Goal: Answer question/provide support: Share knowledge or assist other users

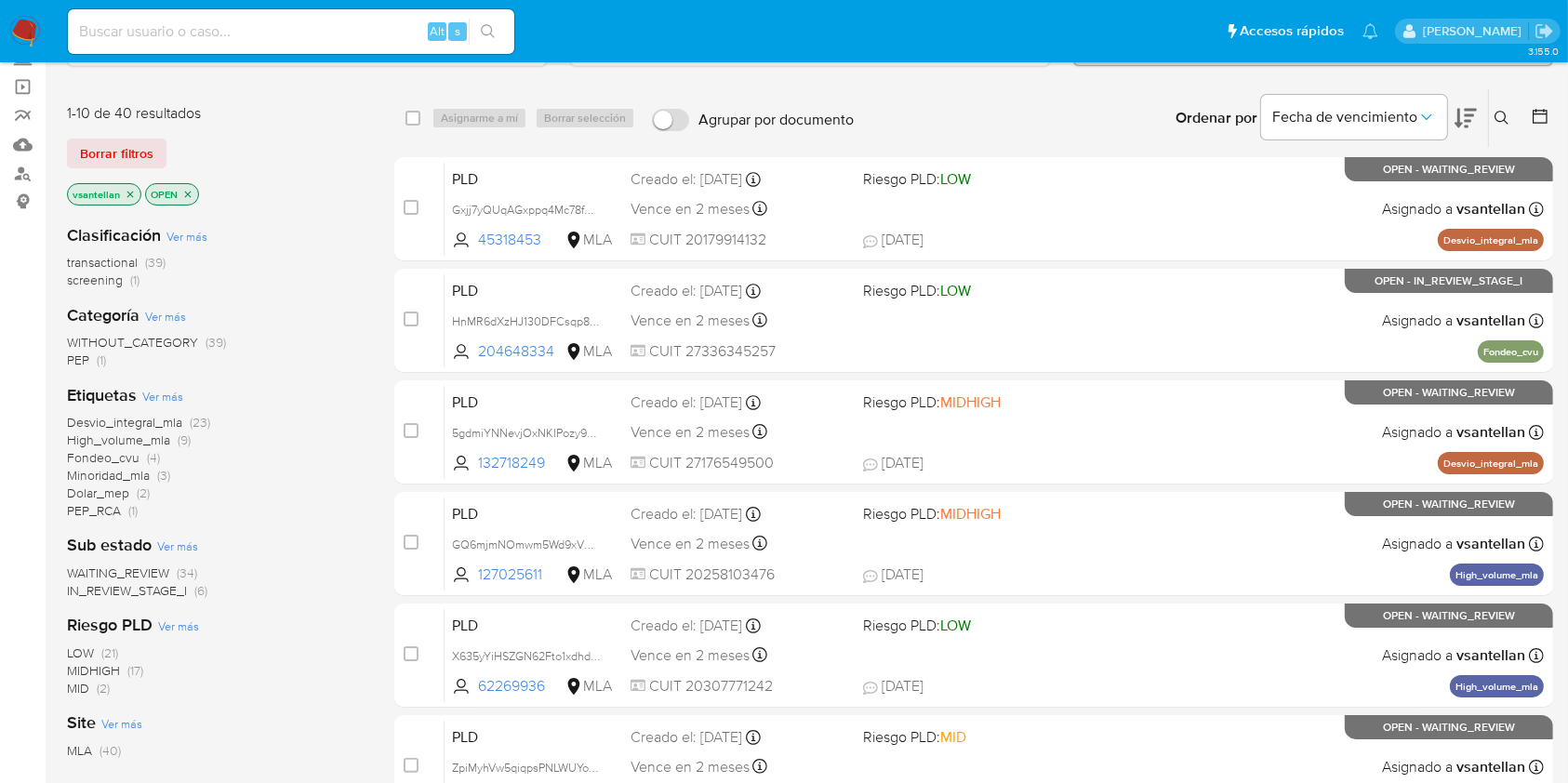
scroll to position [124, 0]
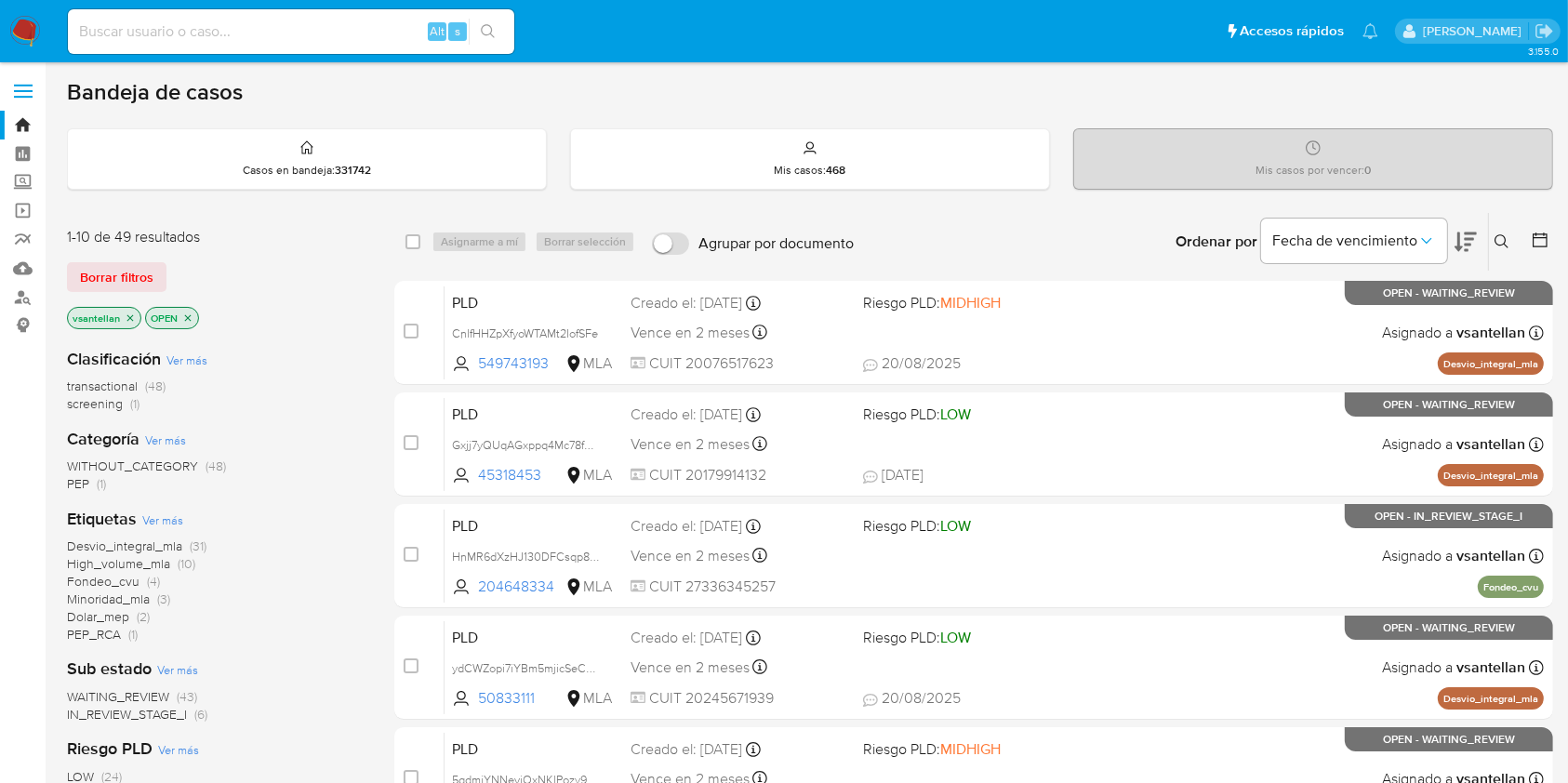
click at [1497, 241] on icon at bounding box center [1502, 241] width 15 height 15
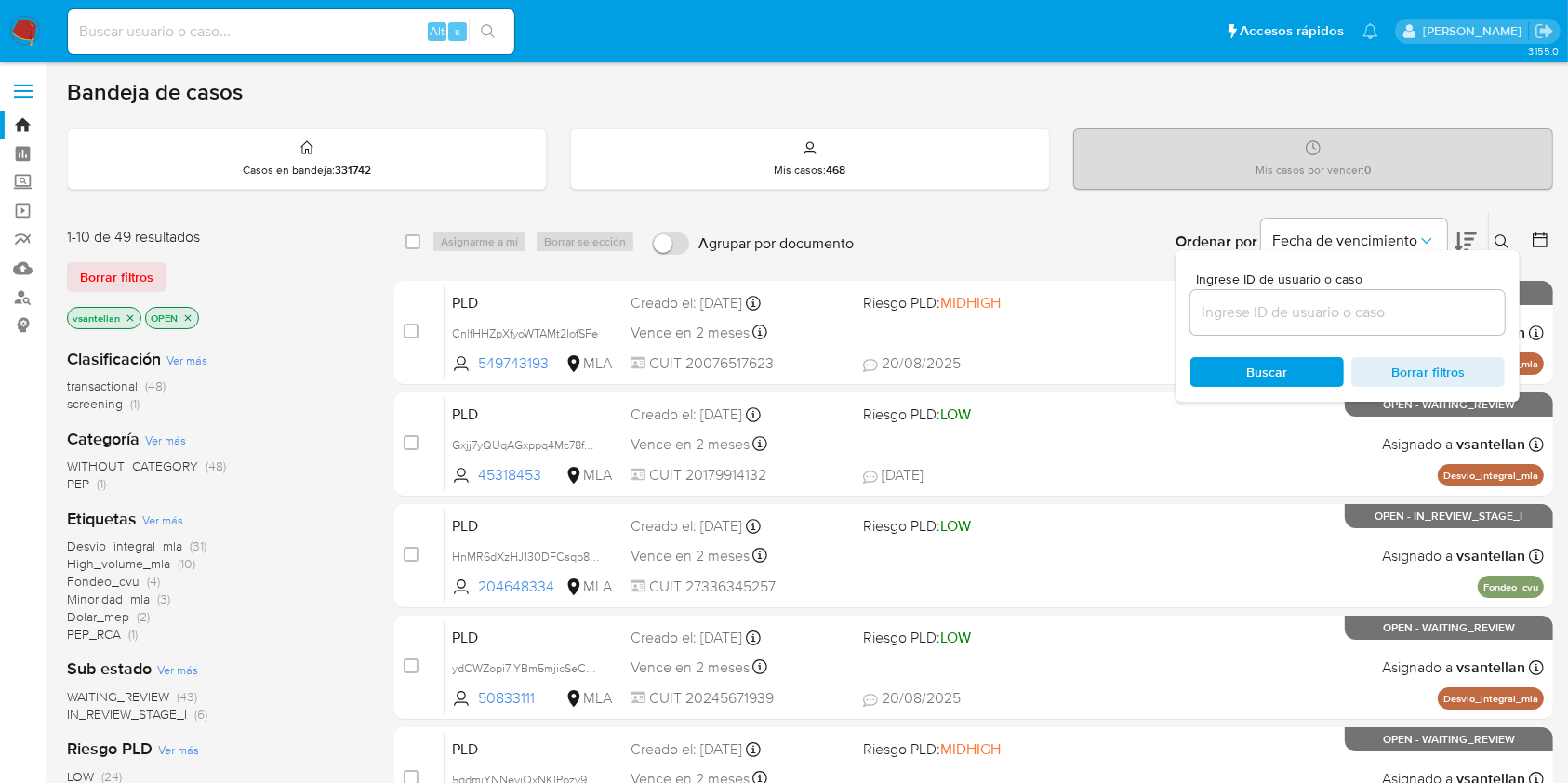
click at [1273, 301] on input at bounding box center [1347, 312] width 314 height 25
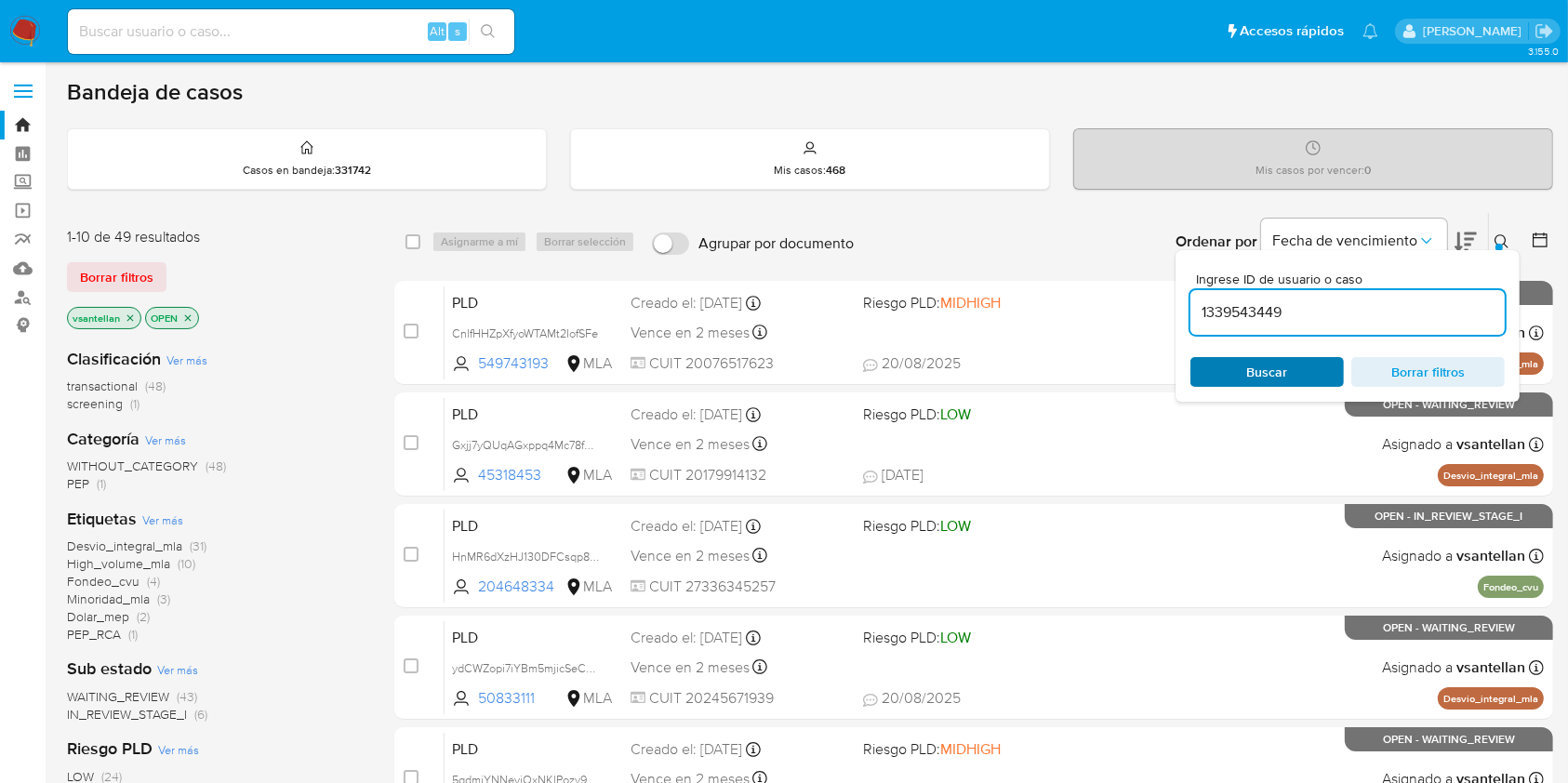
type input "1339543449"
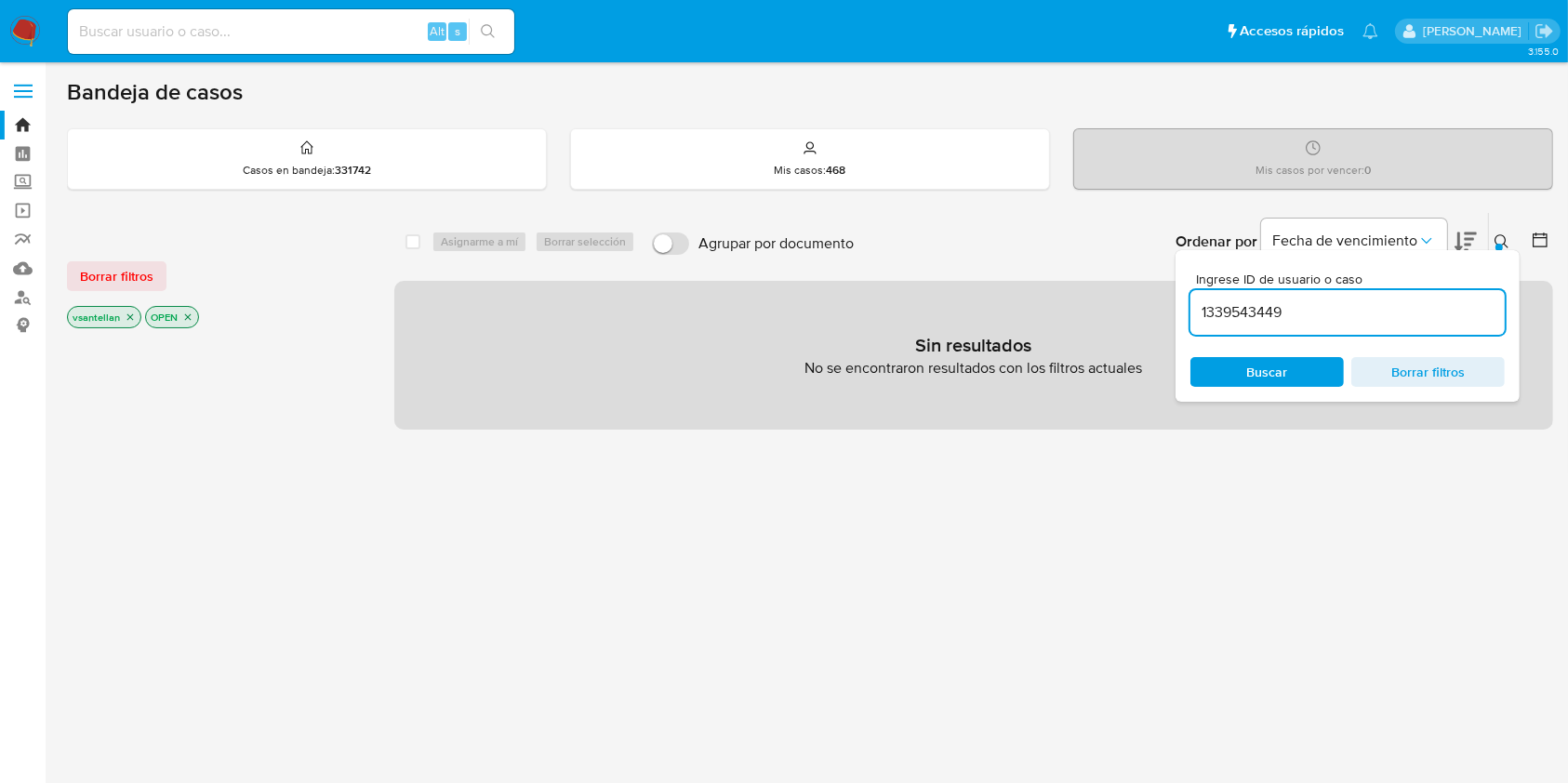
click at [183, 319] on icon "close-filter" at bounding box center [187, 316] width 11 height 11
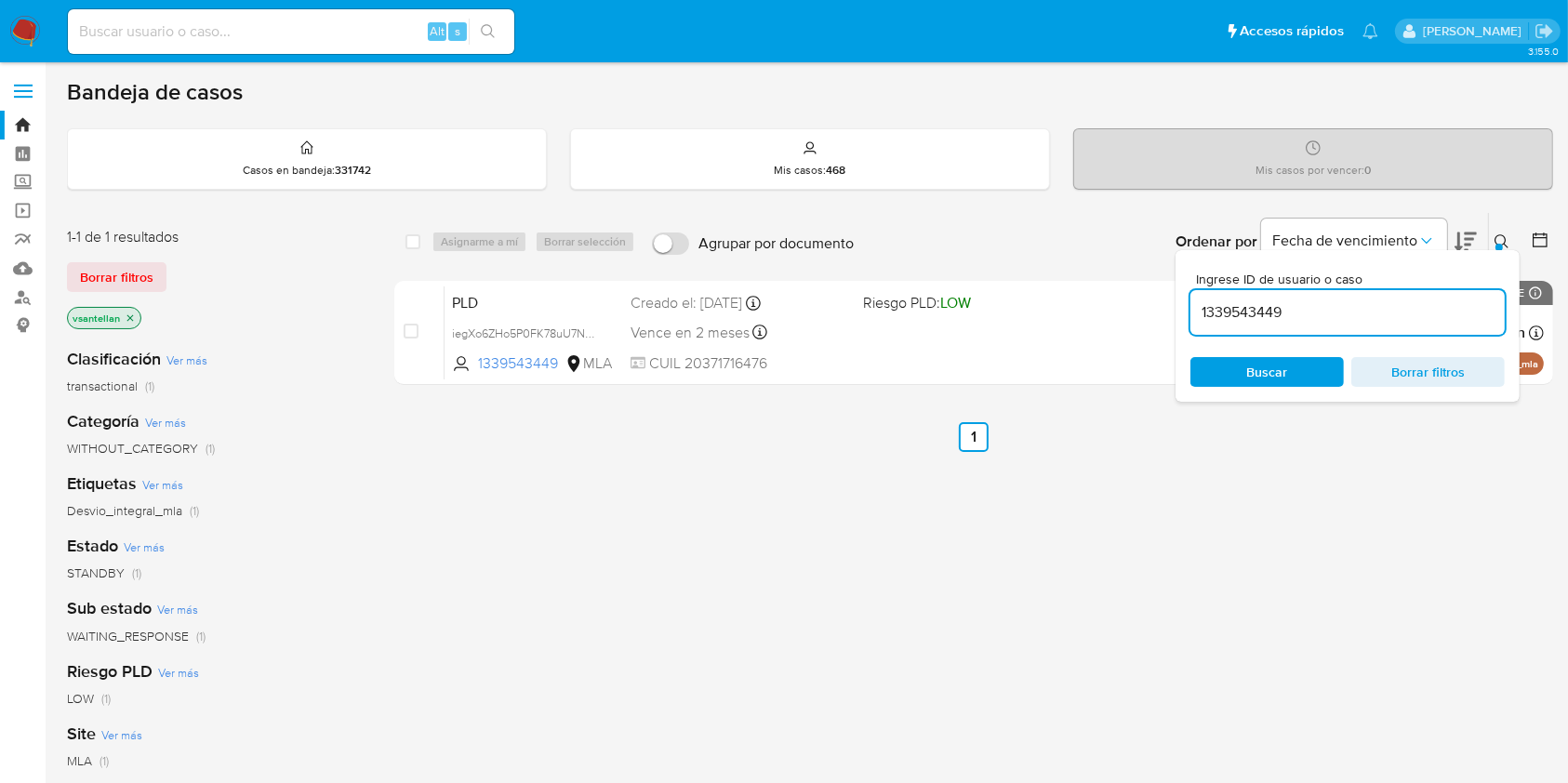
drag, startPoint x: 1086, startPoint y: 473, endPoint x: 1078, endPoint y: 447, distance: 27.2
click at [1079, 455] on div "select-all-cases-checkbox Asignarme a mí Borrar selección Agrupar por documento…" at bounding box center [973, 633] width 1159 height 843
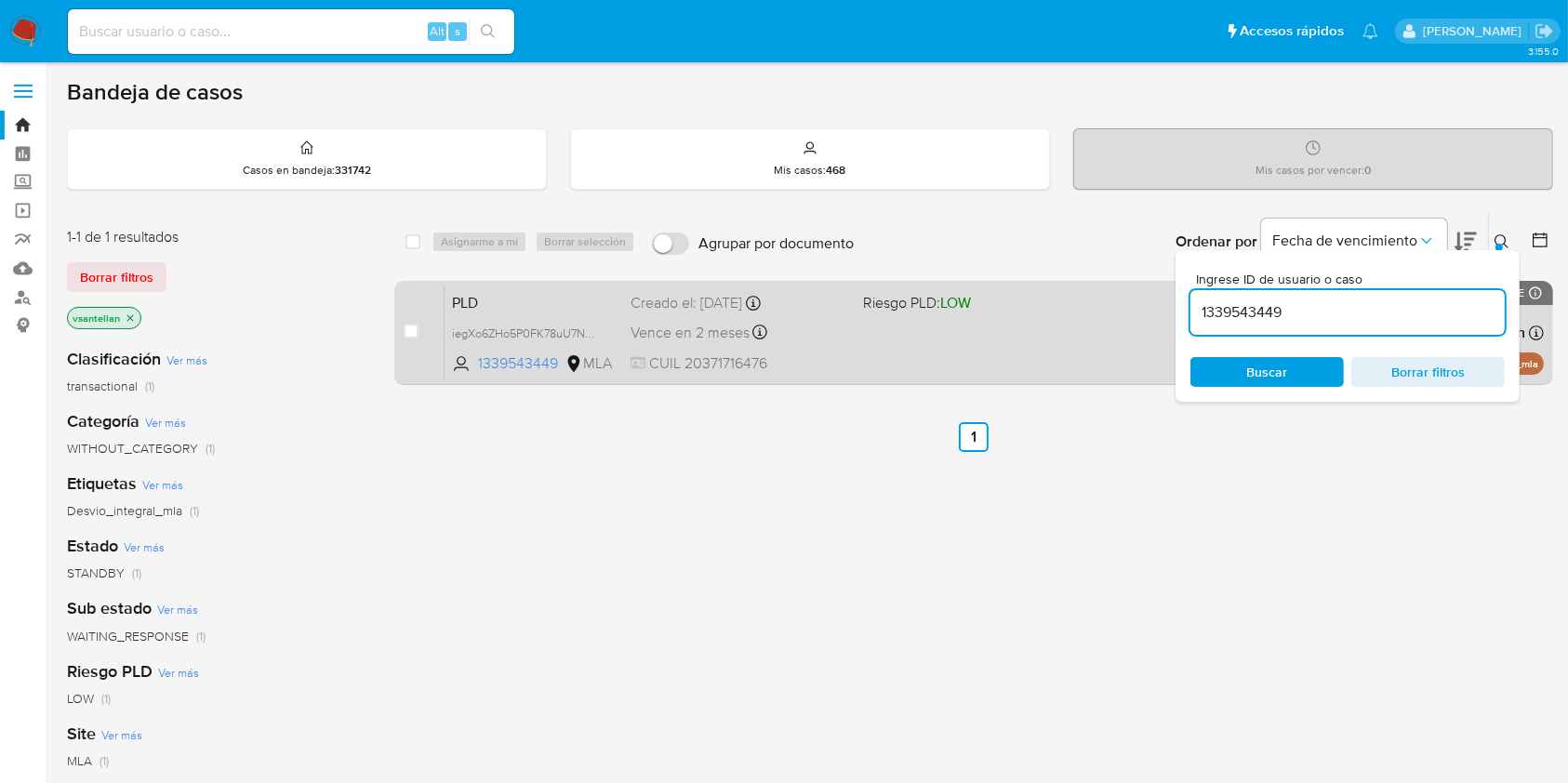
click at [1040, 354] on div "PLD iegXo6ZHo5P0FK78uU7N59IX 1339543449 MLA Riesgo PLD: LOW Creado el: 12/08/20…" at bounding box center [994, 332] width 1099 height 94
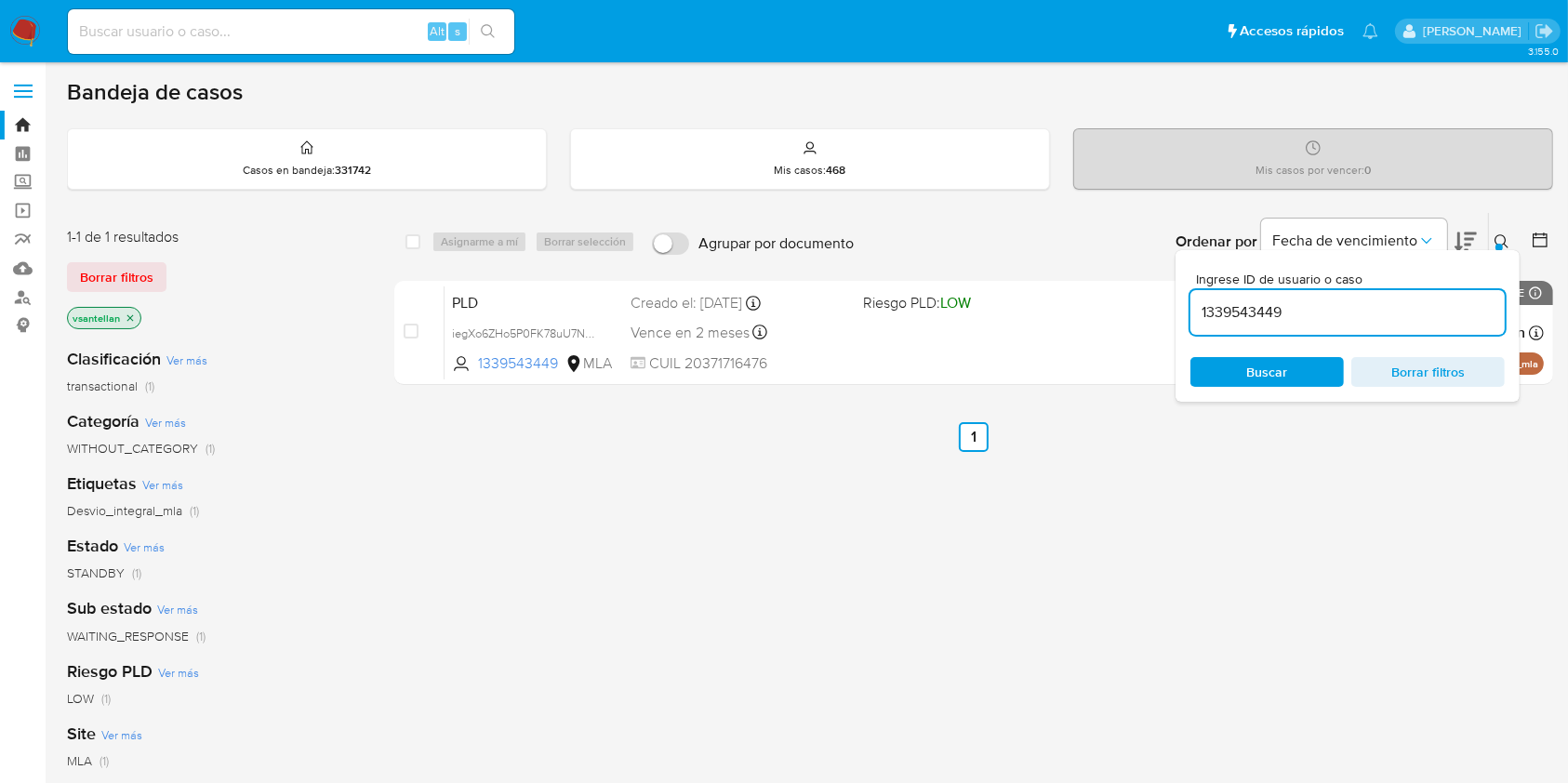
click at [18, 30] on img at bounding box center [25, 32] width 32 height 32
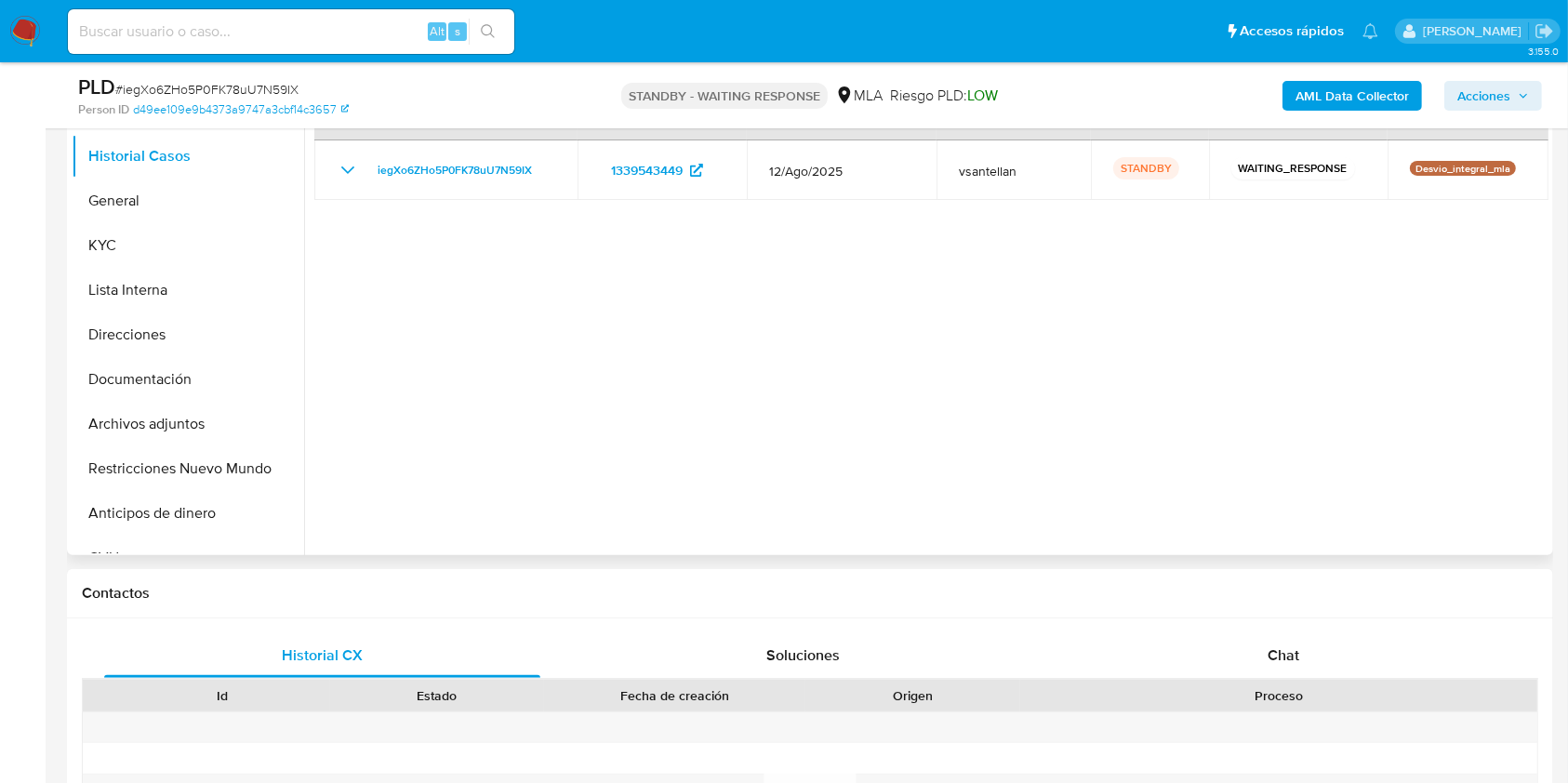
scroll to position [372, 0]
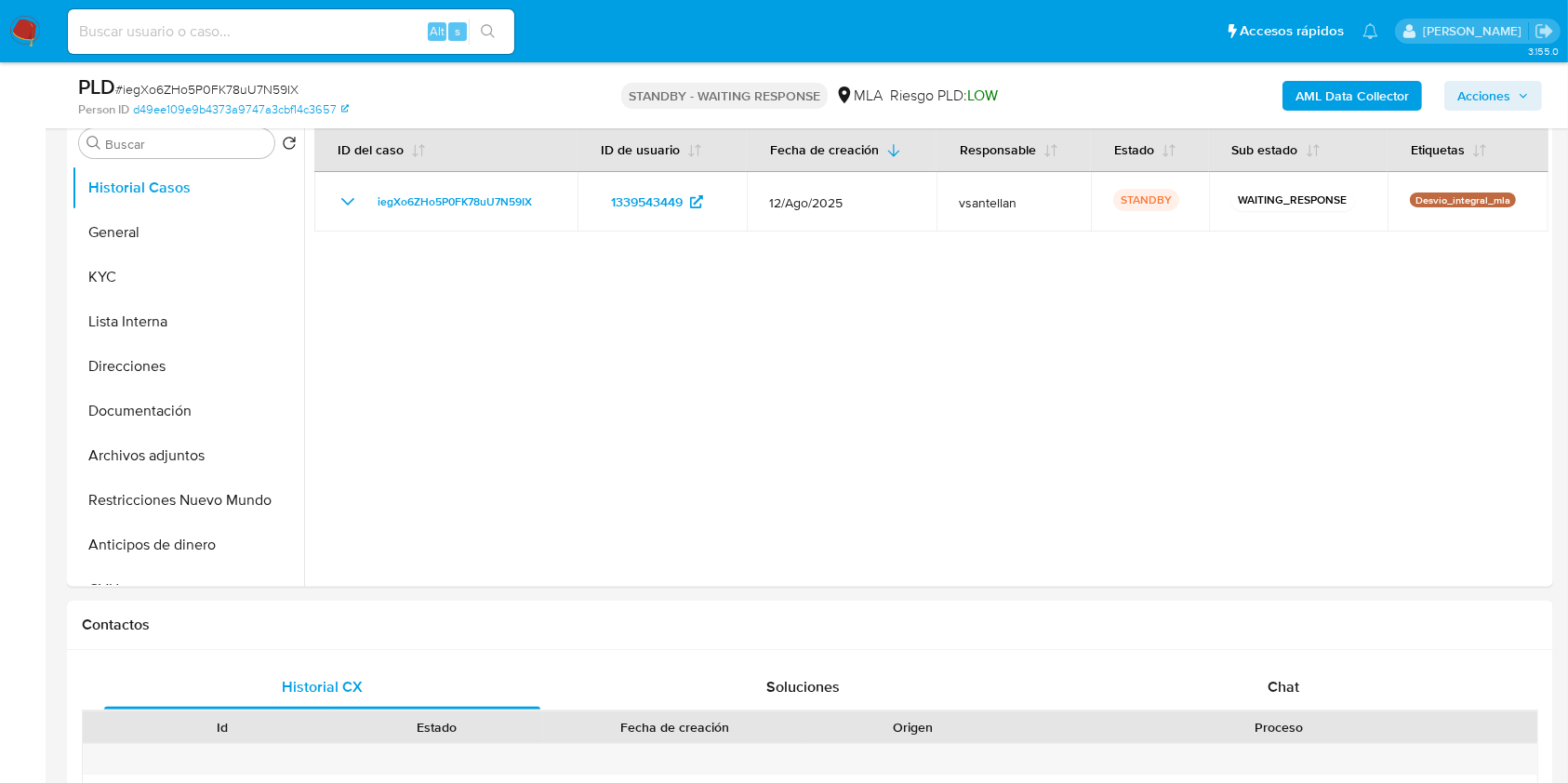
select select "10"
drag, startPoint x: 1326, startPoint y: 639, endPoint x: 1322, endPoint y: 656, distance: 17.5
click at [1322, 655] on div "Contactos Historial CX Soluciones Chat Id Estado Fecha de creación Origen Proce…" at bounding box center [810, 782] width 1486 height 363
drag, startPoint x: 1322, startPoint y: 656, endPoint x: 1326, endPoint y: 670, distance: 14.6
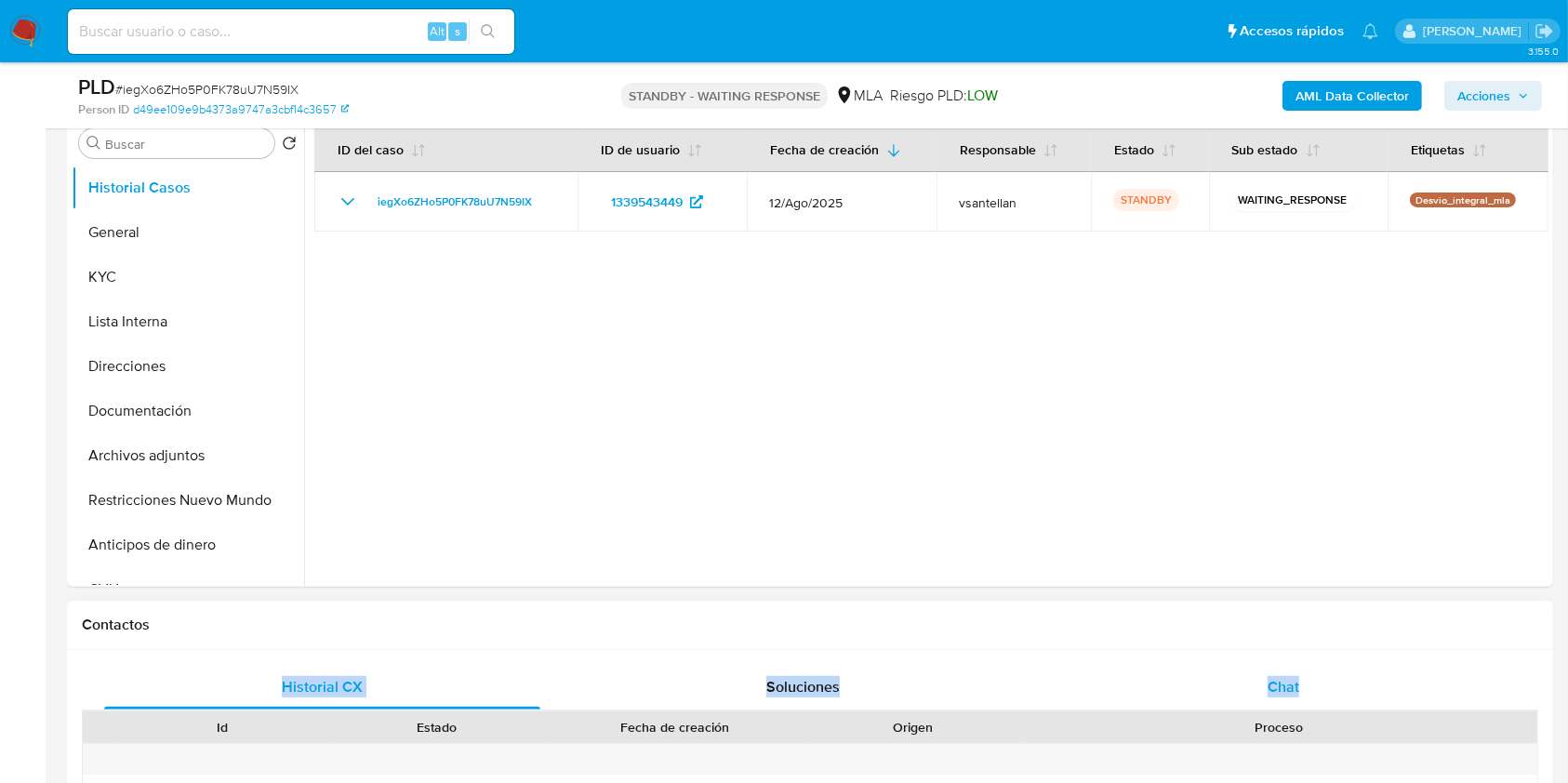
click at [1327, 671] on div "Chat" at bounding box center [1283, 686] width 436 height 44
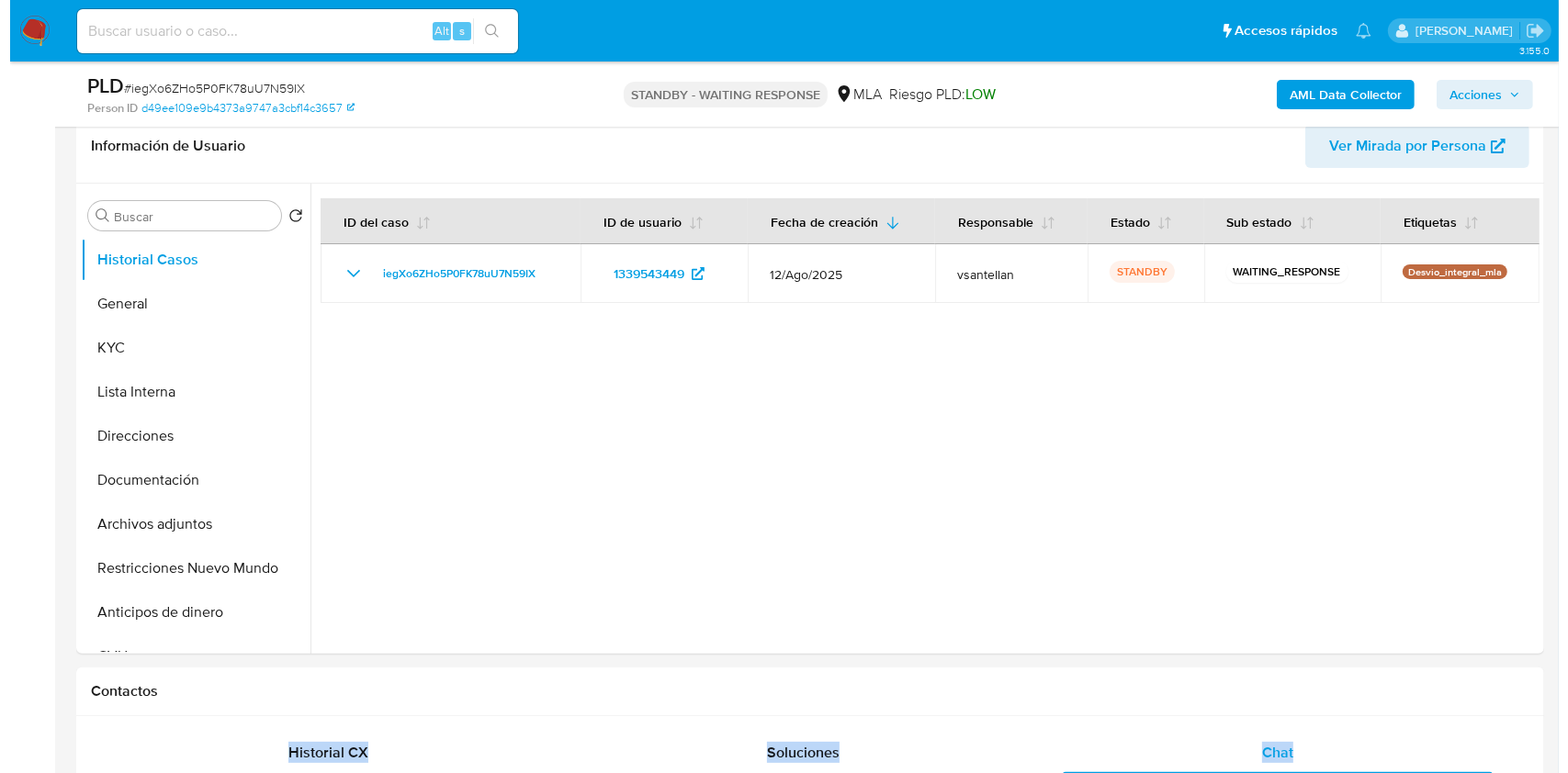
scroll to position [281, 0]
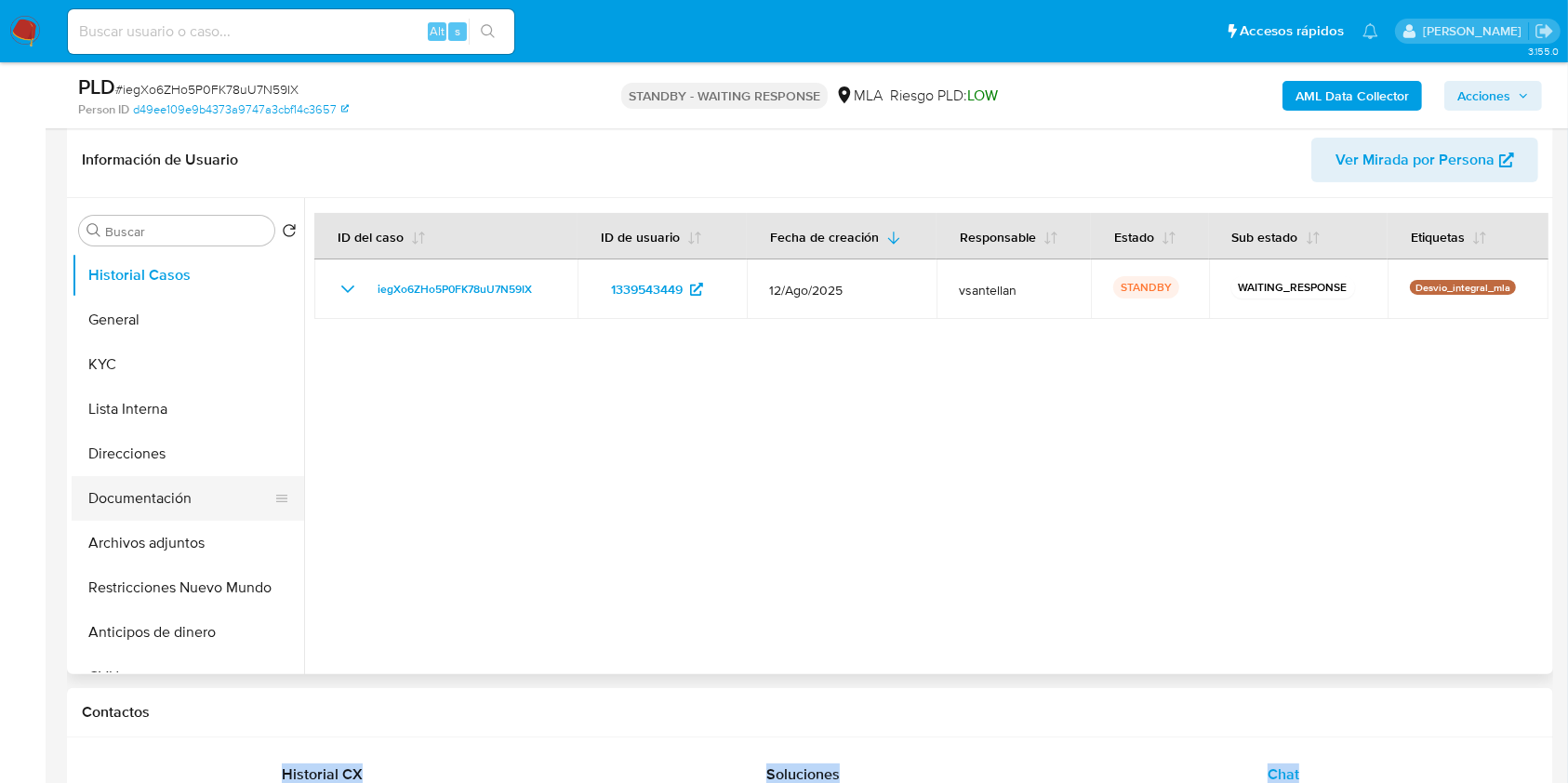
click at [148, 486] on button "Documentación" at bounding box center [180, 498] width 218 height 44
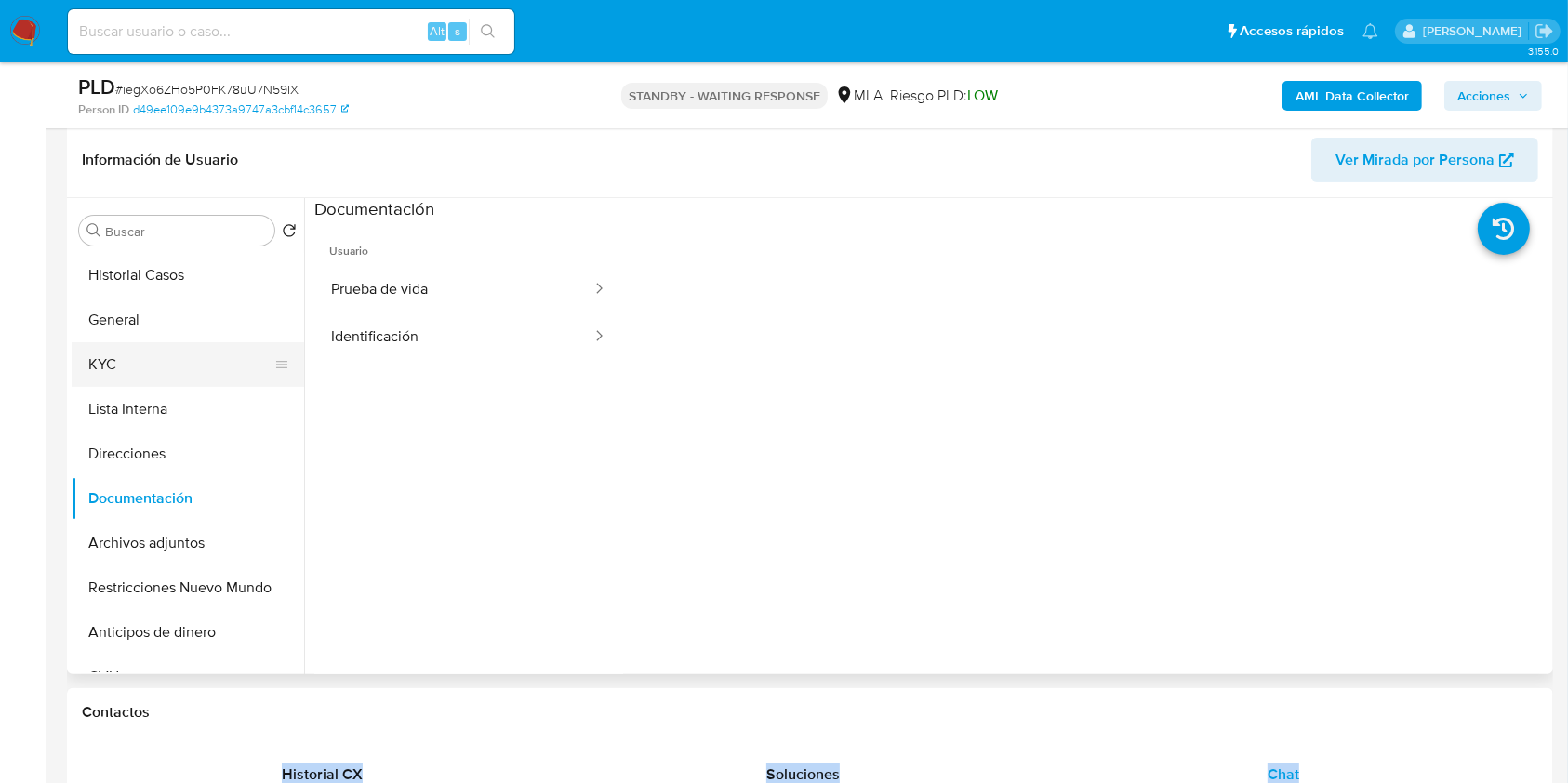
click at [168, 364] on button "KYC" at bounding box center [180, 364] width 218 height 44
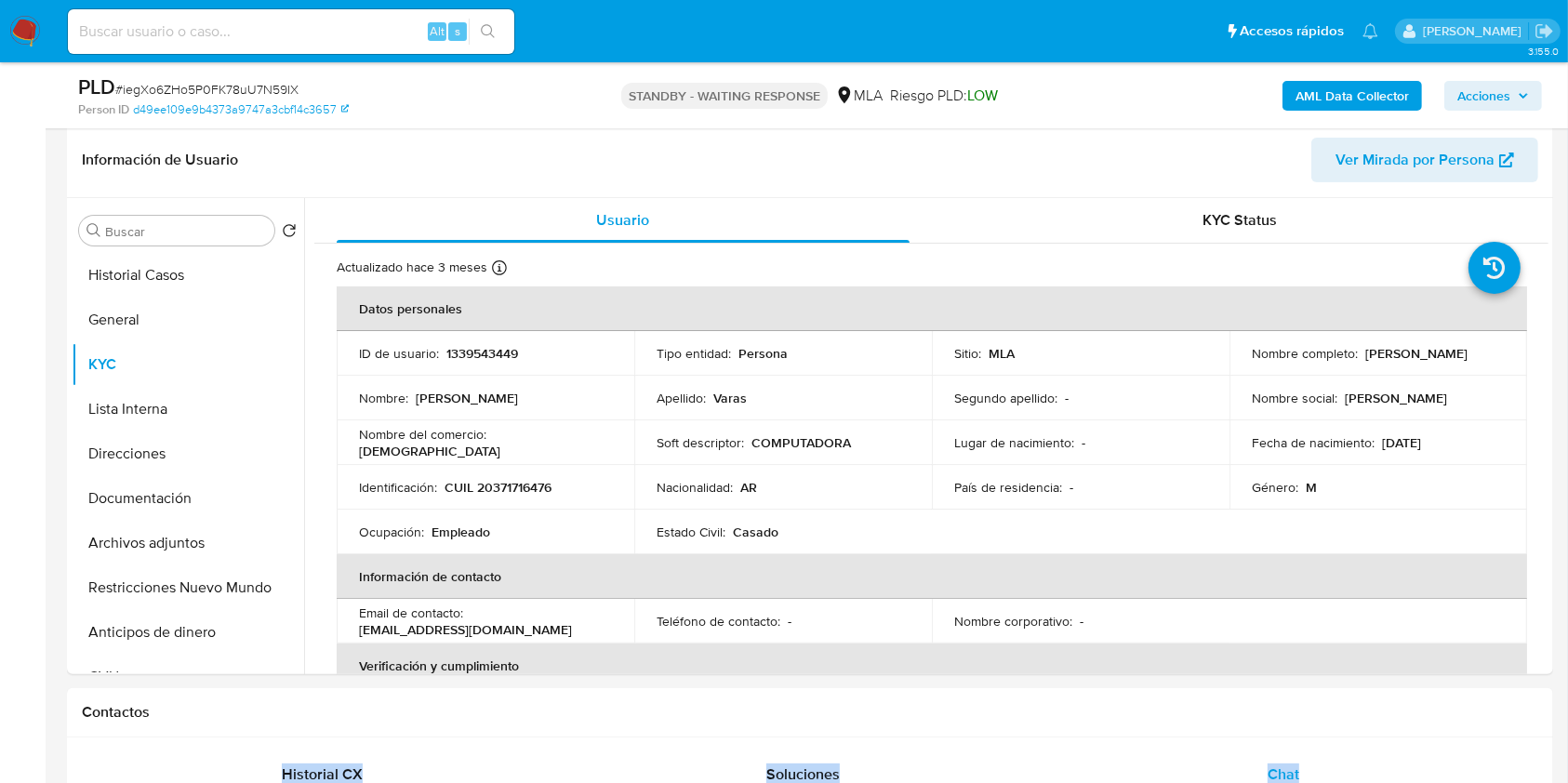
click at [1311, 86] on b "AML Data Collector" at bounding box center [1352, 96] width 113 height 30
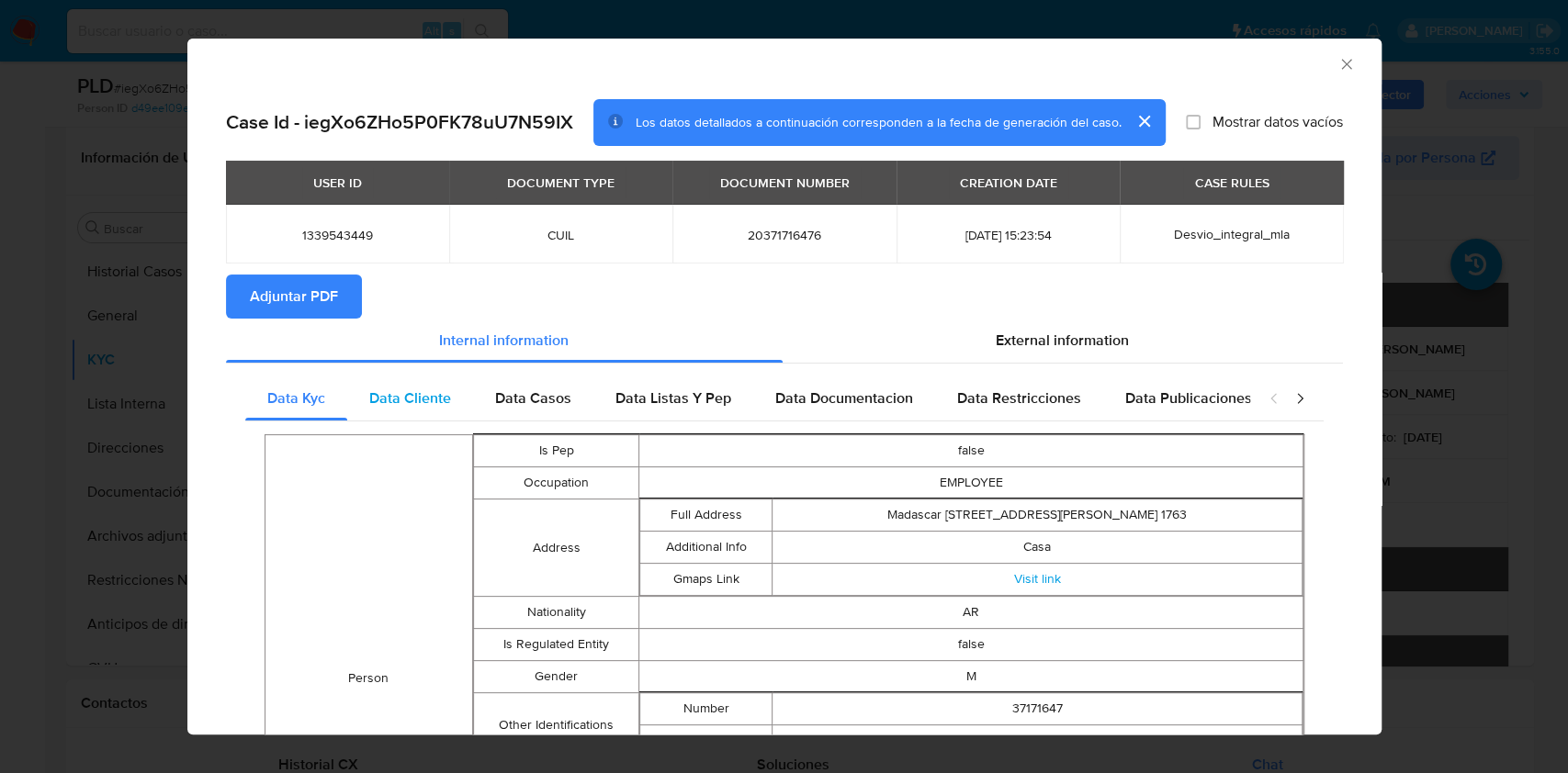
click at [422, 407] on span "Data Cliente" at bounding box center [410, 399] width 82 height 21
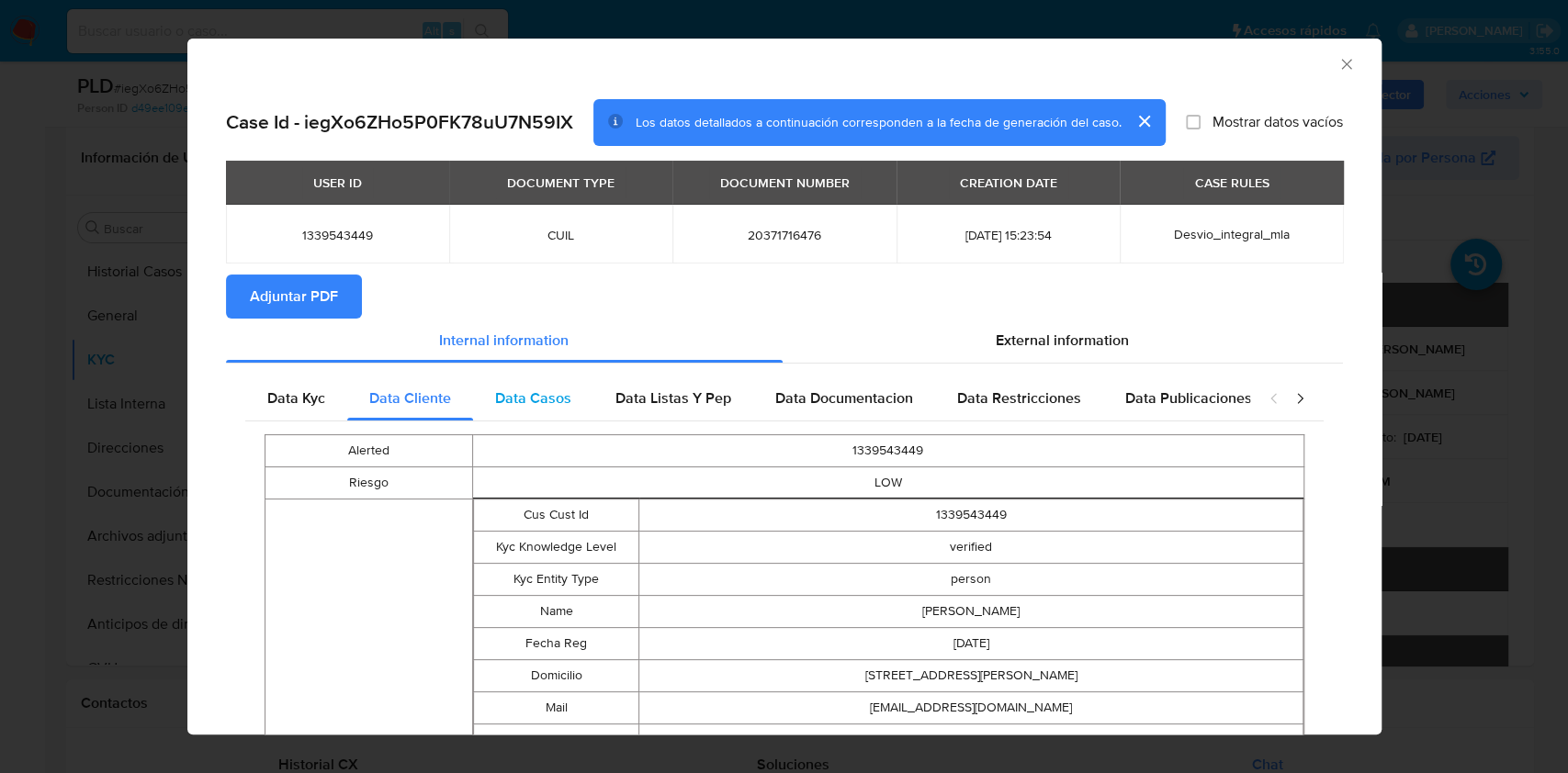
click at [539, 396] on span "Data Casos" at bounding box center [533, 399] width 76 height 21
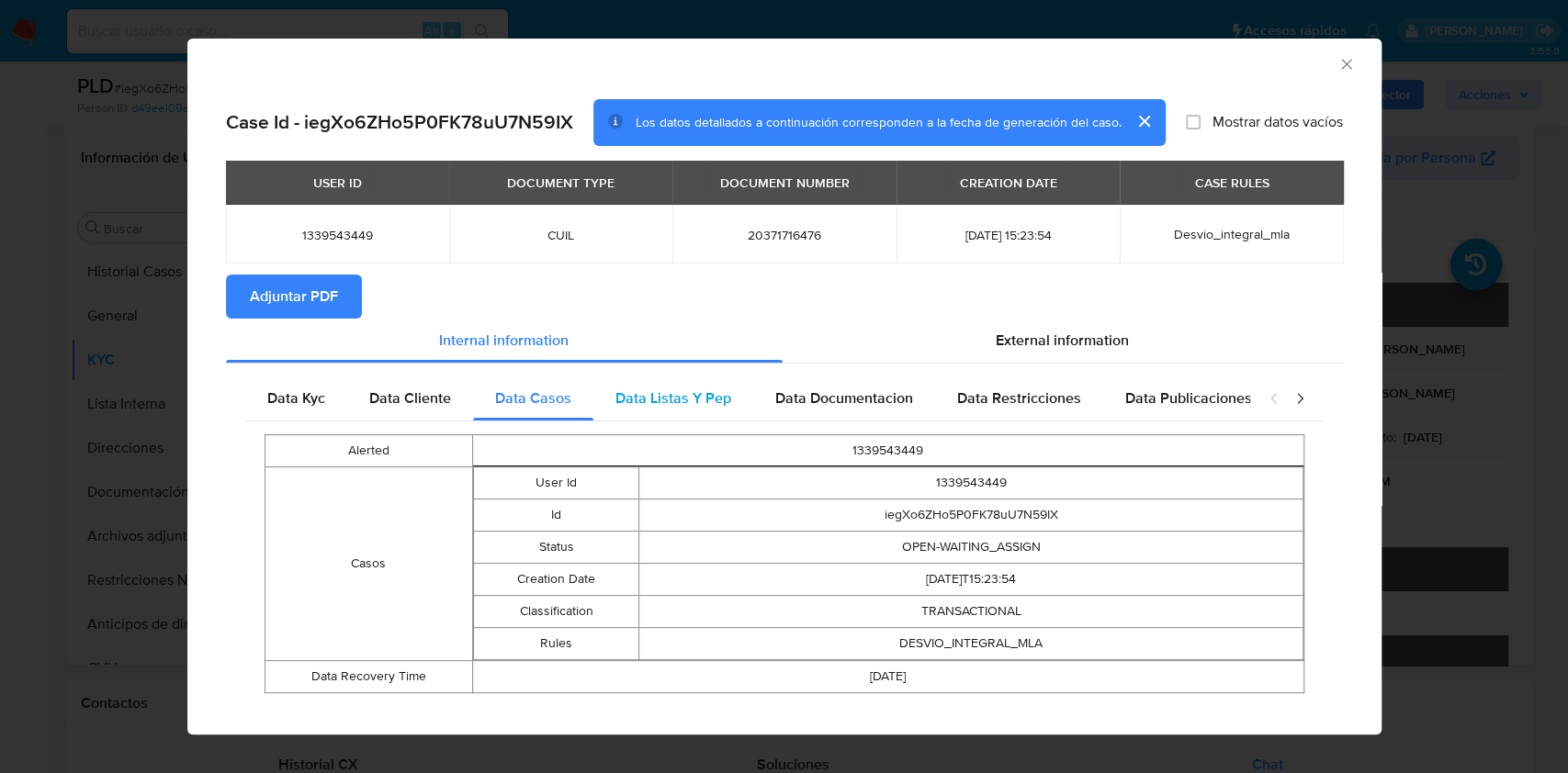
click at [646, 394] on span "Data Listas Y Pep" at bounding box center [673, 399] width 116 height 21
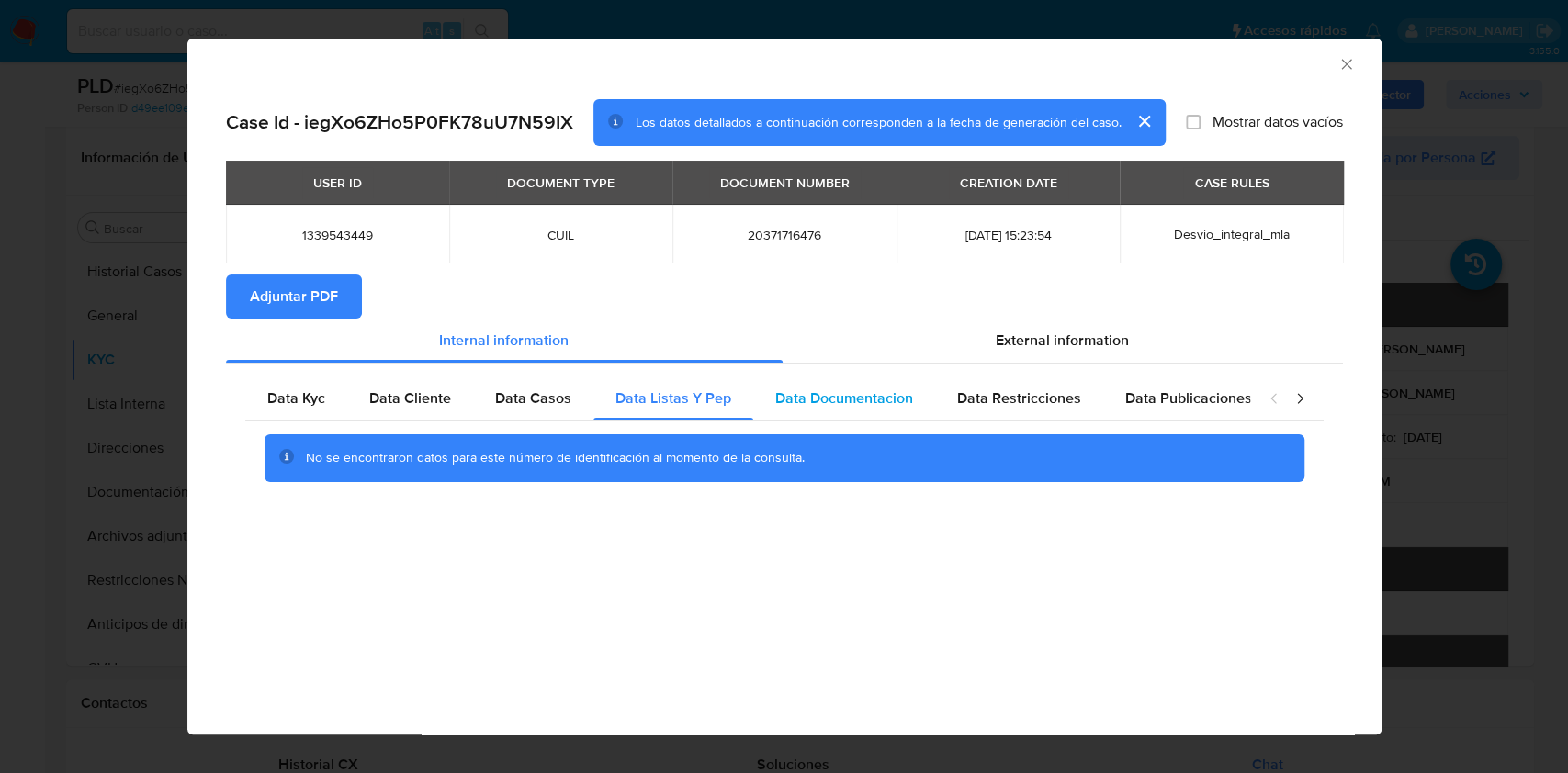
click at [873, 397] on span "Data Documentacion" at bounding box center [844, 399] width 138 height 21
click at [1005, 414] on div "Data Restricciones" at bounding box center [1018, 398] width 168 height 44
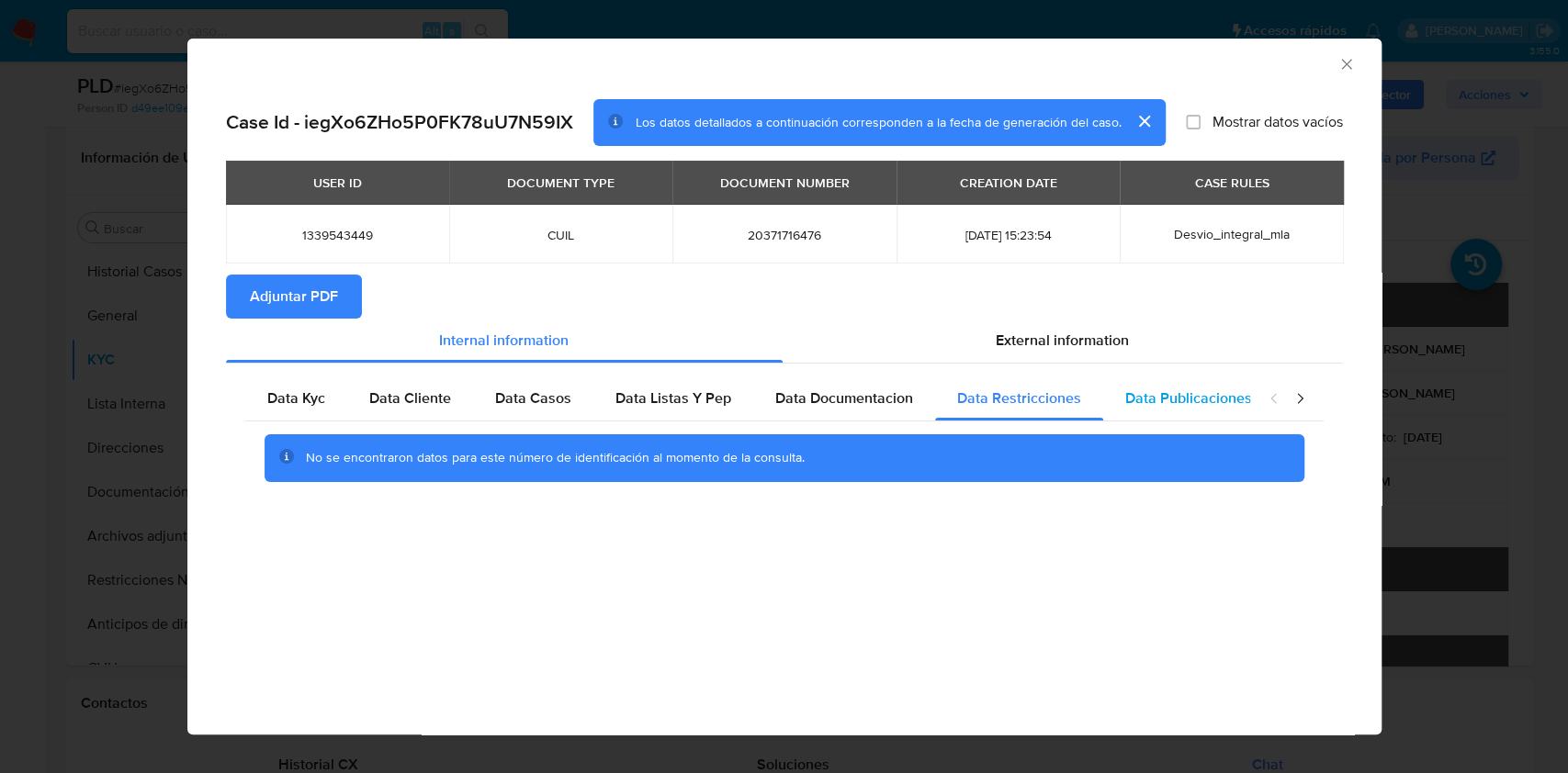
click at [1196, 397] on span "Data Publicaciones" at bounding box center [1189, 399] width 126 height 21
click at [1297, 399] on icon "closure-recommendation-modal" at bounding box center [1300, 398] width 18 height 18
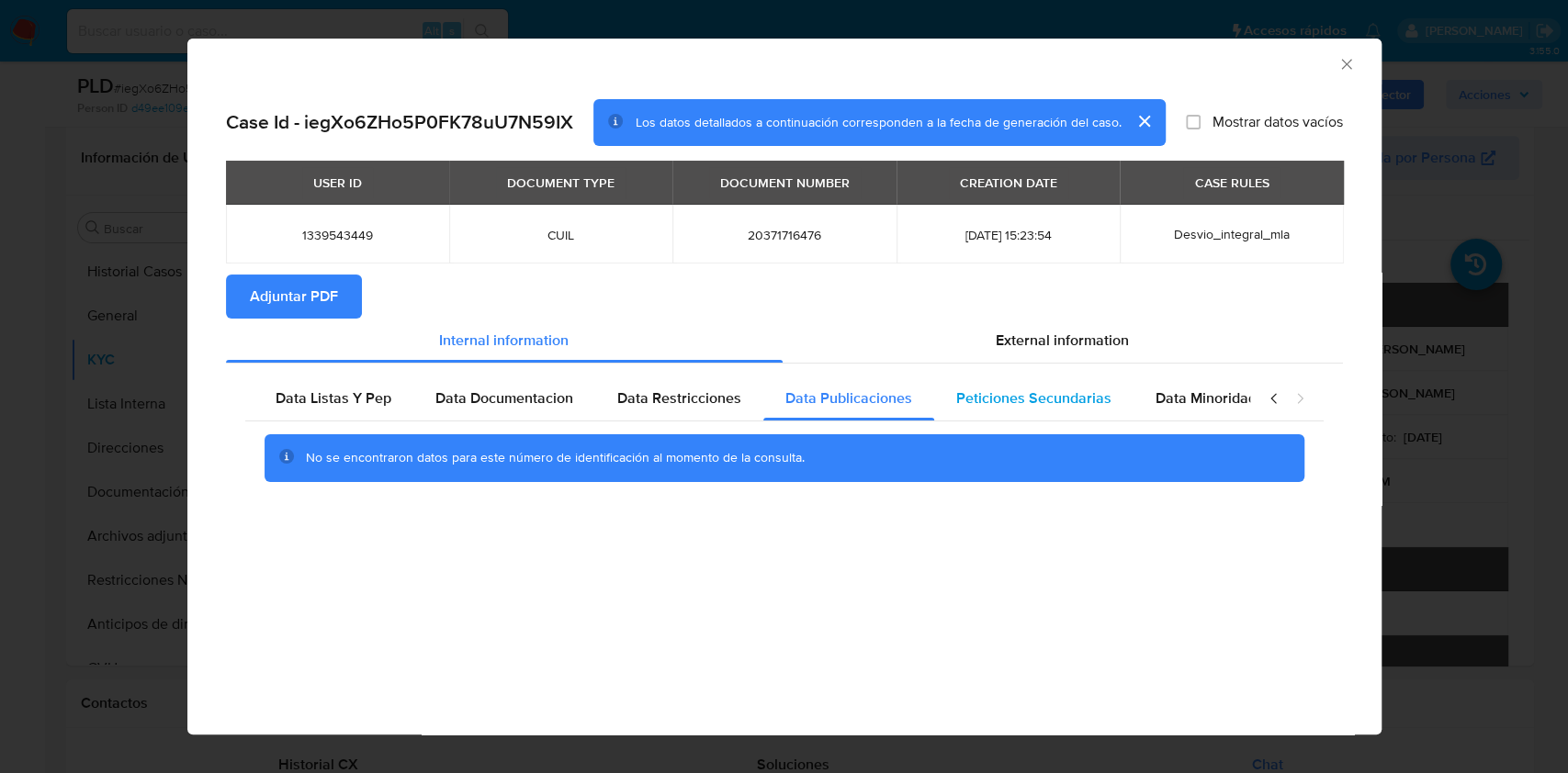
scroll to position [0, 358]
drag, startPoint x: 950, startPoint y: 390, endPoint x: 1052, endPoint y: 399, distance: 102.4
click at [948, 389] on span "Peticiones Secundarias" at bounding box center [1016, 399] width 156 height 21
click at [1086, 394] on div "Peticiones Secundarias" at bounding box center [1016, 398] width 199 height 44
click at [1183, 375] on div "Data Kyc Data Cliente Data Casos Data Listas Y Pep Data Documentacion Data Rest…" at bounding box center [784, 436] width 1117 height 144
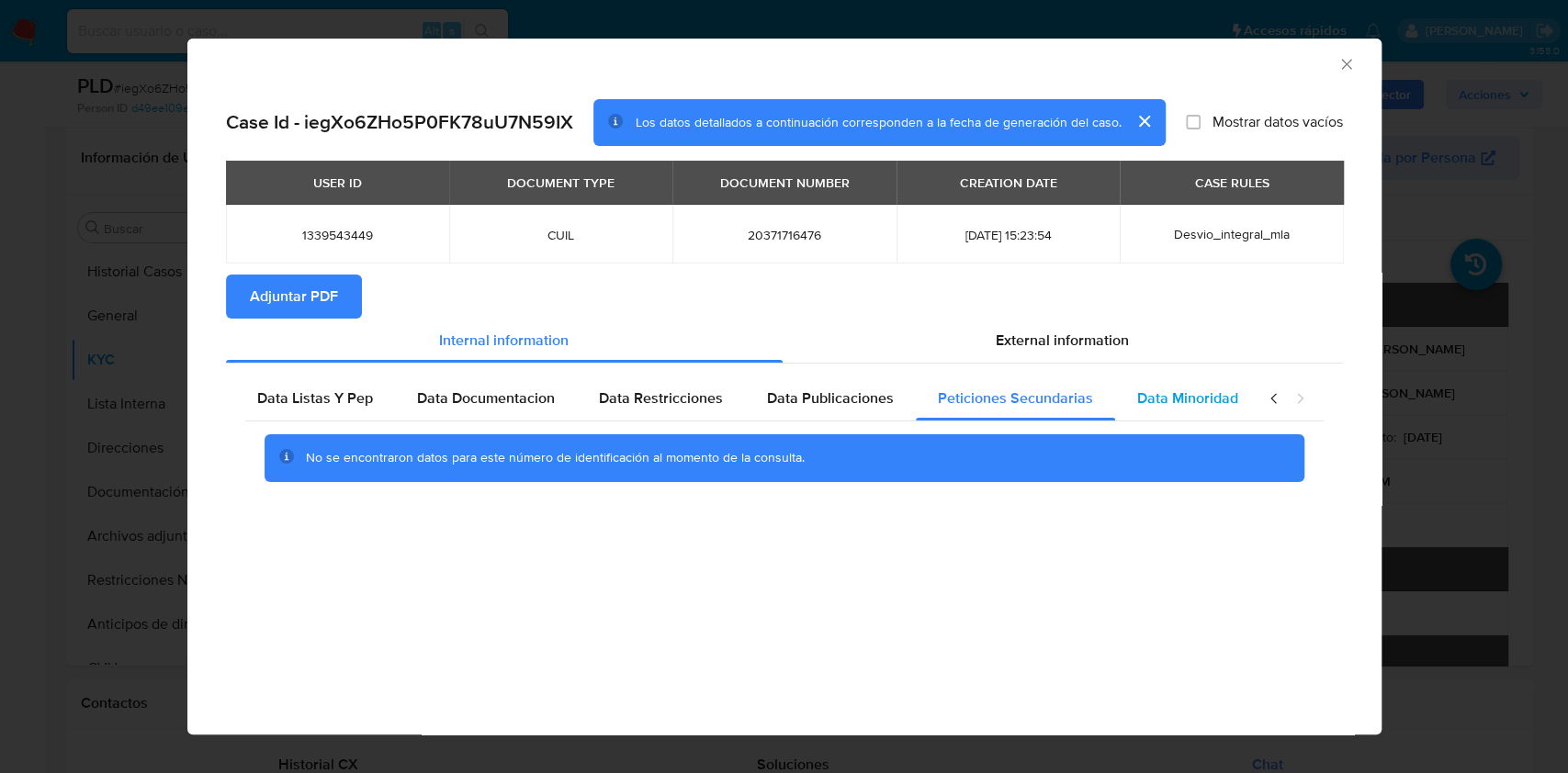
click at [1181, 385] on div "Data Minoridad" at bounding box center [1188, 398] width 145 height 44
click at [1143, 355] on div "External information" at bounding box center [1063, 340] width 560 height 44
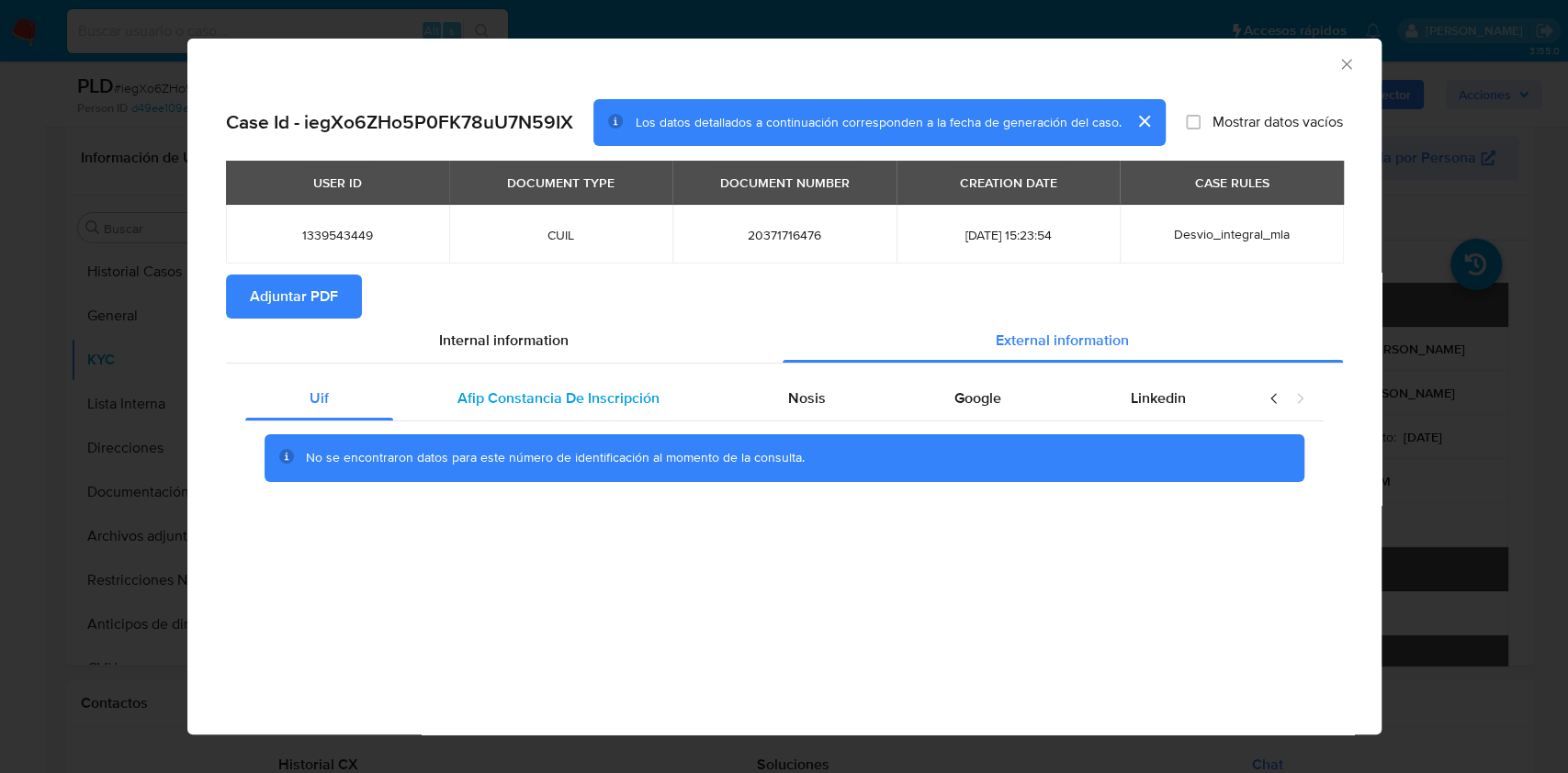
click at [493, 388] on span "Afip Constancia De Inscripción" at bounding box center [558, 399] width 202 height 21
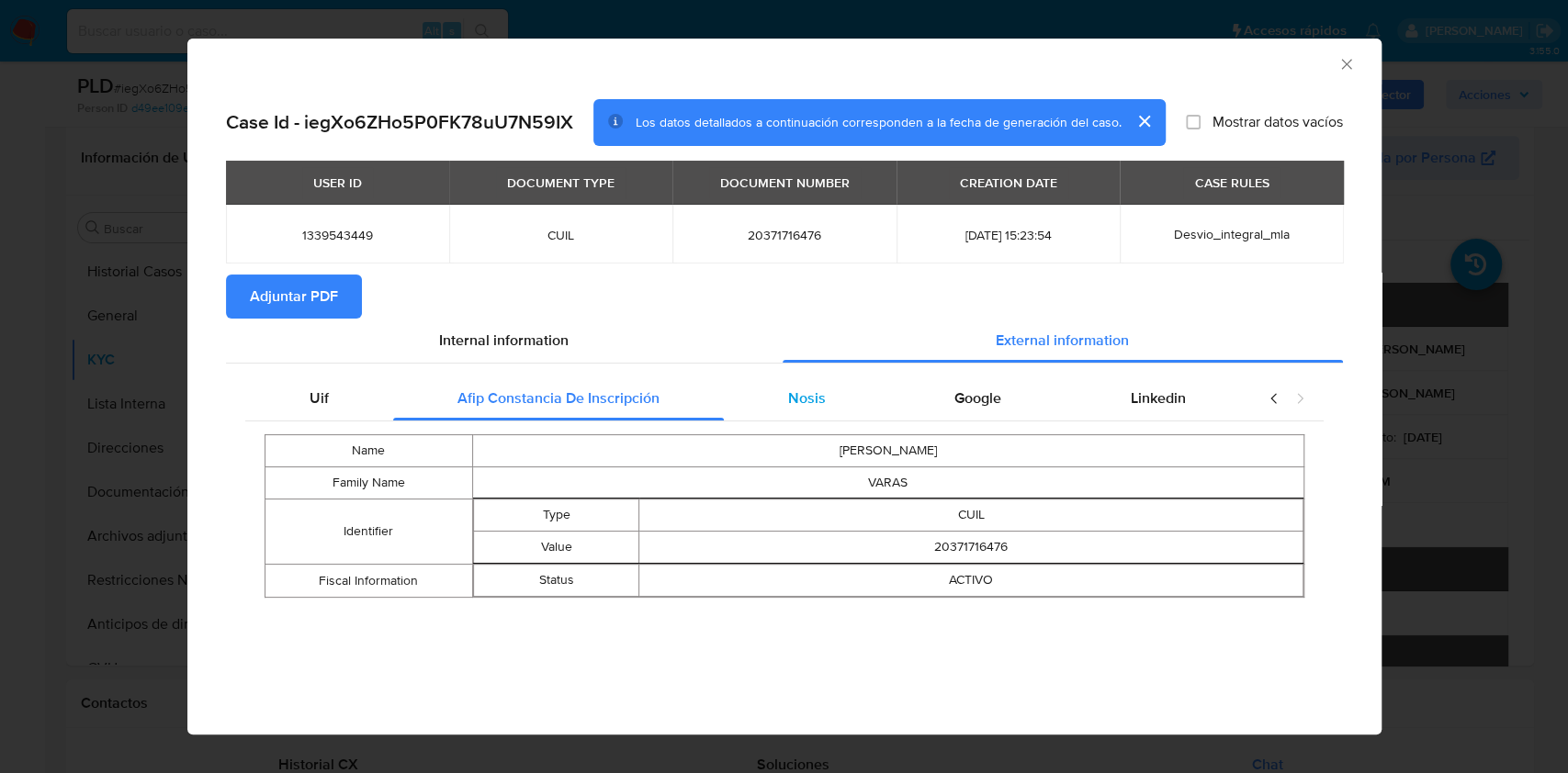
click at [836, 402] on div "Nosis" at bounding box center [806, 398] width 166 height 44
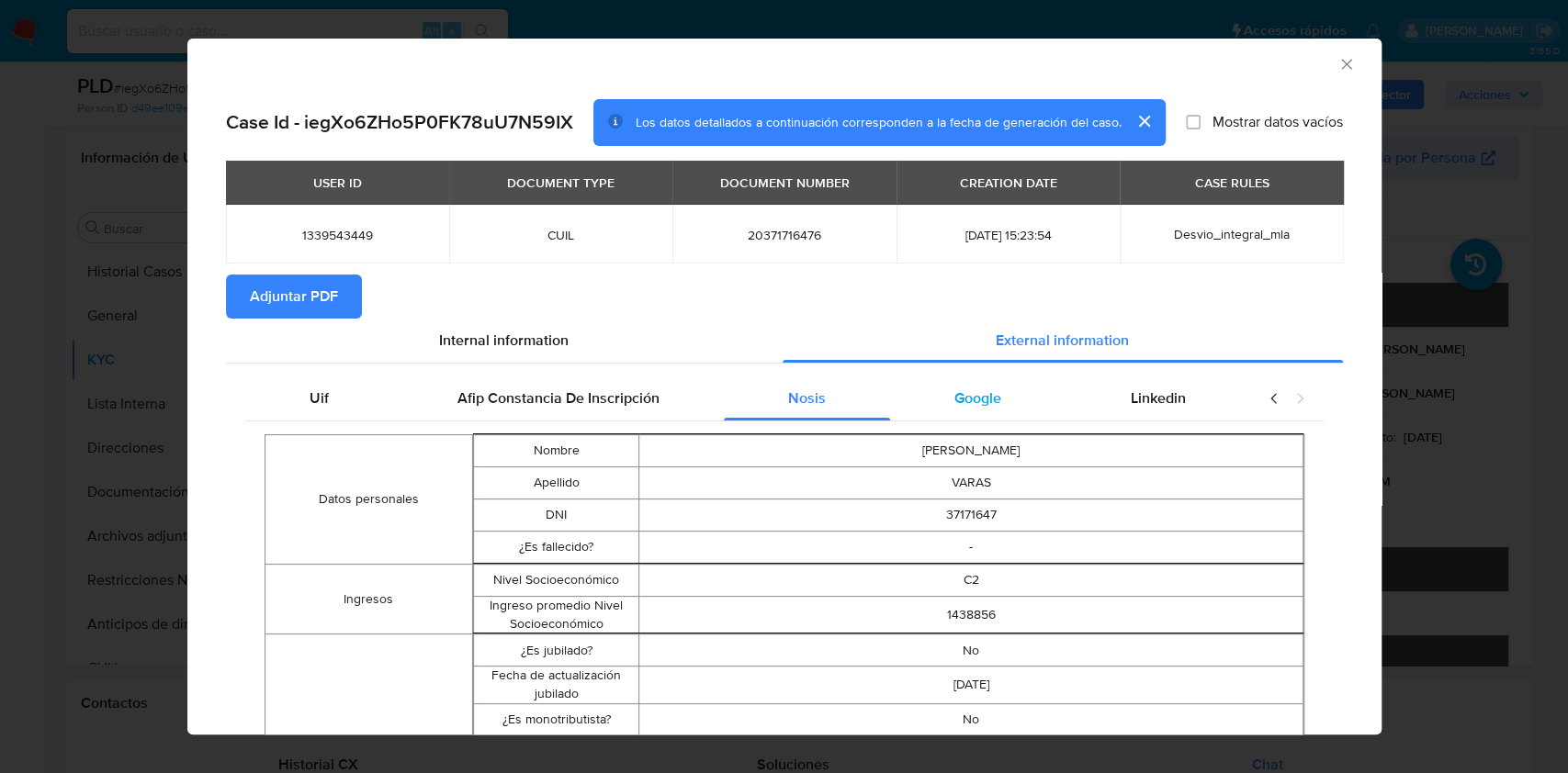
click at [934, 389] on div "Google" at bounding box center [978, 398] width 175 height 44
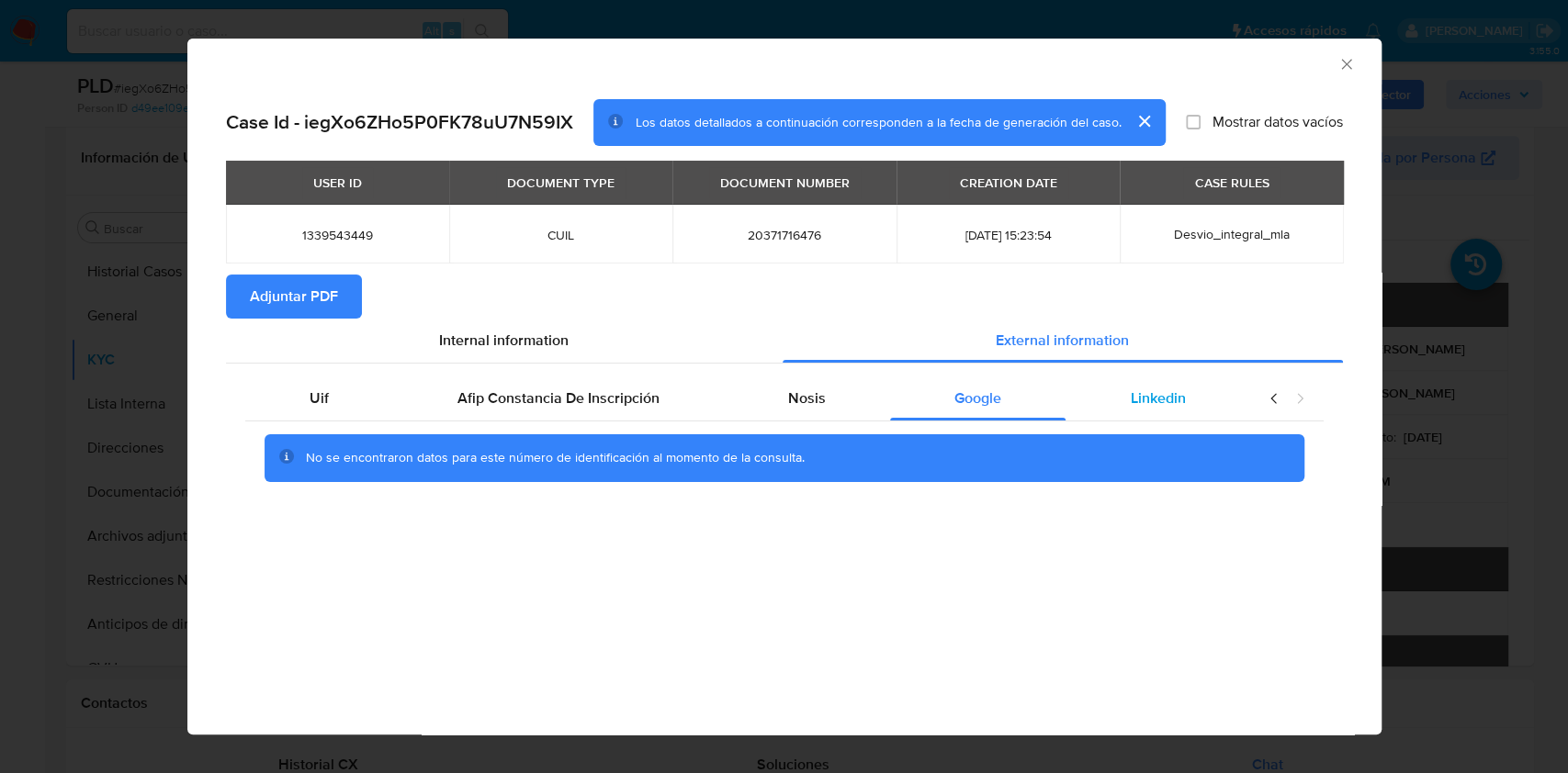
click at [1132, 414] on div "Linkedin" at bounding box center [1158, 398] width 184 height 44
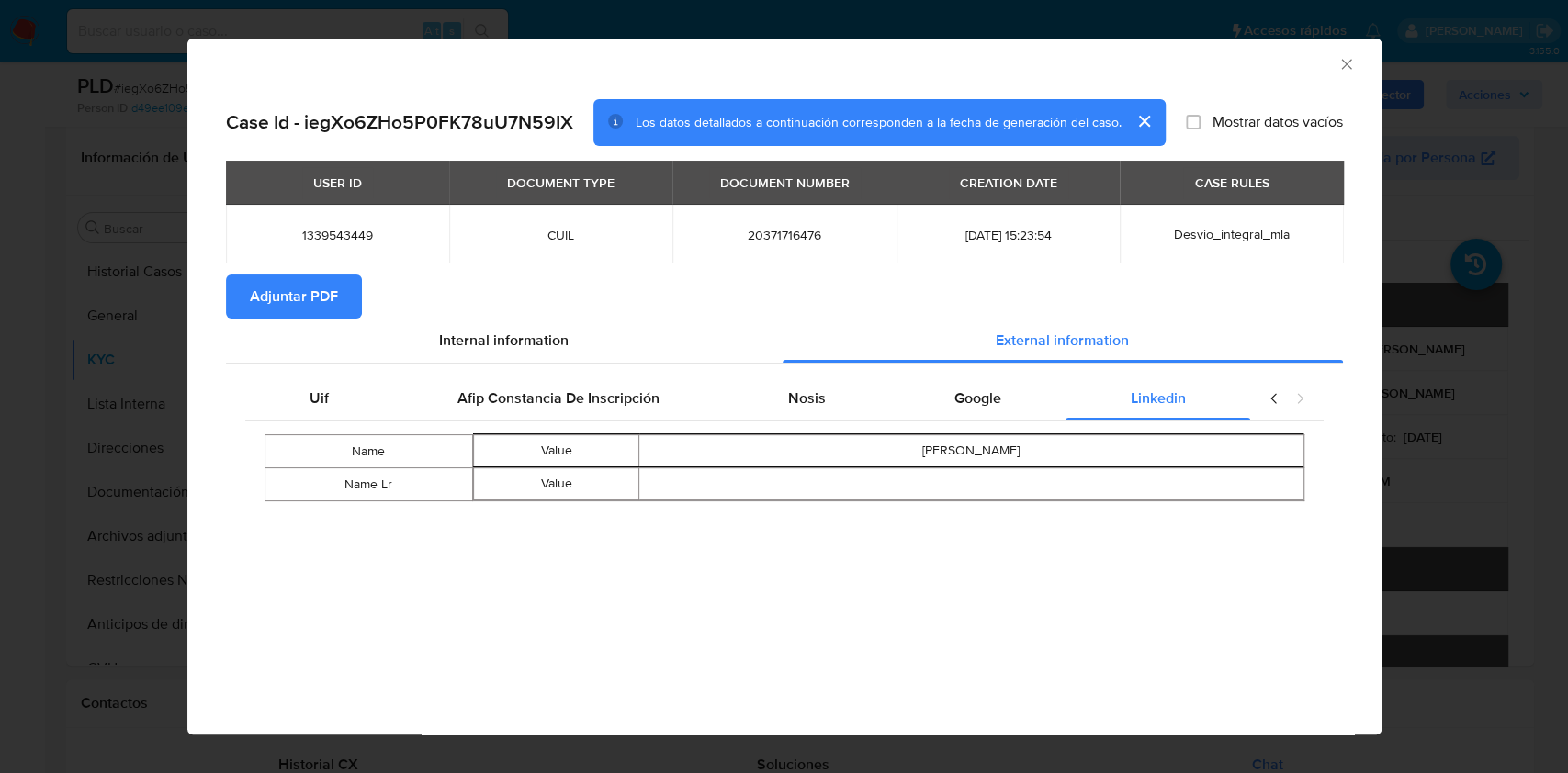
click at [294, 304] on span "Adjuntar PDF" at bounding box center [294, 297] width 89 height 41
click at [1404, 450] on div "AML Data Collector Case Id - iegXo6ZHo5P0FK78uU7N59IX Los datos detallados a co…" at bounding box center [784, 386] width 1568 height 773
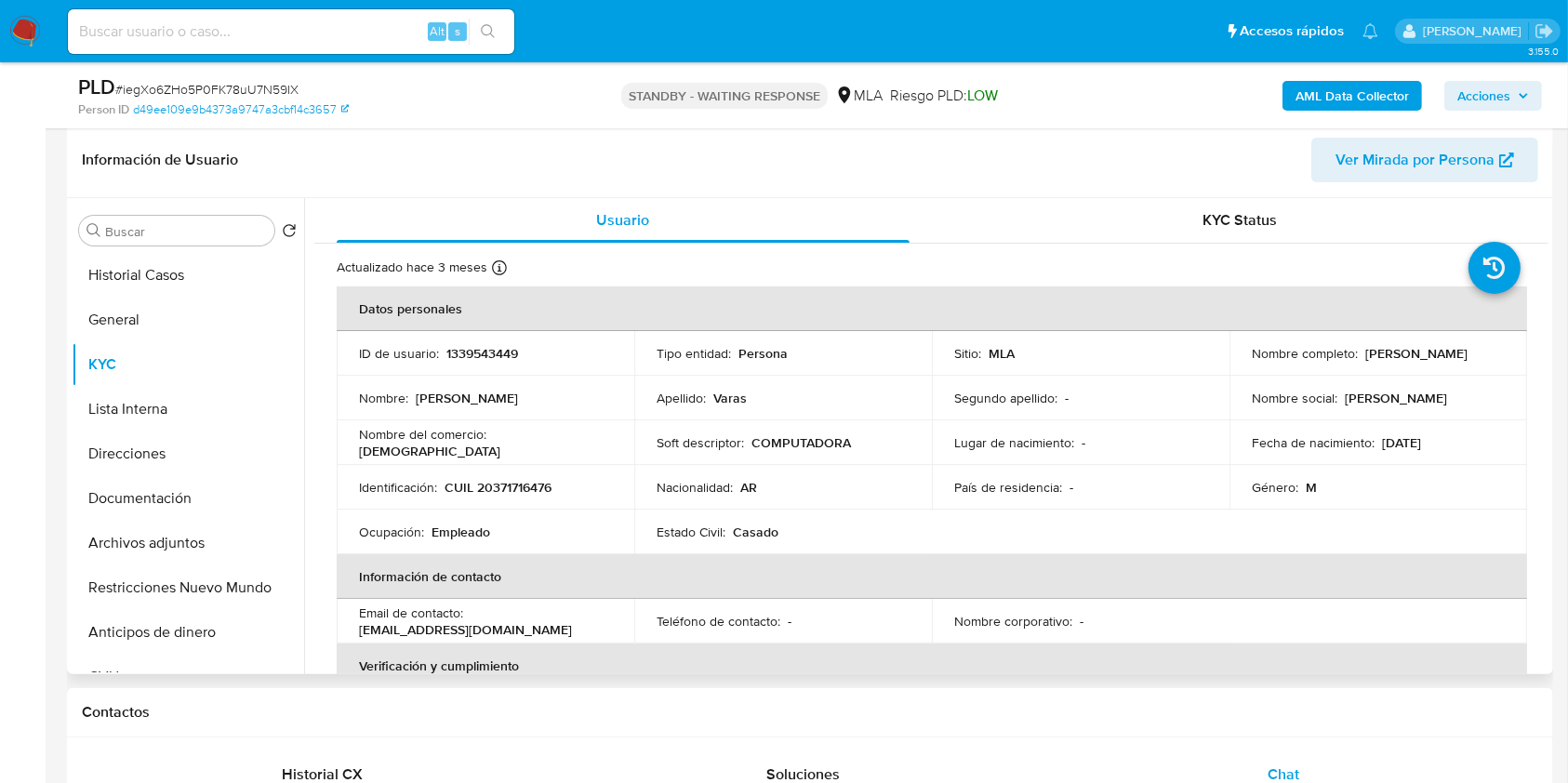
click at [490, 493] on p "CUIL 20371716476" at bounding box center [497, 487] width 107 height 17
copy p "20371716476"
click at [168, 488] on button "Documentación" at bounding box center [180, 498] width 218 height 44
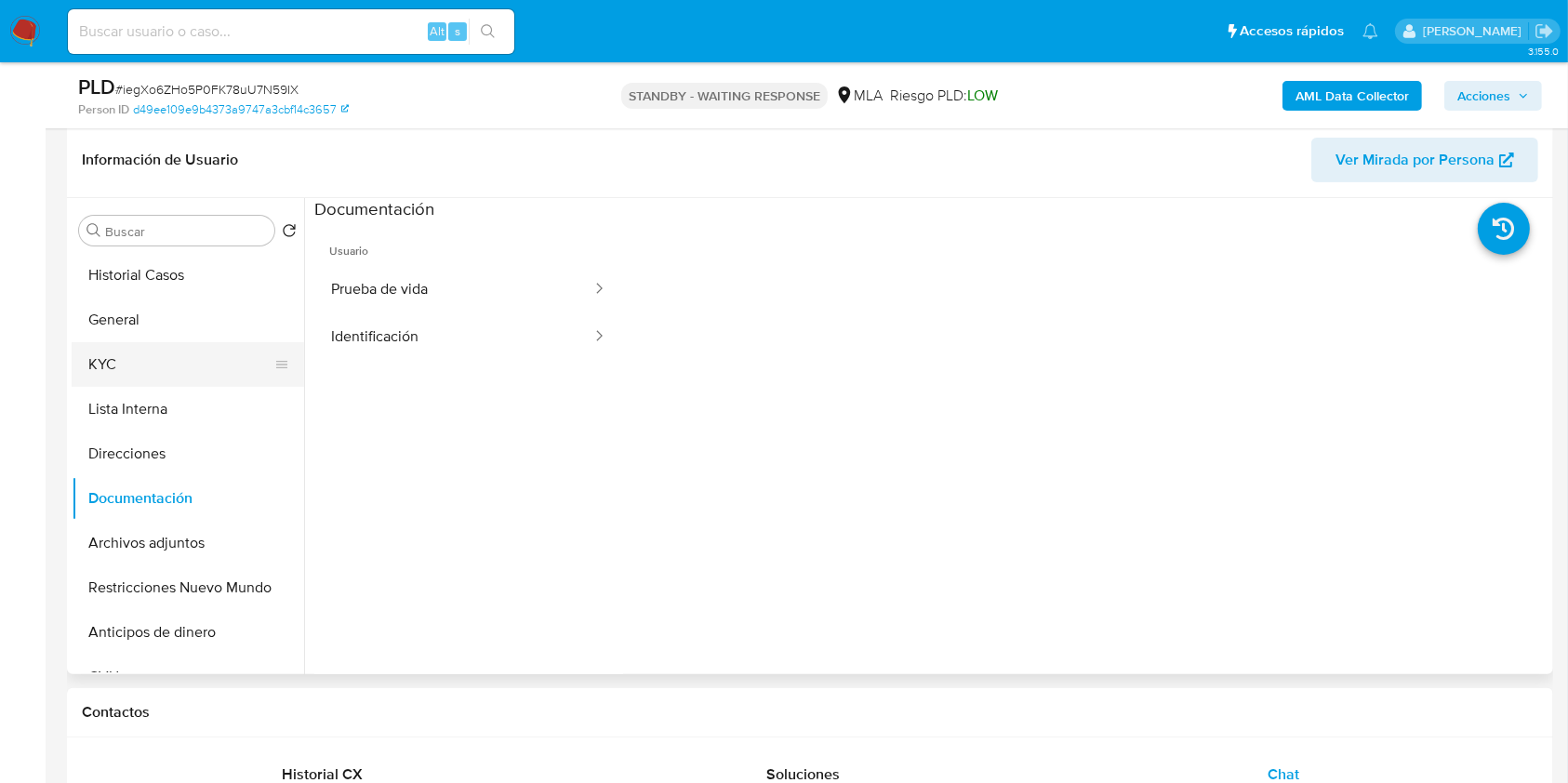
click at [190, 359] on button "KYC" at bounding box center [180, 364] width 218 height 44
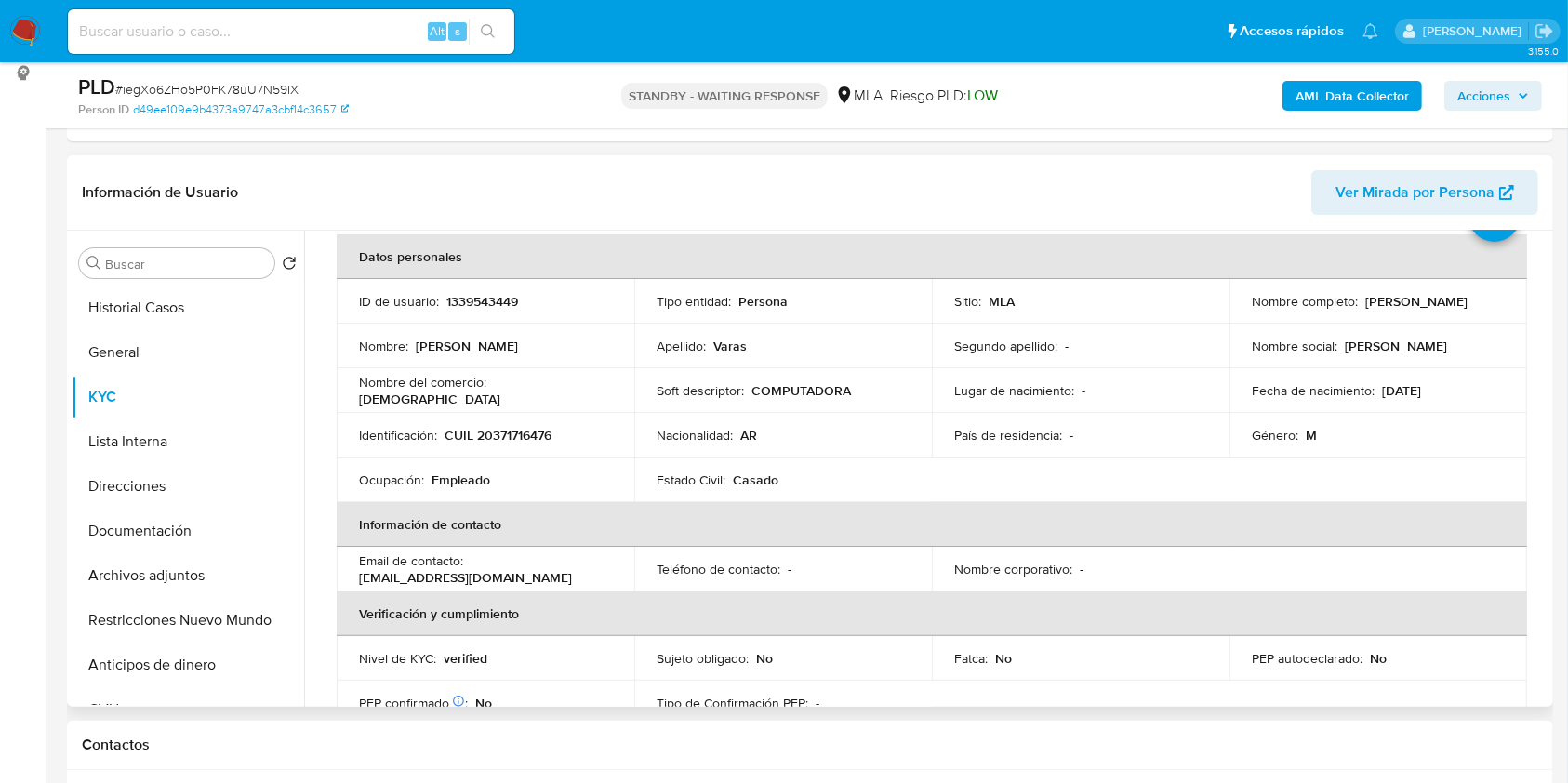
scroll to position [124, 0]
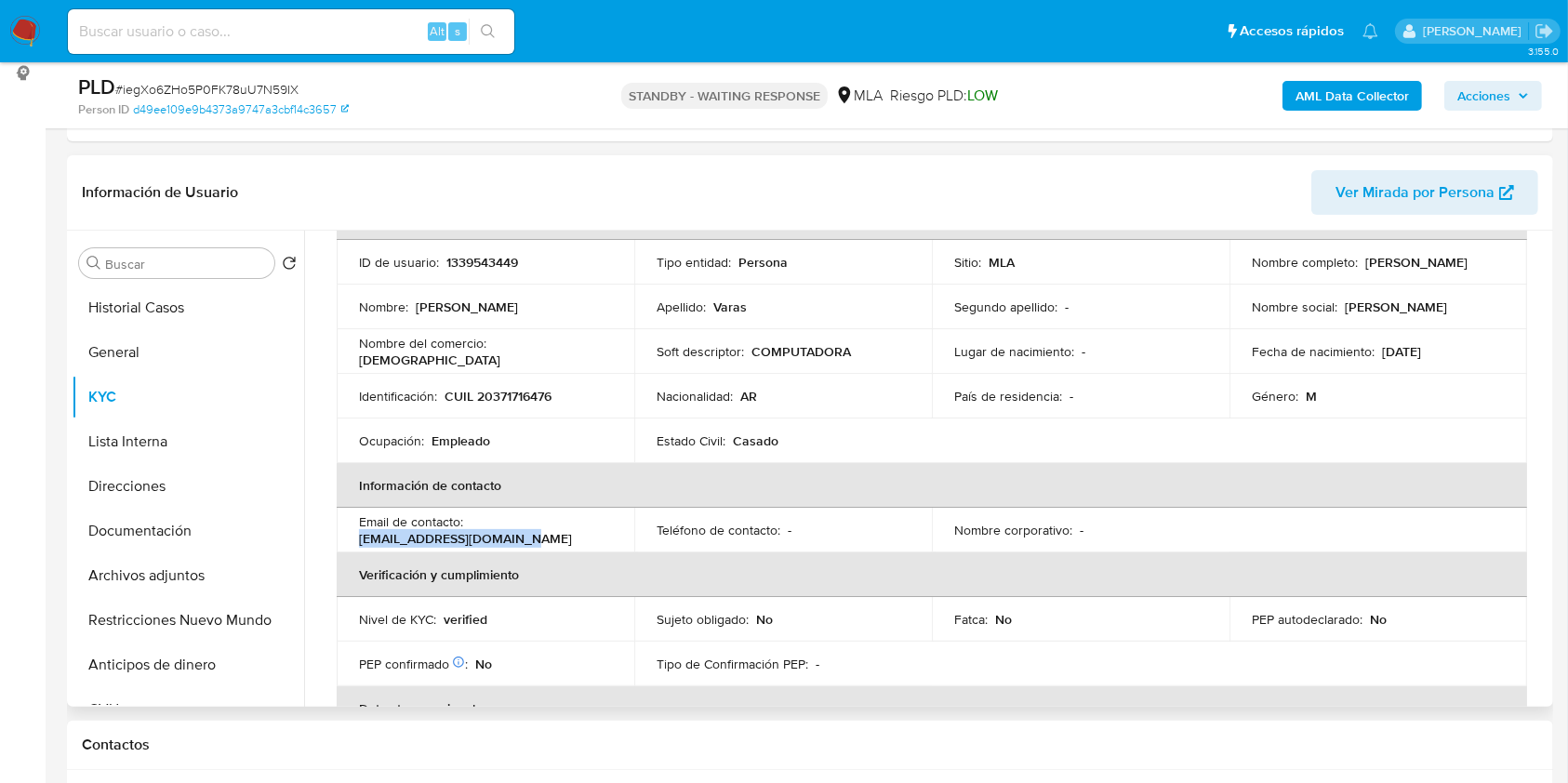
drag, startPoint x: 522, startPoint y: 539, endPoint x: 356, endPoint y: 536, distance: 166.0
click at [356, 536] on td "Email de contacto : lionelvaras773@gmail.com" at bounding box center [486, 530] width 297 height 44
copy p "lionelvaras773@gmail.com"
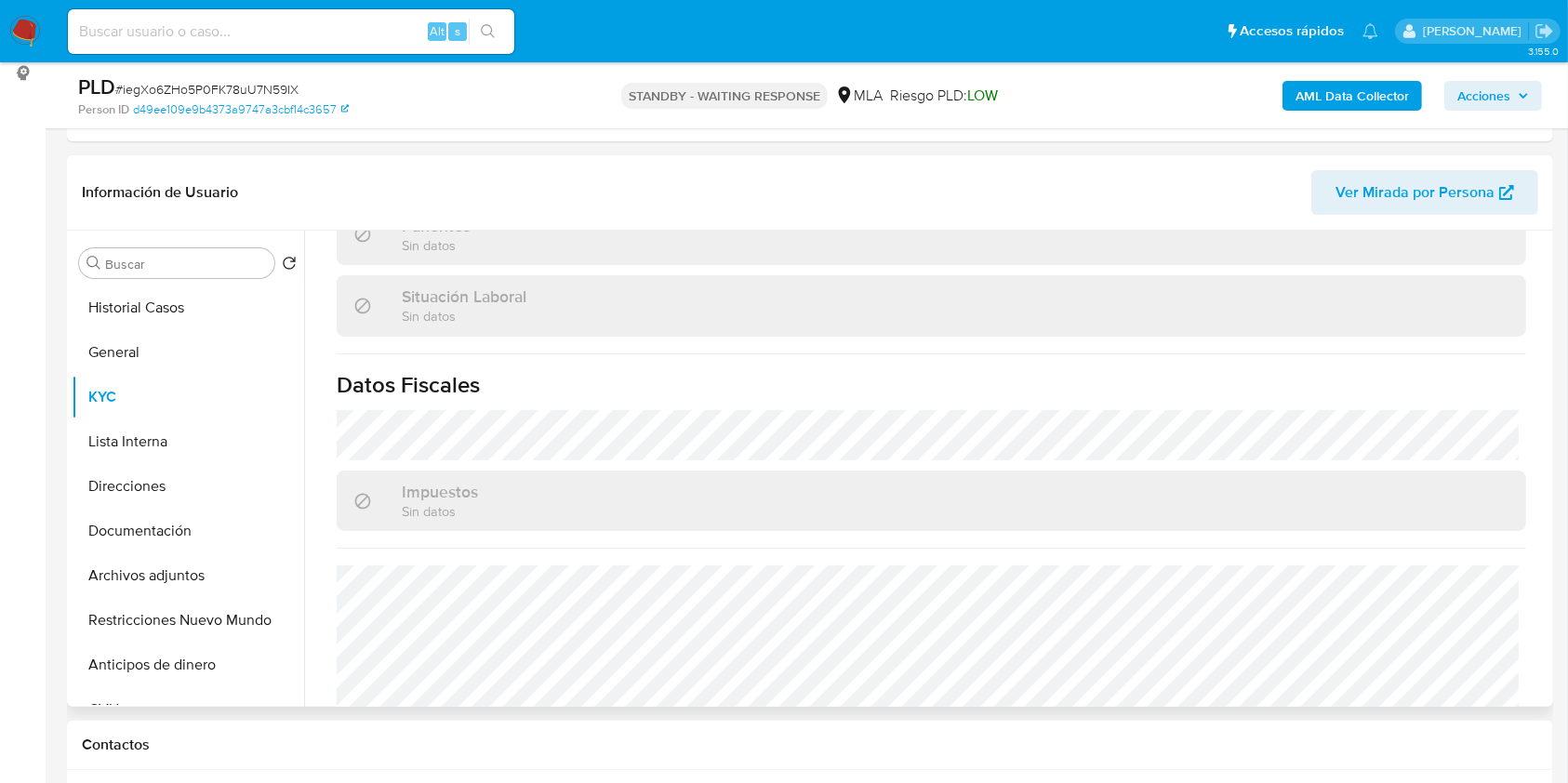
scroll to position [979, 0]
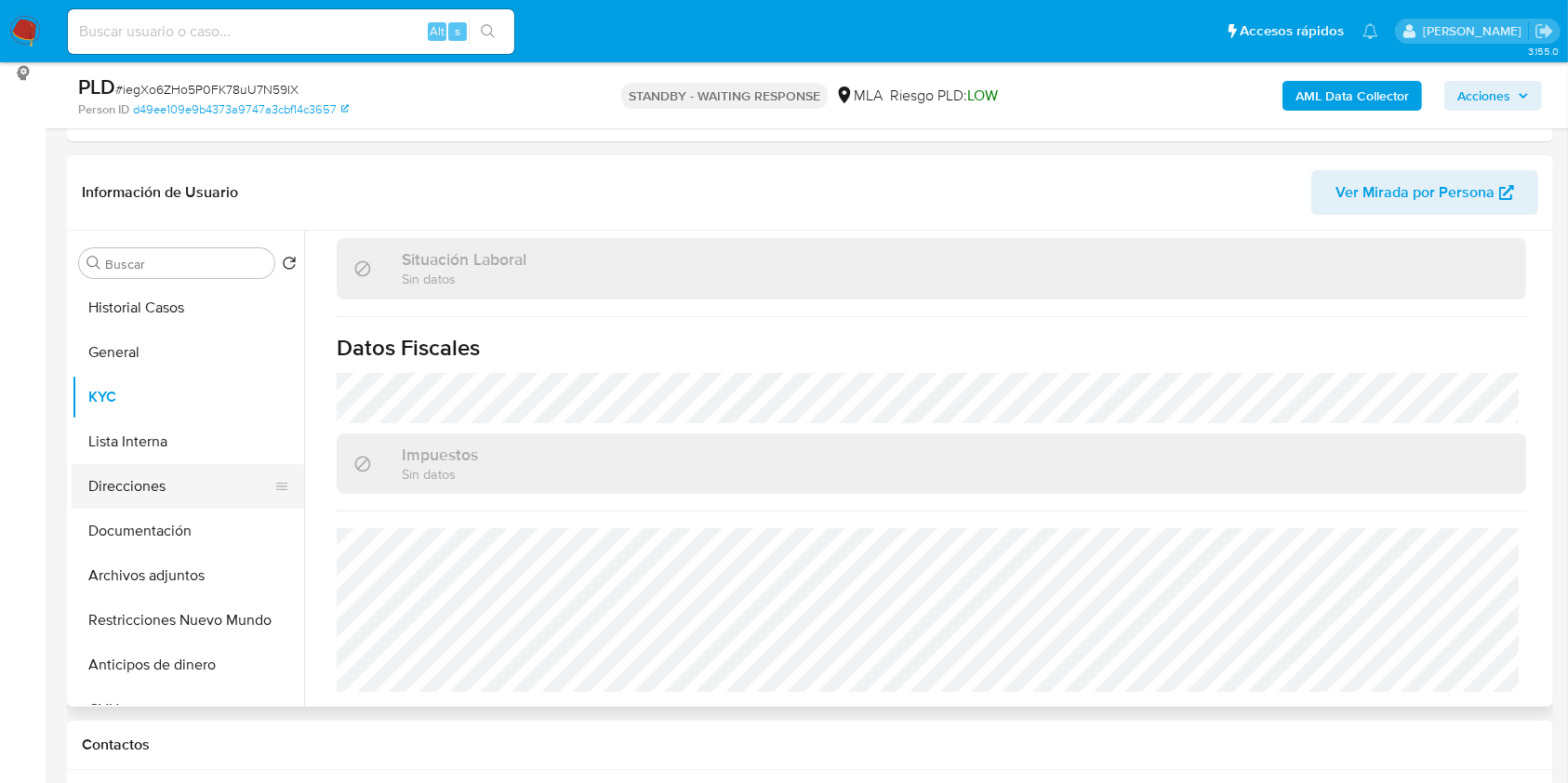
click at [168, 493] on button "Direcciones" at bounding box center [180, 486] width 218 height 44
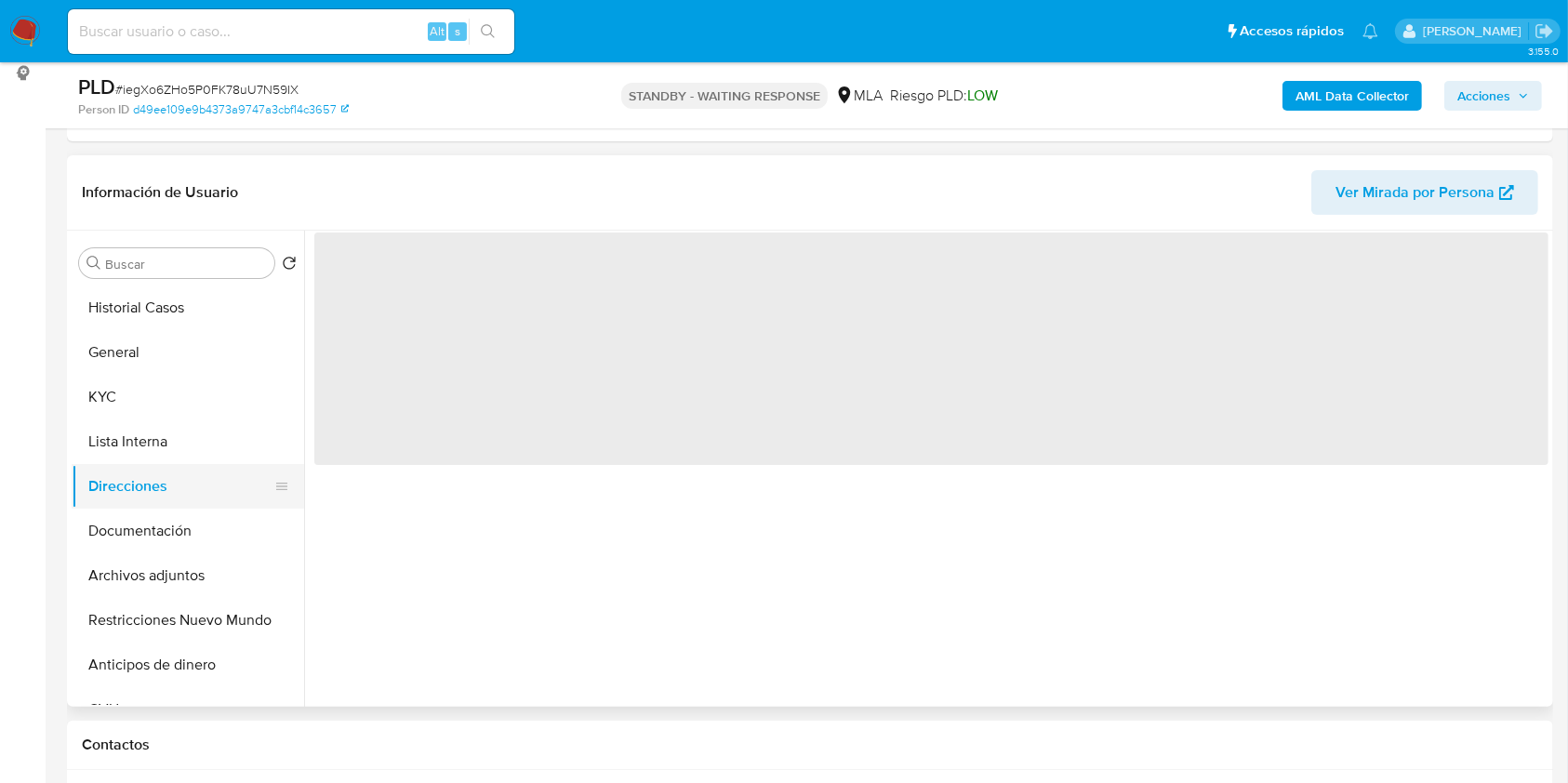
scroll to position [0, 0]
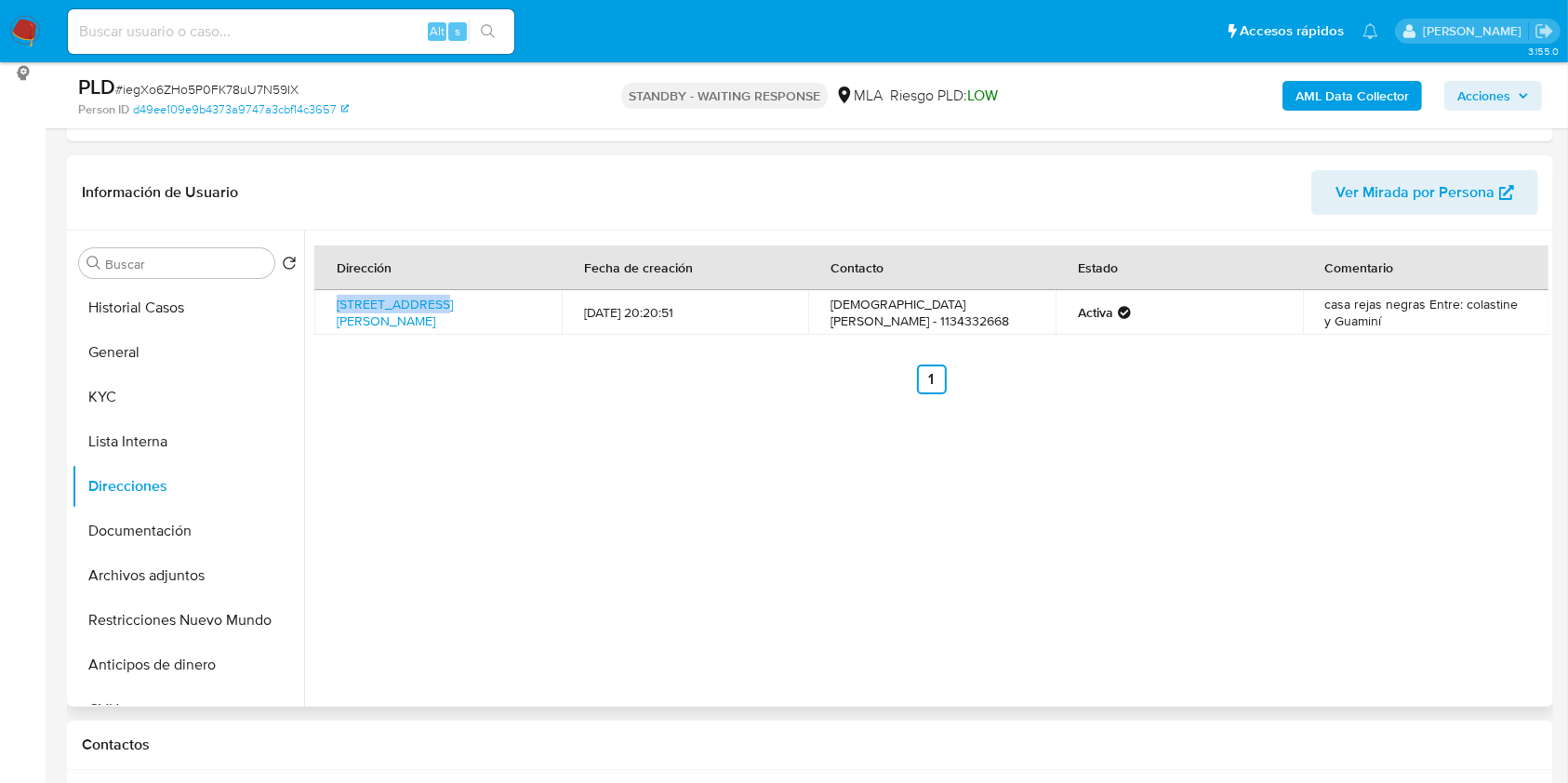
drag, startPoint x: 326, startPoint y: 293, endPoint x: 521, endPoint y: 364, distance: 207.5
click at [439, 294] on td "Madagascar 5702, Virrey Del Pino, Buenos Aires, 1763, Argentina 5702" at bounding box center [437, 312] width 247 height 44
copy link "Madagascar 5702"
click at [120, 399] on button "KYC" at bounding box center [180, 397] width 218 height 44
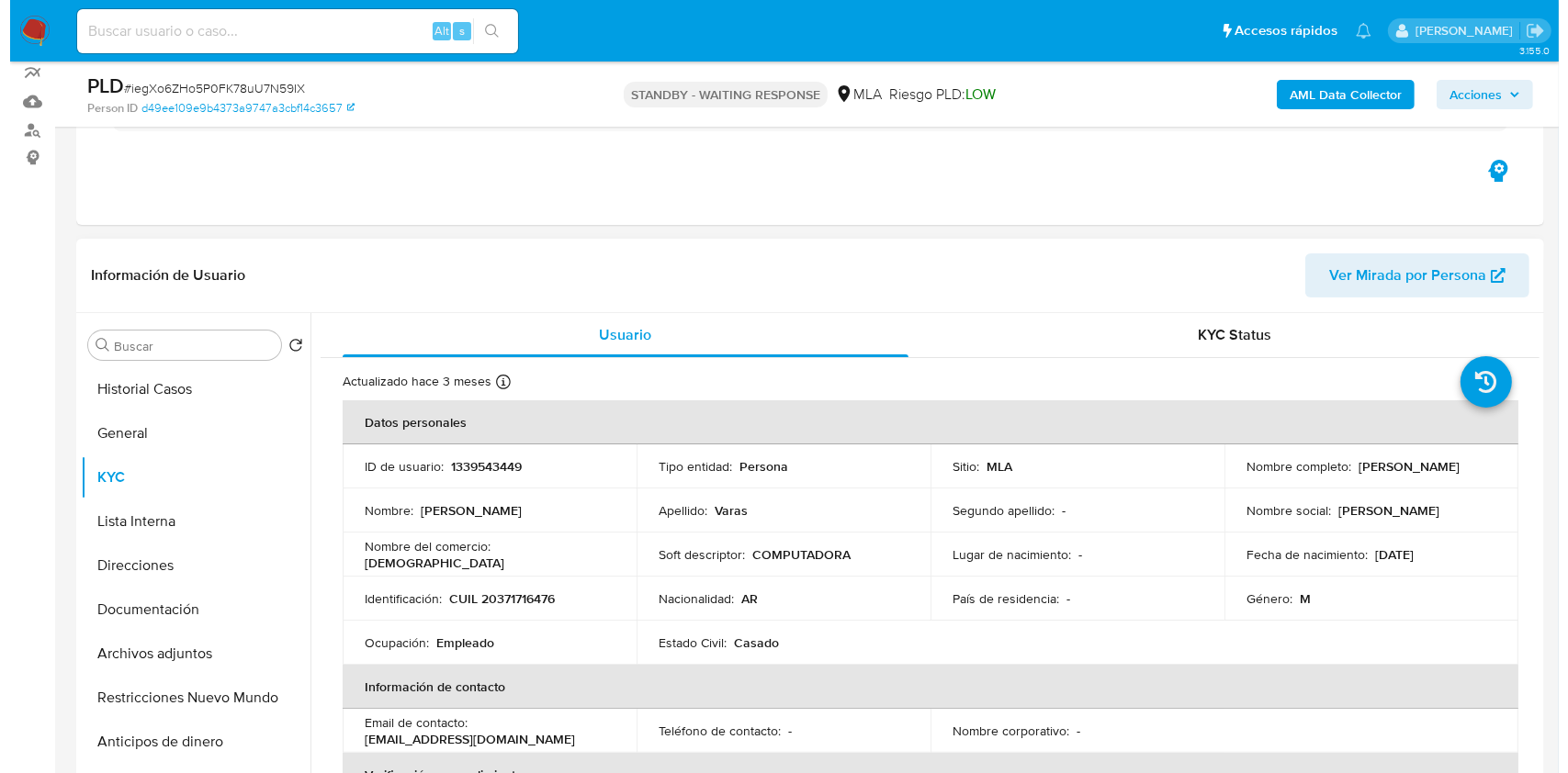
scroll to position [125, 0]
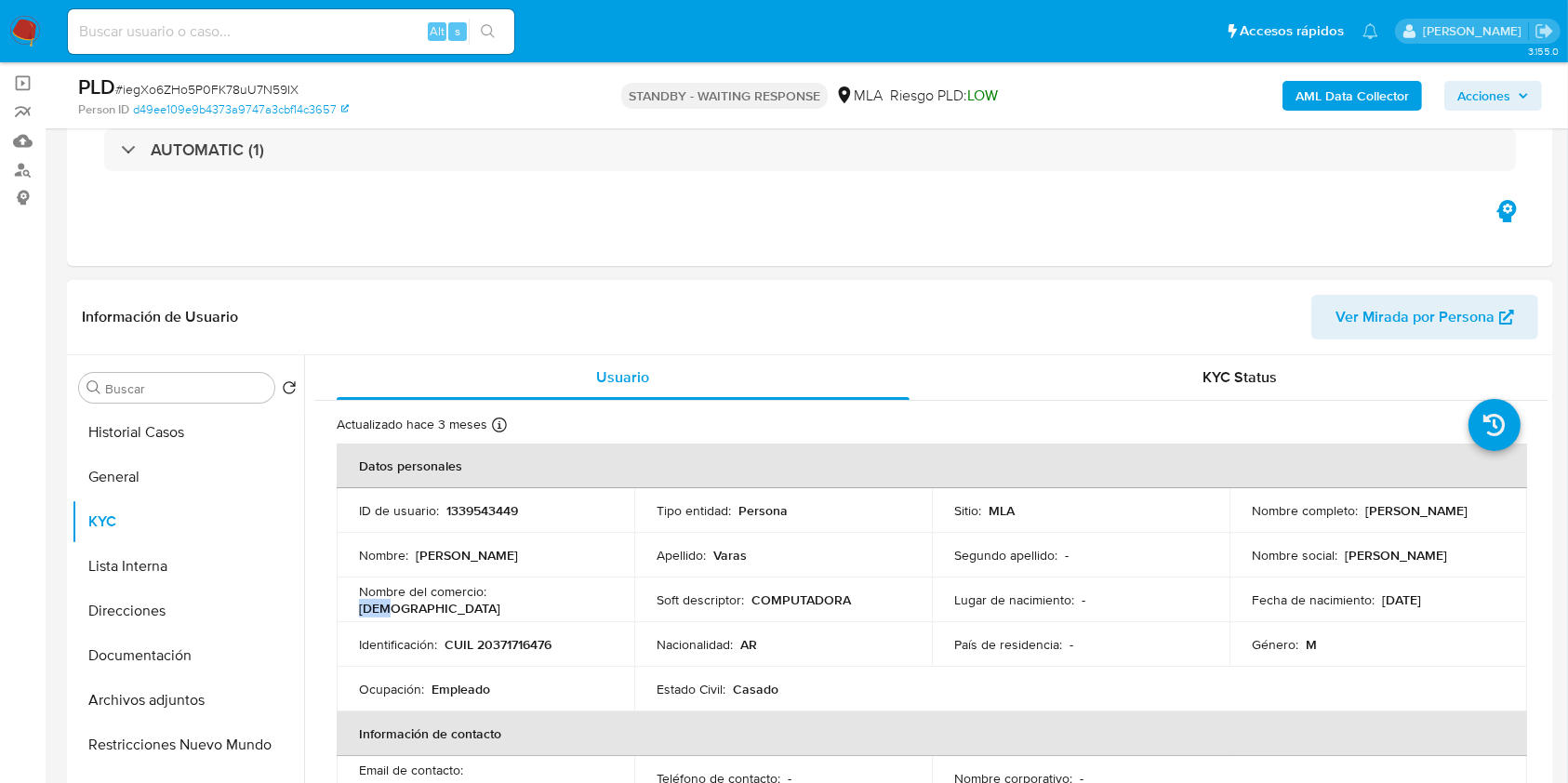
drag, startPoint x: 532, startPoint y: 589, endPoint x: 491, endPoint y: 599, distance: 42.2
click at [491, 599] on td "Nombre del comercio : Jeas" at bounding box center [486, 599] width 297 height 44
copy p "Jeas"
click at [1363, 88] on b "AML Data Collector" at bounding box center [1352, 96] width 113 height 30
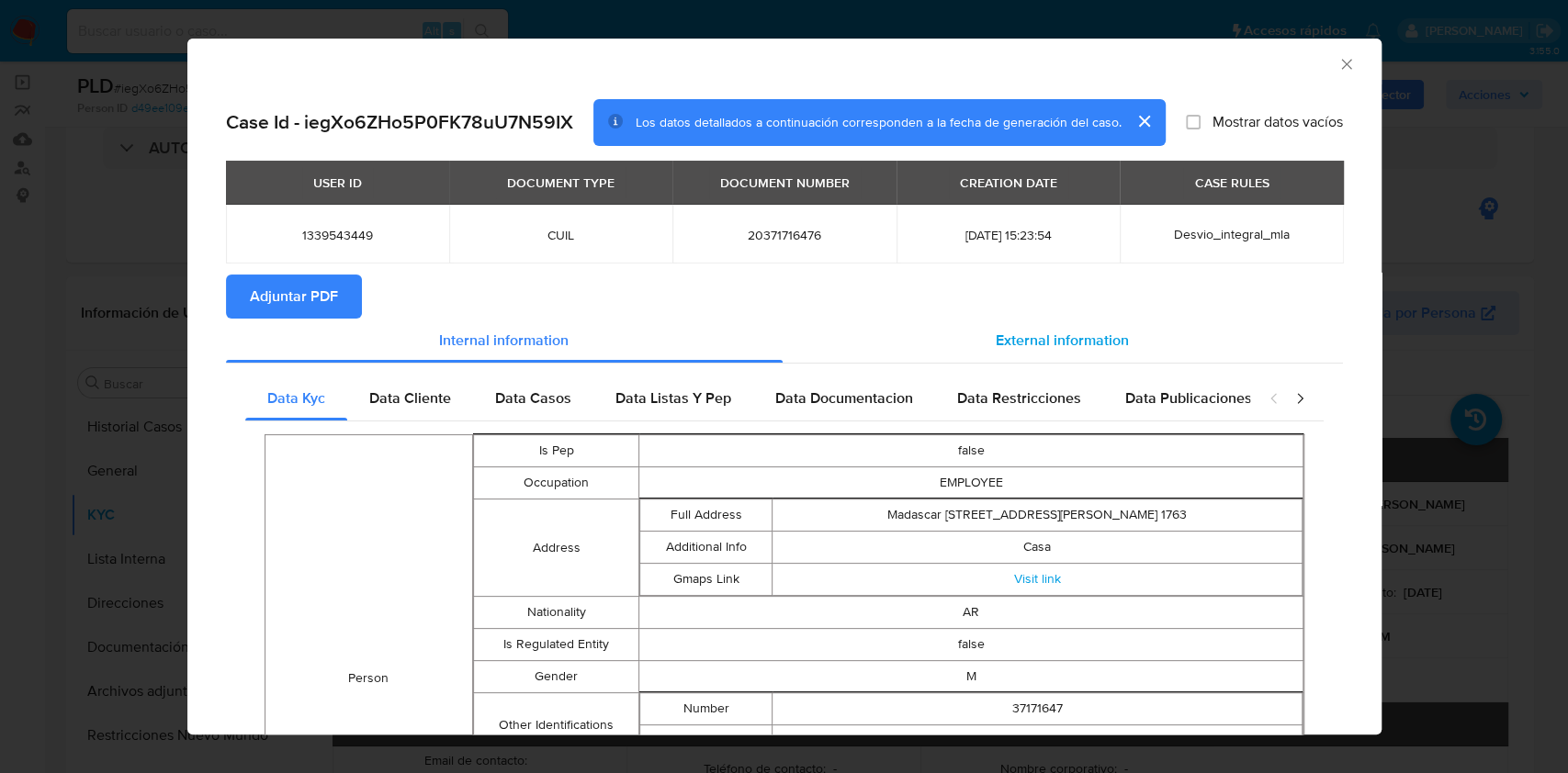
click at [1092, 332] on span "External information" at bounding box center [1062, 340] width 133 height 21
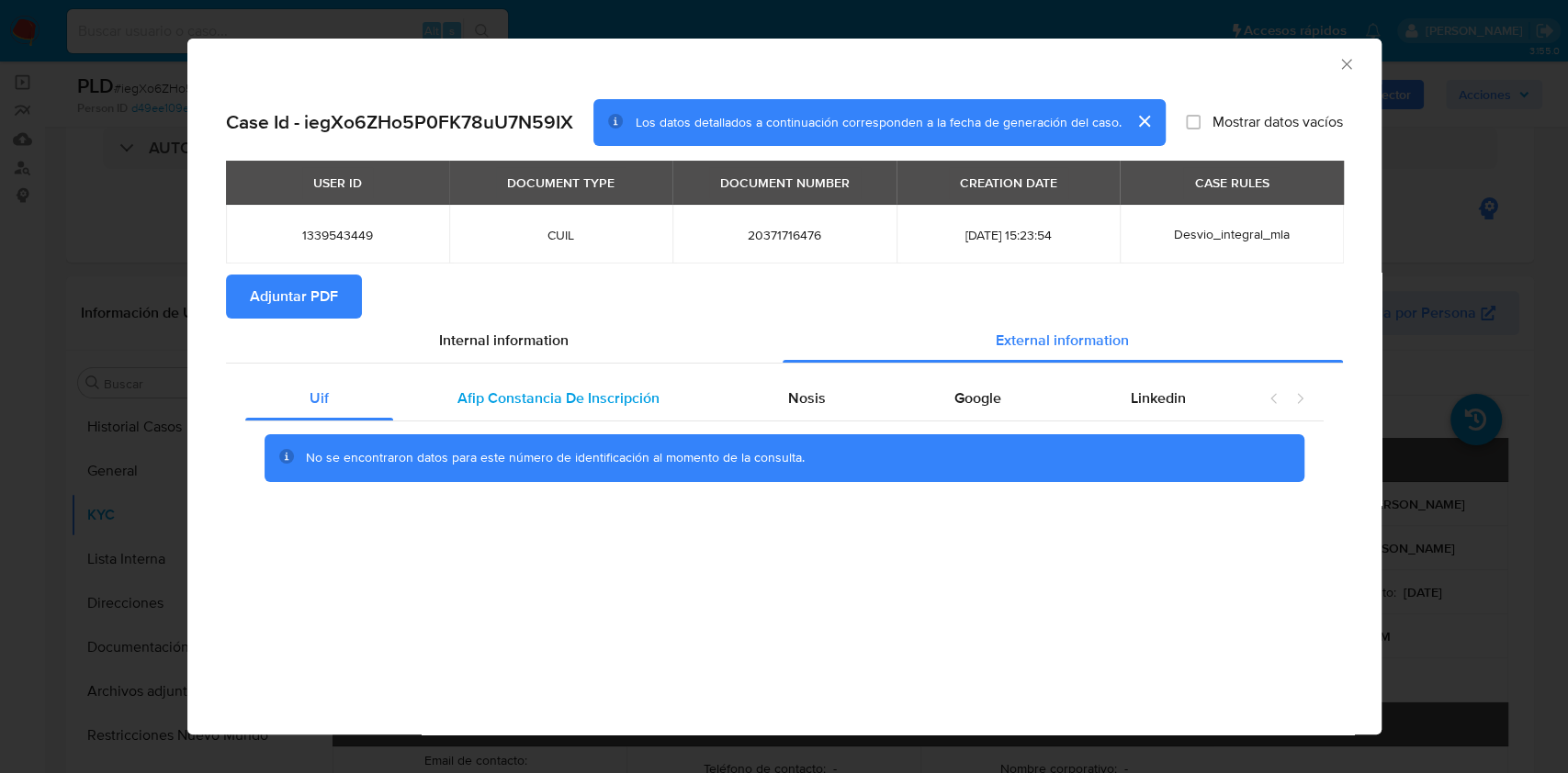
click at [640, 388] on span "Afip Constancia De Inscripción" at bounding box center [558, 399] width 202 height 21
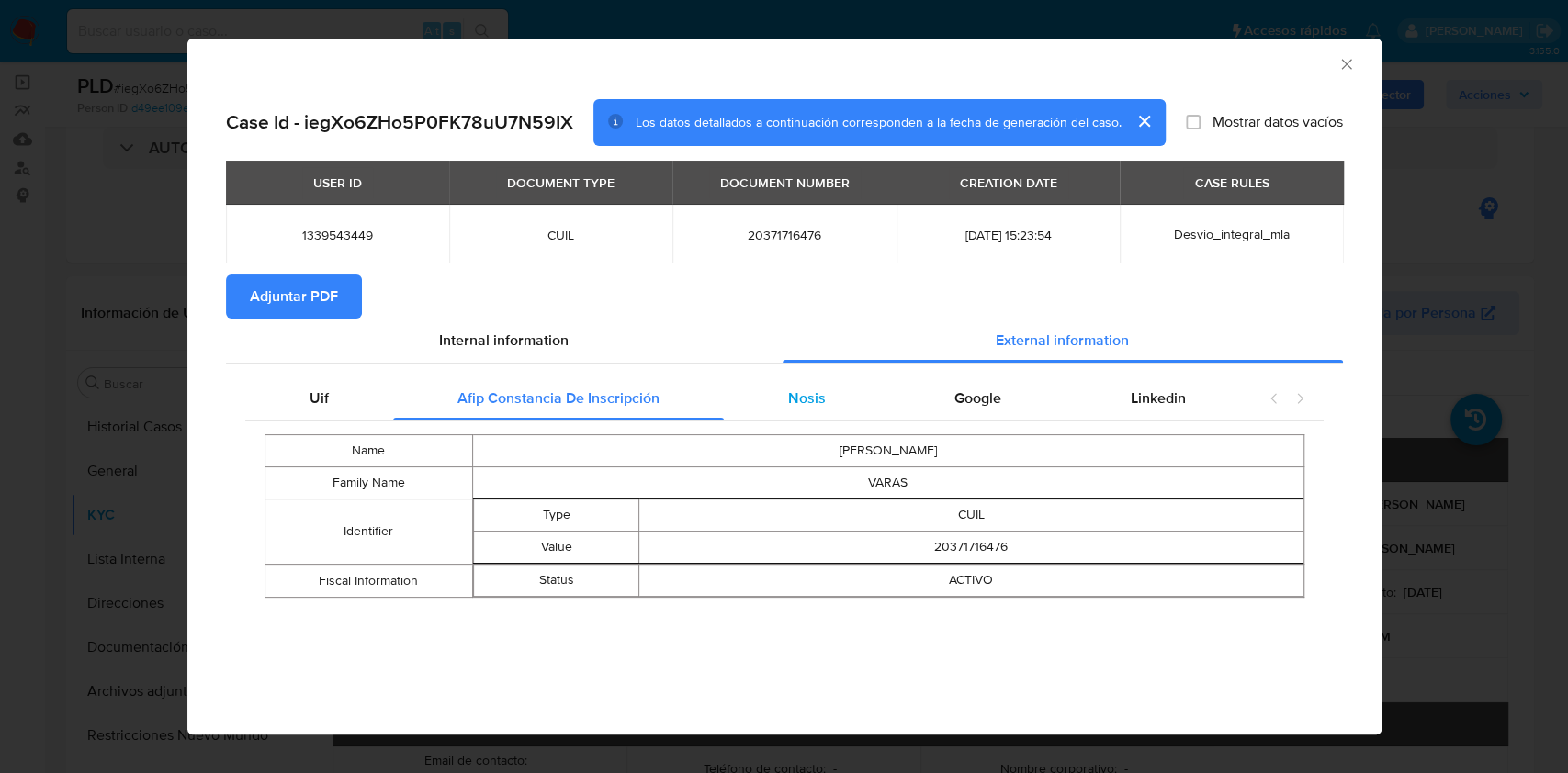
click at [853, 409] on div "Nosis" at bounding box center [806, 398] width 166 height 44
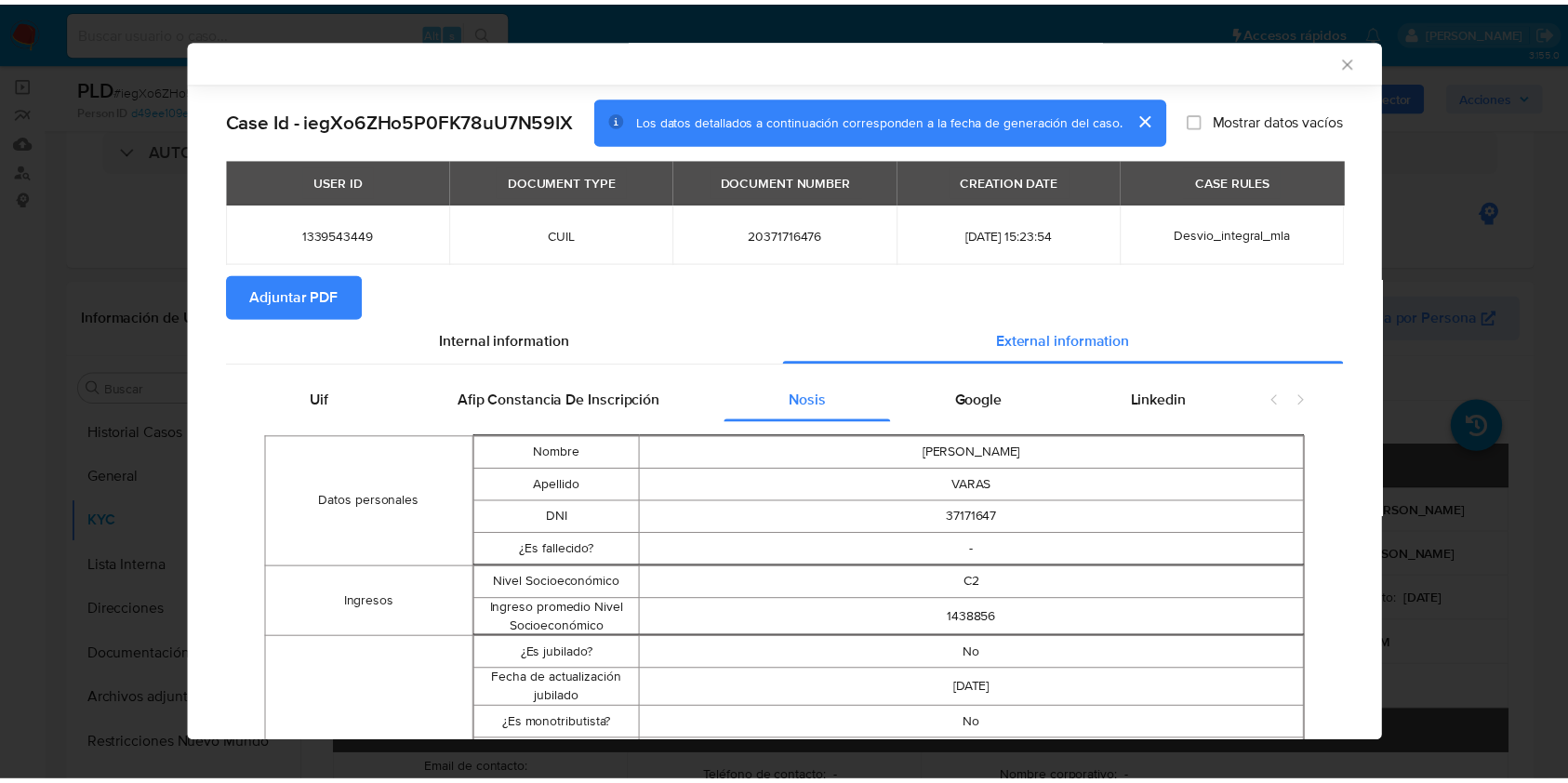
scroll to position [491, 0]
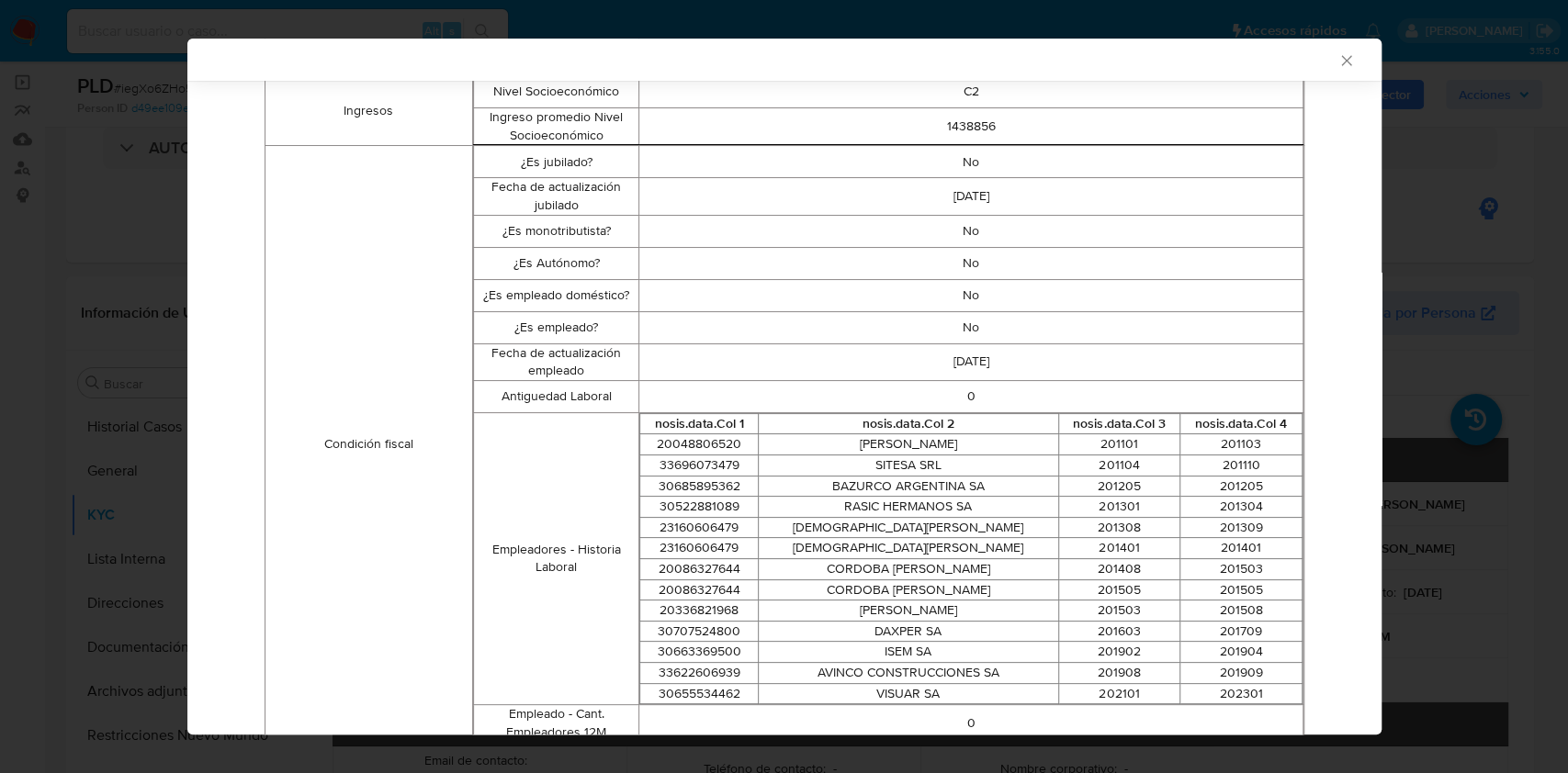
click at [41, 331] on div "AML Data Collector Case Id - iegXo6ZHo5P0FK78uU7N59IX Los datos detallados a co…" at bounding box center [784, 386] width 1568 height 773
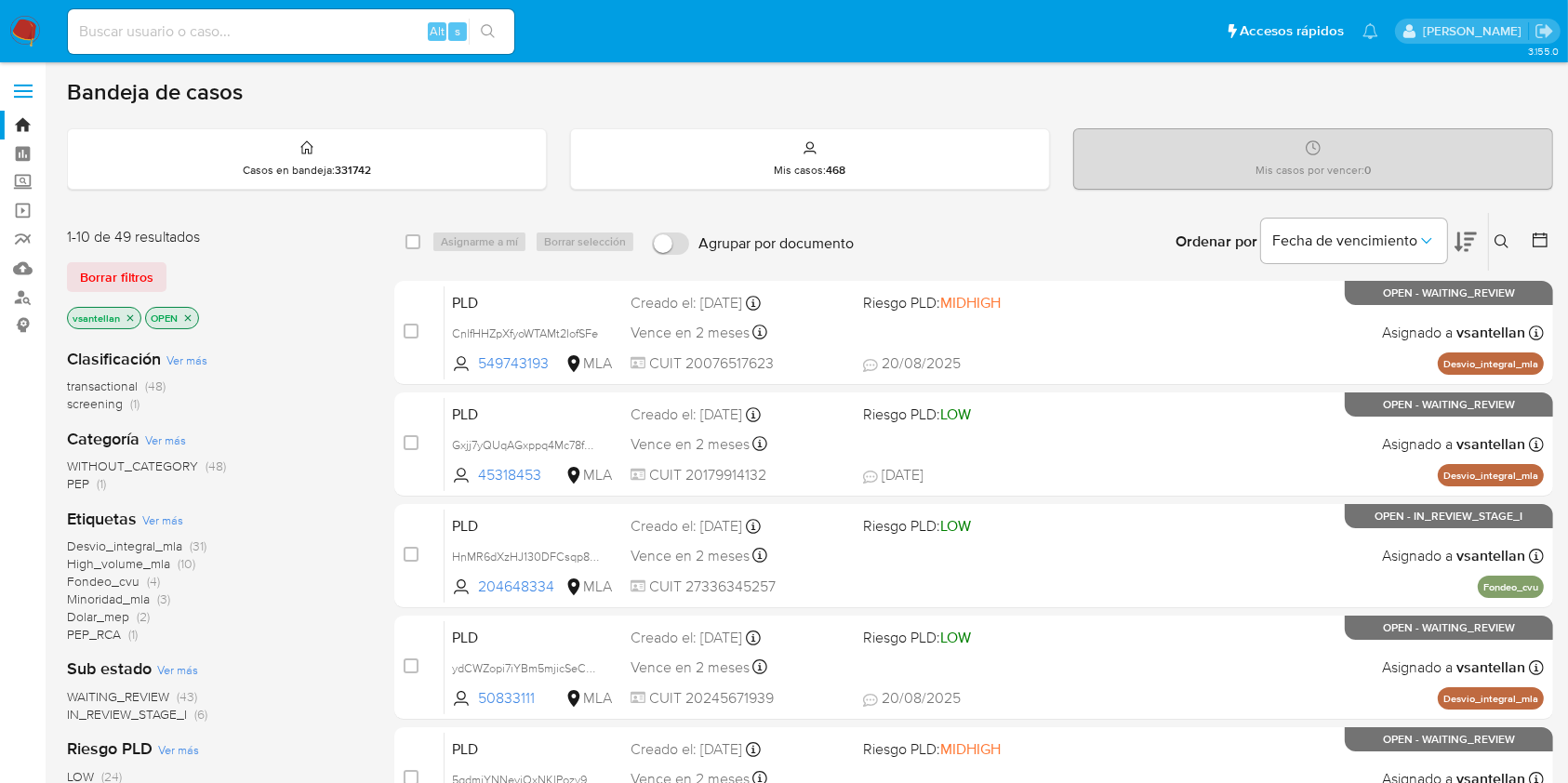
click at [1505, 242] on icon at bounding box center [1502, 241] width 14 height 14
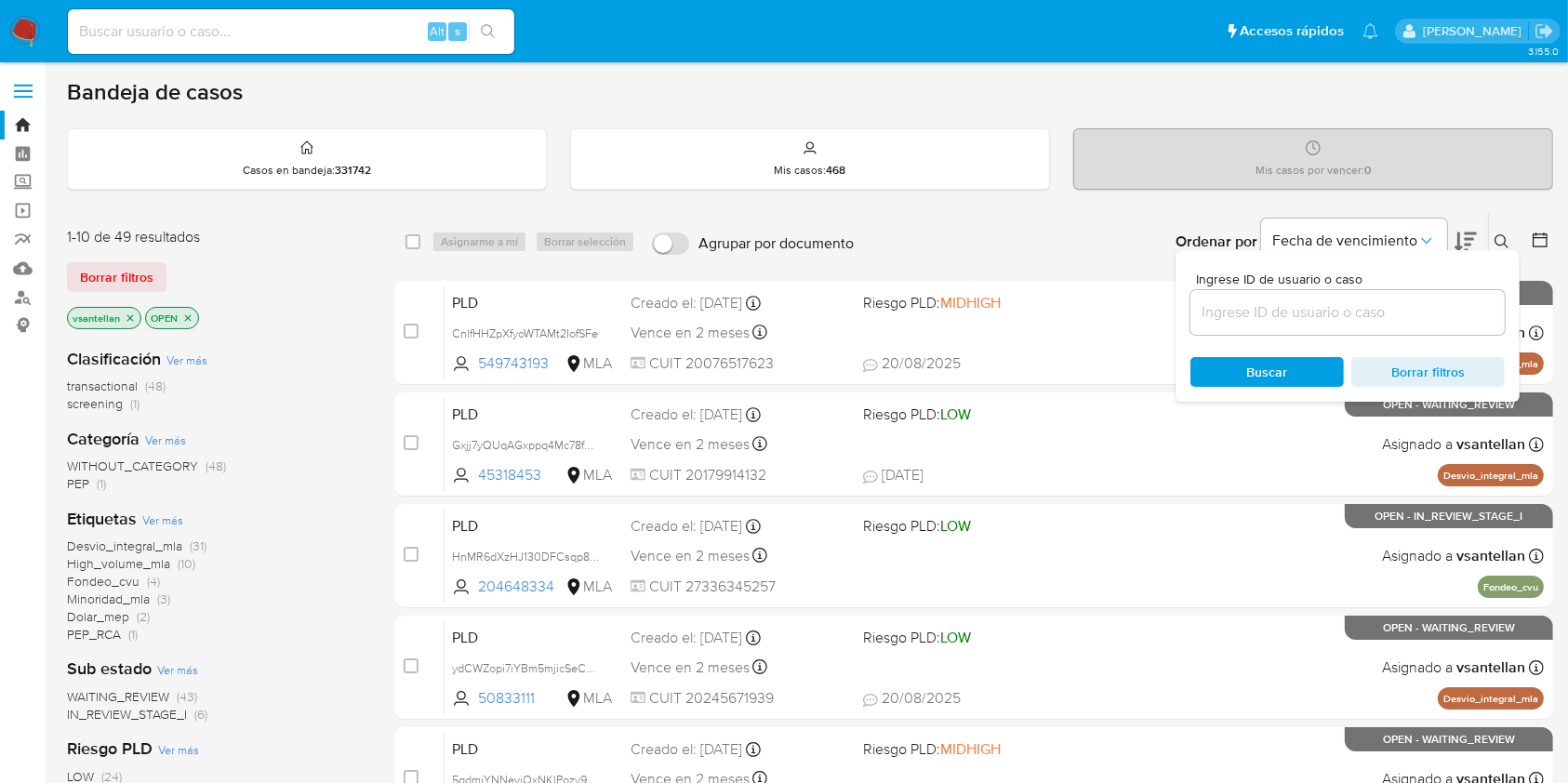
click at [1352, 328] on div at bounding box center [1347, 312] width 314 height 44
click at [1340, 312] on input at bounding box center [1347, 312] width 314 height 25
paste input "261257167"
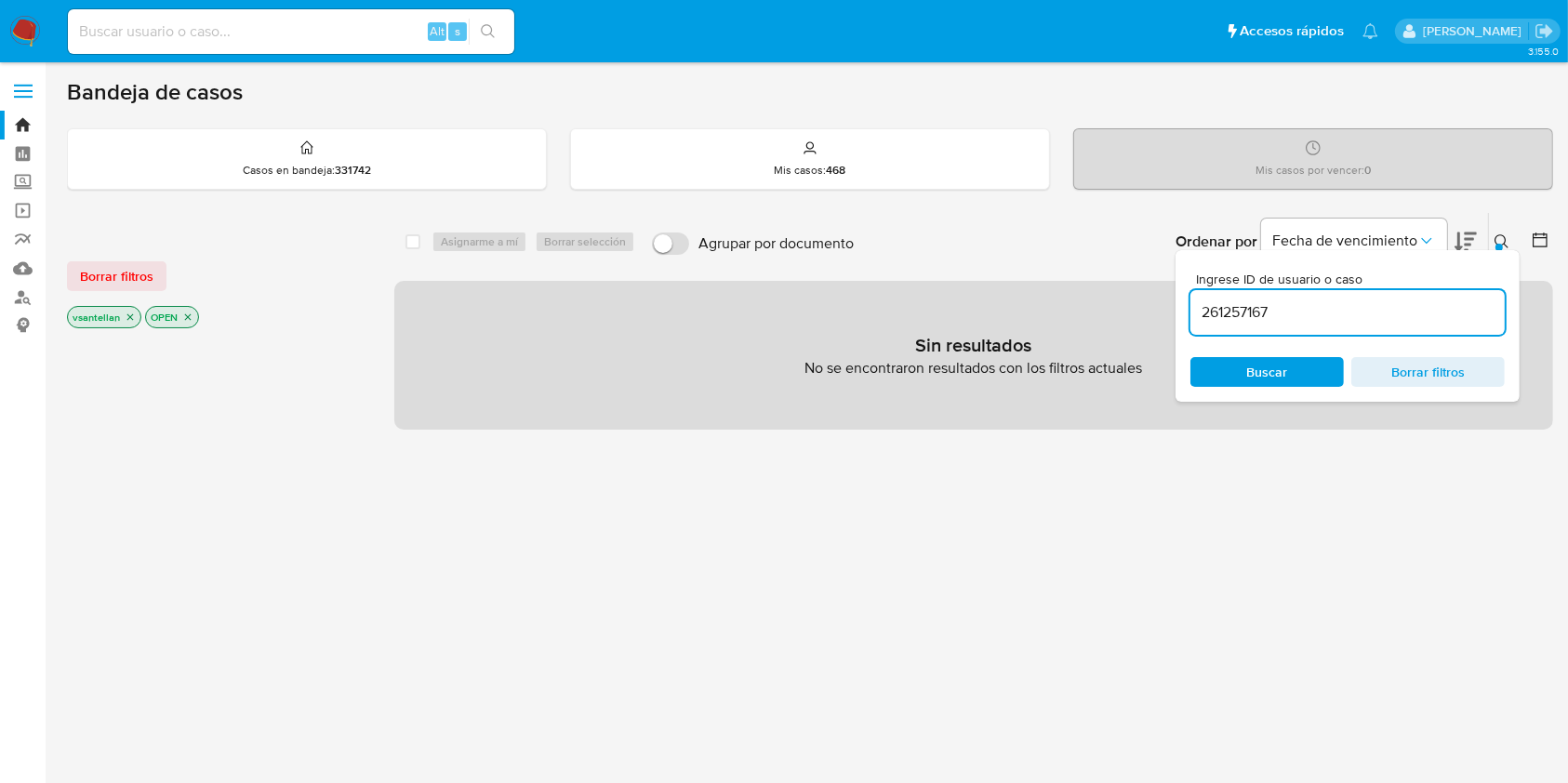
click at [187, 315] on icon "close-filter" at bounding box center [188, 317] width 7 height 7
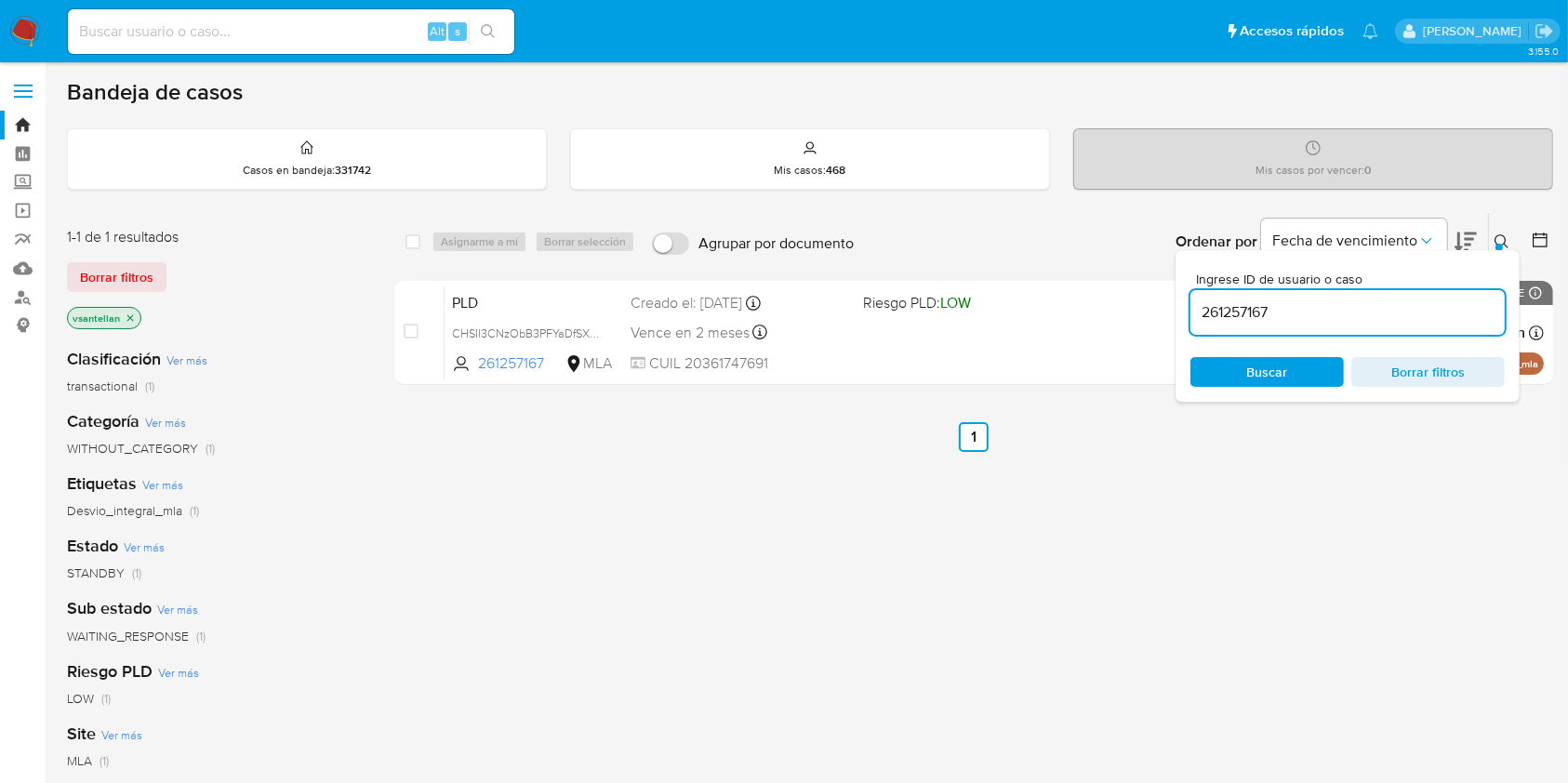
click at [1502, 239] on icon at bounding box center [1502, 241] width 15 height 15
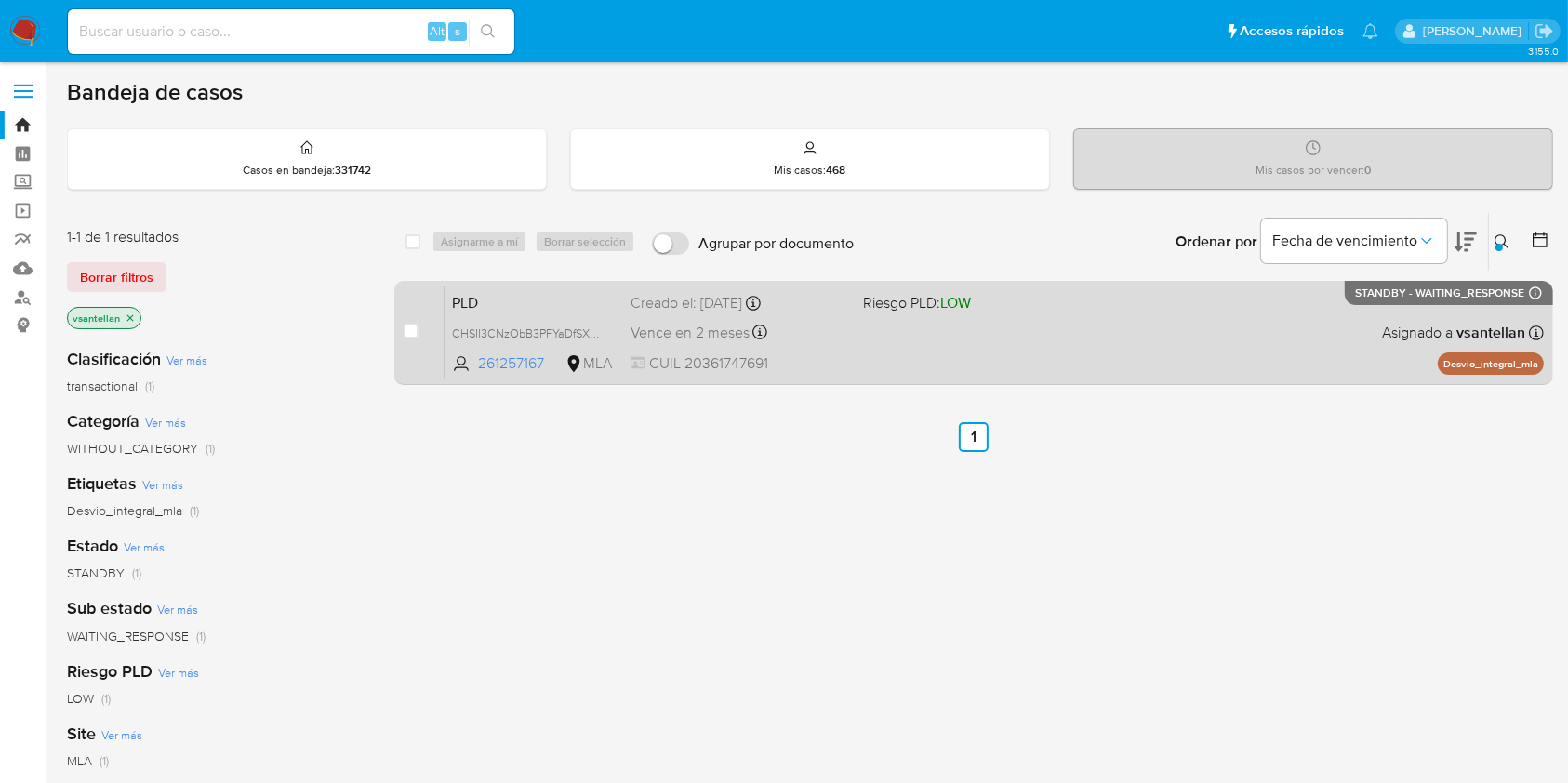
click at [1263, 341] on div "PLD CHSII3CNzObB3PFYaDfSXJLf 261257167 MLA Riesgo PLD: LOW Creado el: 12/08/202…" at bounding box center [994, 332] width 1099 height 94
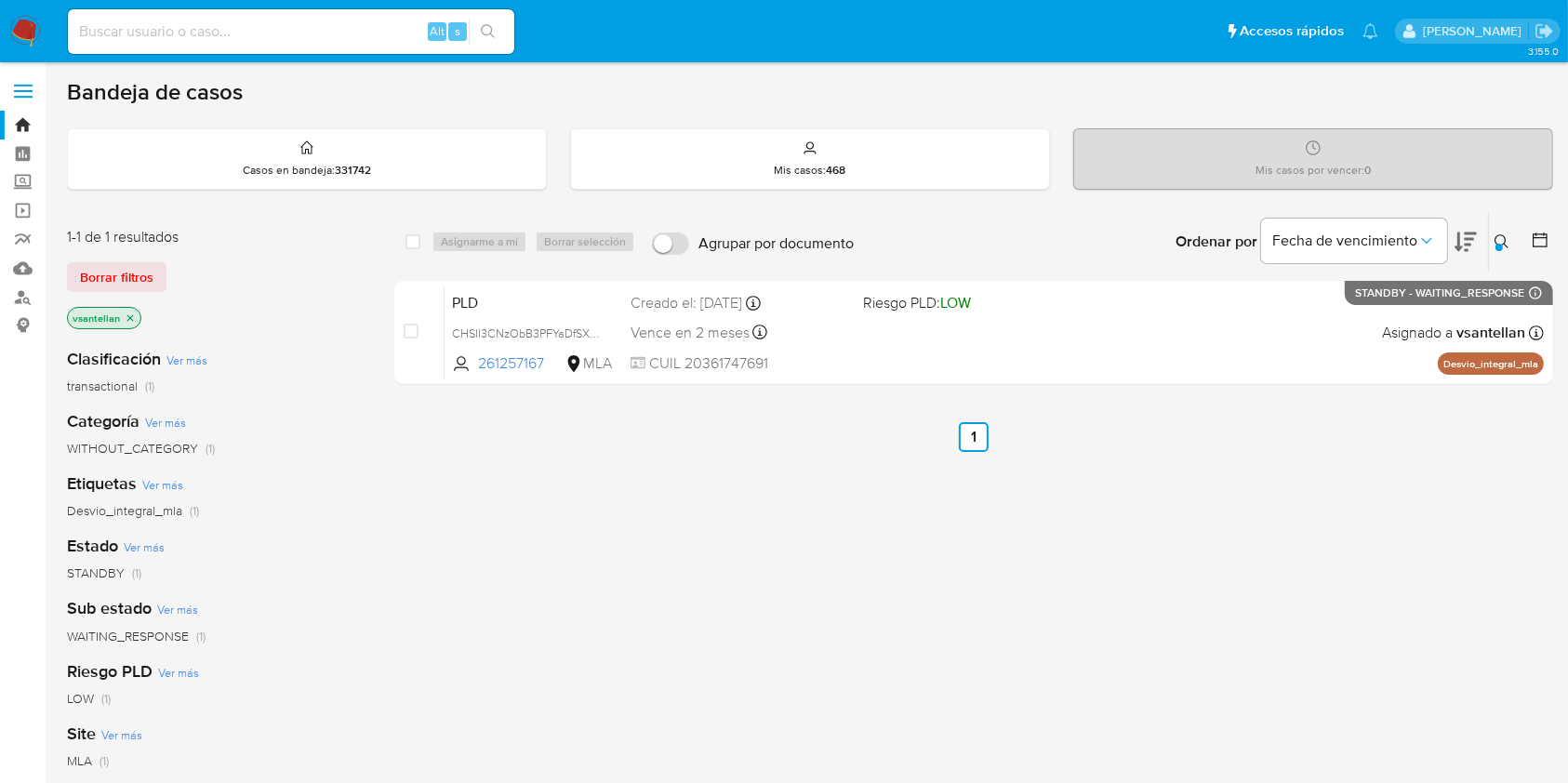
click at [1503, 246] on icon at bounding box center [1502, 241] width 15 height 15
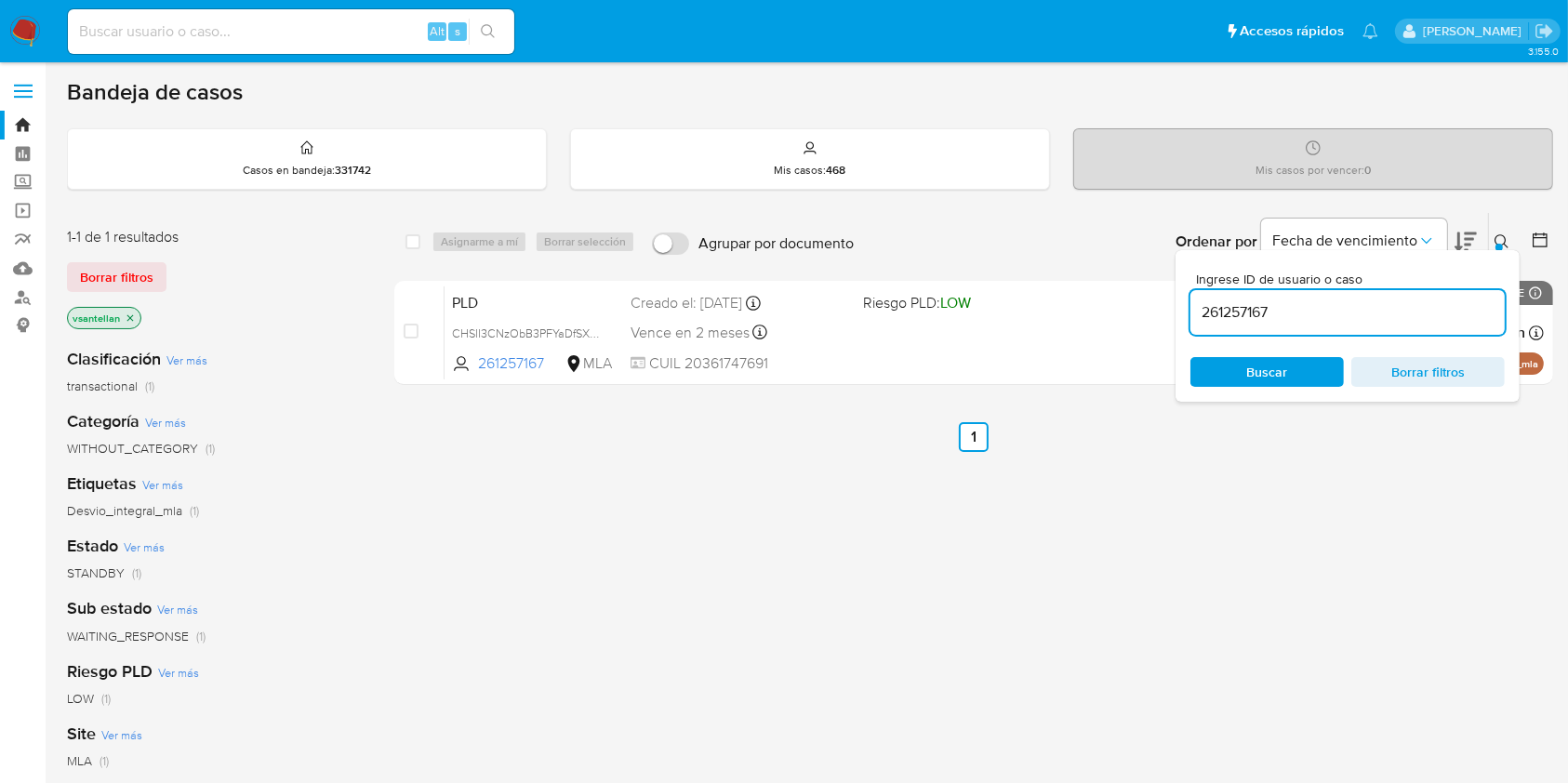
click at [1393, 307] on input "261257167" at bounding box center [1347, 312] width 314 height 25
click at [1393, 305] on input "261257167" at bounding box center [1347, 312] width 314 height 25
click at [1502, 242] on icon at bounding box center [1502, 241] width 15 height 15
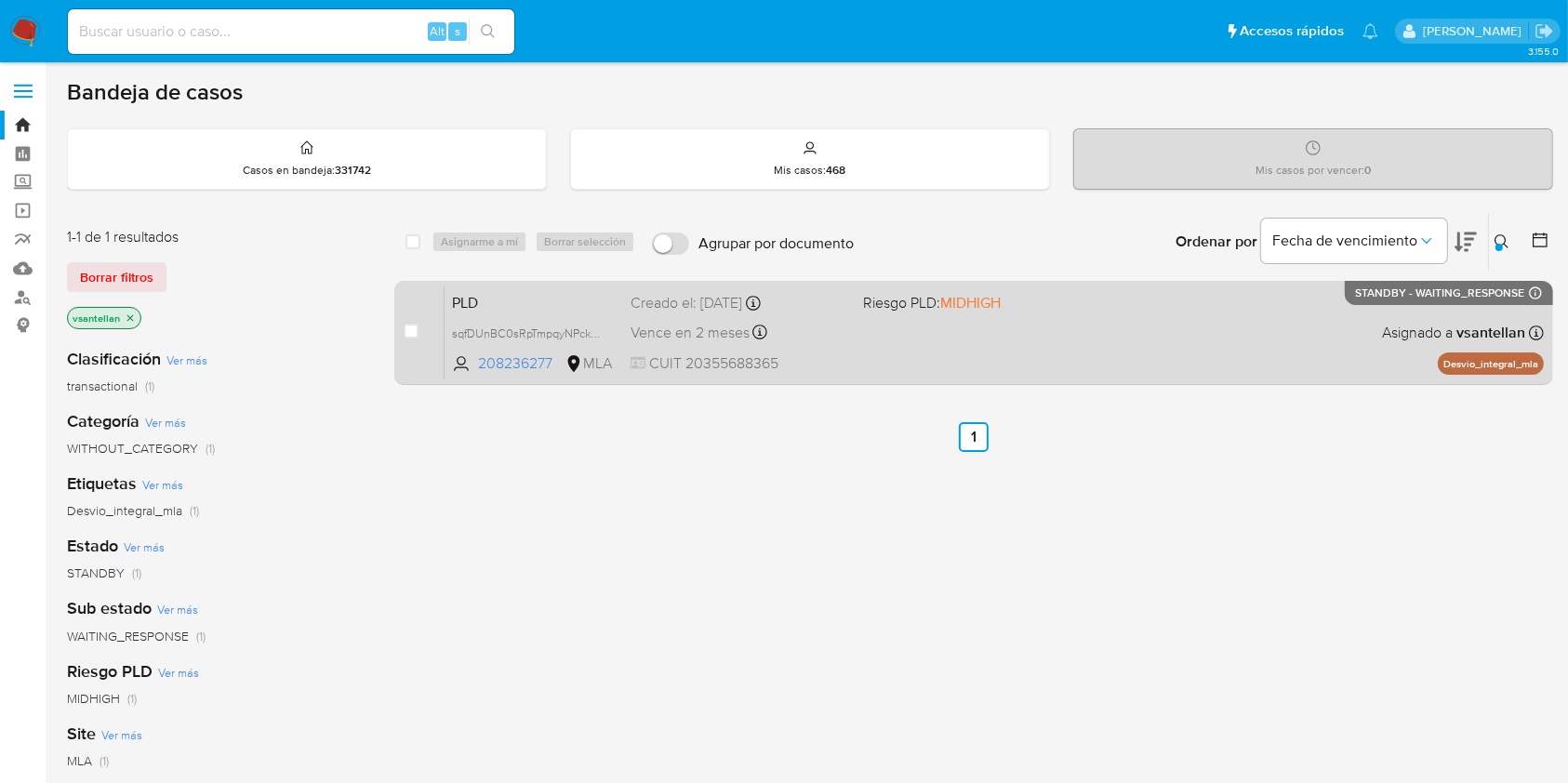
click at [1353, 309] on div "PLD sqfDUnBC0sRpTmpqyNPckBAM 208236277 MLA Riesgo PLD: MIDHIGH Creado el: 12/08…" at bounding box center [994, 332] width 1099 height 94
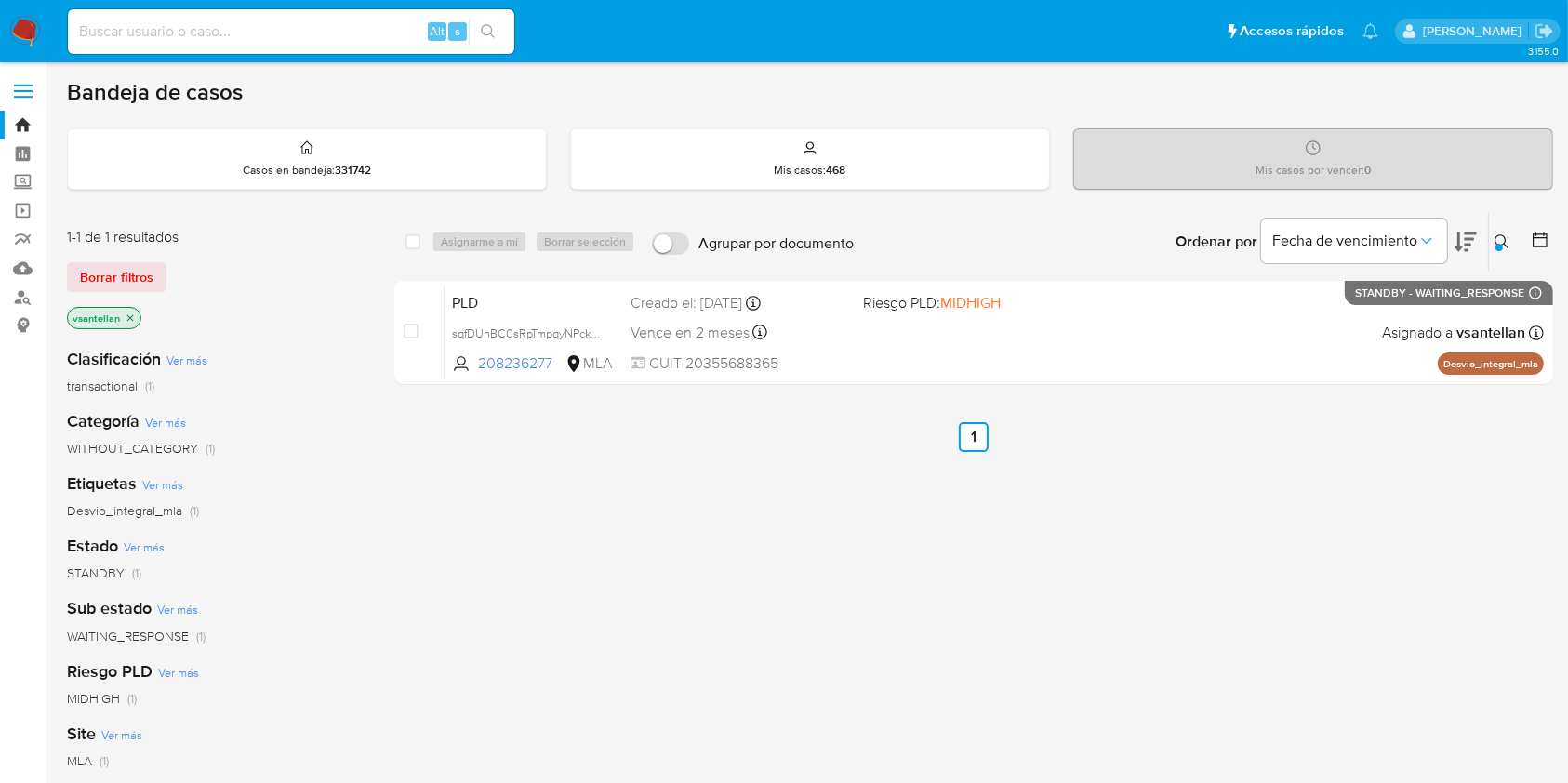
click at [1498, 242] on button at bounding box center [1504, 241] width 31 height 23
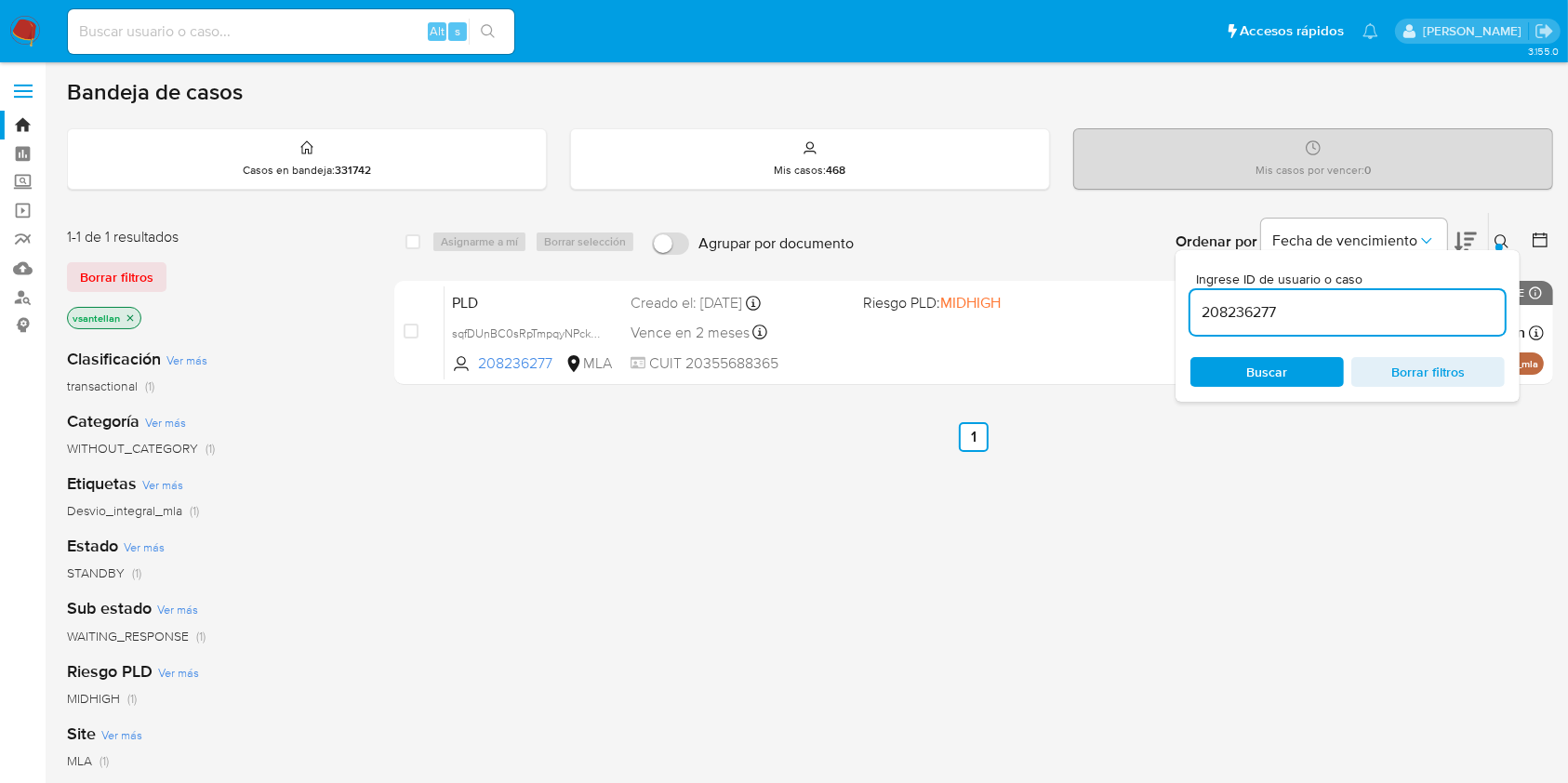
click at [1354, 303] on input "208236277" at bounding box center [1347, 312] width 314 height 25
type input "547281972"
click at [1503, 250] on div "Ingrese ID de usuario o caso 547281972 Buscar Borrar filtros" at bounding box center [1347, 326] width 344 height 152
click at [1504, 234] on icon at bounding box center [1502, 241] width 15 height 15
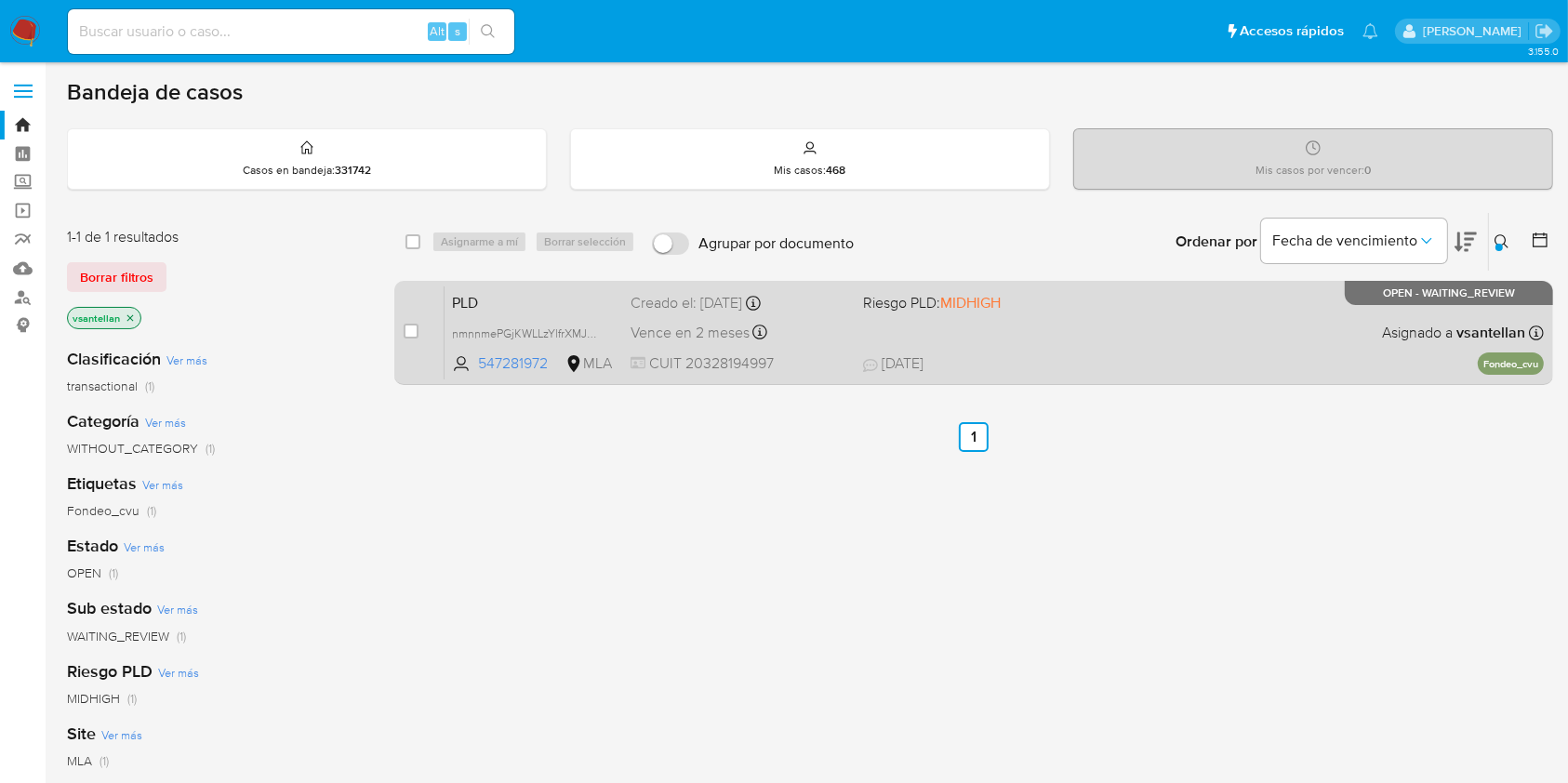
click at [1304, 360] on span "18/08/2025 18/08/2025 21:06" at bounding box center [1087, 363] width 449 height 21
drag, startPoint x: 410, startPoint y: 327, endPoint x: 444, endPoint y: 293, distance: 48.1
click at [410, 328] on input "checkbox" at bounding box center [411, 331] width 15 height 15
checkbox input "true"
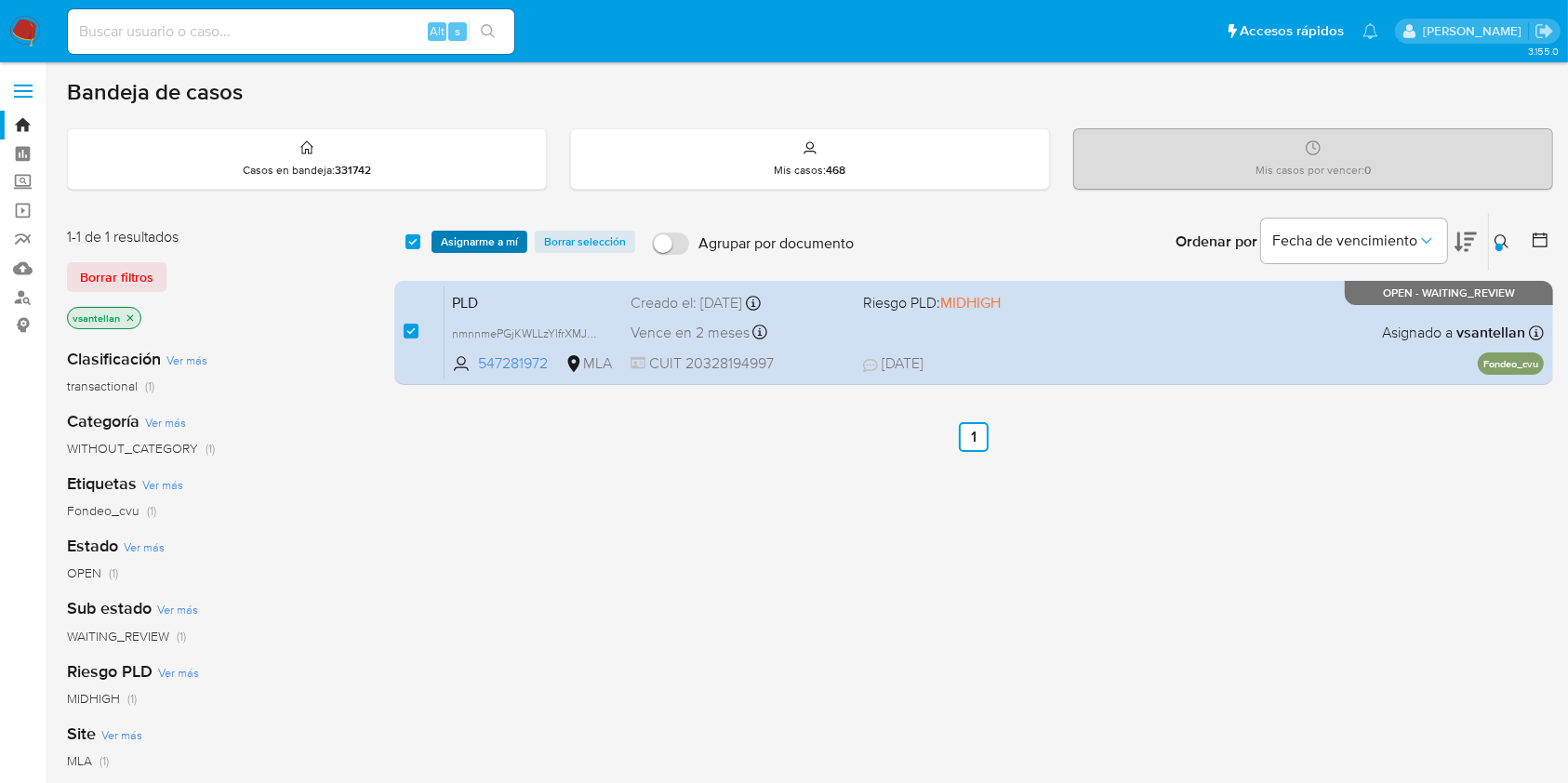
click at [469, 242] on span "Asignarme a mí" at bounding box center [480, 241] width 77 height 19
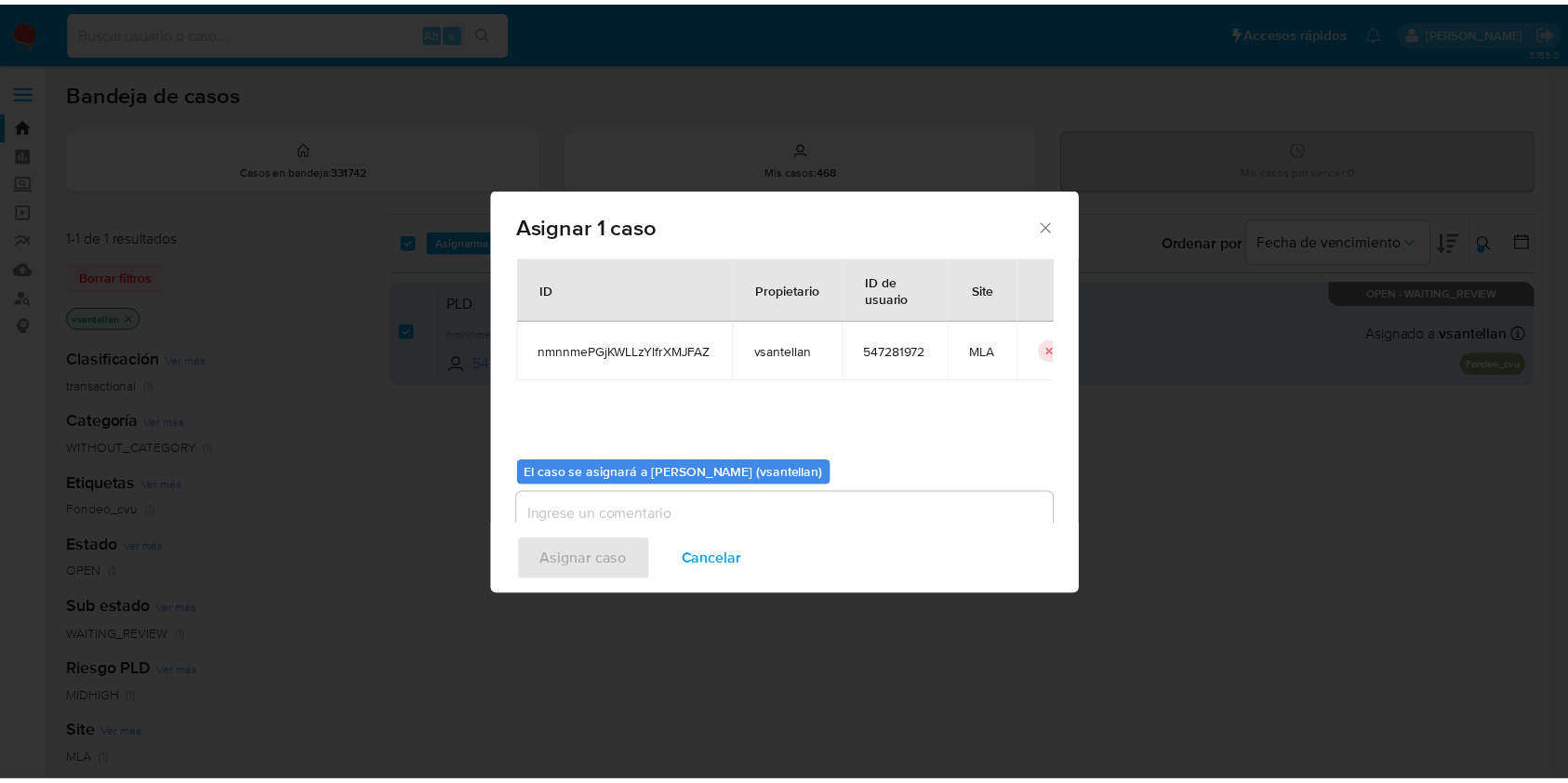
scroll to position [95, 0]
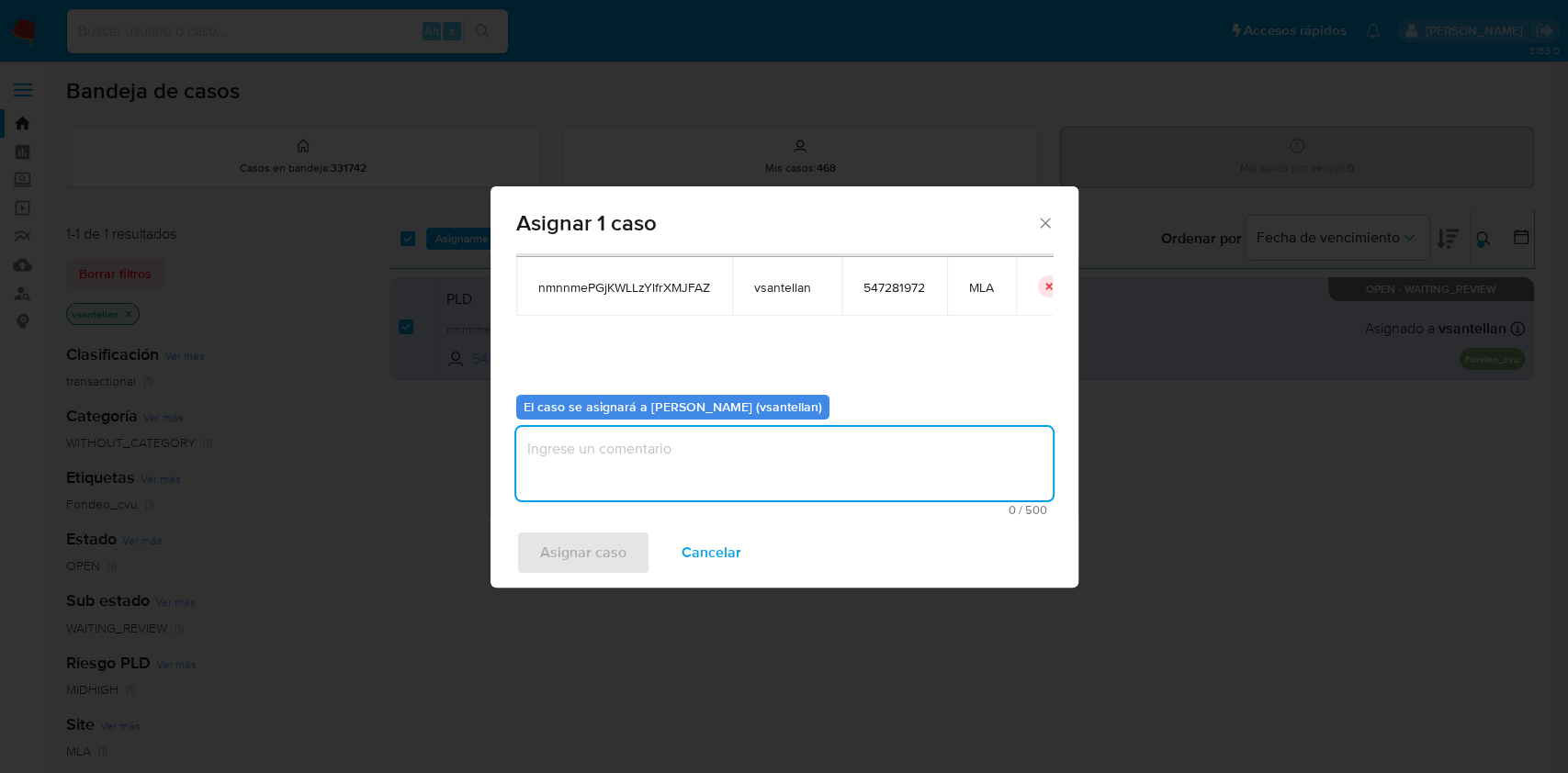
click at [587, 472] on textarea "assign-modal" at bounding box center [785, 464] width 537 height 74
type textarea "1"
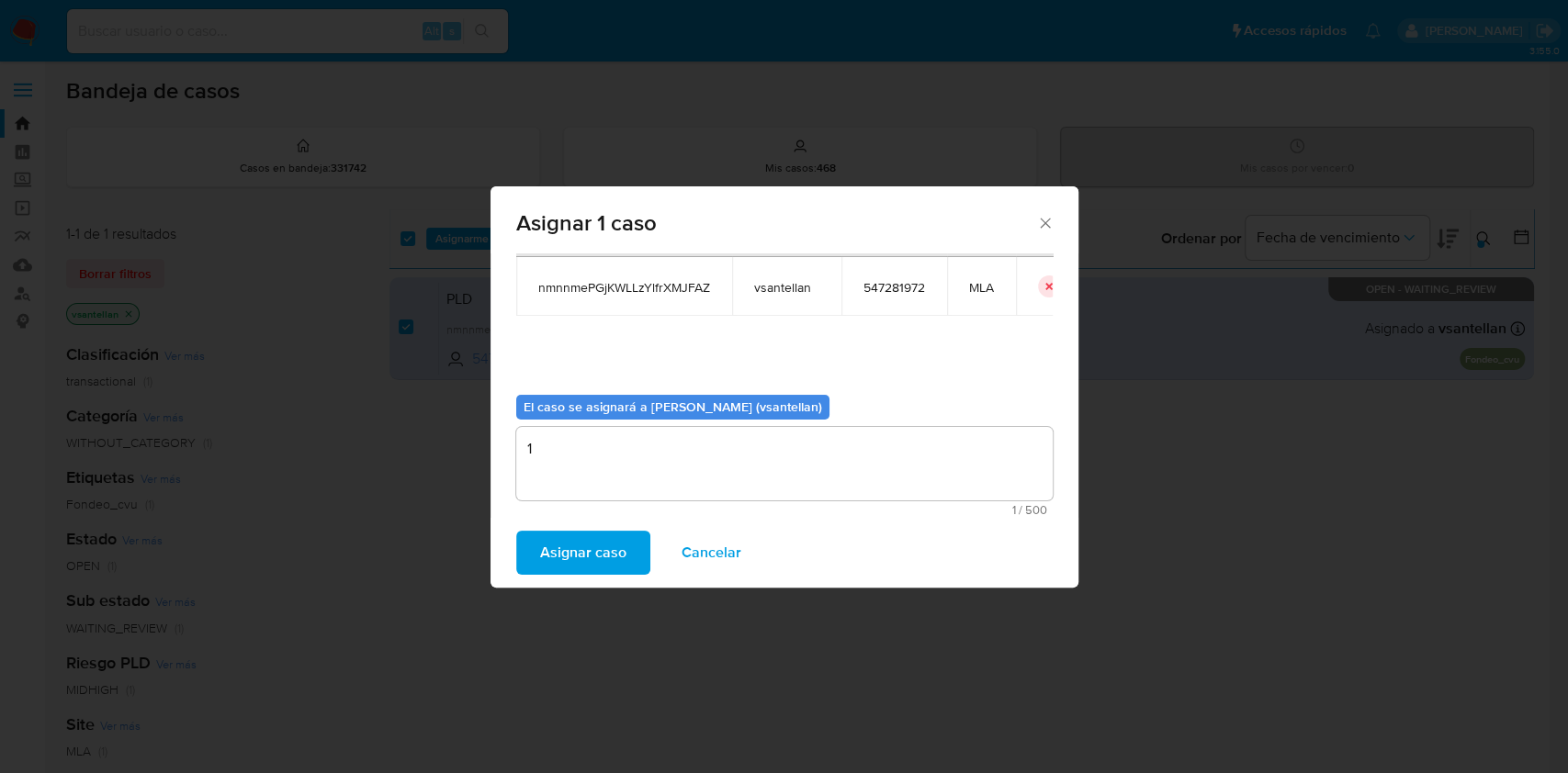
click at [570, 547] on span "Asignar caso" at bounding box center [583, 553] width 87 height 41
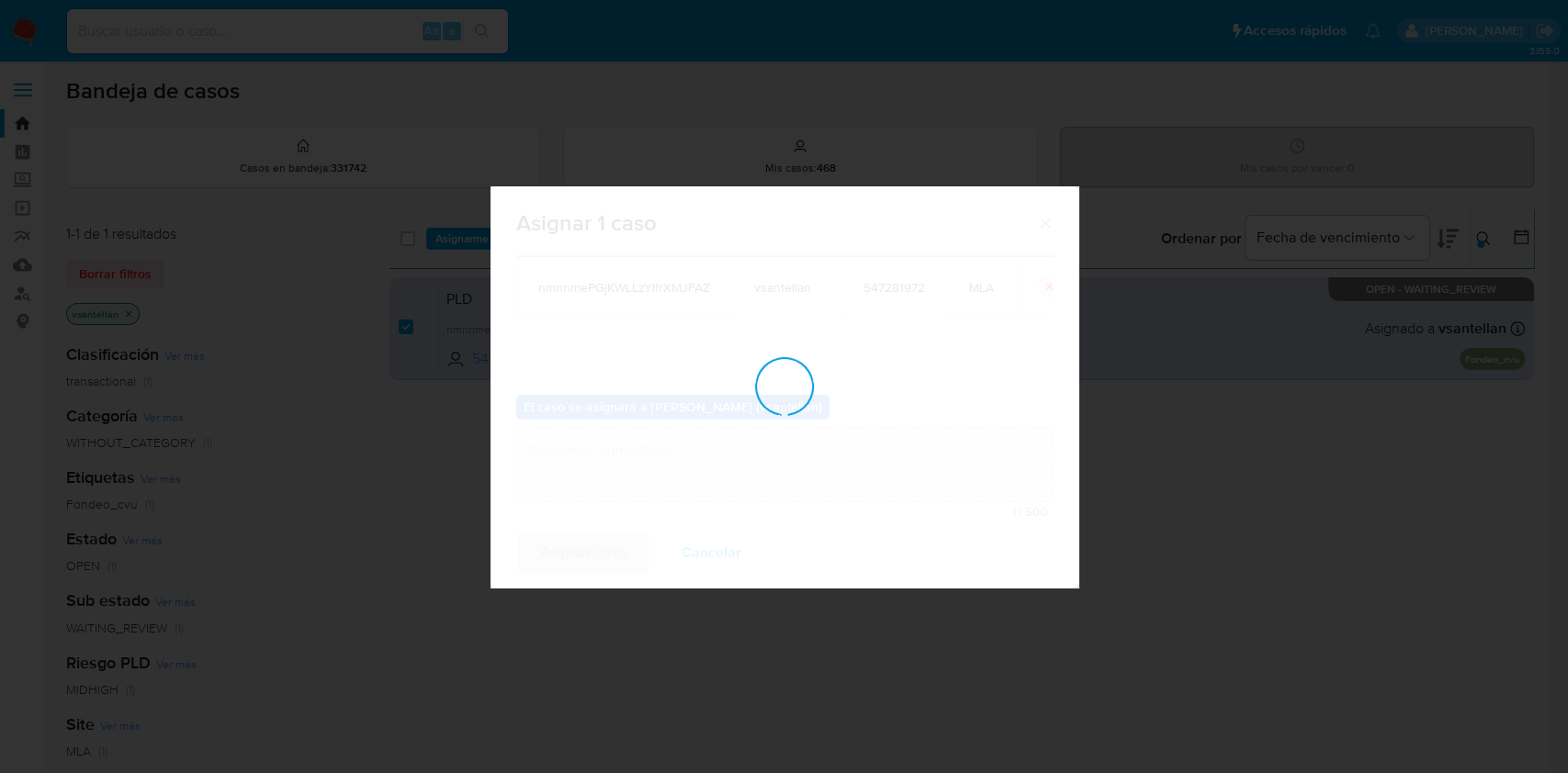
checkbox input "false"
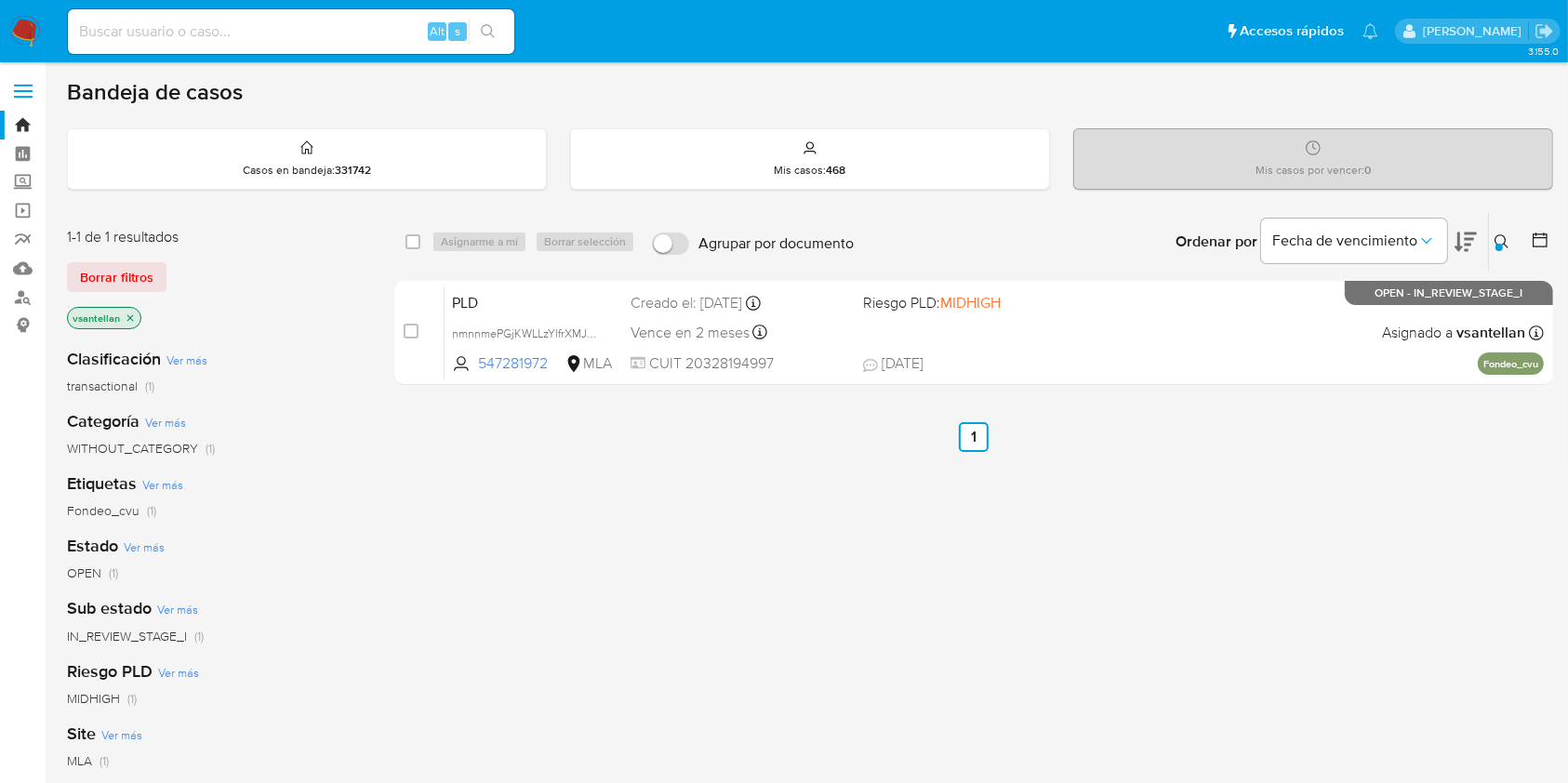
drag, startPoint x: 1503, startPoint y: 238, endPoint x: 1480, endPoint y: 260, distance: 31.8
click at [1503, 238] on icon at bounding box center [1502, 241] width 15 height 15
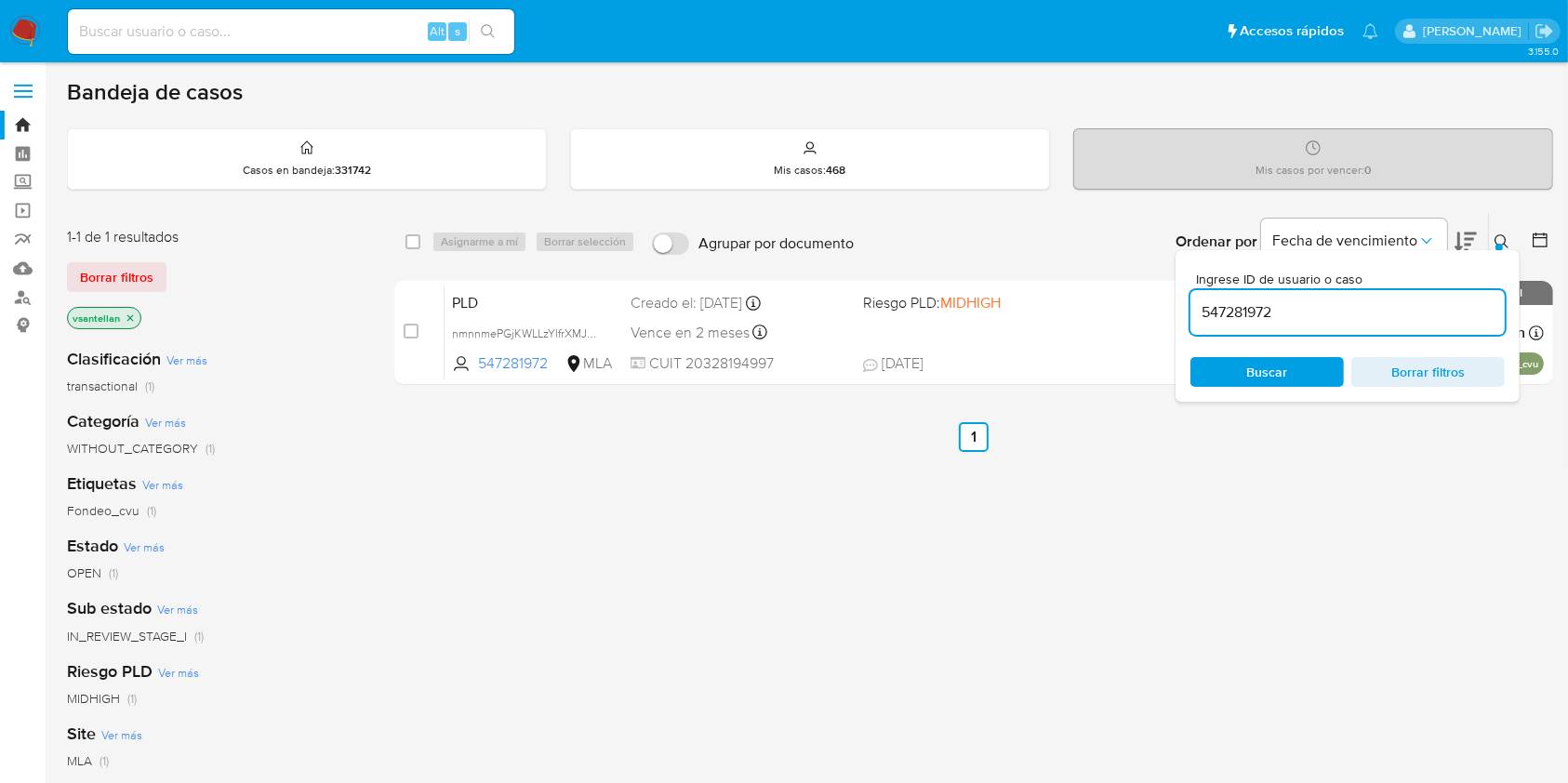
click at [1422, 315] on input "547281972" at bounding box center [1347, 312] width 314 height 25
click at [1500, 227] on div "Ingrese ID de usuario o caso 737501783 Buscar Borrar filtros" at bounding box center [1504, 241] width 32 height 58
click at [1500, 236] on icon at bounding box center [1502, 241] width 15 height 15
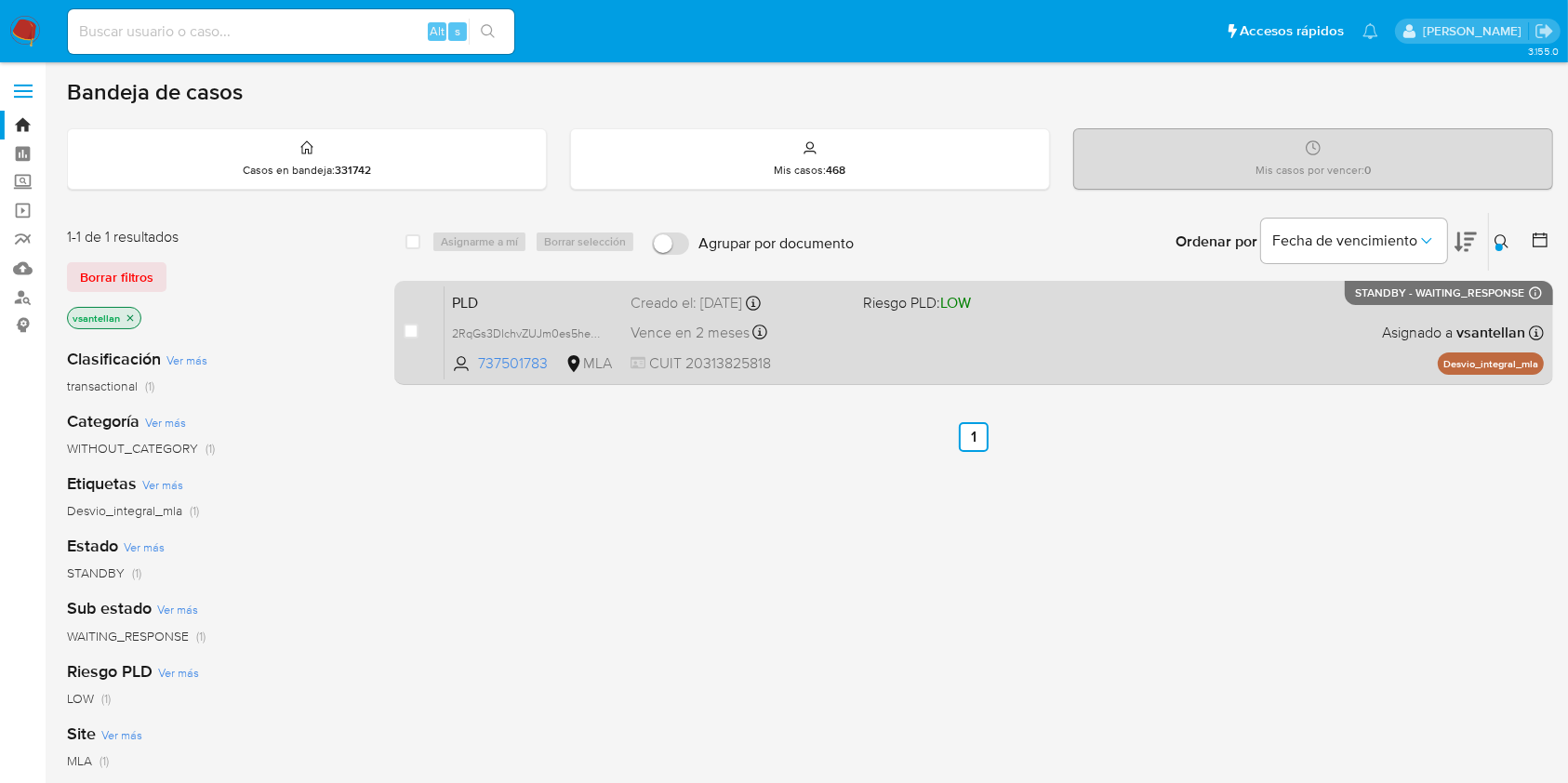
click at [1347, 303] on div "PLD 2RqGs3DIchvZUJm0es5hezLN 737501783 MLA Riesgo PLD: LOW Creado el: 12/08/202…" at bounding box center [994, 332] width 1099 height 94
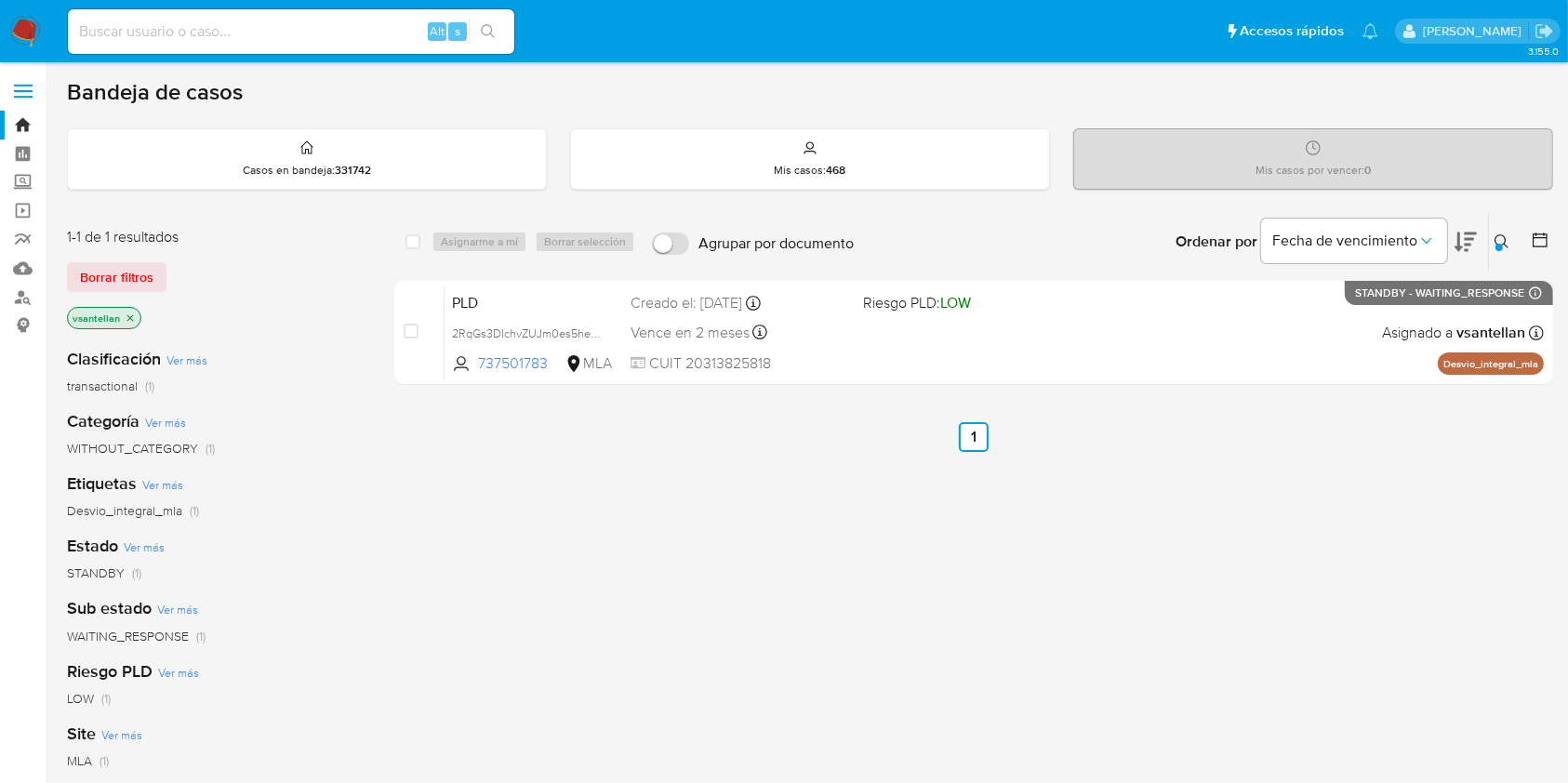
click at [1508, 250] on button at bounding box center [1504, 241] width 31 height 23
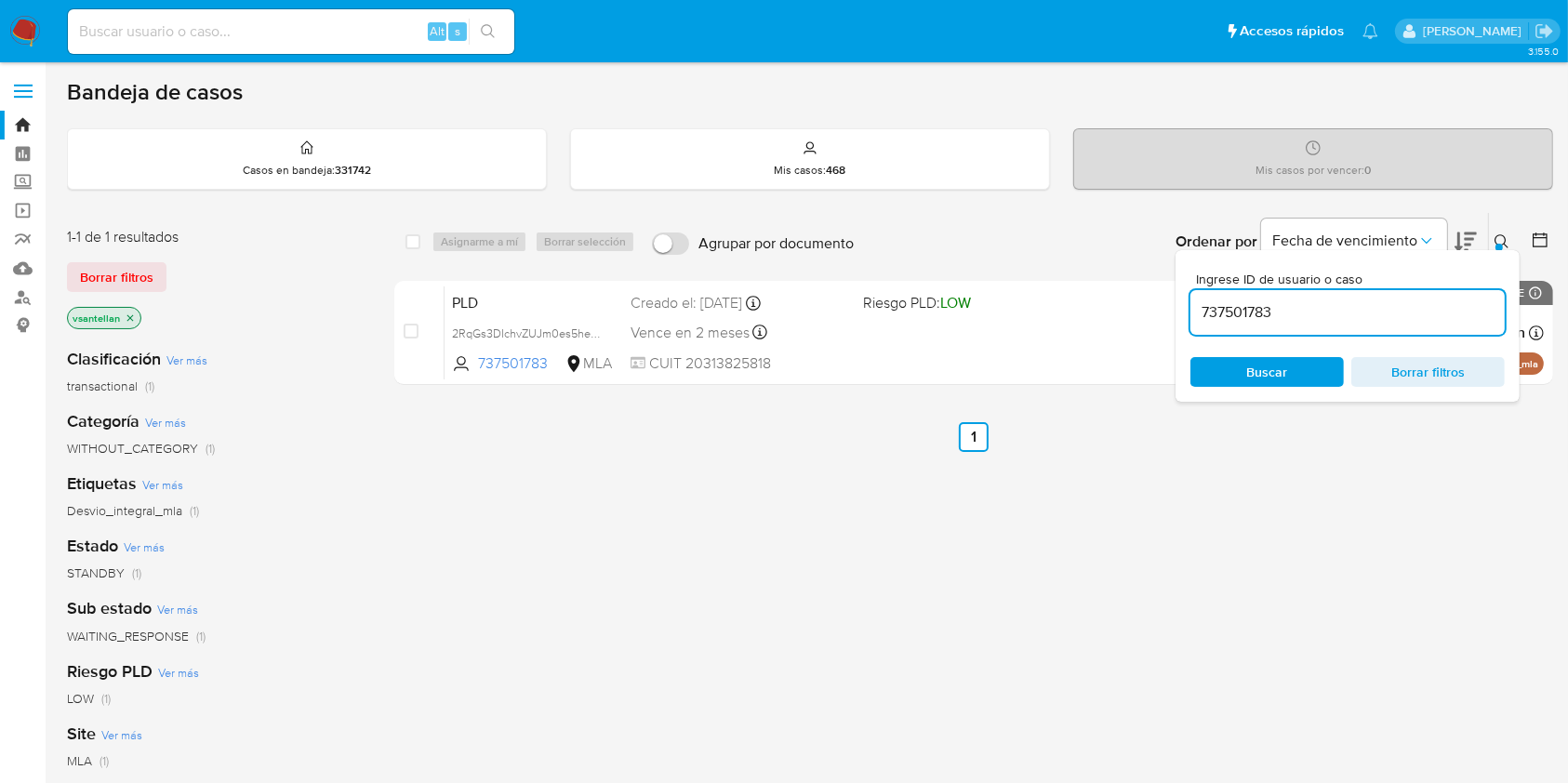
click at [1417, 306] on input "737501783" at bounding box center [1347, 312] width 314 height 25
type input "75870727"
click at [1501, 225] on div "Ingrese ID de usuario o caso 75870727 Buscar Borrar filtros" at bounding box center [1504, 241] width 32 height 58
click at [1510, 242] on icon at bounding box center [1502, 241] width 15 height 15
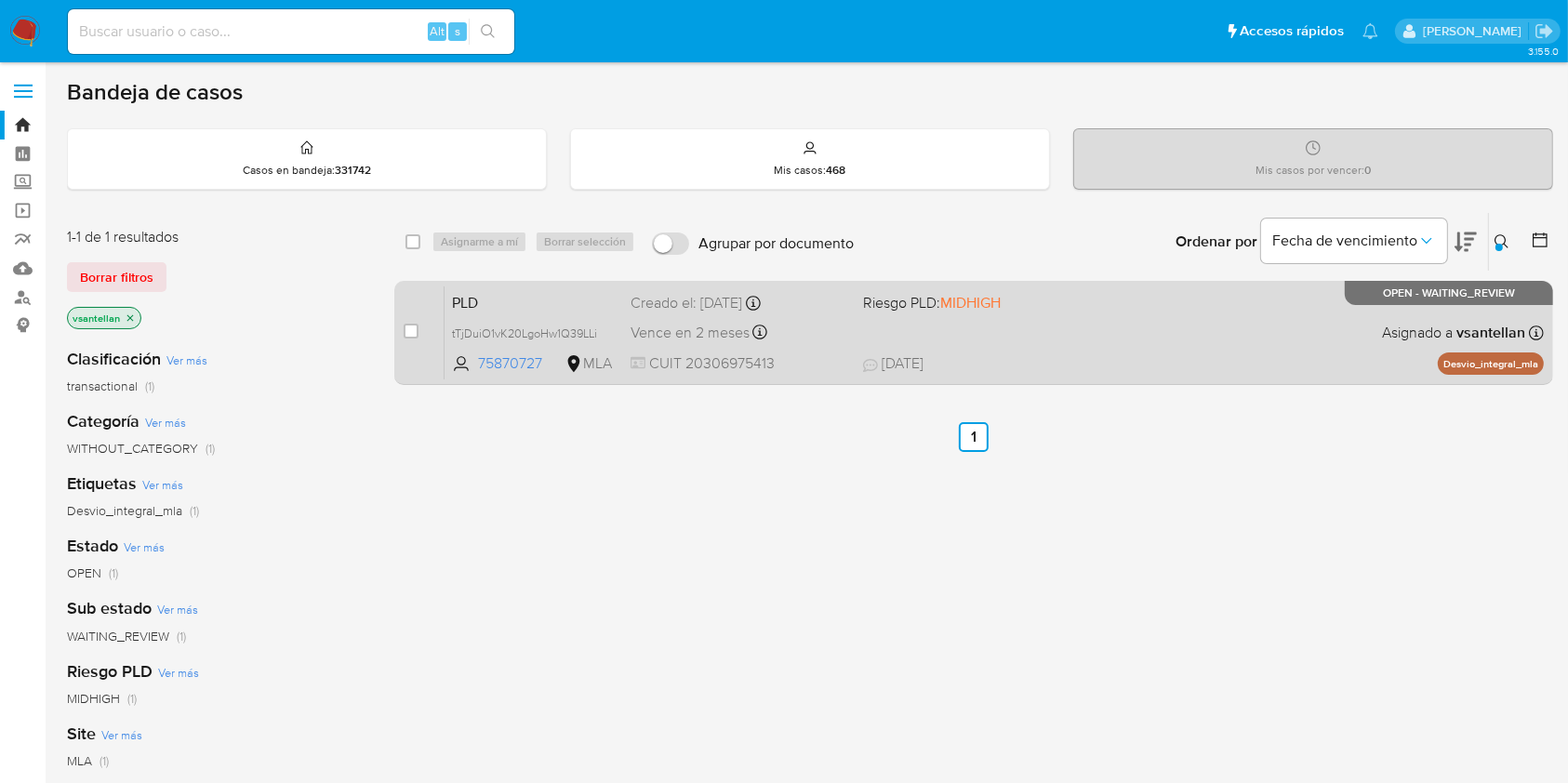
click at [1136, 348] on div "PLD tTjDuiO1vK20LgoHw1Q39LLi 75870727 MLA Riesgo PLD: MIDHIGH Creado el: 12/08/…" at bounding box center [994, 332] width 1099 height 94
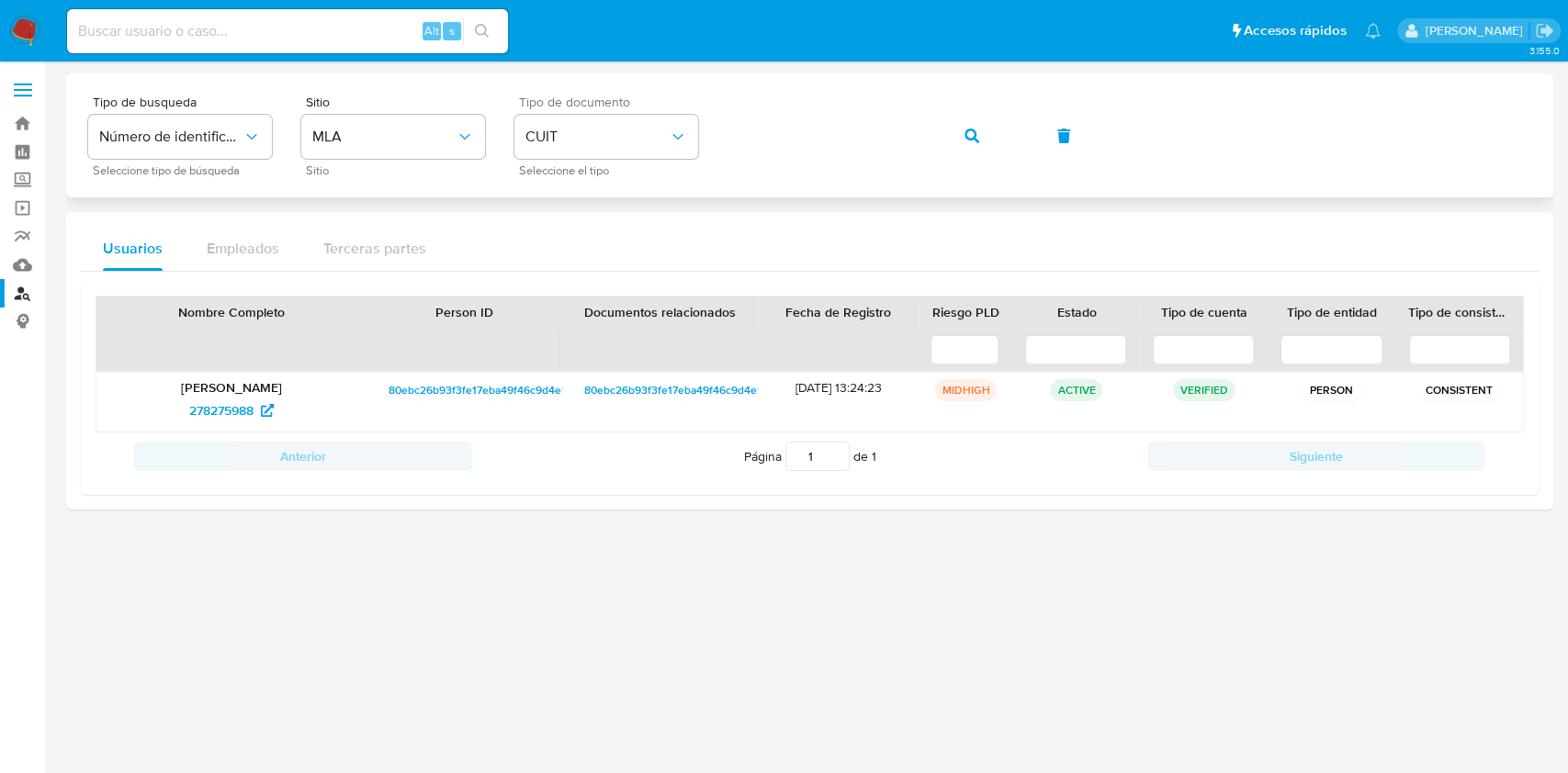
click at [632, 113] on div "Tipo de busqueda Número de identificación Seleccione tipo de búsqueda Sitio MLA…" at bounding box center [810, 135] width 1443 height 80
click at [979, 132] on button "button" at bounding box center [972, 135] width 62 height 44
click at [206, 410] on span "1070432073" at bounding box center [222, 410] width 72 height 29
click at [603, 148] on div "Tipo de busqueda Número de identificación Seleccione tipo de búsqueda Sitio MLA…" at bounding box center [810, 135] width 1443 height 80
drag, startPoint x: 969, startPoint y: 136, endPoint x: 955, endPoint y: 162, distance: 29.5
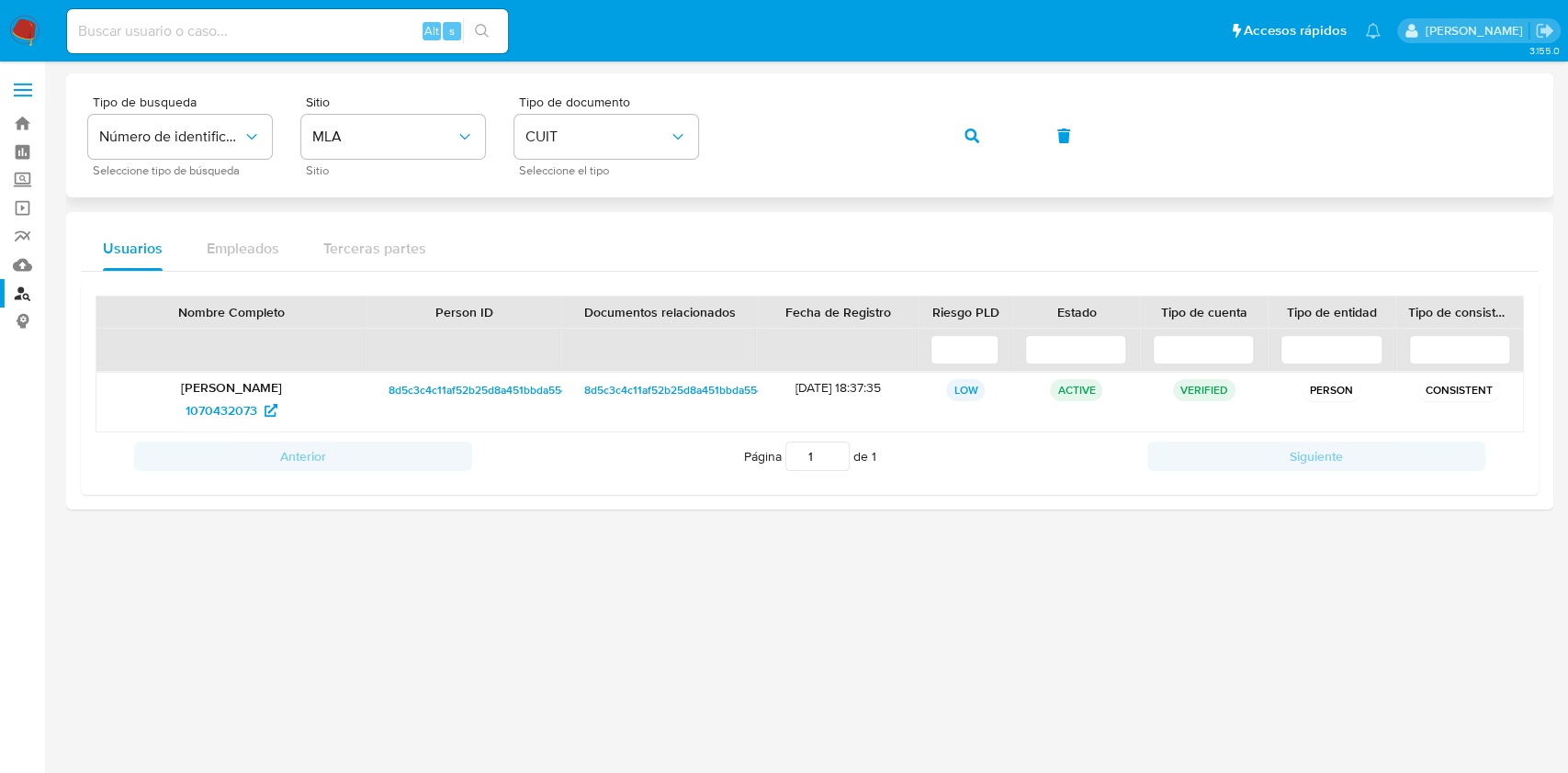
click at [969, 136] on icon "button" at bounding box center [972, 135] width 15 height 15
click at [232, 405] on span "621381010" at bounding box center [220, 410] width 59 height 29
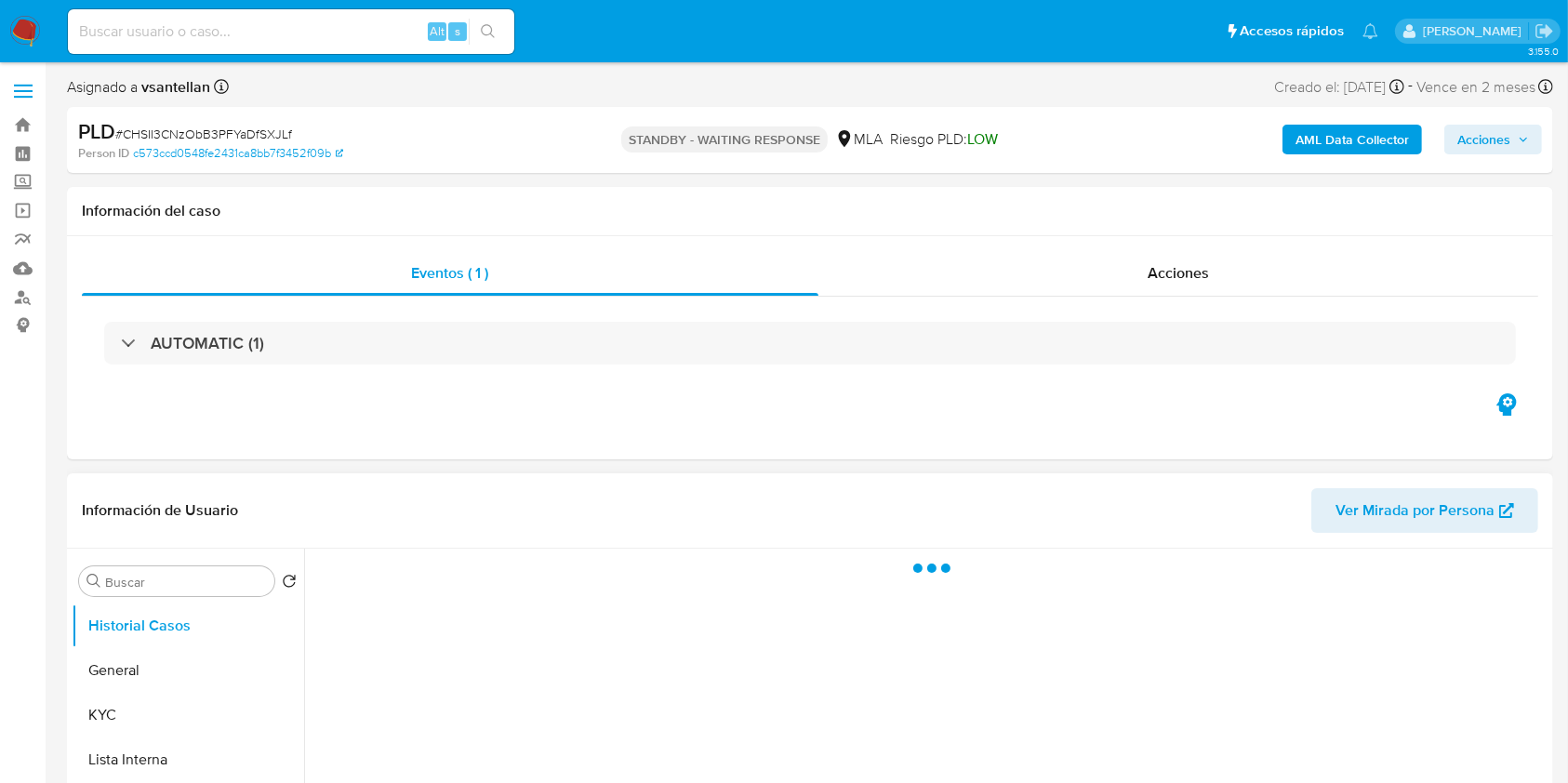
scroll to position [247, 0]
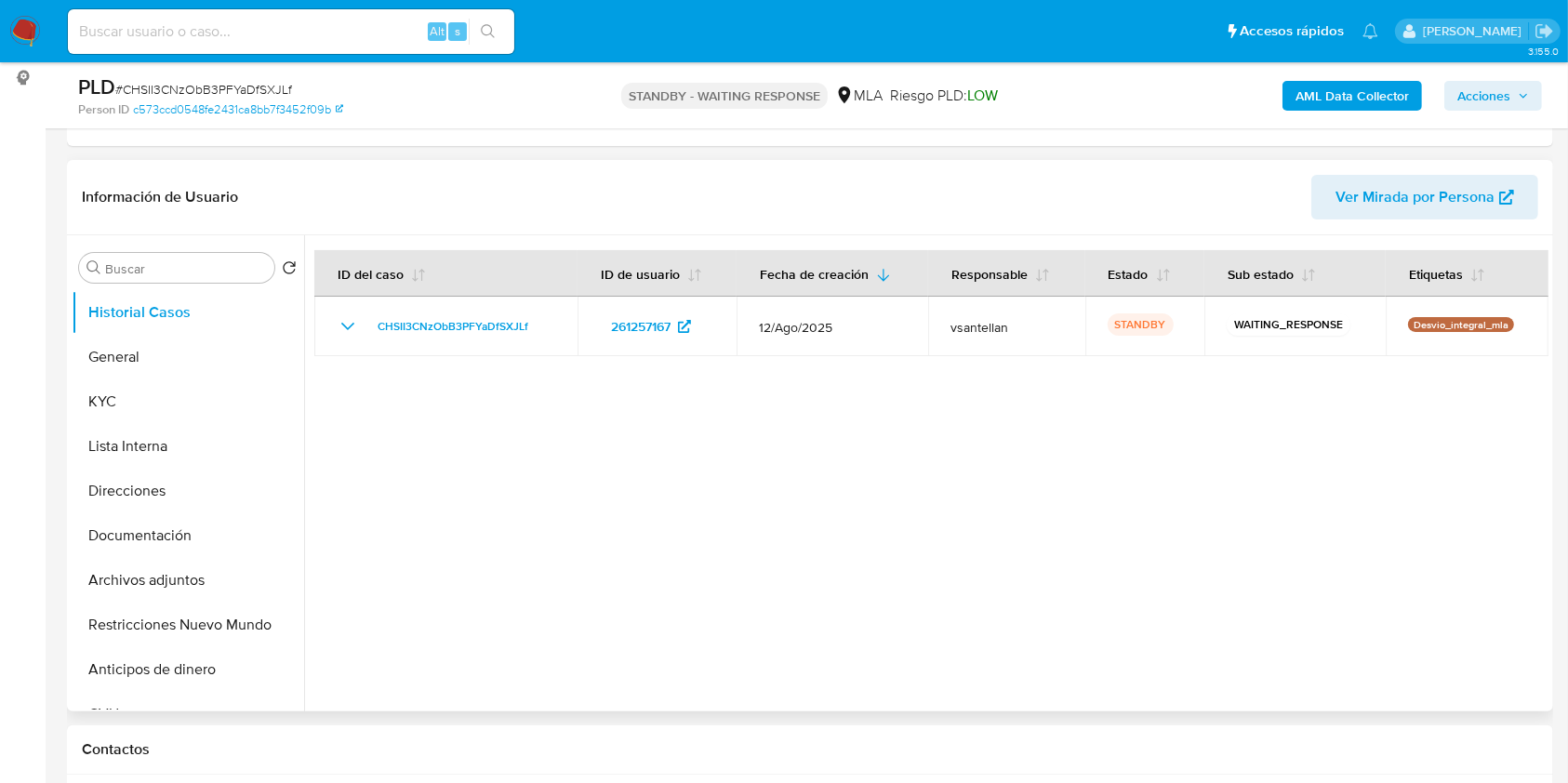
select select "10"
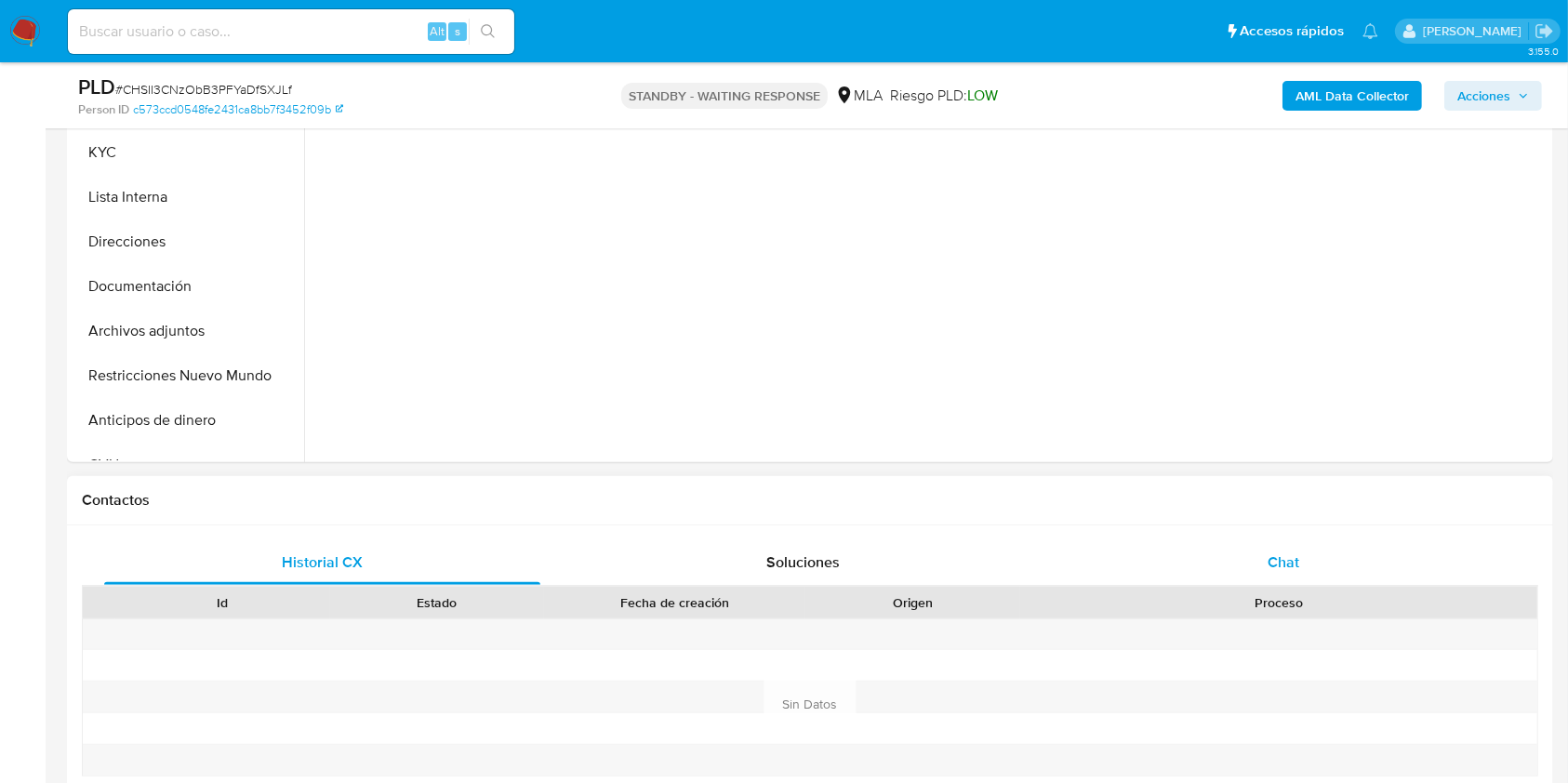
scroll to position [495, 0]
click at [1347, 561] on div "Chat" at bounding box center [1283, 563] width 436 height 44
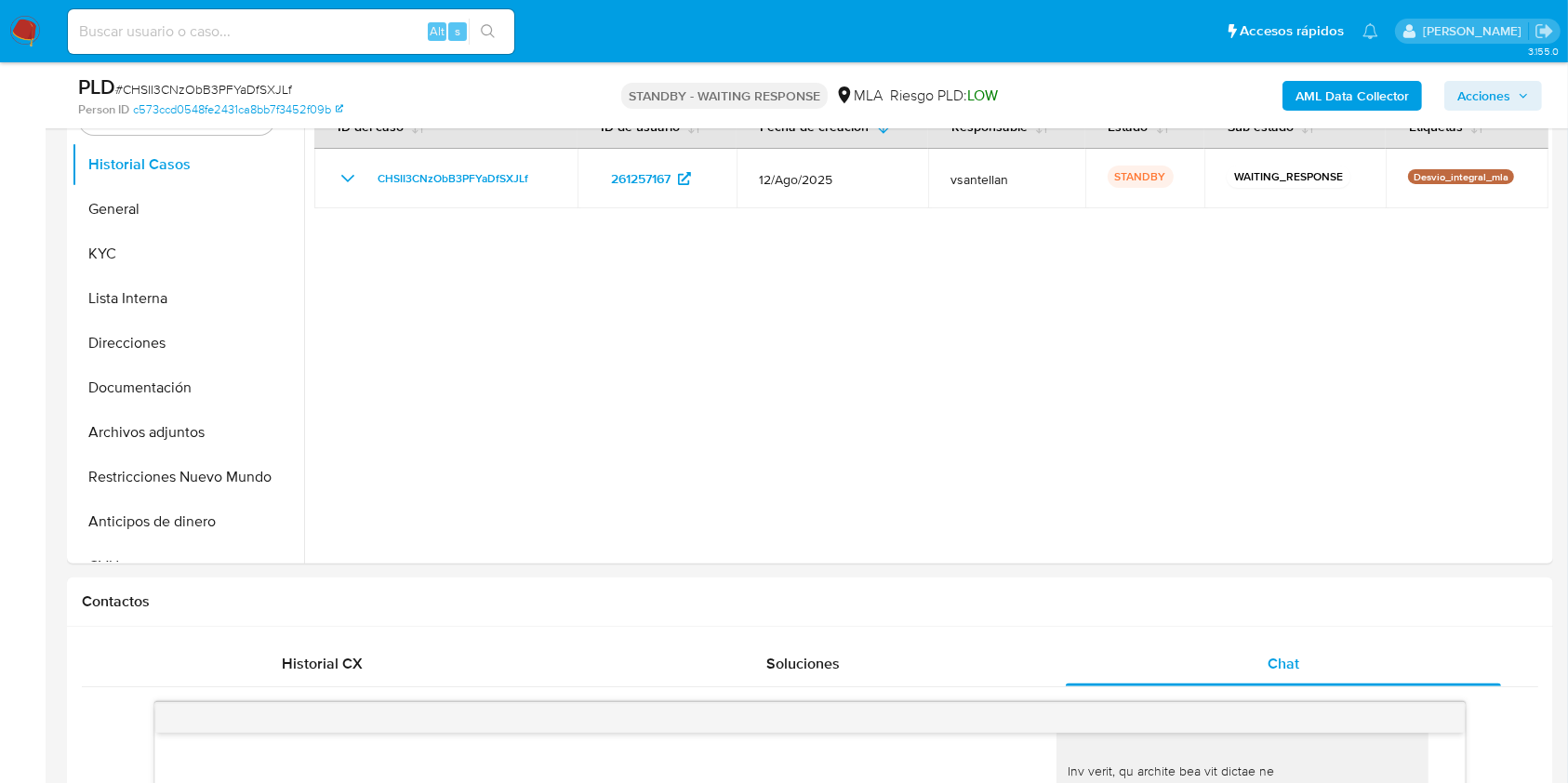
scroll to position [388, 0]
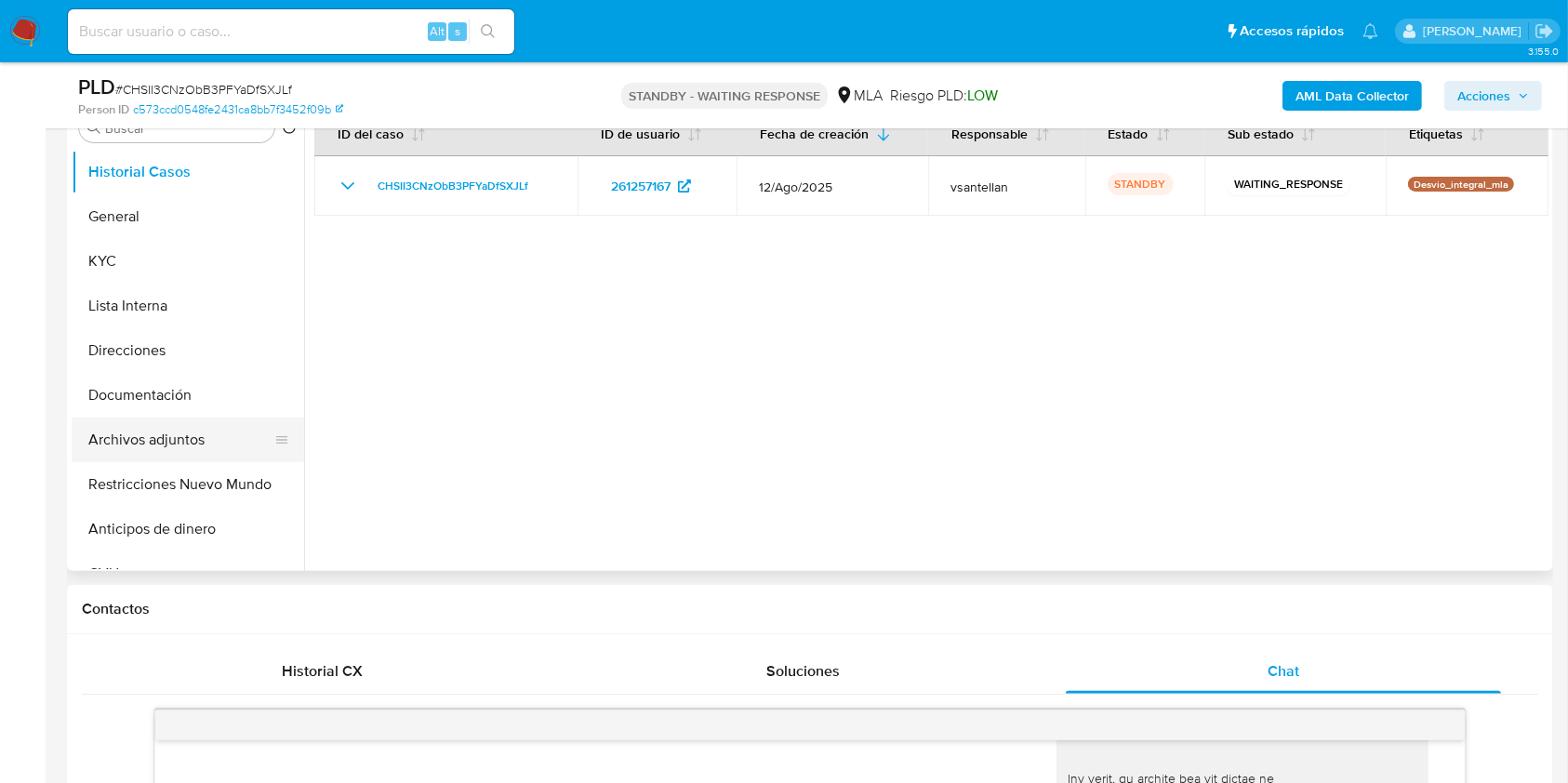
click at [168, 432] on button "Archivos adjuntos" at bounding box center [180, 439] width 218 height 44
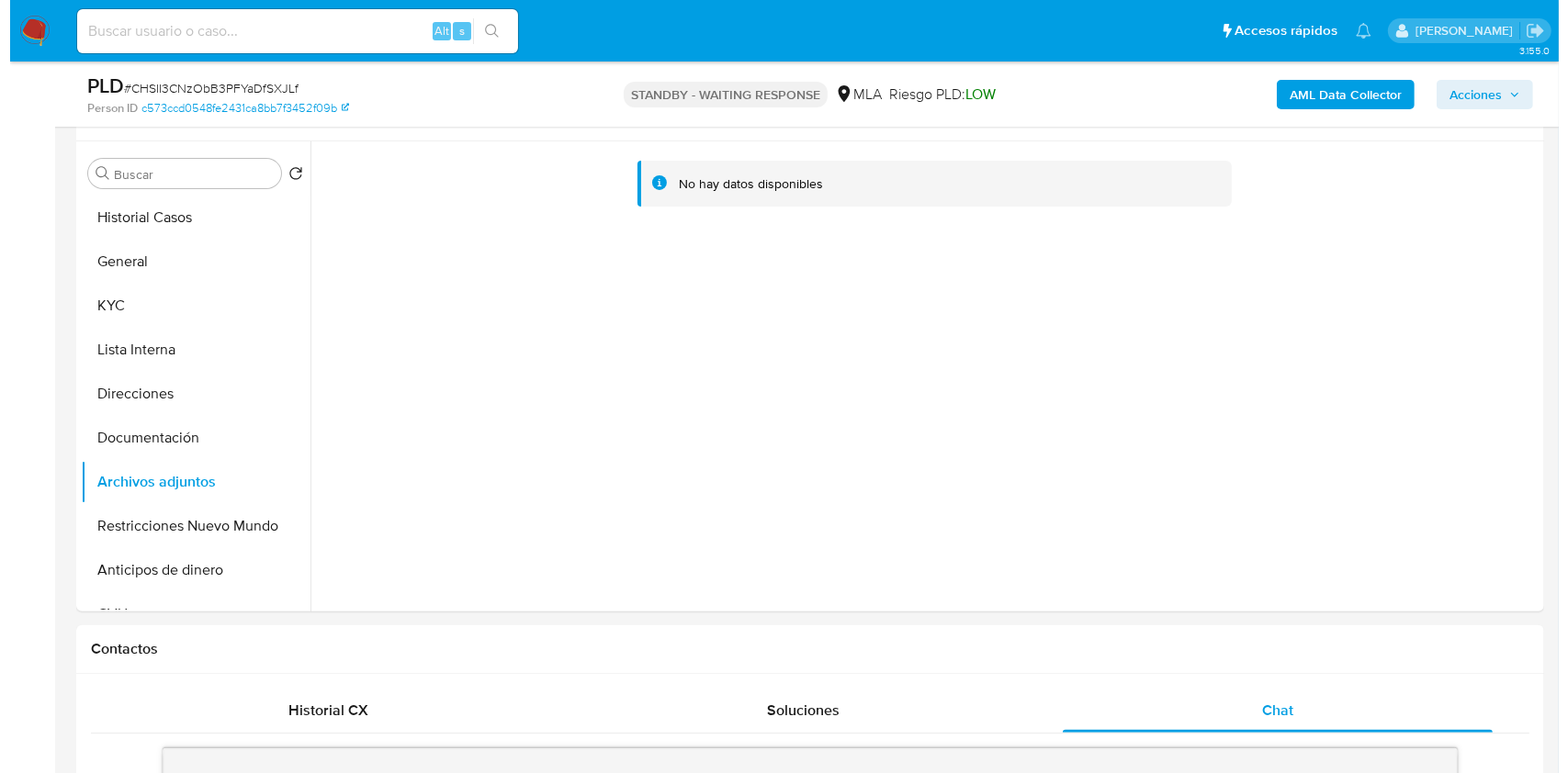
scroll to position [269, 0]
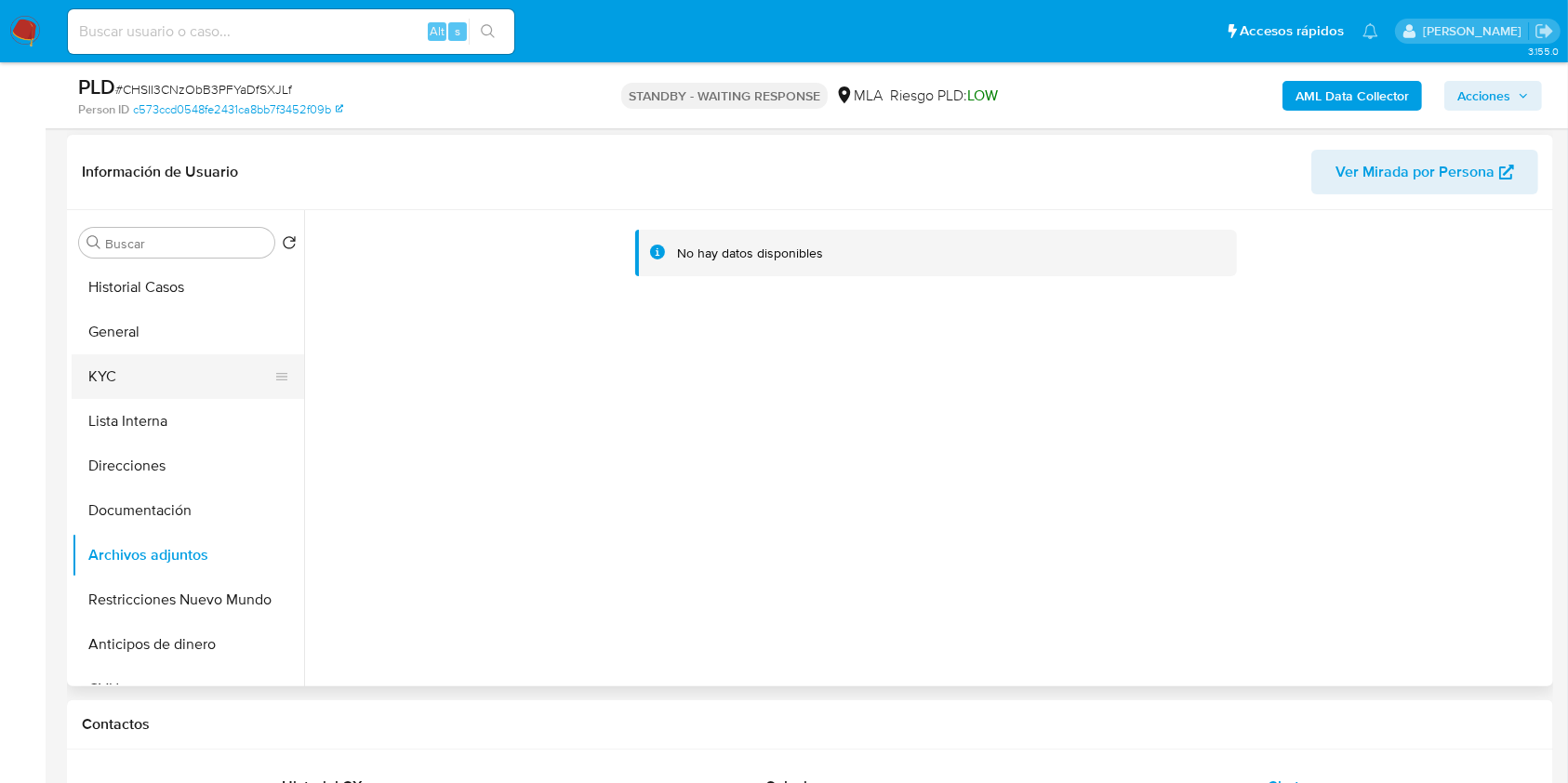
click at [117, 360] on button "KYC" at bounding box center [180, 376] width 218 height 44
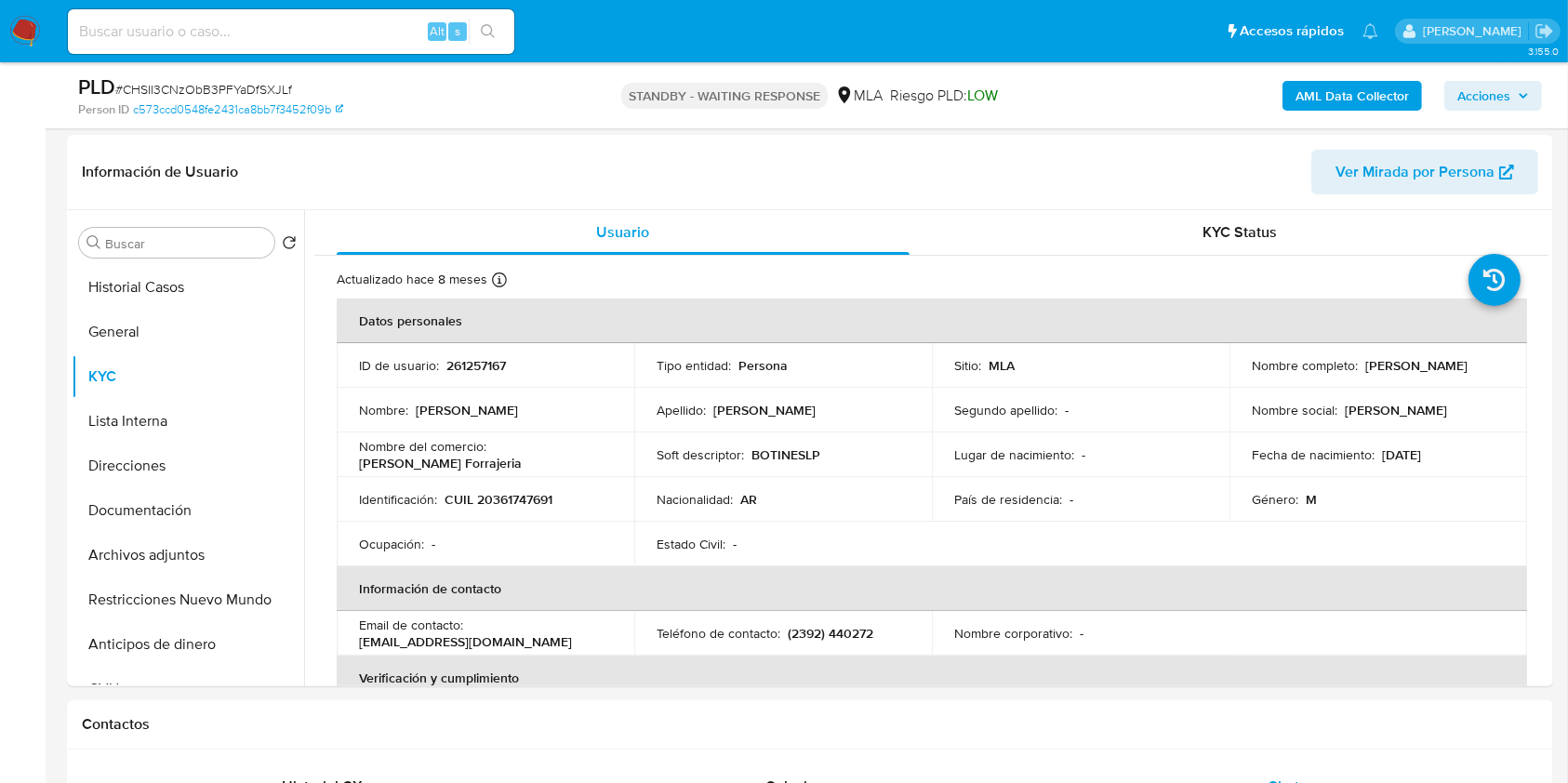
click at [1335, 99] on b "AML Data Collector" at bounding box center [1352, 96] width 113 height 30
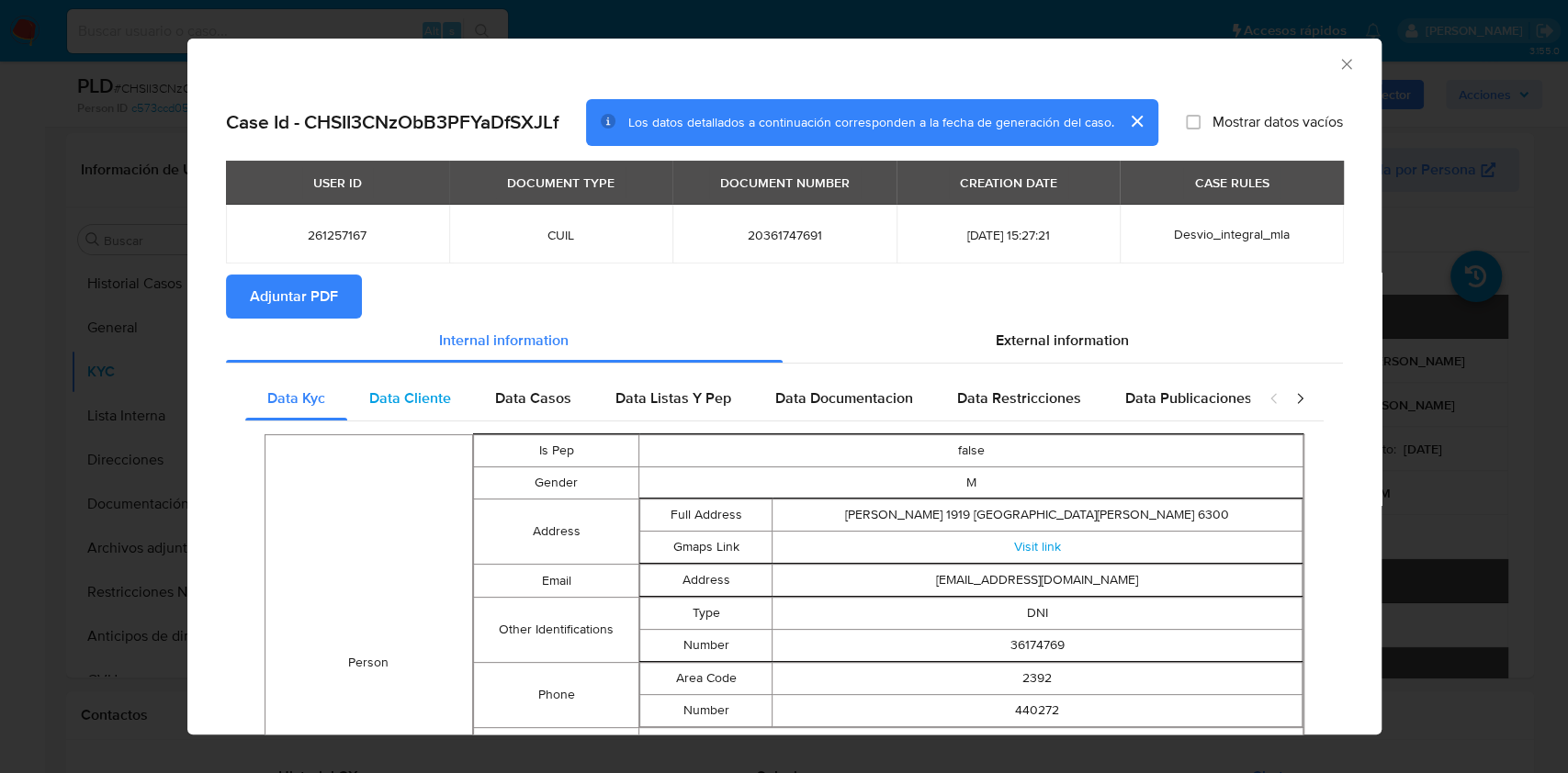
click at [426, 407] on span "Data Cliente" at bounding box center [410, 399] width 82 height 21
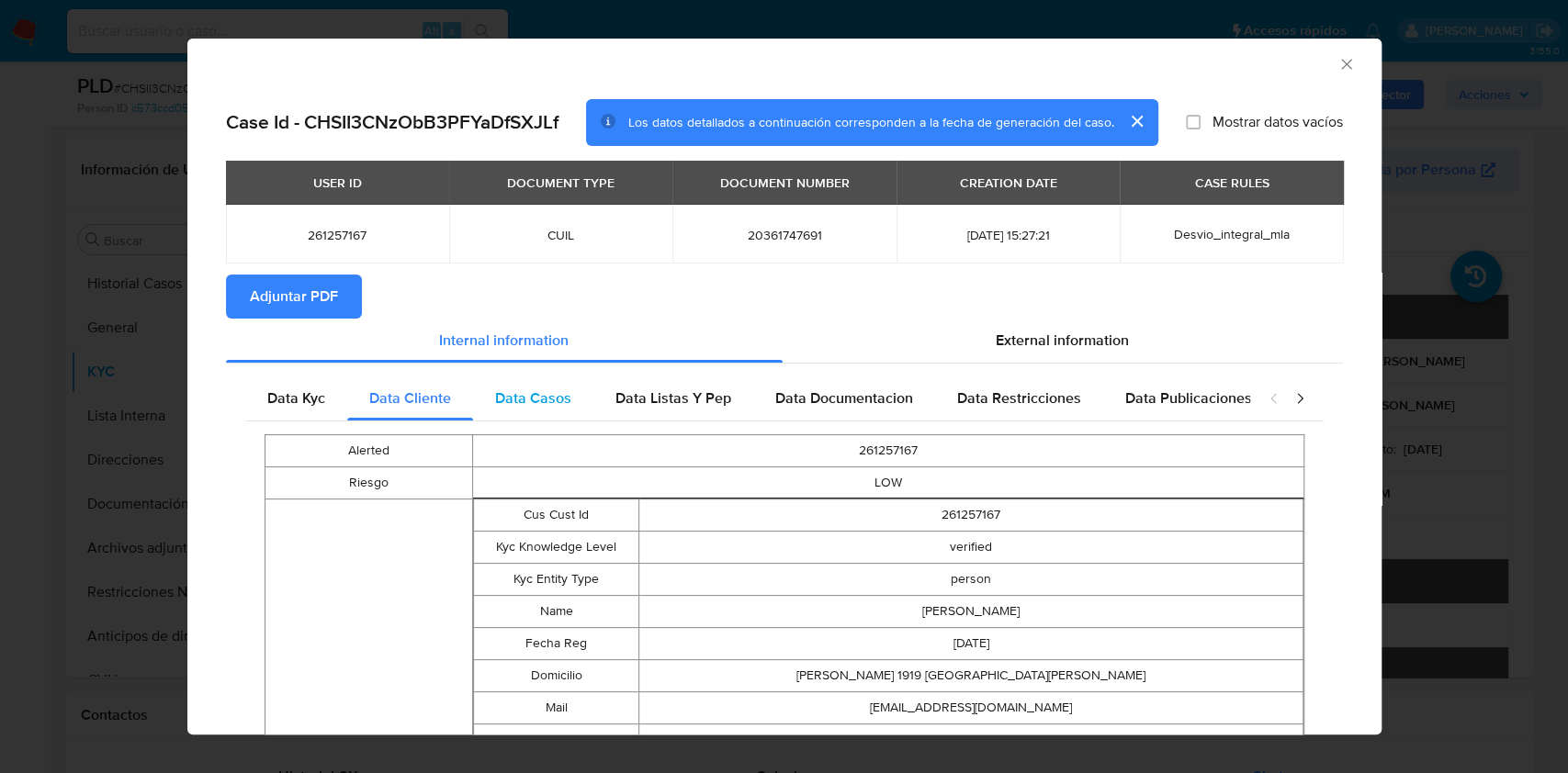
click at [576, 394] on div "Data Casos" at bounding box center [533, 398] width 121 height 44
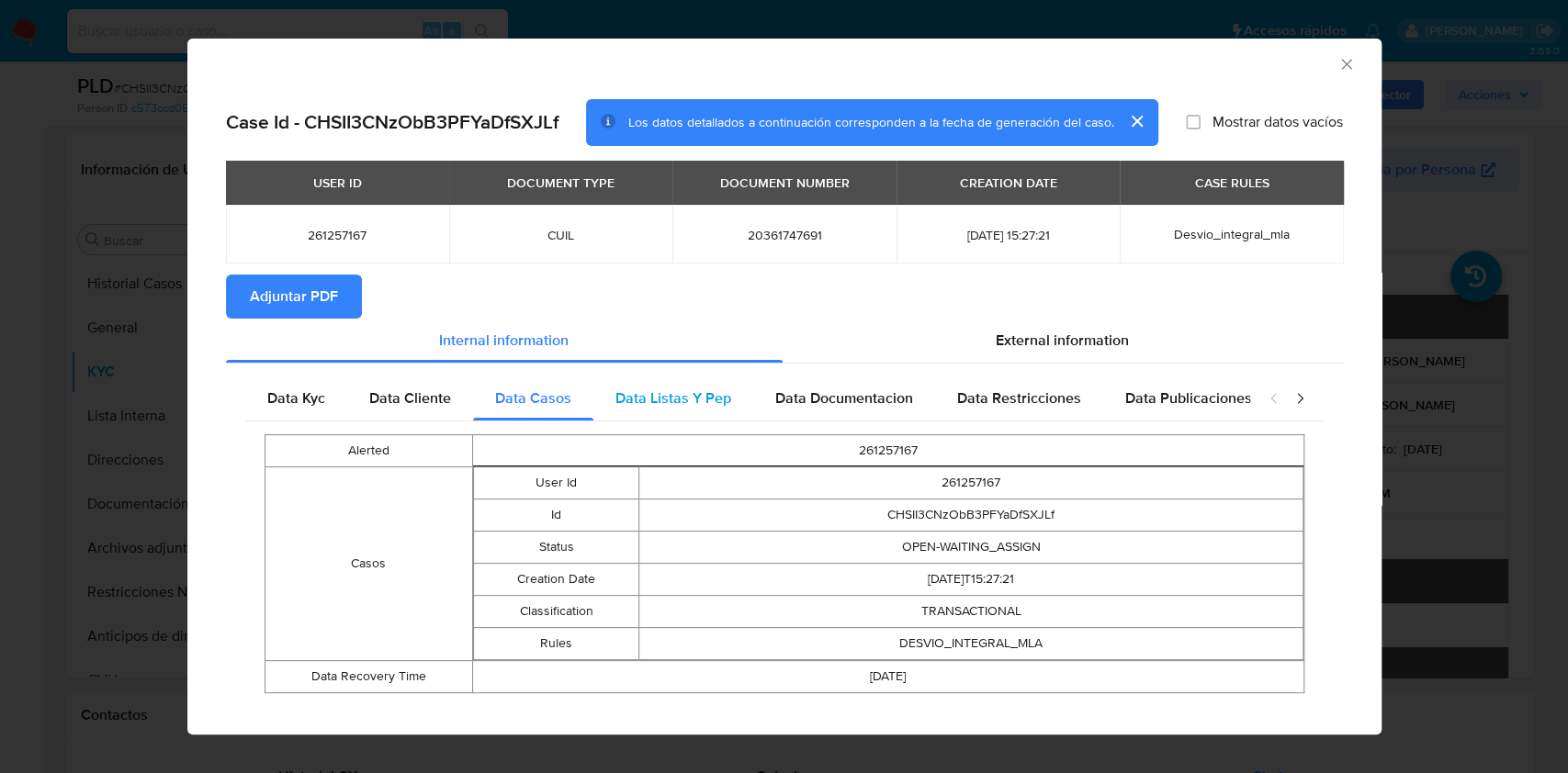
click at [624, 389] on span "Data Listas Y Pep" at bounding box center [673, 399] width 116 height 21
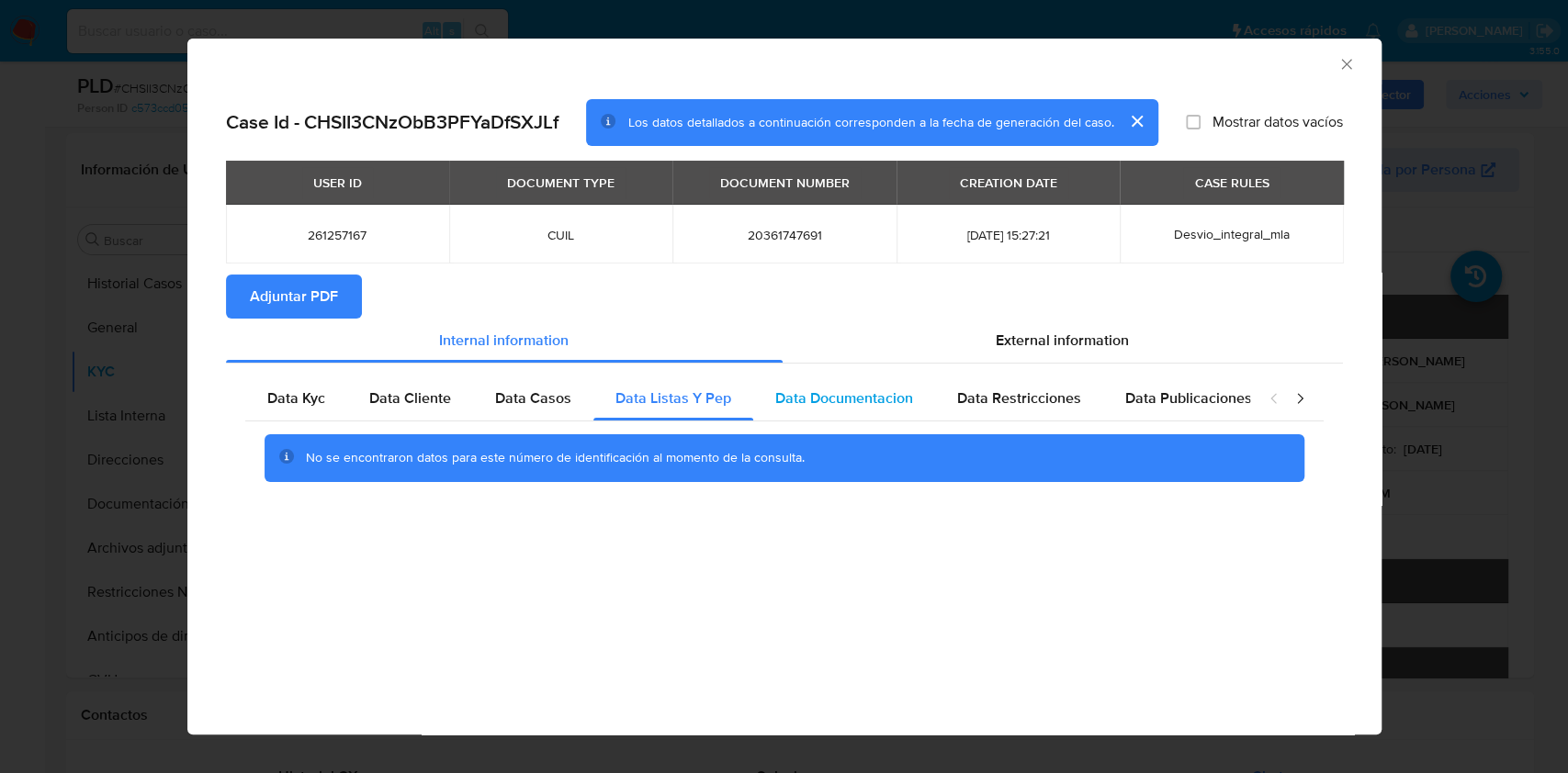
click at [828, 411] on div "Data Documentacion" at bounding box center [843, 398] width 182 height 44
click at [996, 397] on span "Data Restricciones" at bounding box center [1018, 399] width 124 height 21
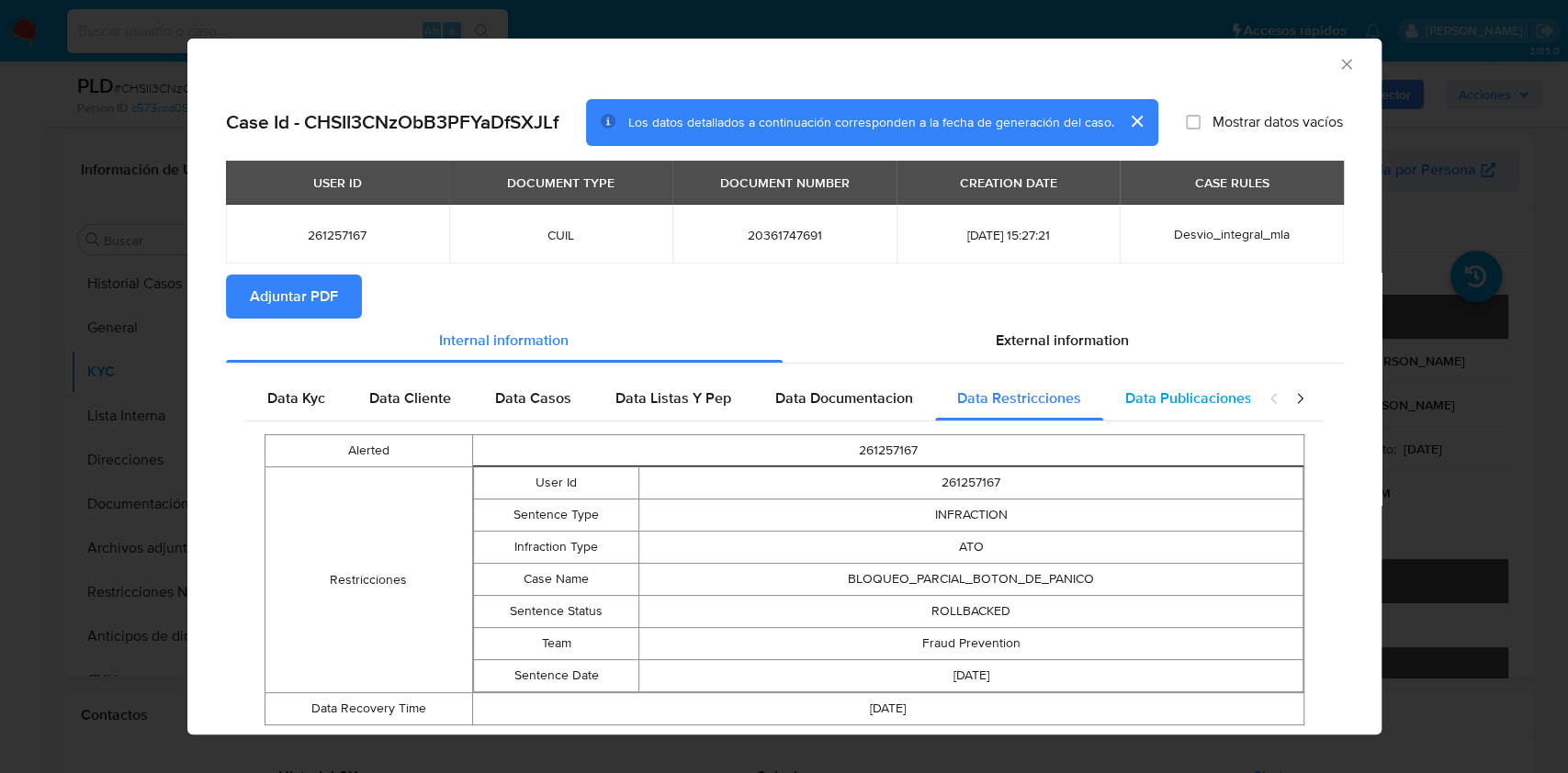
click at [1218, 388] on span "Data Publicaciones" at bounding box center [1189, 399] width 126 height 21
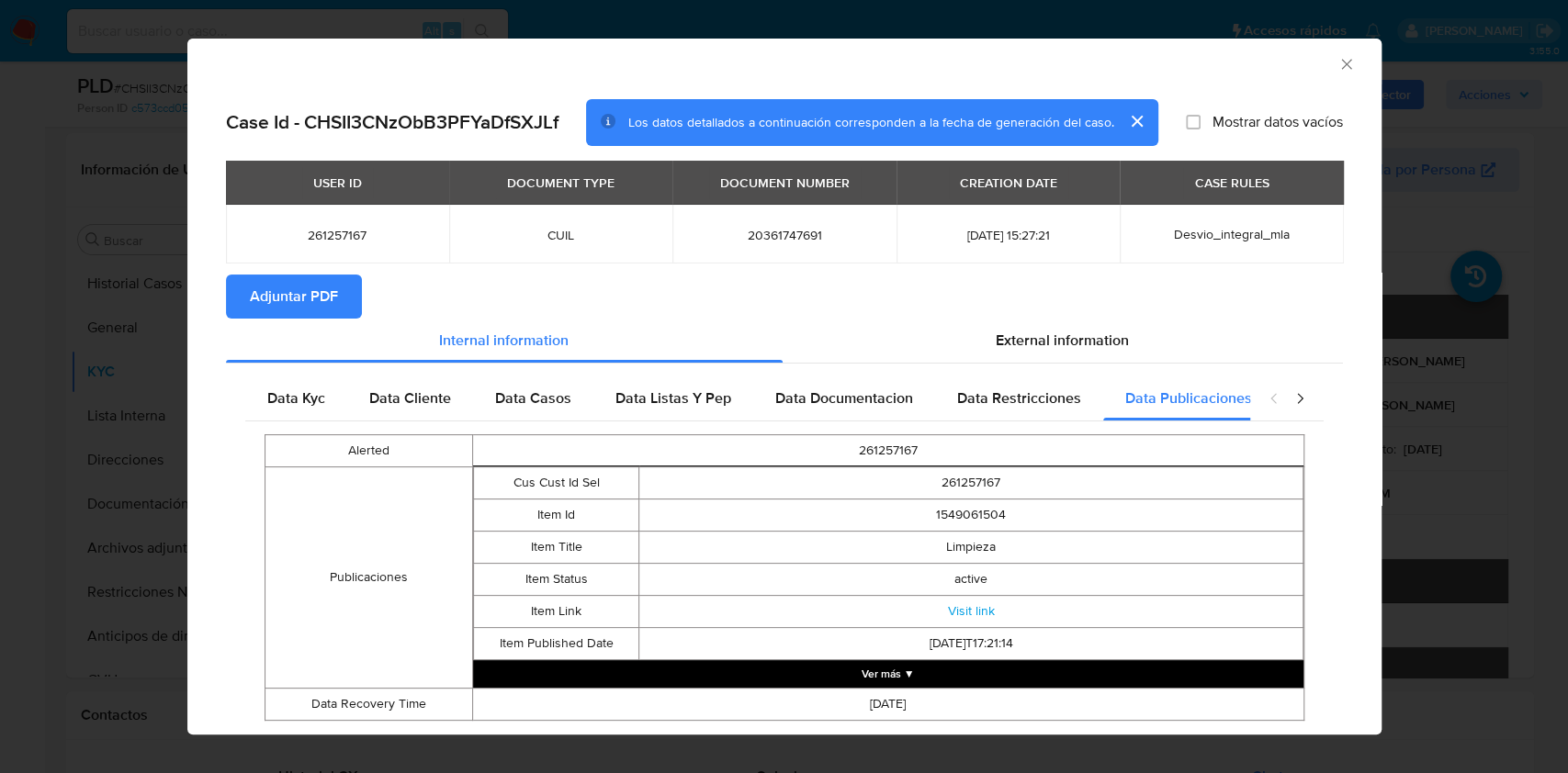
click at [1291, 404] on icon "closure-recommendation-modal" at bounding box center [1300, 398] width 18 height 18
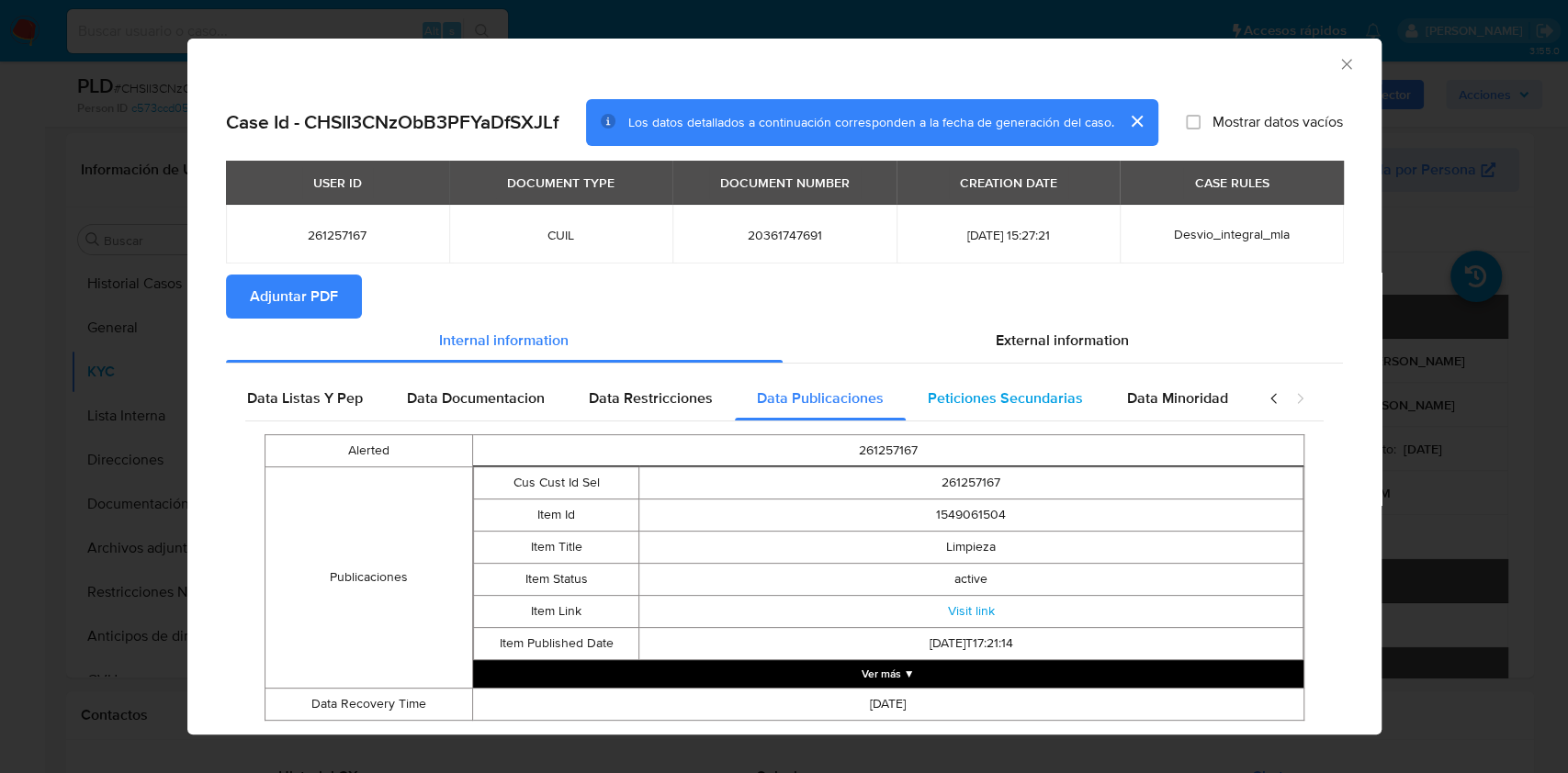
click at [1015, 393] on span "Peticiones Secundarias" at bounding box center [1006, 399] width 156 height 21
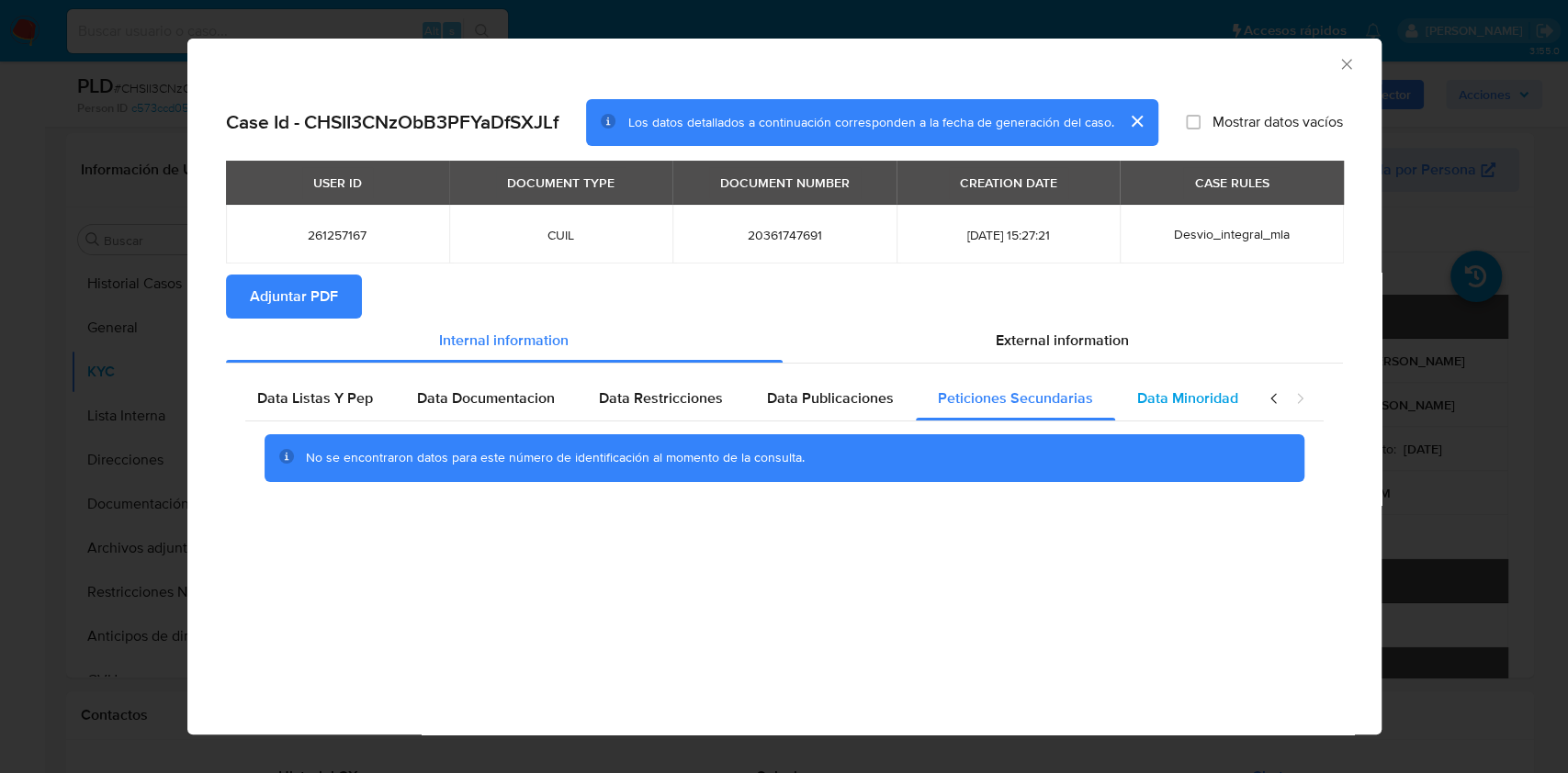
click at [1230, 401] on div "Data Minoridad" at bounding box center [1188, 398] width 145 height 44
click at [1058, 342] on span "External information" at bounding box center [1062, 340] width 133 height 21
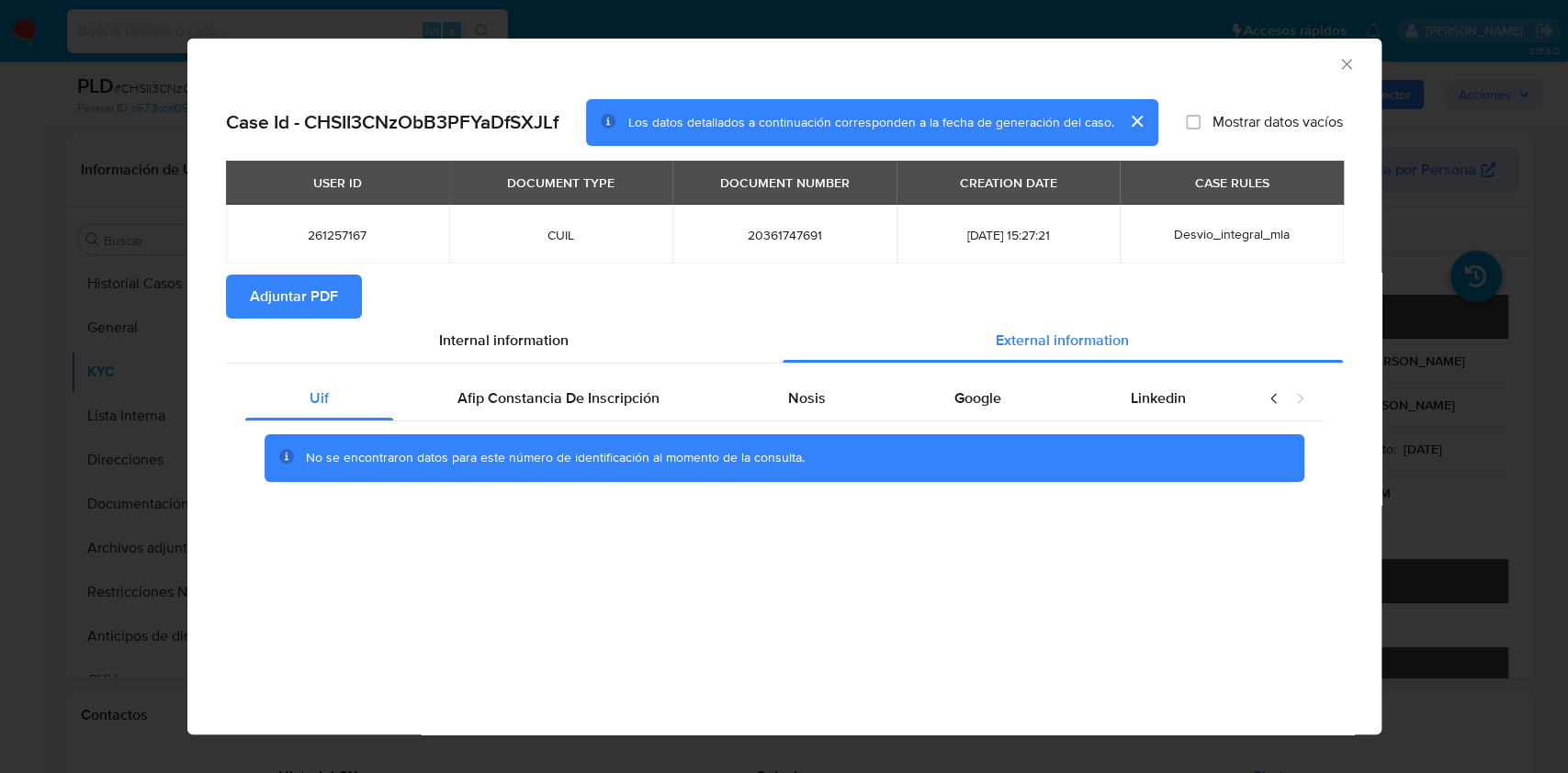
click at [552, 425] on div "No se encontraron datos para este número de identificación al momento de la con…" at bounding box center [784, 458] width 1079 height 74
drag, startPoint x: 565, startPoint y: 402, endPoint x: 607, endPoint y: 430, distance: 50.5
click at [565, 401] on span "Afip Constancia De Inscripción" at bounding box center [558, 399] width 202 height 21
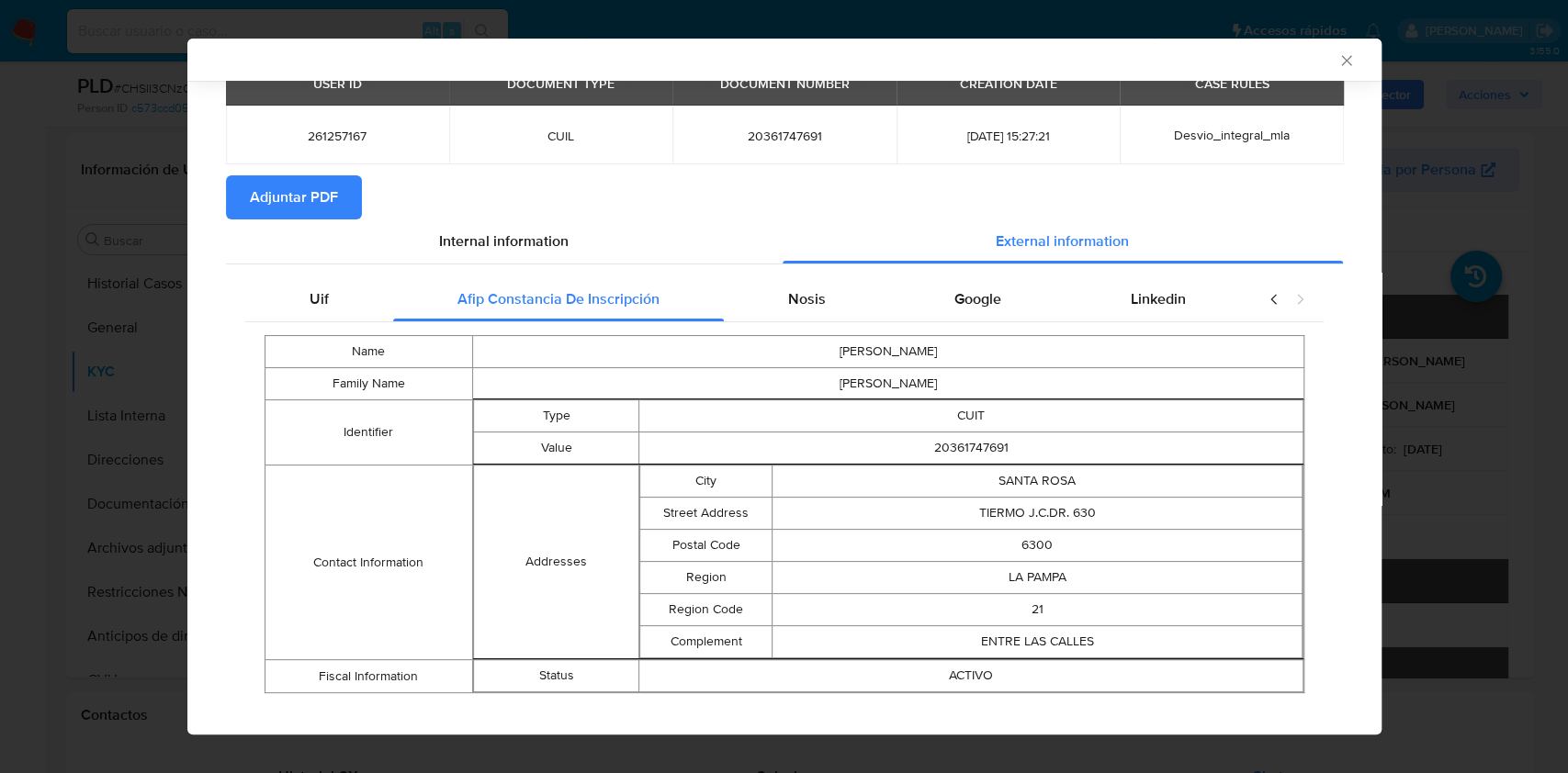
scroll to position [117, 0]
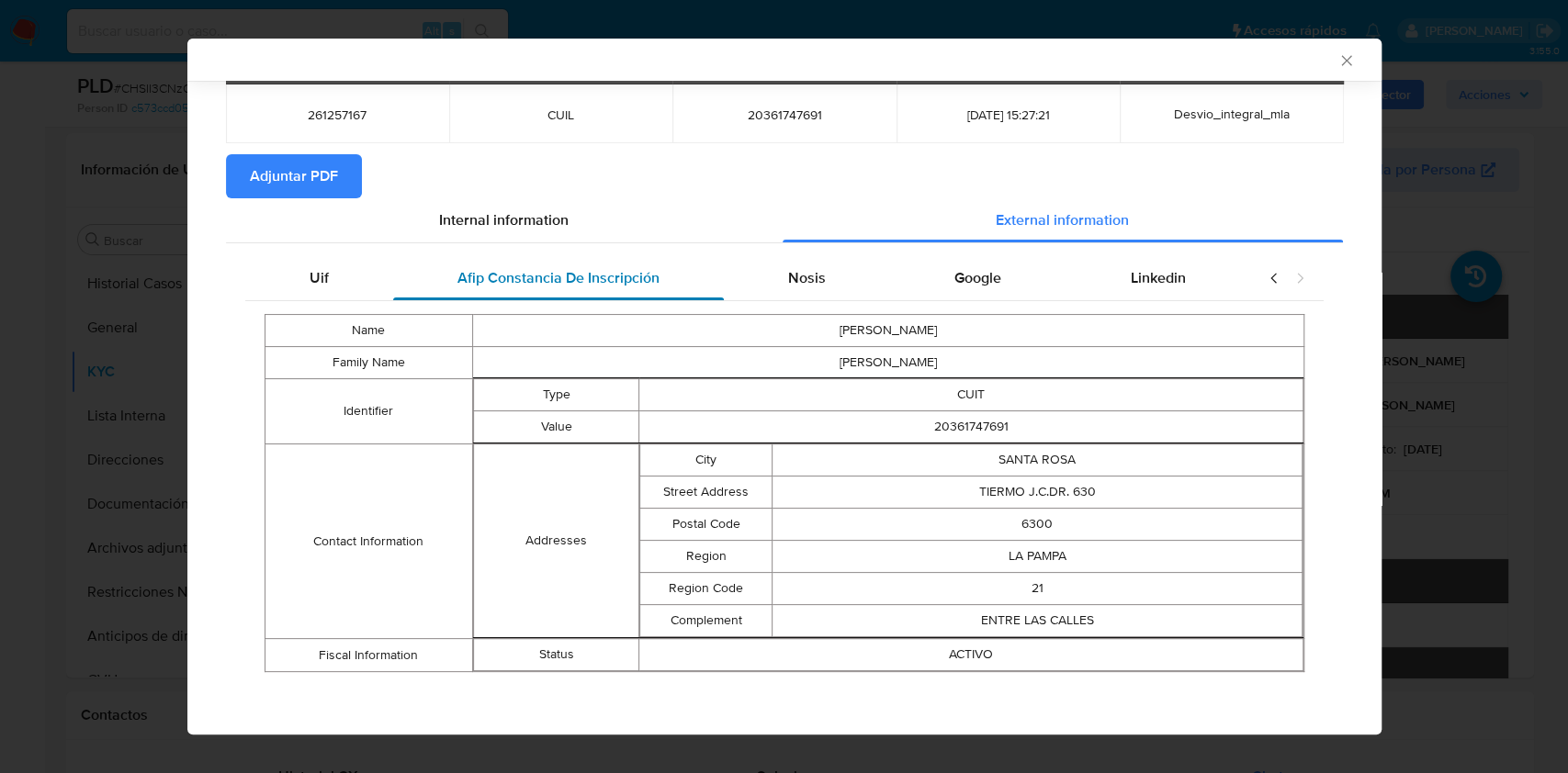
click at [707, 274] on div "Afip Constancia De Inscripción" at bounding box center [558, 277] width 331 height 44
click at [804, 289] on span "Nosis" at bounding box center [806, 278] width 38 height 21
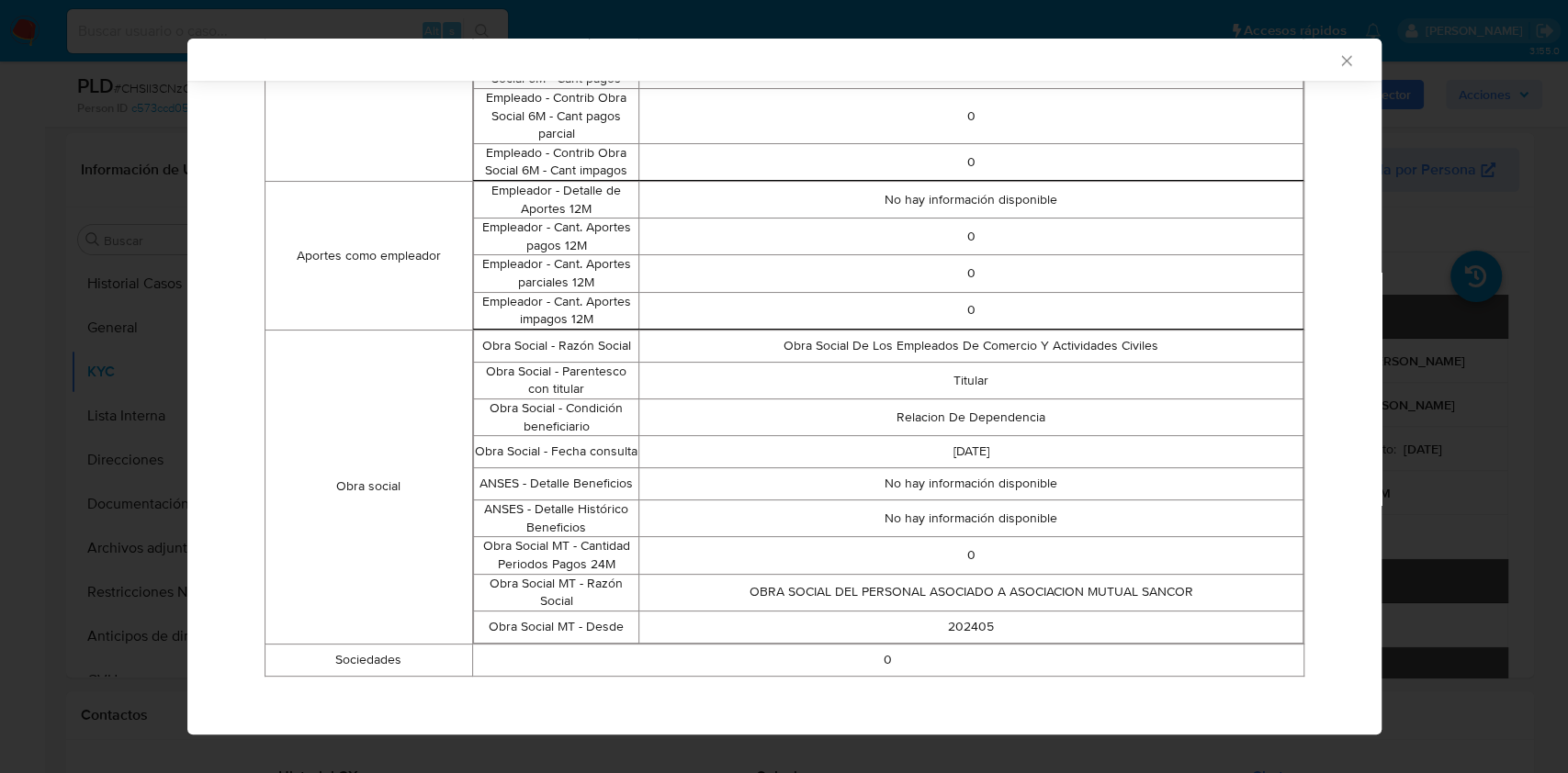
scroll to position [0, 0]
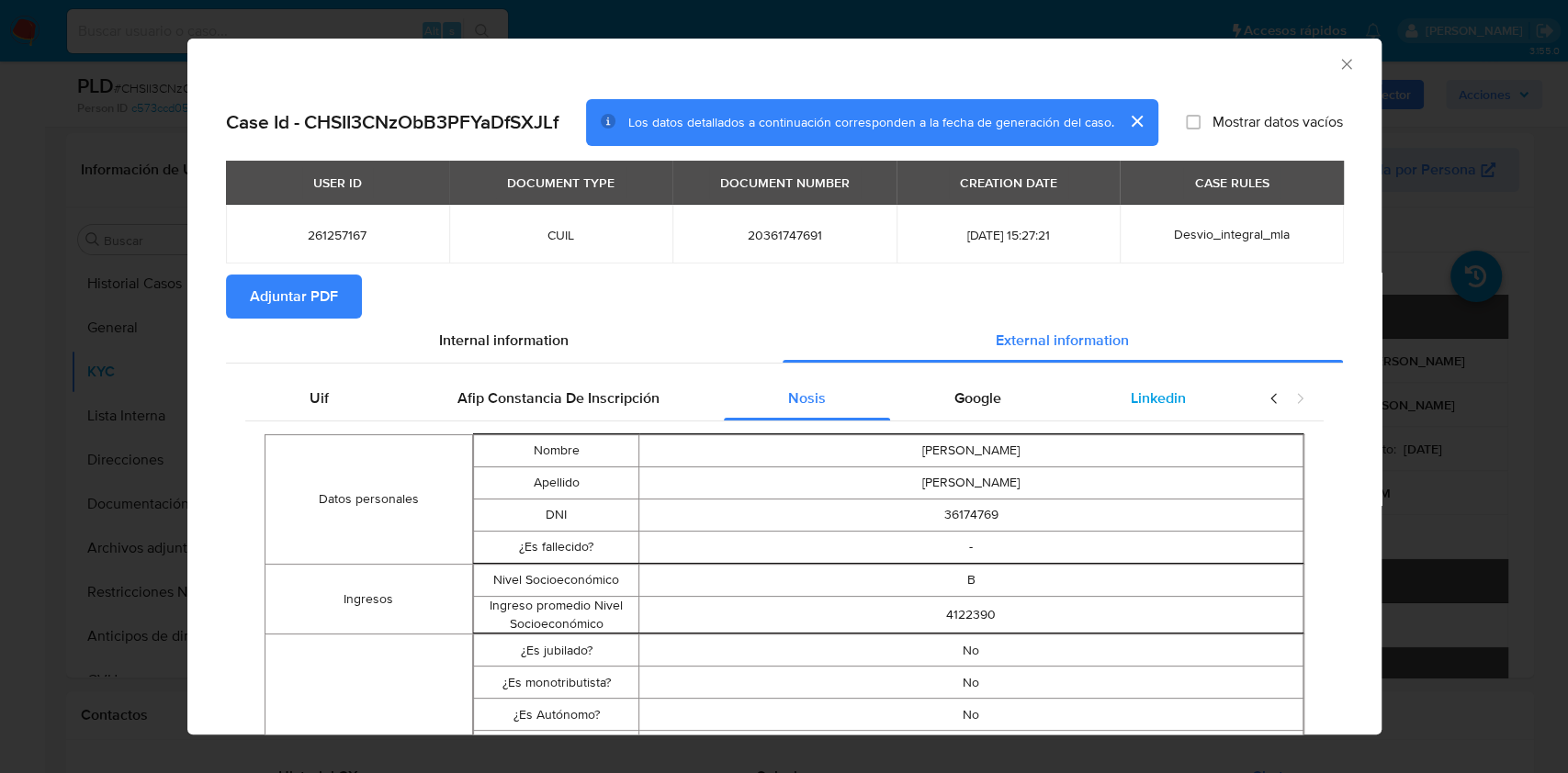
drag, startPoint x: 983, startPoint y: 399, endPoint x: 1069, endPoint y: 389, distance: 86.6
click at [982, 399] on div "Google" at bounding box center [978, 398] width 175 height 44
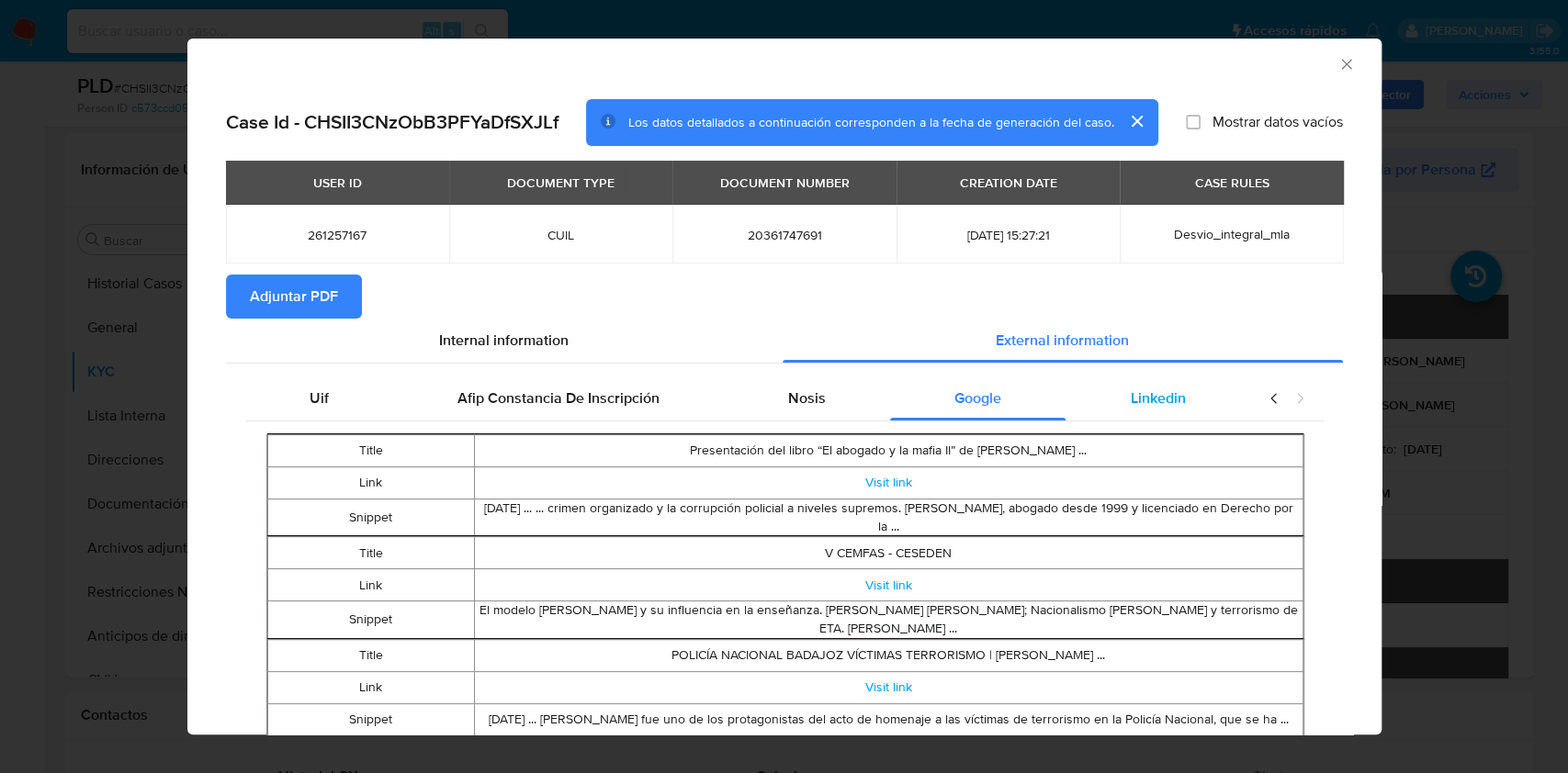
click at [1111, 389] on div "Linkedin" at bounding box center [1158, 398] width 184 height 44
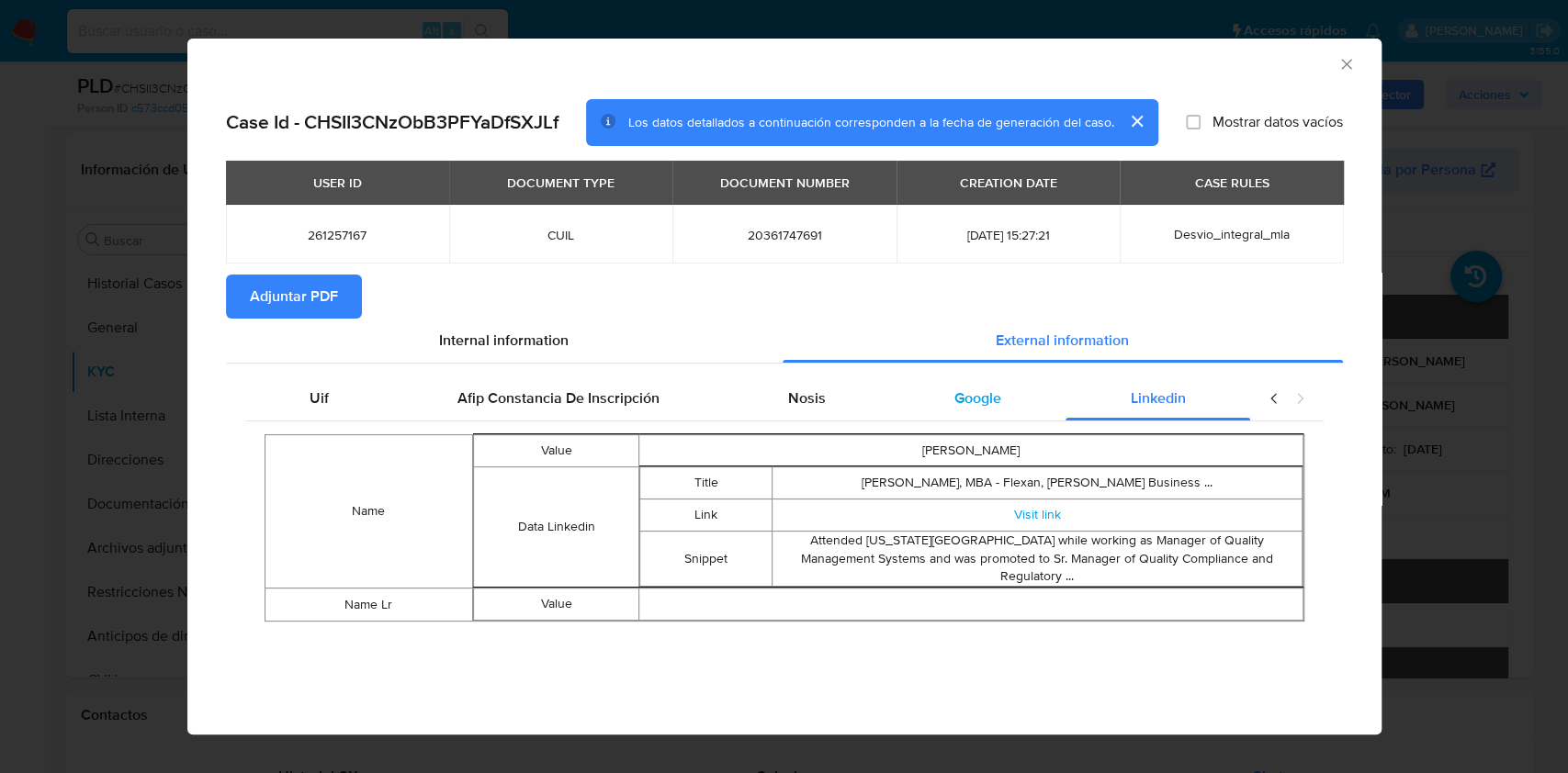
click at [944, 400] on div "Google" at bounding box center [978, 398] width 175 height 44
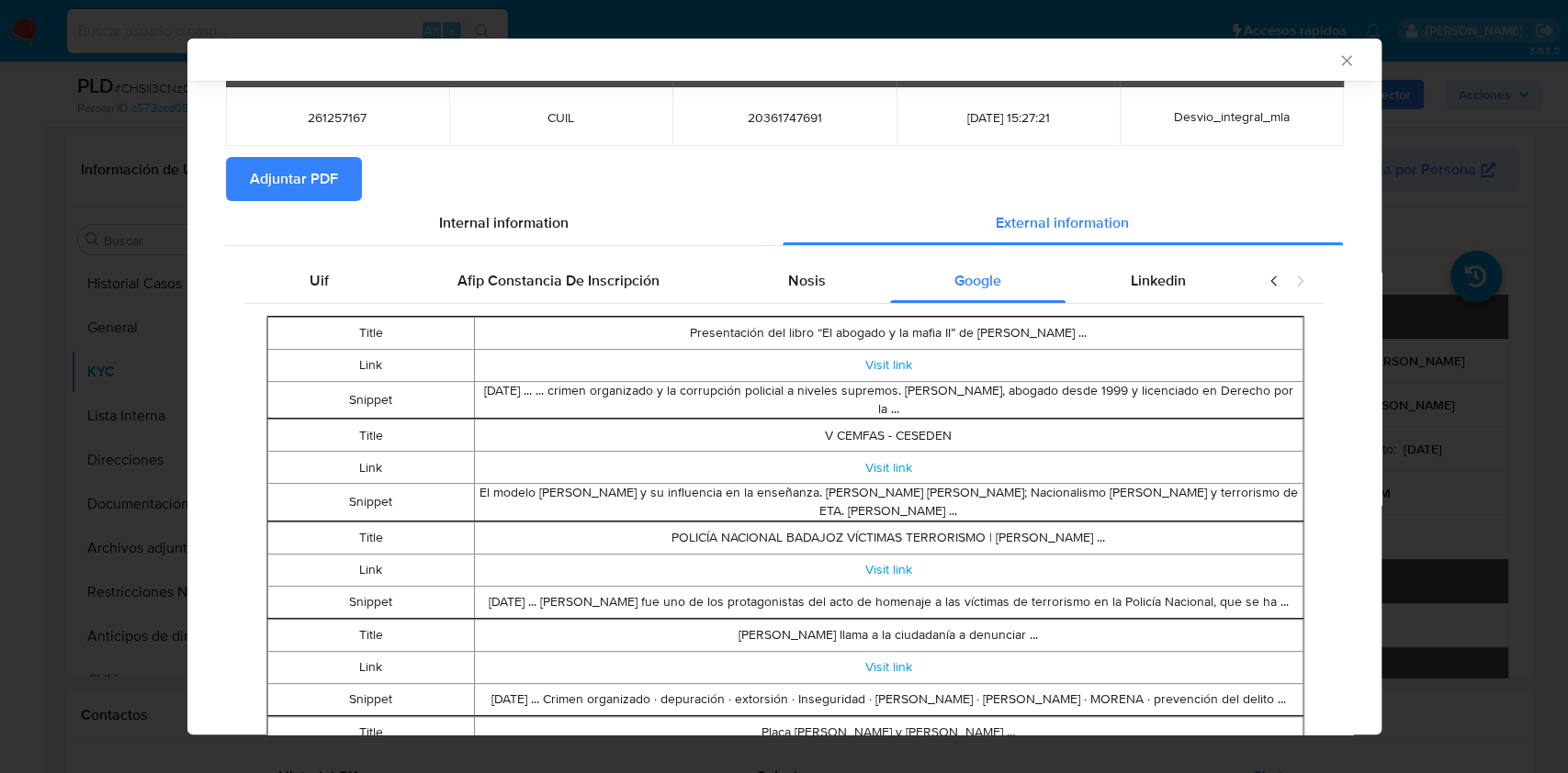
scroll to position [118, 0]
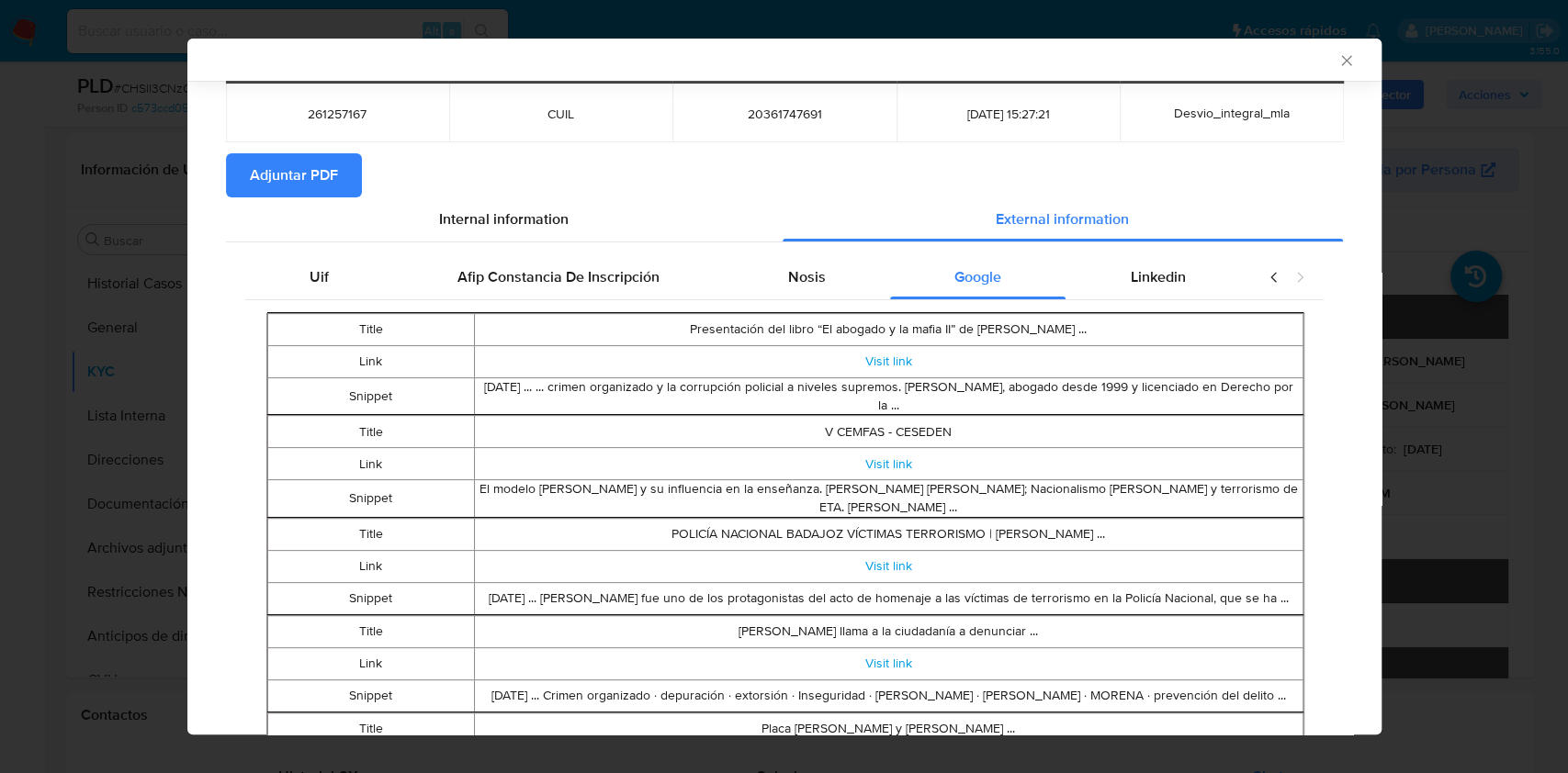
click at [308, 176] on span "Adjuntar PDF" at bounding box center [294, 176] width 89 height 41
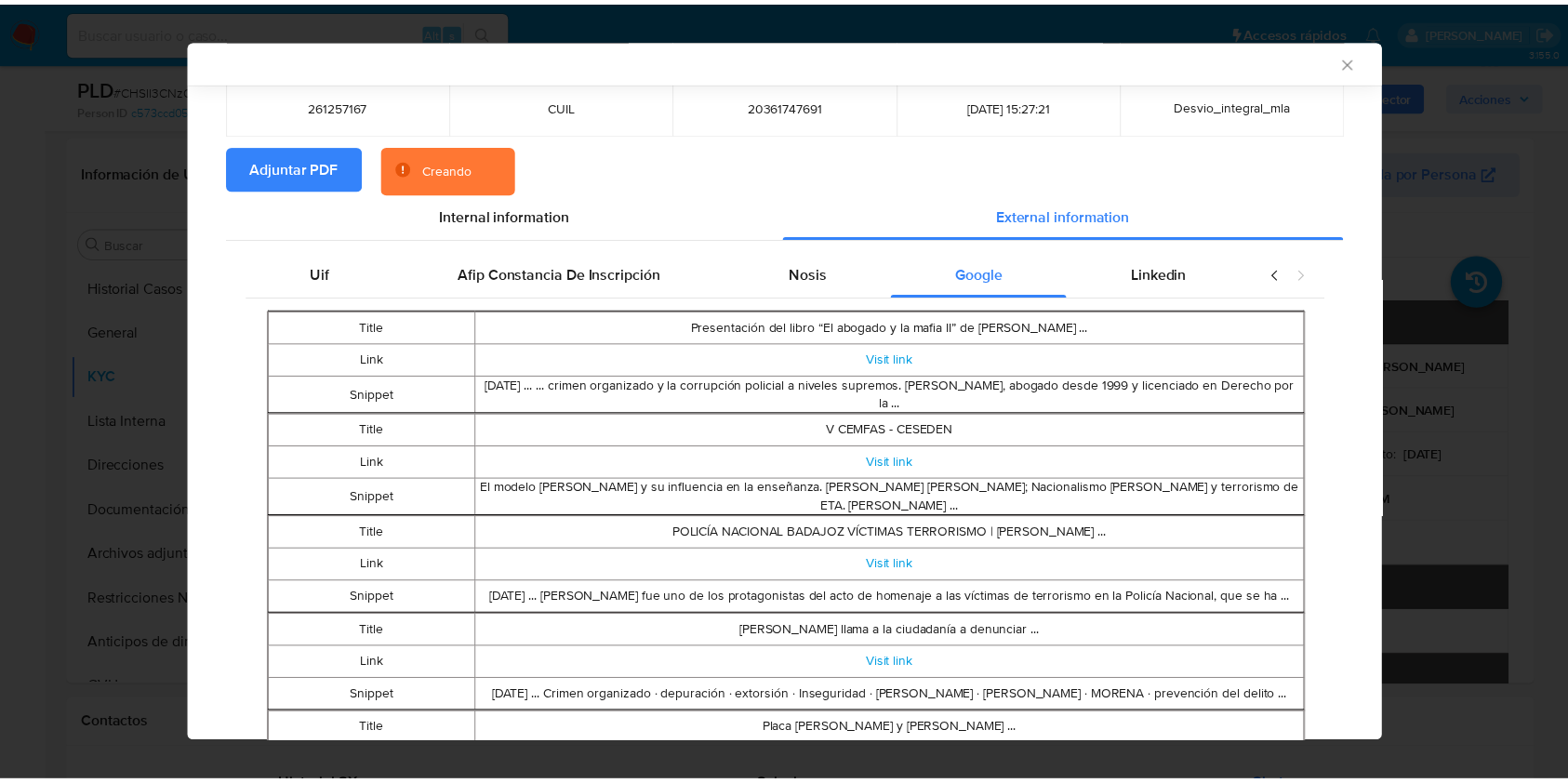
scroll to position [0, 0]
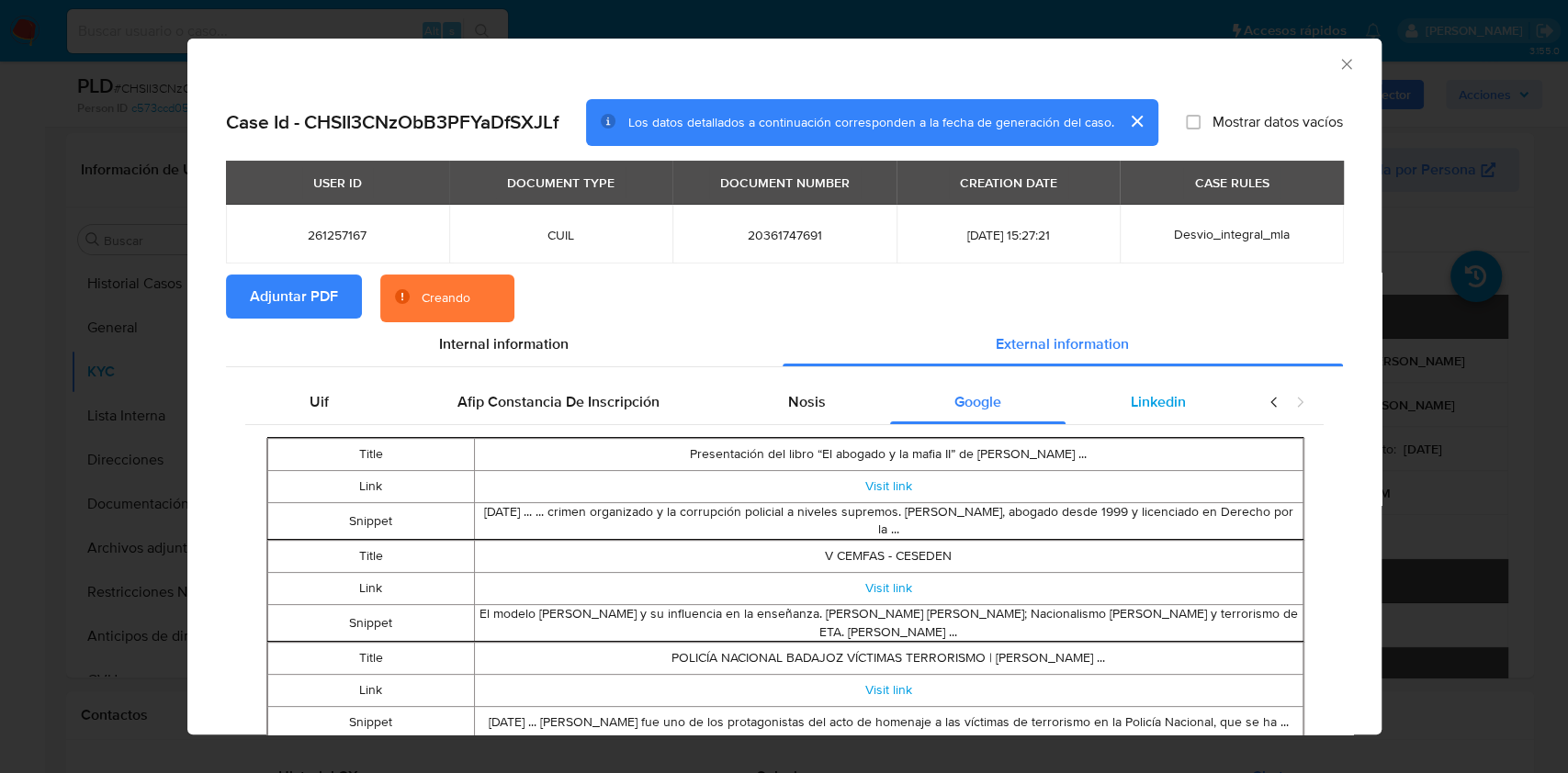
click at [1144, 396] on span "Linkedin" at bounding box center [1158, 402] width 55 height 21
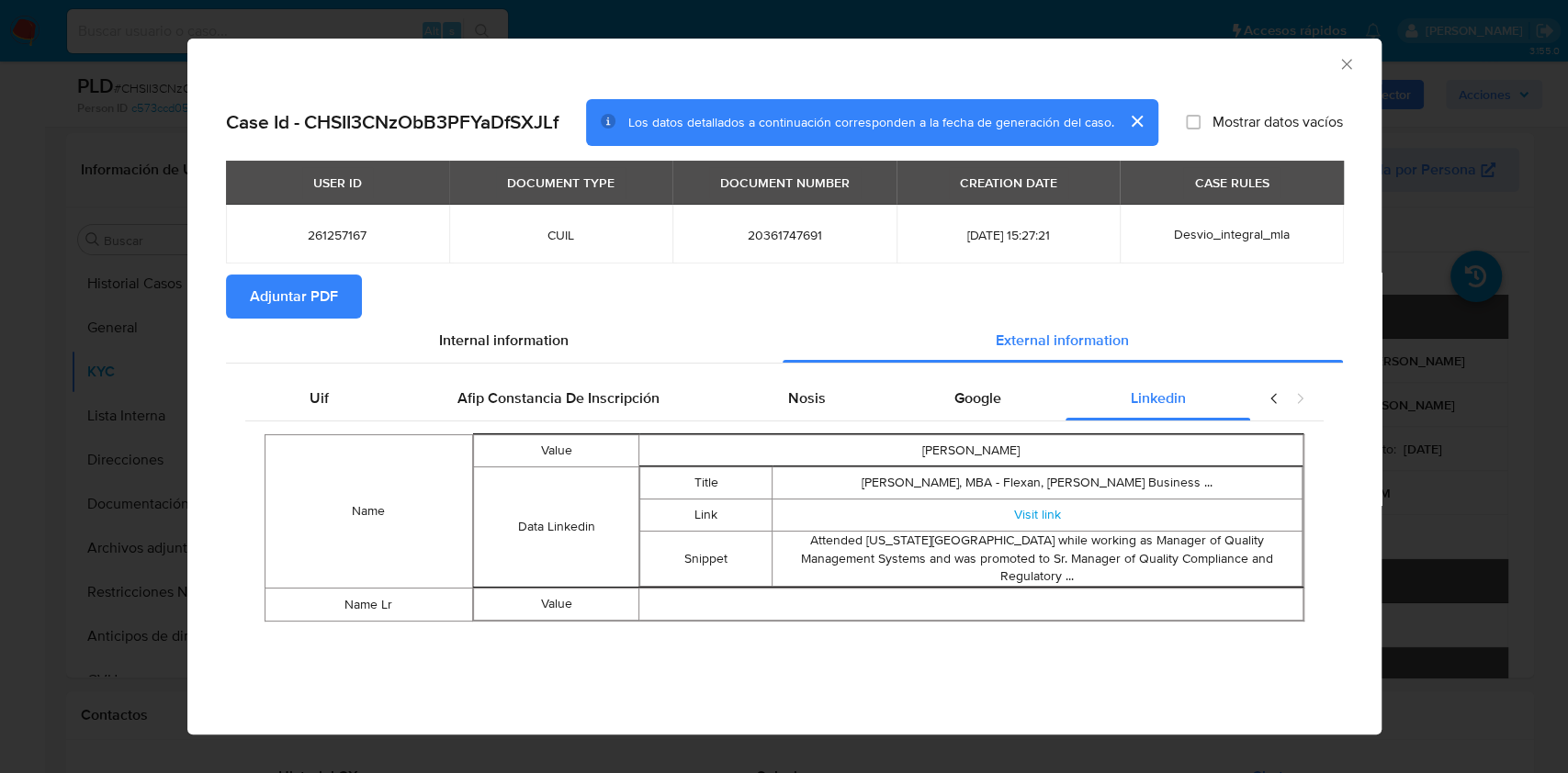
click at [1345, 68] on icon "Cerrar ventana" at bounding box center [1346, 64] width 18 height 18
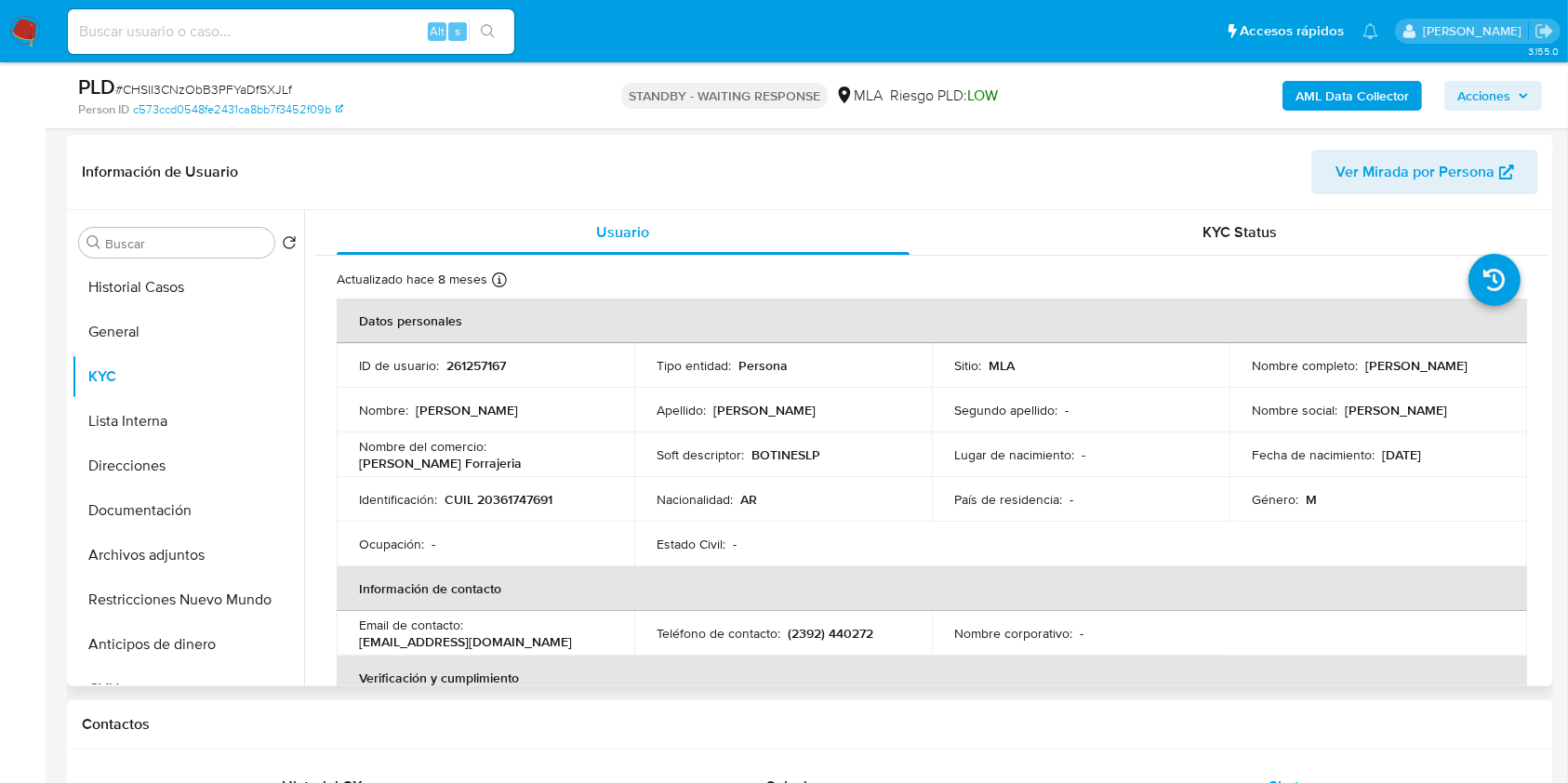
click at [505, 491] on p "CUIL 20361747691" at bounding box center [498, 499] width 108 height 17
click at [537, 497] on p "CUIL 20361747691" at bounding box center [498, 499] width 108 height 17
copy p "20361747691"
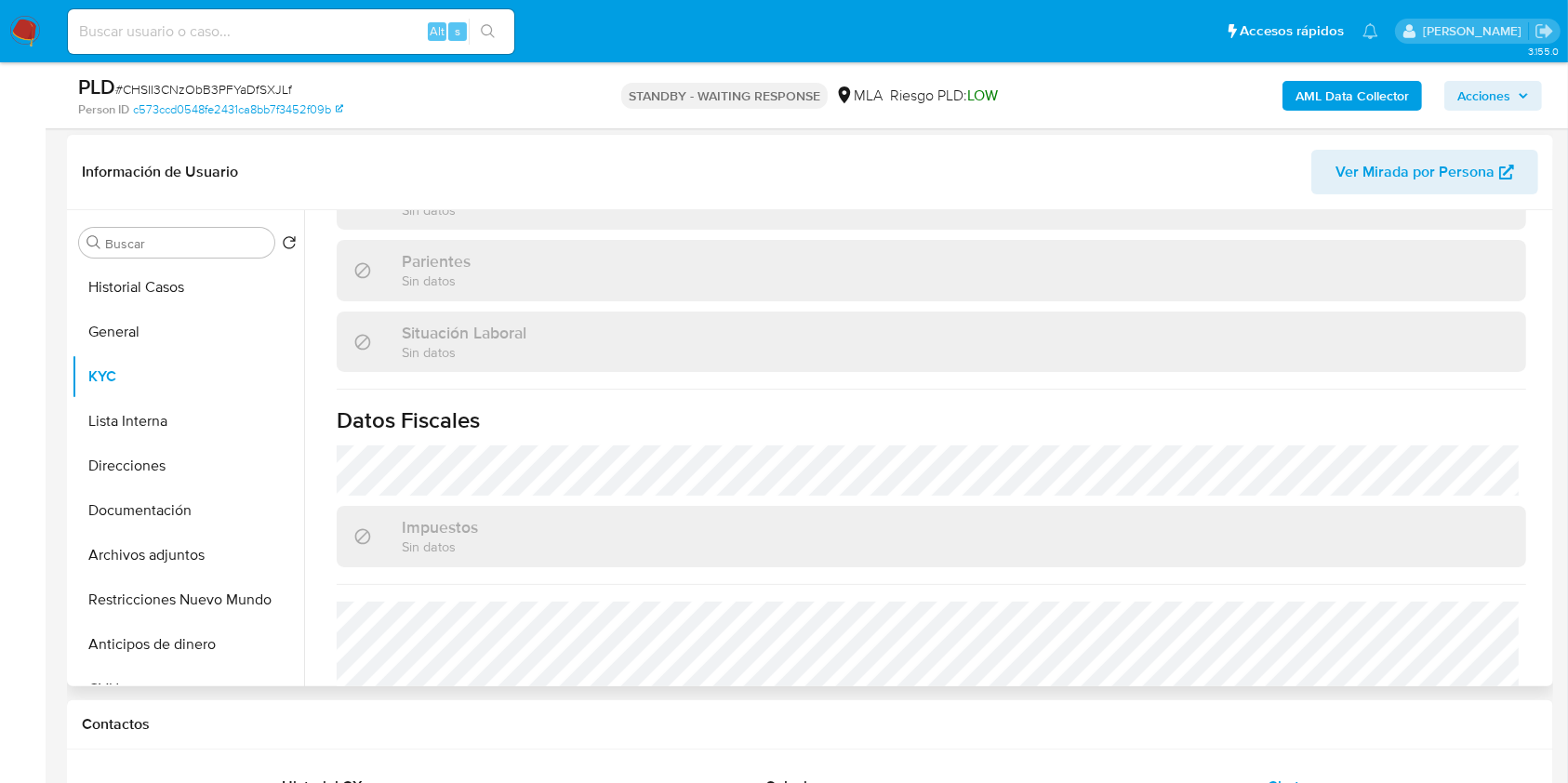
scroll to position [961, 0]
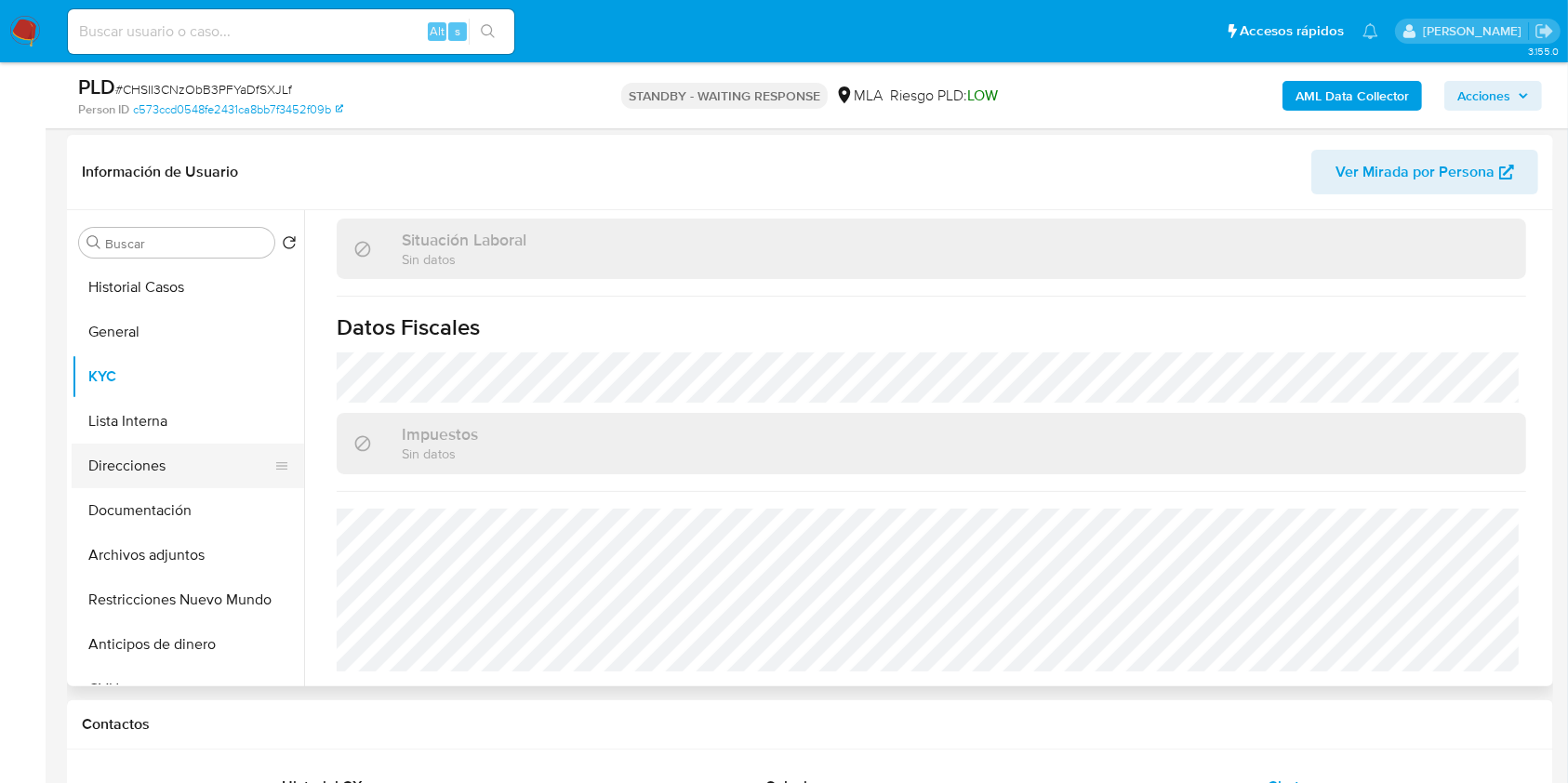
click at [105, 458] on button "Direcciones" at bounding box center [180, 465] width 218 height 44
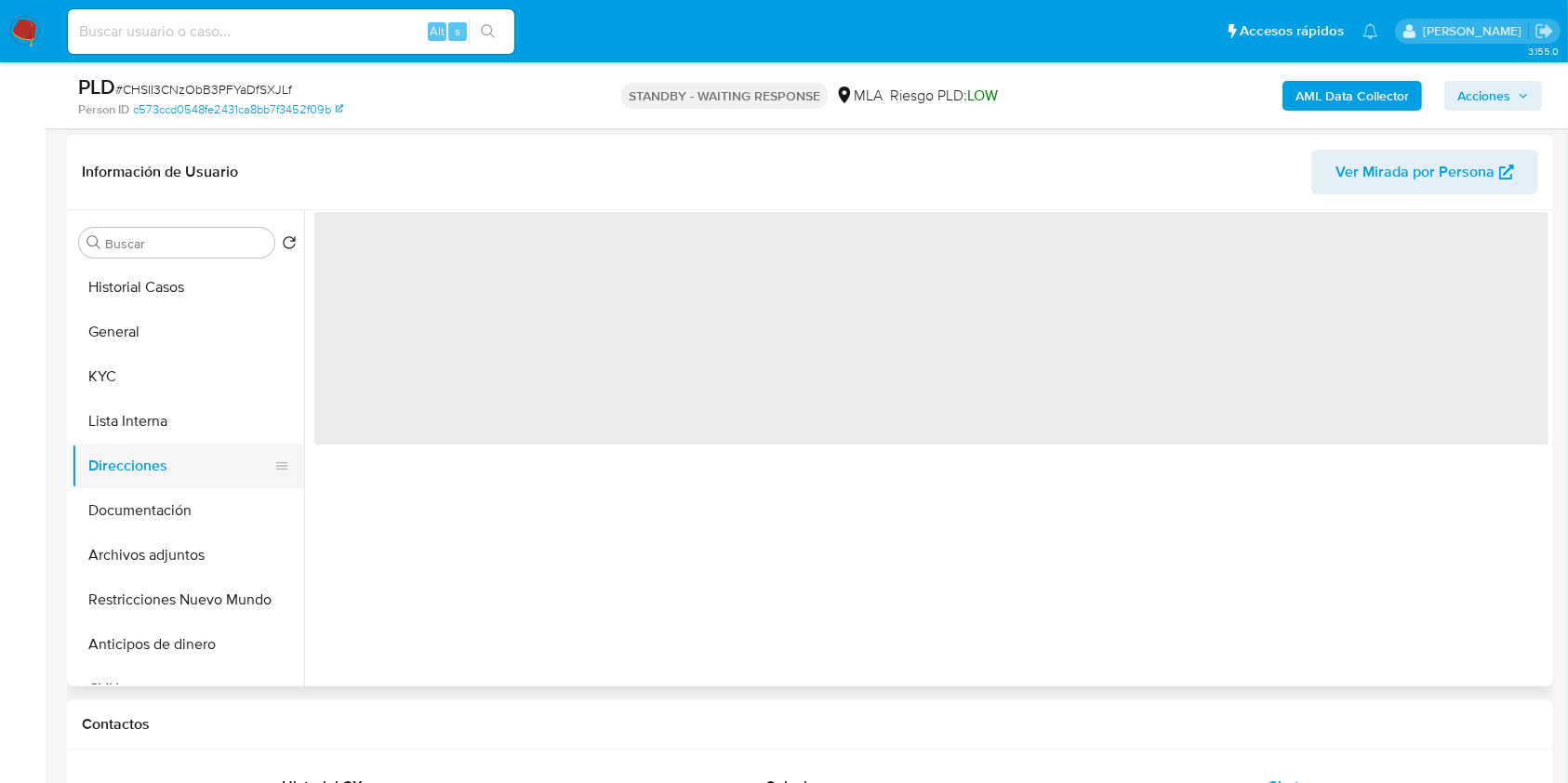
scroll to position [0, 0]
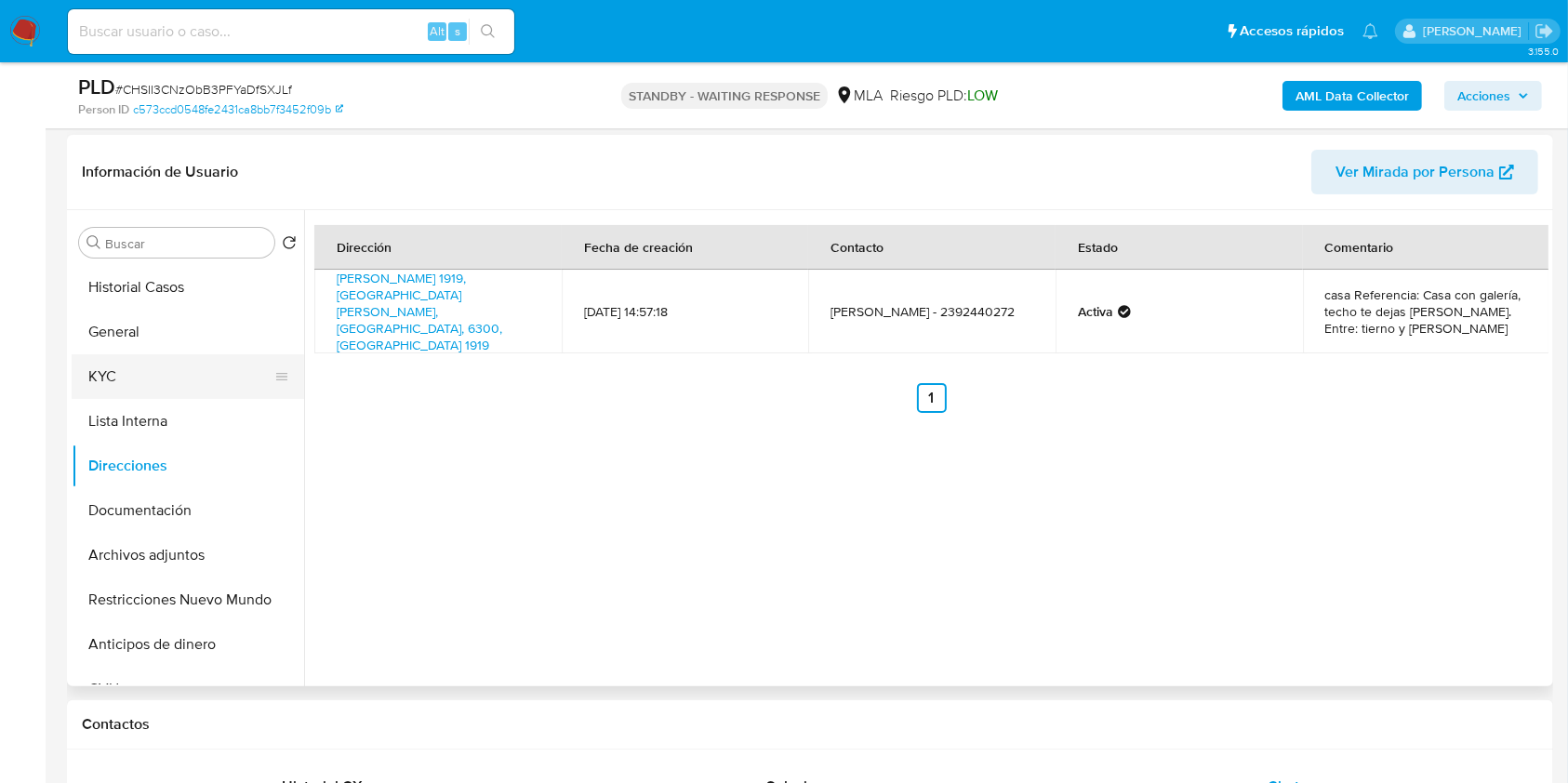
click at [195, 361] on button "KYC" at bounding box center [180, 376] width 218 height 44
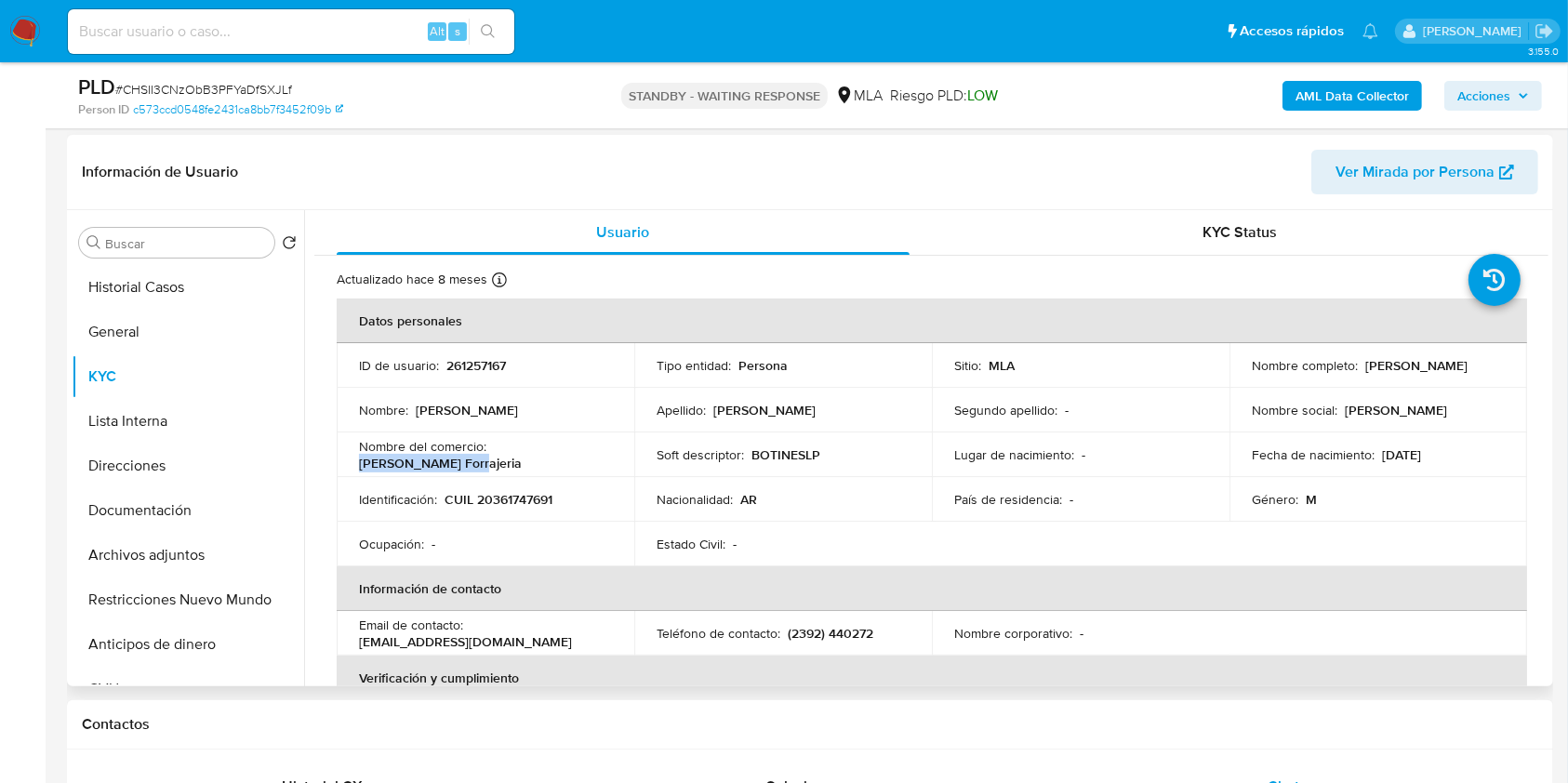
drag, startPoint x: 602, startPoint y: 454, endPoint x: 492, endPoint y: 450, distance: 110.1
click at [492, 450] on div "Nombre del comercio : Sanchez Forrajeria" at bounding box center [486, 455] width 253 height 33
copy p "Sanchez Forrajeria"
click at [855, 637] on p "(2392) 440272" at bounding box center [830, 633] width 86 height 17
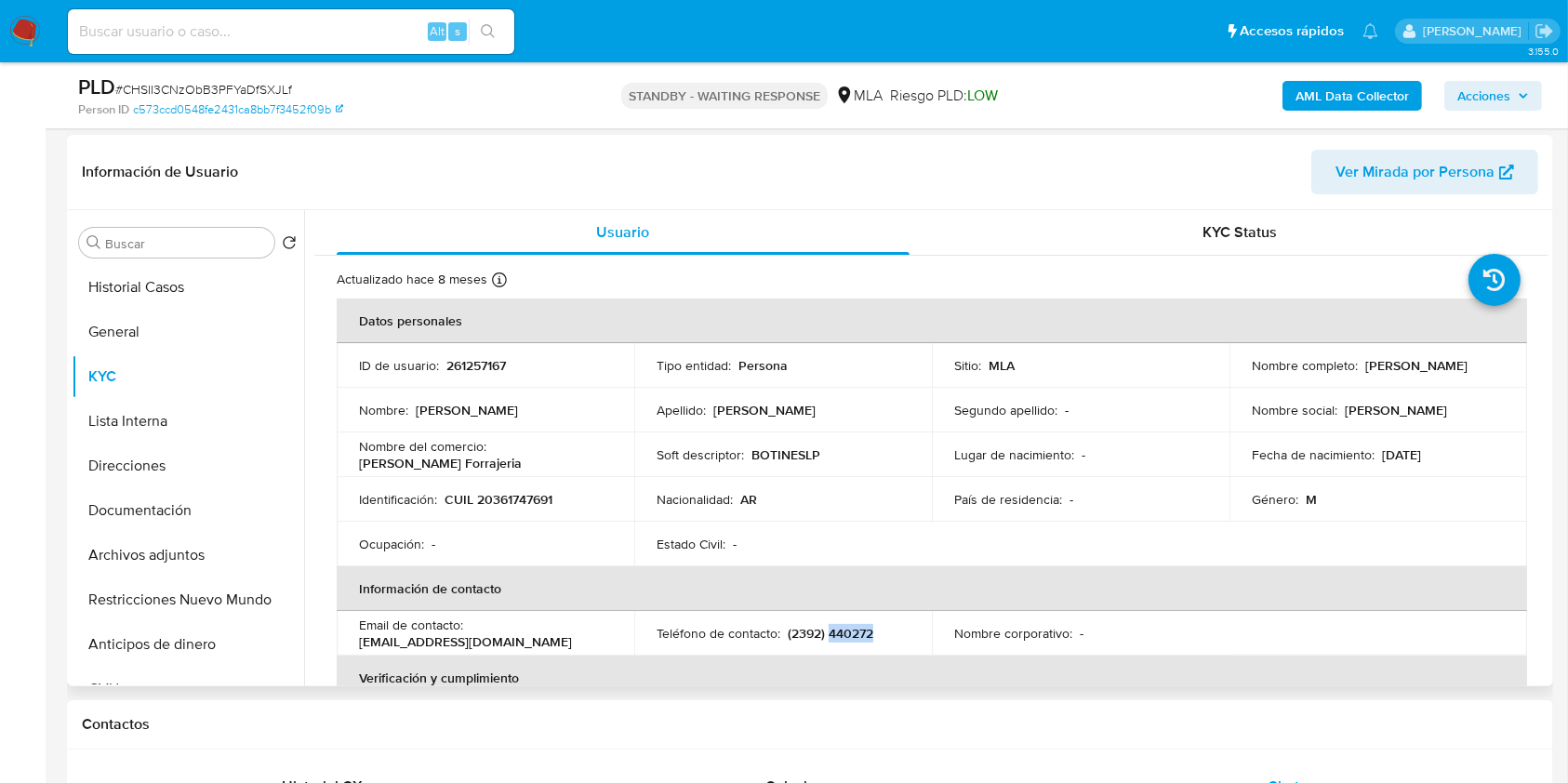
copy p "440272"
drag, startPoint x: 526, startPoint y: 640, endPoint x: 350, endPoint y: 649, distance: 176.2
click at [350, 649] on td "Email de contacto : jmsfutbolista@hotmail.com" at bounding box center [486, 632] width 297 height 44
copy p "jmsfutbolista@hotmail.com"
click at [1323, 86] on b "AML Data Collector" at bounding box center [1352, 96] width 113 height 30
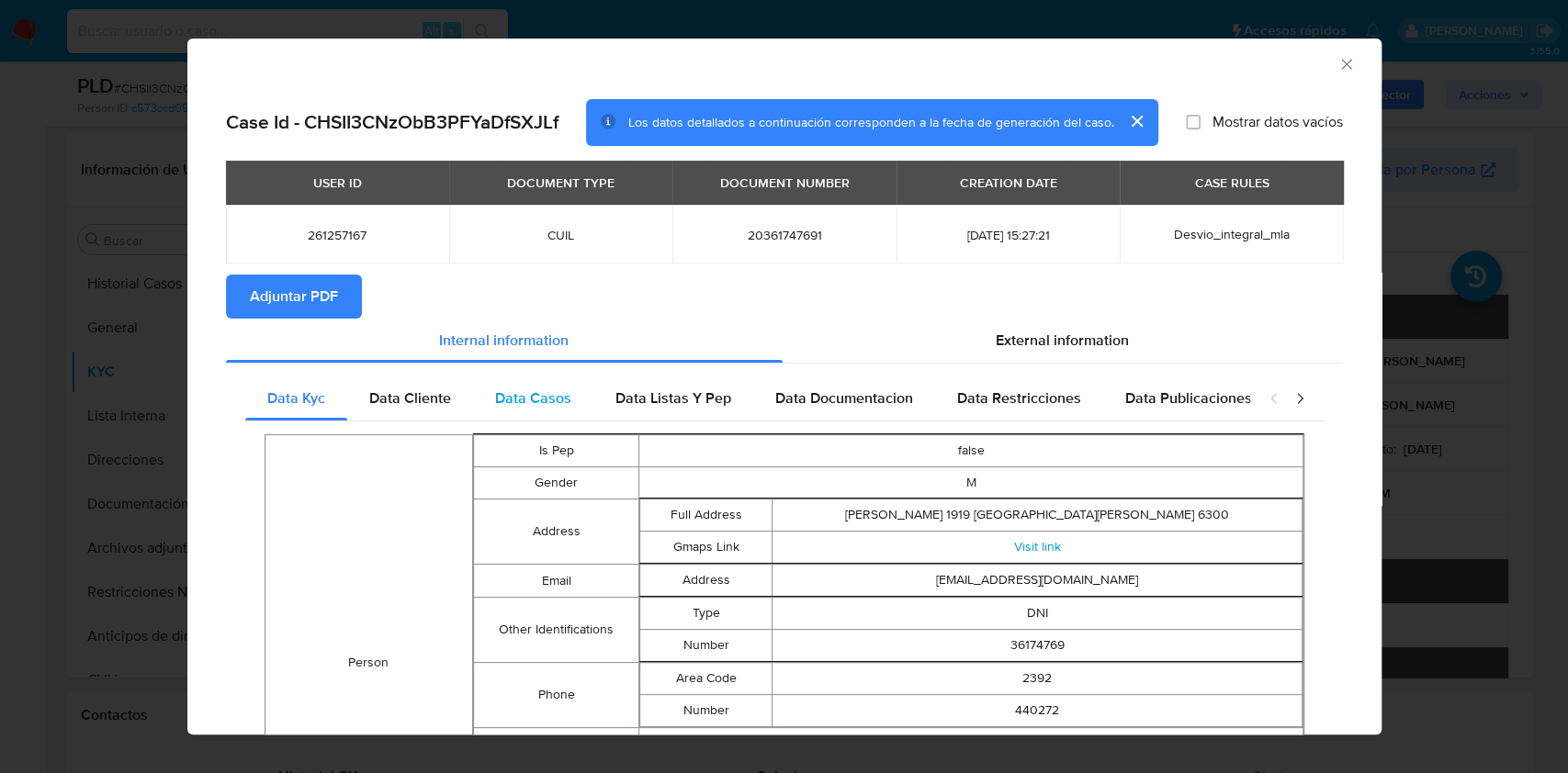
drag, startPoint x: 1045, startPoint y: 339, endPoint x: 872, endPoint y: 393, distance: 181.2
click at [1044, 339] on span "External information" at bounding box center [1062, 340] width 133 height 21
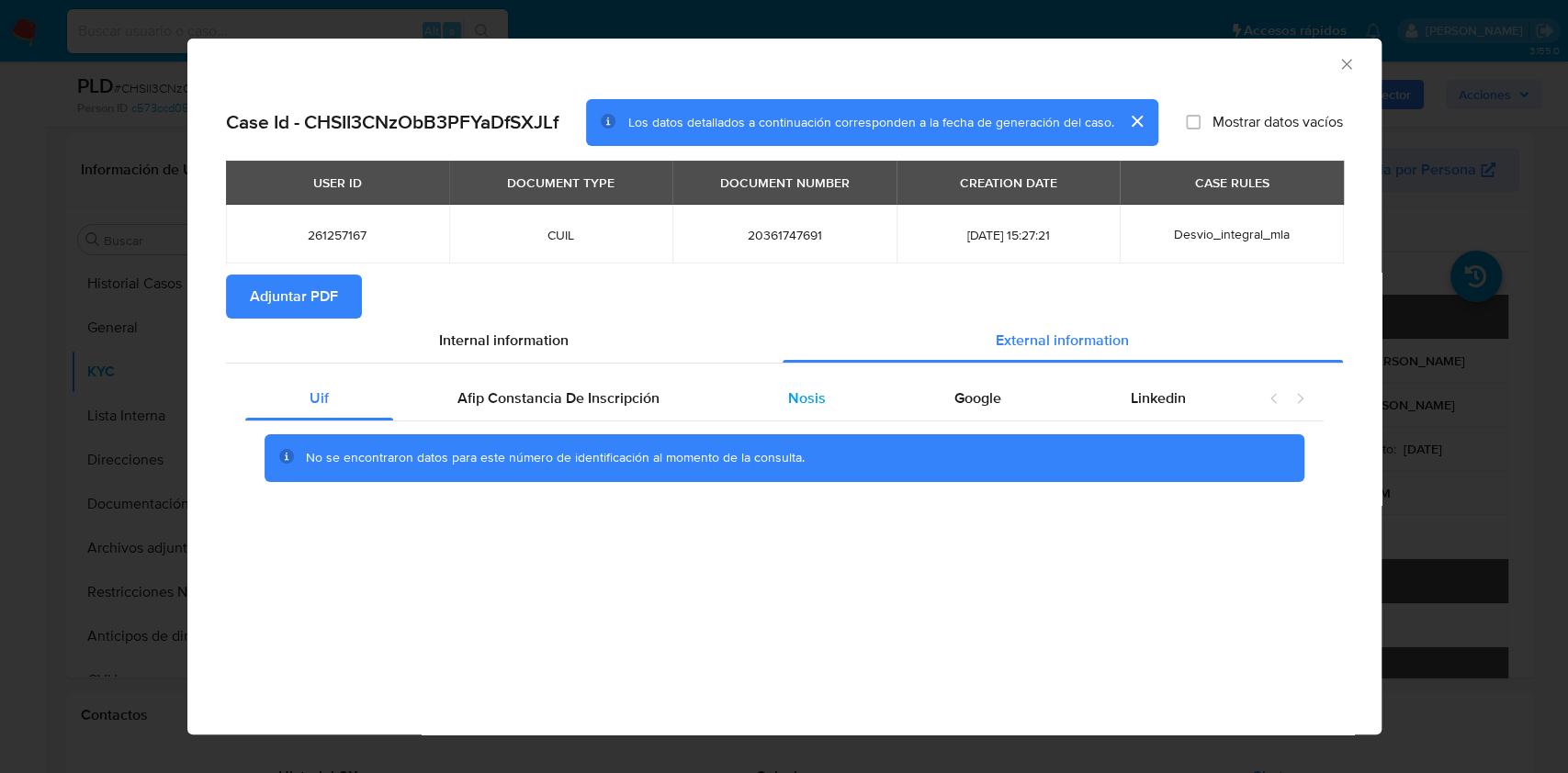
click at [759, 403] on div "Nosis" at bounding box center [806, 398] width 166 height 44
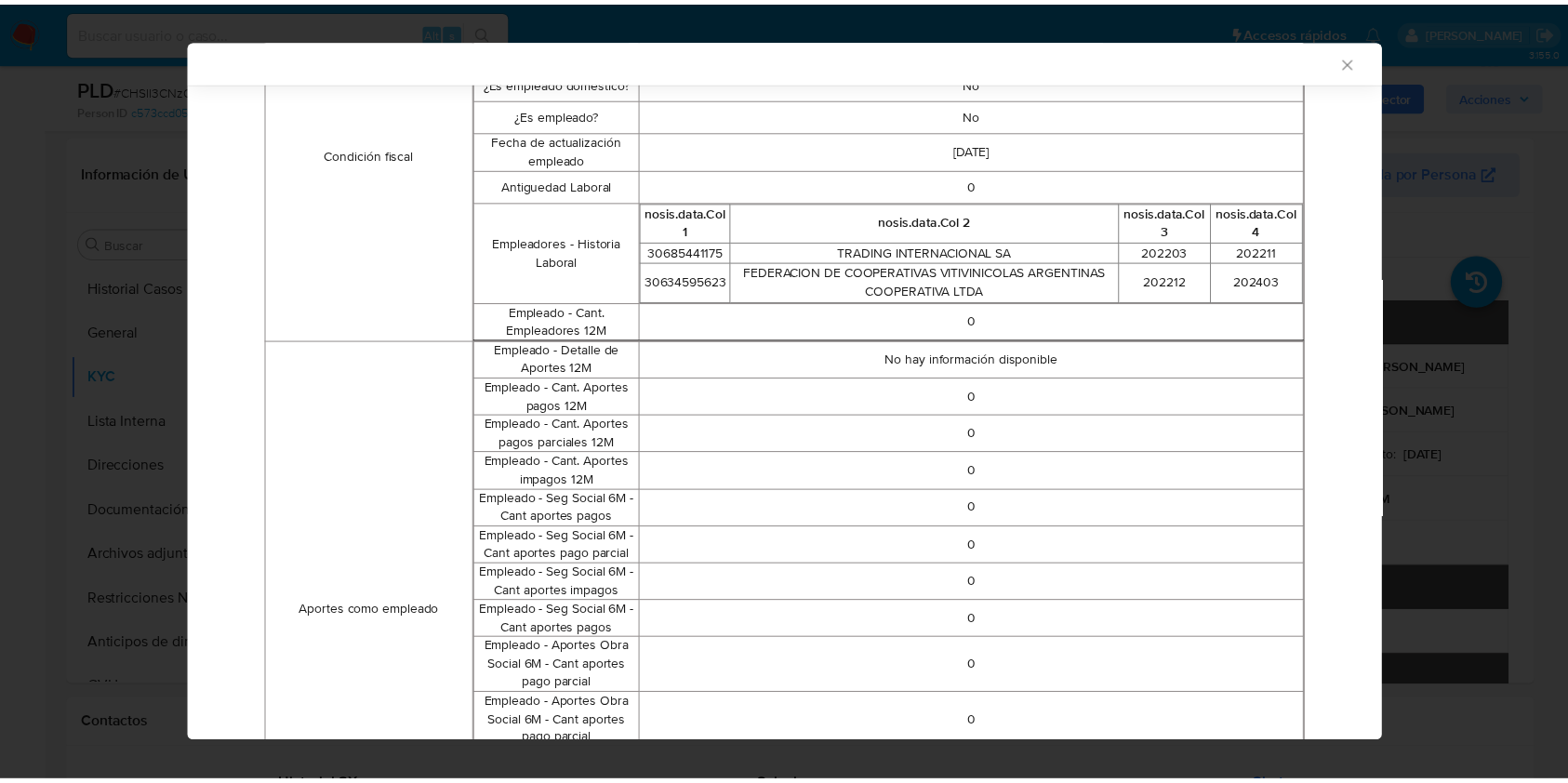
scroll to position [740, 0]
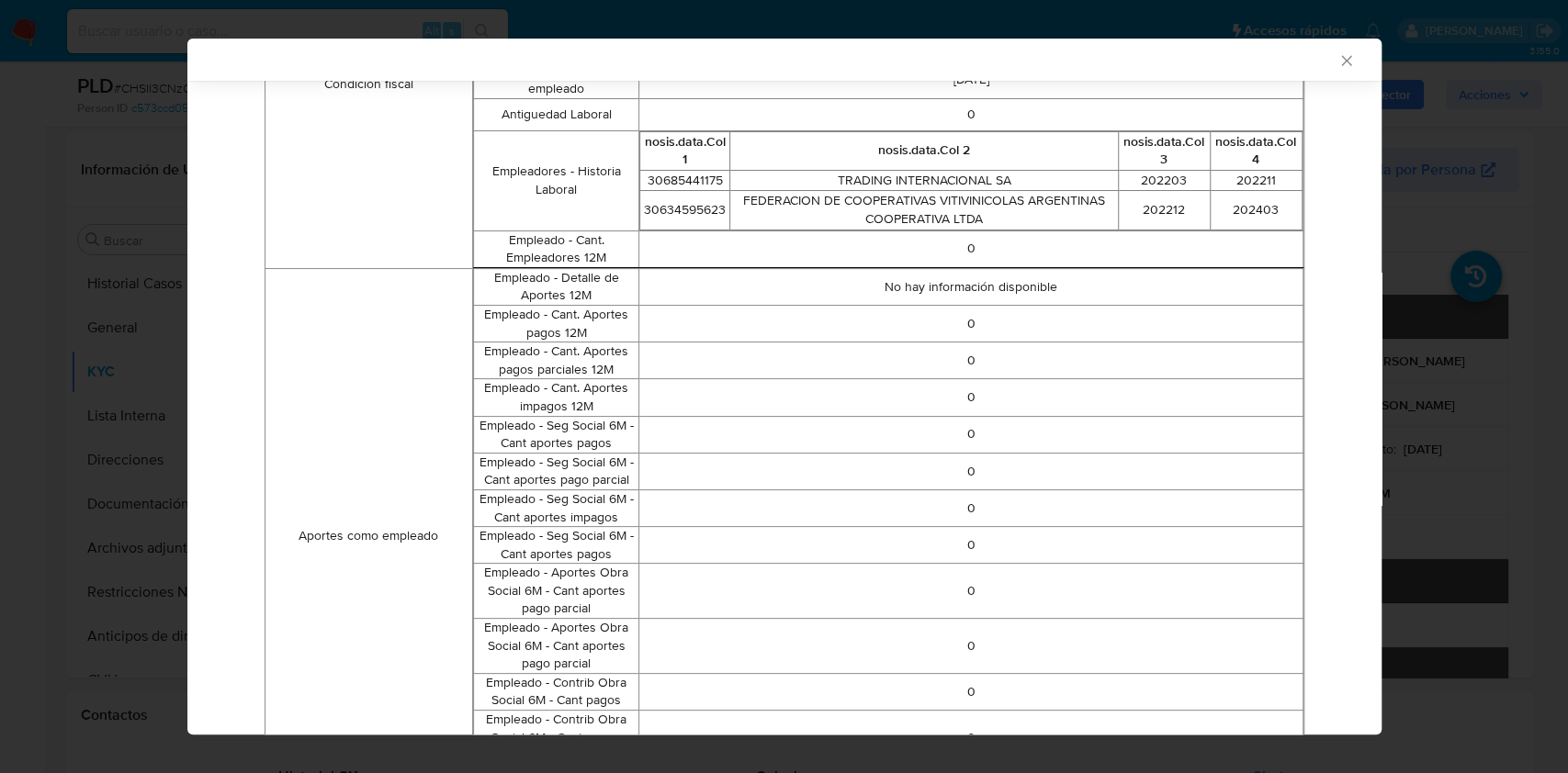
click at [1337, 66] on icon "Cerrar ventana" at bounding box center [1346, 60] width 18 height 18
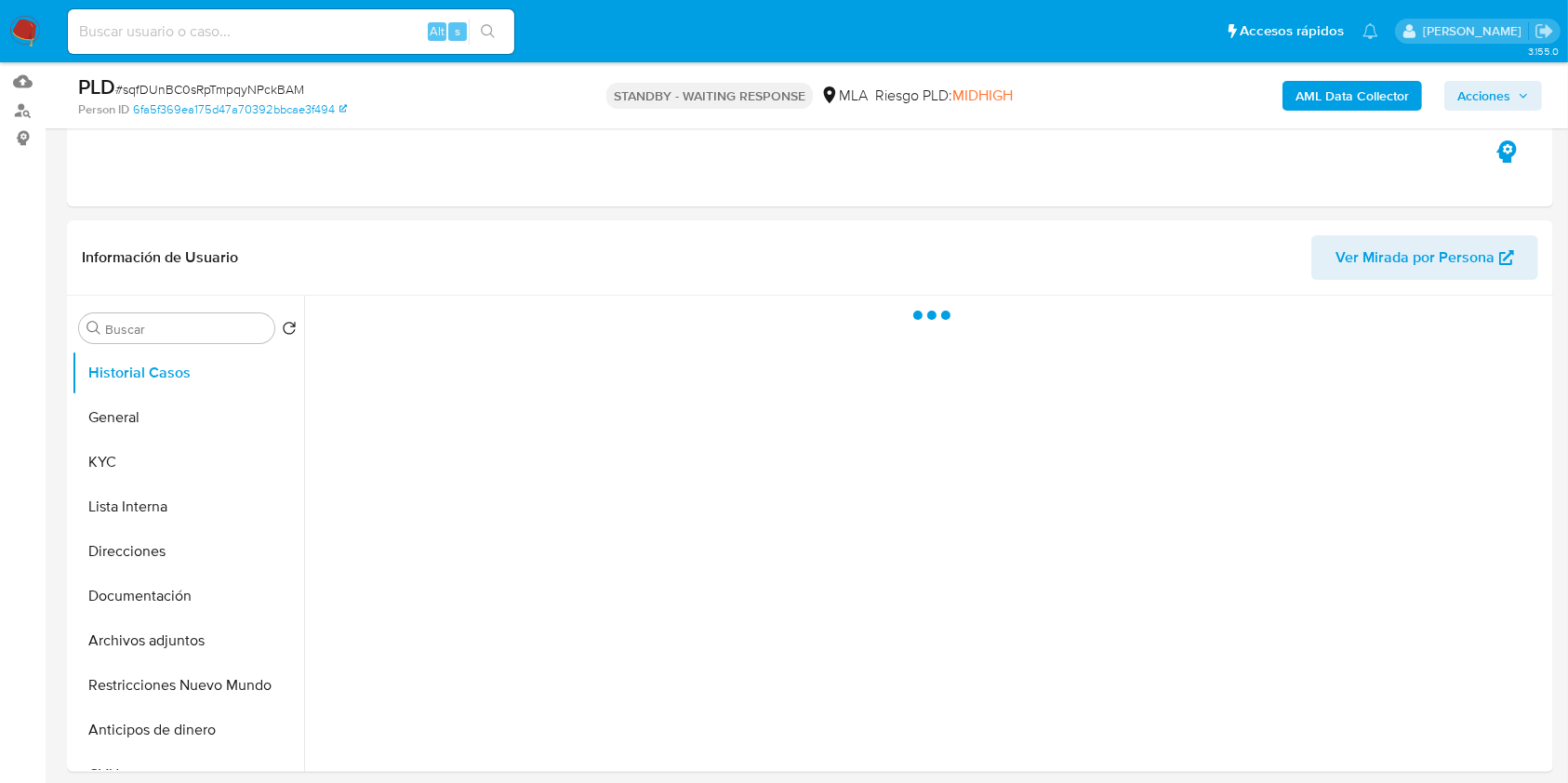
scroll to position [247, 0]
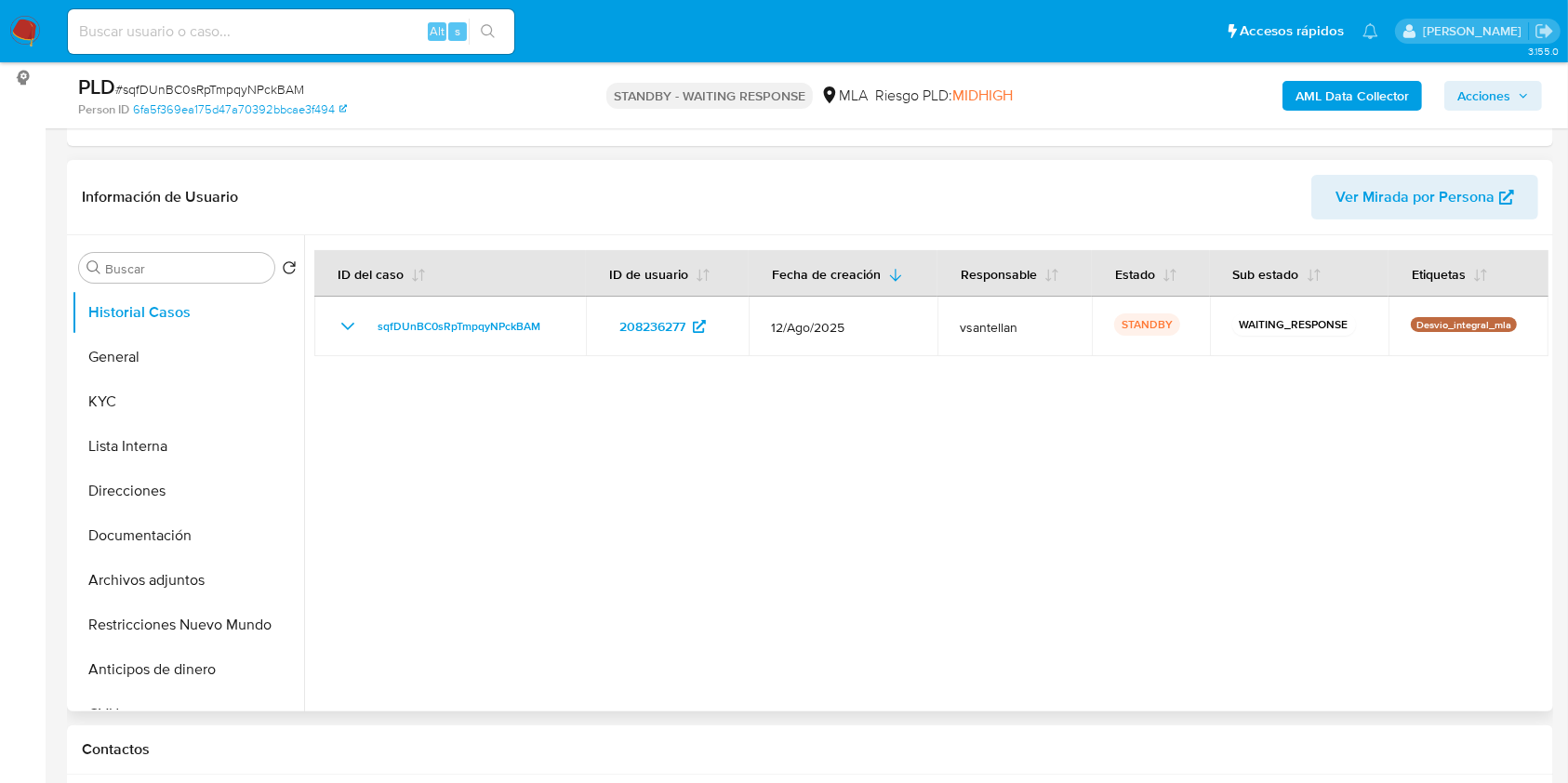
select select "10"
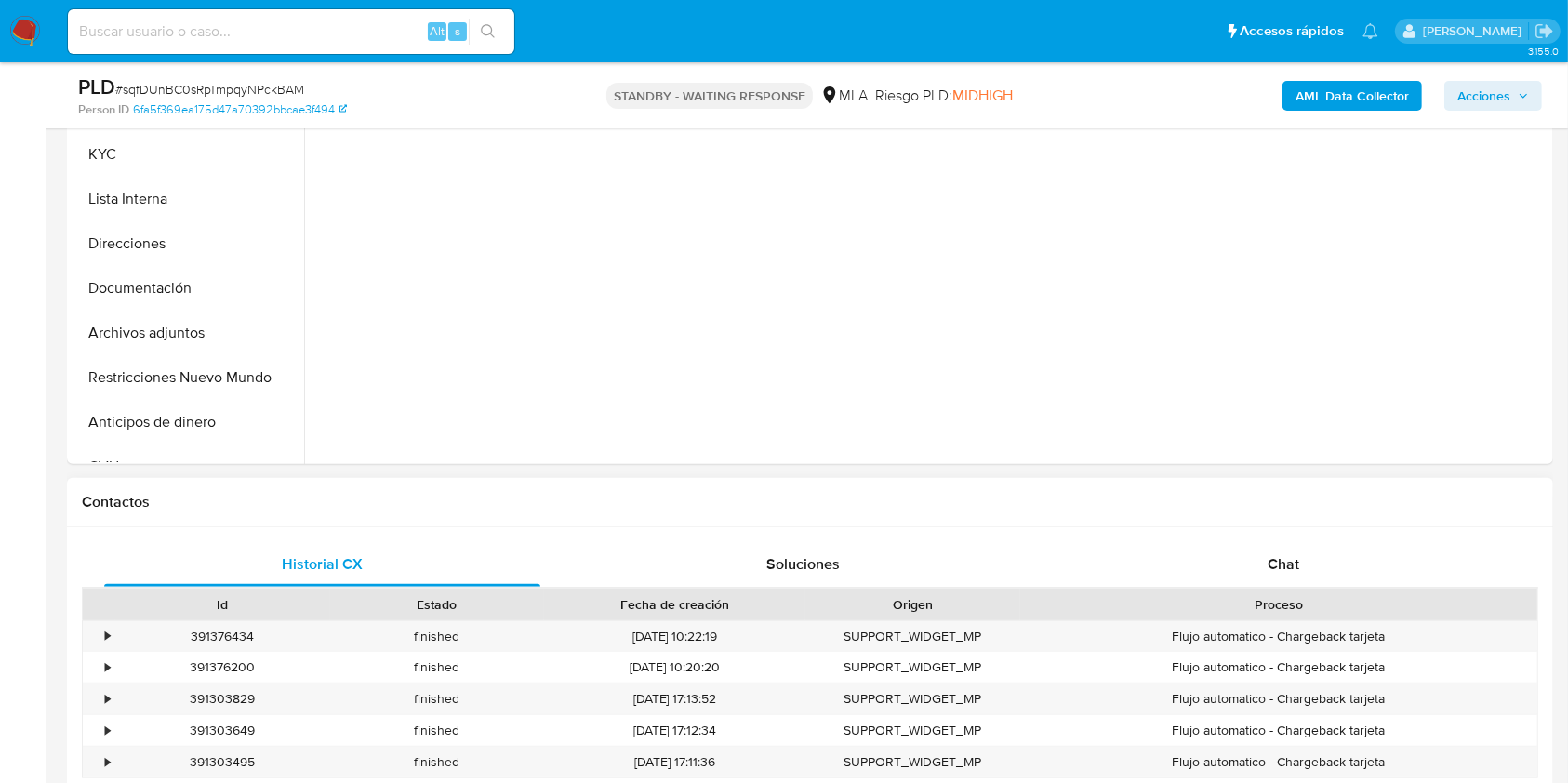
scroll to position [495, 0]
drag, startPoint x: 1300, startPoint y: 549, endPoint x: 1359, endPoint y: 469, distance: 99.4
click at [1300, 550] on div "Chat" at bounding box center [1283, 563] width 436 height 44
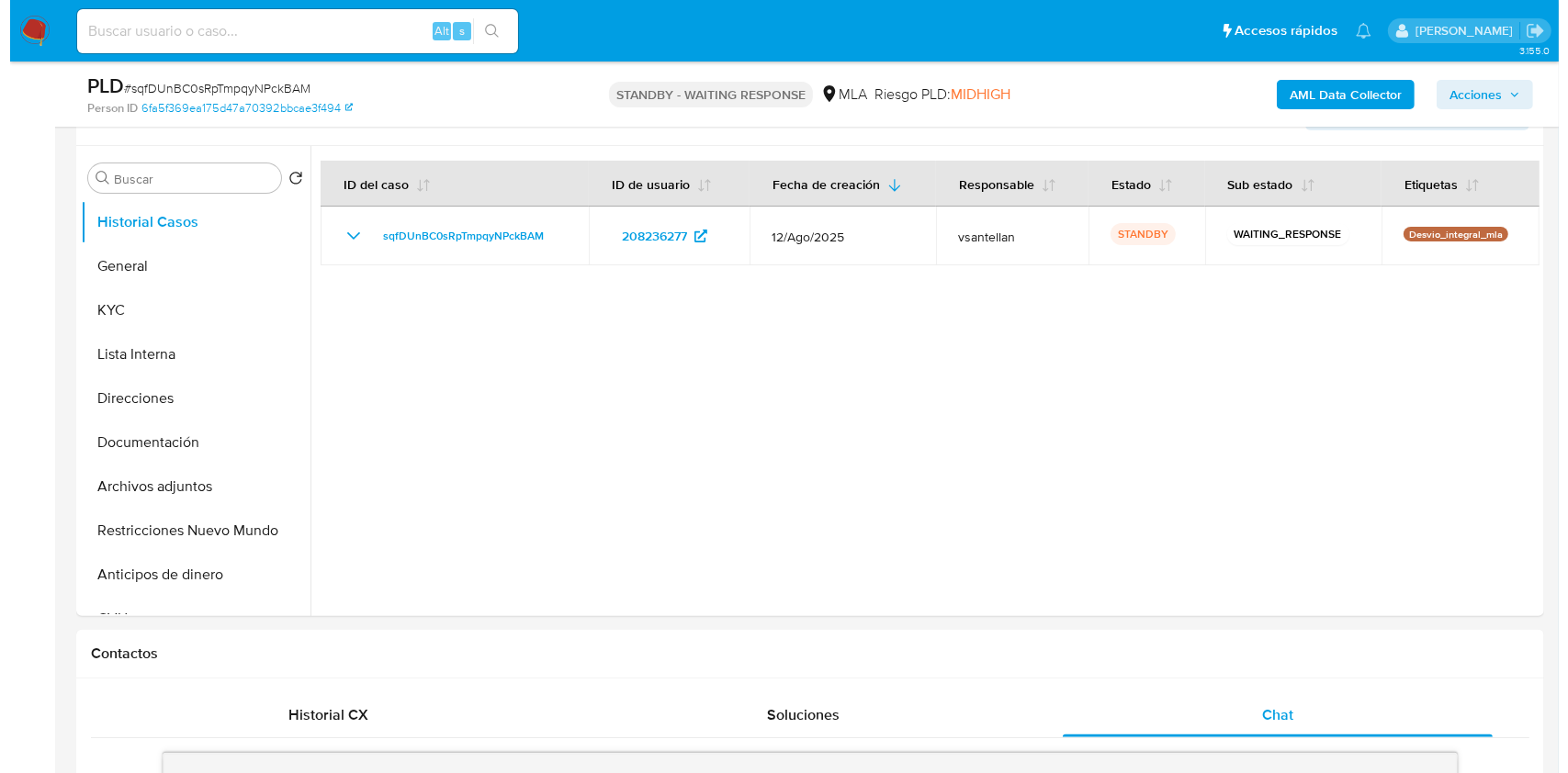
scroll to position [303, 0]
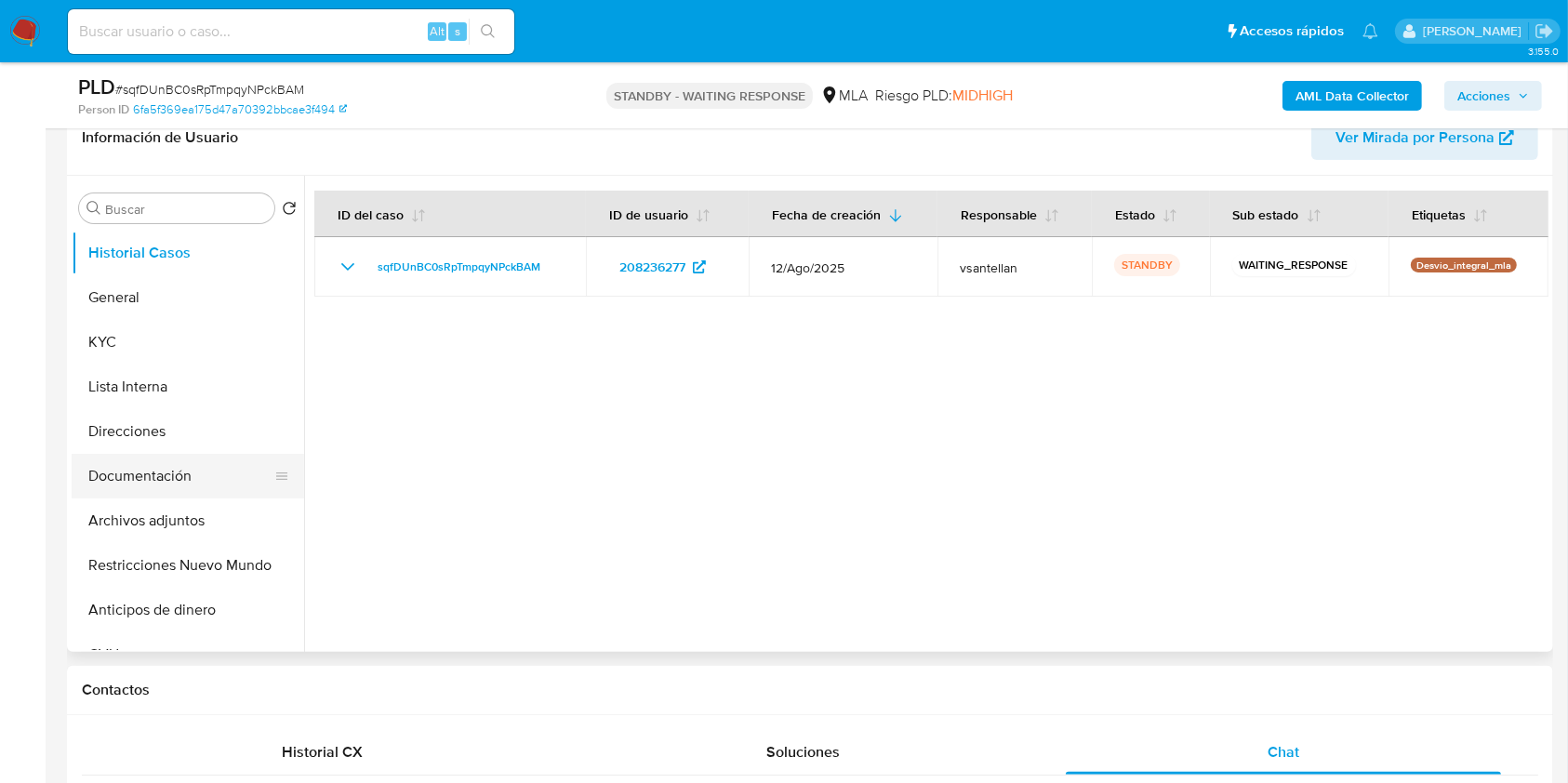
click at [219, 458] on button "Documentación" at bounding box center [180, 476] width 218 height 44
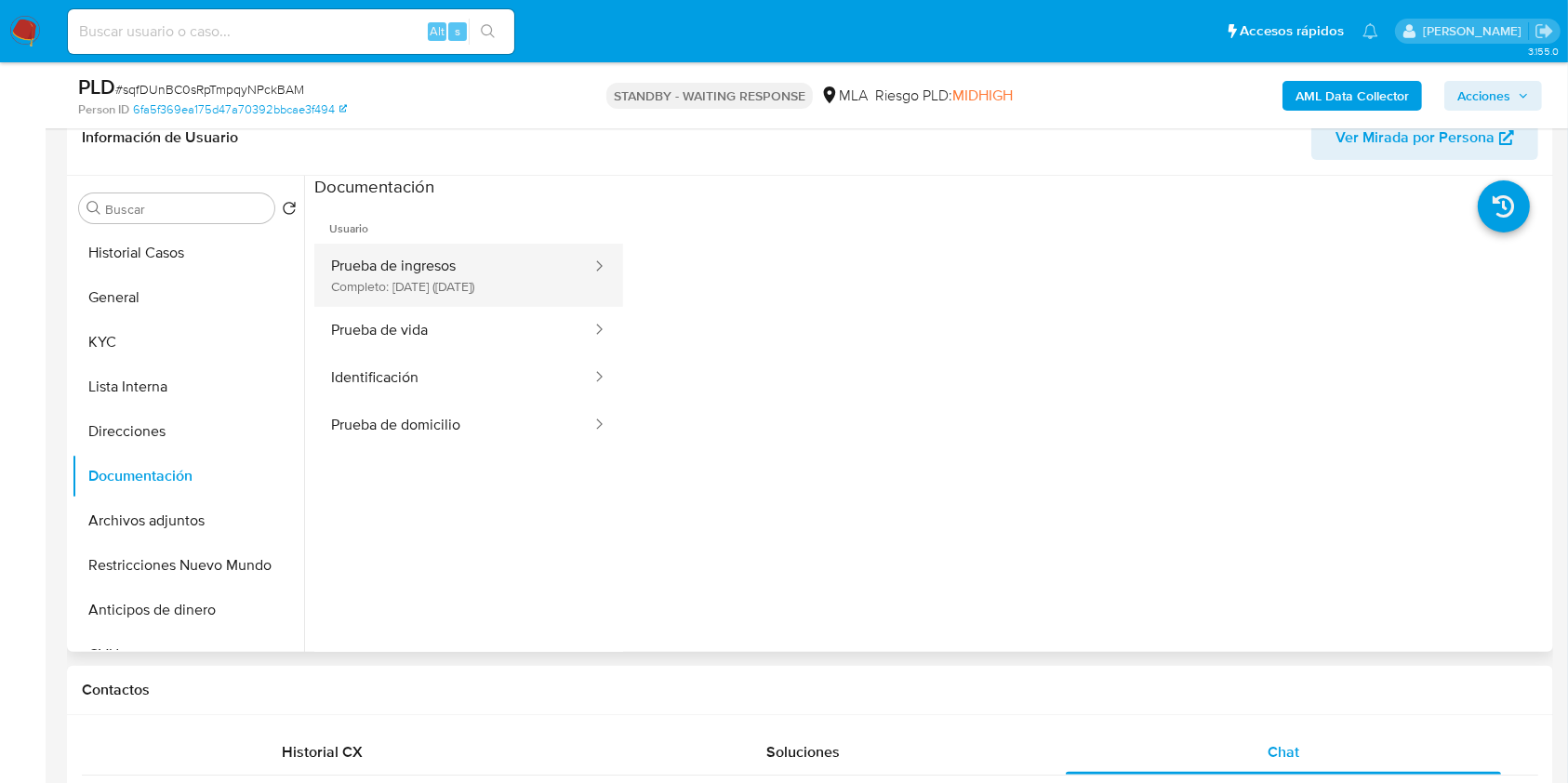
click at [382, 287] on button "Prueba de ingresos Completo: [DATE] ([DATE])" at bounding box center [453, 275] width 279 height 63
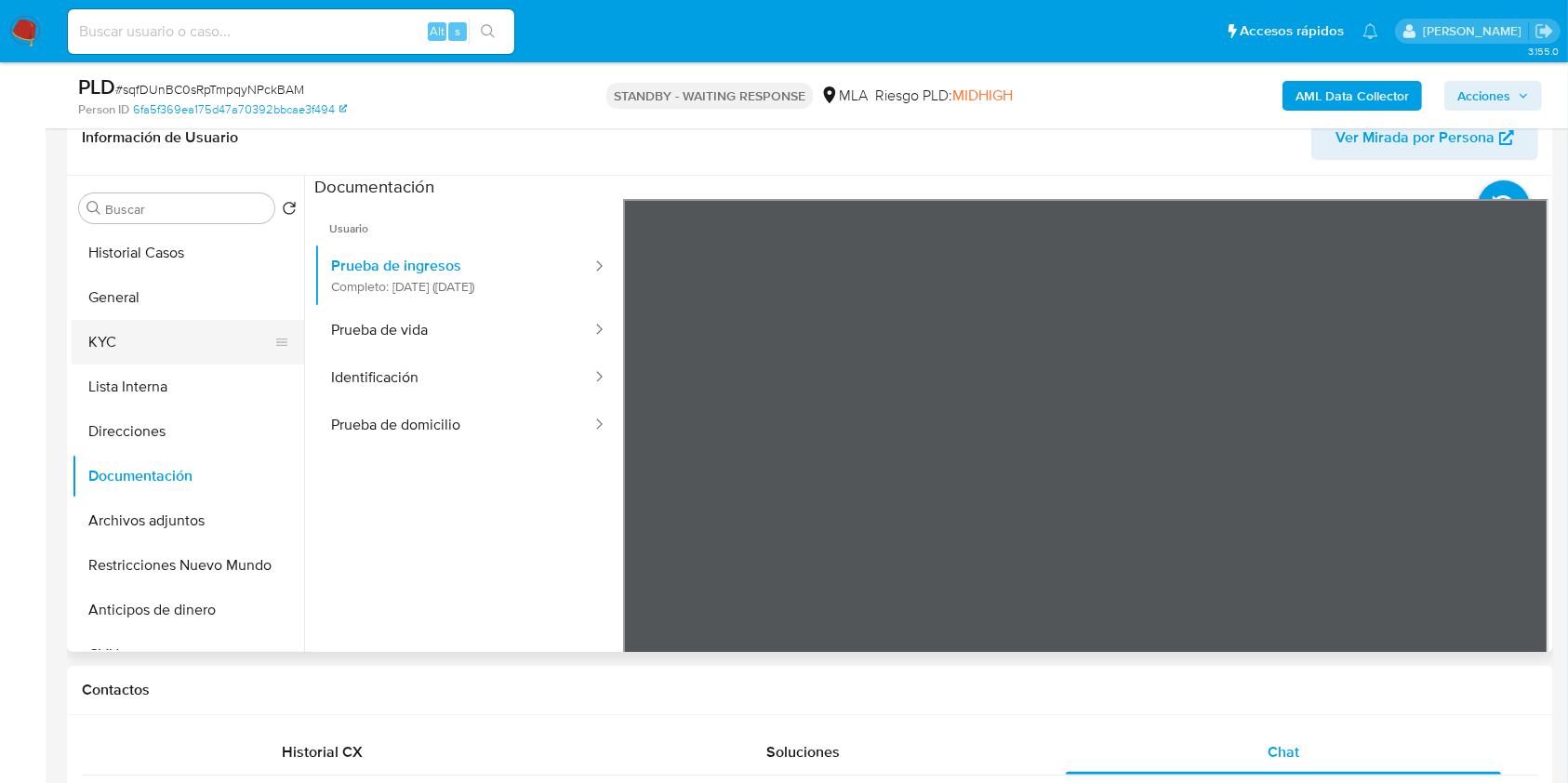
click at [138, 339] on button "KYC" at bounding box center [180, 342] width 218 height 44
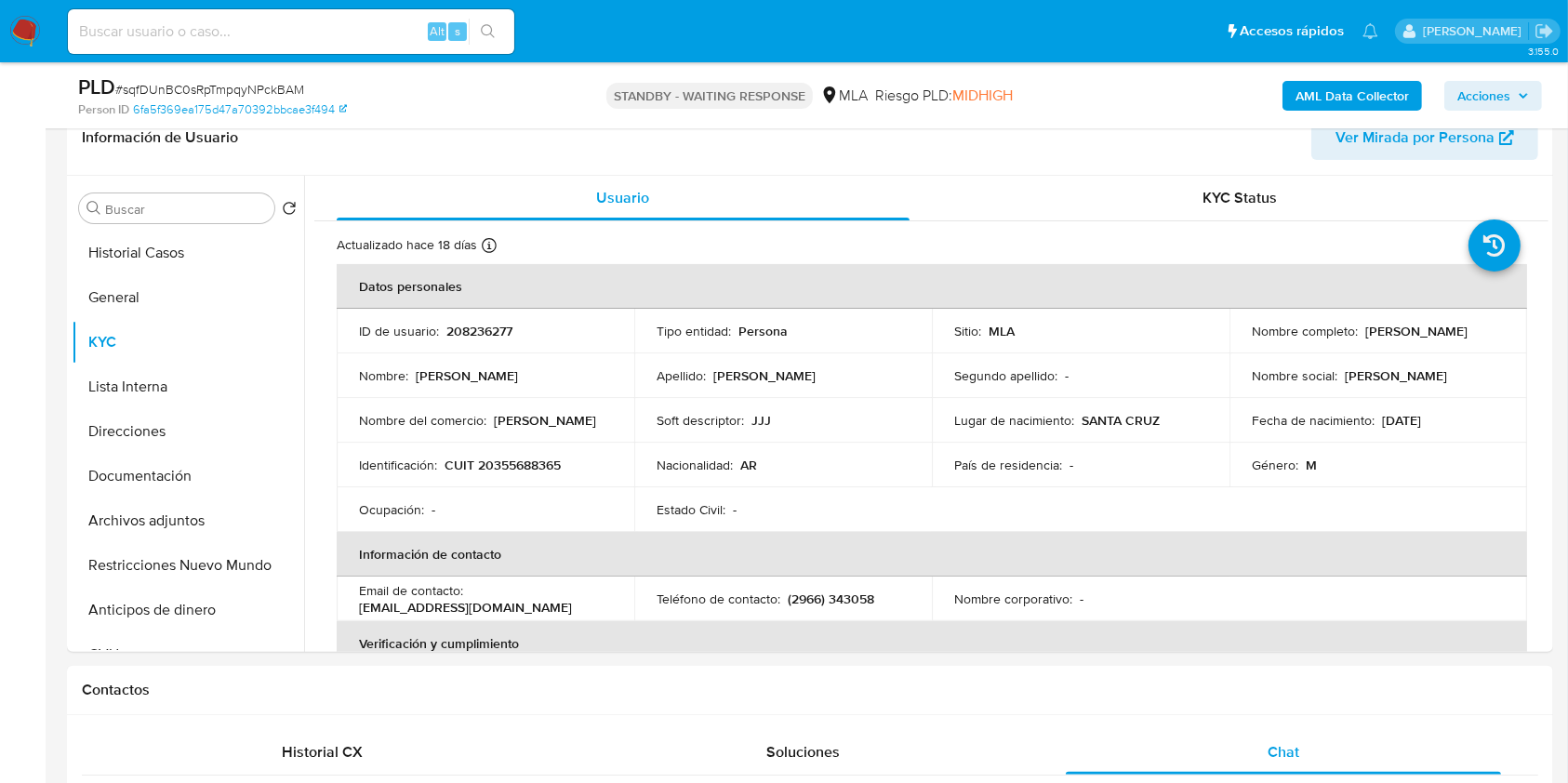
click at [1365, 98] on b "AML Data Collector" at bounding box center [1352, 96] width 113 height 30
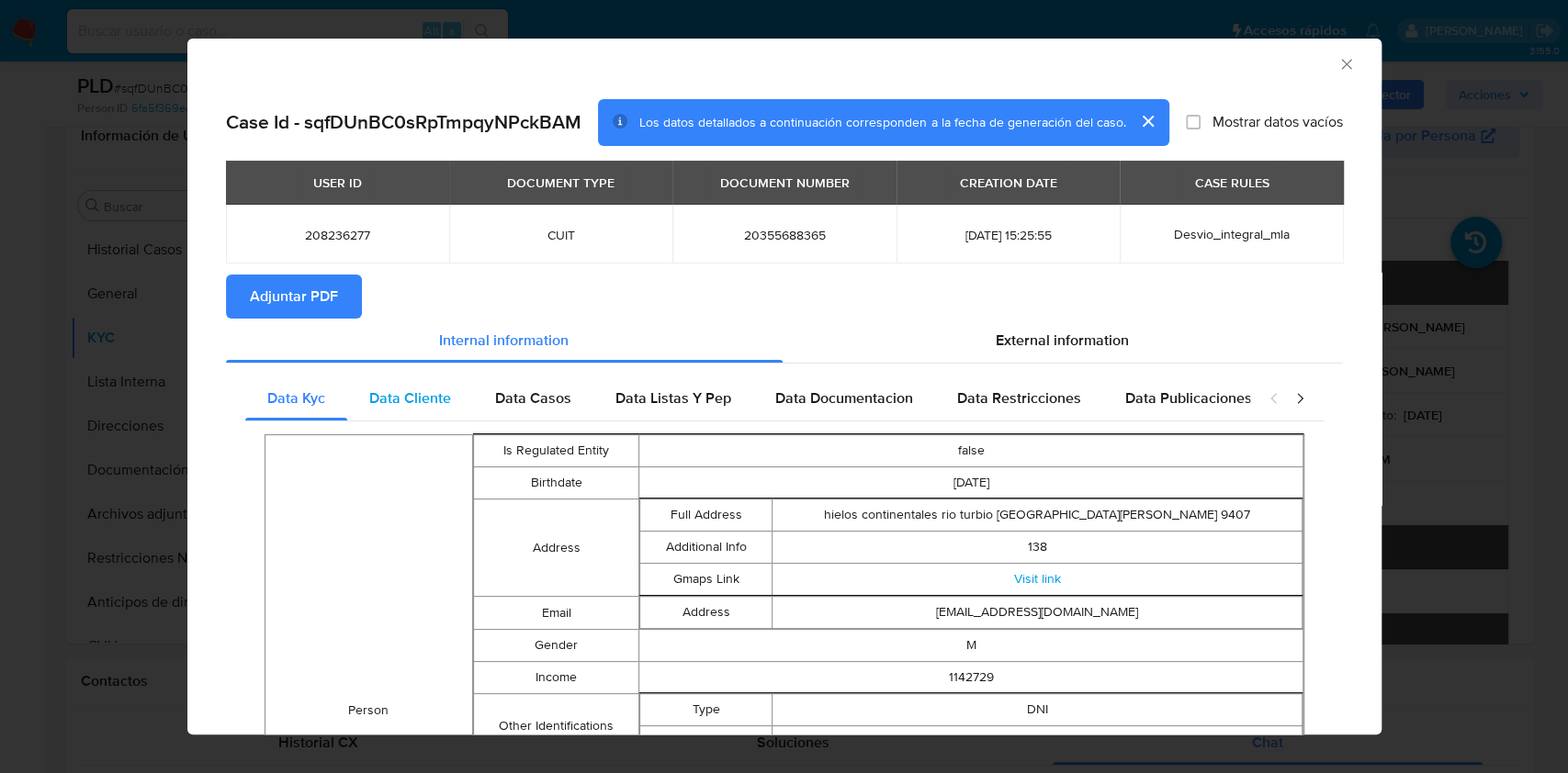
click at [374, 401] on span "Data Cliente" at bounding box center [410, 399] width 82 height 21
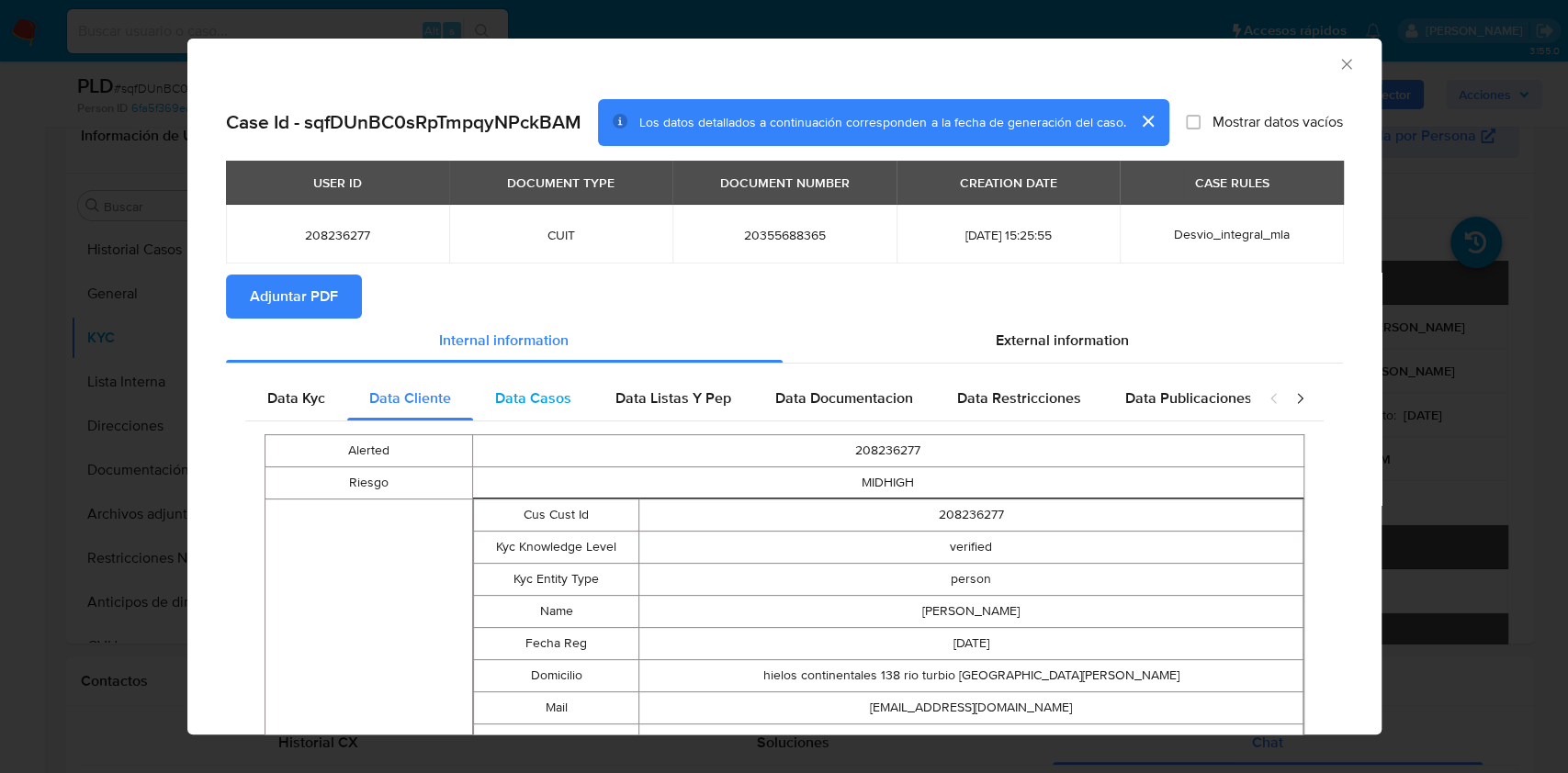
click at [547, 398] on span "Data Casos" at bounding box center [533, 399] width 76 height 21
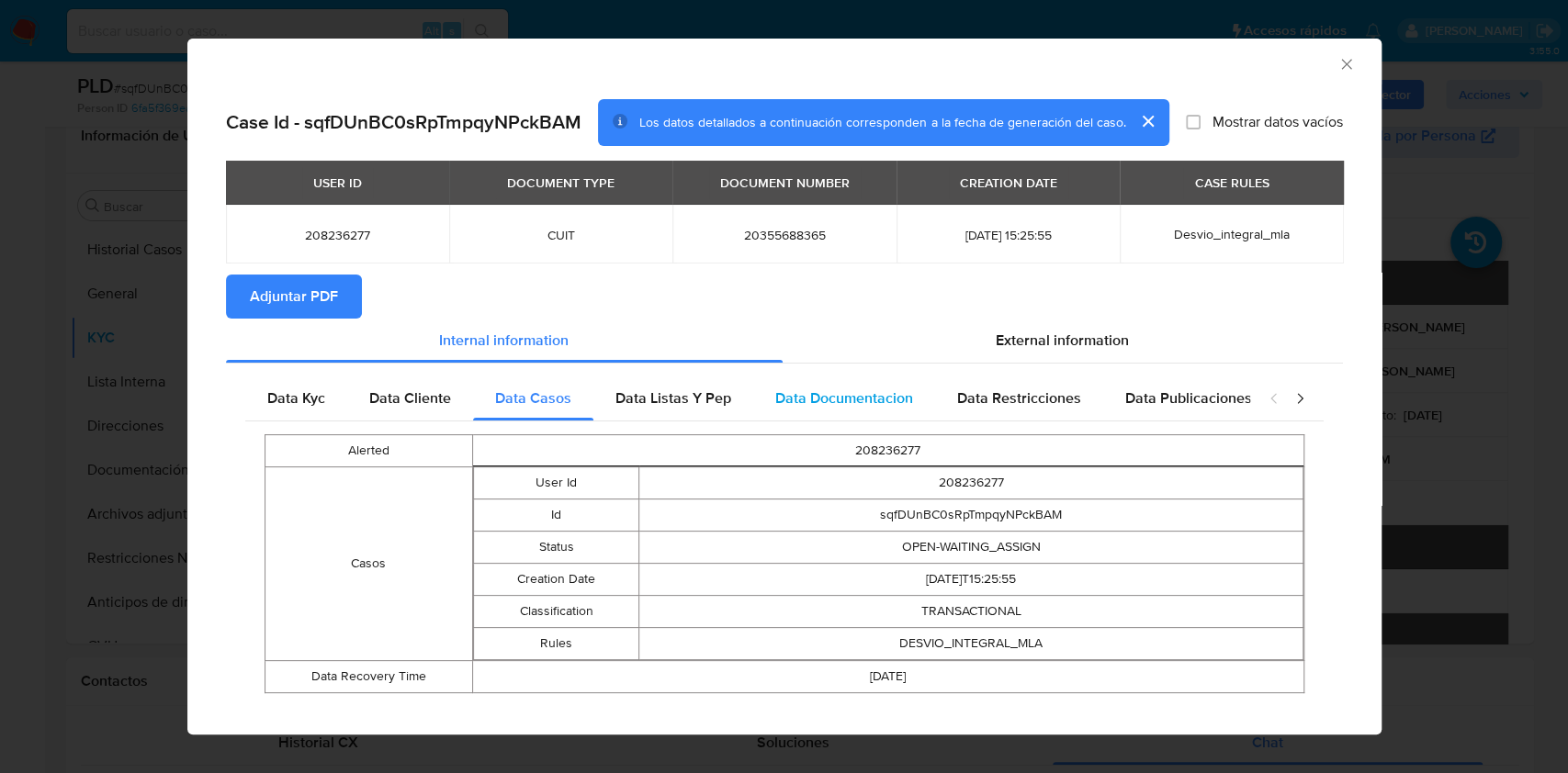
drag, startPoint x: 690, startPoint y: 404, endPoint x: 779, endPoint y: 404, distance: 89.0
click at [691, 403] on span "Data Listas Y Pep" at bounding box center [673, 399] width 116 height 21
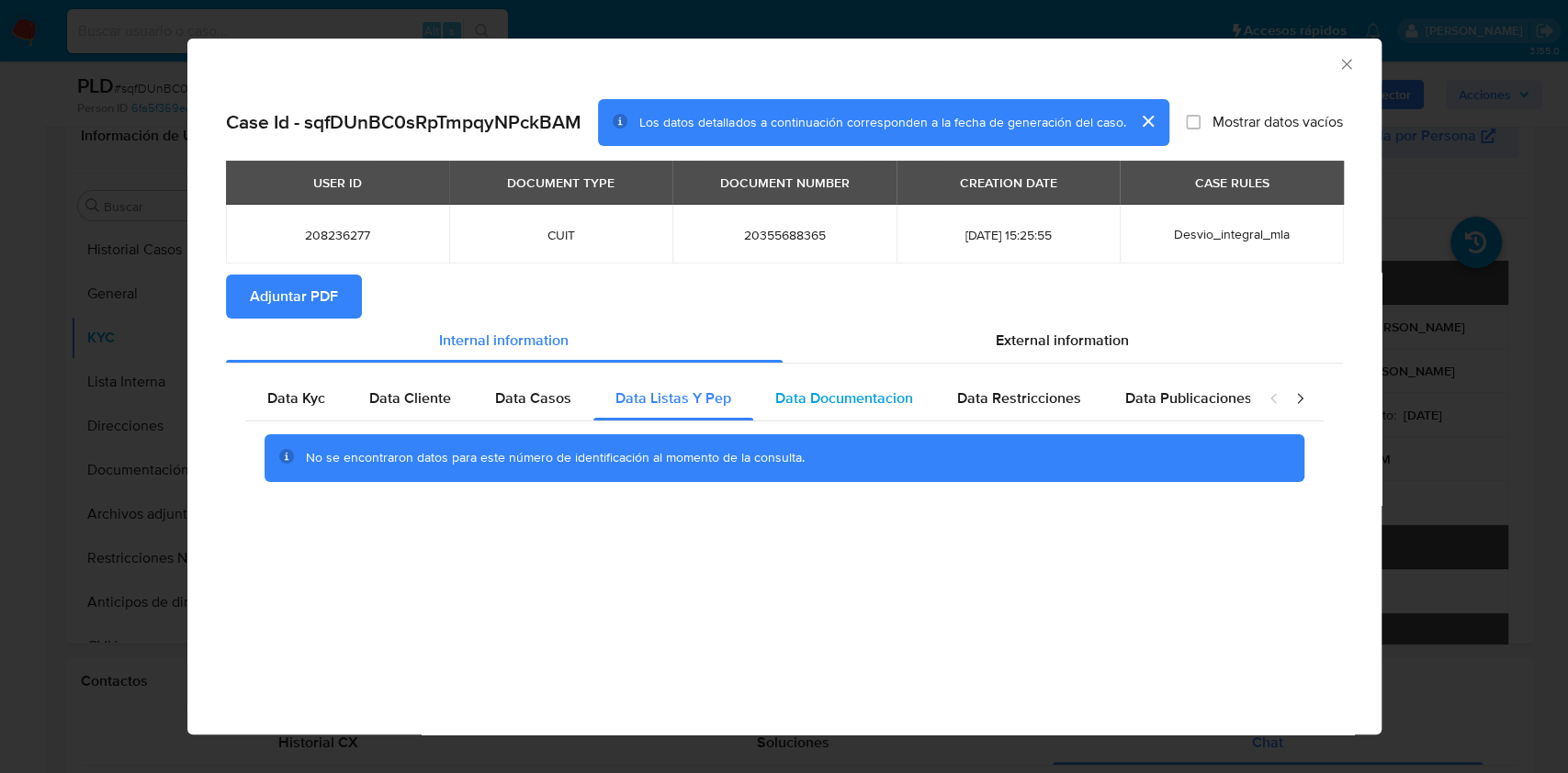
click at [829, 393] on span "Data Documentacion" at bounding box center [844, 399] width 138 height 21
click at [993, 392] on span "Data Restricciones" at bounding box center [1018, 399] width 124 height 21
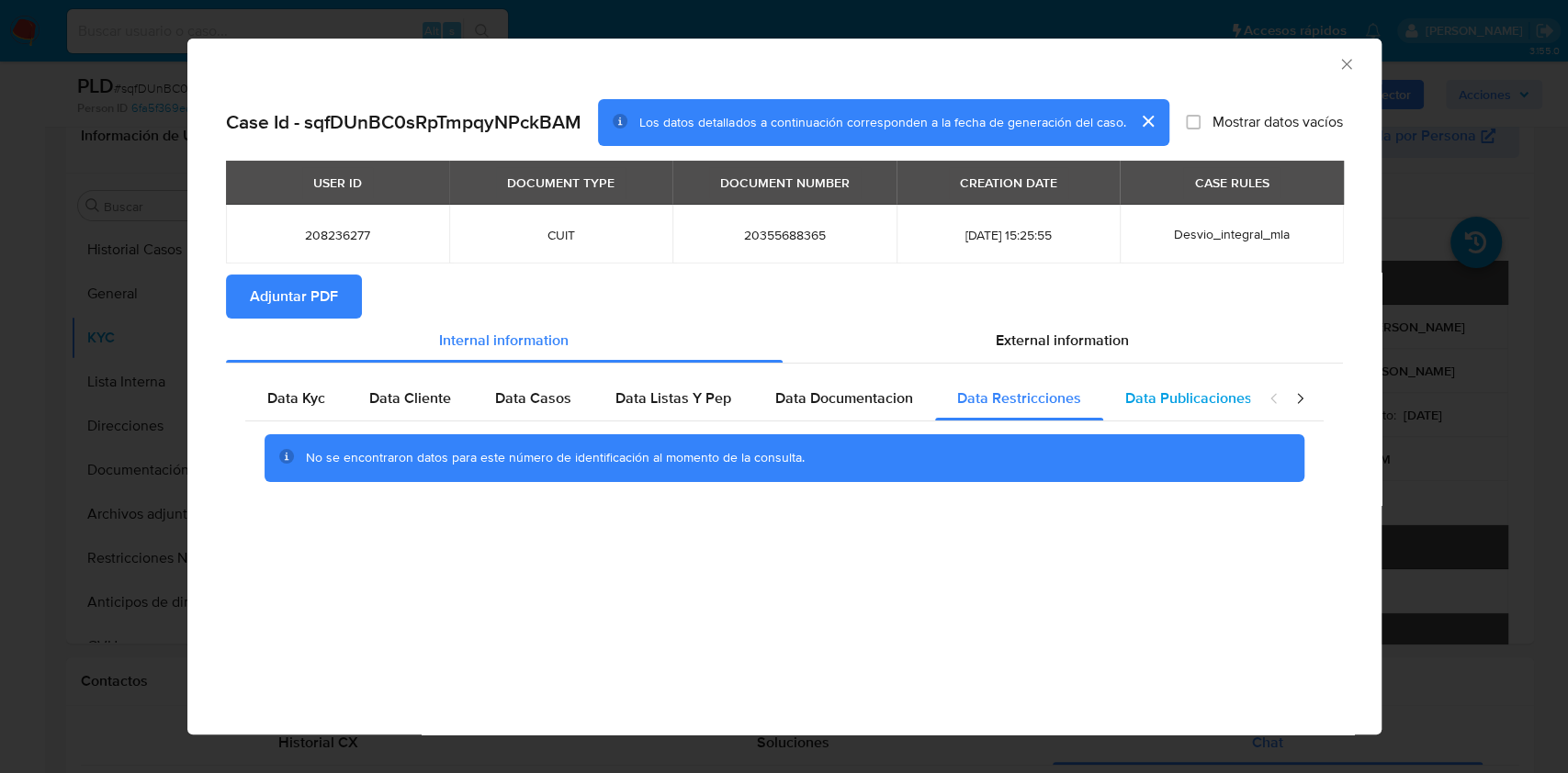
click at [1184, 420] on div "Data Publicaciones" at bounding box center [1189, 398] width 171 height 44
drag, startPoint x: 1330, startPoint y: 405, endPoint x: 1315, endPoint y: 405, distance: 15.0
click at [1330, 405] on div "Data Kyc Data Cliente Data Casos Data Listas Y Pep Data Documentacion Data Rest…" at bounding box center [784, 436] width 1117 height 144
click at [1308, 406] on div "closure-recommendation-modal" at bounding box center [1287, 398] width 74 height 44
click at [1298, 406] on icon "closure-recommendation-modal" at bounding box center [1300, 398] width 18 height 18
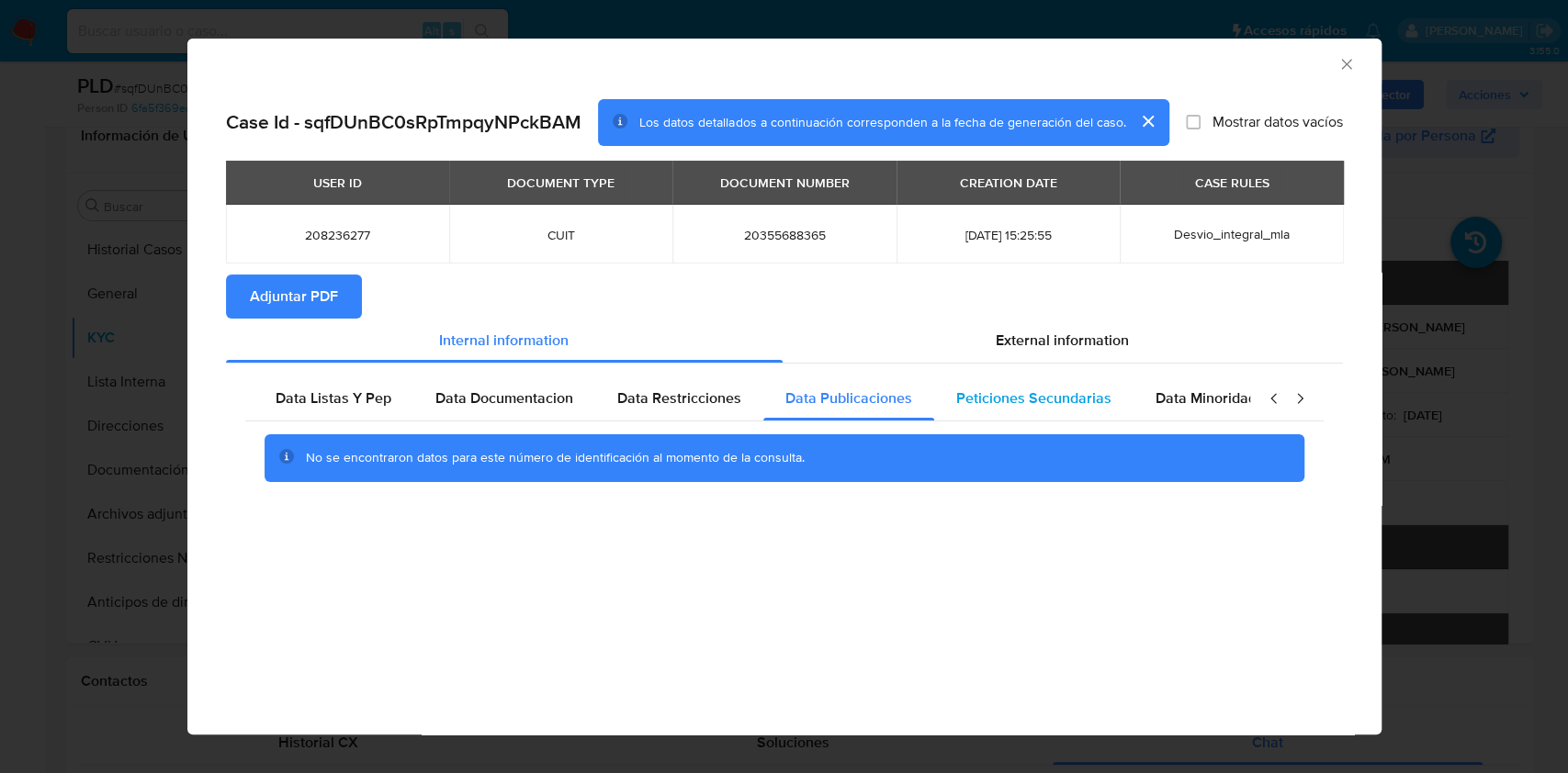
scroll to position [0, 358]
drag, startPoint x: 1079, startPoint y: 395, endPoint x: 1158, endPoint y: 396, distance: 79.0
click at [1081, 395] on span "Peticiones Secundarias" at bounding box center [1016, 399] width 156 height 21
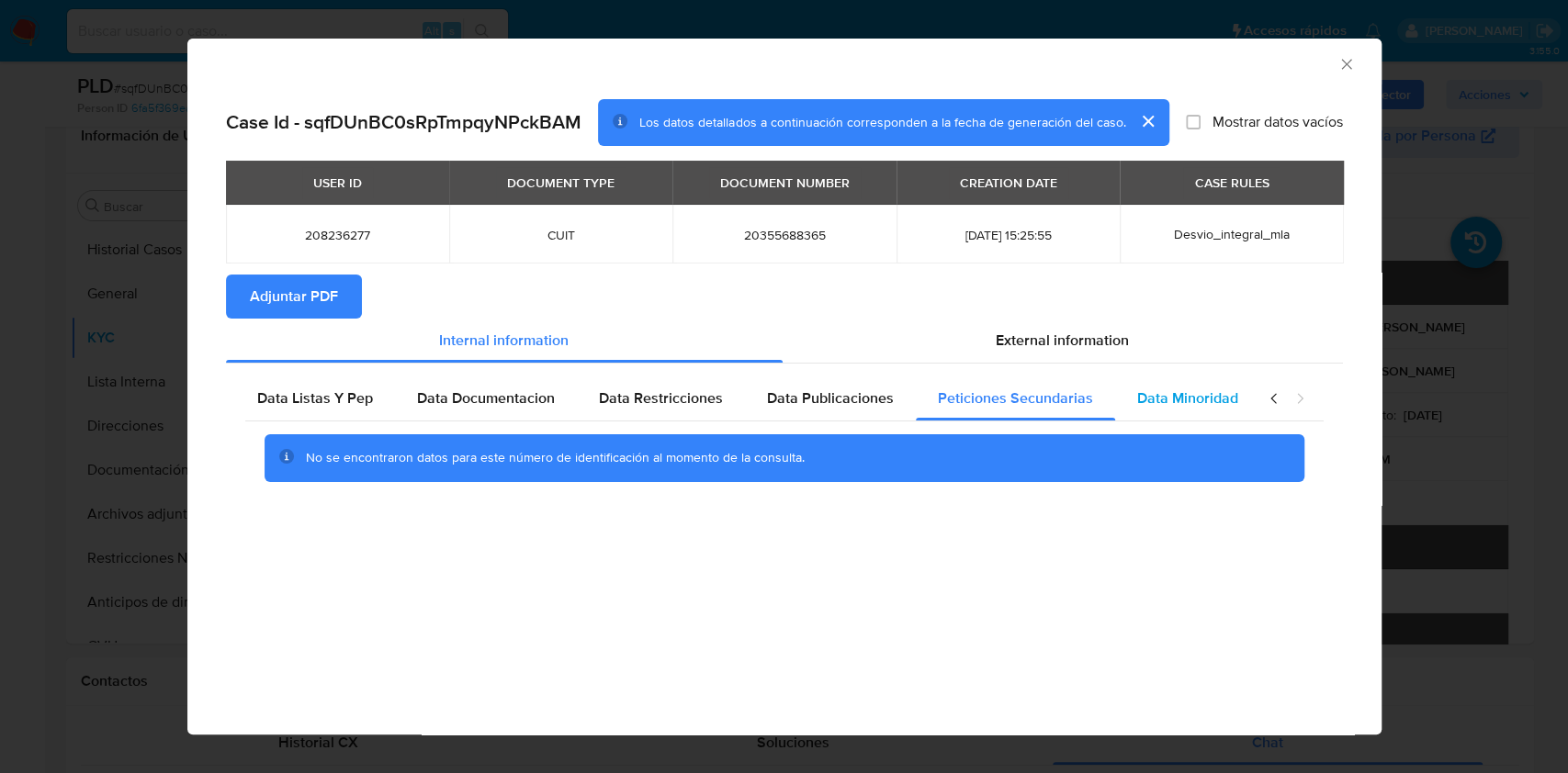
drag, startPoint x: 1169, startPoint y: 395, endPoint x: 1182, endPoint y: 399, distance: 13.6
click at [1170, 395] on span "Data Minoridad" at bounding box center [1188, 399] width 101 height 21
click at [1109, 364] on div "Data Kyc Data Cliente Data Casos Data Listas Y Pep Data Documentacion Data Rest…" at bounding box center [784, 436] width 1117 height 144
click at [1037, 362] on div "External information" at bounding box center [1063, 340] width 560 height 44
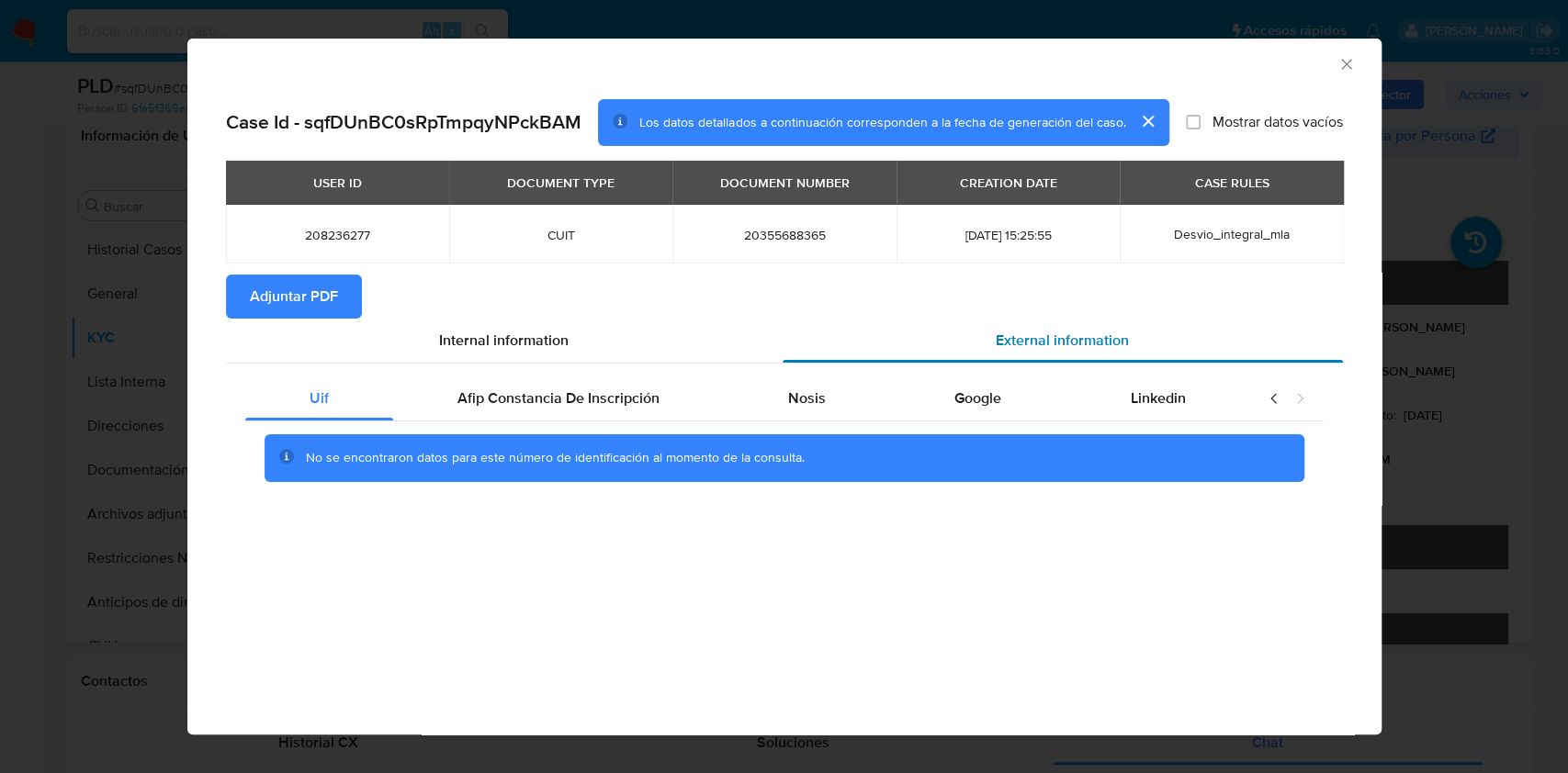
scroll to position [0, 0]
click at [620, 386] on div "Afip Constancia De Inscripción" at bounding box center [558, 398] width 331 height 44
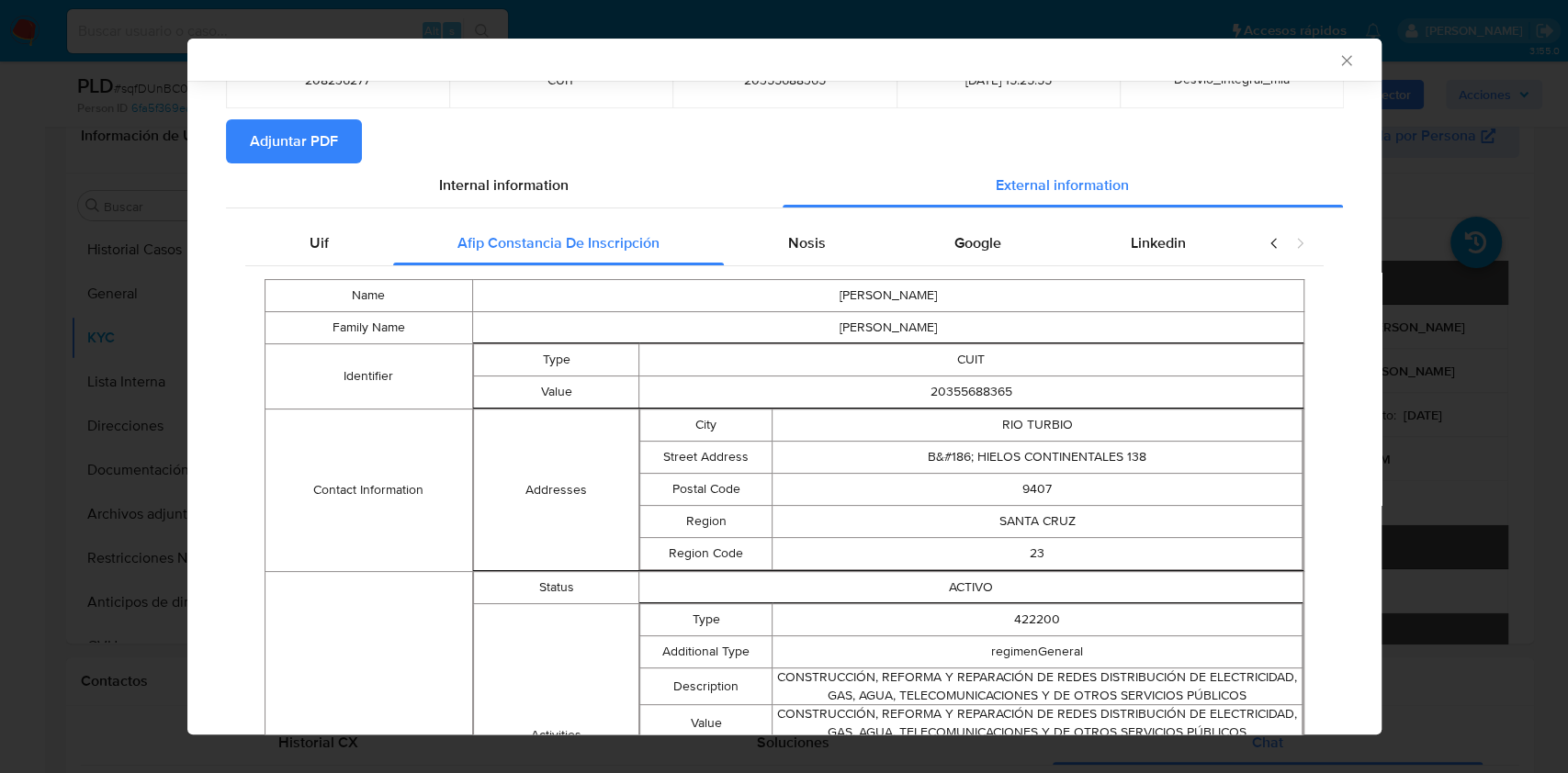
scroll to position [118, 0]
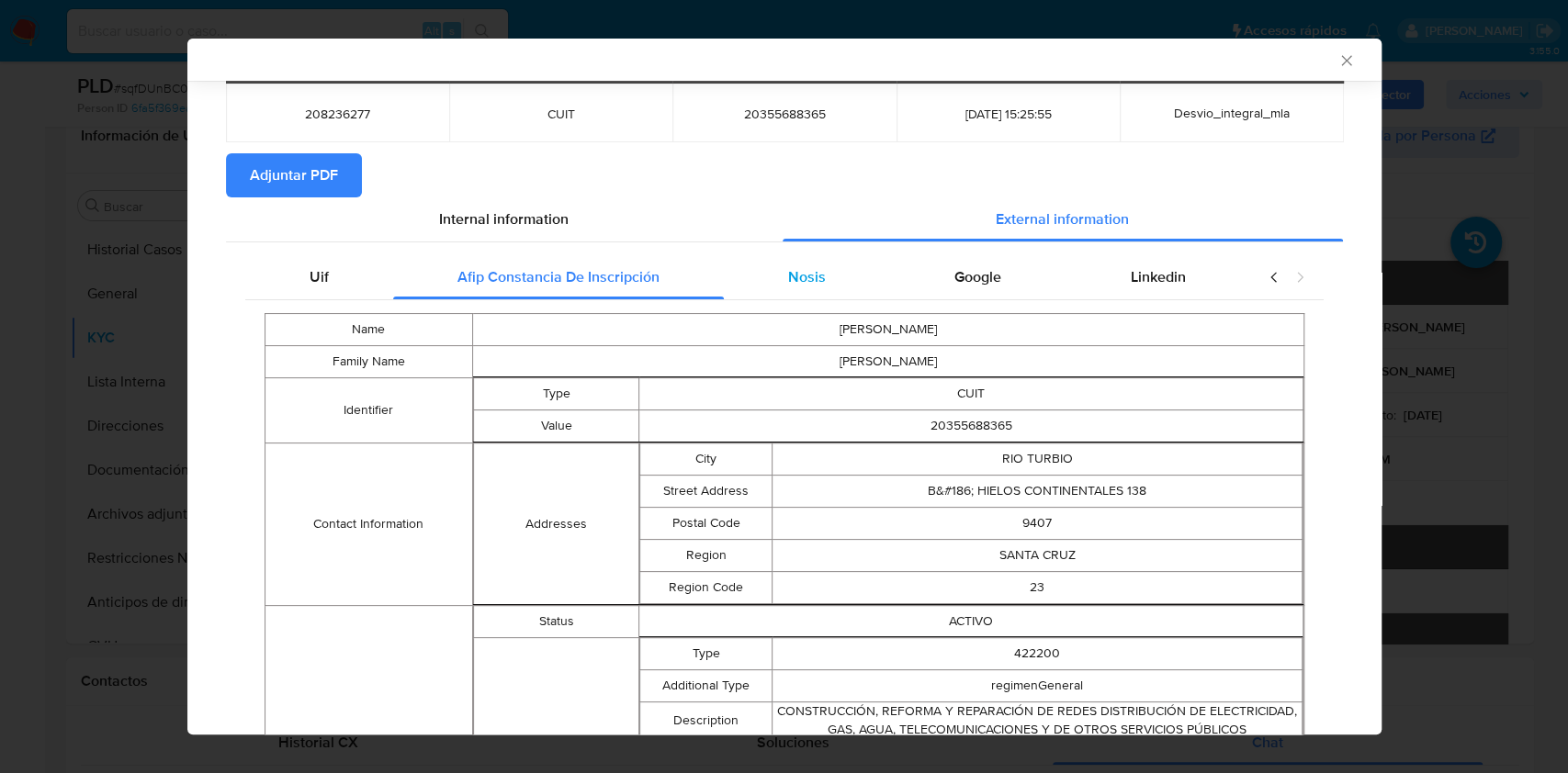
click at [741, 289] on div "Nosis" at bounding box center [806, 277] width 166 height 44
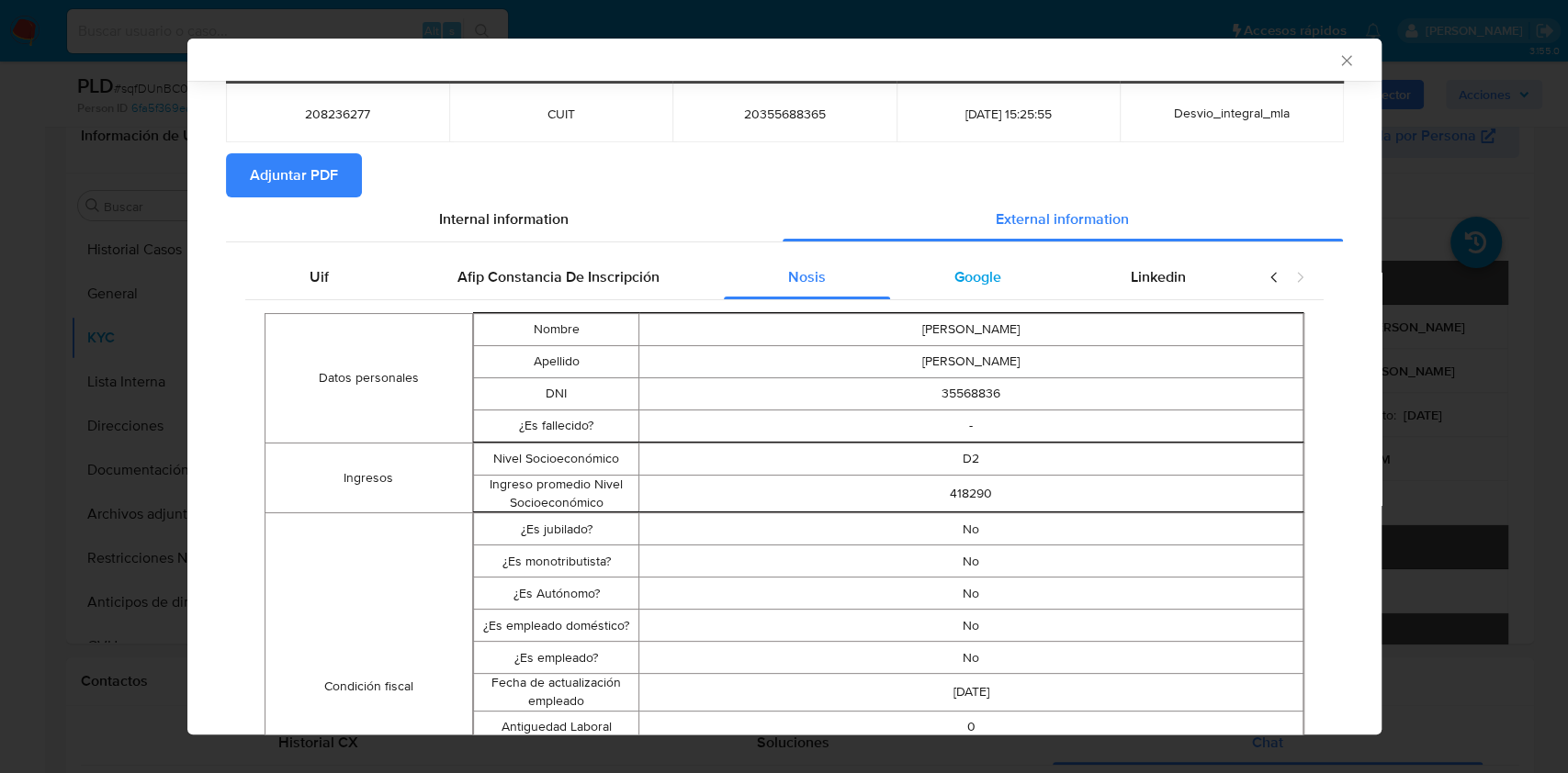
click at [1012, 275] on div "Google" at bounding box center [978, 277] width 175 height 44
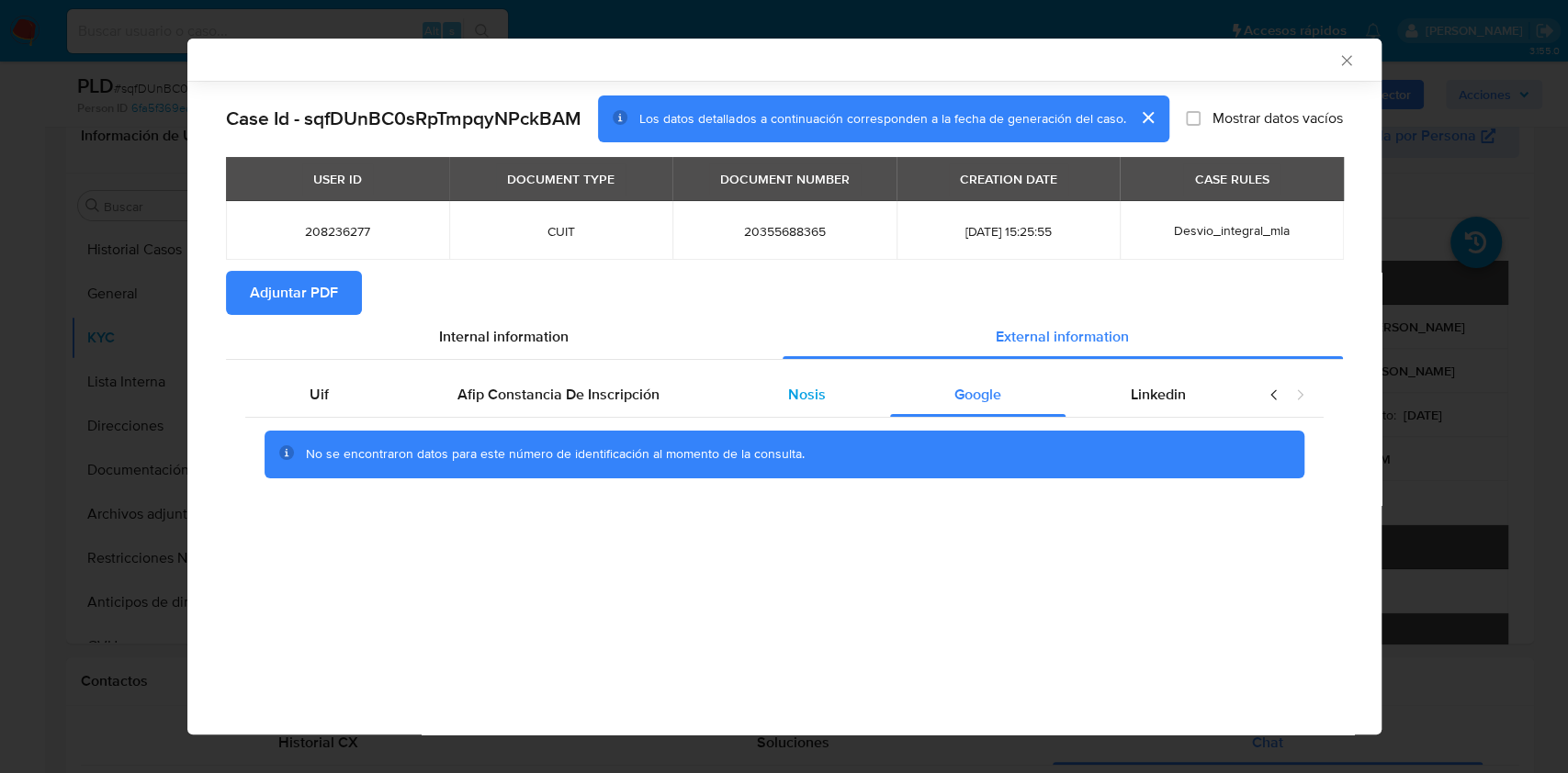
drag, startPoint x: 779, startPoint y: 378, endPoint x: 836, endPoint y: 376, distance: 57.0
click at [780, 378] on div "Nosis" at bounding box center [806, 394] width 166 height 44
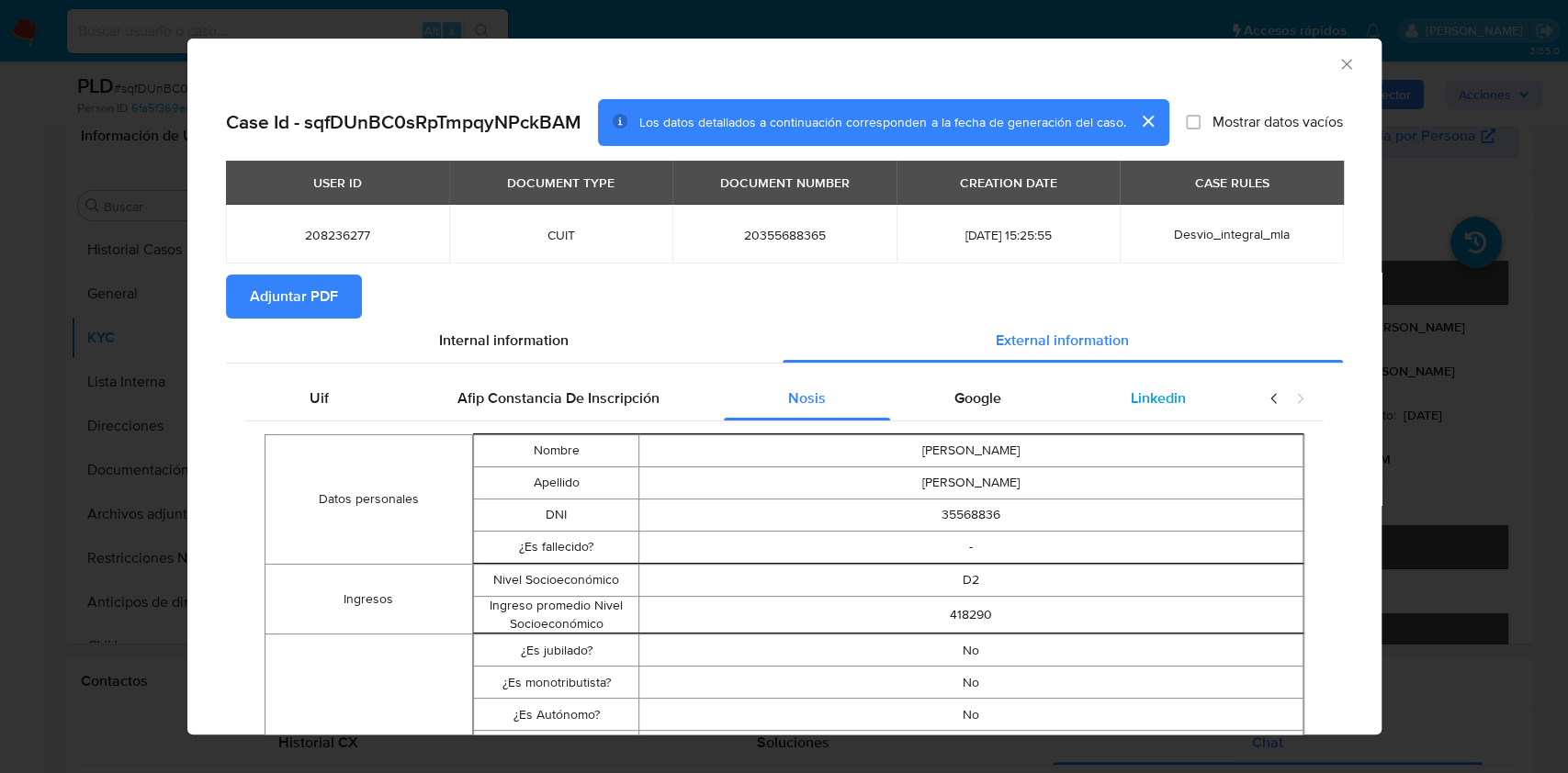
click at [1142, 408] on div "Linkedin" at bounding box center [1158, 398] width 184 height 44
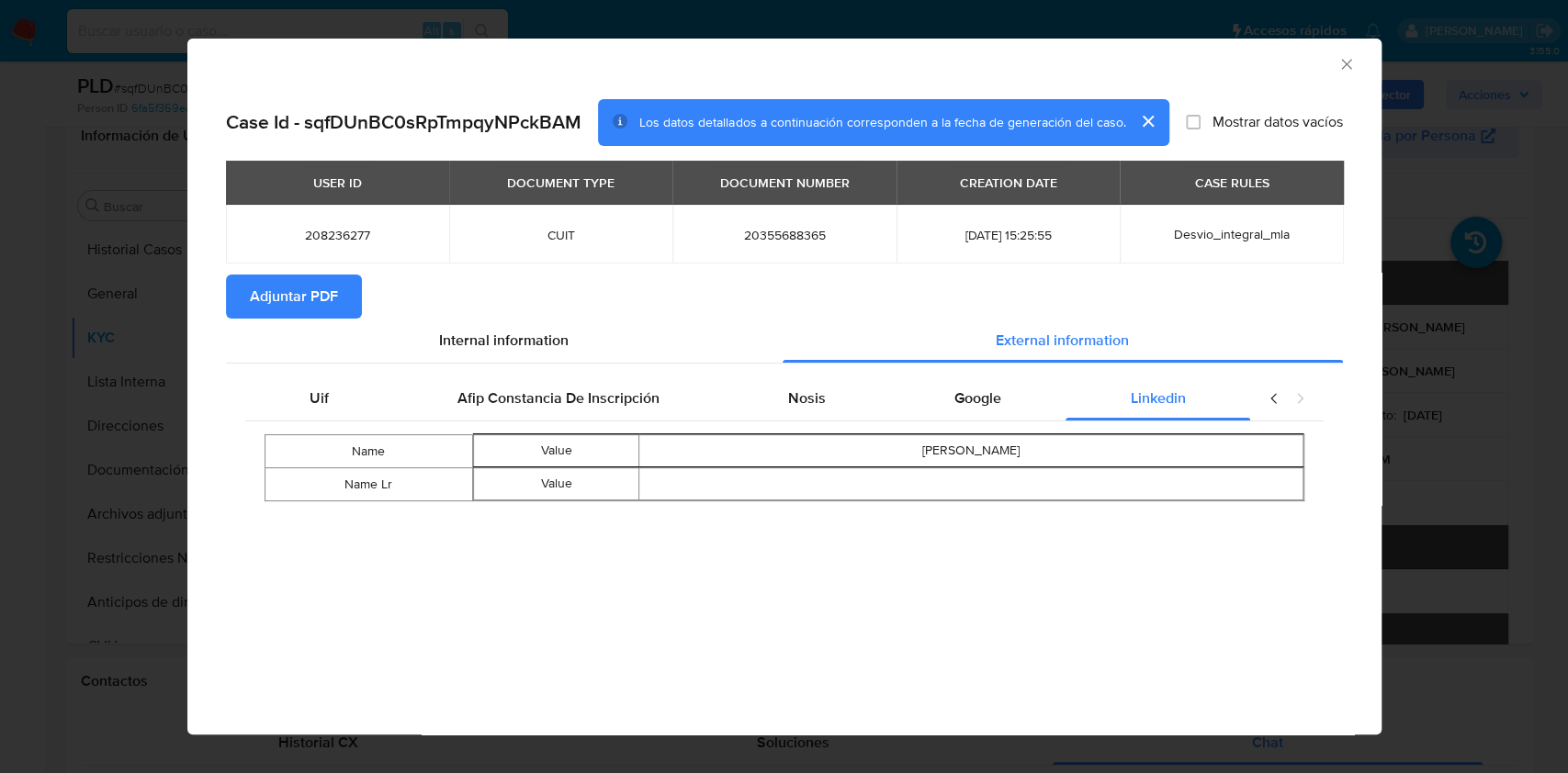
click at [319, 287] on span "Adjuntar PDF" at bounding box center [294, 297] width 89 height 41
click at [1443, 495] on div "AML Data Collector Case Id - sqfDUnBC0sRpTmpqyNPckBAM Los datos detallados a co…" at bounding box center [784, 386] width 1568 height 773
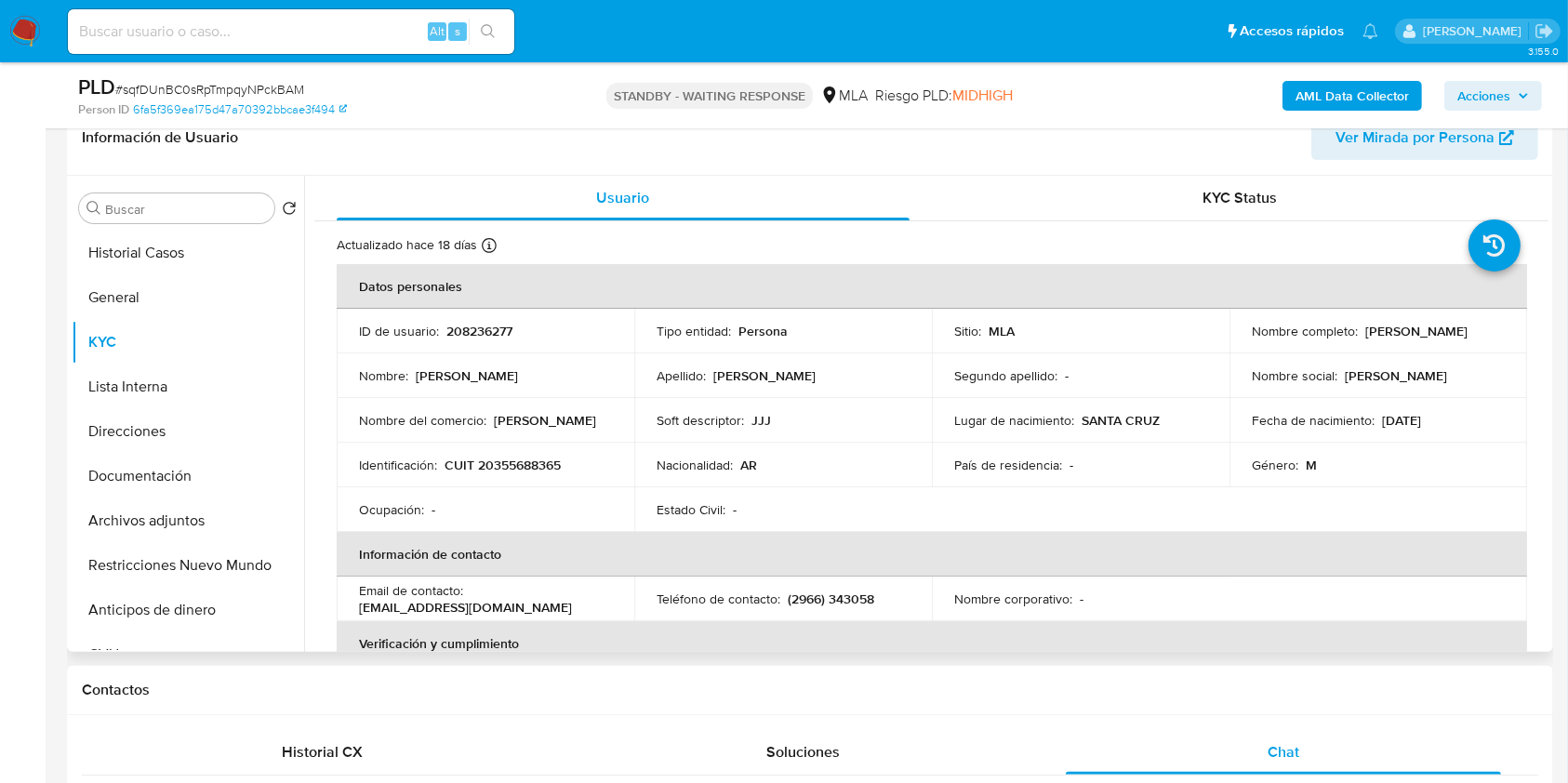
click at [541, 465] on p "CUIT 20355688365" at bounding box center [502, 465] width 116 height 17
copy p "20355688365"
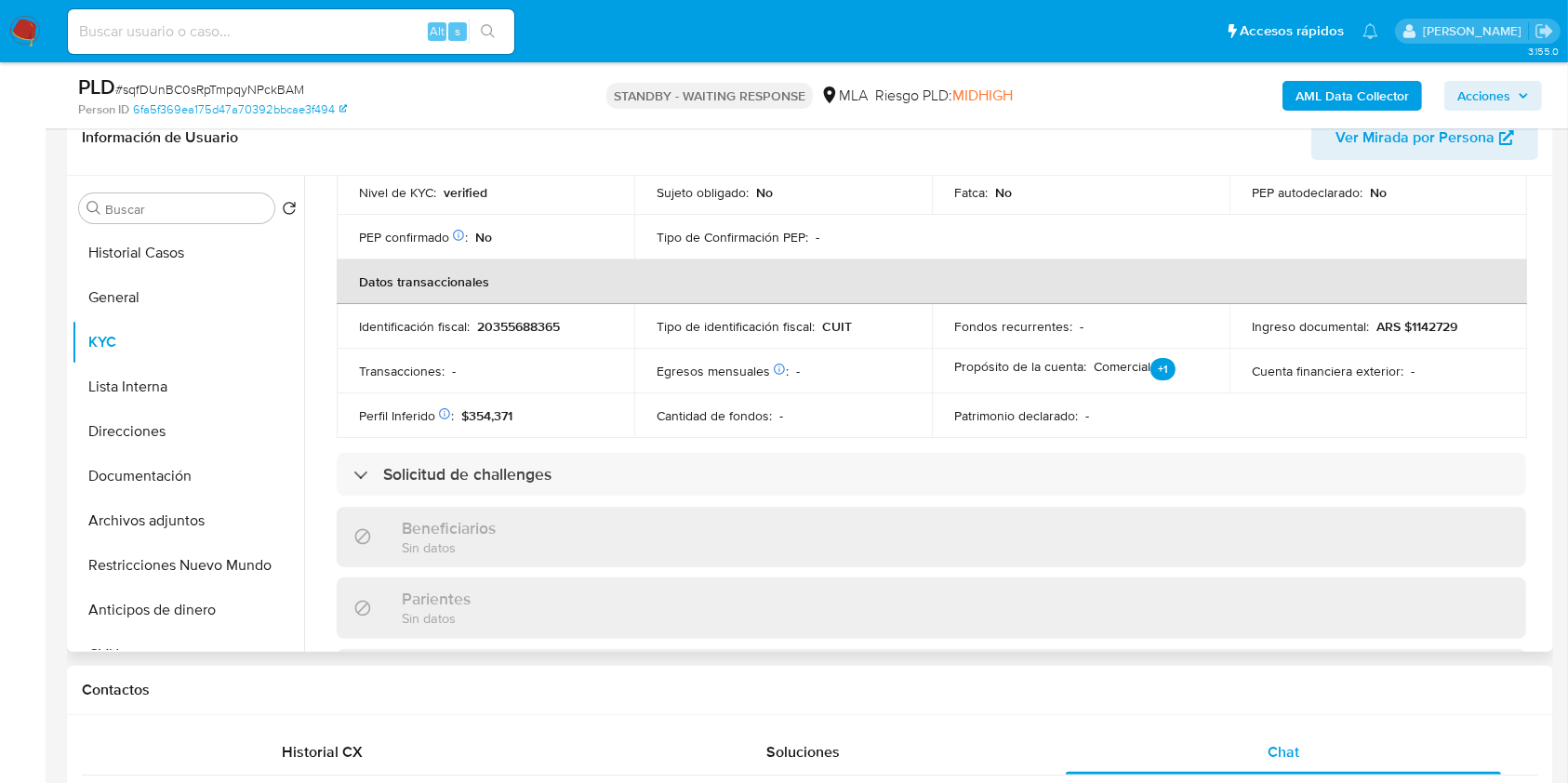
scroll to position [972, 0]
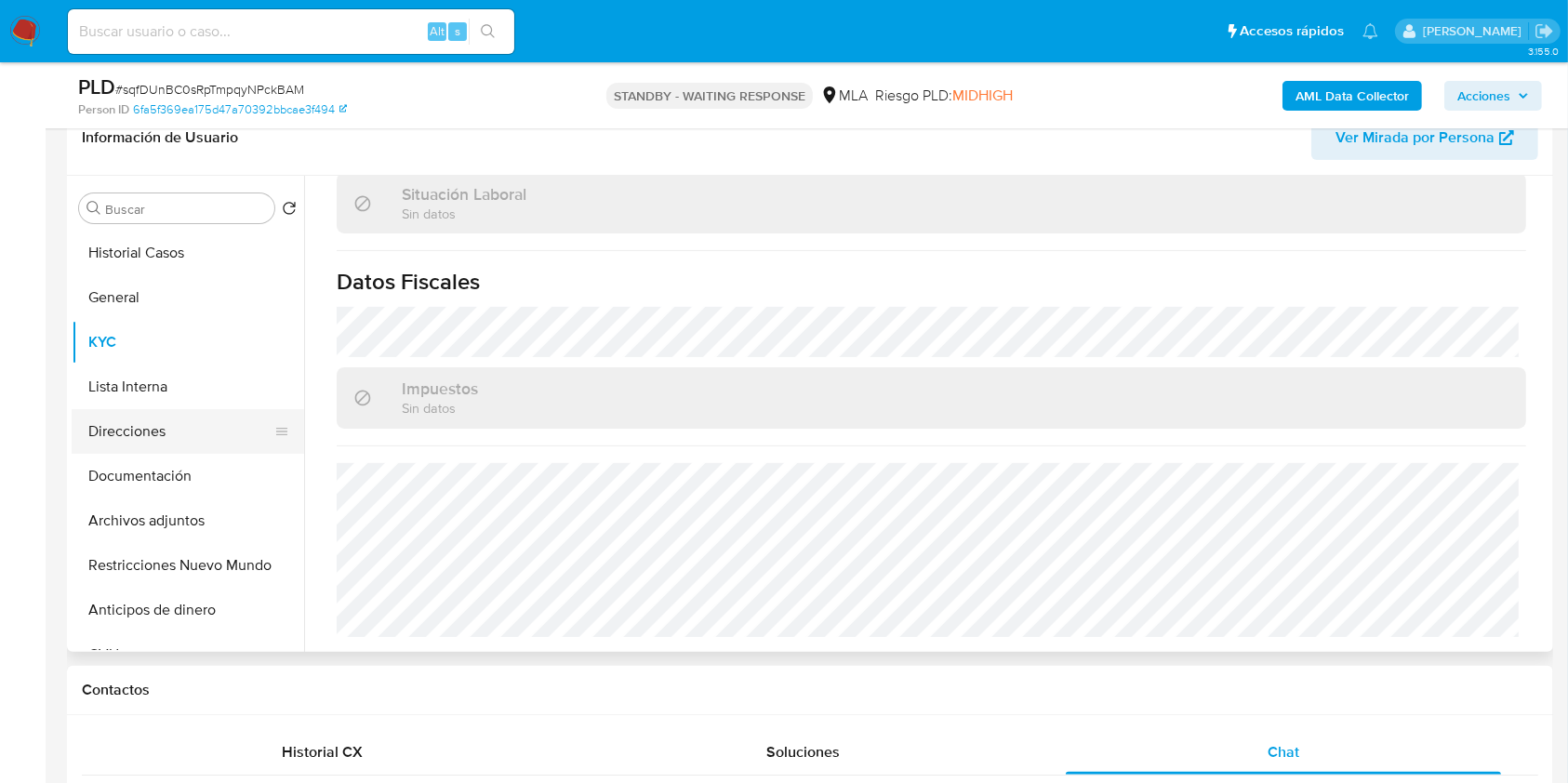
click at [211, 436] on button "Direcciones" at bounding box center [180, 431] width 218 height 44
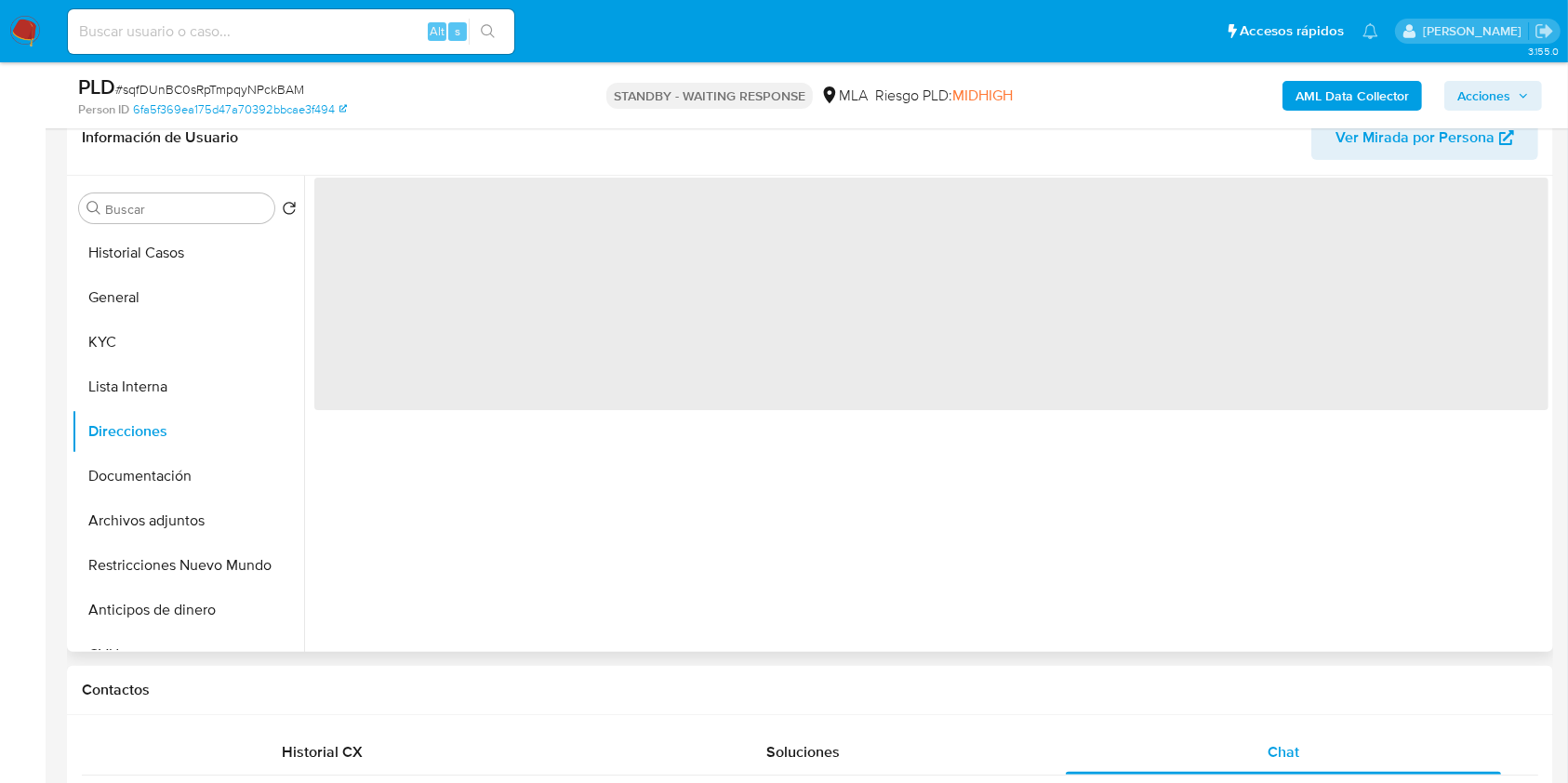
scroll to position [0, 0]
drag, startPoint x: 635, startPoint y: 321, endPoint x: 396, endPoint y: 106, distance: 321.5
click at [598, 287] on span "‌" at bounding box center [931, 294] width 1234 height 232
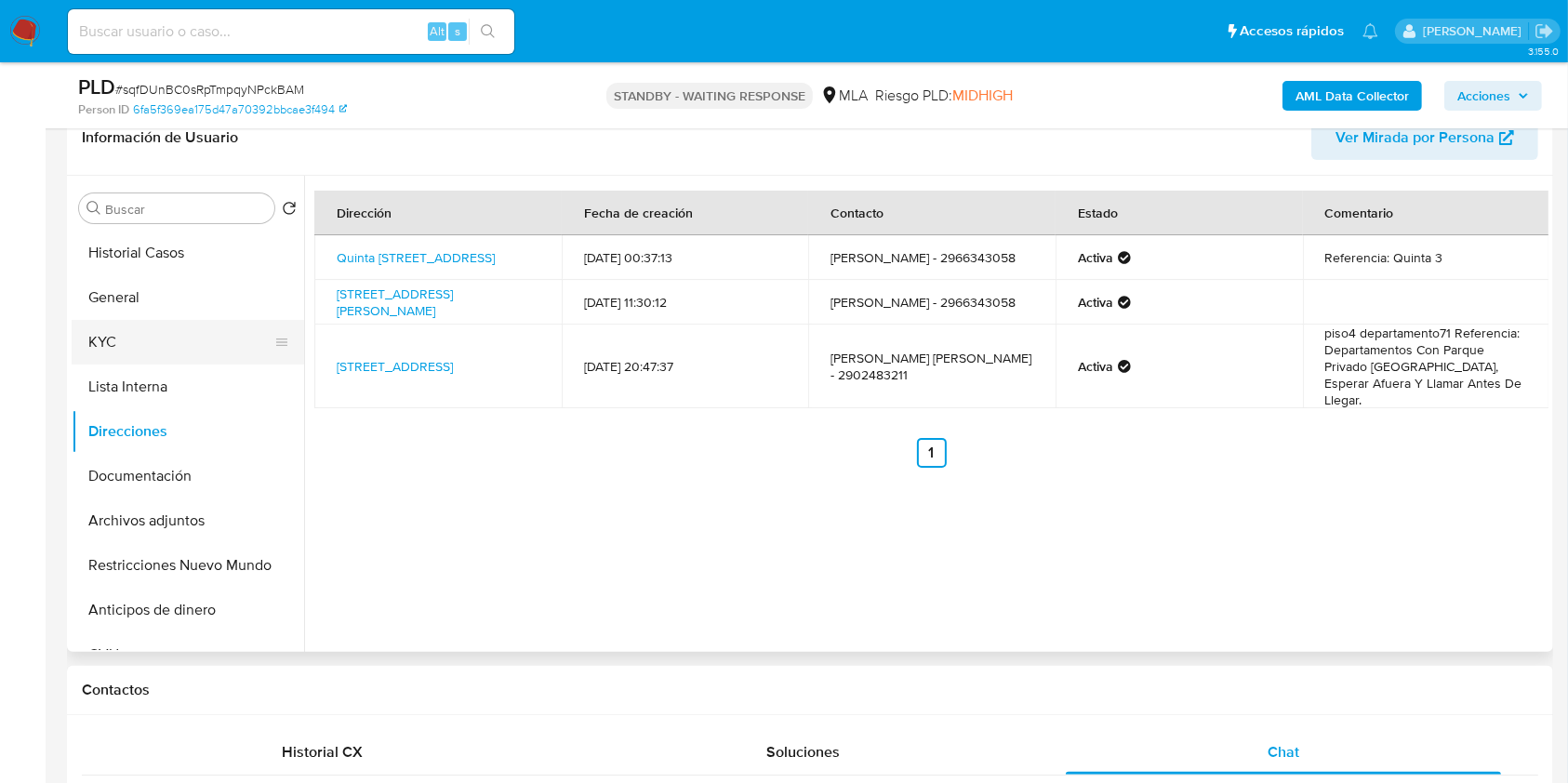
click at [128, 339] on button "KYC" at bounding box center [180, 342] width 218 height 44
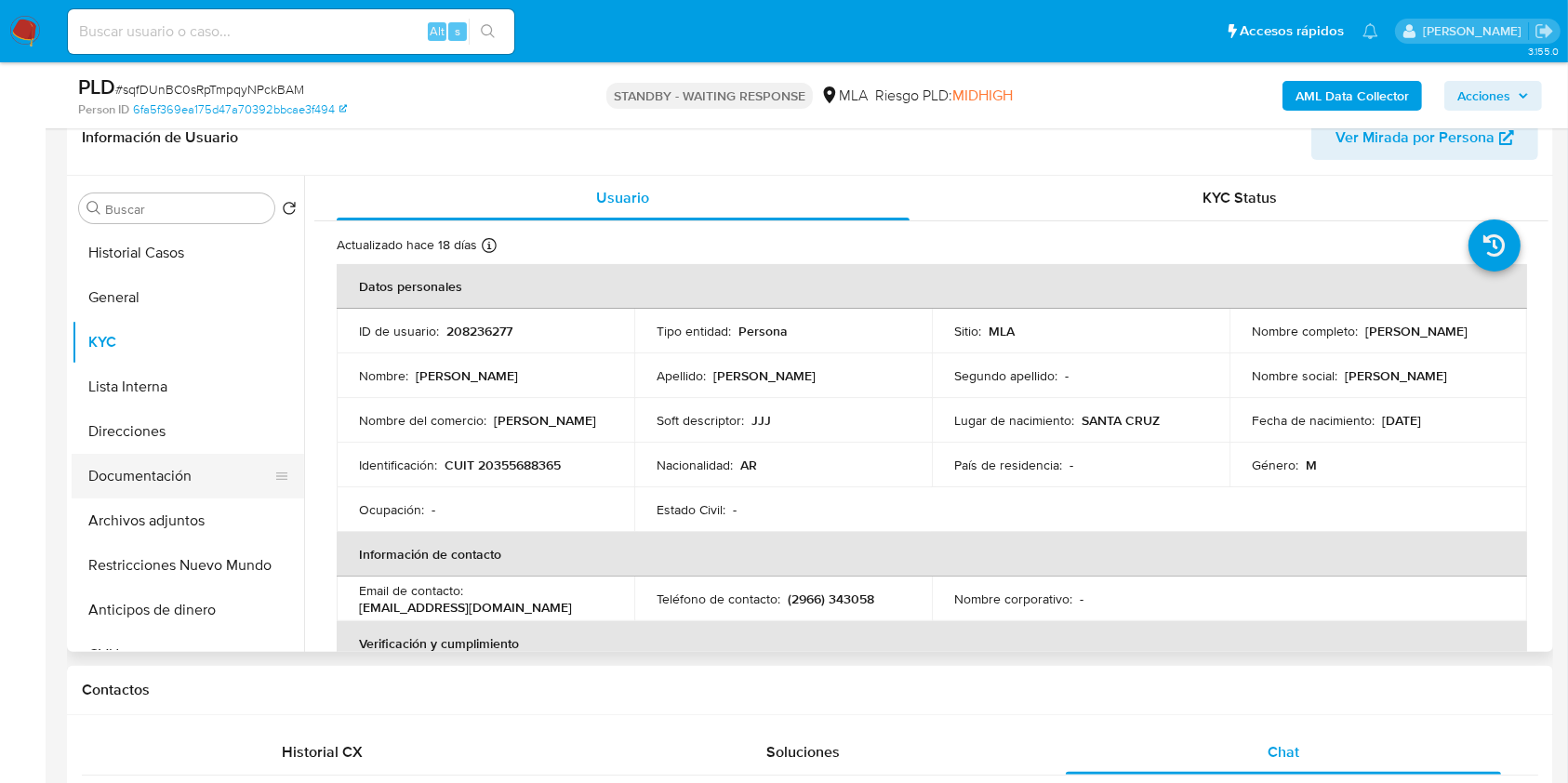
click at [133, 474] on button "Documentación" at bounding box center [180, 476] width 218 height 44
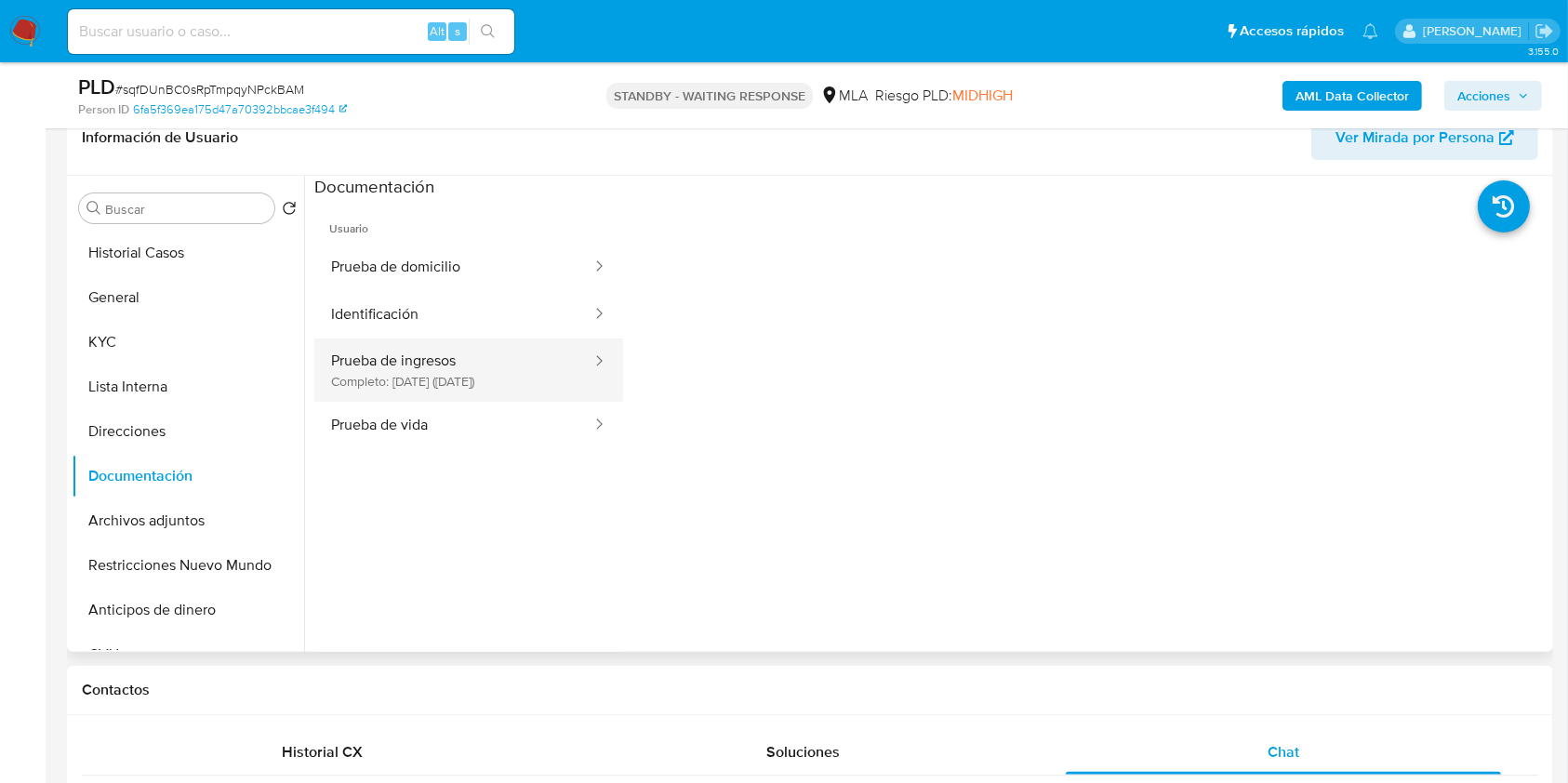
click at [496, 358] on button "Prueba de ingresos Completo: 26/04/2024 (hace un año)" at bounding box center [453, 370] width 279 height 63
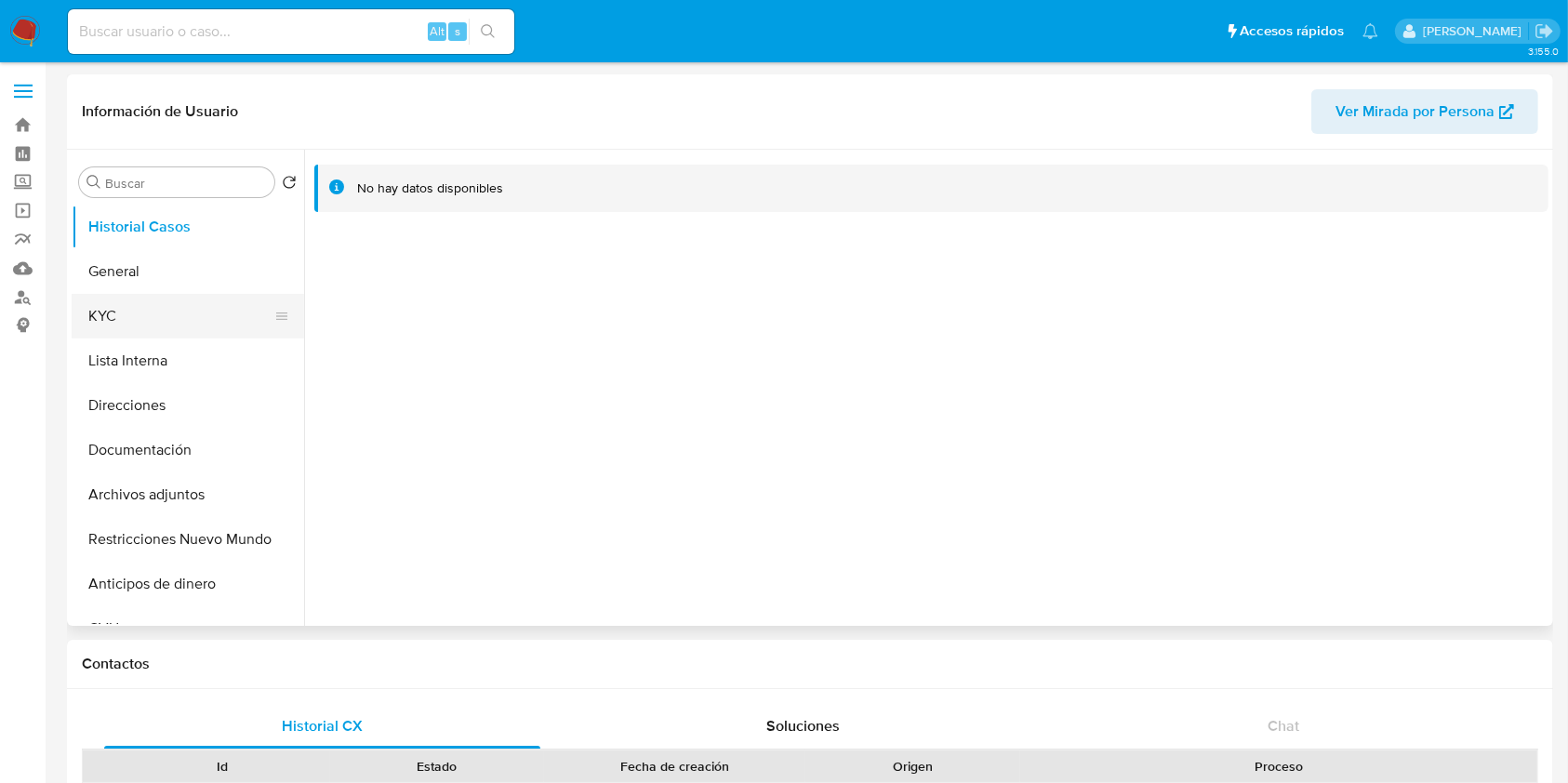
click at [175, 316] on button "KYC" at bounding box center [180, 315] width 218 height 44
select select "10"
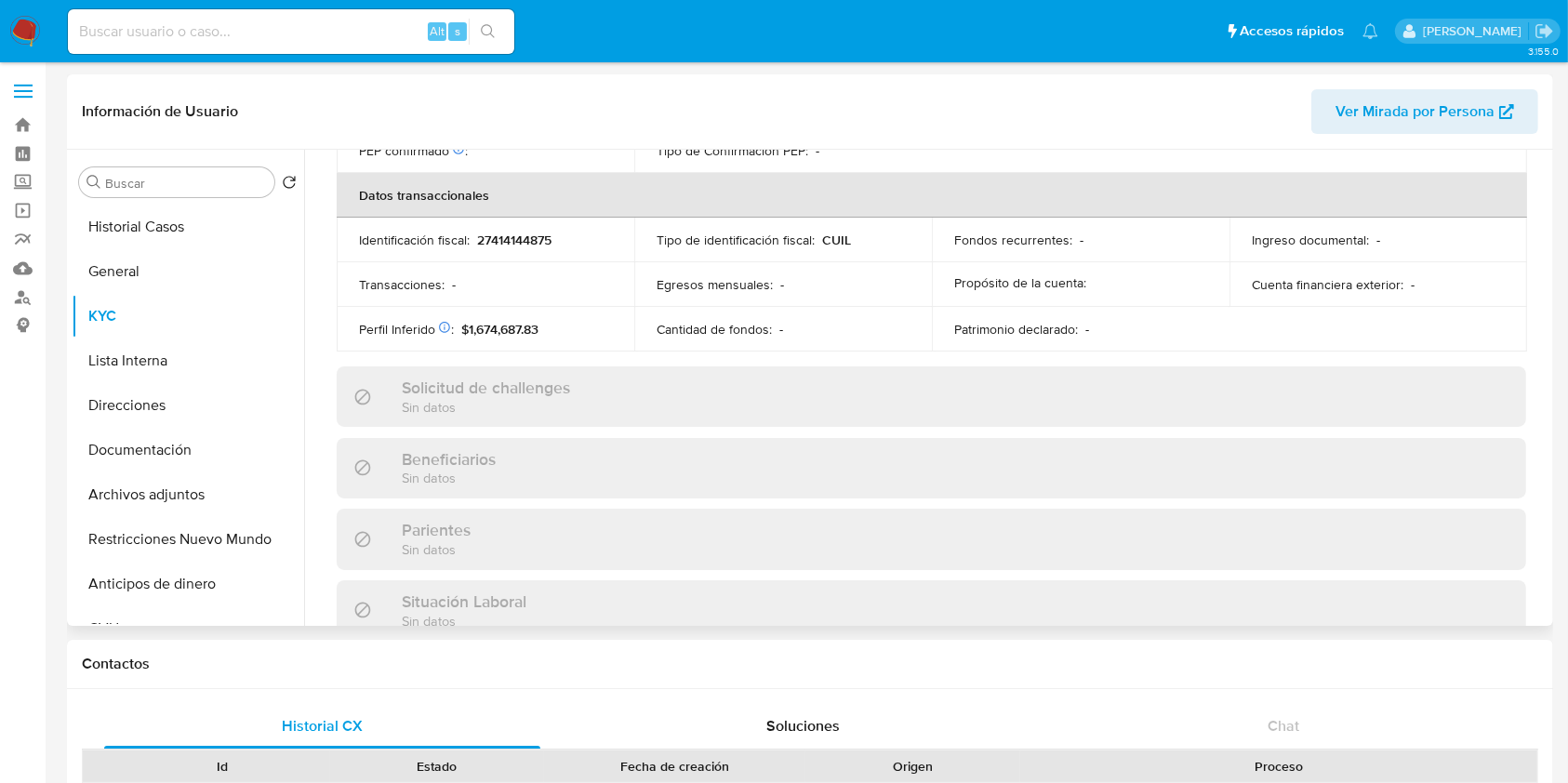
scroll to position [979, 0]
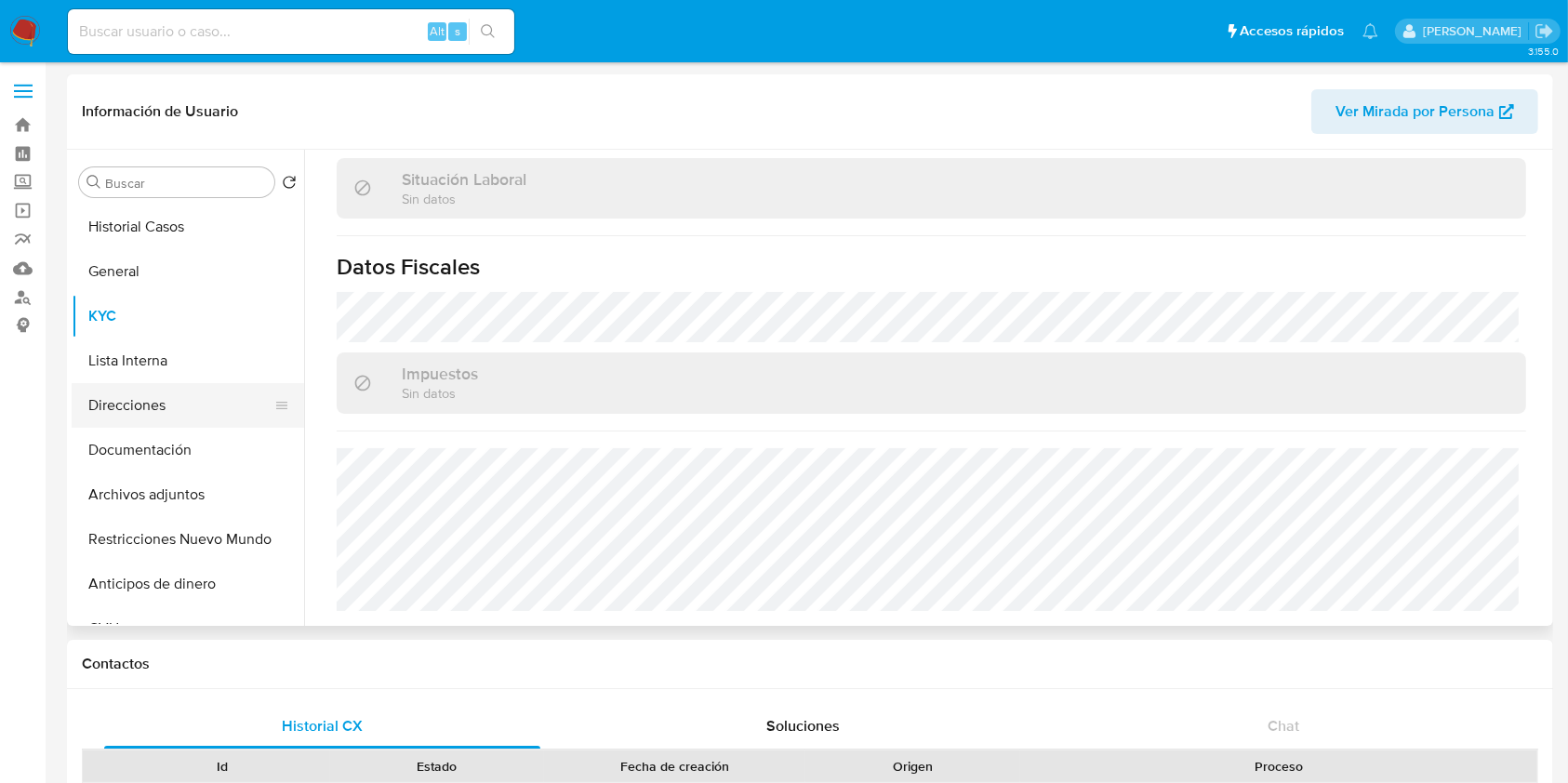
click at [160, 392] on button "Direcciones" at bounding box center [180, 405] width 218 height 44
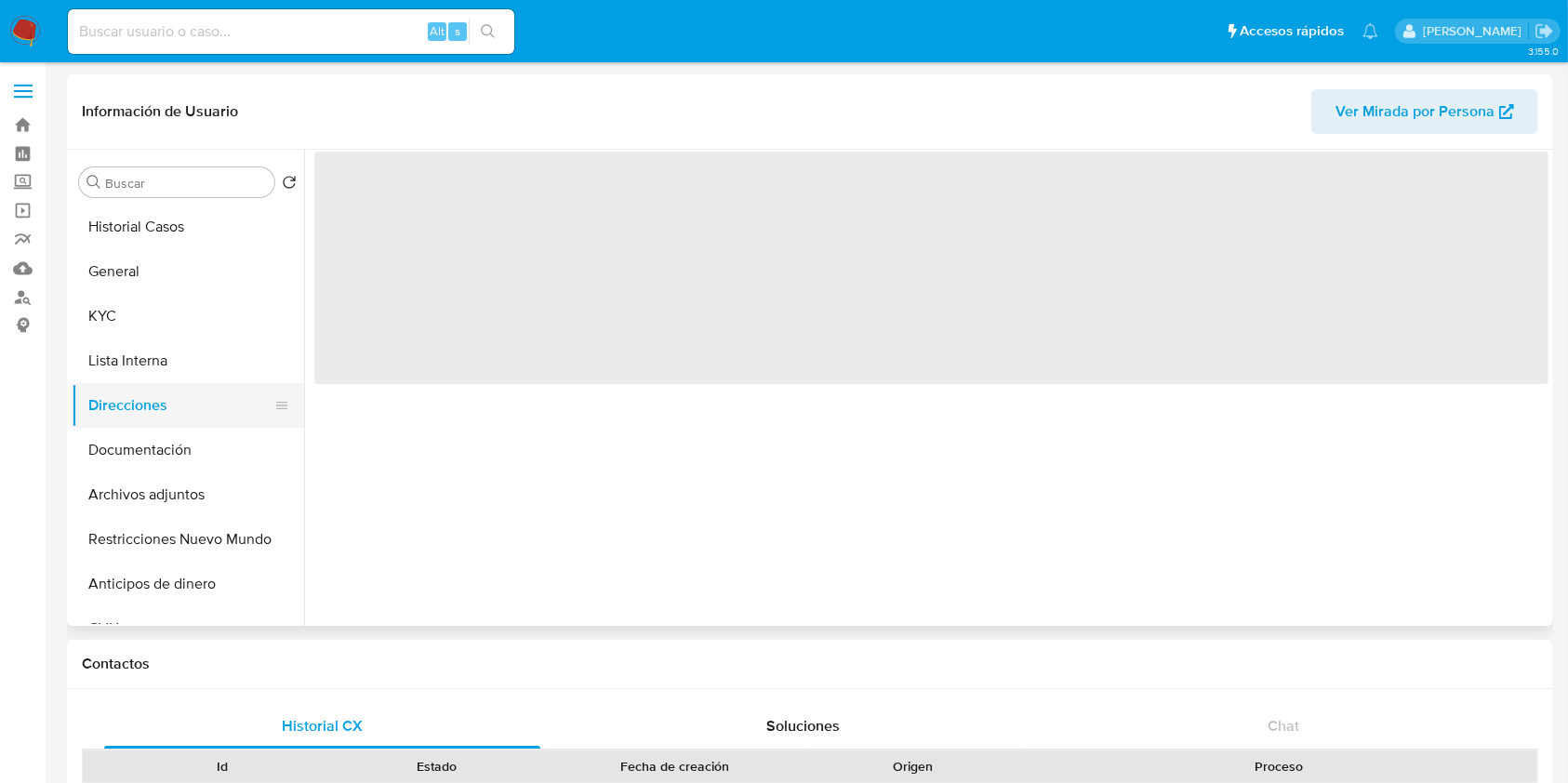
scroll to position [0, 0]
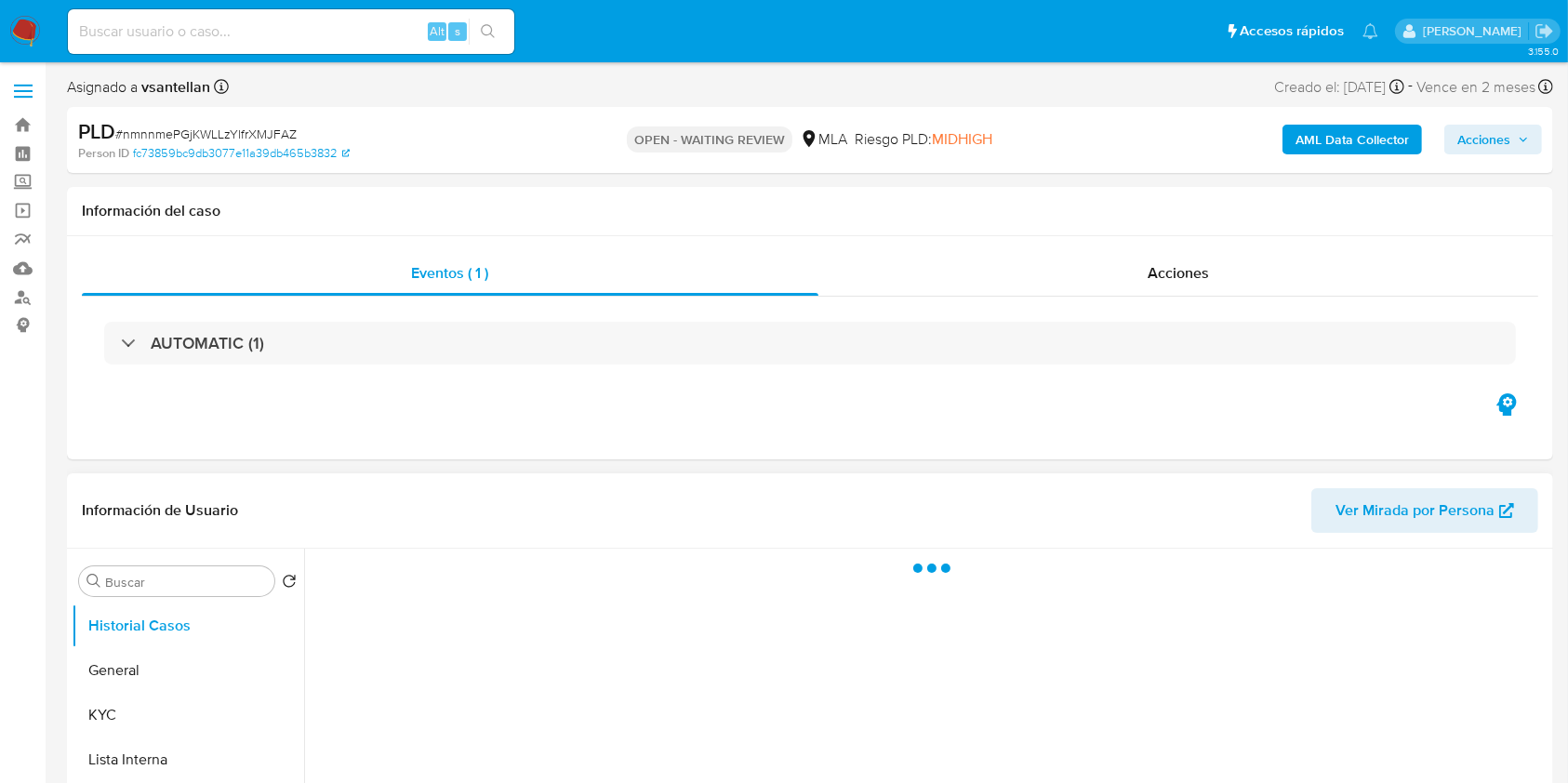
scroll to position [247, 0]
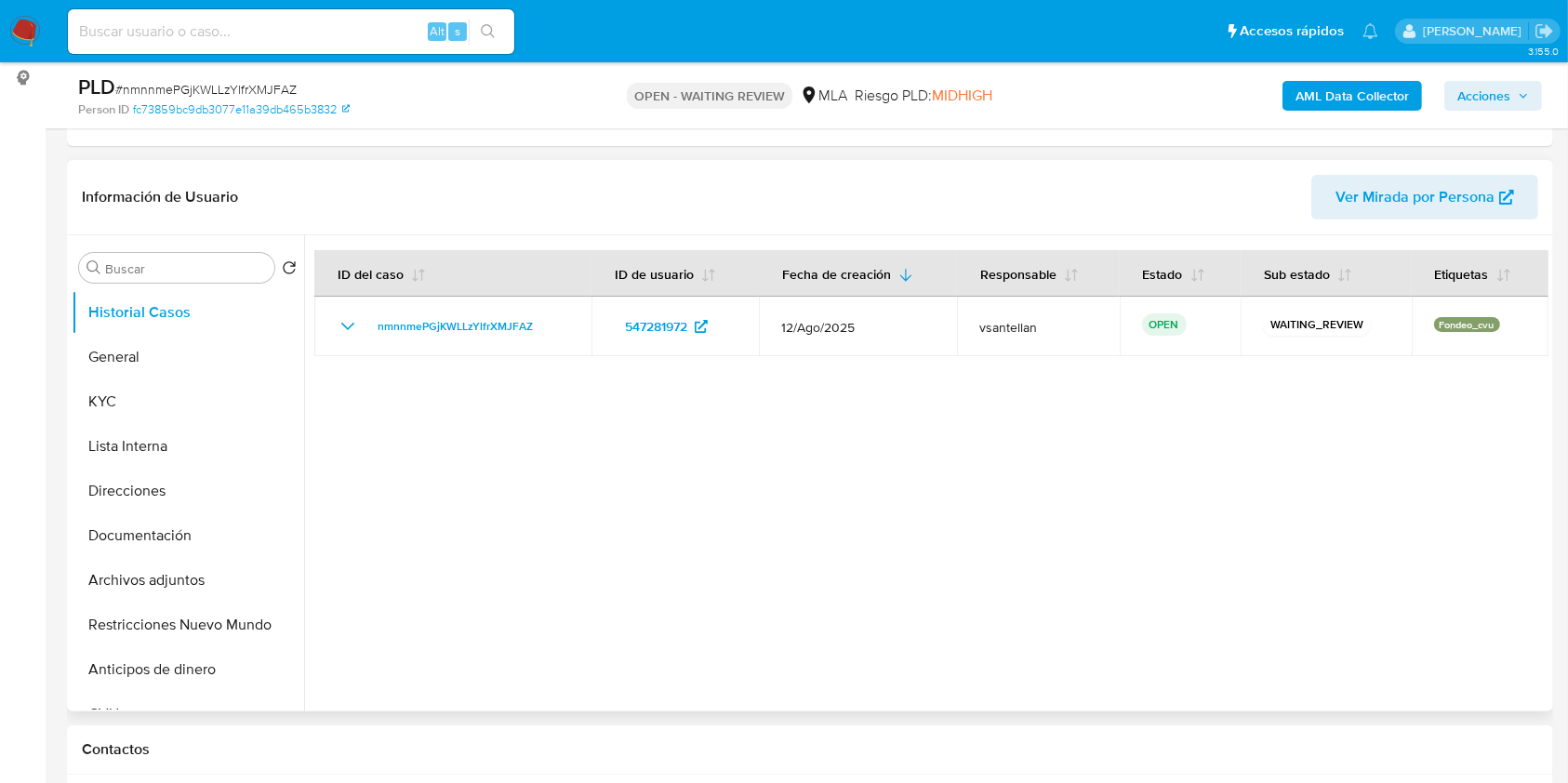
select select "10"
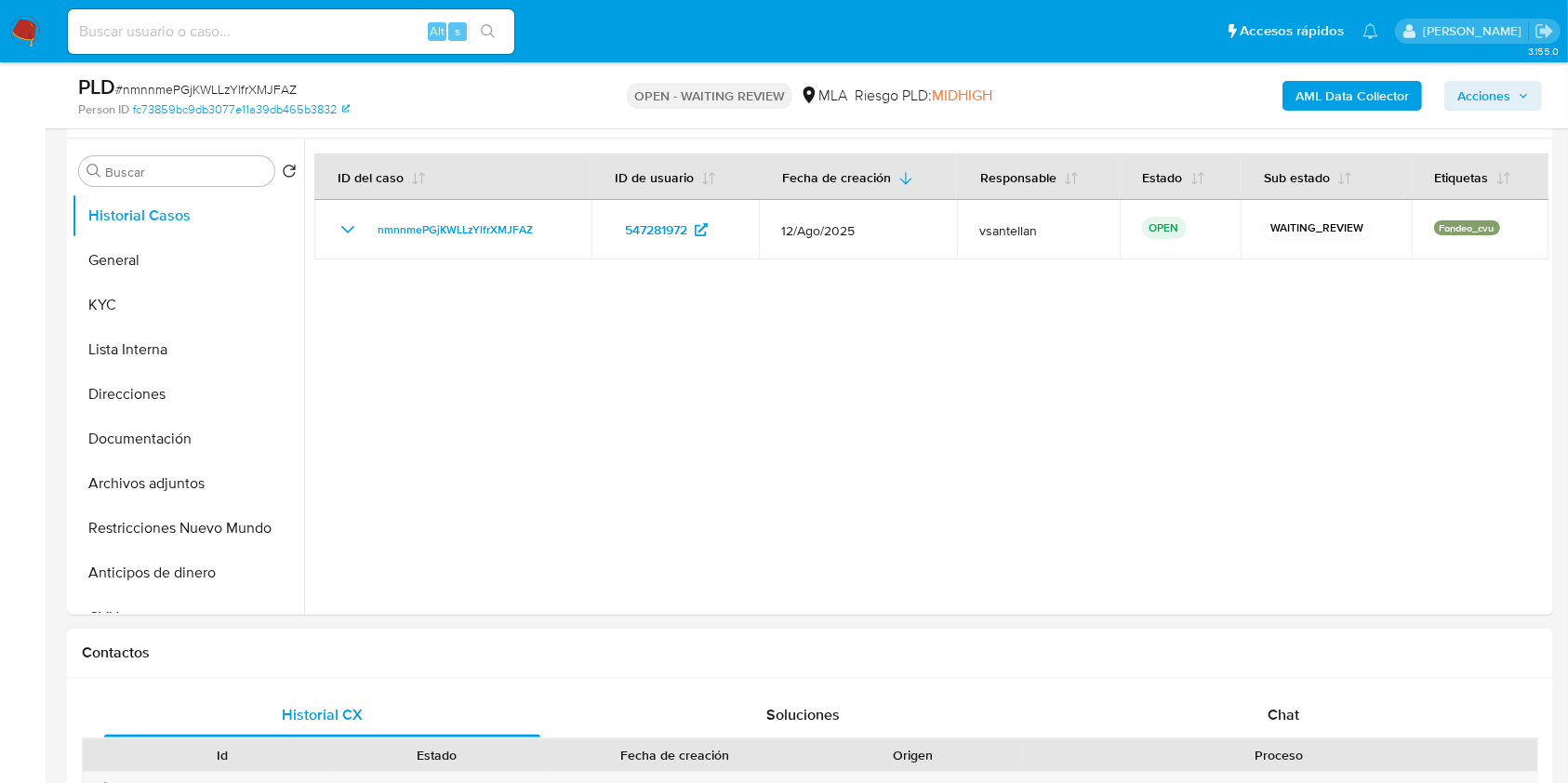
scroll to position [495, 0]
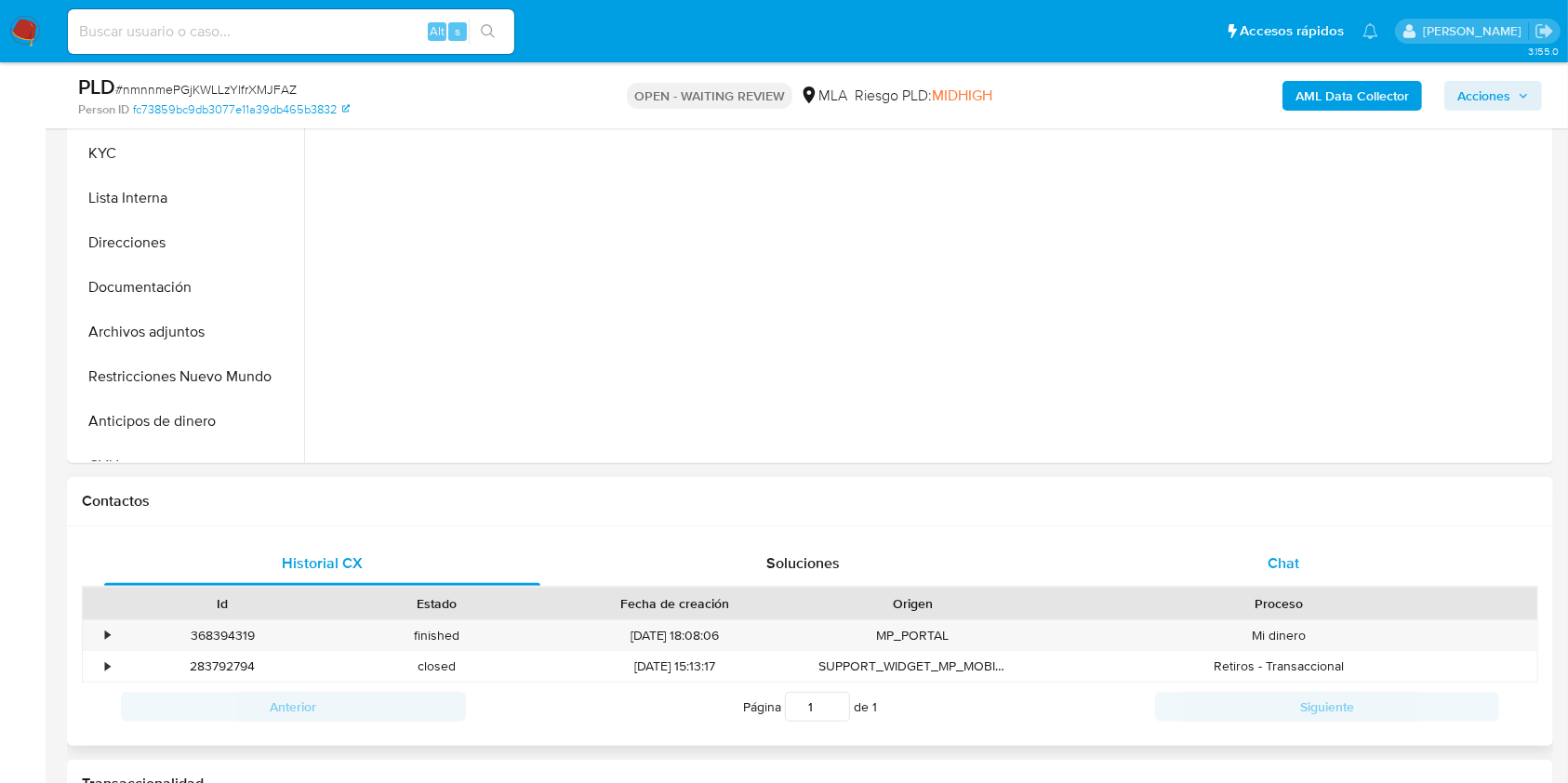
click at [1301, 581] on div "Chat" at bounding box center [1283, 563] width 436 height 44
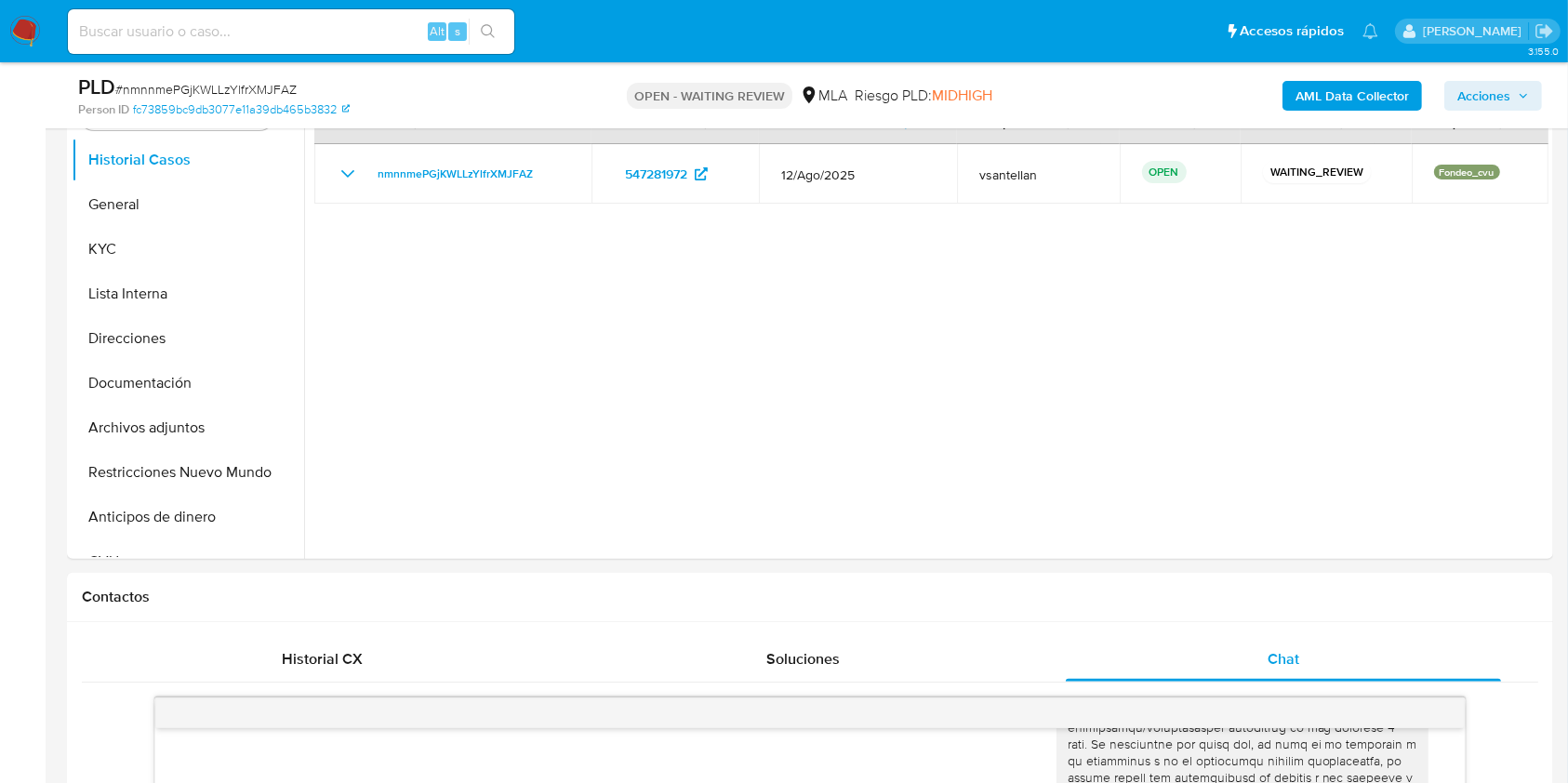
scroll to position [358, 0]
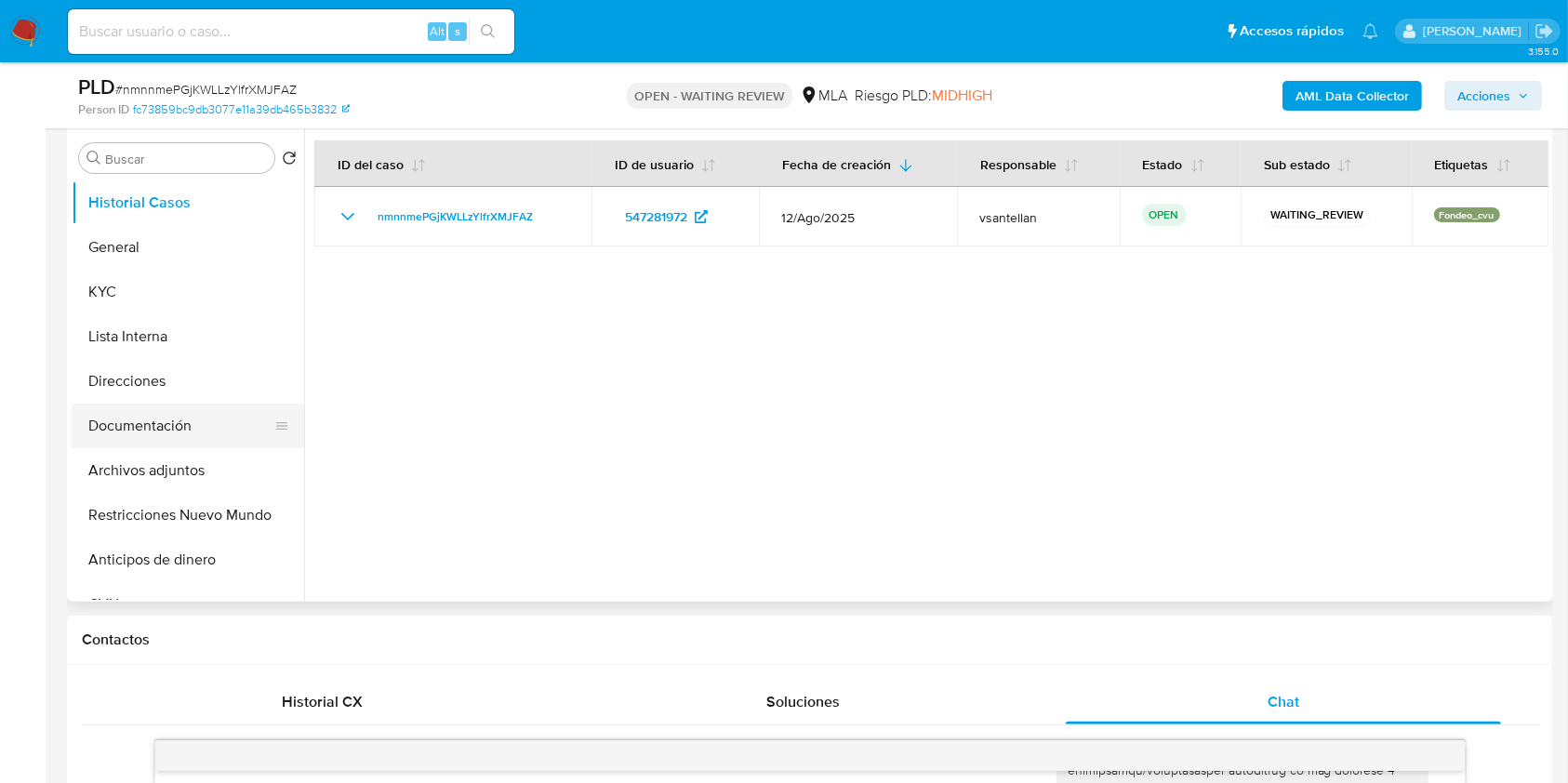
click at [174, 415] on button "Documentación" at bounding box center [180, 425] width 218 height 44
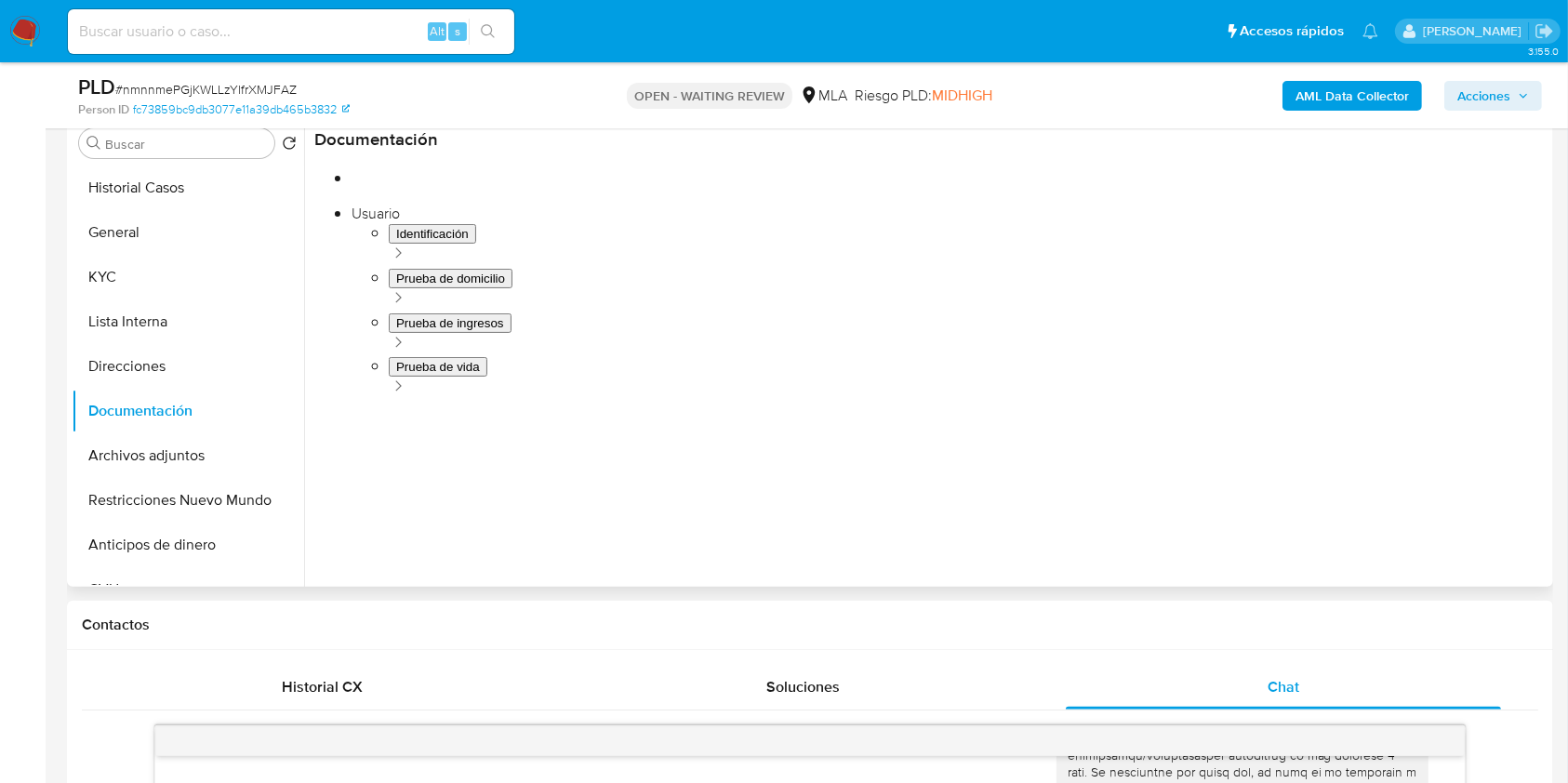
scroll to position [0, 0]
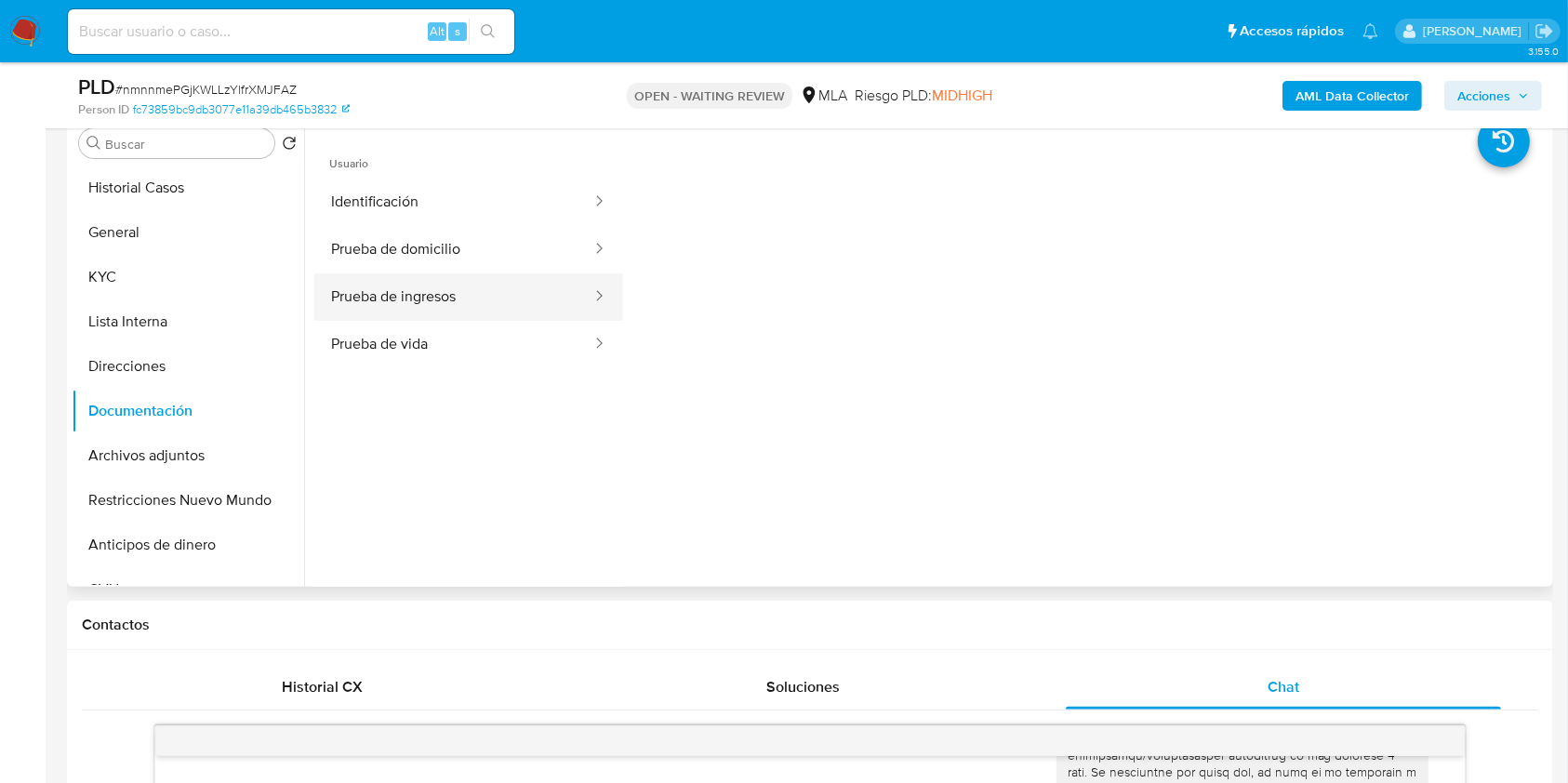
click at [506, 293] on button "Prueba de ingresos" at bounding box center [453, 297] width 279 height 47
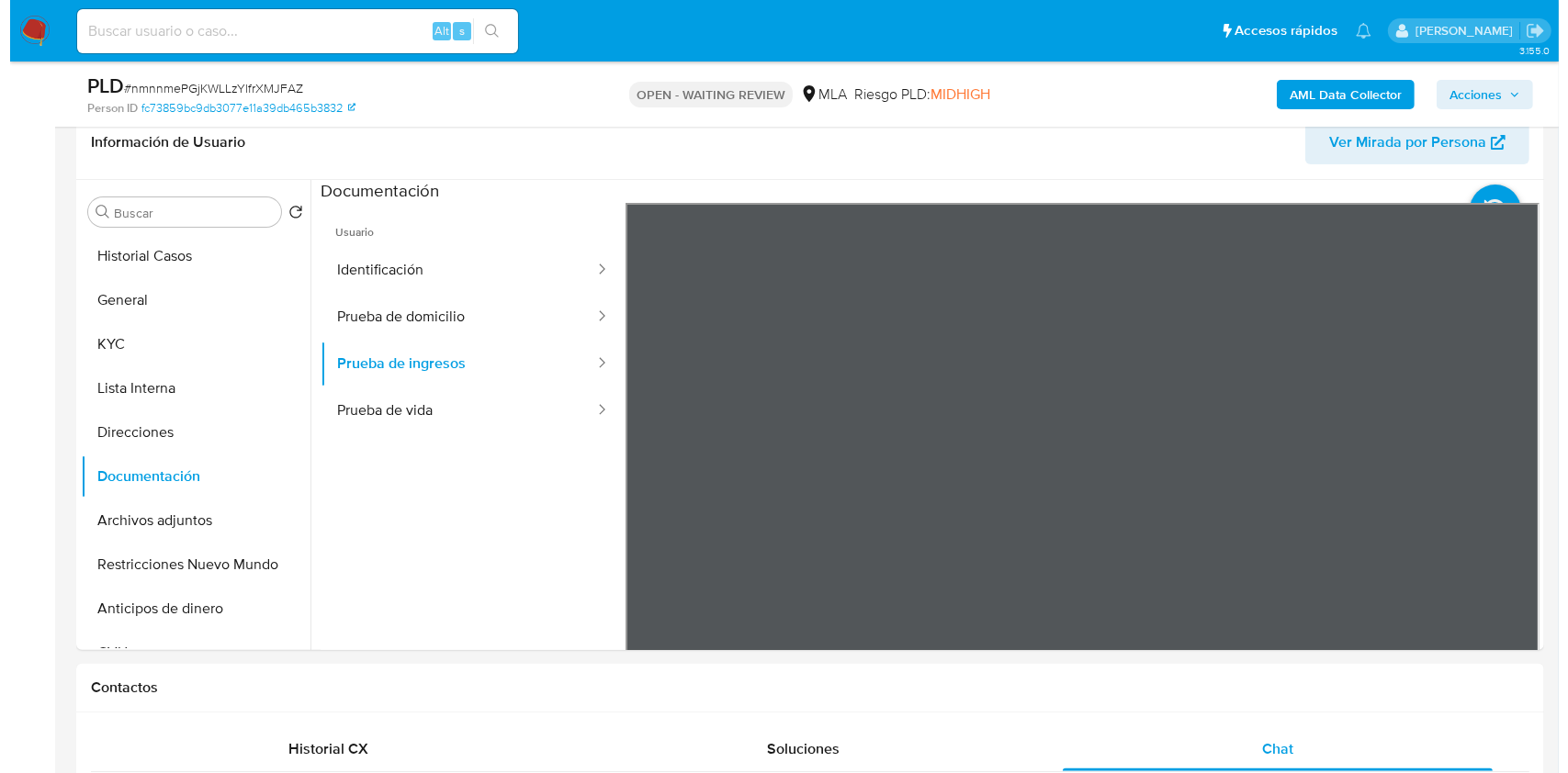
scroll to position [293, 0]
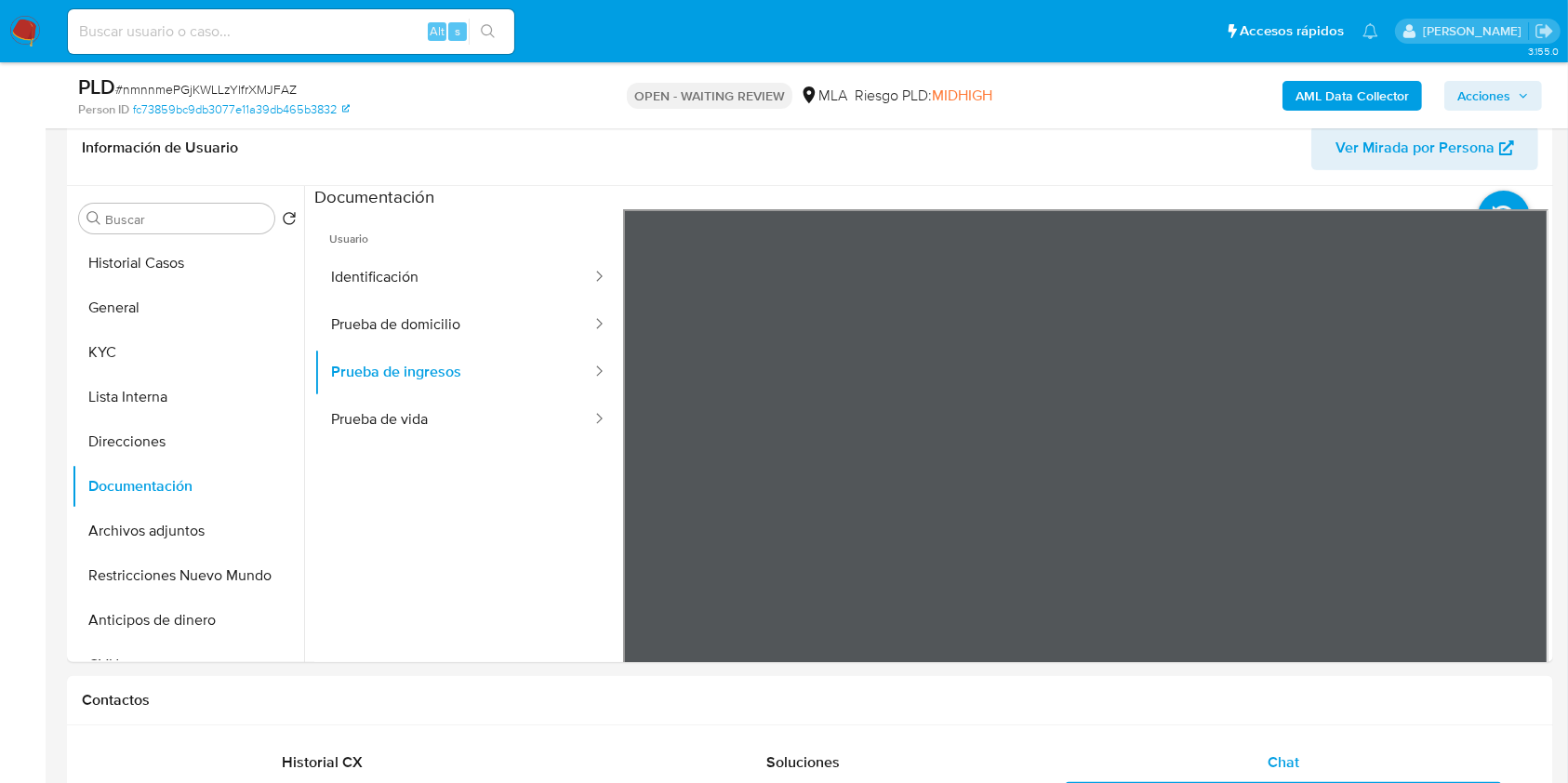
click at [121, 353] on button "KYC" at bounding box center [180, 352] width 218 height 44
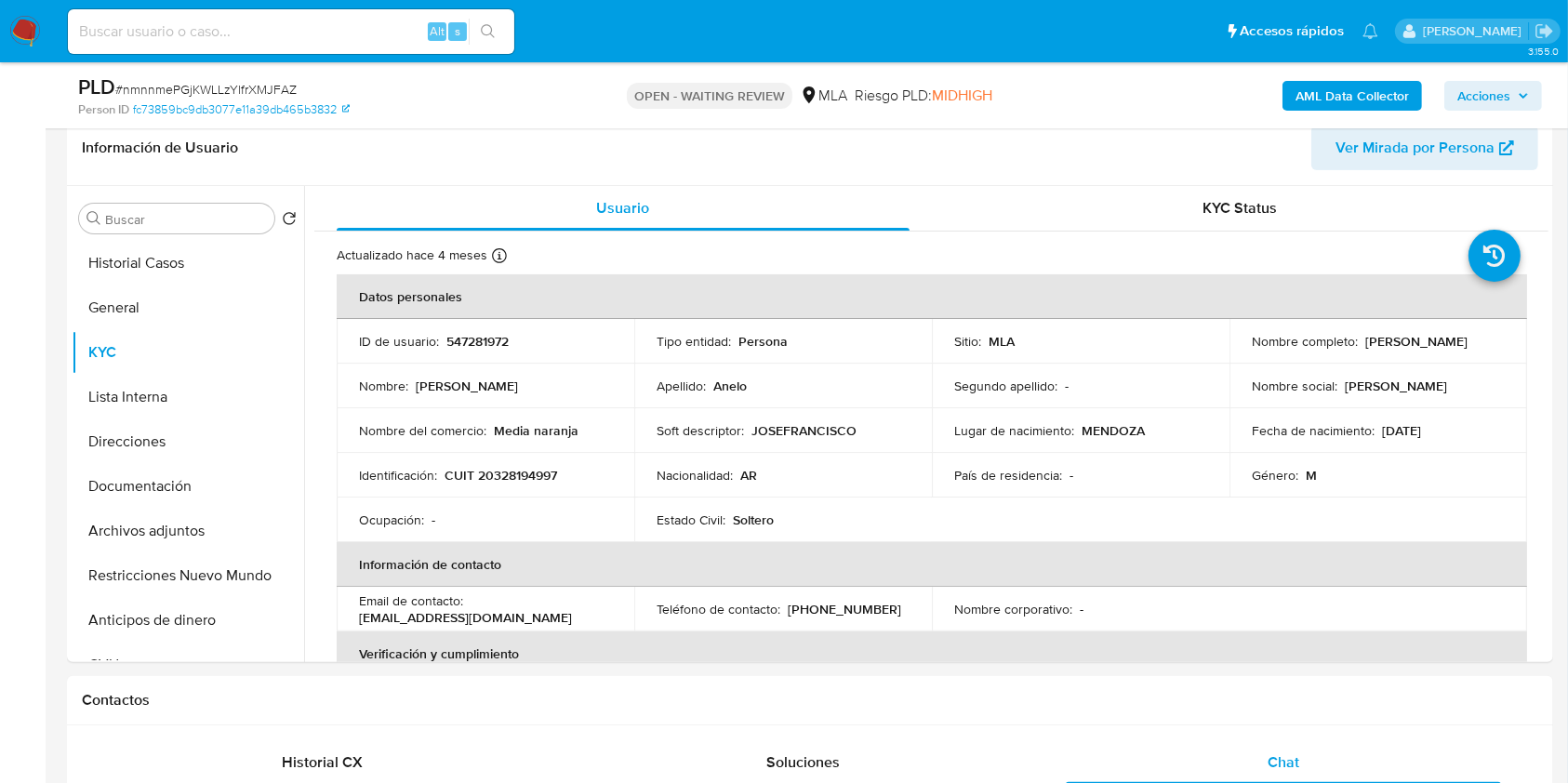
click at [1322, 97] on b "AML Data Collector" at bounding box center [1352, 96] width 113 height 30
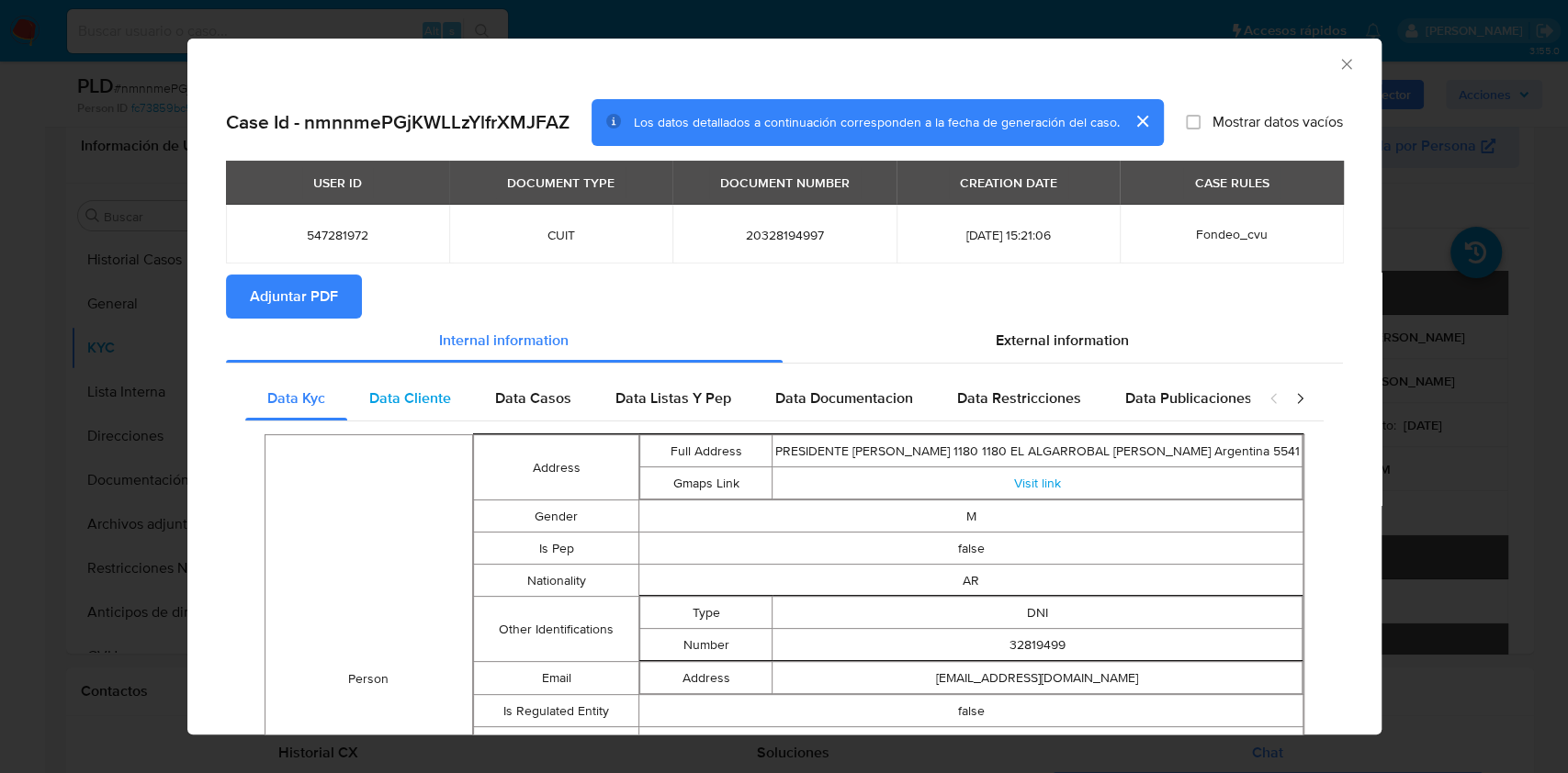
click at [431, 397] on span "Data Cliente" at bounding box center [410, 399] width 82 height 21
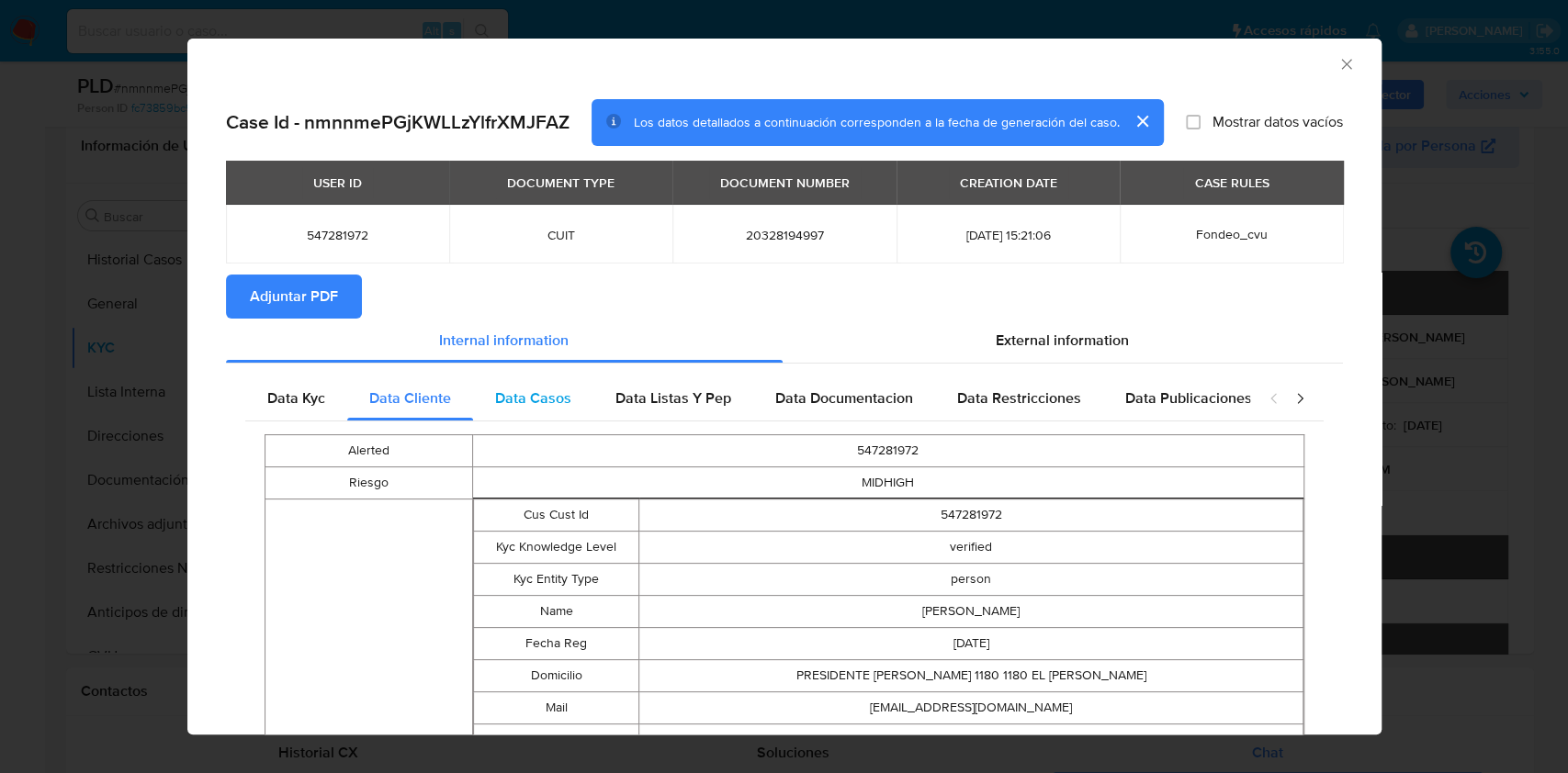
click at [507, 393] on span "Data Casos" at bounding box center [533, 399] width 76 height 21
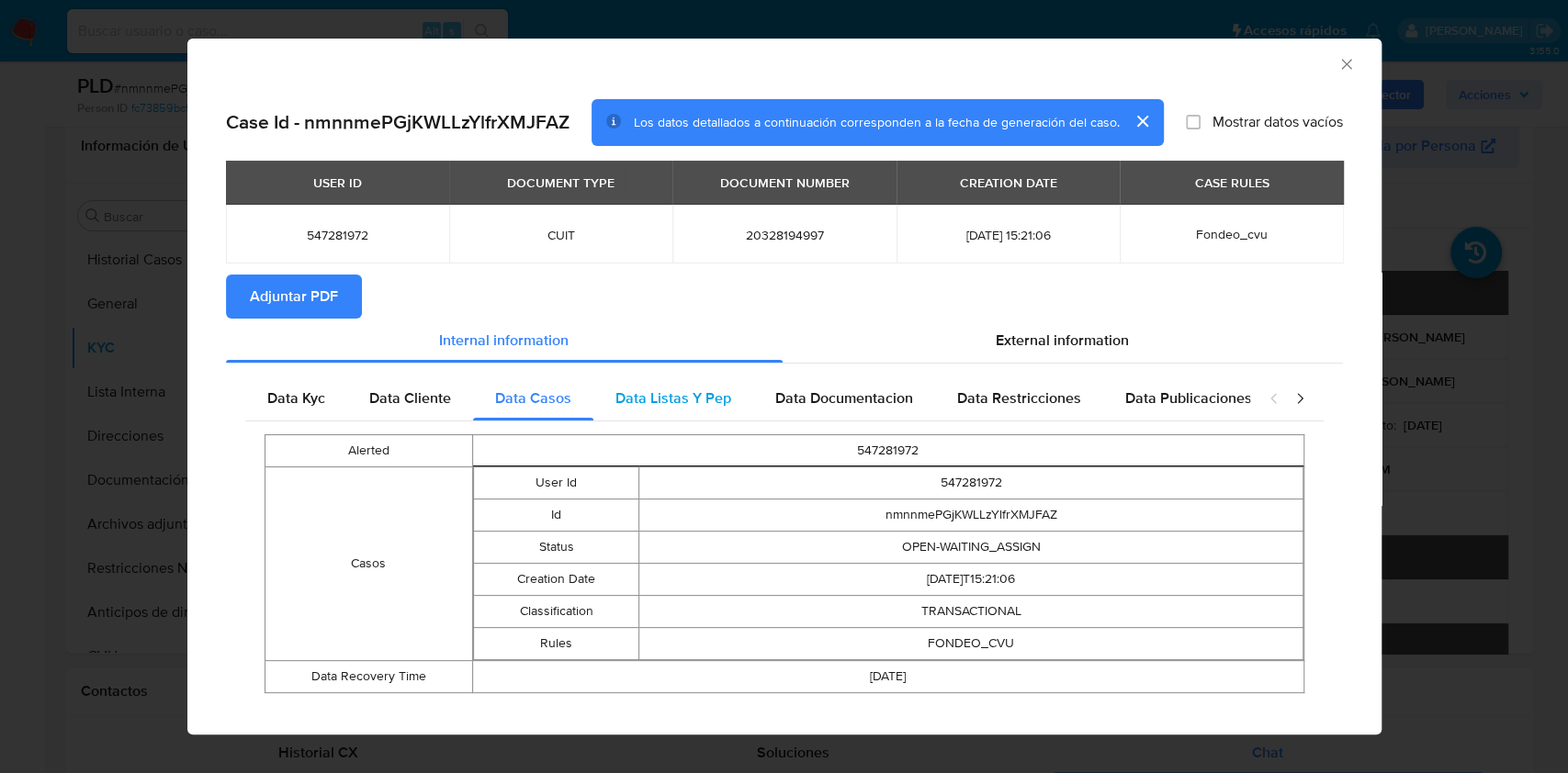
click at [637, 409] on div "Data Listas Y Pep" at bounding box center [673, 398] width 160 height 44
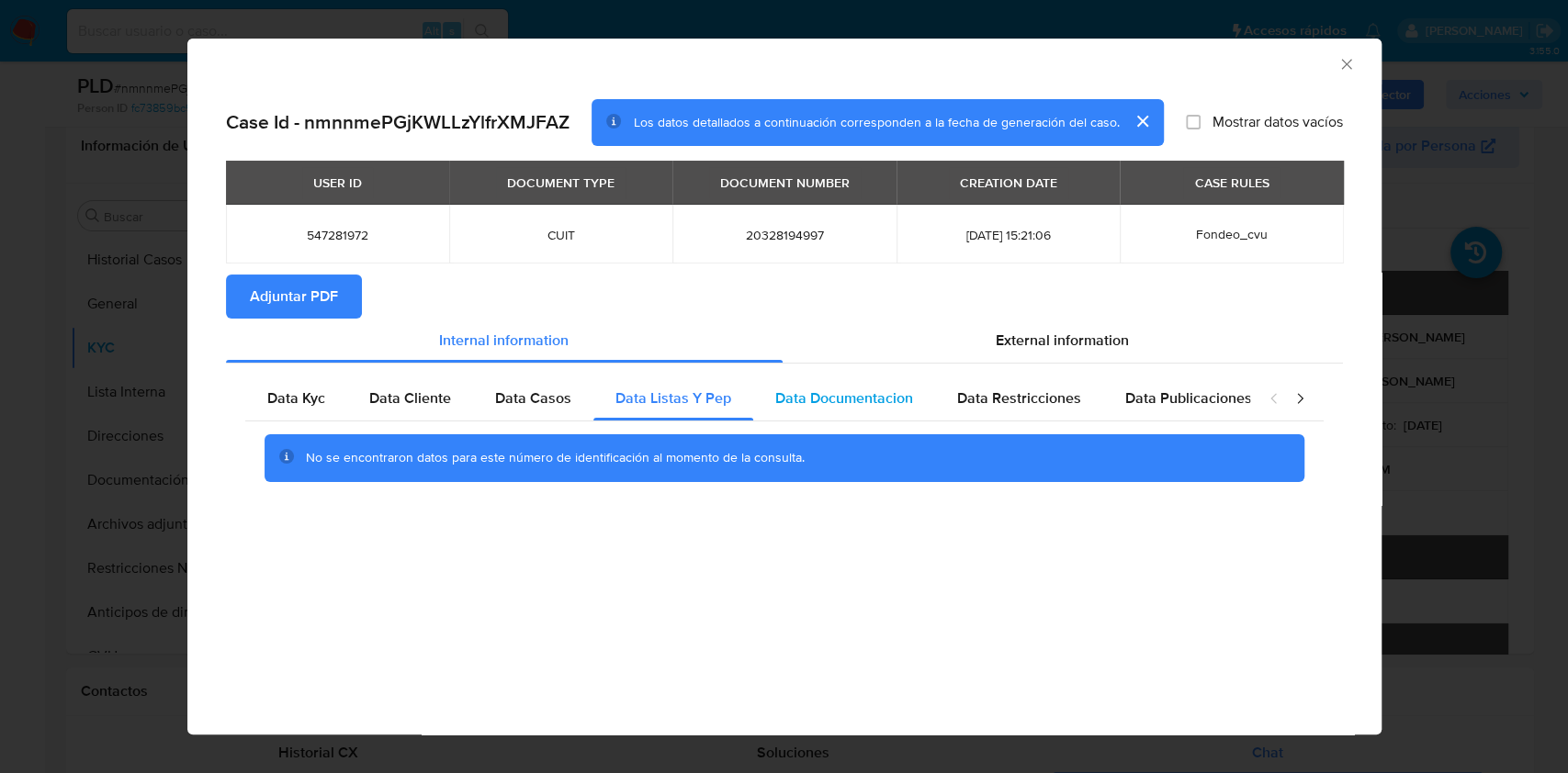
click at [776, 397] on span "Data Documentacion" at bounding box center [844, 399] width 138 height 21
click at [996, 380] on div "Data Restricciones" at bounding box center [1018, 398] width 168 height 44
click at [1274, 421] on div "closure-recommendation-modal" at bounding box center [1287, 398] width 74 height 44
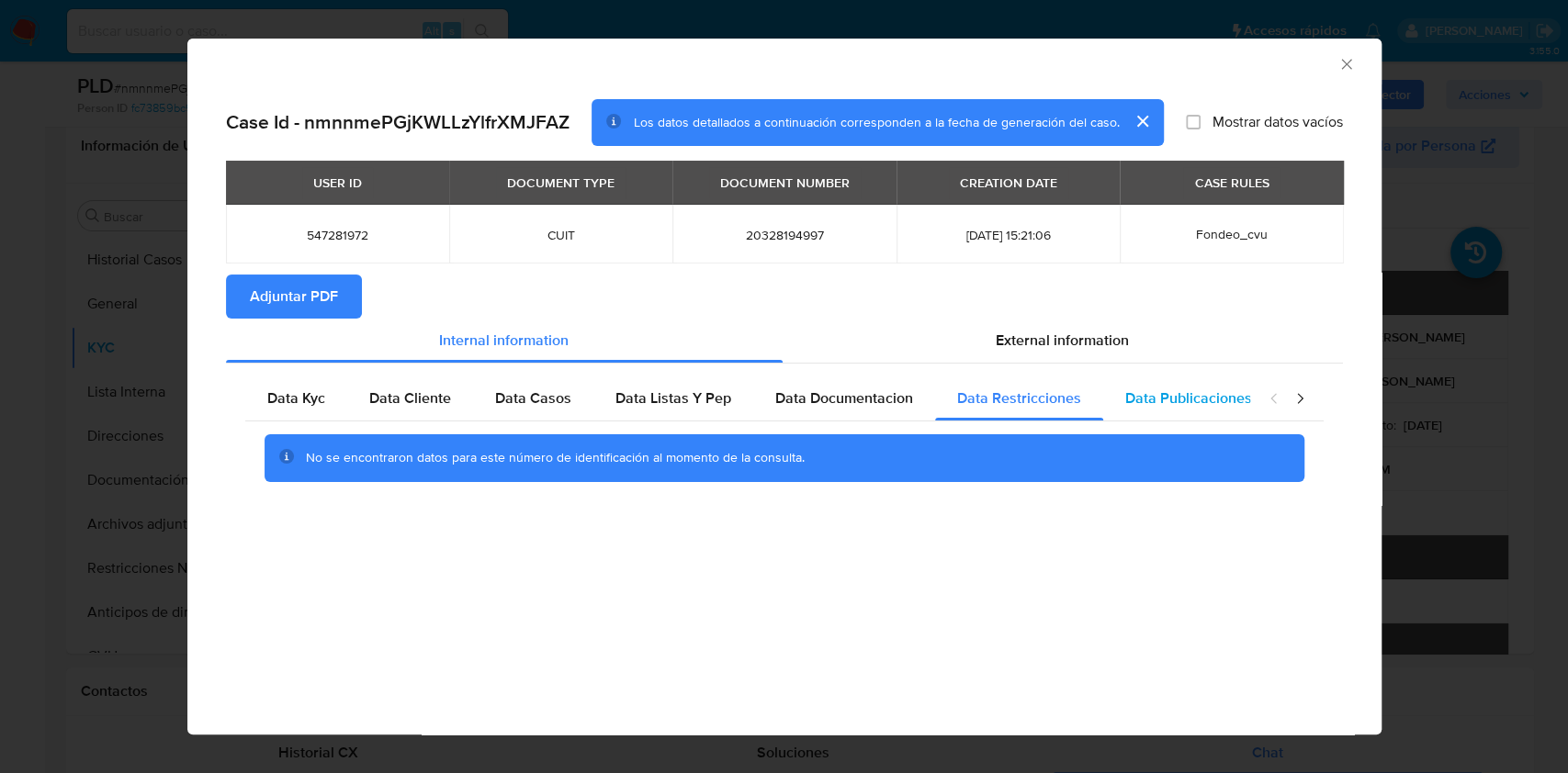
click at [1213, 408] on span "Data Publicaciones" at bounding box center [1189, 399] width 126 height 21
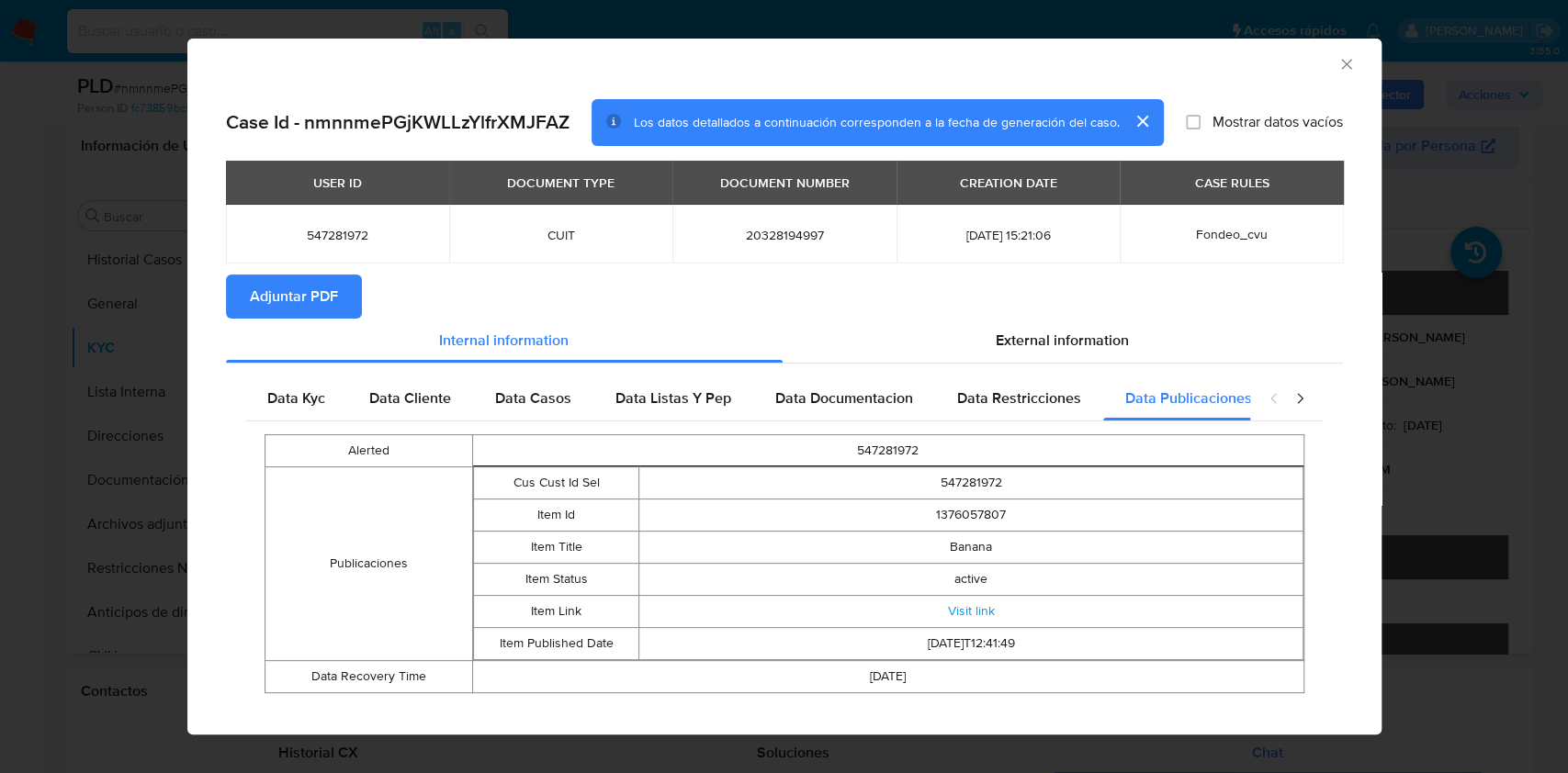
click at [1301, 407] on div "closure-recommendation-modal" at bounding box center [1287, 398] width 74 height 44
click at [1291, 402] on icon "closure-recommendation-modal" at bounding box center [1300, 398] width 18 height 18
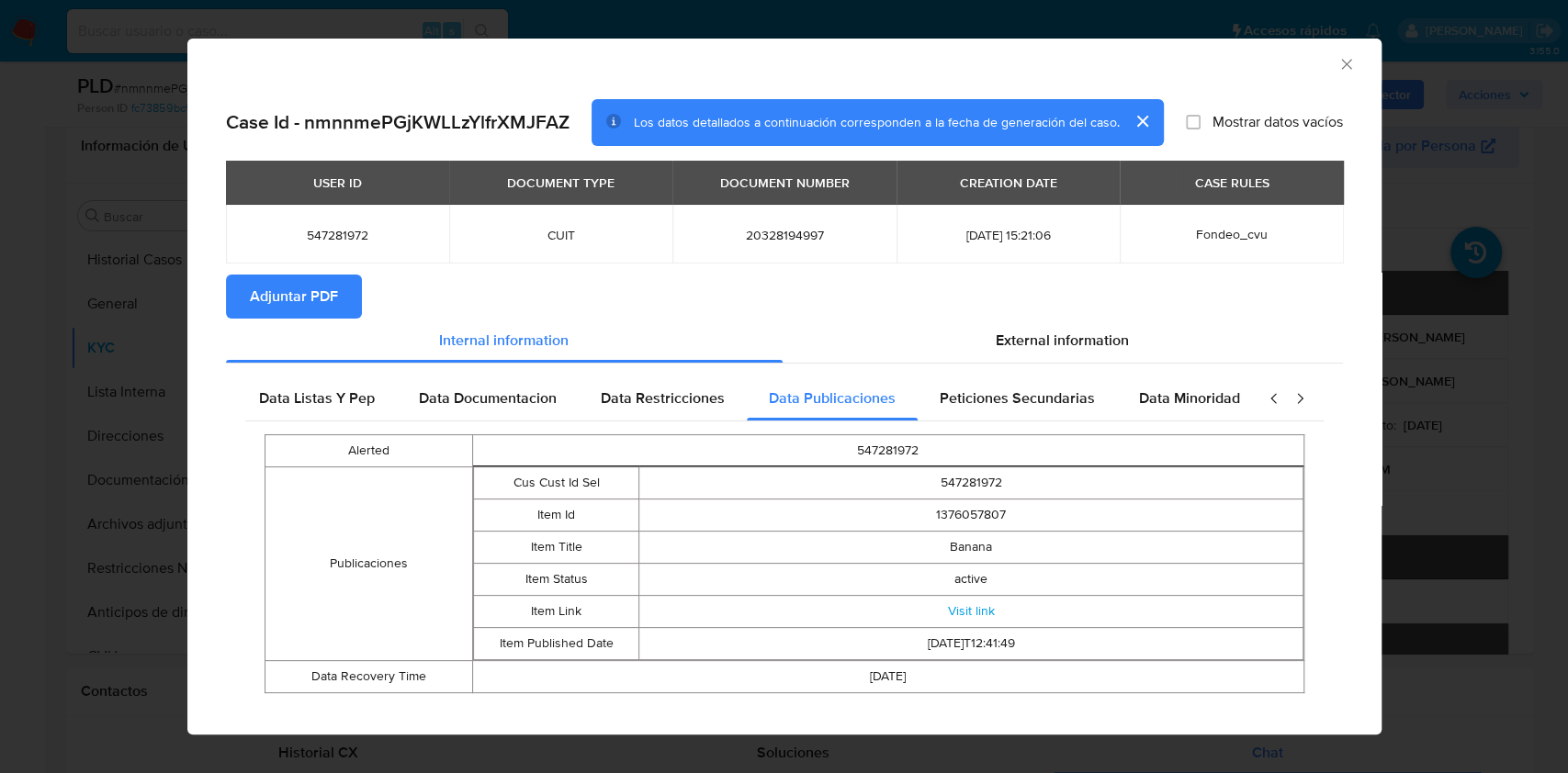
scroll to position [0, 376]
click at [989, 401] on span "Peticiones Secundarias" at bounding box center [1006, 399] width 156 height 21
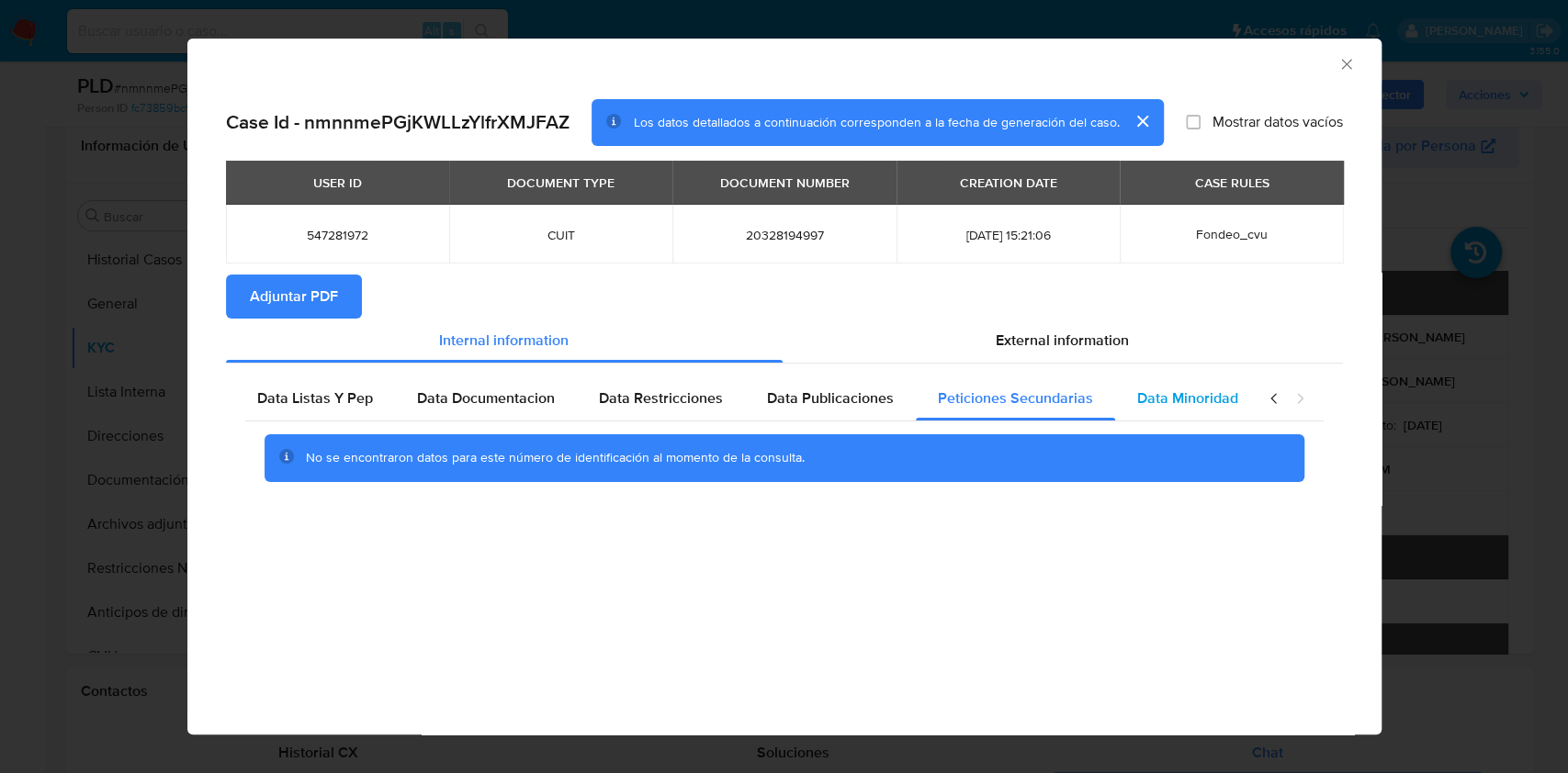
click at [1116, 404] on div "Data Minoridad" at bounding box center [1188, 398] width 145 height 44
click at [1039, 352] on div "External information" at bounding box center [1063, 340] width 560 height 44
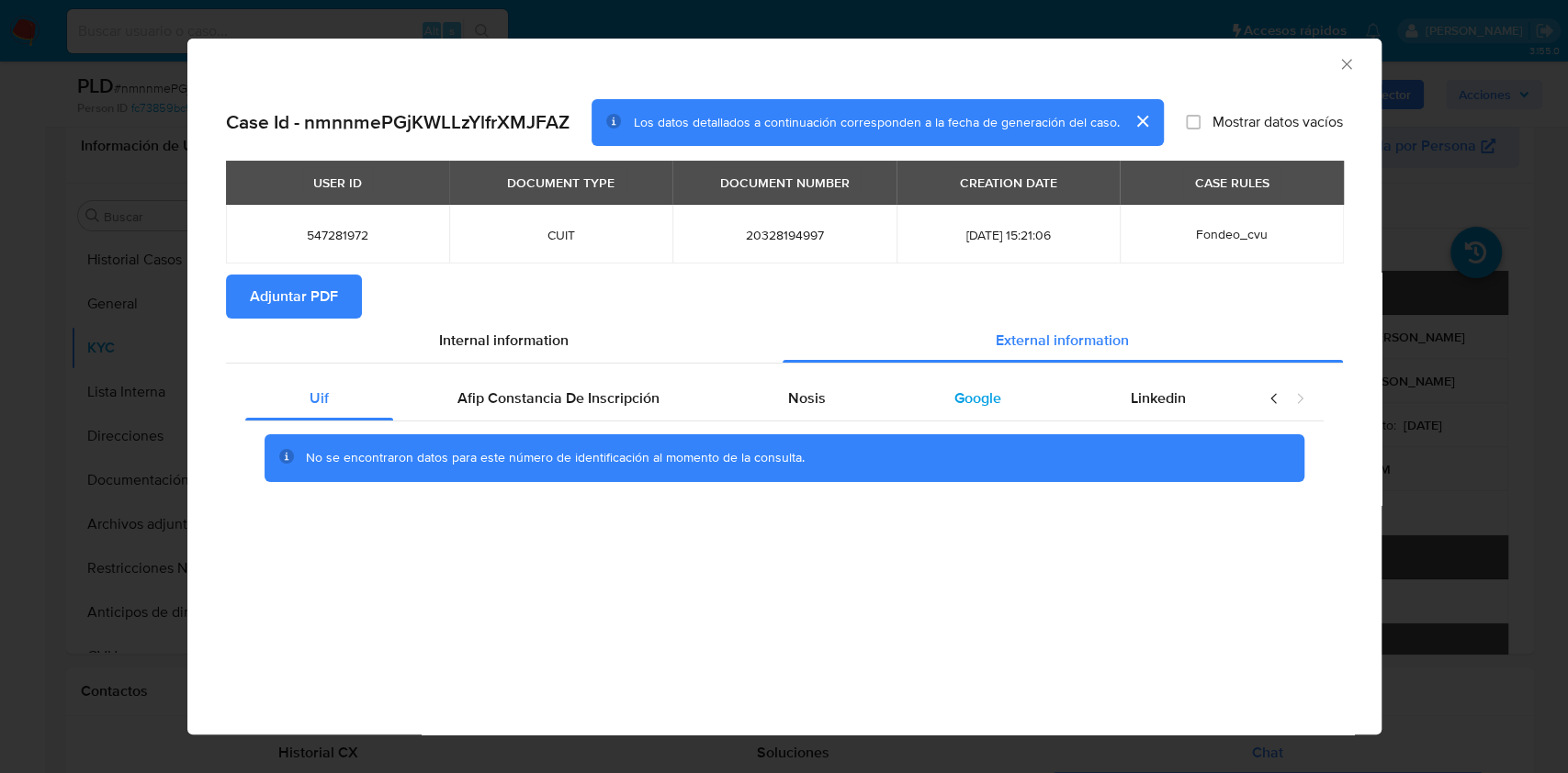
scroll to position [0, 0]
click at [653, 382] on div "Afip Constancia De Inscripción" at bounding box center [558, 398] width 331 height 44
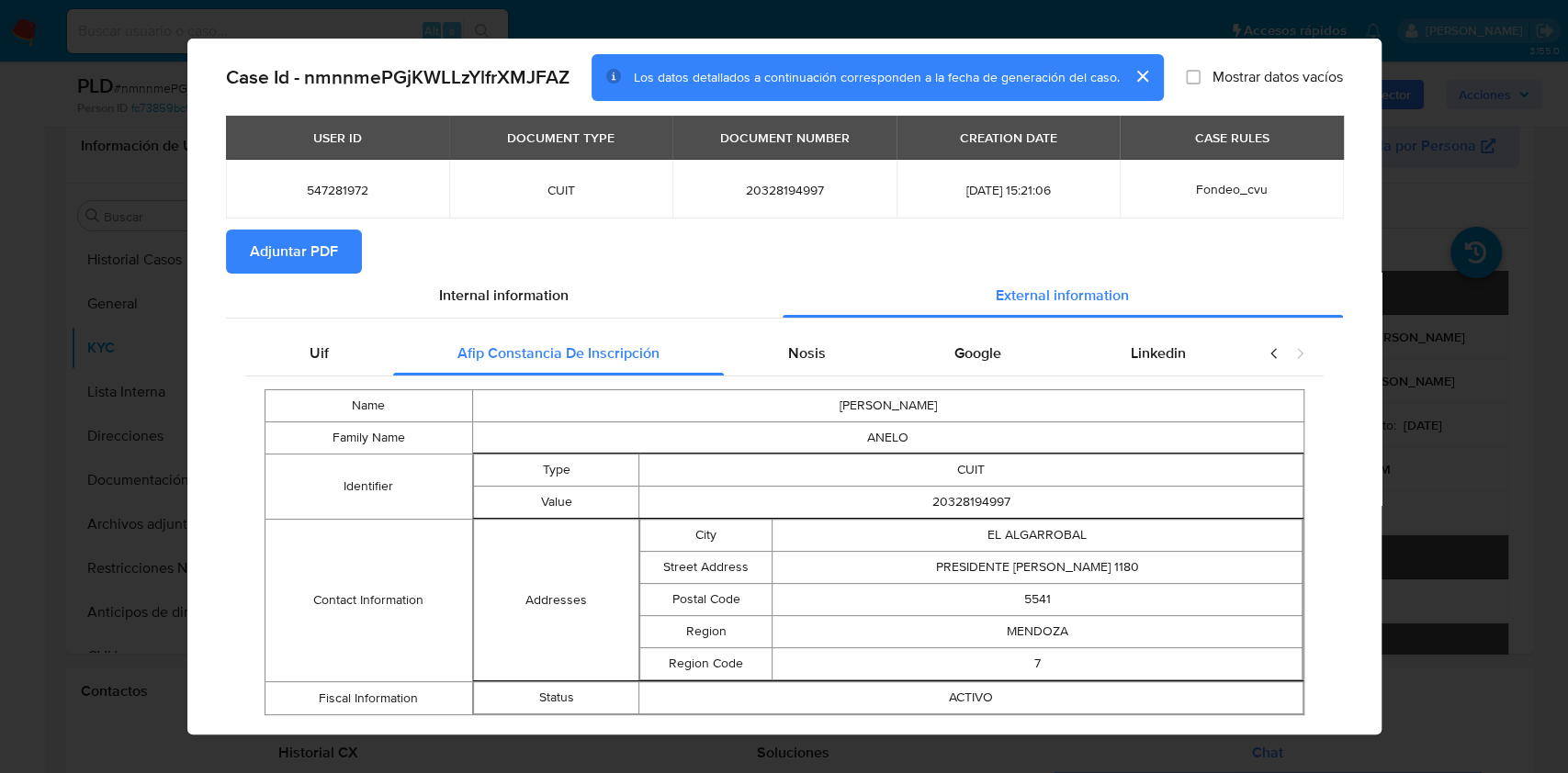
scroll to position [85, 0]
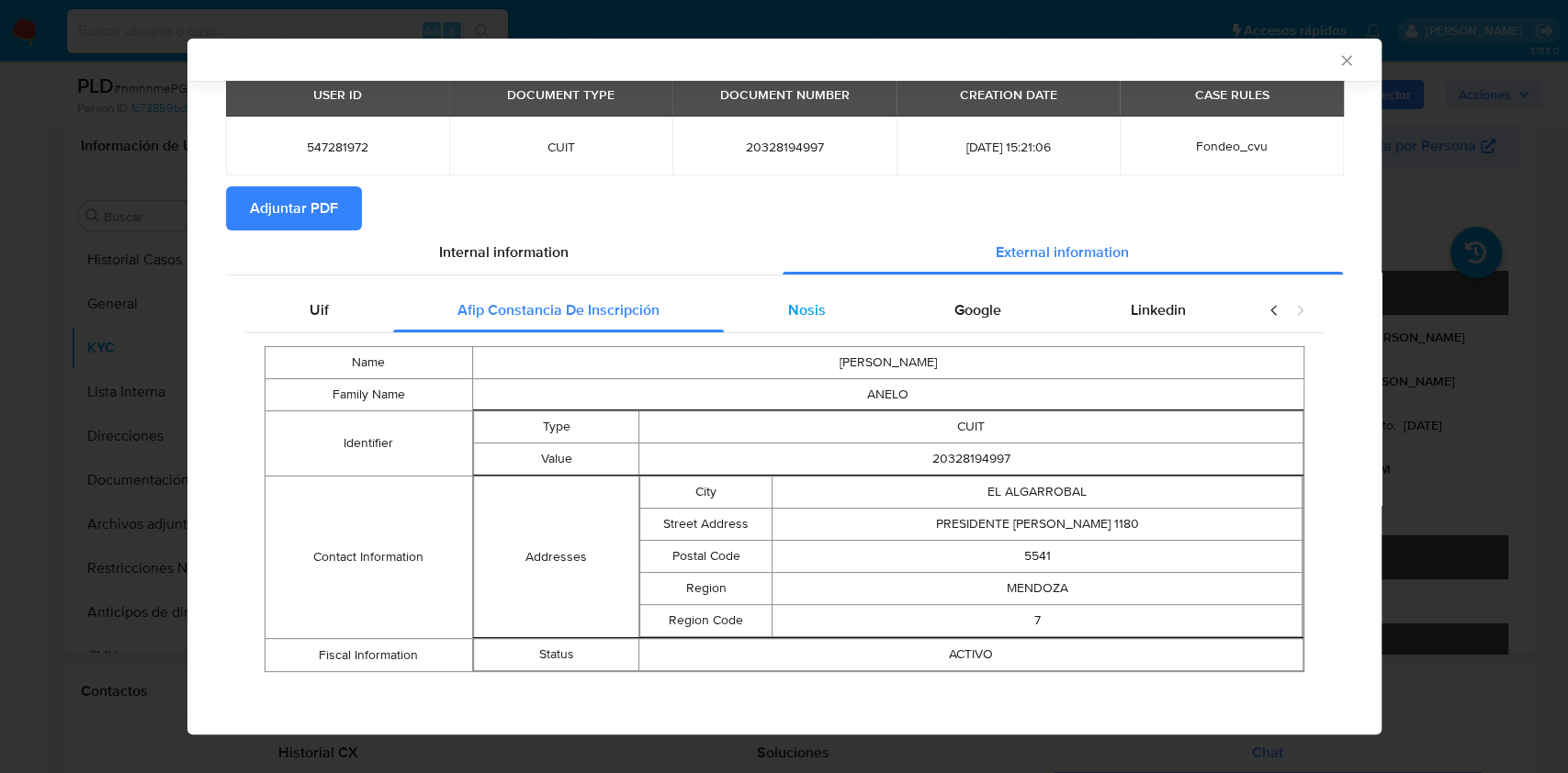
click at [753, 312] on div "Nosis" at bounding box center [806, 310] width 166 height 44
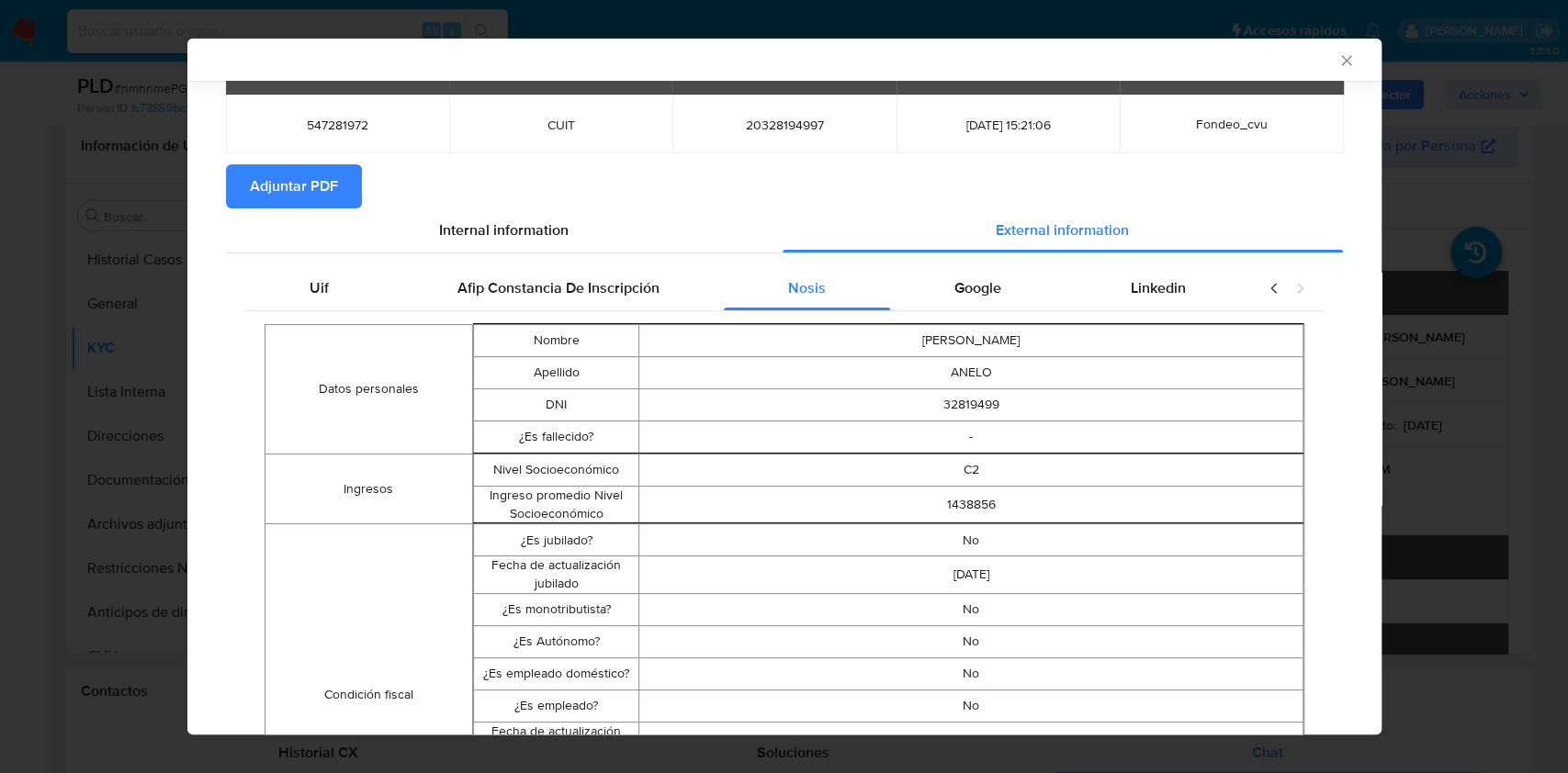
scroll to position [70, 0]
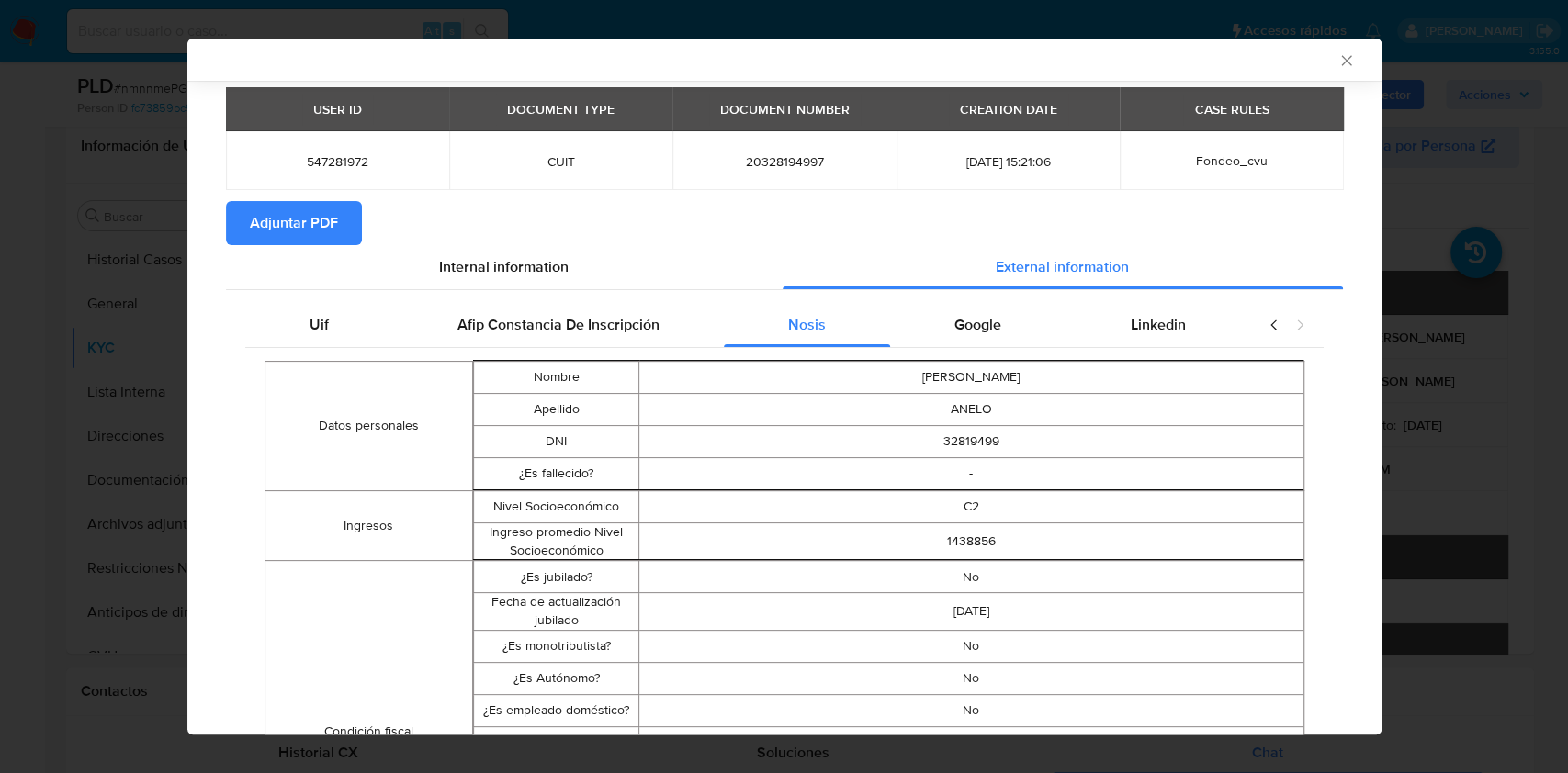
drag, startPoint x: 952, startPoint y: 331, endPoint x: 1000, endPoint y: 333, distance: 48.0
click at [954, 330] on span "Google" at bounding box center [978, 325] width 47 height 21
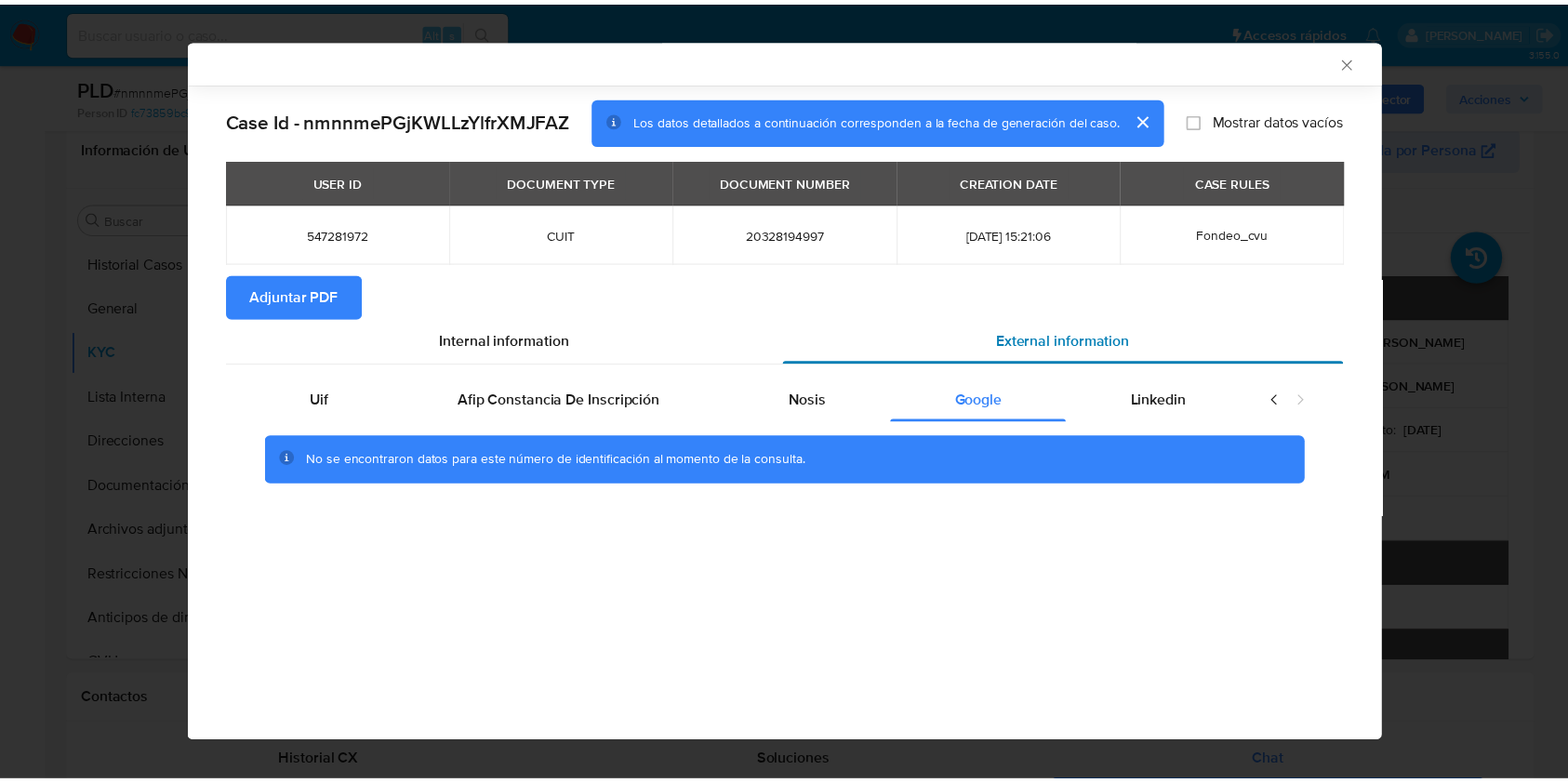
scroll to position [0, 0]
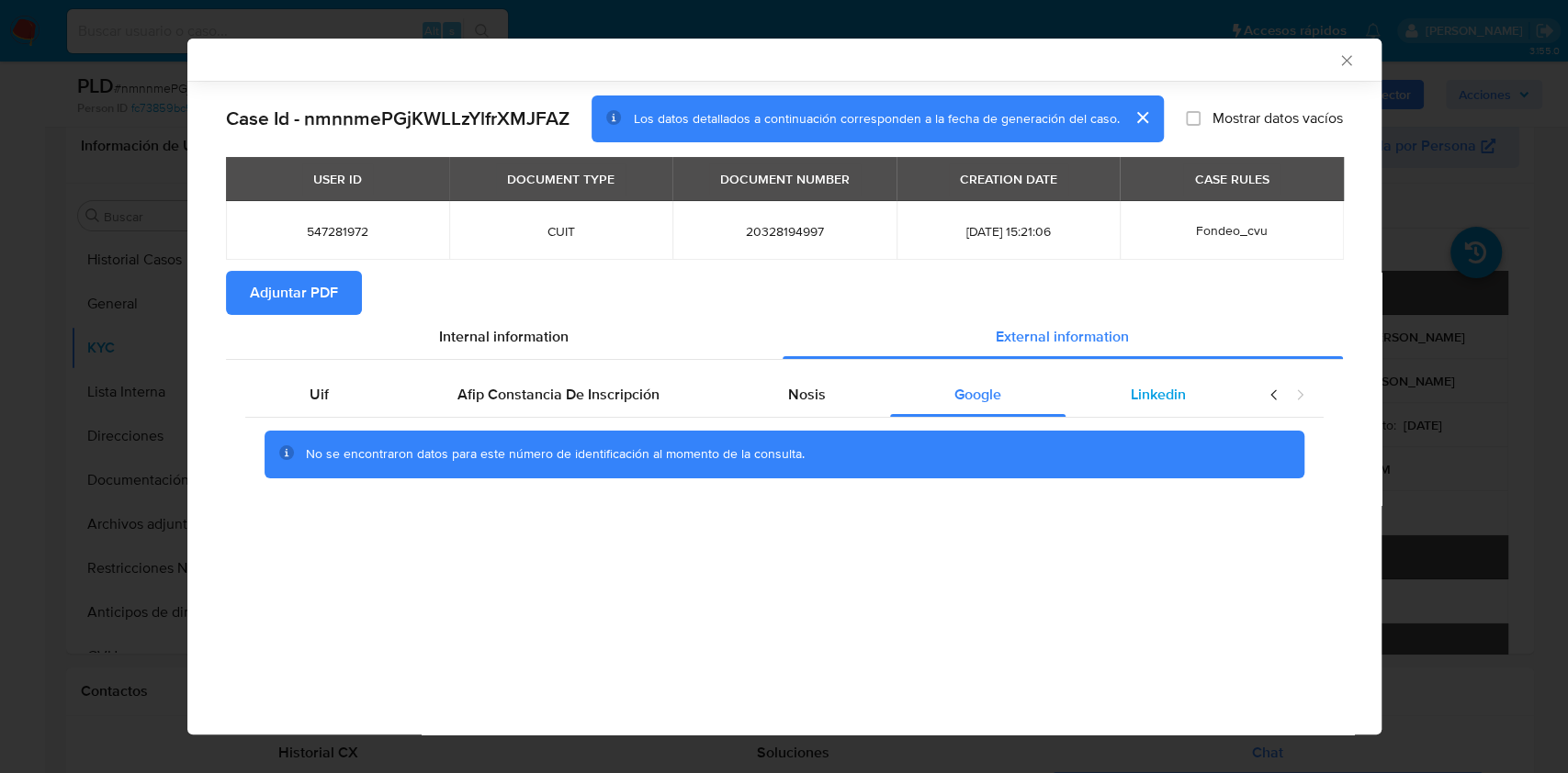
click at [1195, 396] on div "Linkedin" at bounding box center [1158, 394] width 184 height 44
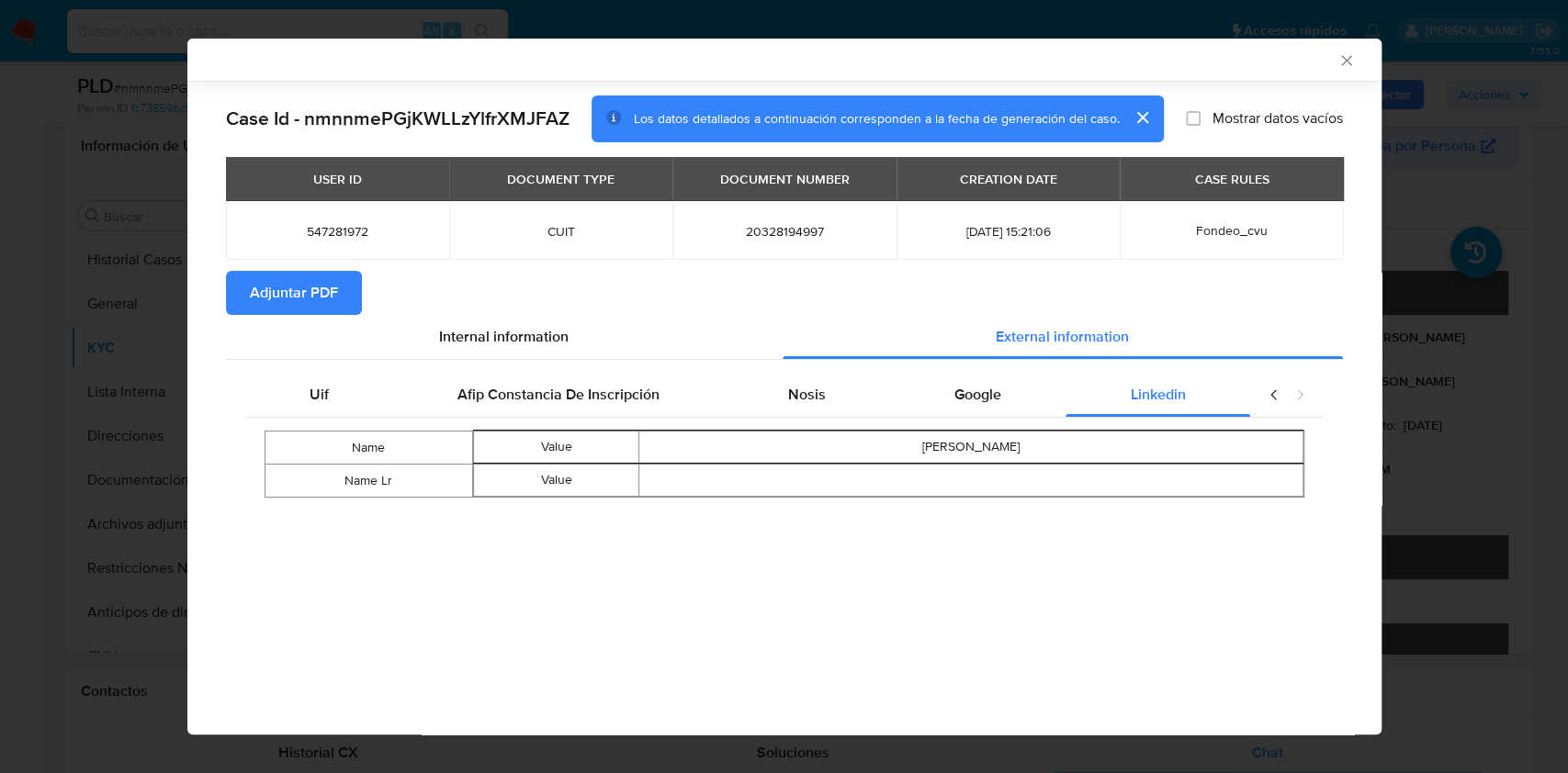
click at [340, 305] on button "Adjuntar PDF" at bounding box center [294, 293] width 136 height 44
click at [118, 511] on div "AML Data Collector Case Id - nmnnmePGjKWLLzYlfrXMJFAZ Los datos detallados a co…" at bounding box center [784, 386] width 1568 height 773
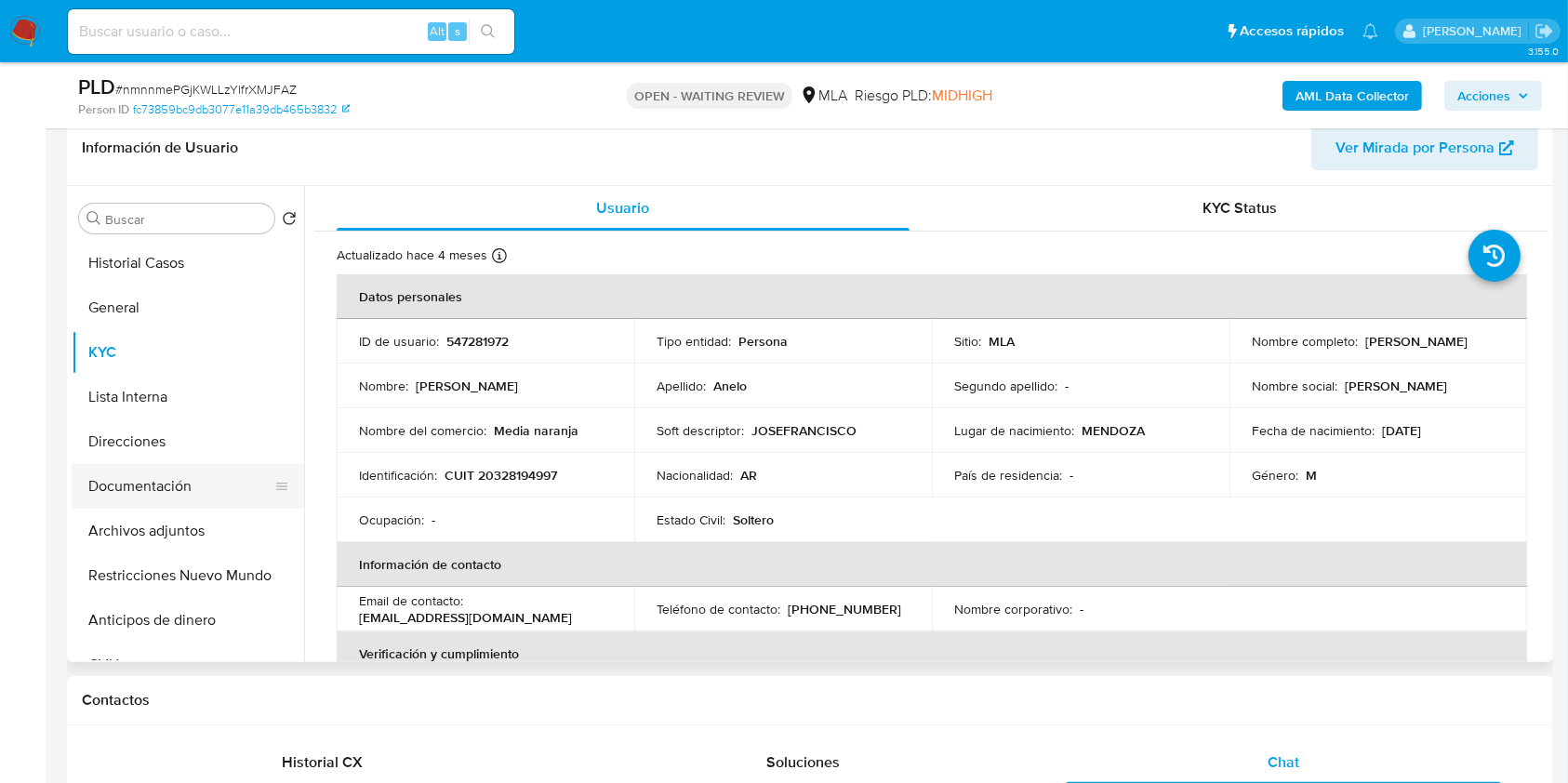
click at [111, 466] on button "Documentación" at bounding box center [180, 486] width 218 height 44
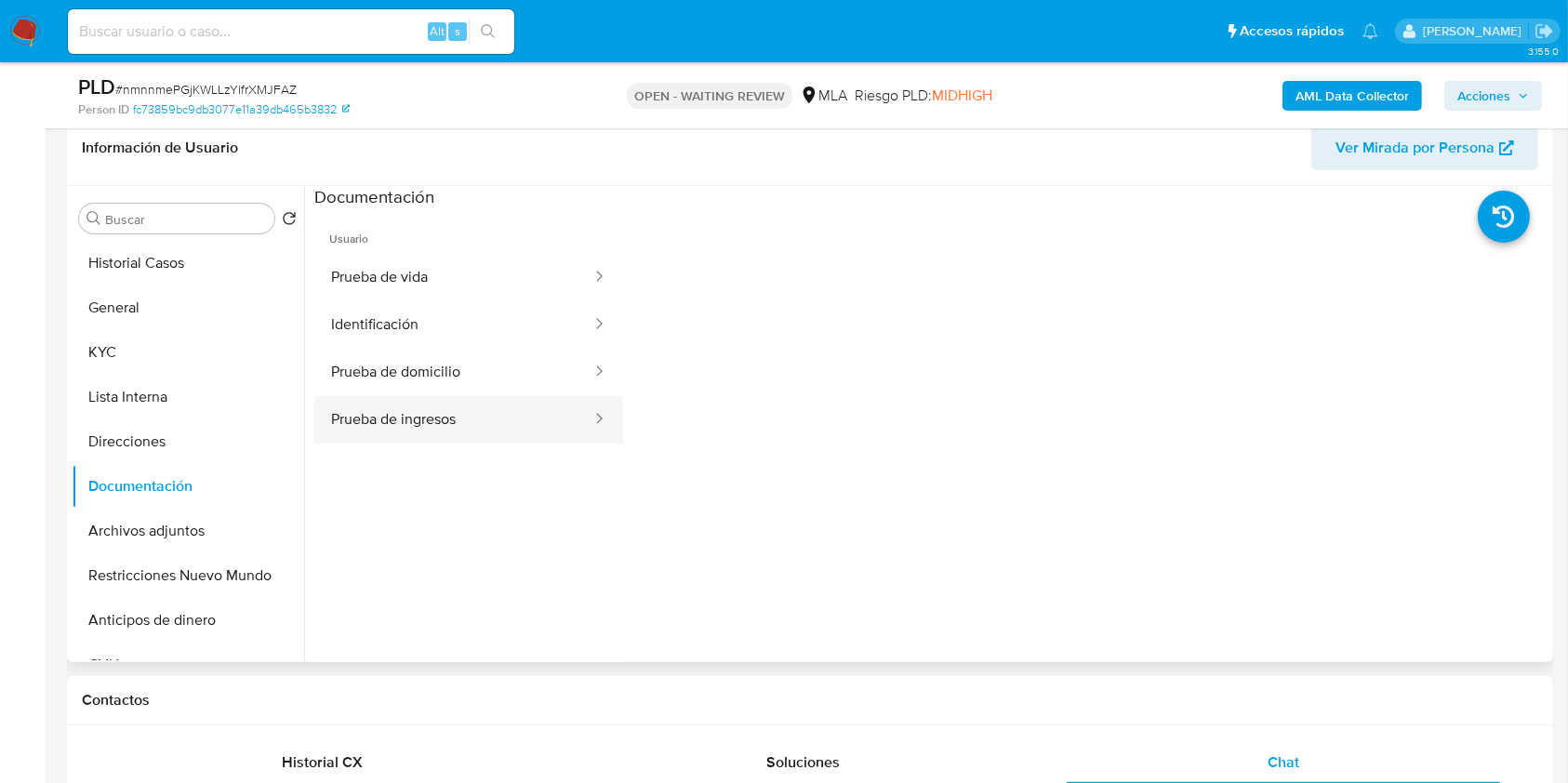
click at [463, 405] on button "Prueba de ingresos" at bounding box center [453, 420] width 279 height 47
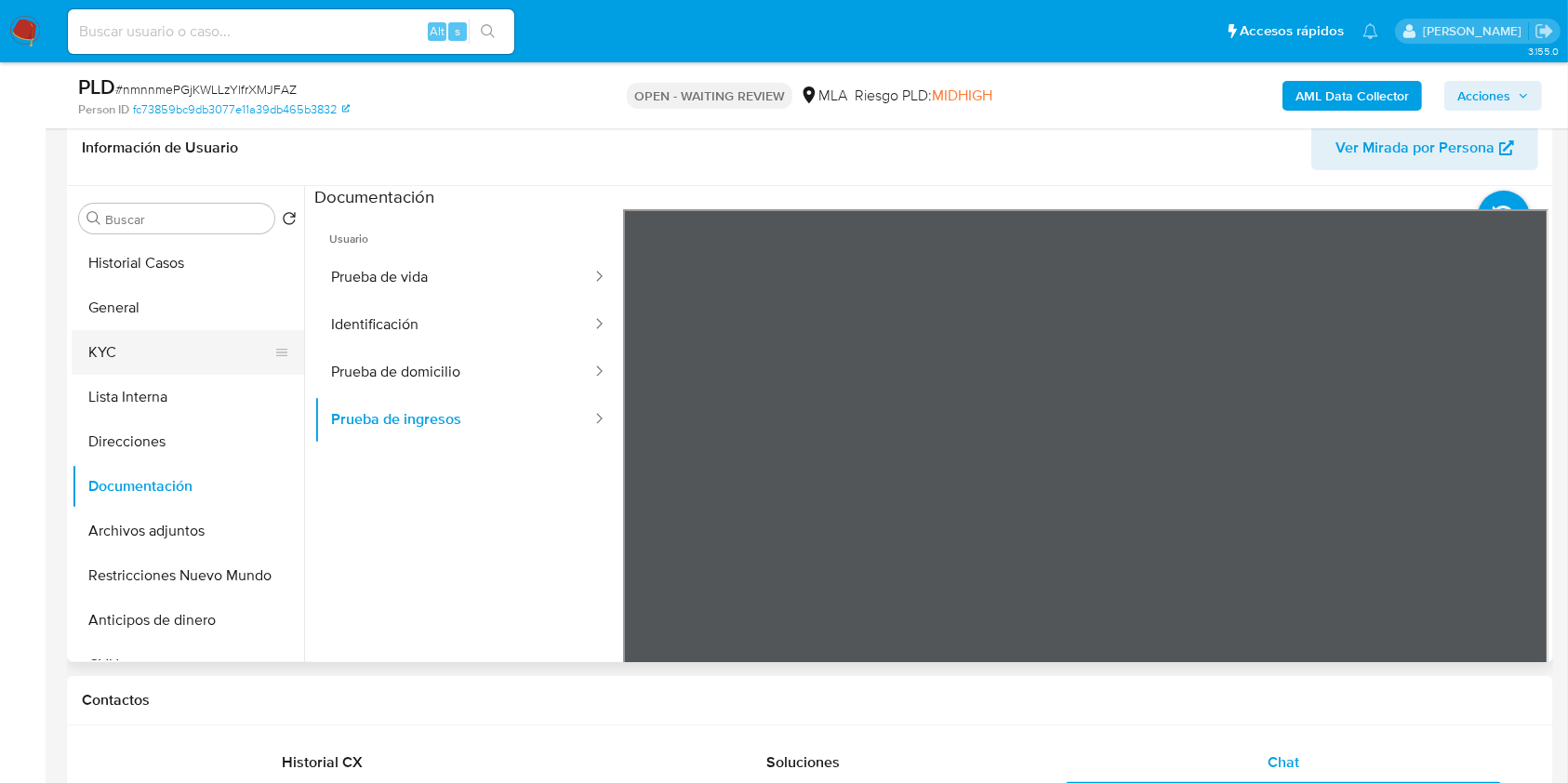
click at [165, 356] on button "KYC" at bounding box center [180, 352] width 218 height 44
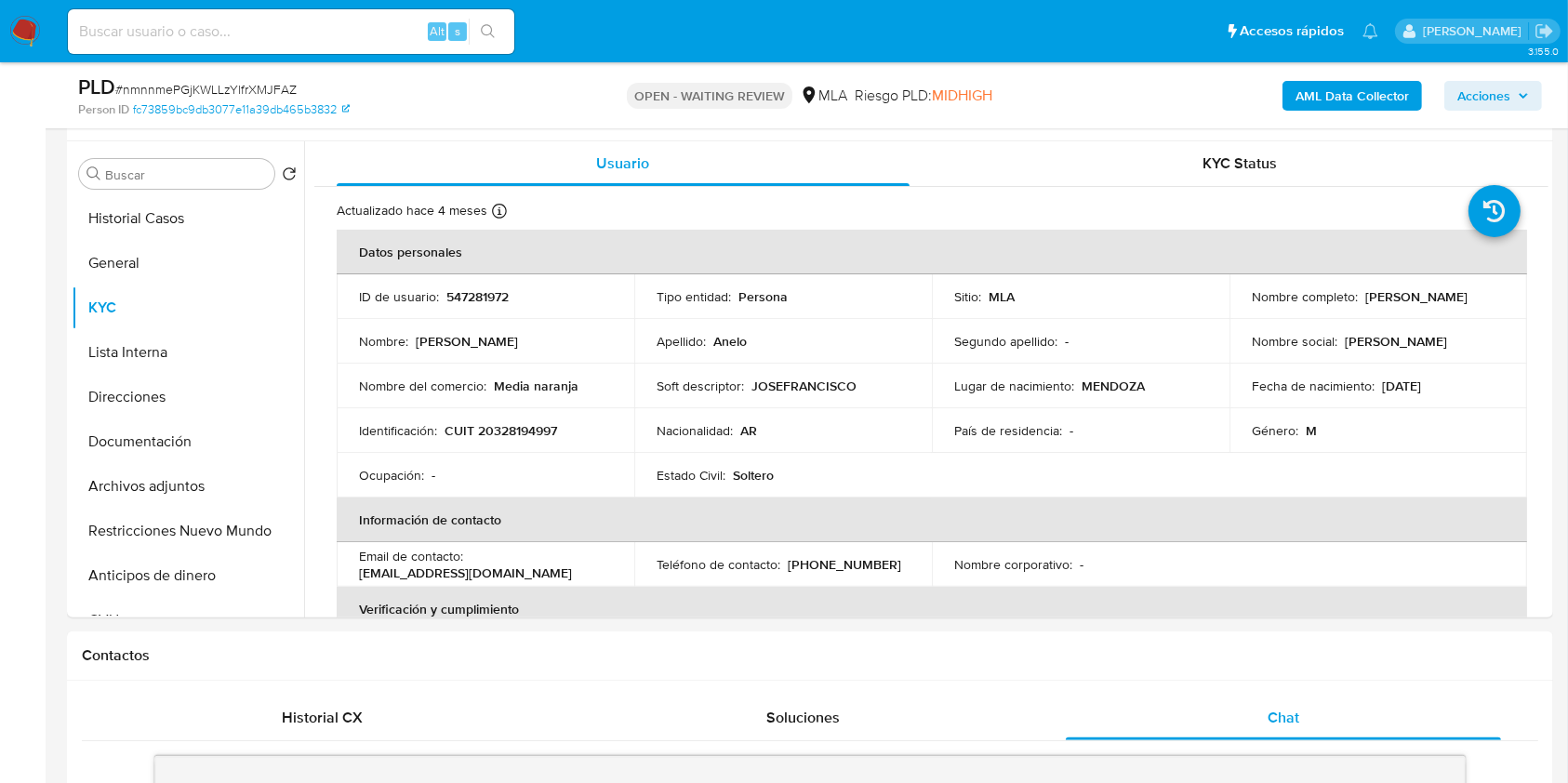
scroll to position [367, 0]
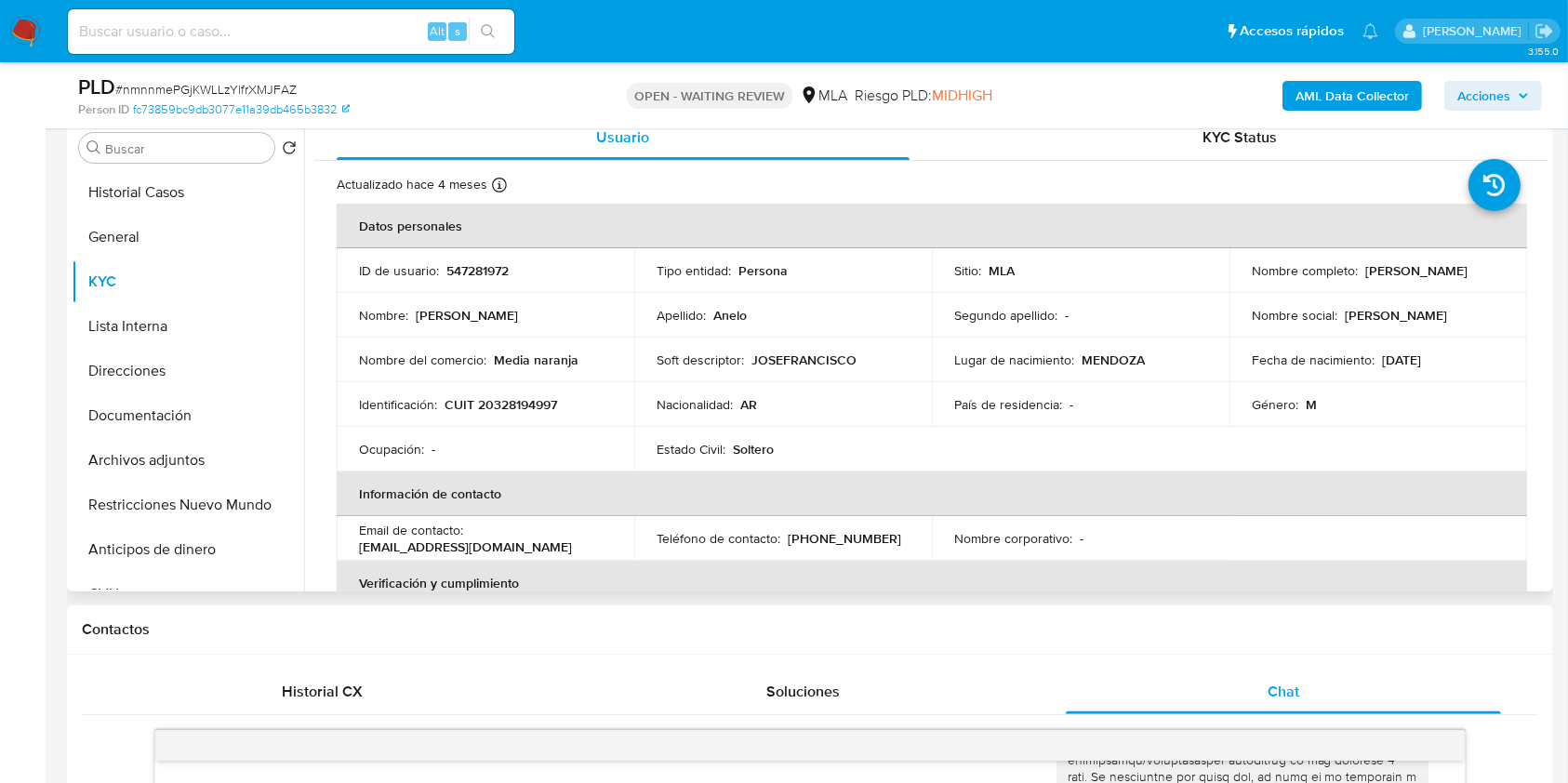
click at [822, 538] on p "[PHONE_NUMBER]" at bounding box center [844, 538] width 113 height 17
copy p "7457682"
drag, startPoint x: 514, startPoint y: 550, endPoint x: 349, endPoint y: 542, distance: 165.2
click at [349, 542] on td "Email de contacto : joseanelo2708@gmail.com" at bounding box center [486, 538] width 297 height 44
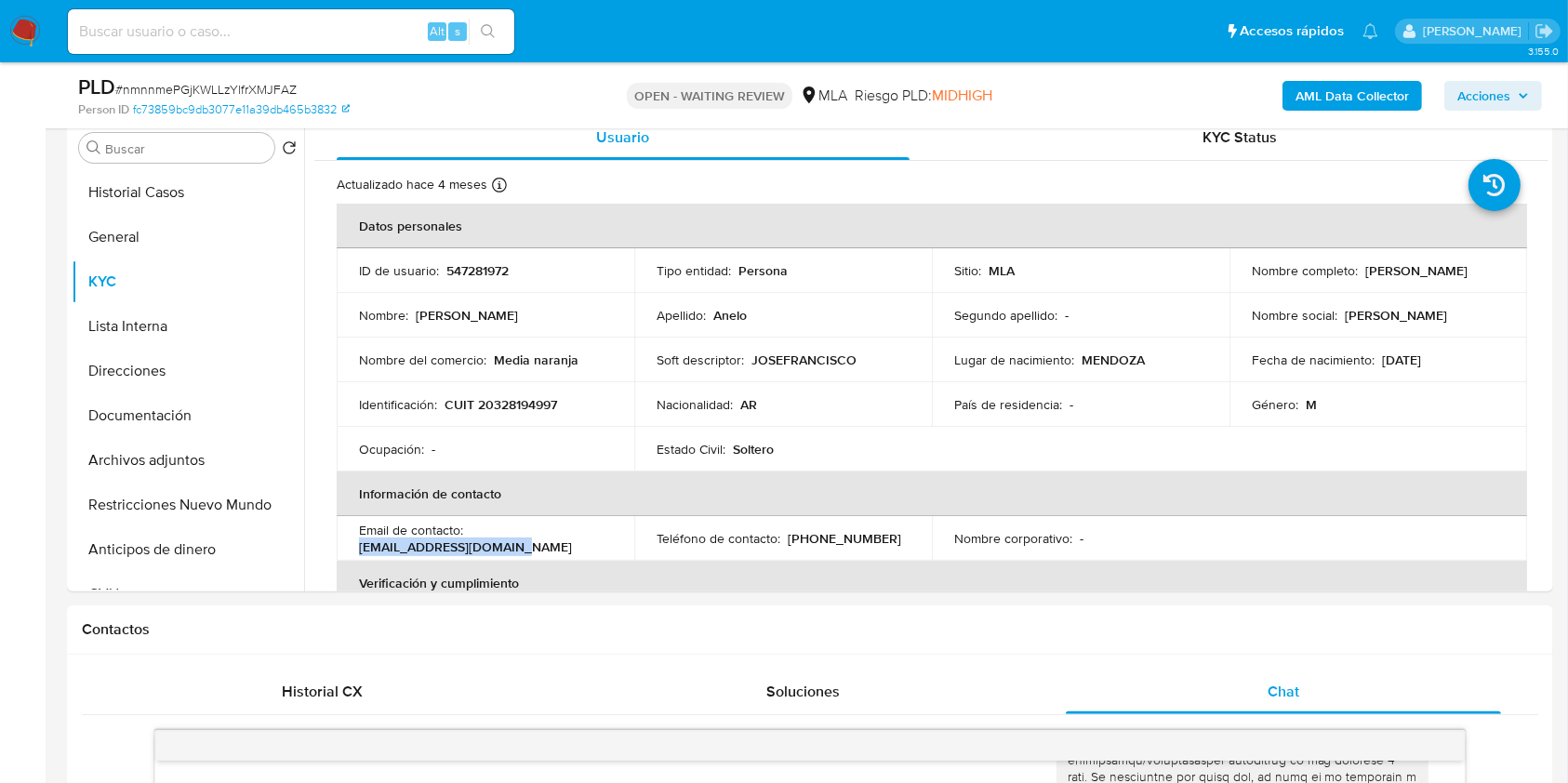
copy p "[EMAIL_ADDRESS][DOMAIN_NAME]"
click at [538, 406] on p "CUIT 20328194997" at bounding box center [500, 404] width 112 height 17
copy p "20328194997"
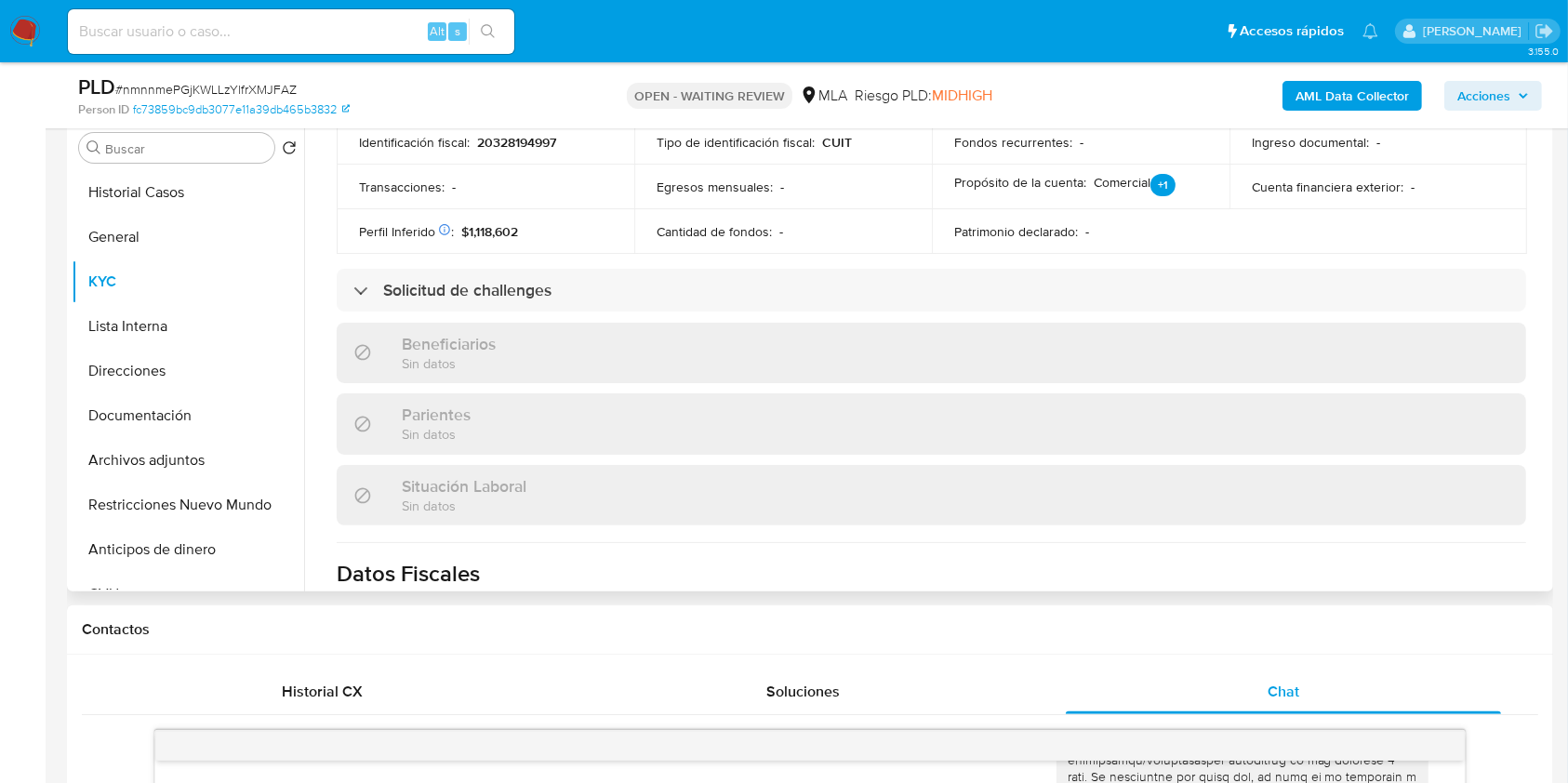
scroll to position [992, 0]
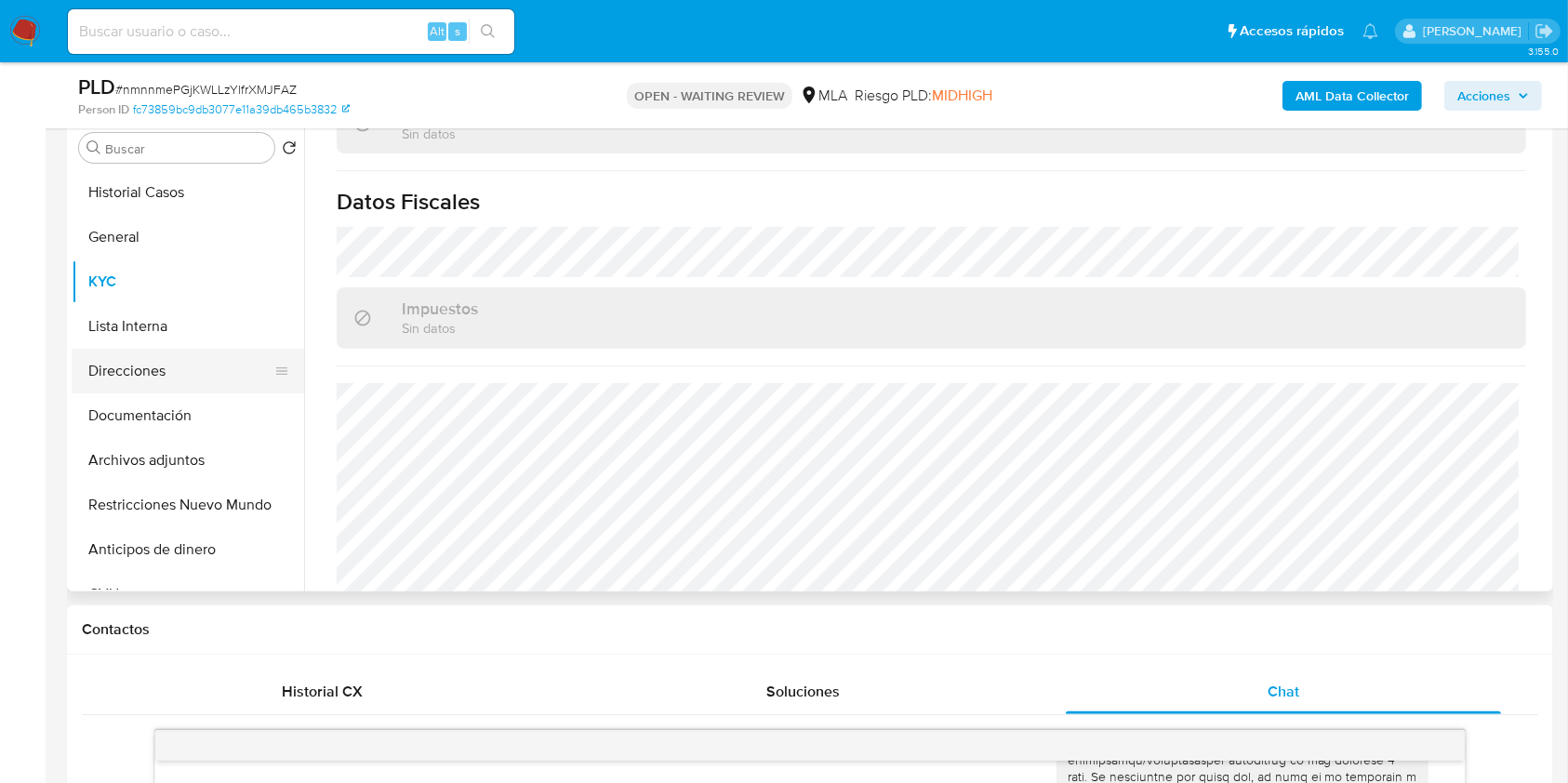
click at [108, 359] on button "Direcciones" at bounding box center [180, 370] width 218 height 44
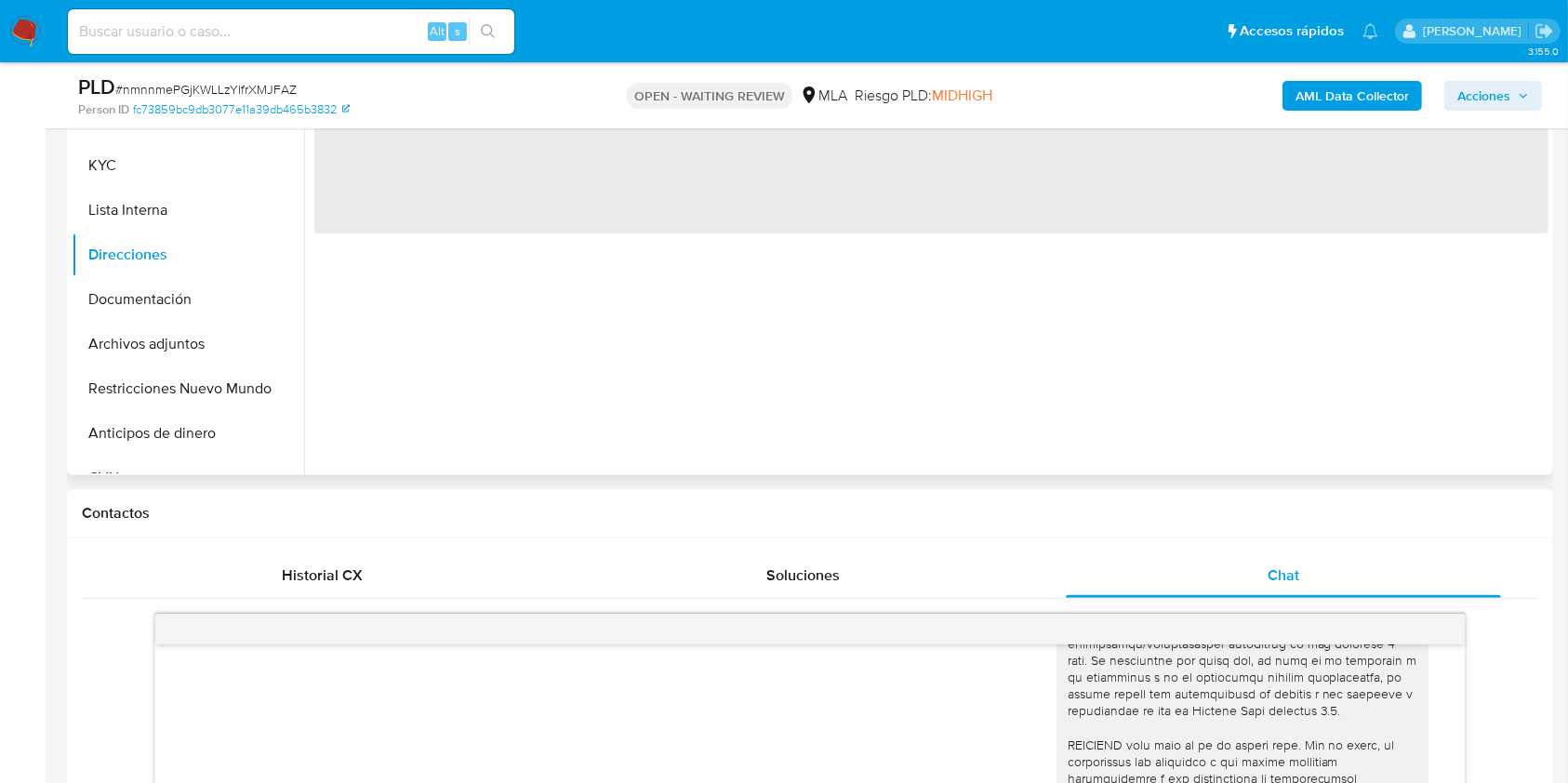
scroll to position [243, 0]
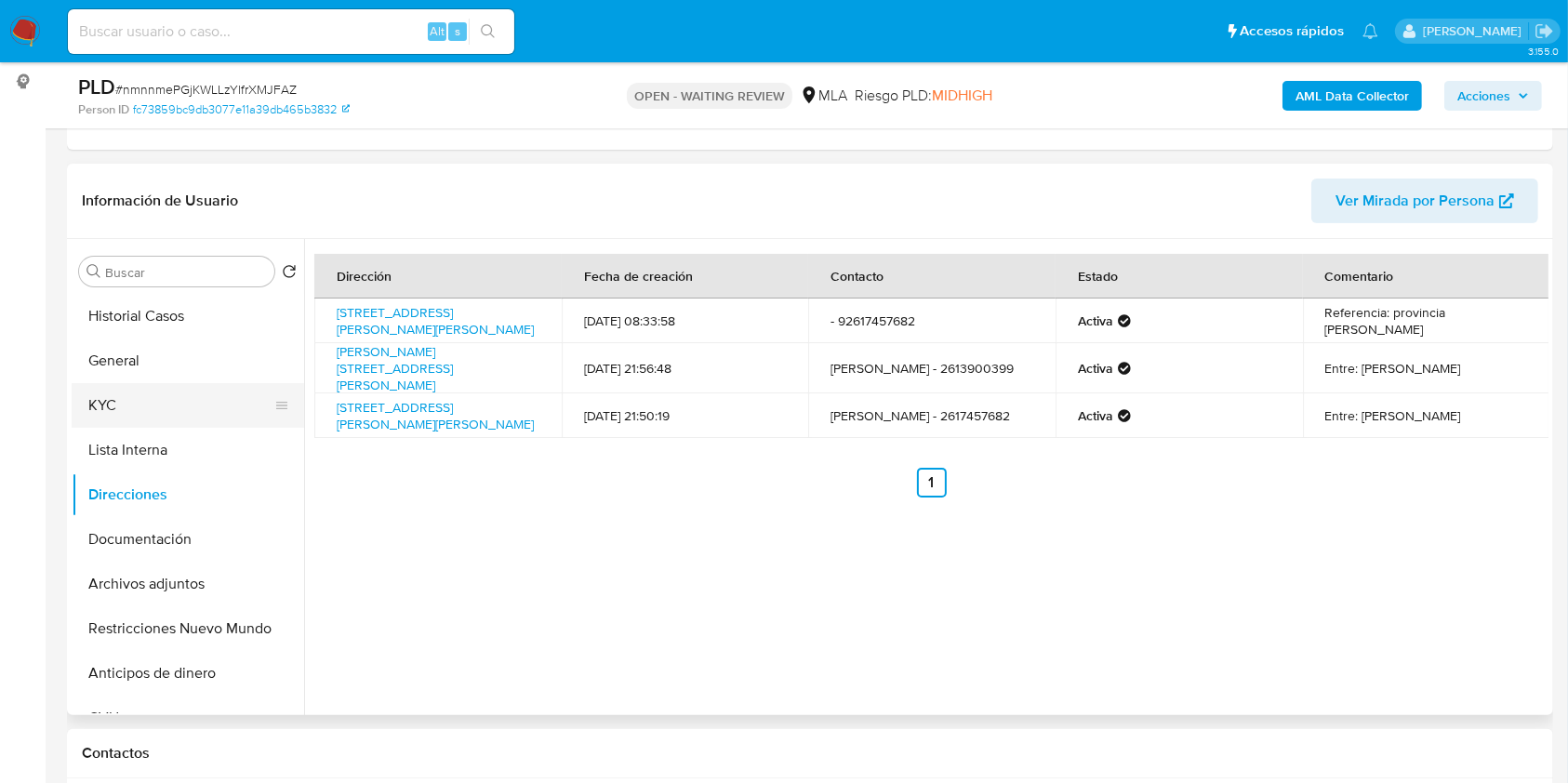
click at [147, 416] on button "KYC" at bounding box center [180, 405] width 218 height 44
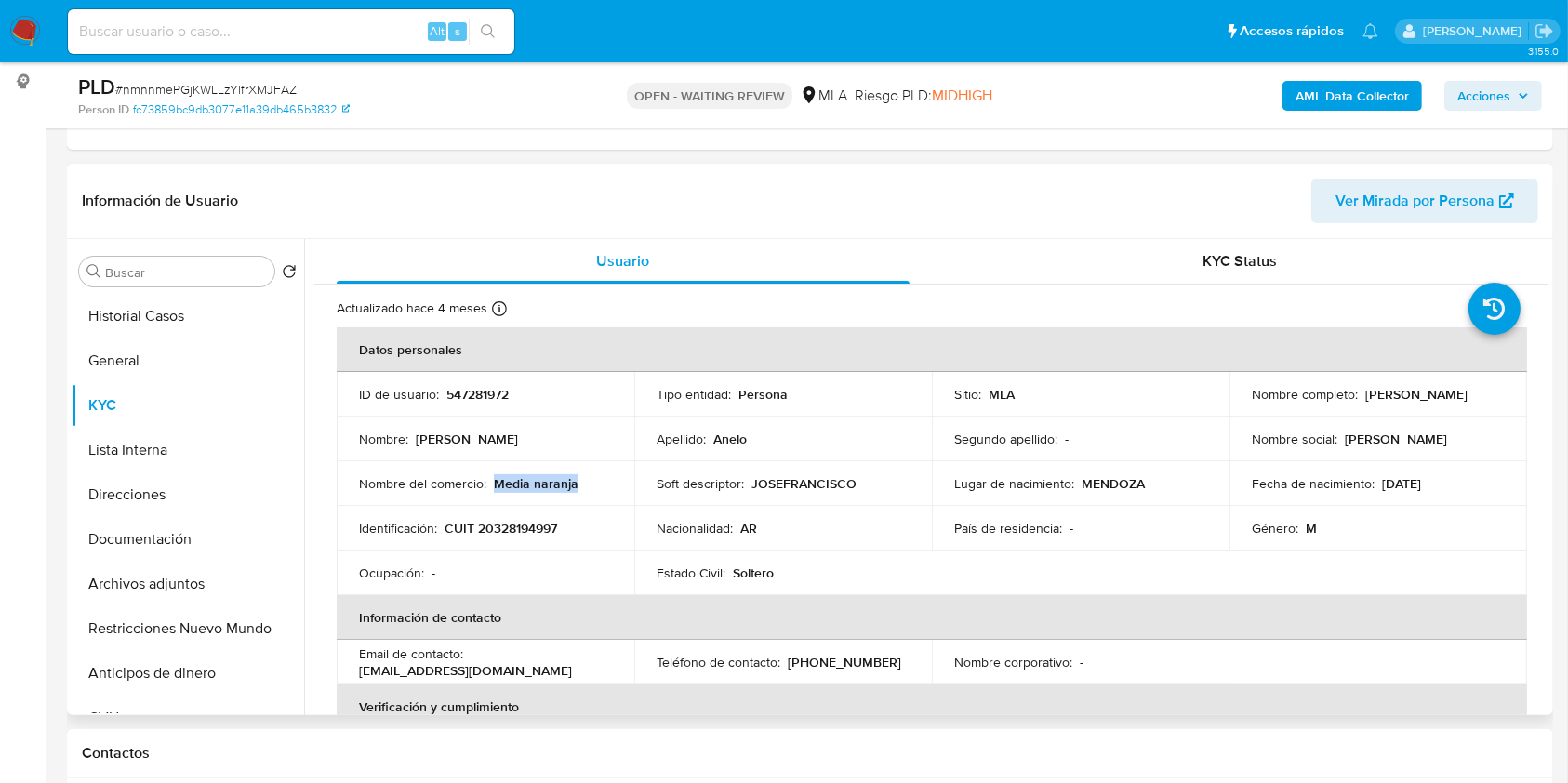
drag, startPoint x: 569, startPoint y: 482, endPoint x: 495, endPoint y: 484, distance: 74.0
click at [495, 484] on div "Nombre del comercio : Media naranja" at bounding box center [486, 484] width 253 height 17
copy p "Media naranja"
click at [844, 666] on p "(261) 7457682" at bounding box center [844, 662] width 113 height 17
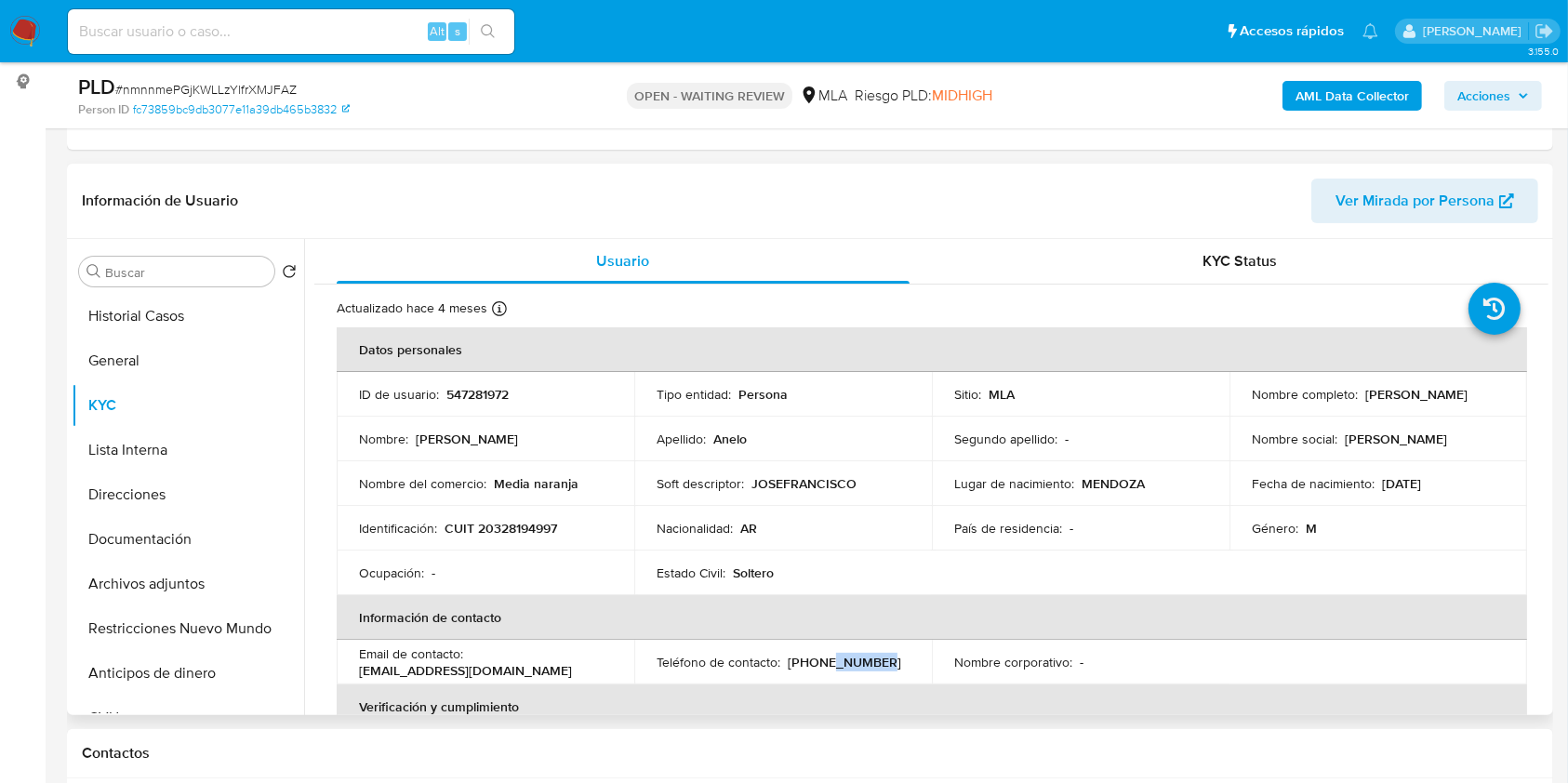
copy p "7457682"
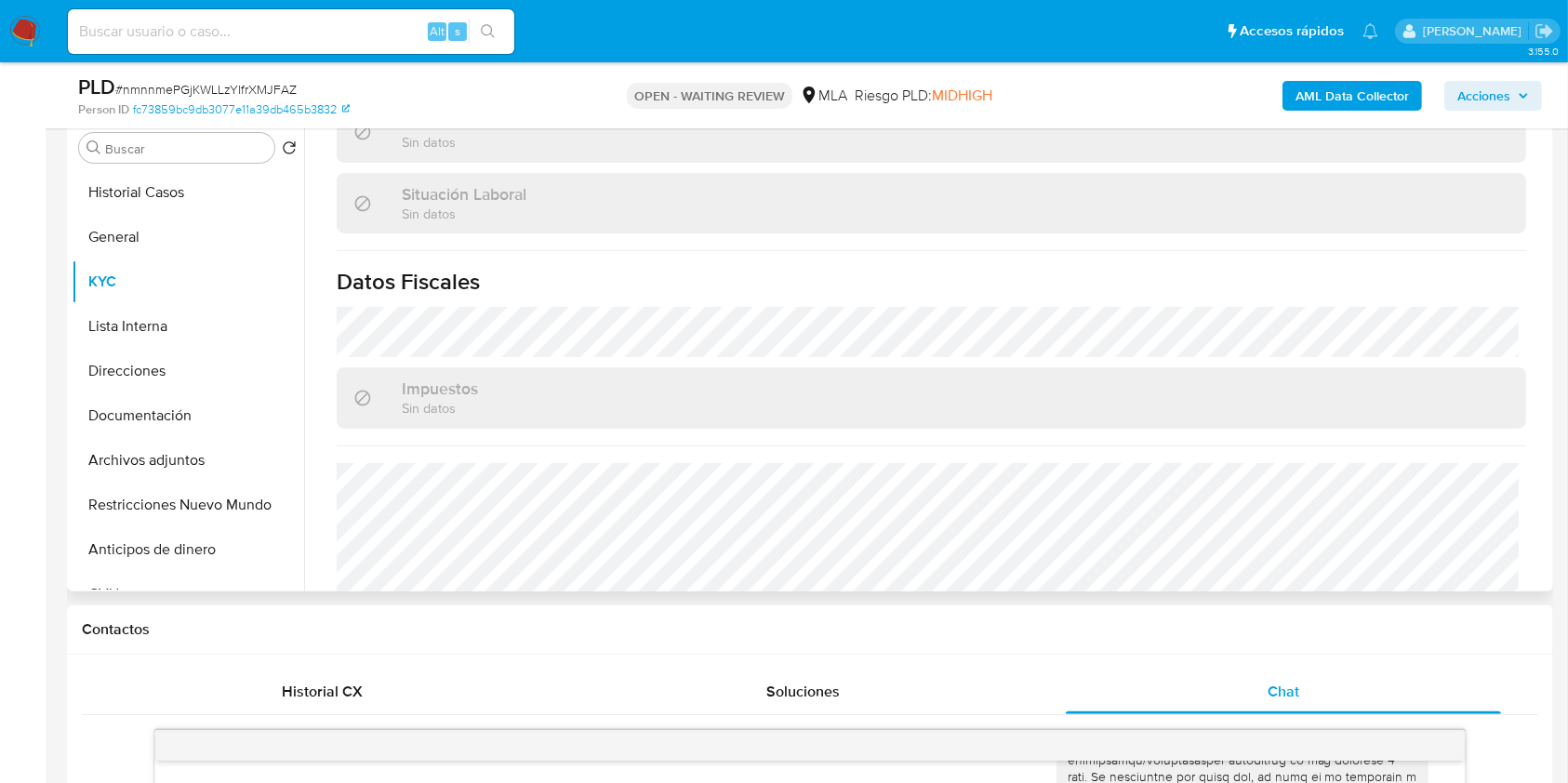
scroll to position [1014, 0]
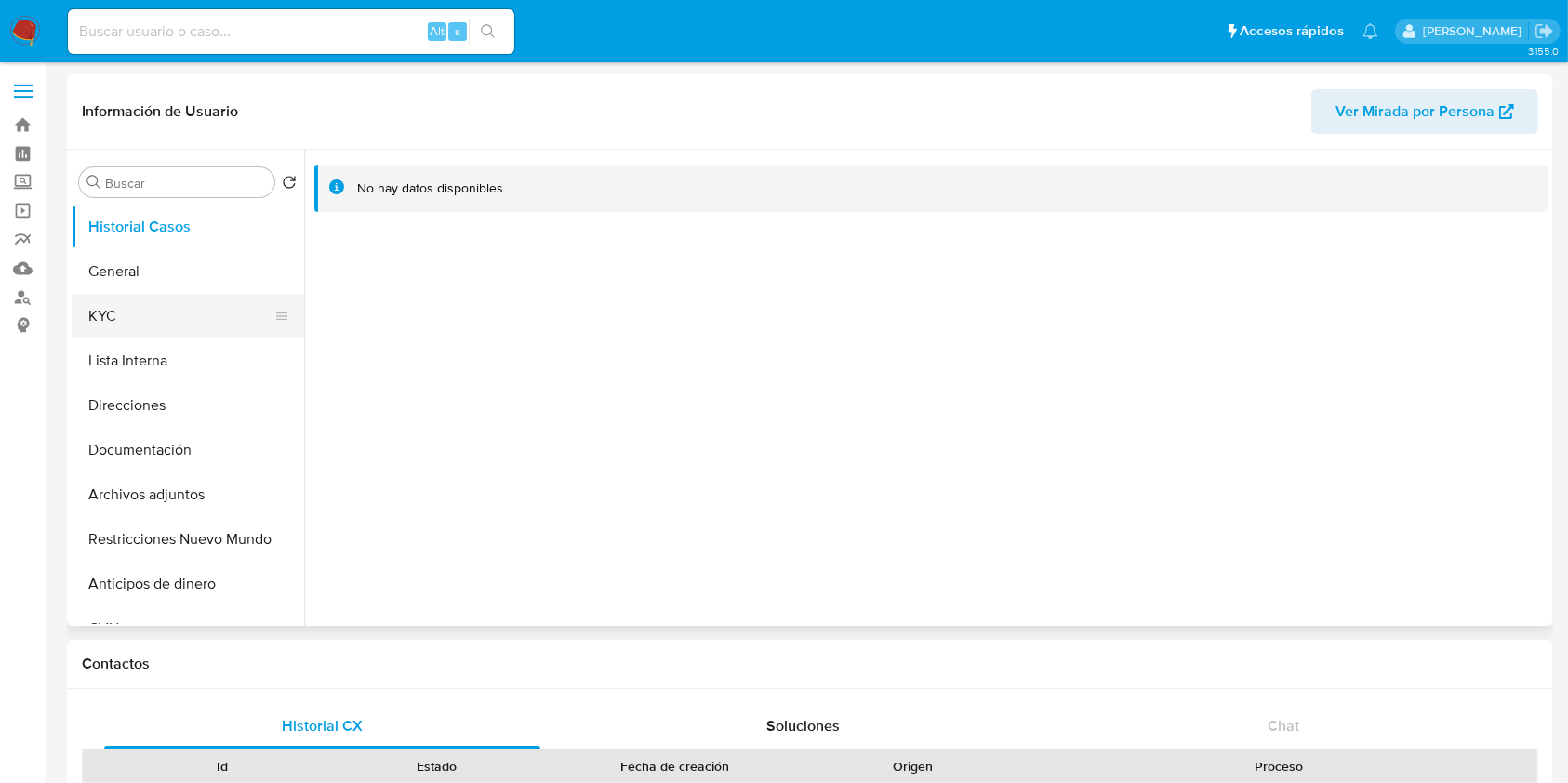
click at [183, 322] on button "KYC" at bounding box center [180, 315] width 218 height 44
select select "10"
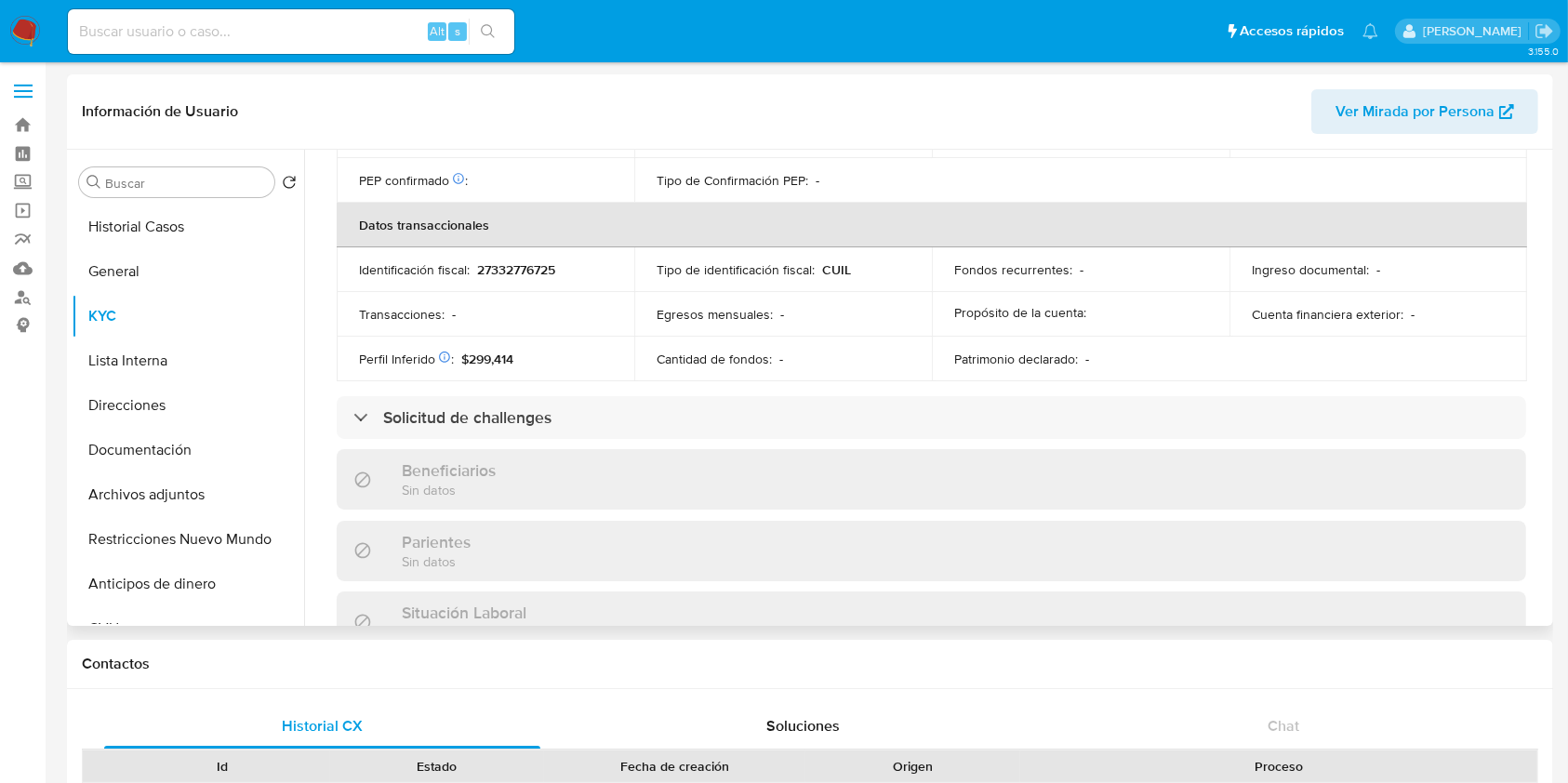
scroll to position [961, 0]
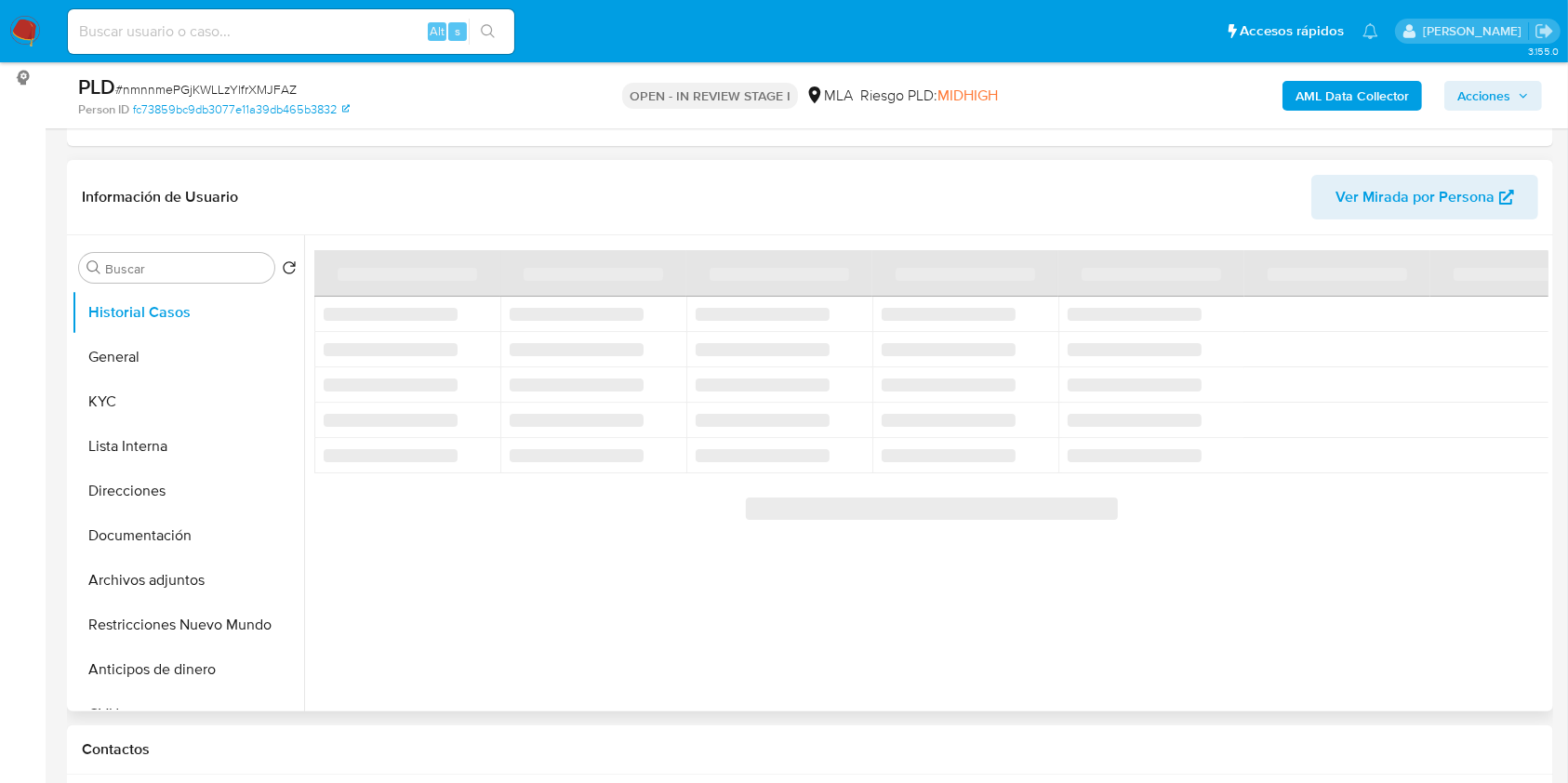
scroll to position [372, 0]
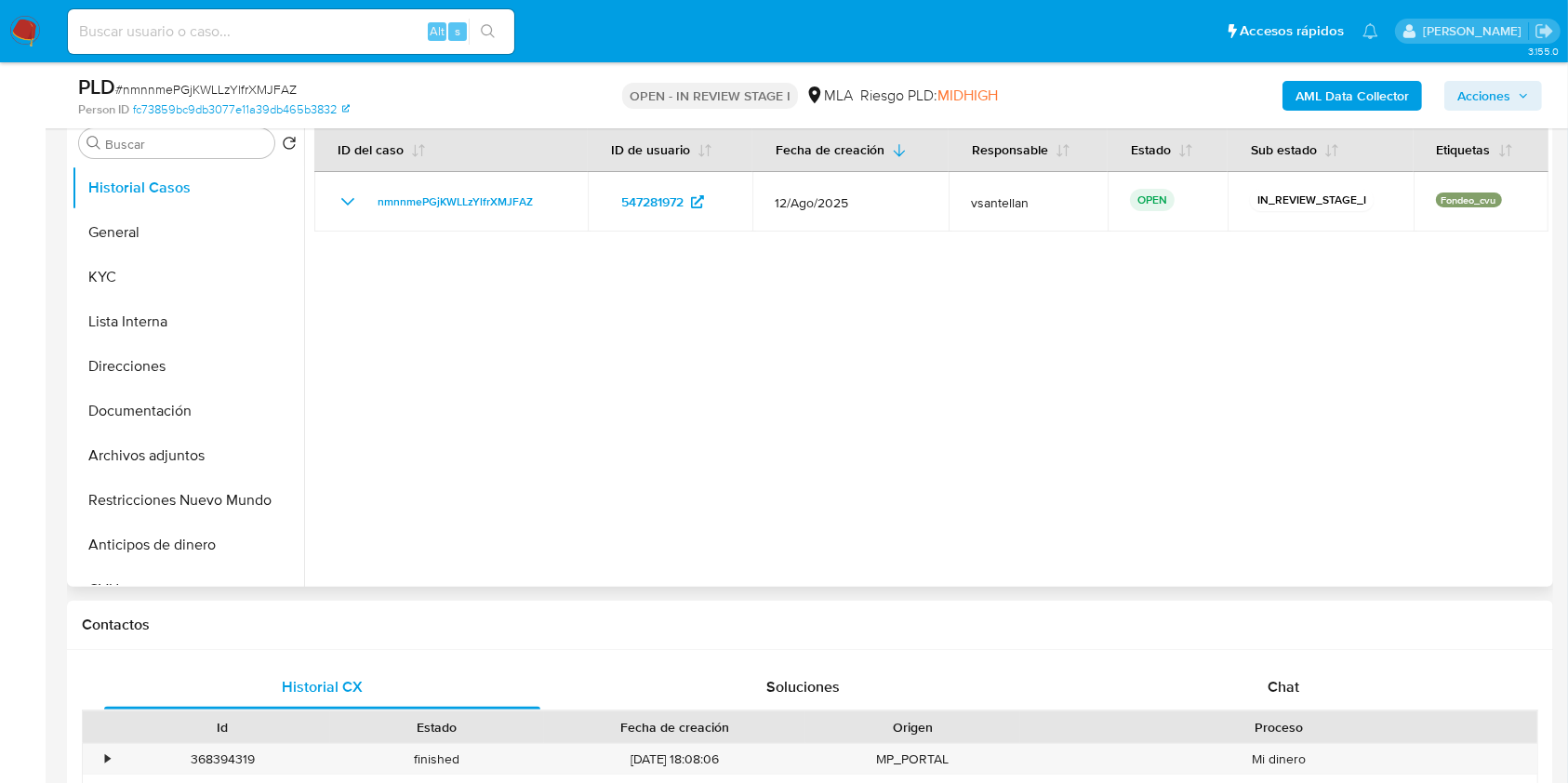
select select "10"
click at [187, 413] on button "Documentación" at bounding box center [180, 411] width 218 height 44
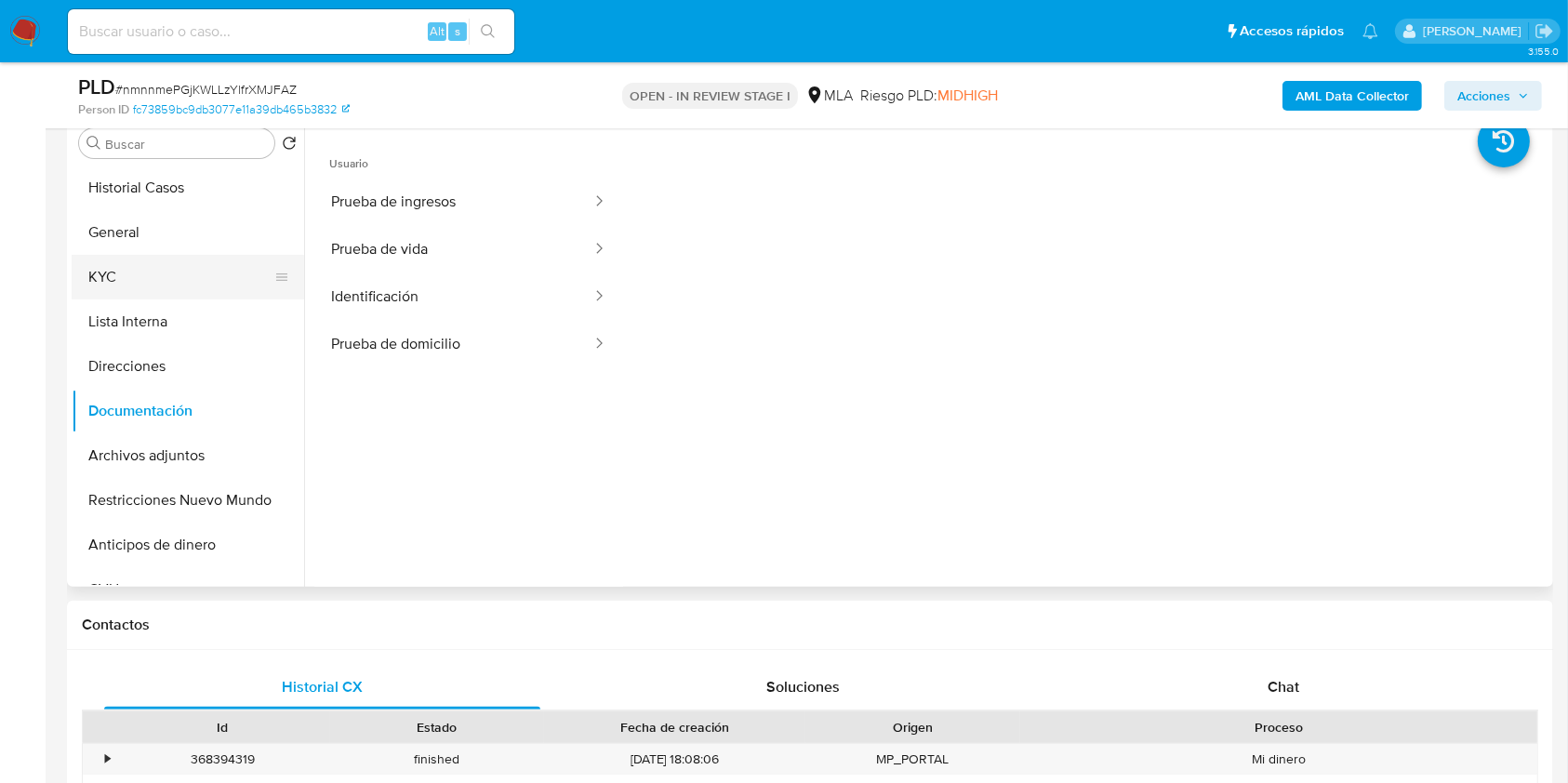
click at [148, 277] on button "KYC" at bounding box center [180, 277] width 218 height 44
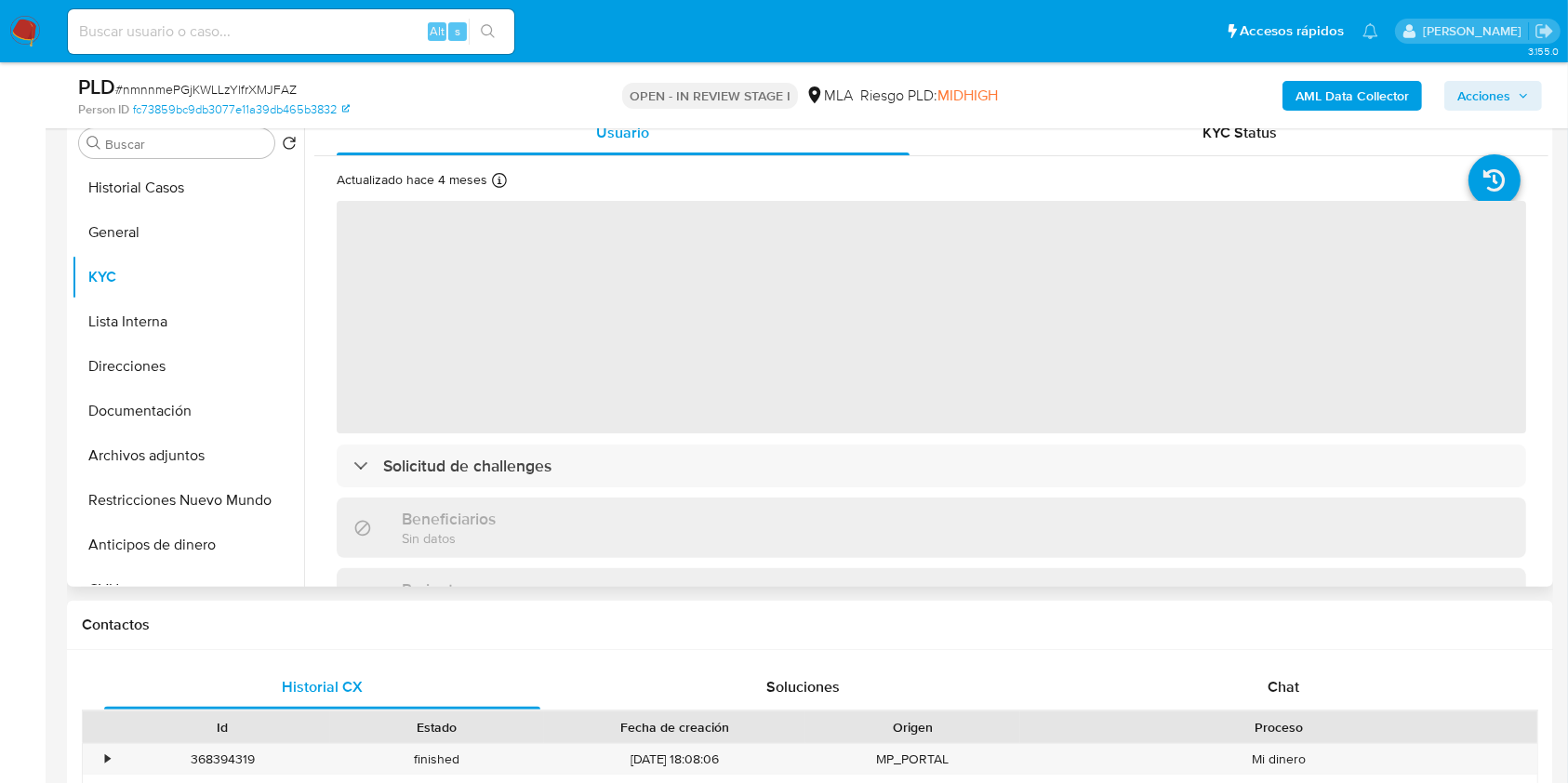
scroll to position [247, 0]
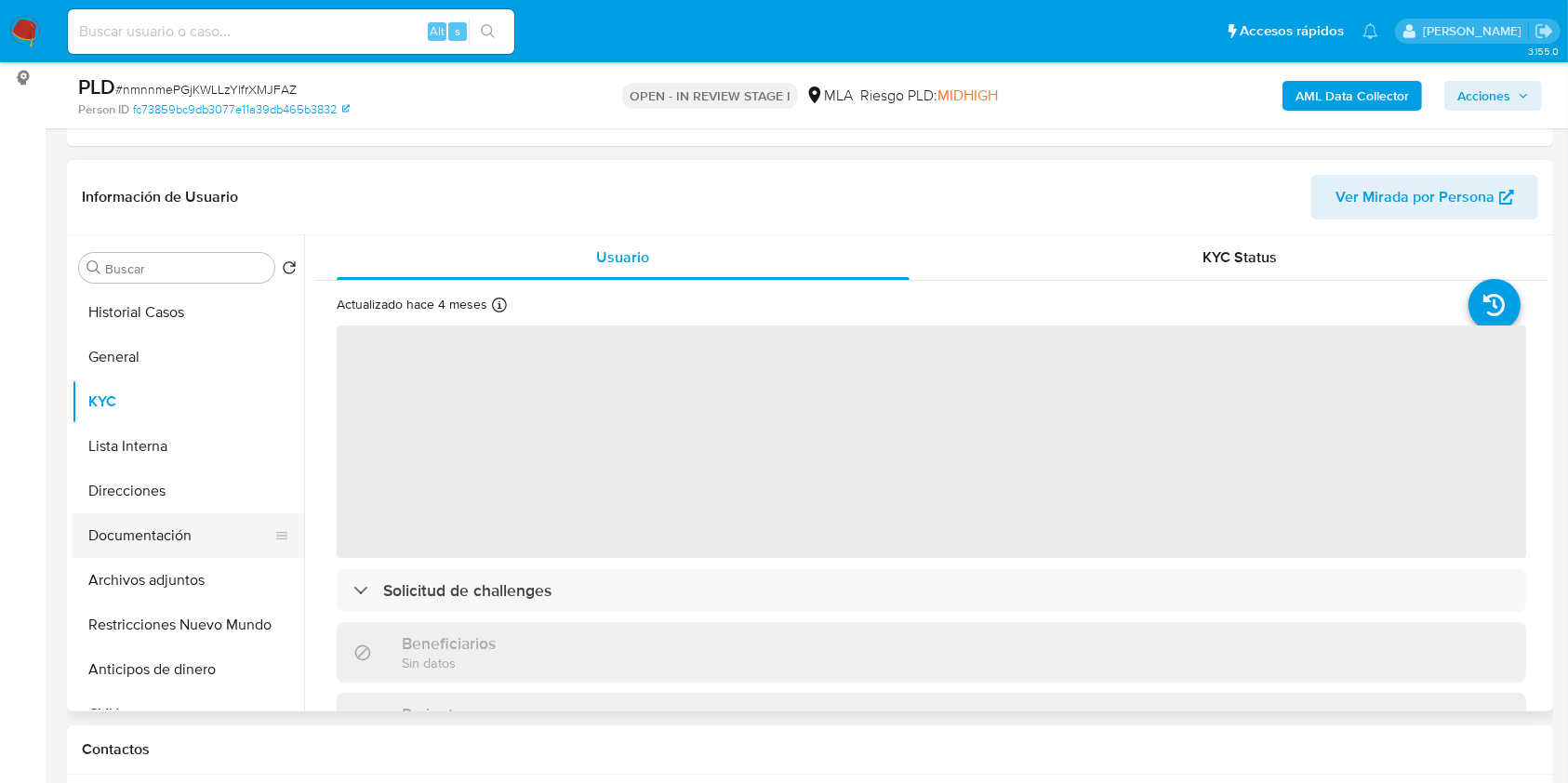
drag, startPoint x: 178, startPoint y: 499, endPoint x: 178, endPoint y: 529, distance: 30.0
click at [176, 509] on button "Direcciones" at bounding box center [188, 490] width 232 height 44
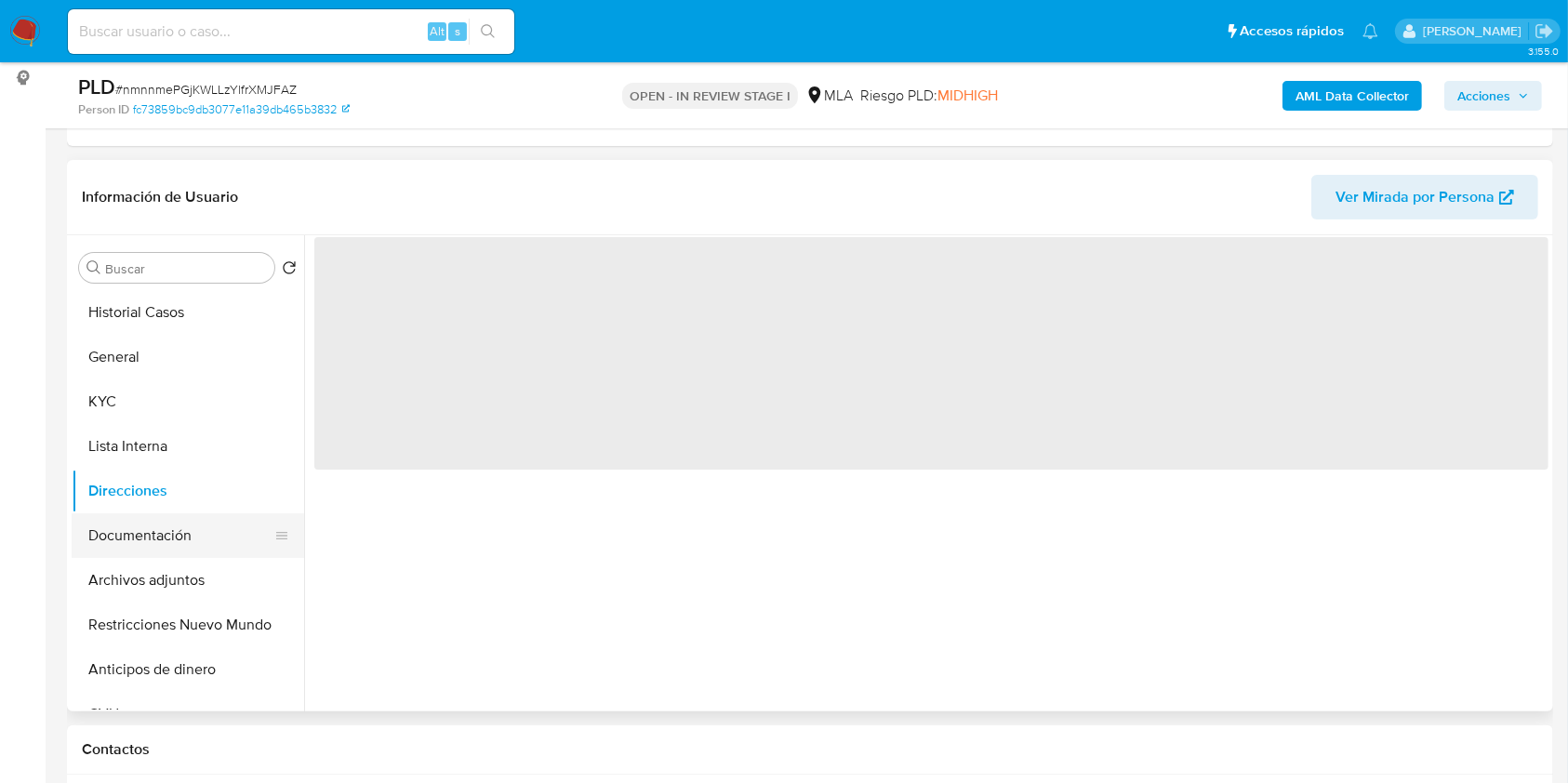
click at [178, 529] on button "Documentación" at bounding box center [180, 535] width 218 height 44
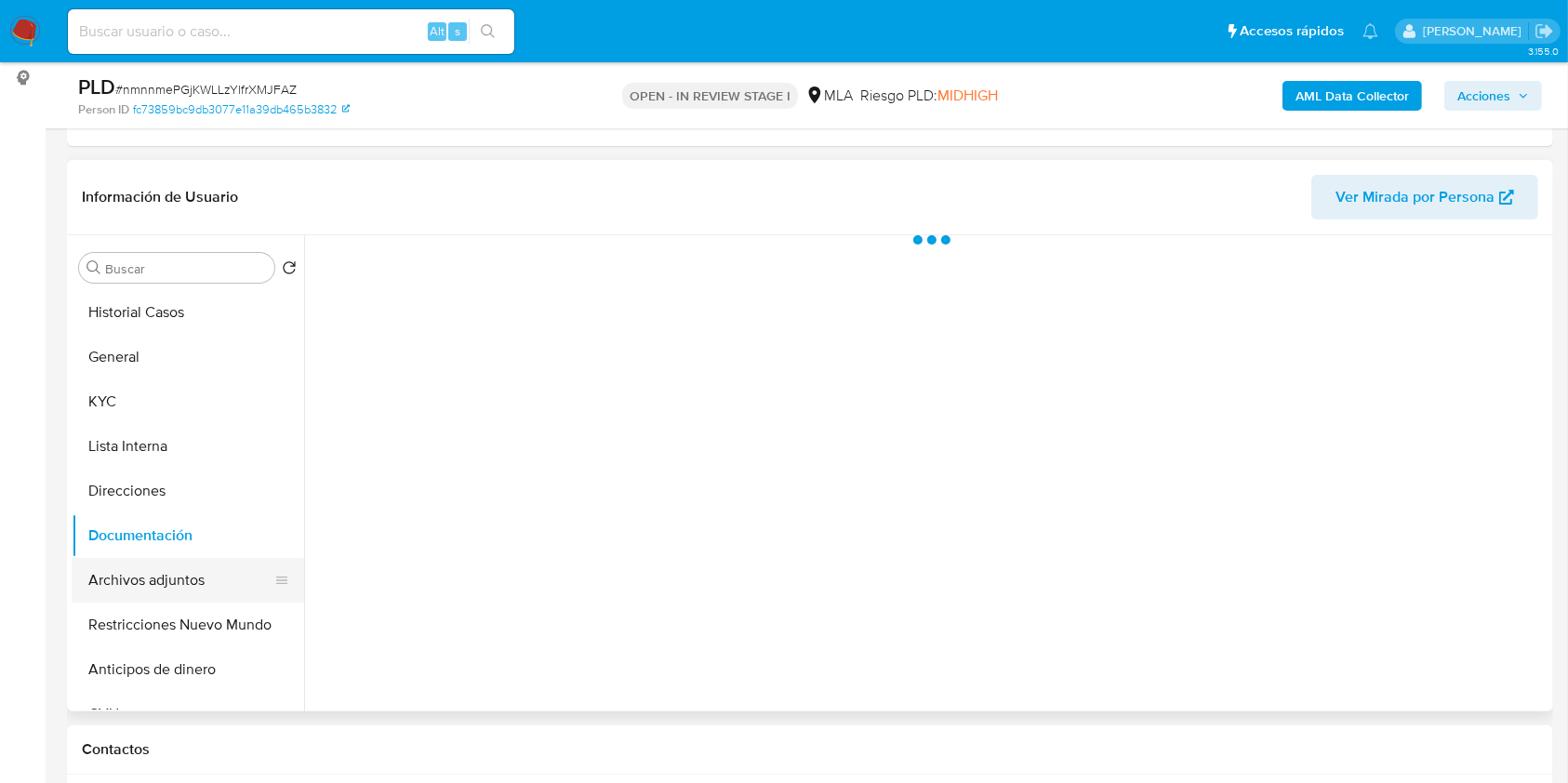
click at [182, 572] on button "Archivos adjuntos" at bounding box center [180, 580] width 218 height 44
click at [217, 535] on button "Documentación" at bounding box center [180, 535] width 218 height 44
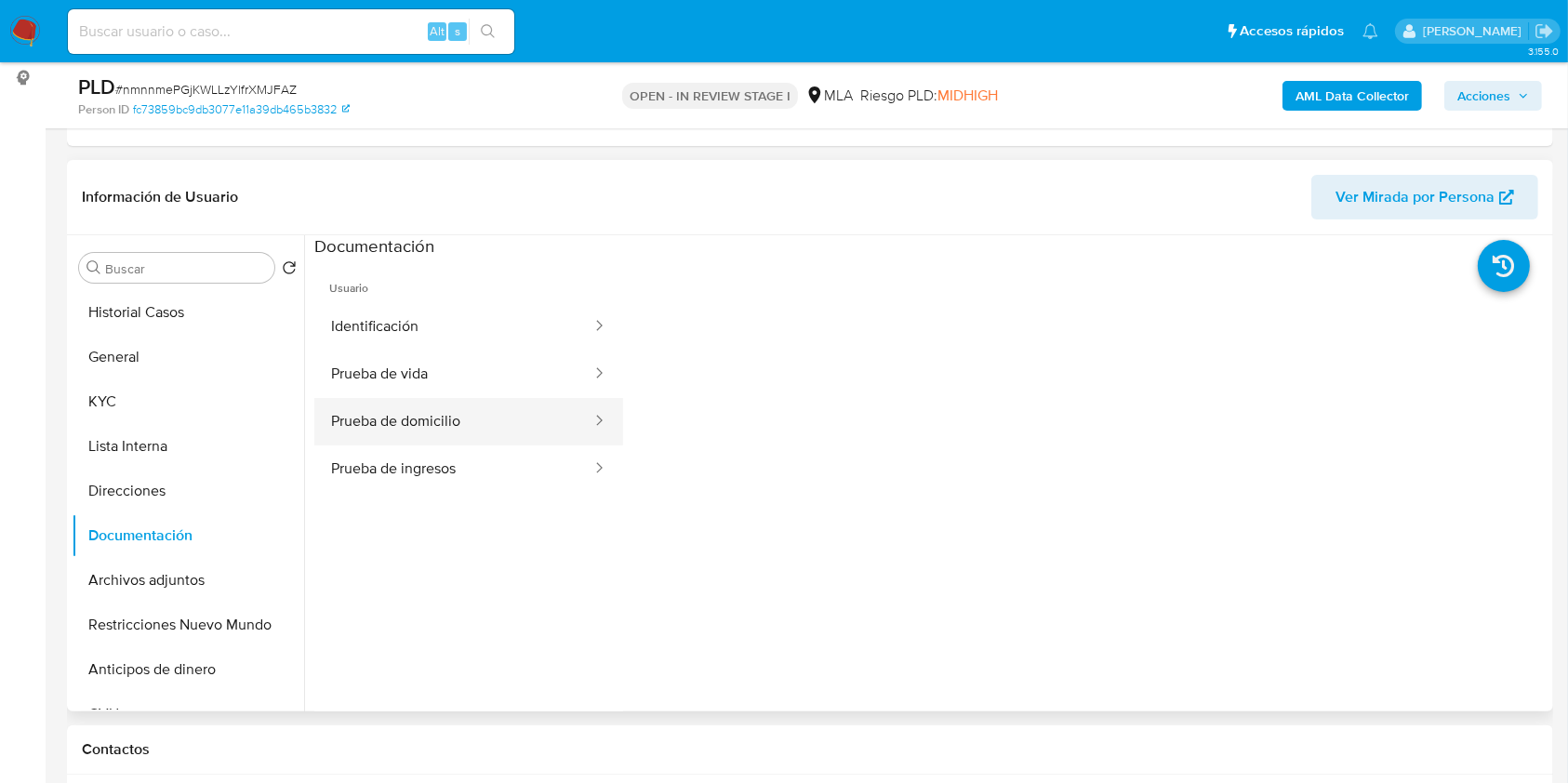
click at [448, 411] on button "Prueba de domicilio" at bounding box center [453, 422] width 279 height 47
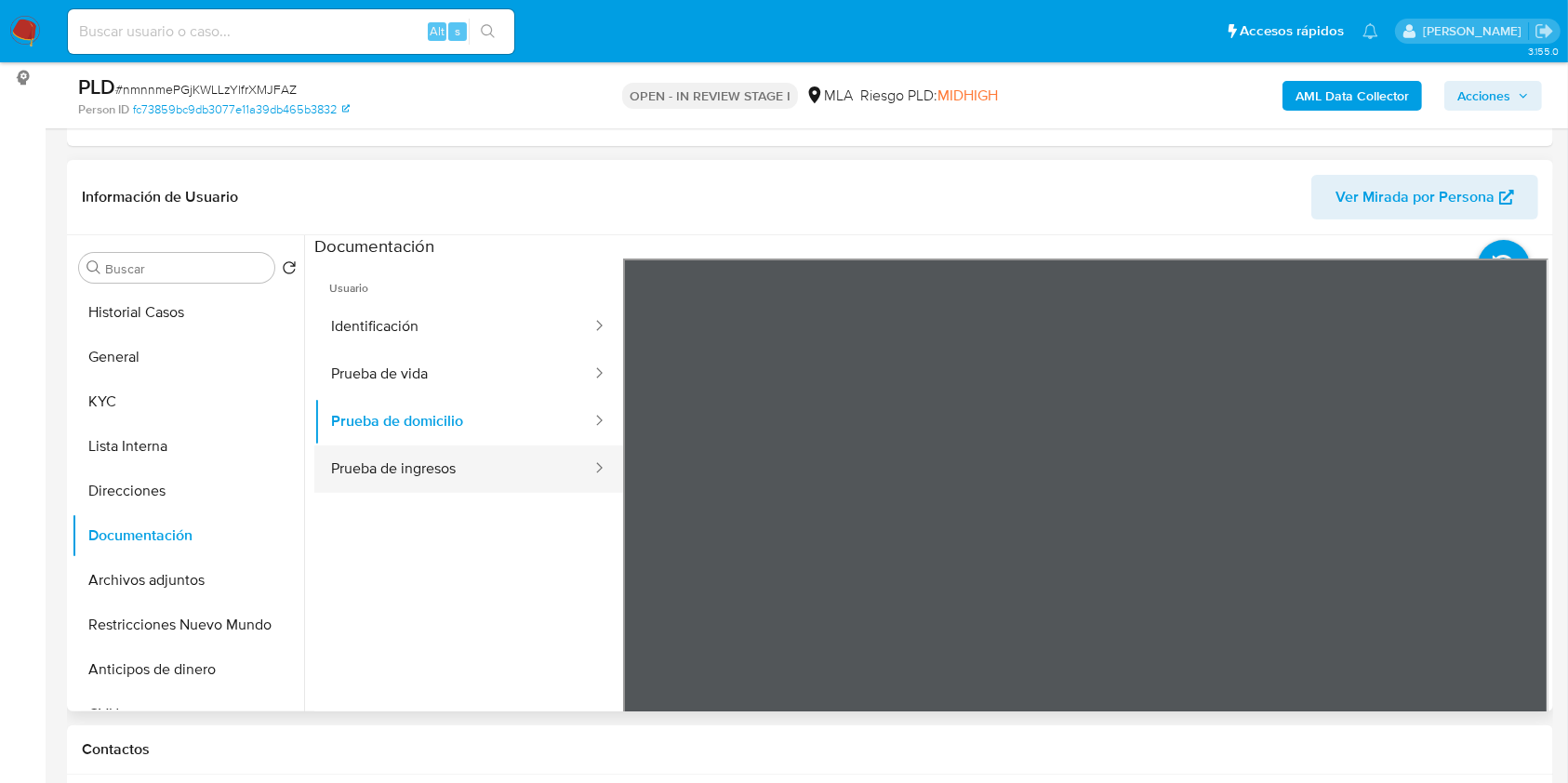
click at [465, 478] on button "Prueba de ingresos" at bounding box center [453, 469] width 279 height 47
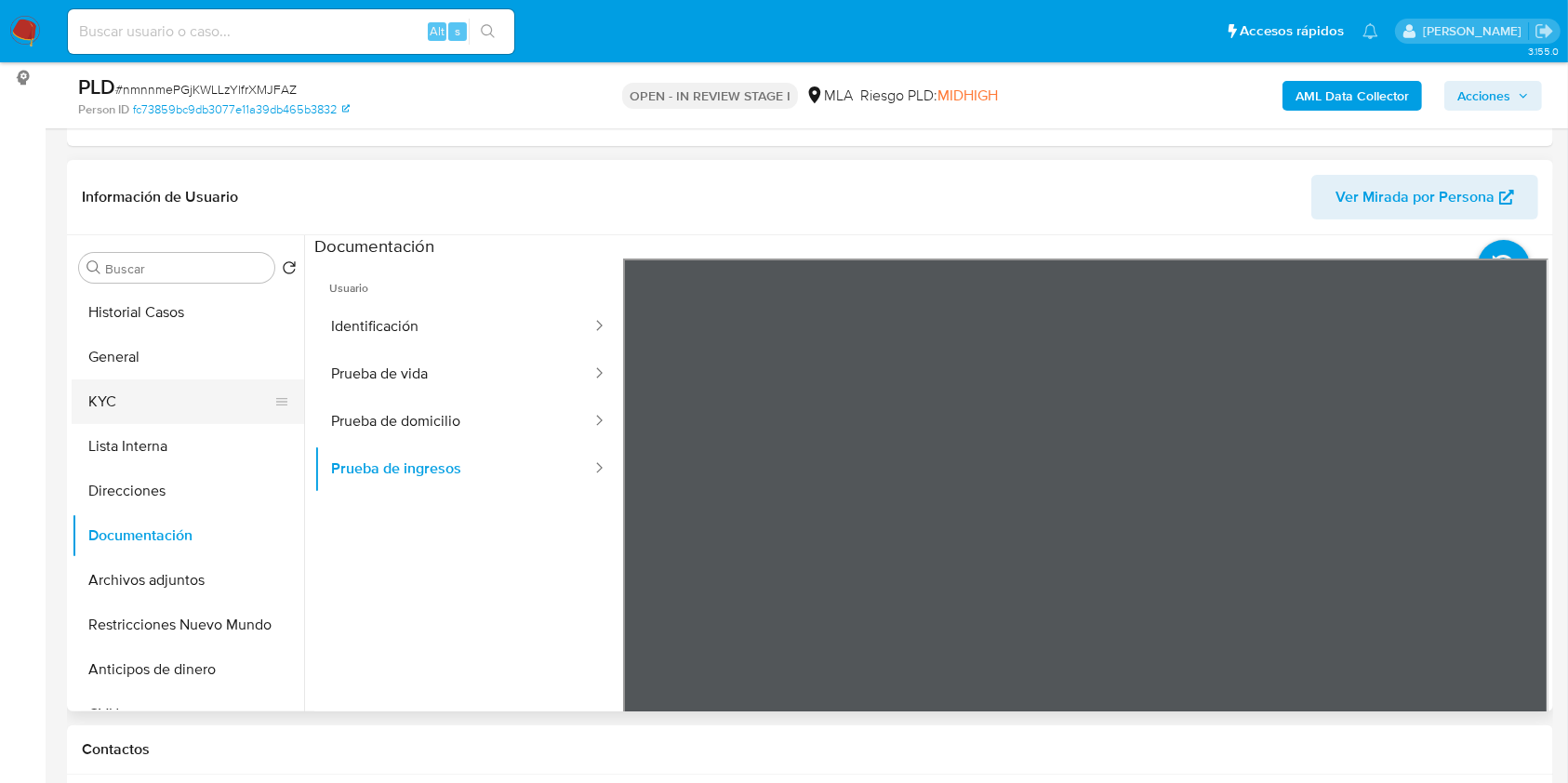
click at [180, 406] on button "KYC" at bounding box center [180, 401] width 218 height 44
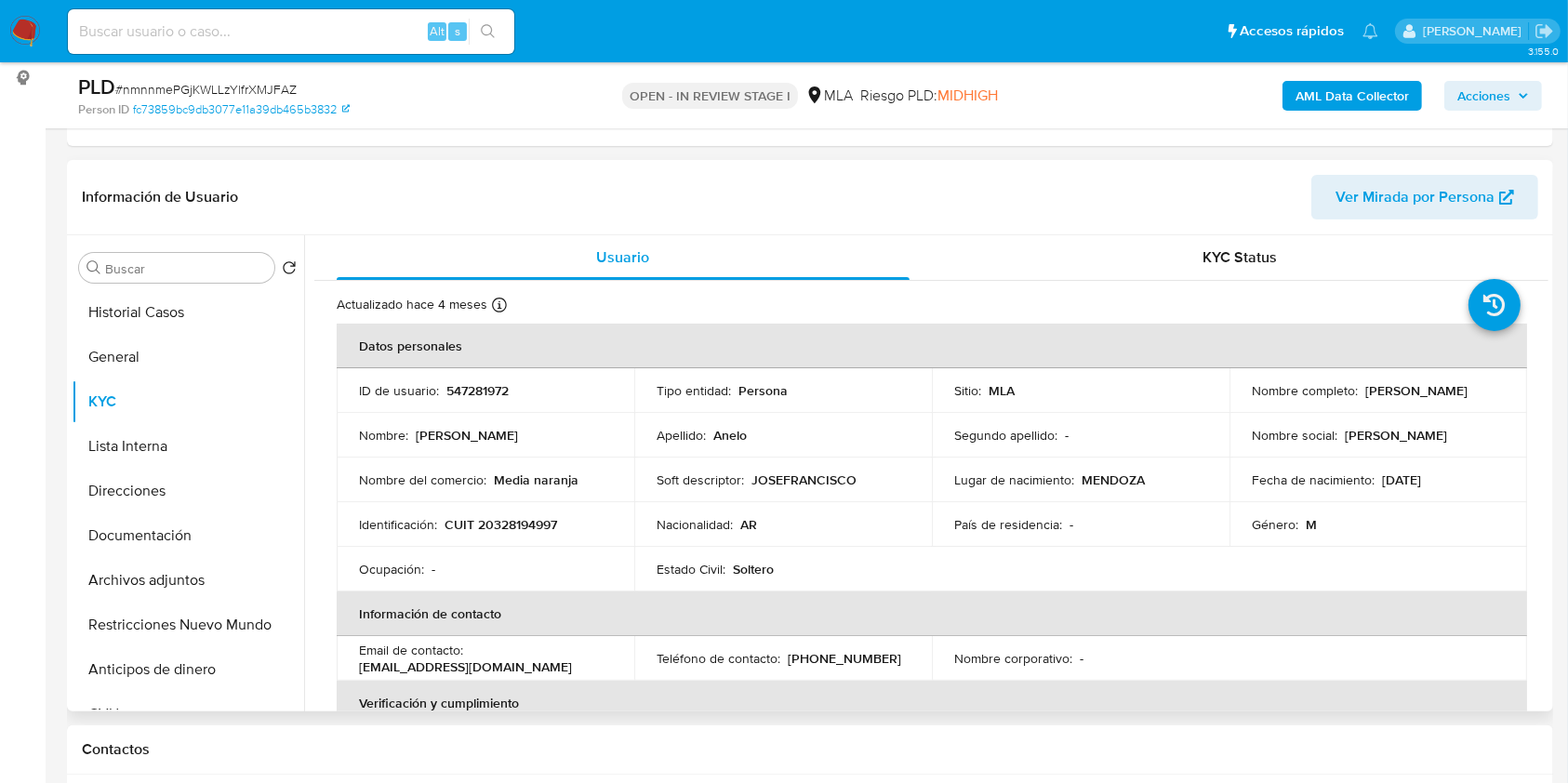
drag, startPoint x: 1360, startPoint y: 391, endPoint x: 1490, endPoint y: 388, distance: 130.0
click at [1490, 387] on div "Nombre completo : [PERSON_NAME]" at bounding box center [1378, 390] width 253 height 17
copy p "[PERSON_NAME]"
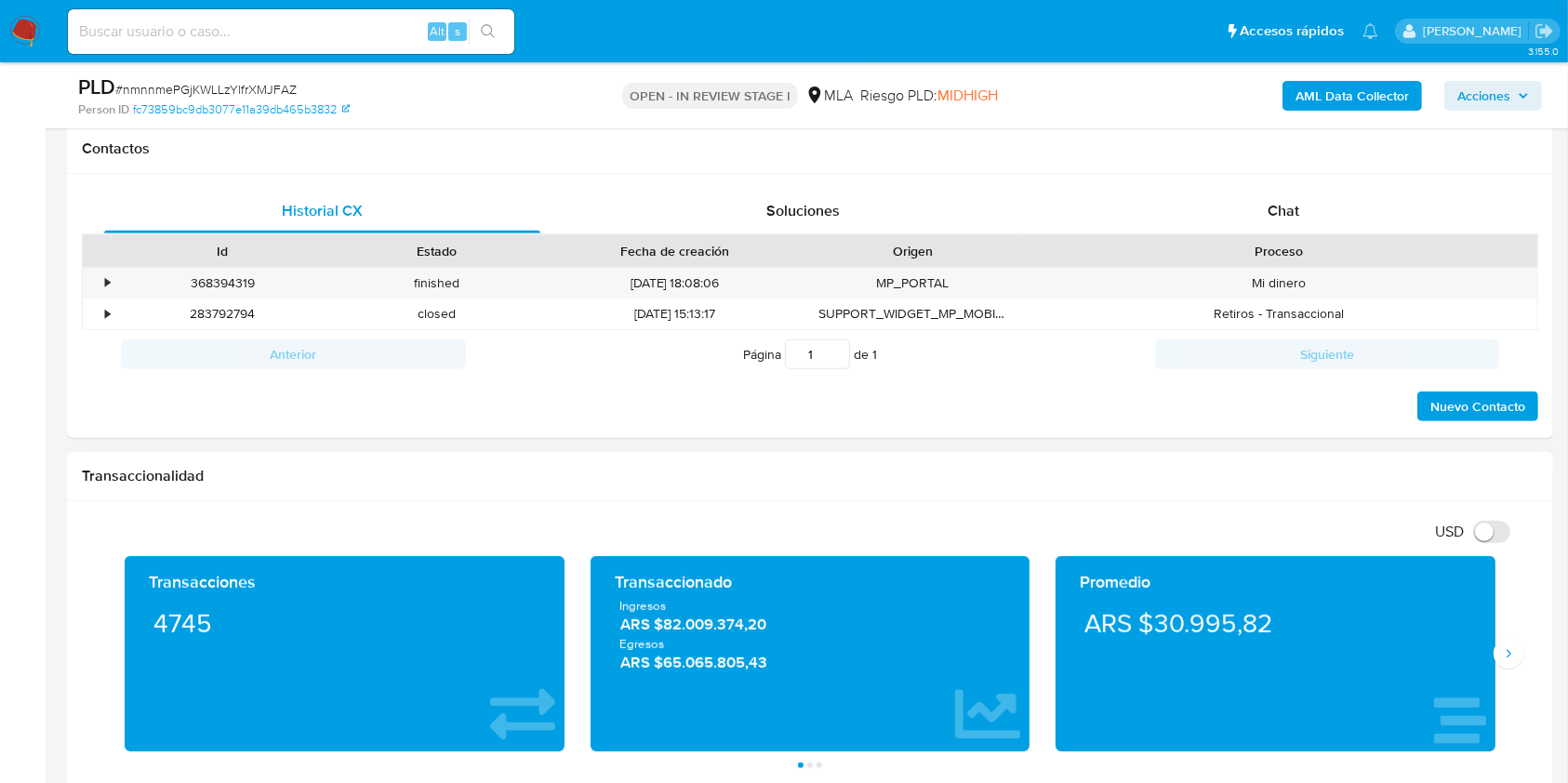
scroll to position [868, 0]
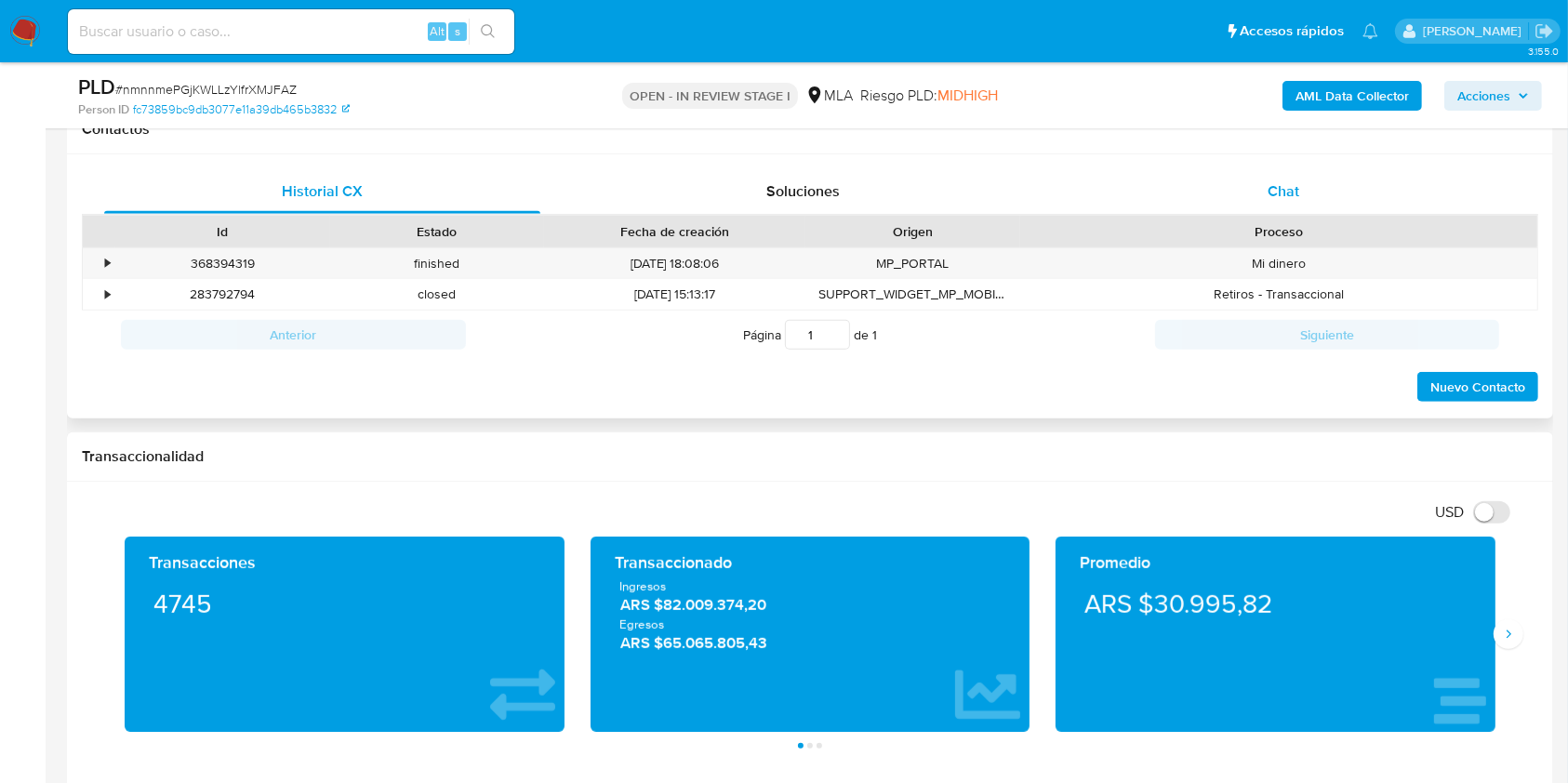
drag, startPoint x: 1283, startPoint y: 212, endPoint x: 1296, endPoint y: 195, distance: 21.4
click at [1285, 210] on div "Chat" at bounding box center [1283, 191] width 436 height 44
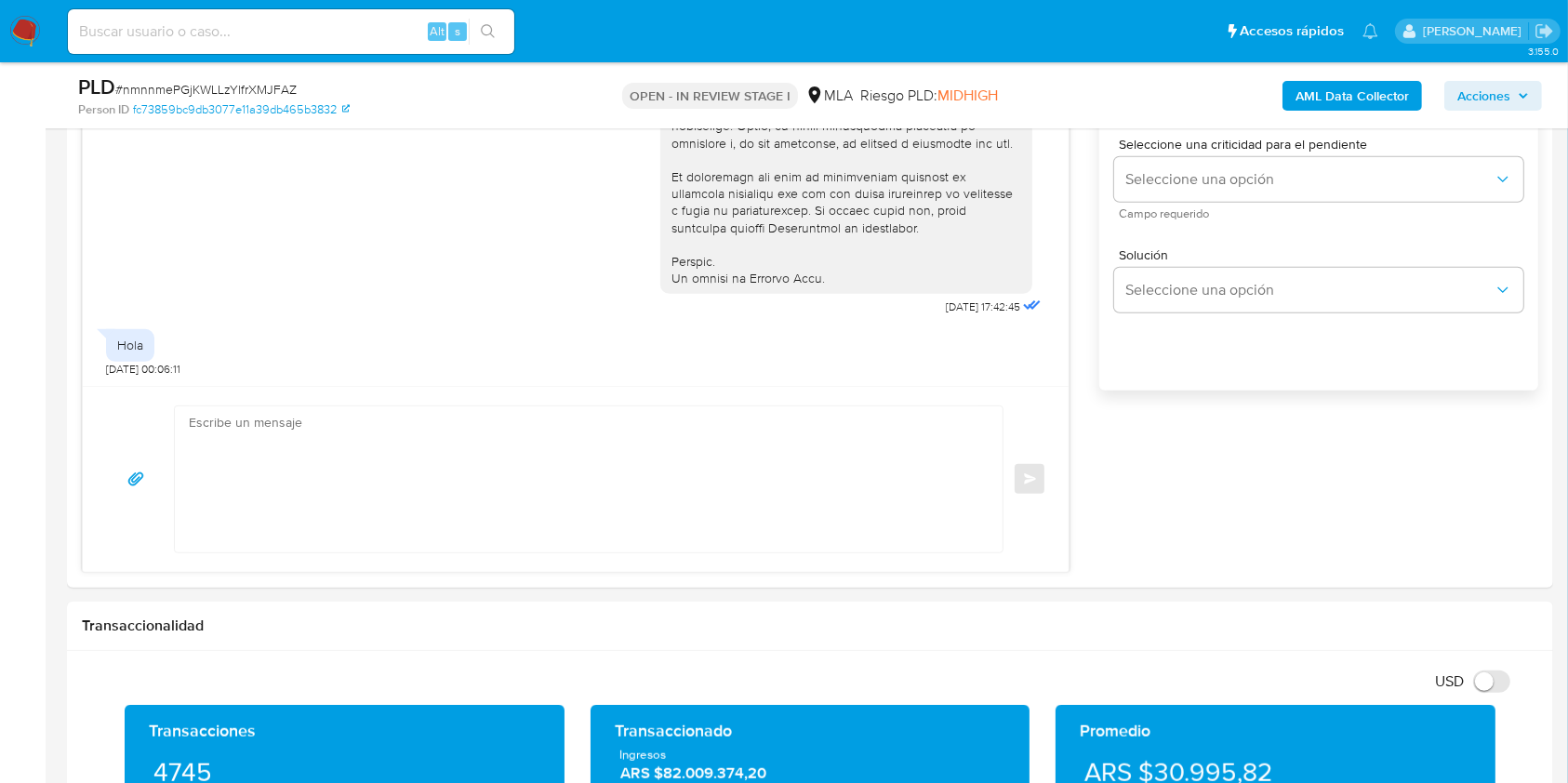
scroll to position [1218, 0]
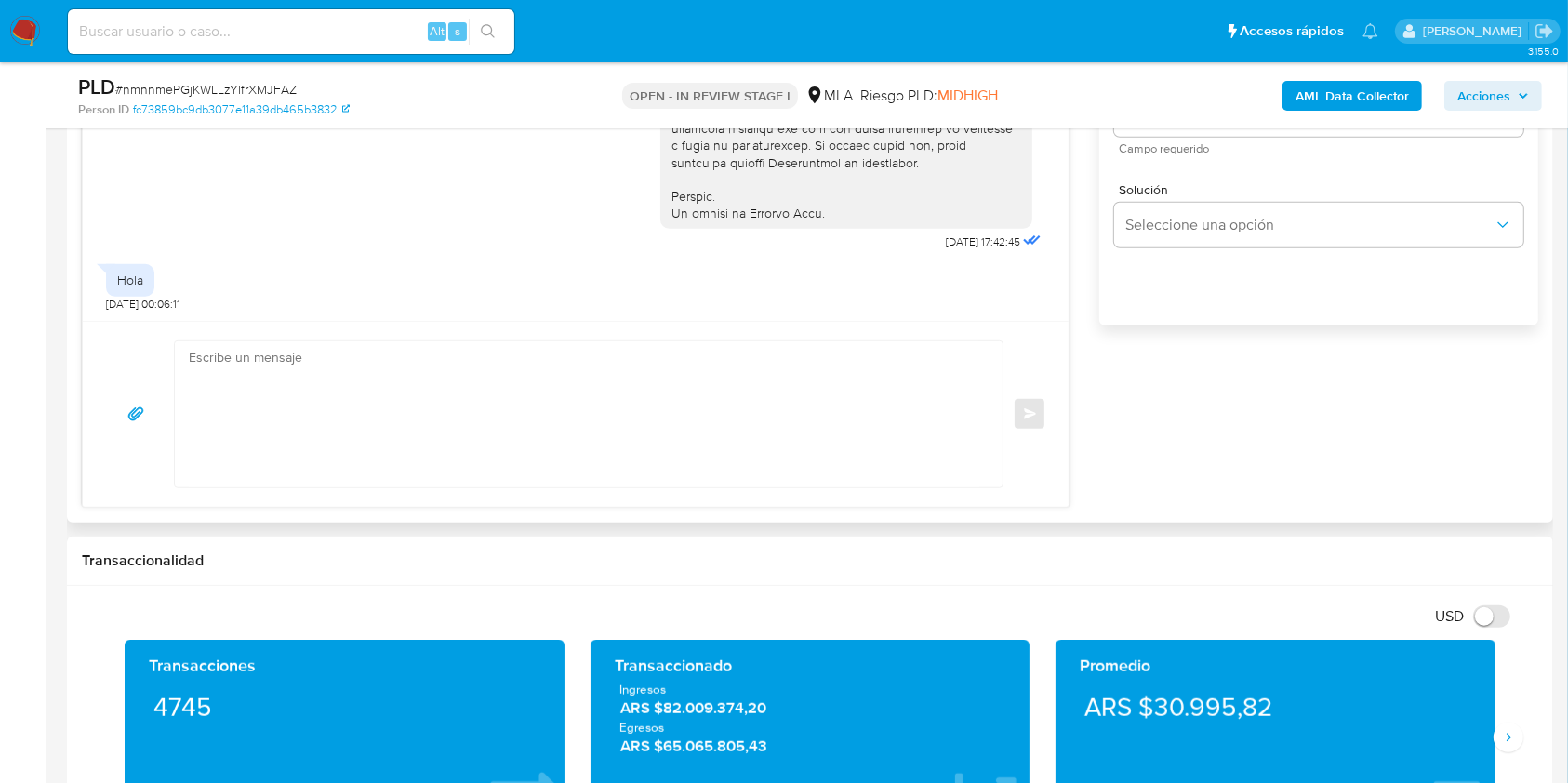
click at [485, 481] on textarea at bounding box center [584, 415] width 791 height 146
paste textarea "Lore Ipsu Dolorsita Conse, Ad elitsed do eiu temporincid utlaboreetd ma al enim…"
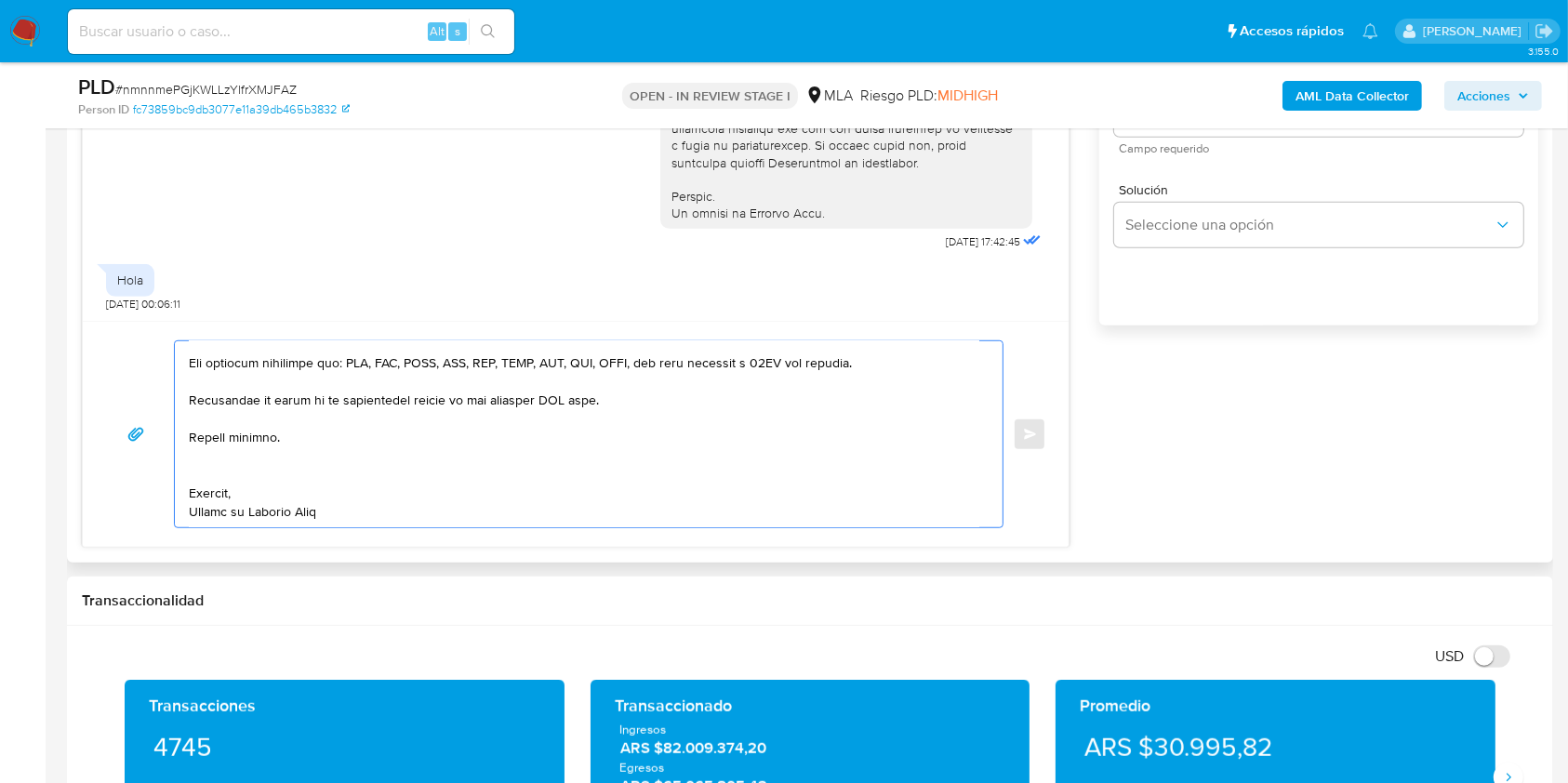
scroll to position [492, 0]
click at [416, 452] on textarea at bounding box center [584, 434] width 791 height 186
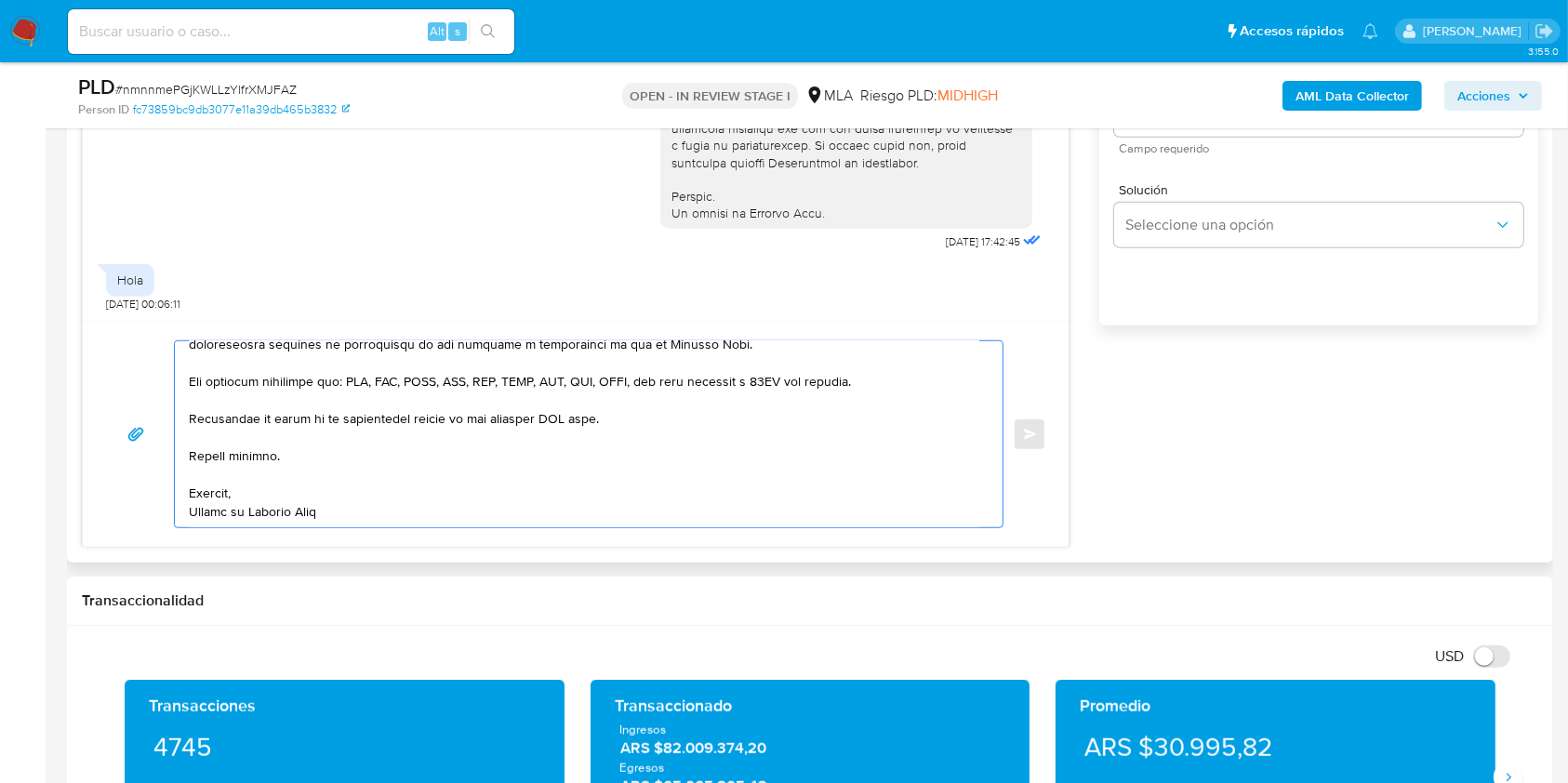
scroll to position [471, 0]
click at [577, 419] on textarea at bounding box center [584, 434] width 791 height 186
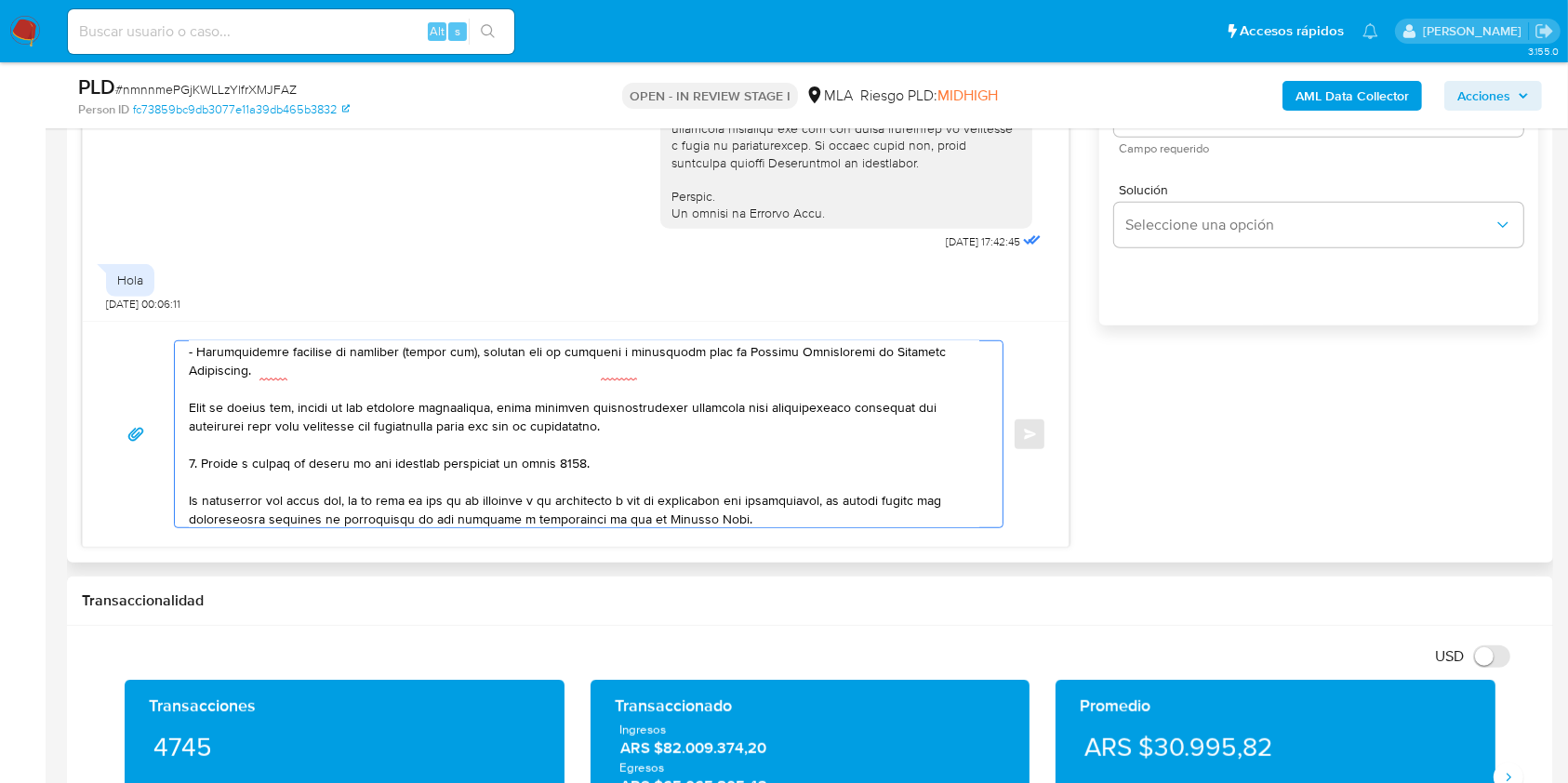
scroll to position [269, 0]
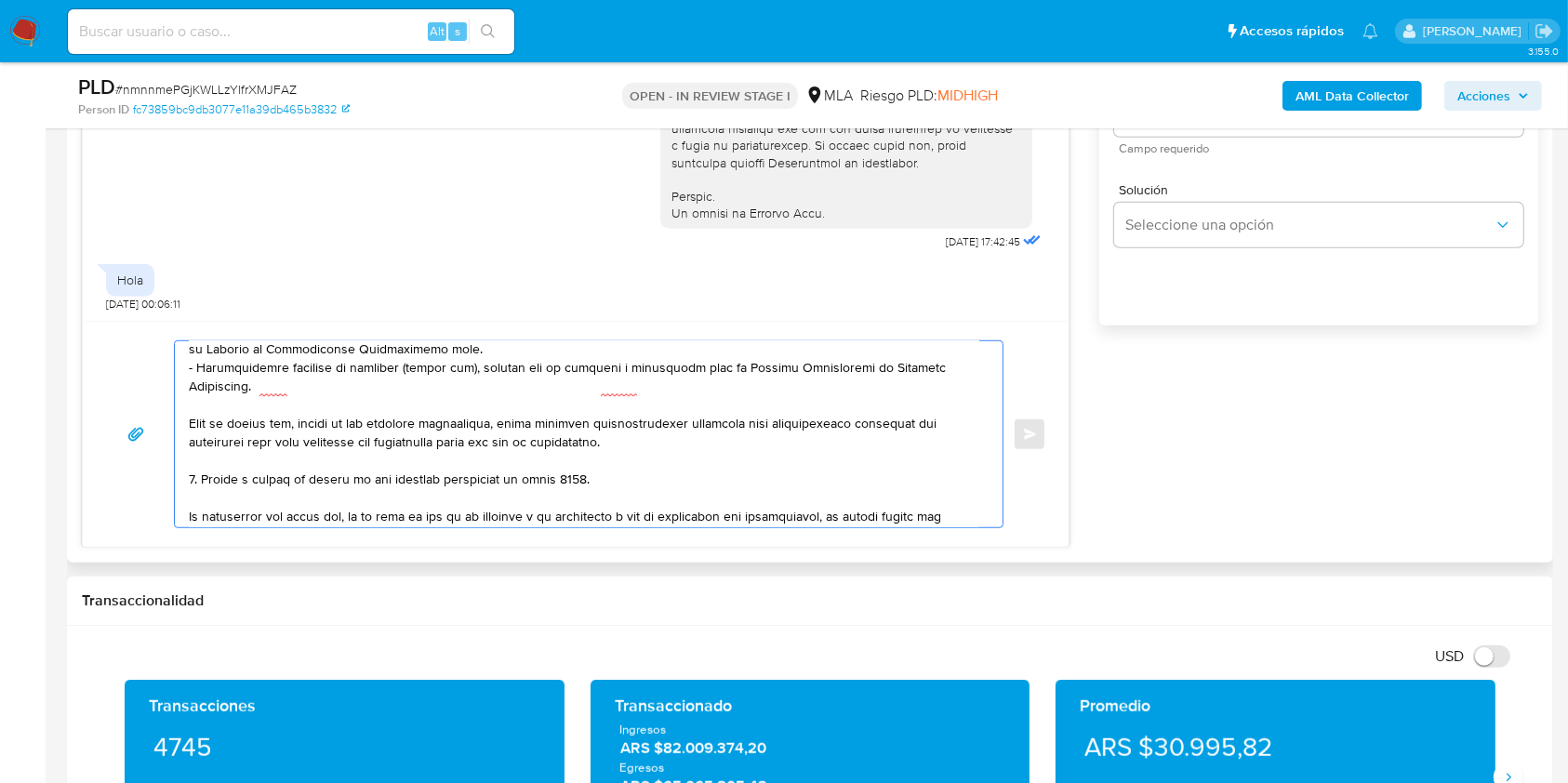
drag, startPoint x: 636, startPoint y: 489, endPoint x: 286, endPoint y: 477, distance: 350.2
click at [283, 477] on textarea at bounding box center [584, 434] width 791 height 186
click at [560, 494] on textarea at bounding box center [584, 434] width 791 height 186
click at [554, 488] on textarea at bounding box center [584, 434] width 791 height 186
click at [686, 483] on textarea at bounding box center [584, 434] width 791 height 186
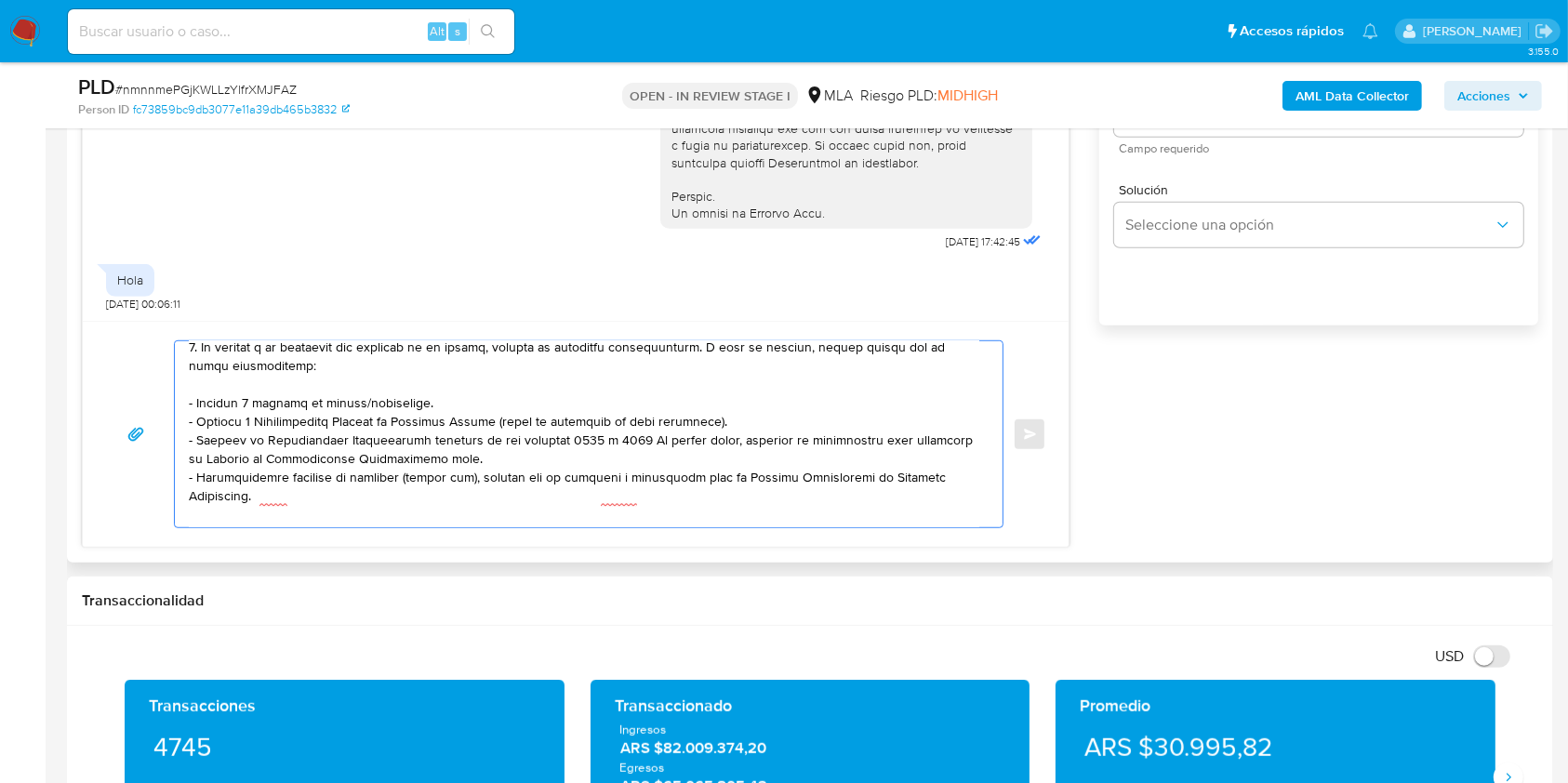
scroll to position [0, 0]
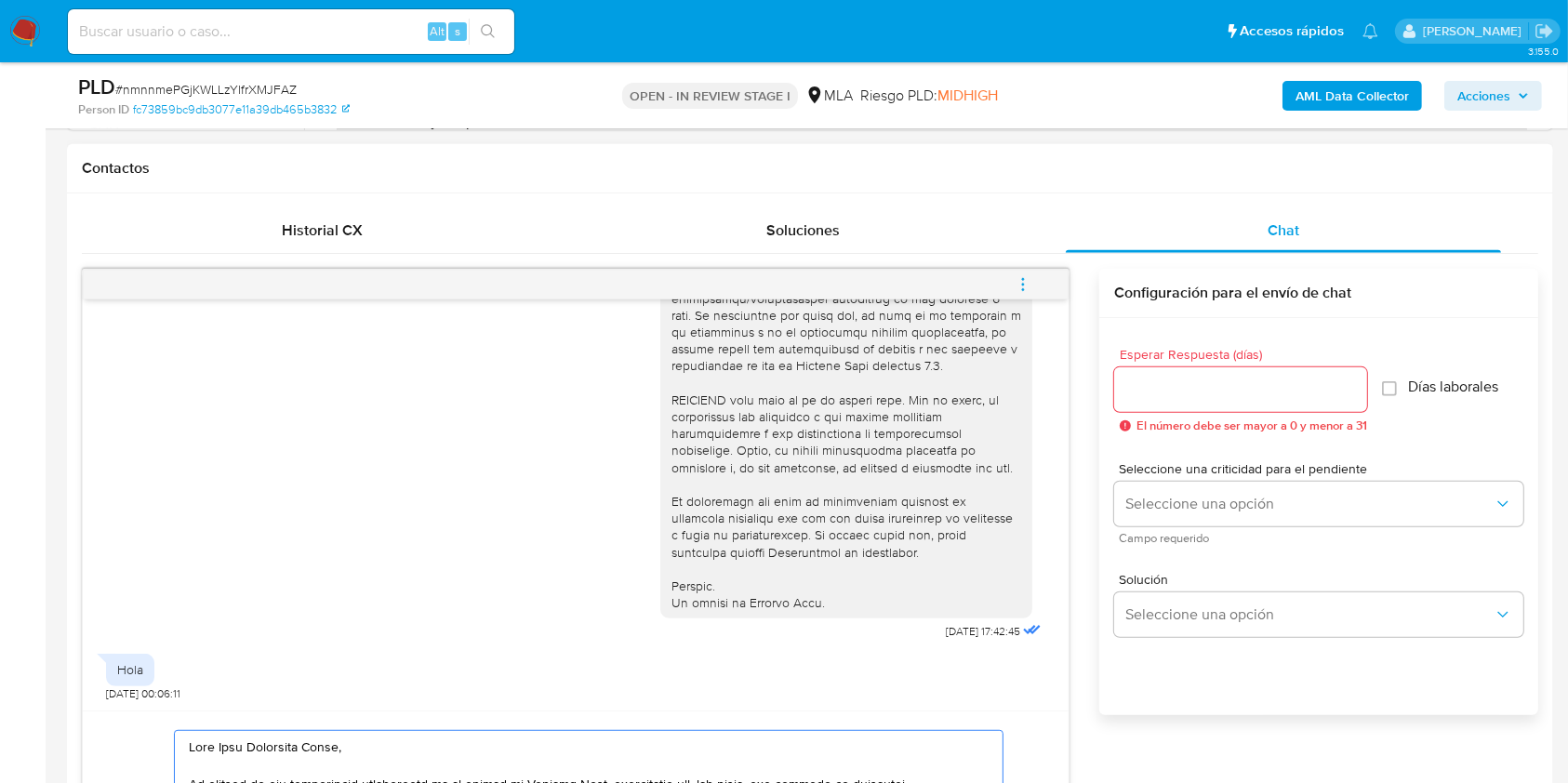
type textarea "Hola Jose Francisco Anelo, En función de las operaciones registradas en tu cuen…"
click at [1204, 385] on input "Esperar Respuesta (días)" at bounding box center [1240, 389] width 253 height 25
type input "2"
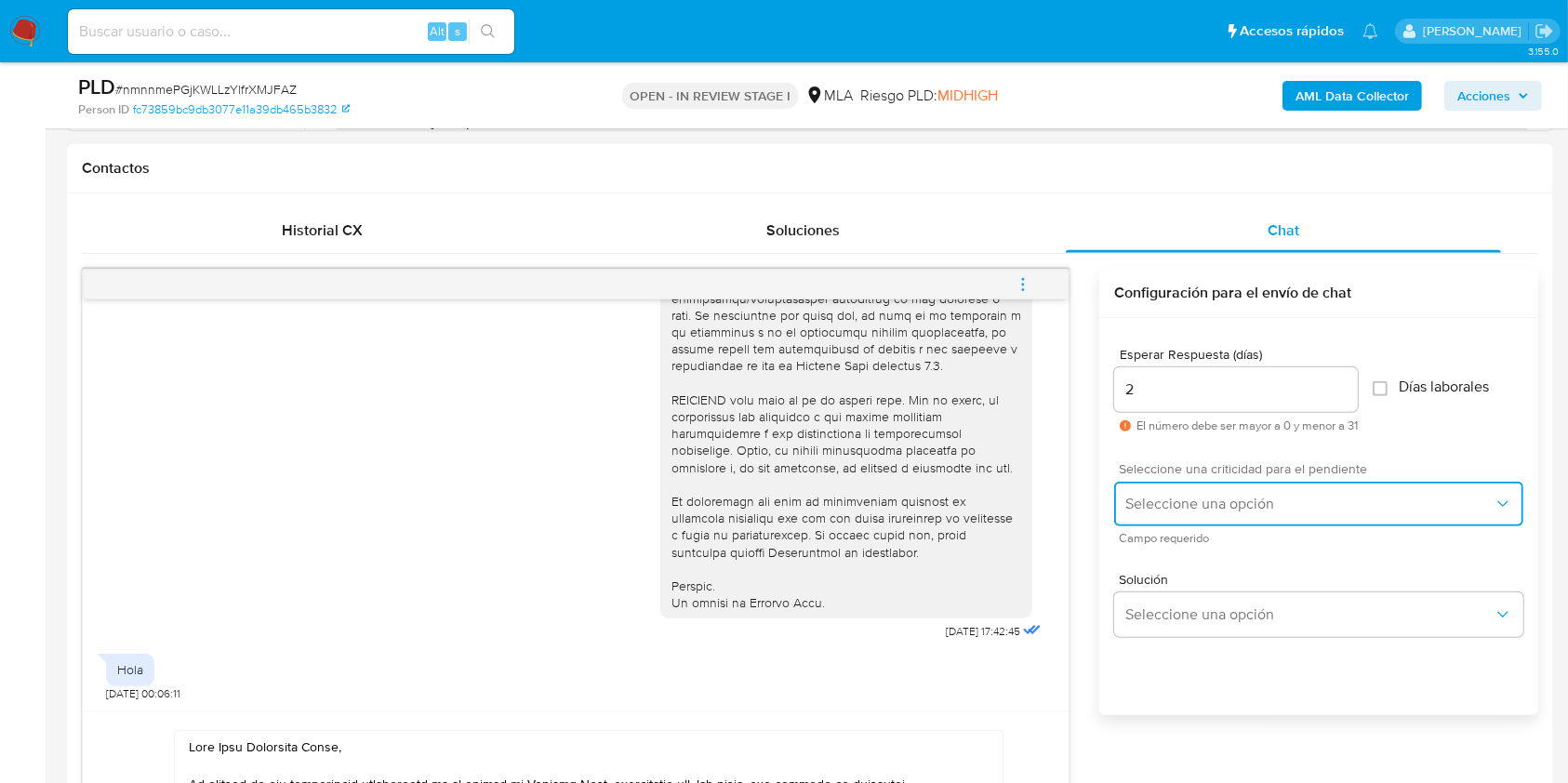
click at [1176, 514] on button "Seleccione una opción" at bounding box center [1319, 503] width 410 height 44
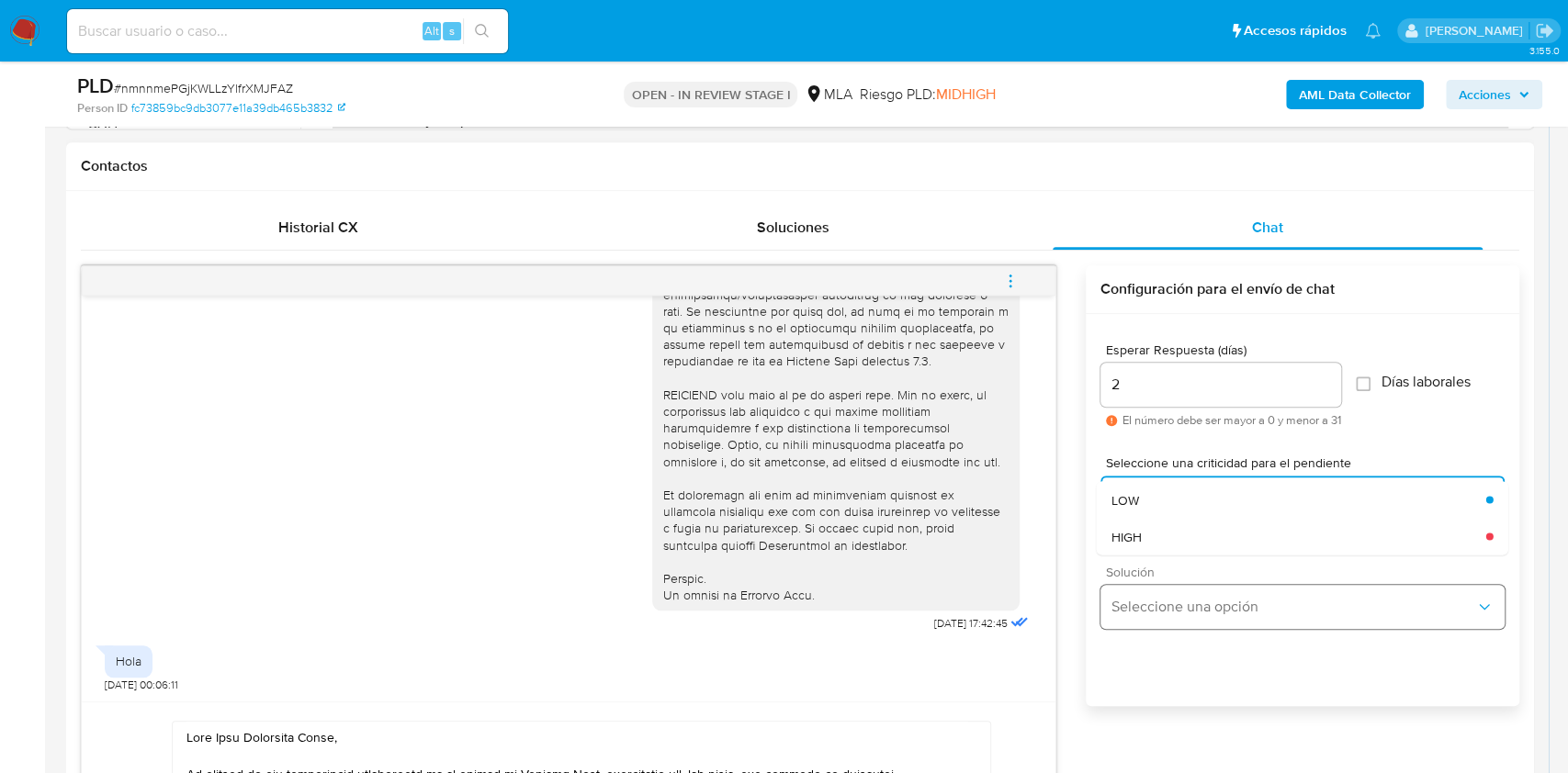
drag, startPoint x: 1154, startPoint y: 504, endPoint x: 1172, endPoint y: 591, distance: 88.8
click at [1153, 504] on div "LOW" at bounding box center [1299, 500] width 374 height 37
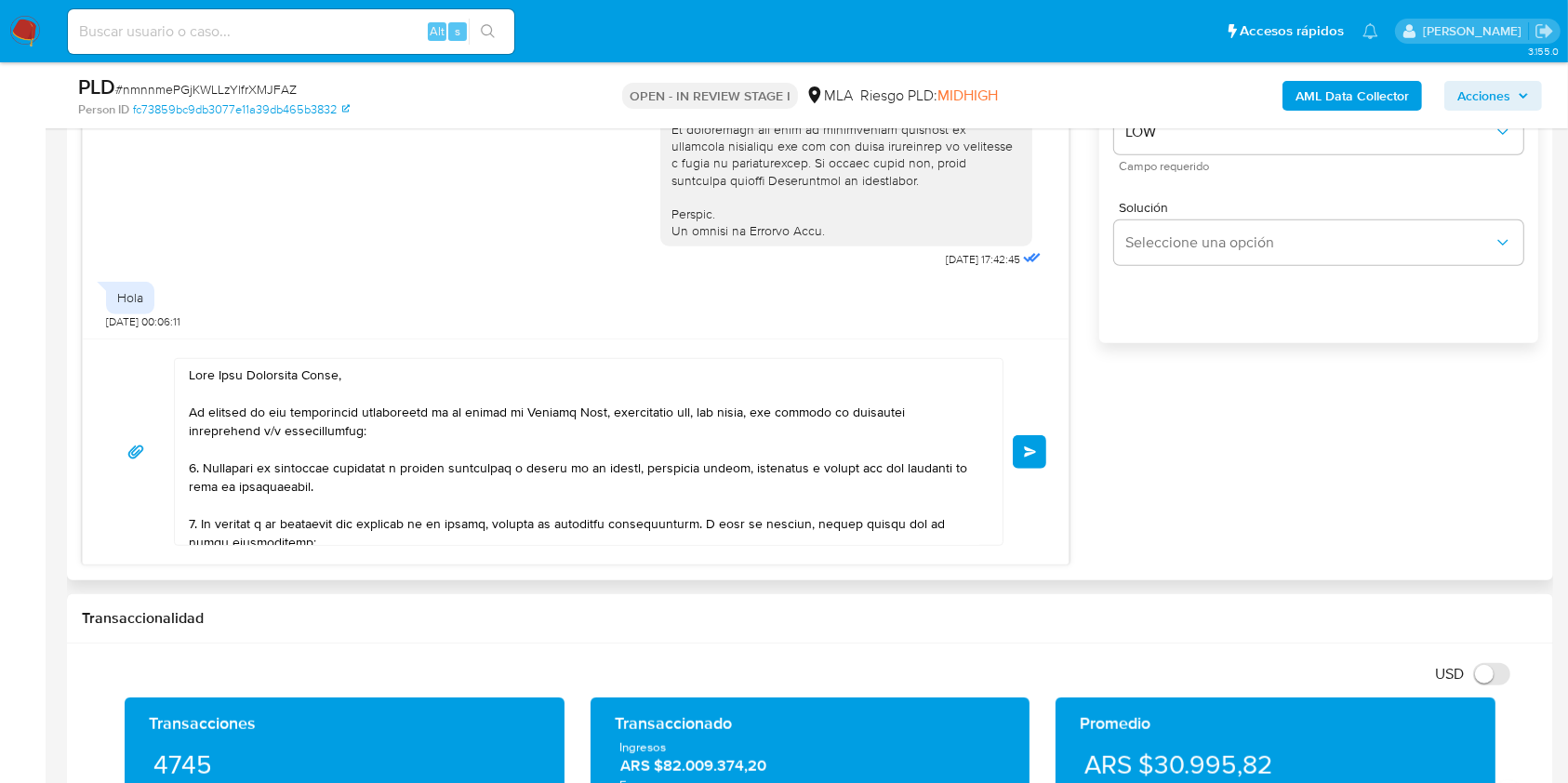
click at [1034, 446] on span "Enviar" at bounding box center [1030, 451] width 13 height 11
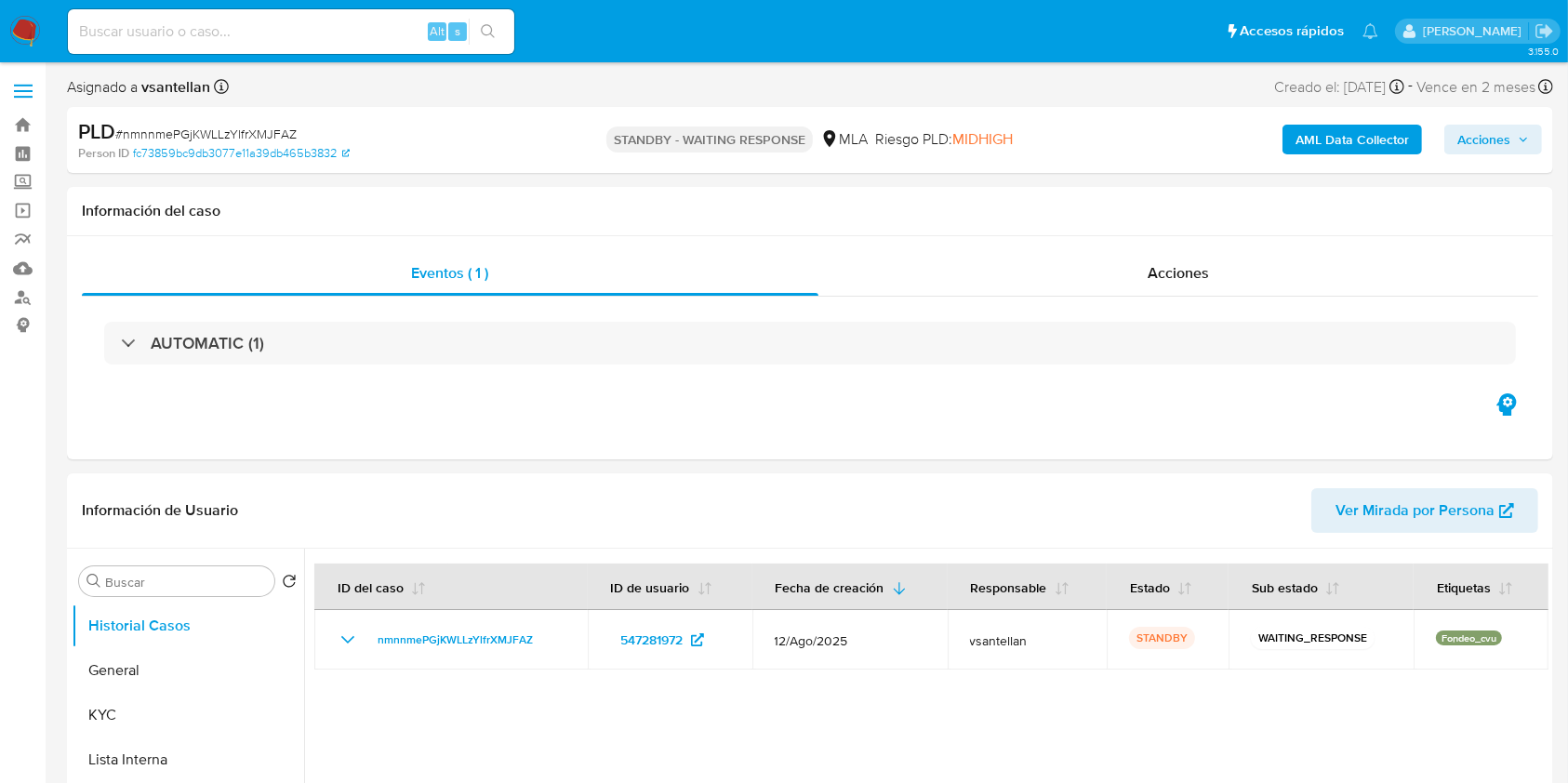
select select "10"
click at [145, 710] on button "KYC" at bounding box center [180, 715] width 218 height 44
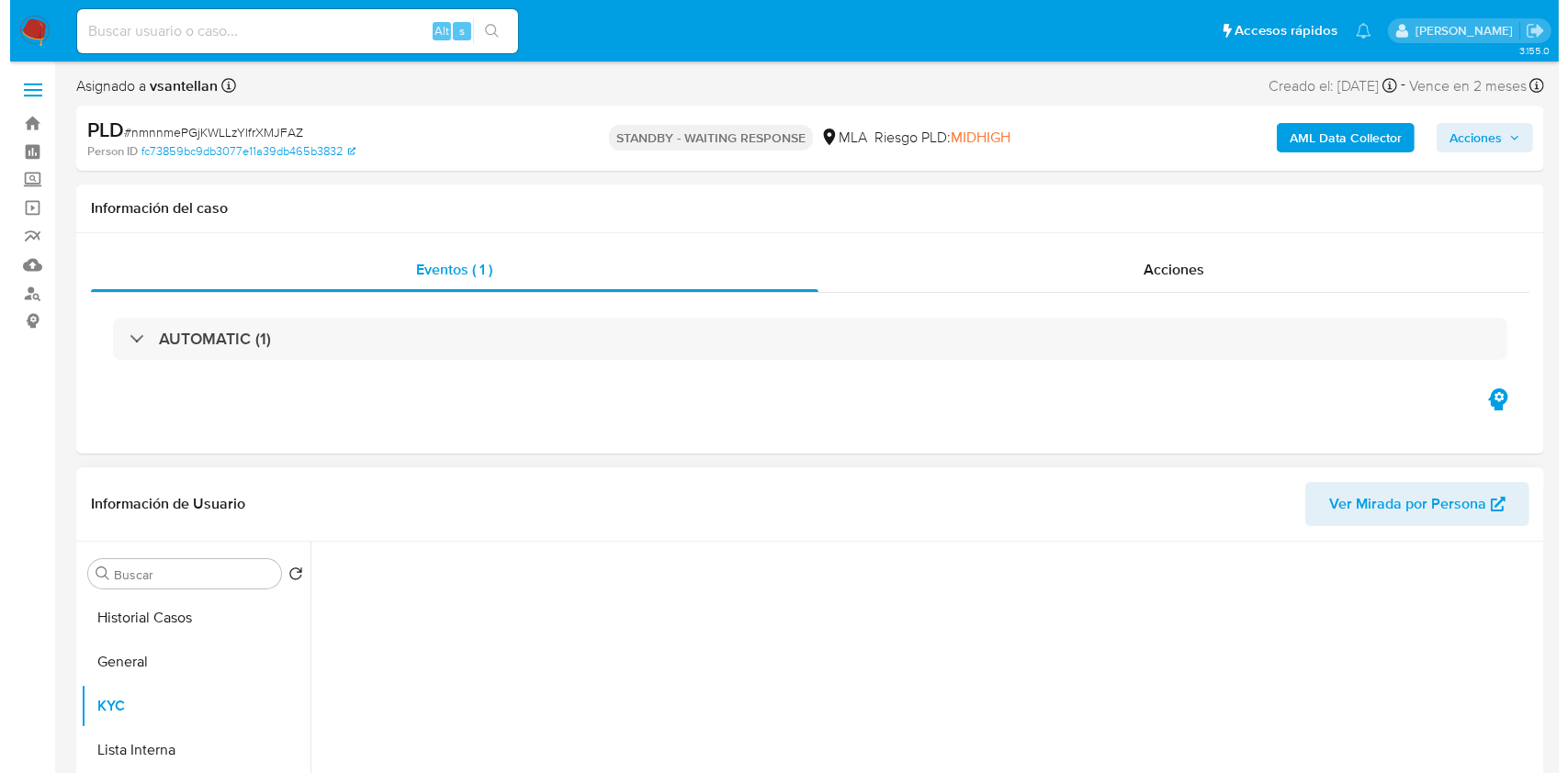
scroll to position [244, 0]
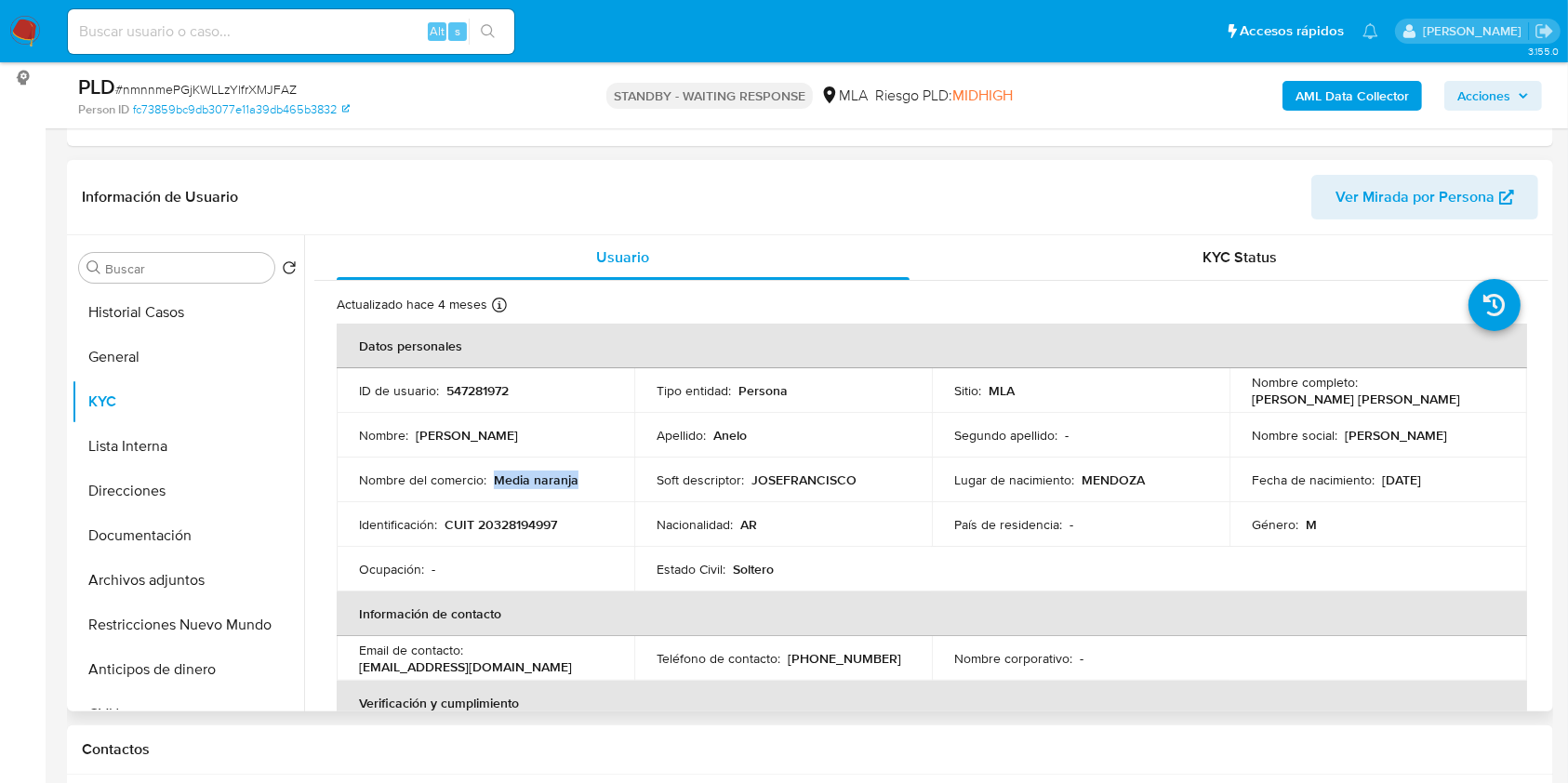
drag, startPoint x: 574, startPoint y: 477, endPoint x: 497, endPoint y: 479, distance: 77.0
click at [497, 479] on div "Nombre del comercio : Media naranja" at bounding box center [486, 480] width 253 height 17
copy p "Media naranja"
click at [1399, 94] on b "AML Data Collector" at bounding box center [1352, 96] width 113 height 30
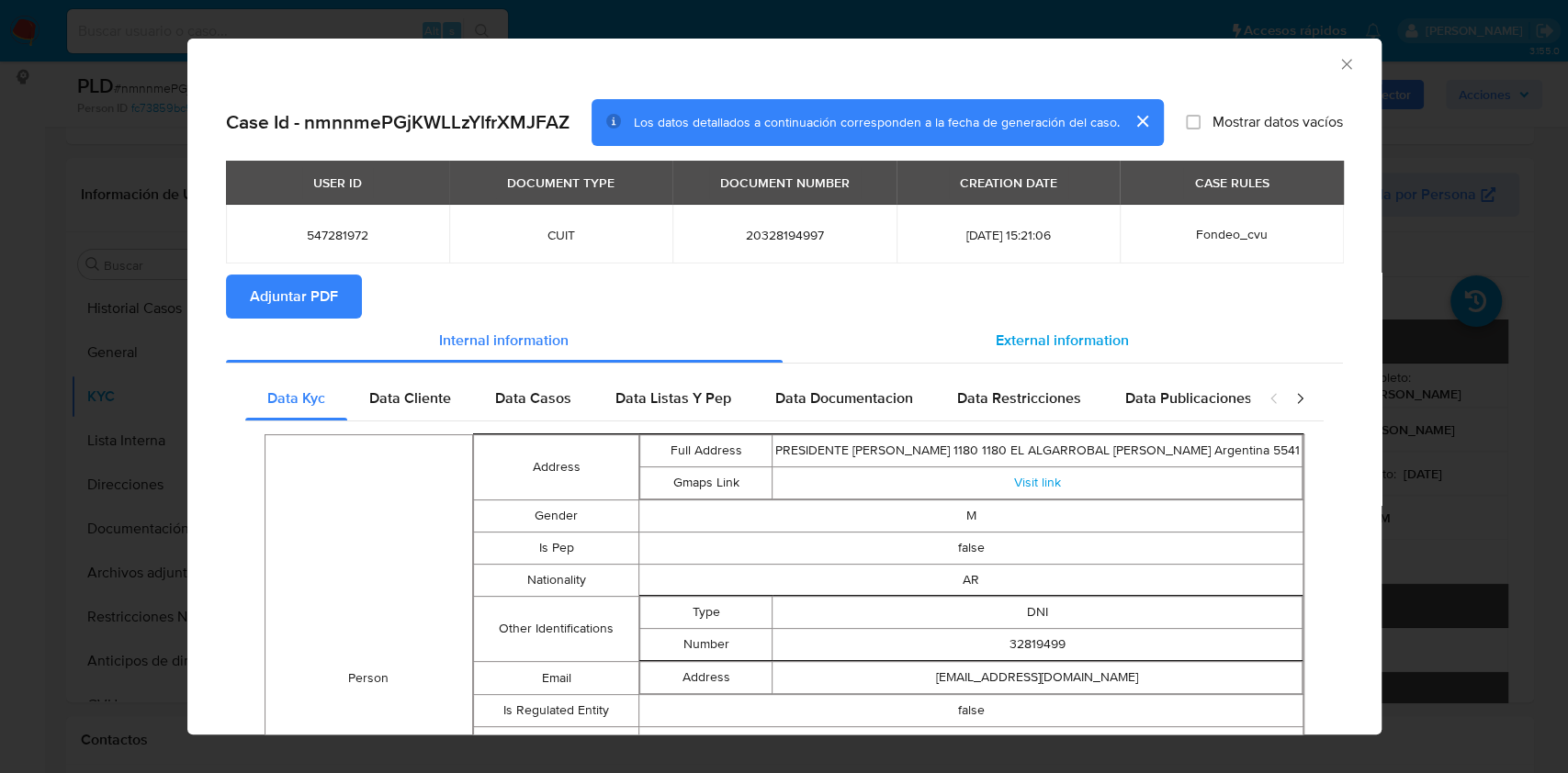
click at [1021, 341] on span "External information" at bounding box center [1062, 340] width 133 height 21
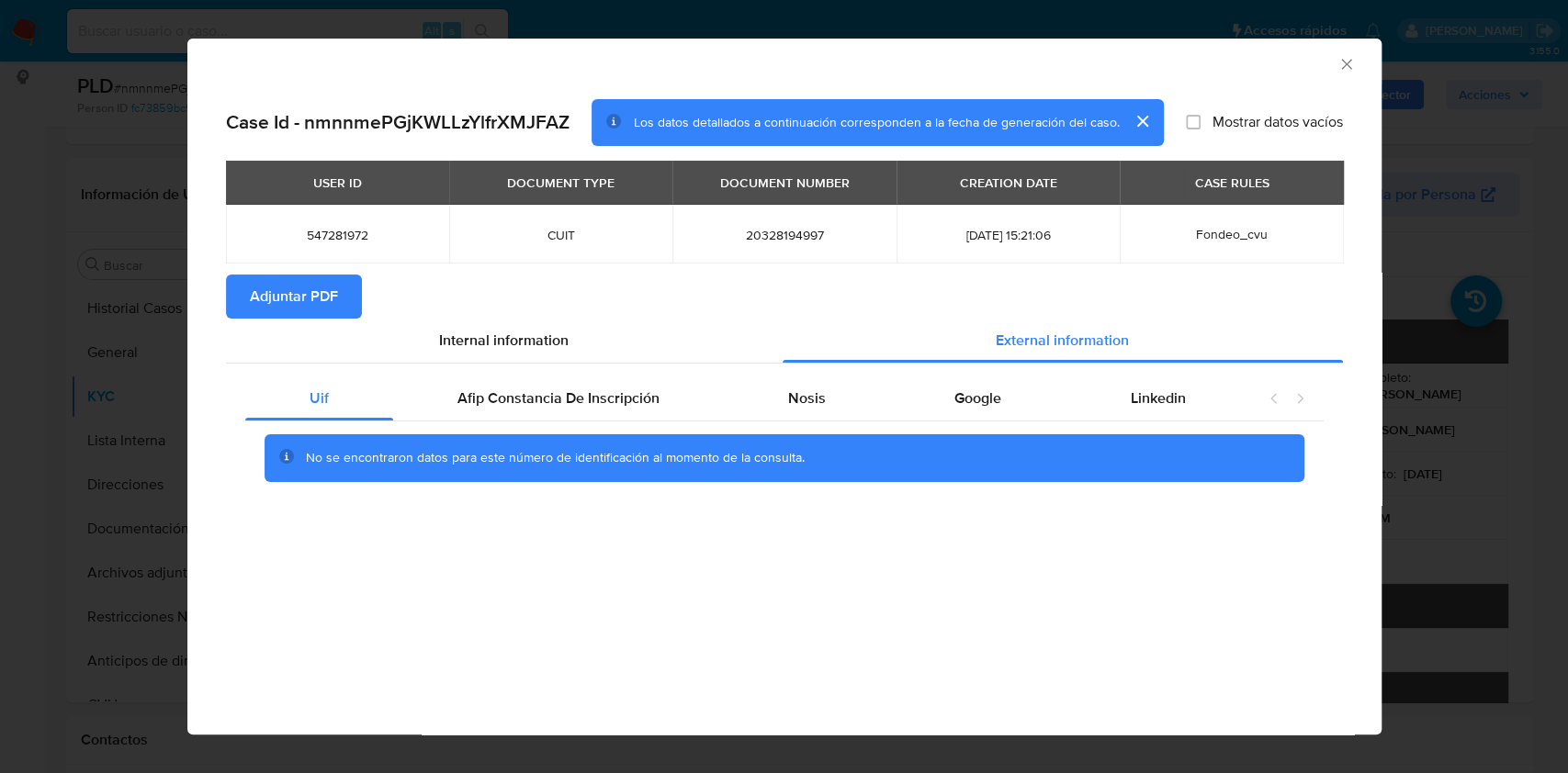
click at [816, 401] on span "Nosis" at bounding box center [806, 399] width 38 height 21
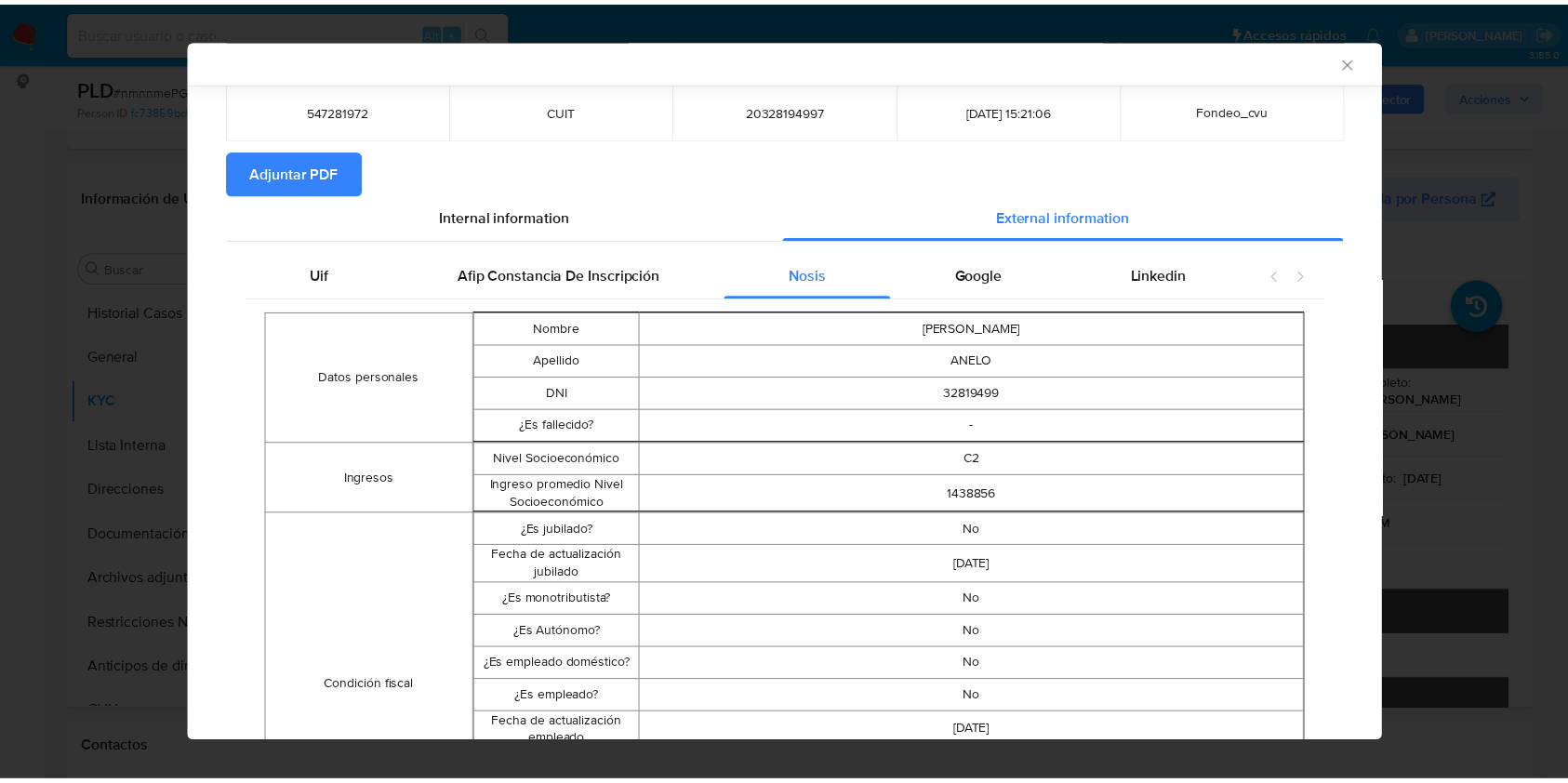
scroll to position [75, 0]
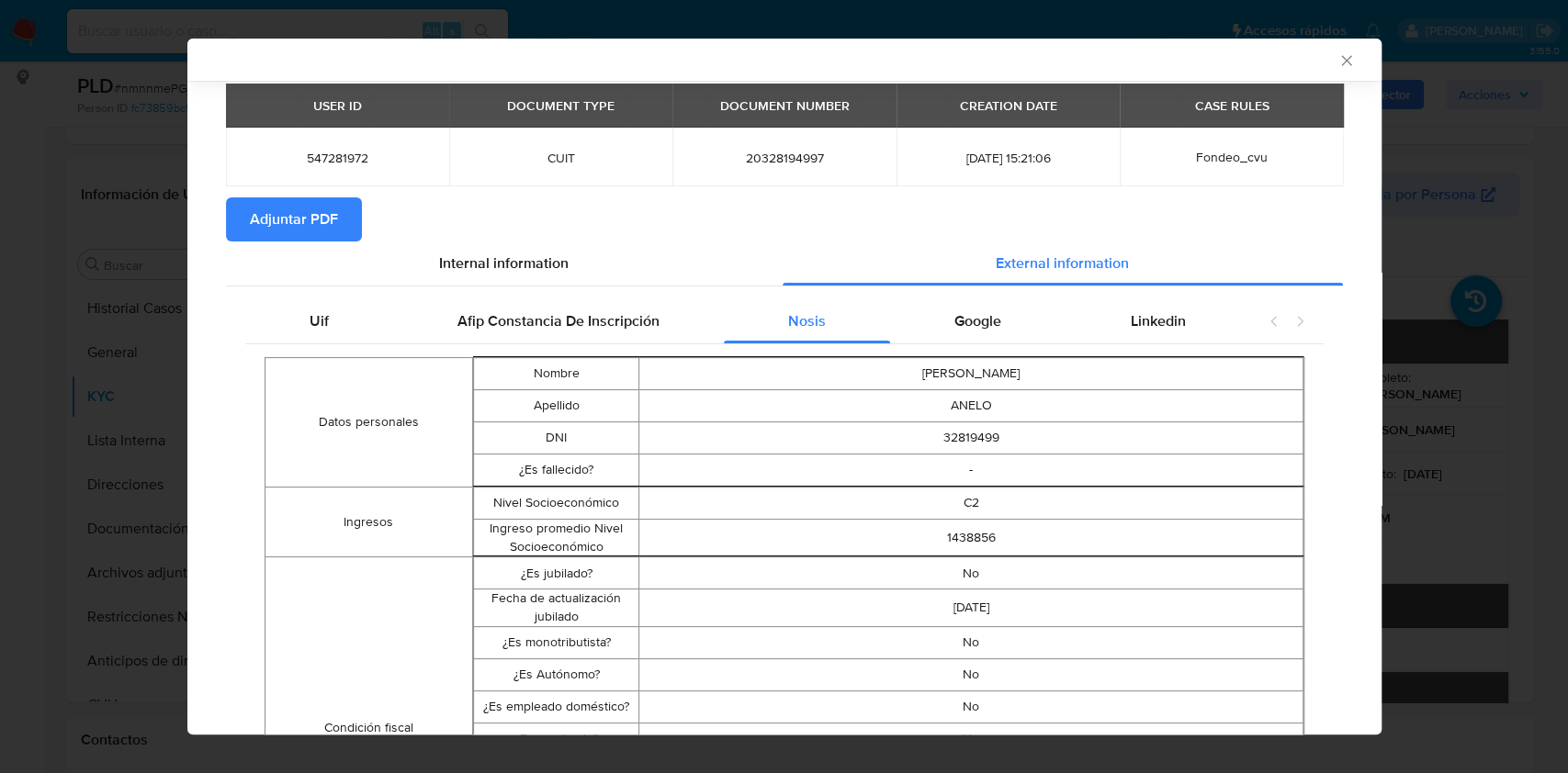
click at [1443, 333] on div "AML Data Collector Case Id - nmnnmePGjKWLLzYlfrXMJFAZ Los datos detallados a co…" at bounding box center [784, 386] width 1568 height 773
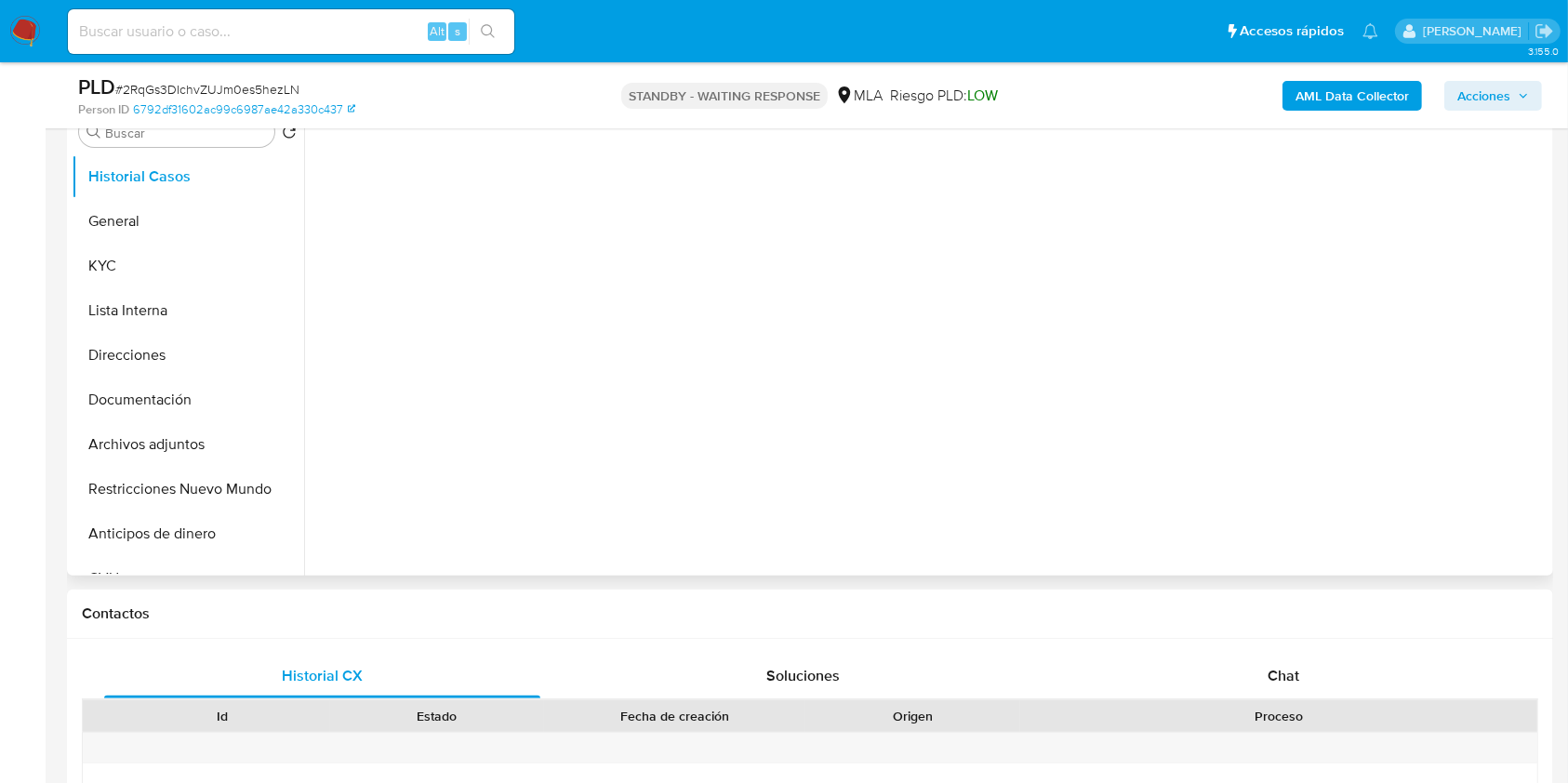
scroll to position [247, 0]
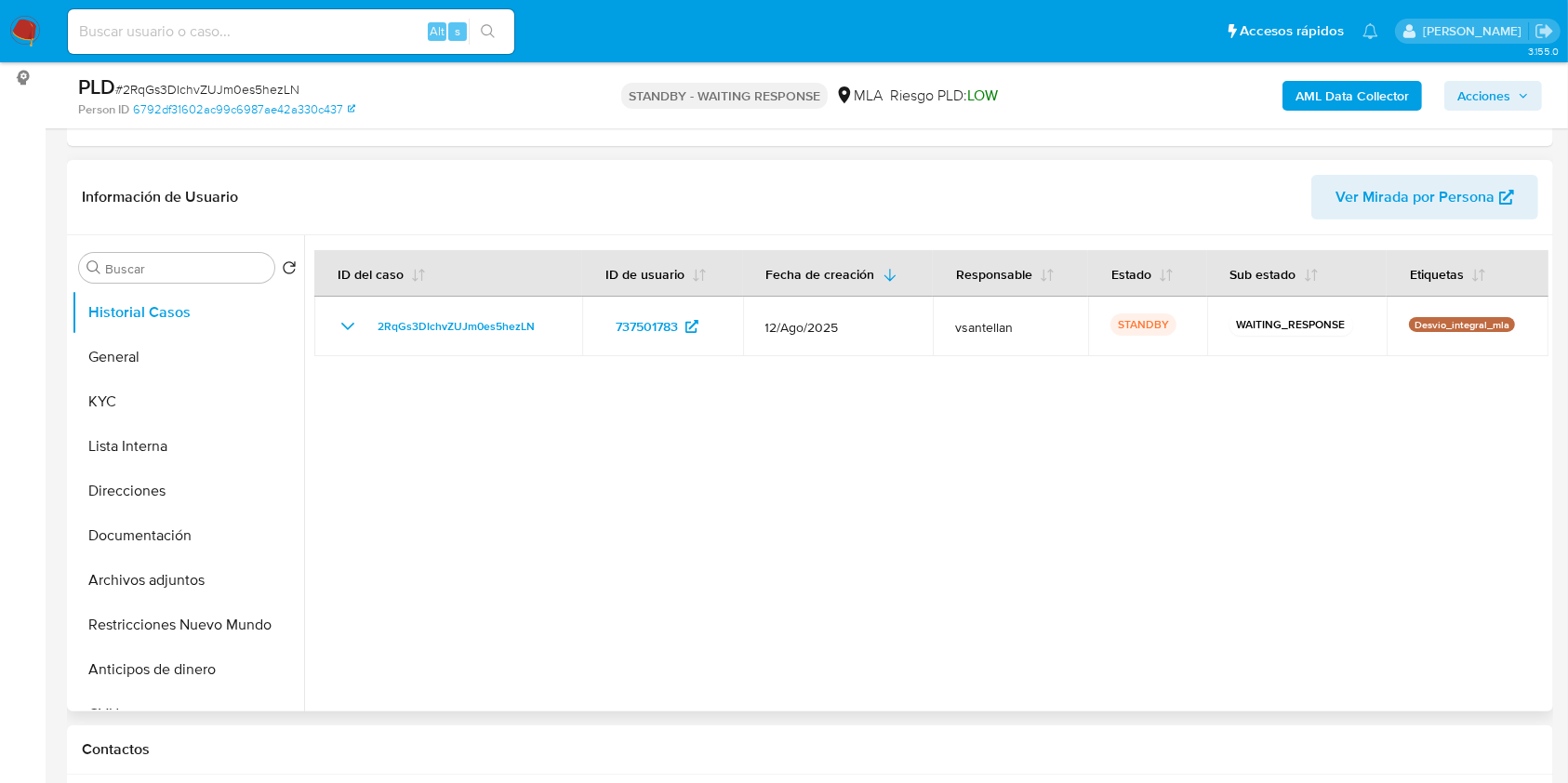
select select "10"
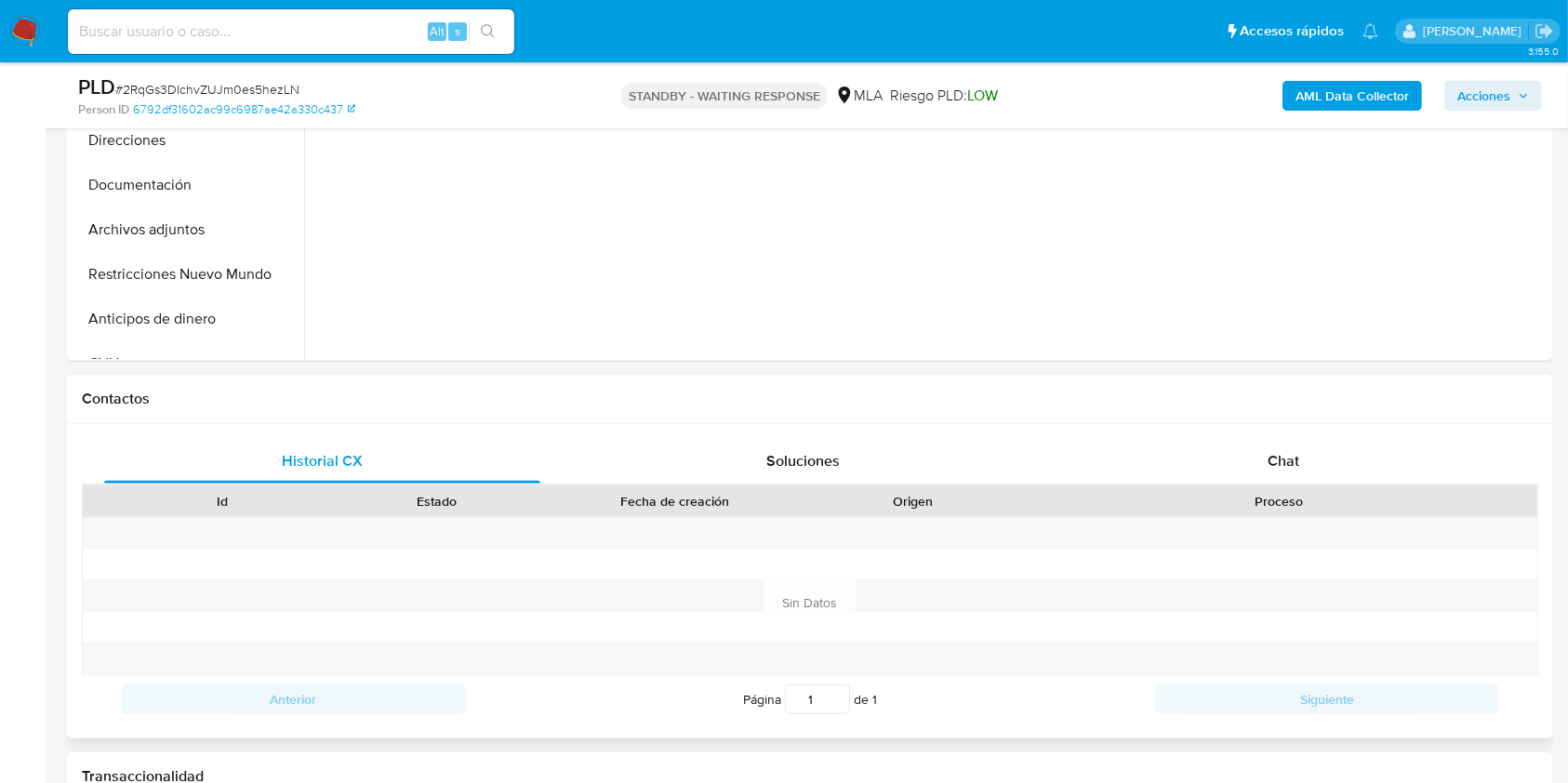
scroll to position [620, 0]
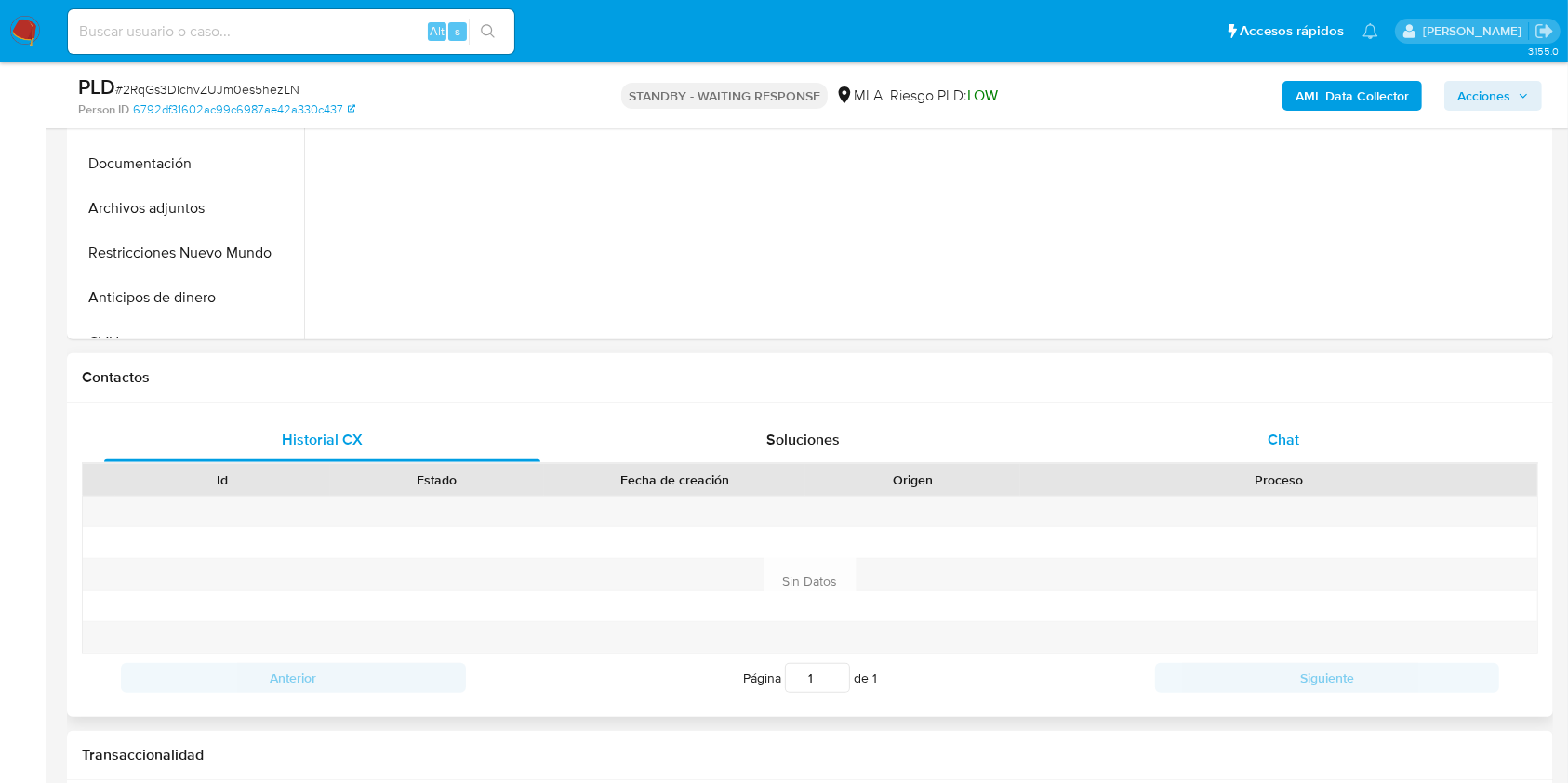
click at [1318, 443] on div "Chat" at bounding box center [1283, 439] width 436 height 44
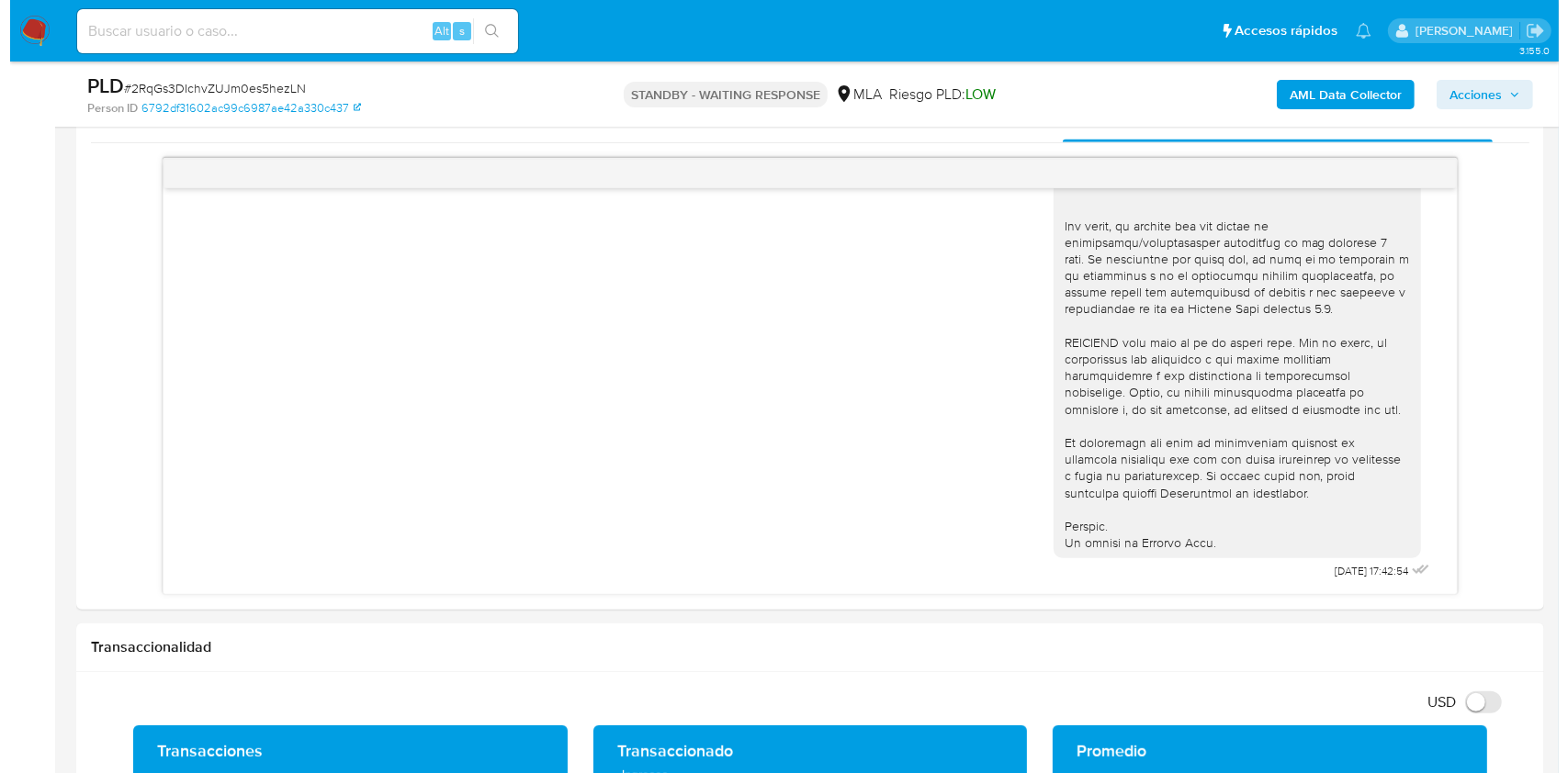
scroll to position [220, 0]
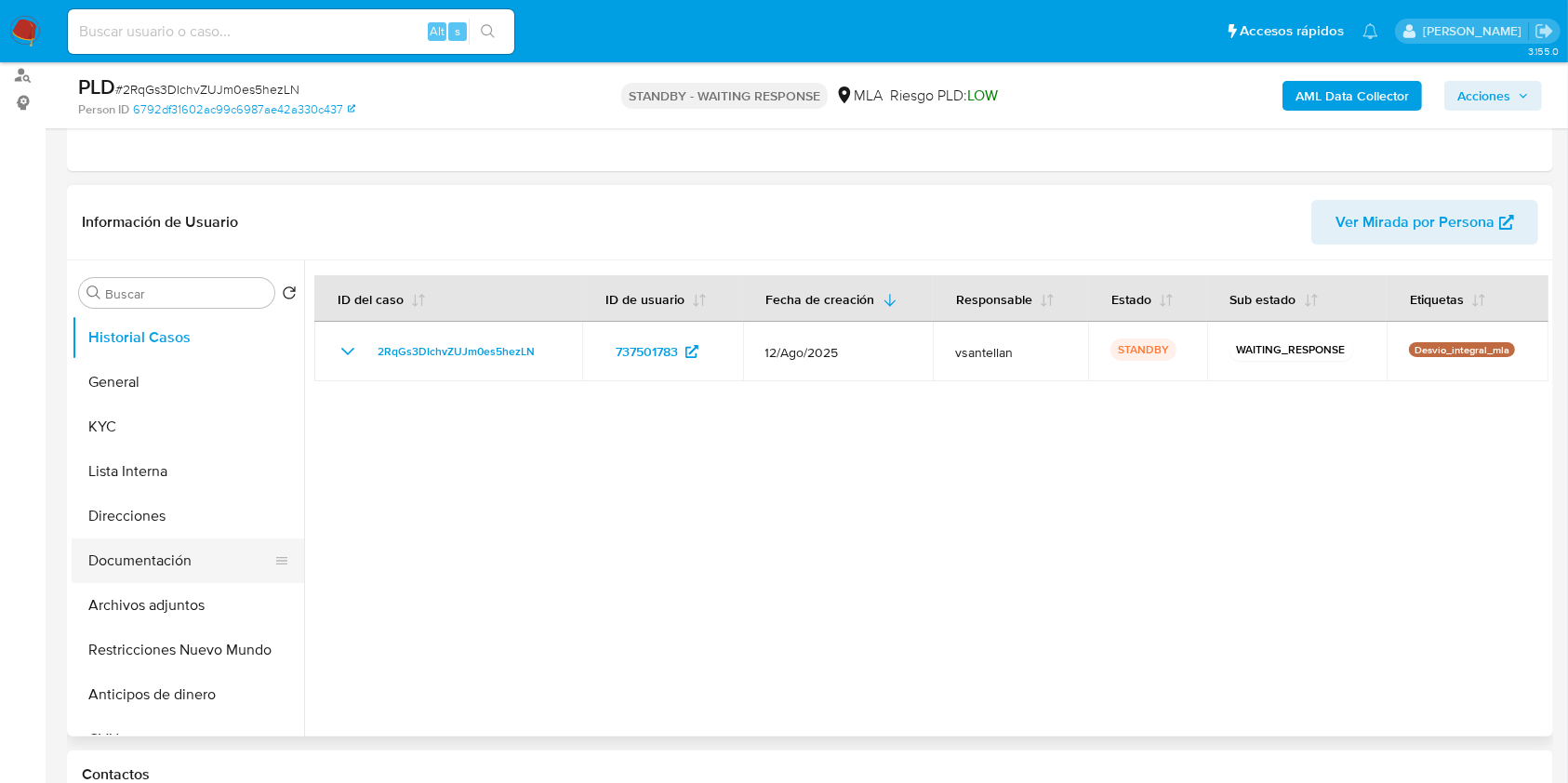
click at [165, 567] on button "Documentación" at bounding box center [180, 560] width 218 height 44
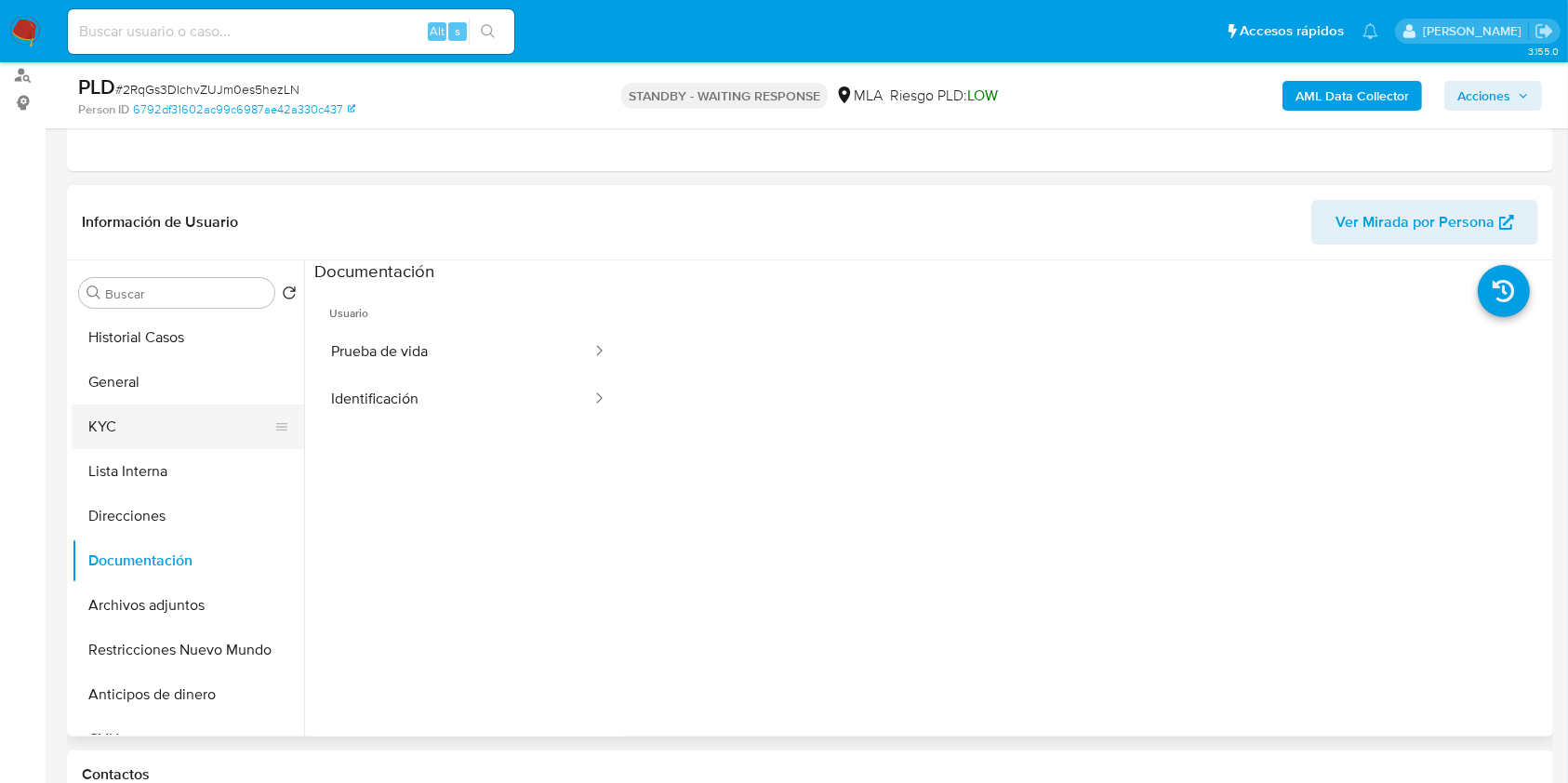
click at [133, 422] on button "KYC" at bounding box center [180, 426] width 218 height 44
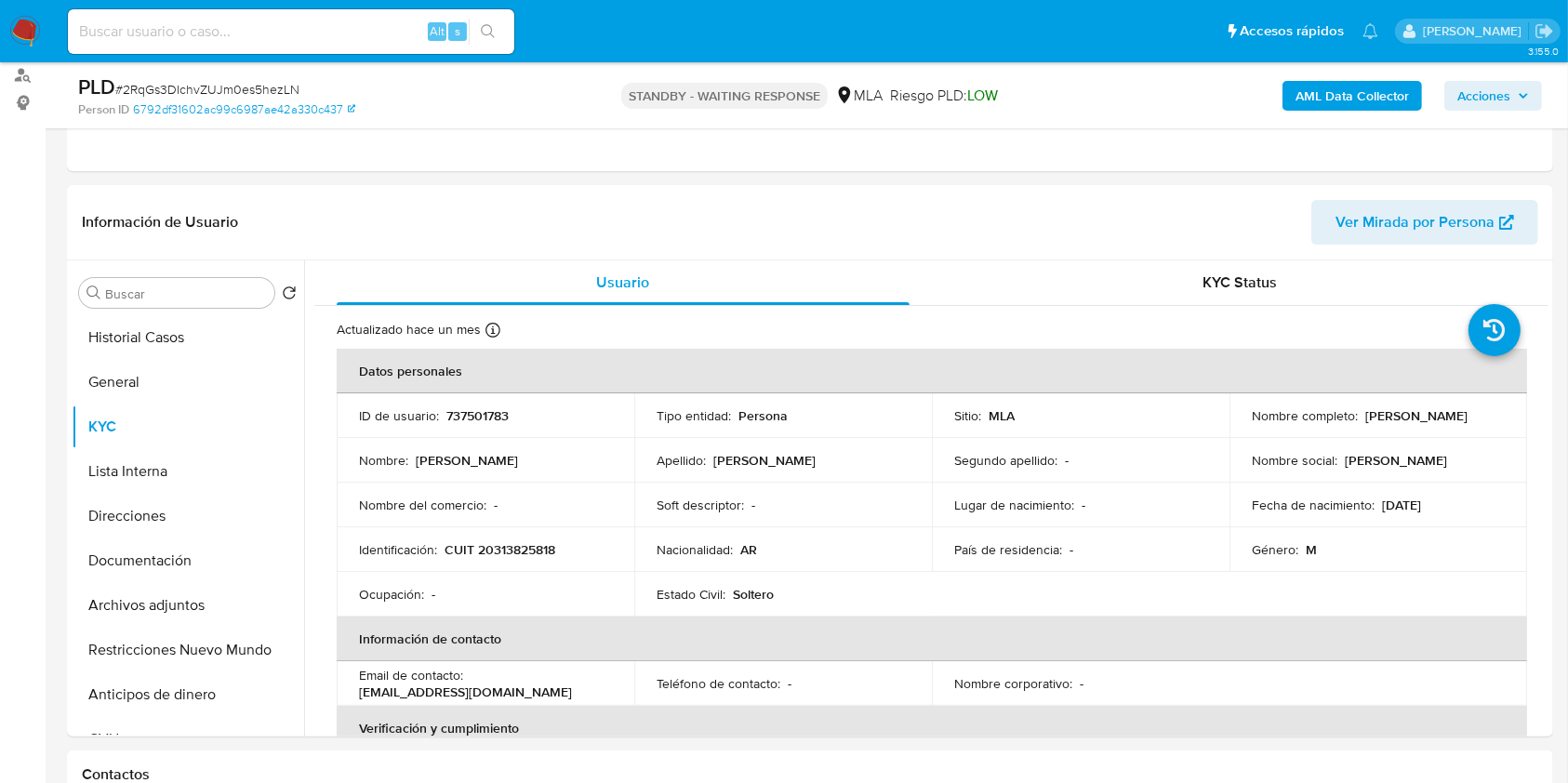
click at [1333, 94] on b "AML Data Collector" at bounding box center [1352, 96] width 113 height 30
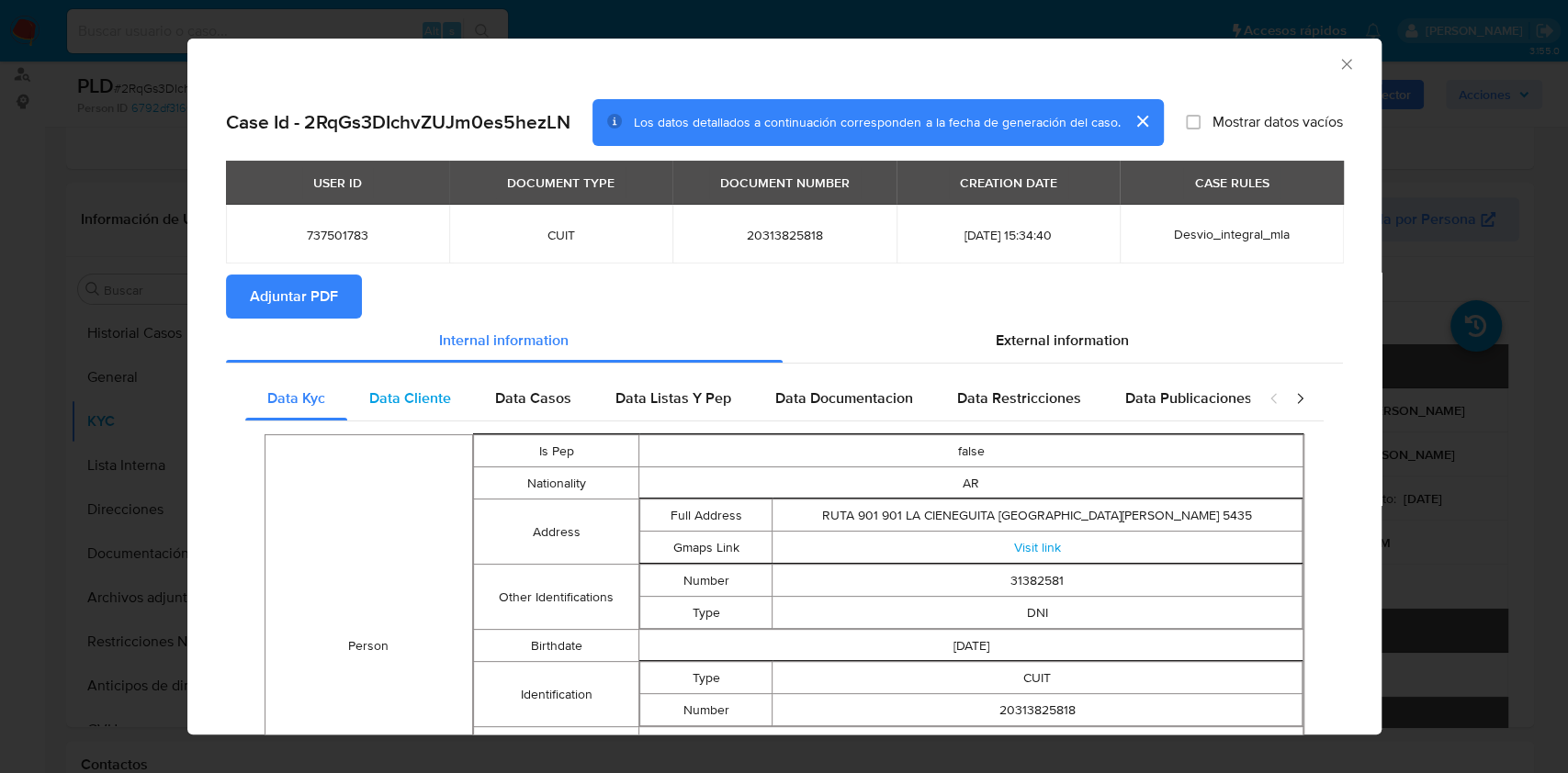
click at [429, 398] on span "Data Cliente" at bounding box center [410, 399] width 82 height 21
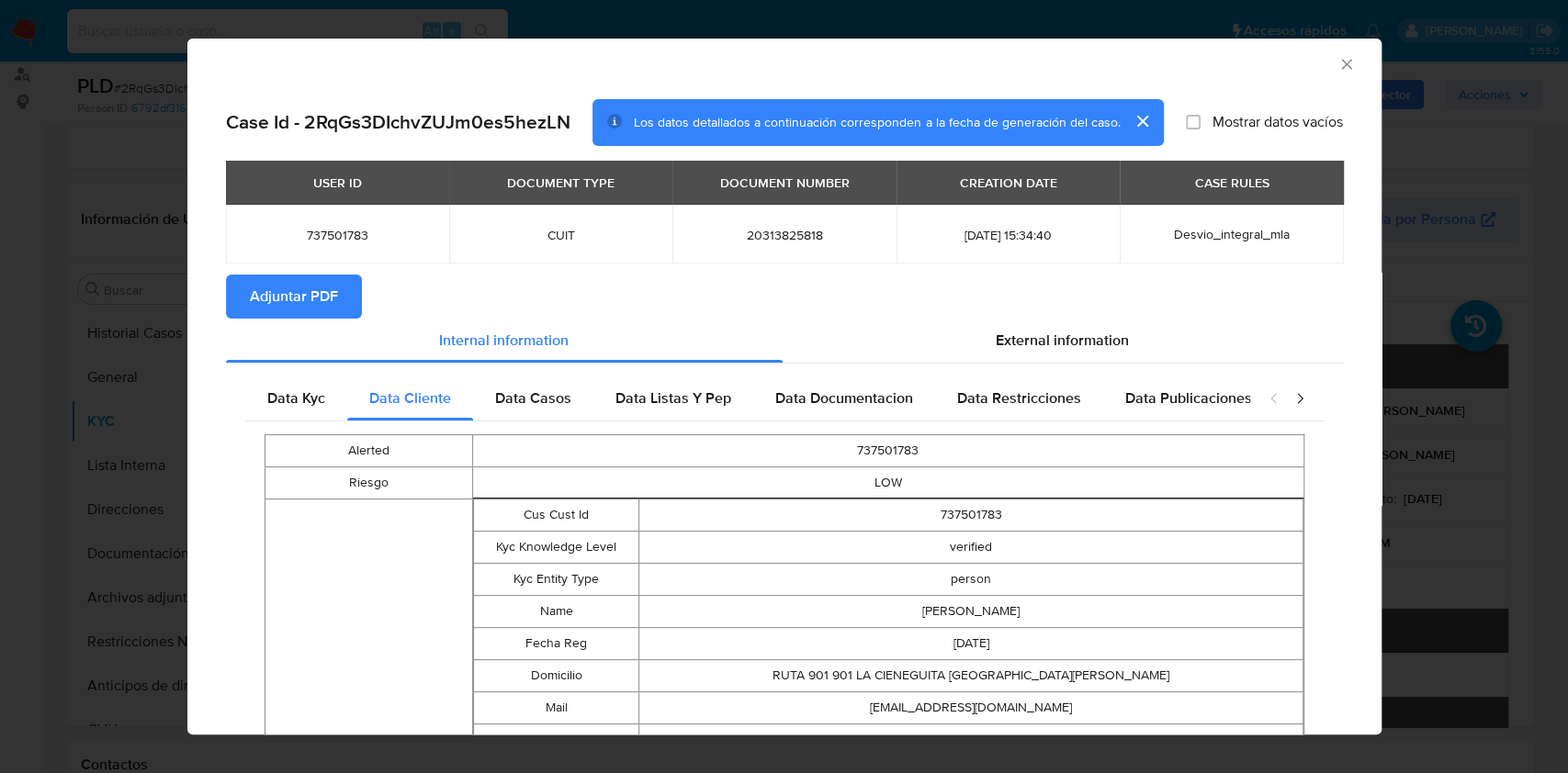
click at [563, 371] on div "Data Kyc Data Cliente Data Casos Data Listas Y Pep Data Documentacion Data Rest…" at bounding box center [784, 774] width 1117 height 821
click at [564, 385] on div "Data Casos" at bounding box center [533, 398] width 121 height 44
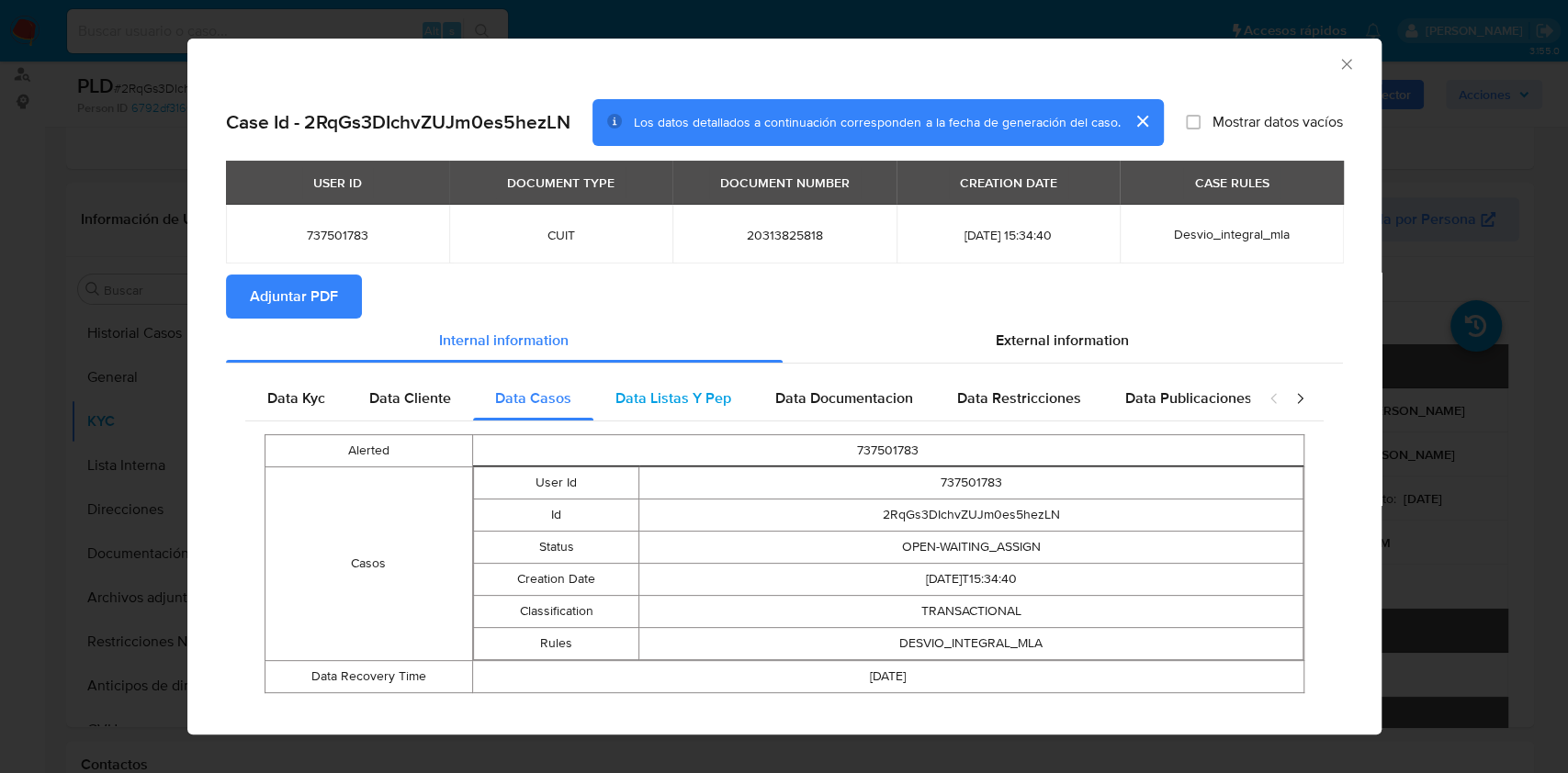
click at [665, 393] on span "Data Listas Y Pep" at bounding box center [673, 399] width 116 height 21
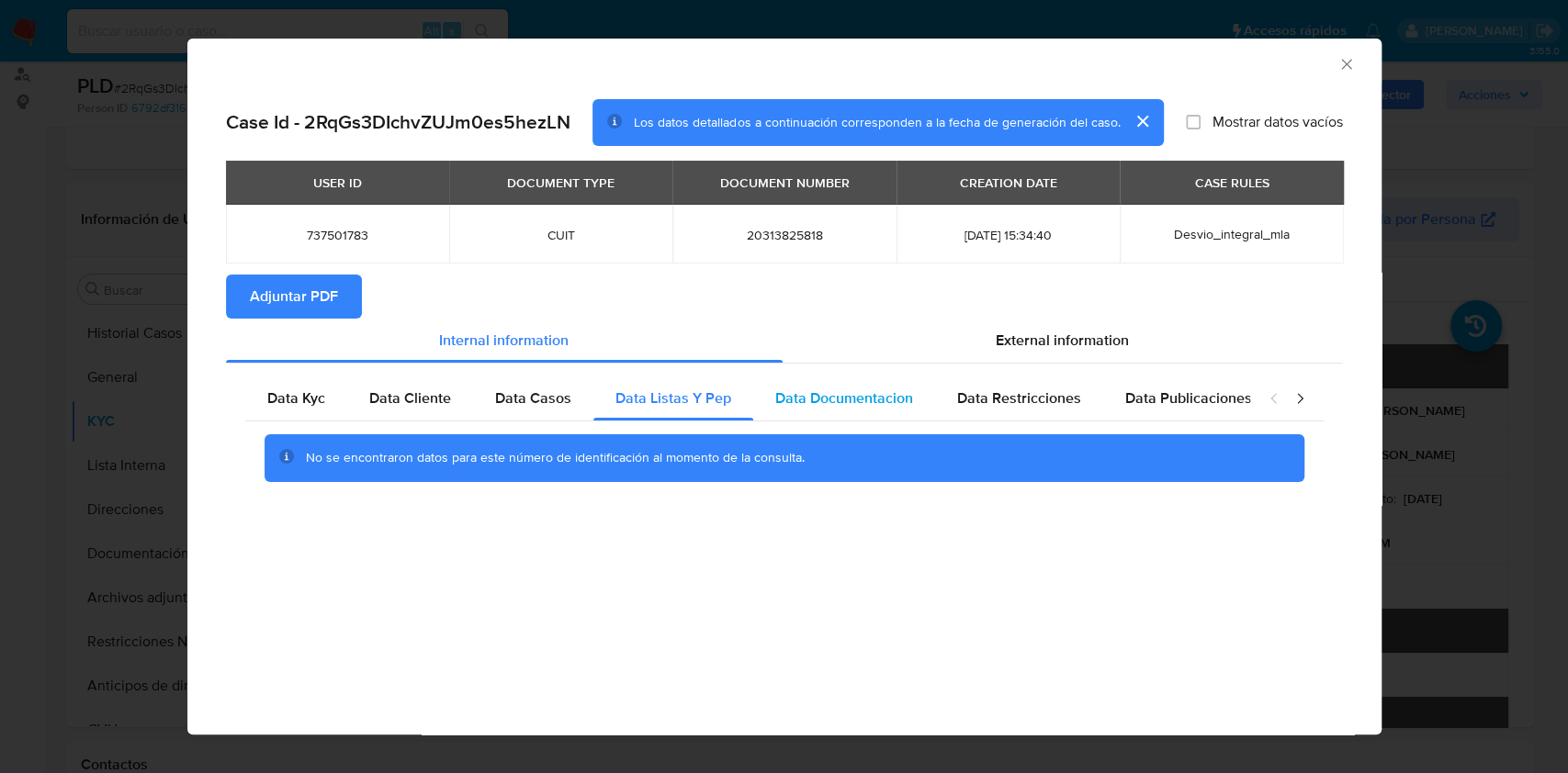
click at [907, 398] on span "Data Documentacion" at bounding box center [844, 399] width 138 height 21
click at [1057, 404] on span "Data Restricciones" at bounding box center [1018, 399] width 124 height 21
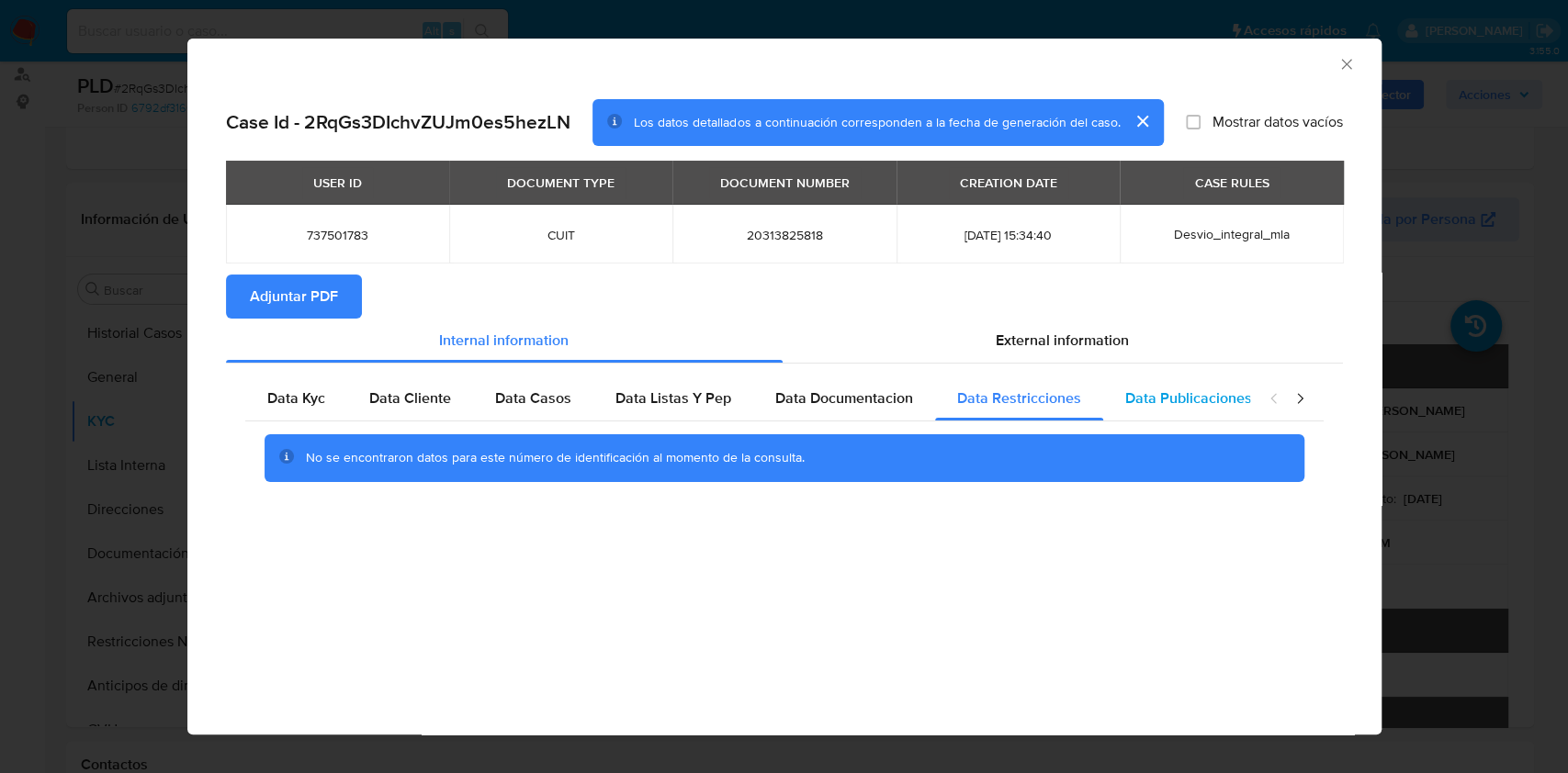
click at [1224, 399] on span "Data Publicaciones" at bounding box center [1189, 399] width 126 height 21
click at [1314, 399] on div "closure-recommendation-modal" at bounding box center [1287, 398] width 74 height 44
click at [1297, 397] on icon "closure-recommendation-modal" at bounding box center [1300, 398] width 18 height 18
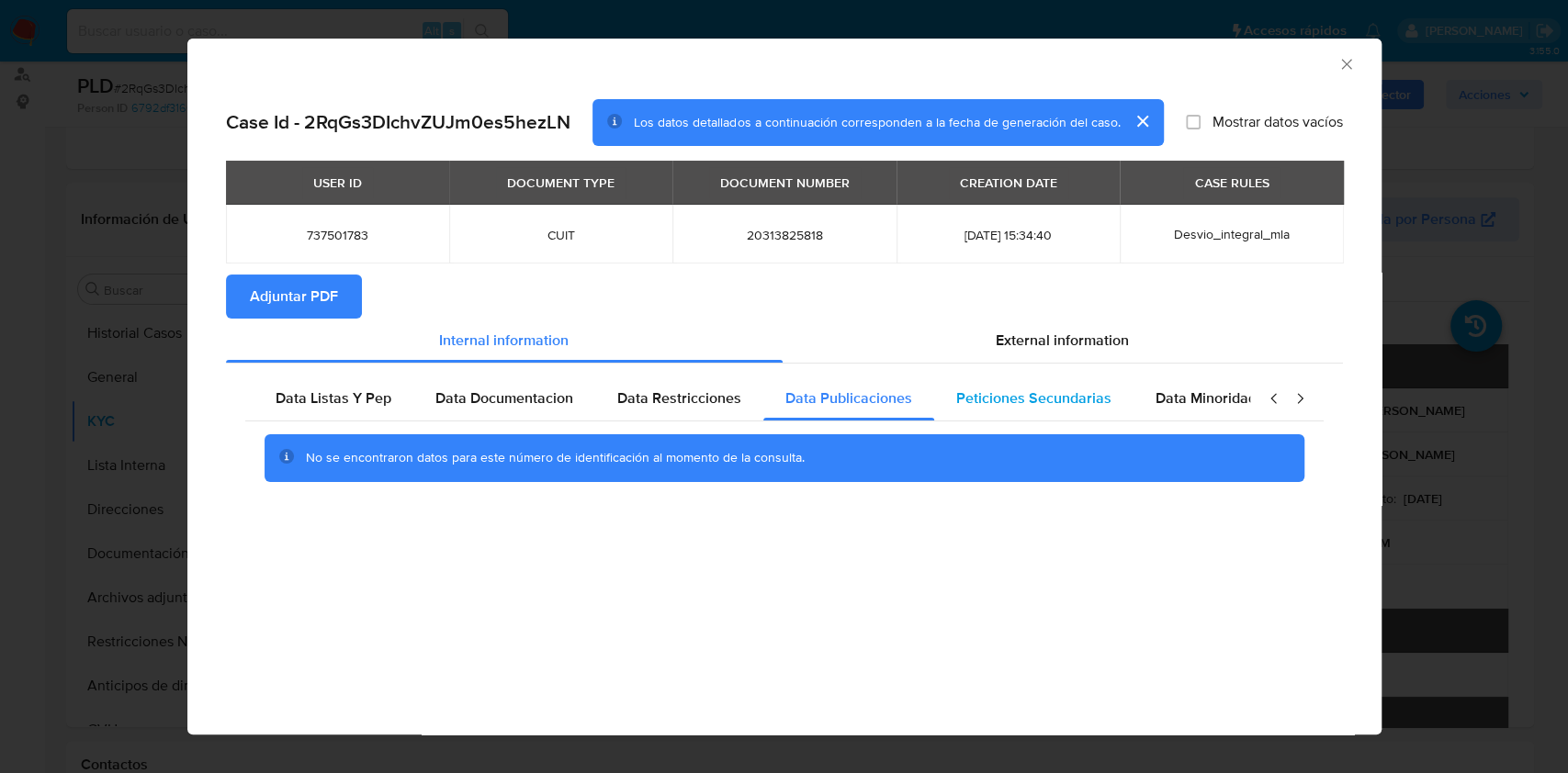
scroll to position [0, 358]
click at [1070, 409] on div "Peticiones Secundarias" at bounding box center [1016, 398] width 199 height 44
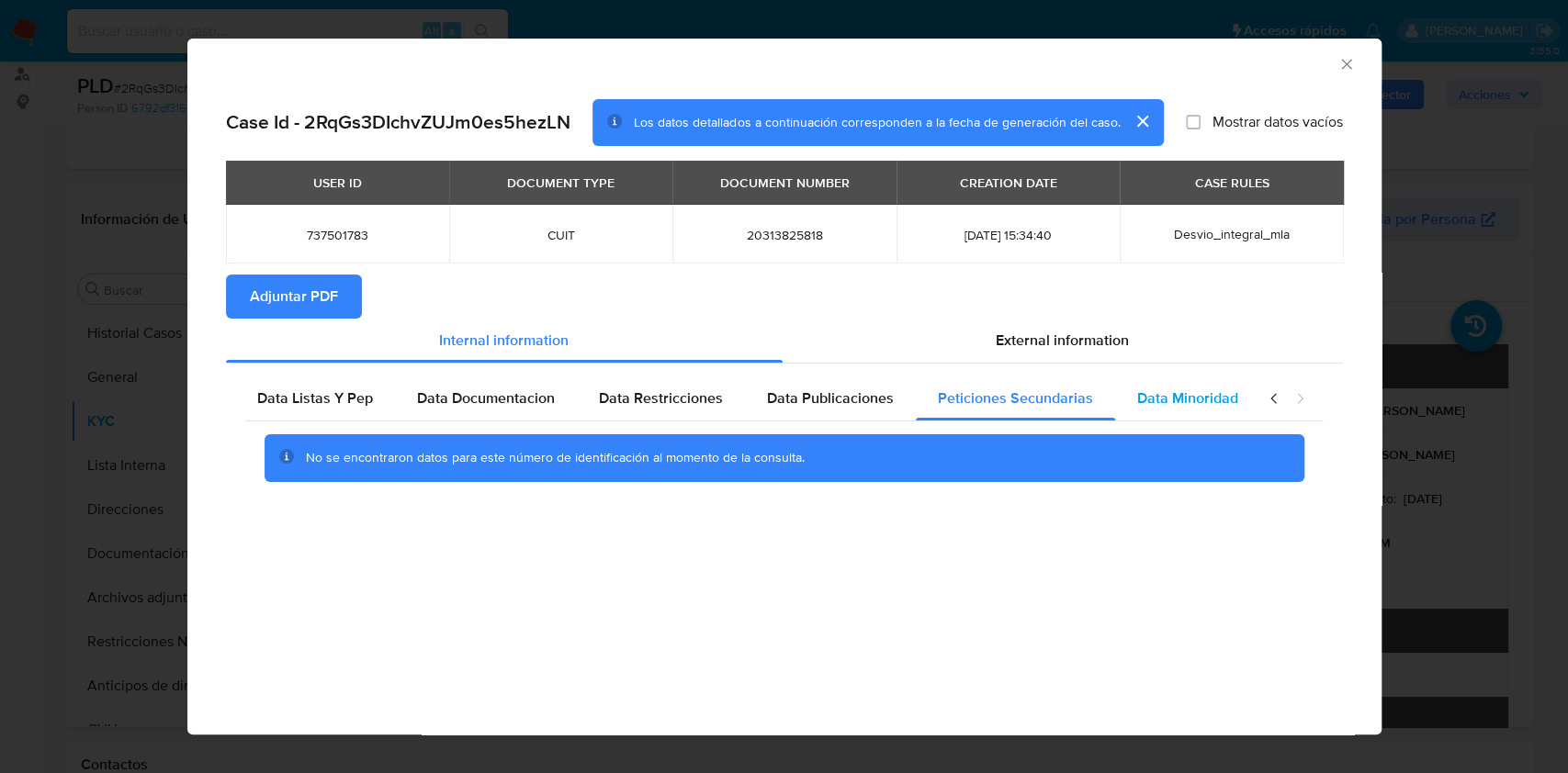
click at [1169, 407] on span "Data Minoridad" at bounding box center [1188, 399] width 101 height 21
click at [1081, 371] on div "Data Kyc Data Cliente Data Casos Data Listas Y Pep Data Documentacion Data Rest…" at bounding box center [784, 436] width 1117 height 144
click at [1051, 361] on div "External information" at bounding box center [1063, 340] width 560 height 44
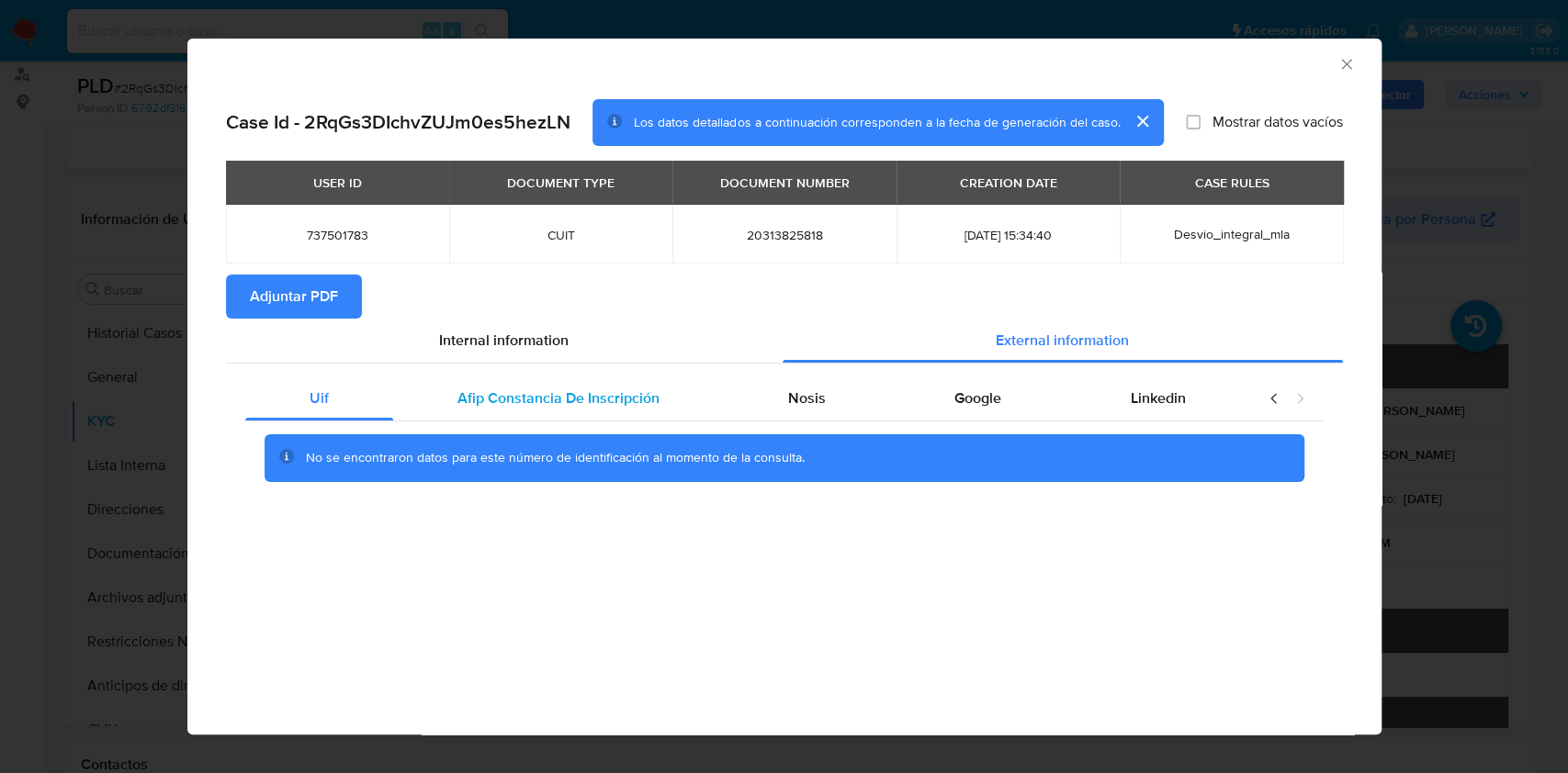
click at [659, 378] on div "Afip Constancia De Inscripción" at bounding box center [558, 398] width 331 height 44
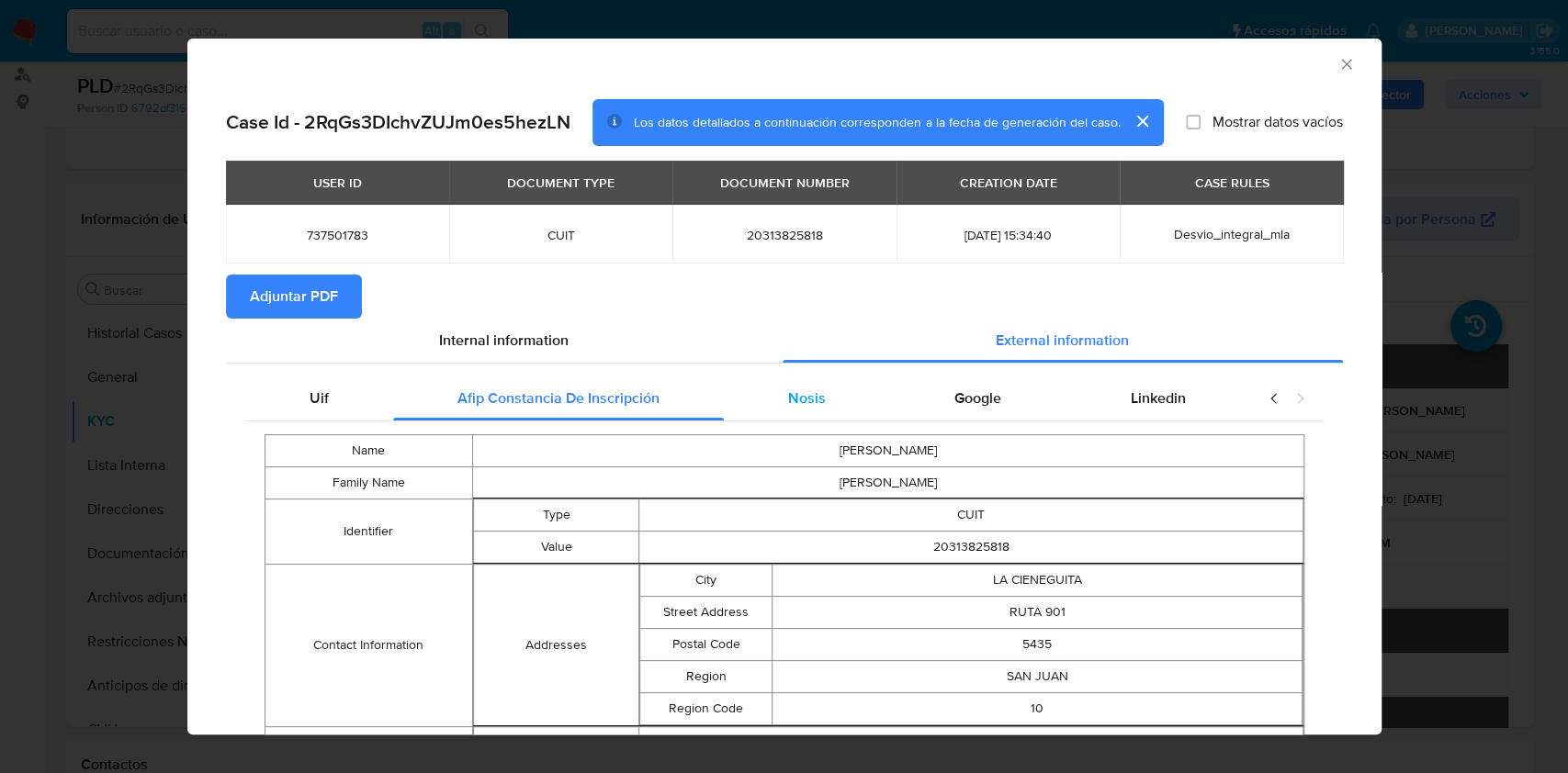
click at [756, 400] on div "Nosis" at bounding box center [806, 398] width 166 height 44
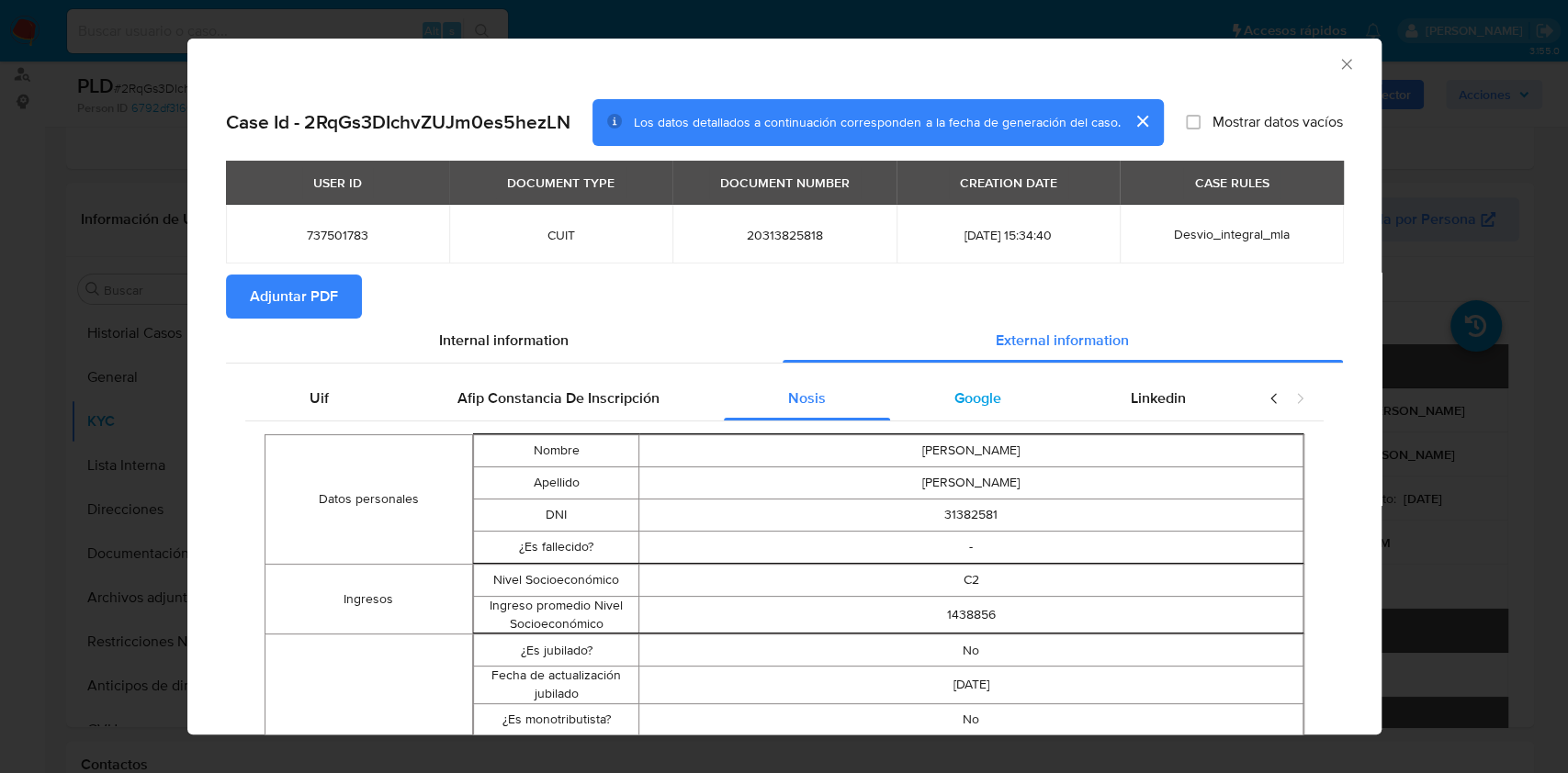
click at [996, 419] on div "Google" at bounding box center [978, 398] width 175 height 44
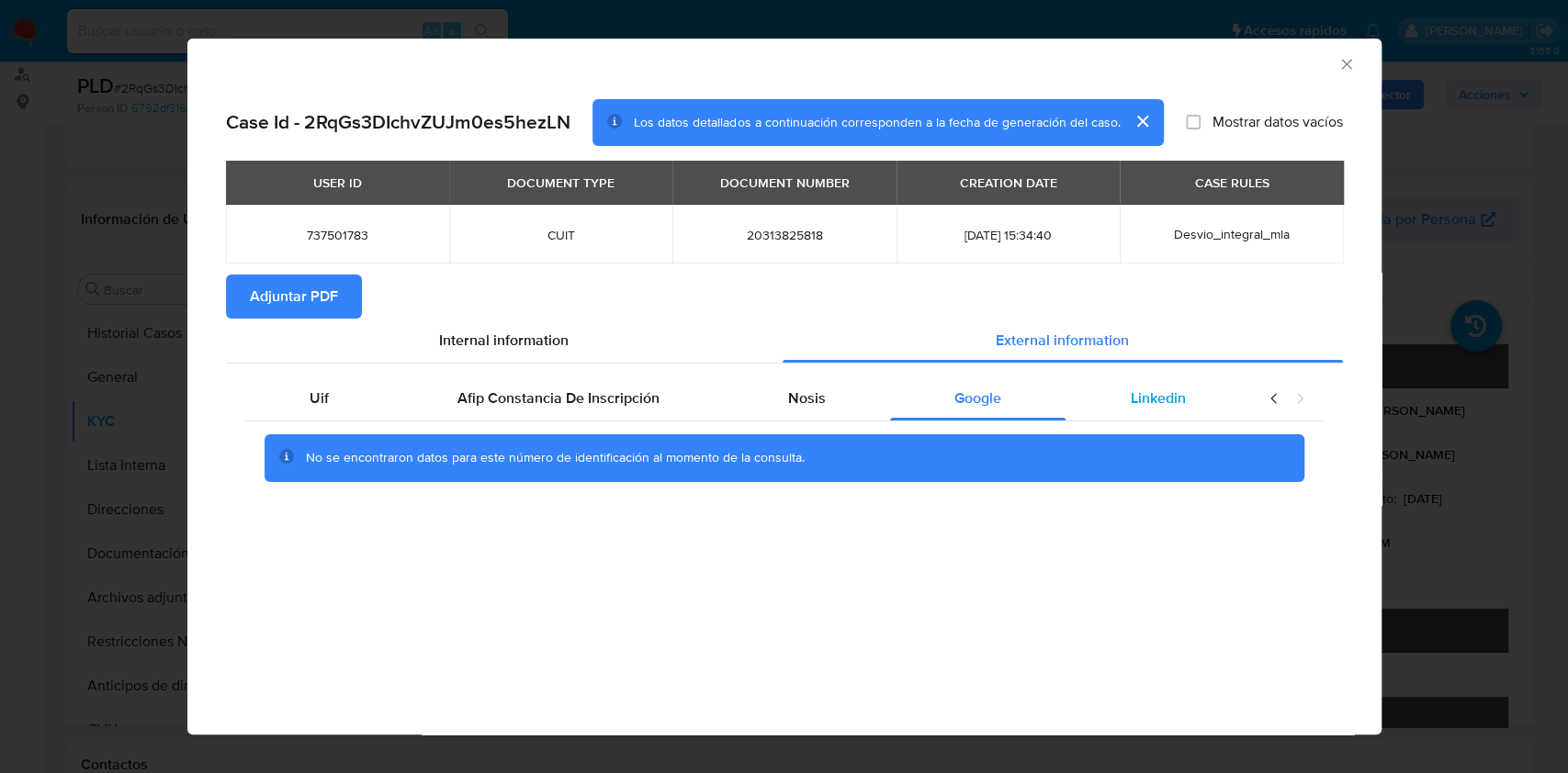
click at [1178, 413] on div "Linkedin" at bounding box center [1158, 398] width 184 height 44
click at [338, 284] on button "Adjuntar PDF" at bounding box center [294, 296] width 136 height 44
click at [1447, 371] on div "AML Data Collector Case Id - 2RqGs3DIchvZUJm0es5hezLN Los datos detallados a co…" at bounding box center [784, 386] width 1568 height 773
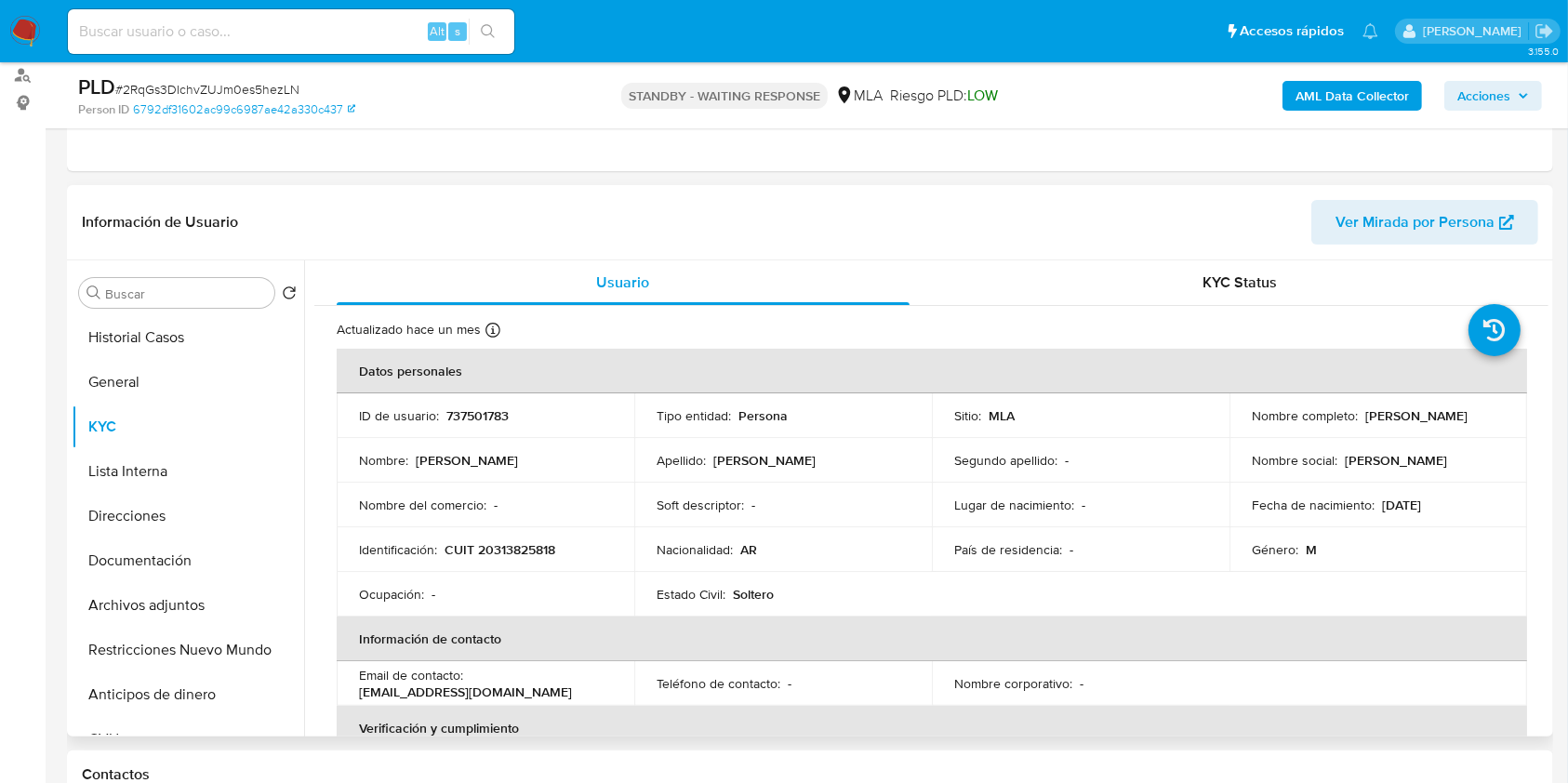
click at [521, 542] on p "CUIT 20313825818" at bounding box center [499, 550] width 110 height 17
copy p "20313825818"
click at [209, 564] on button "Documentación" at bounding box center [180, 560] width 218 height 44
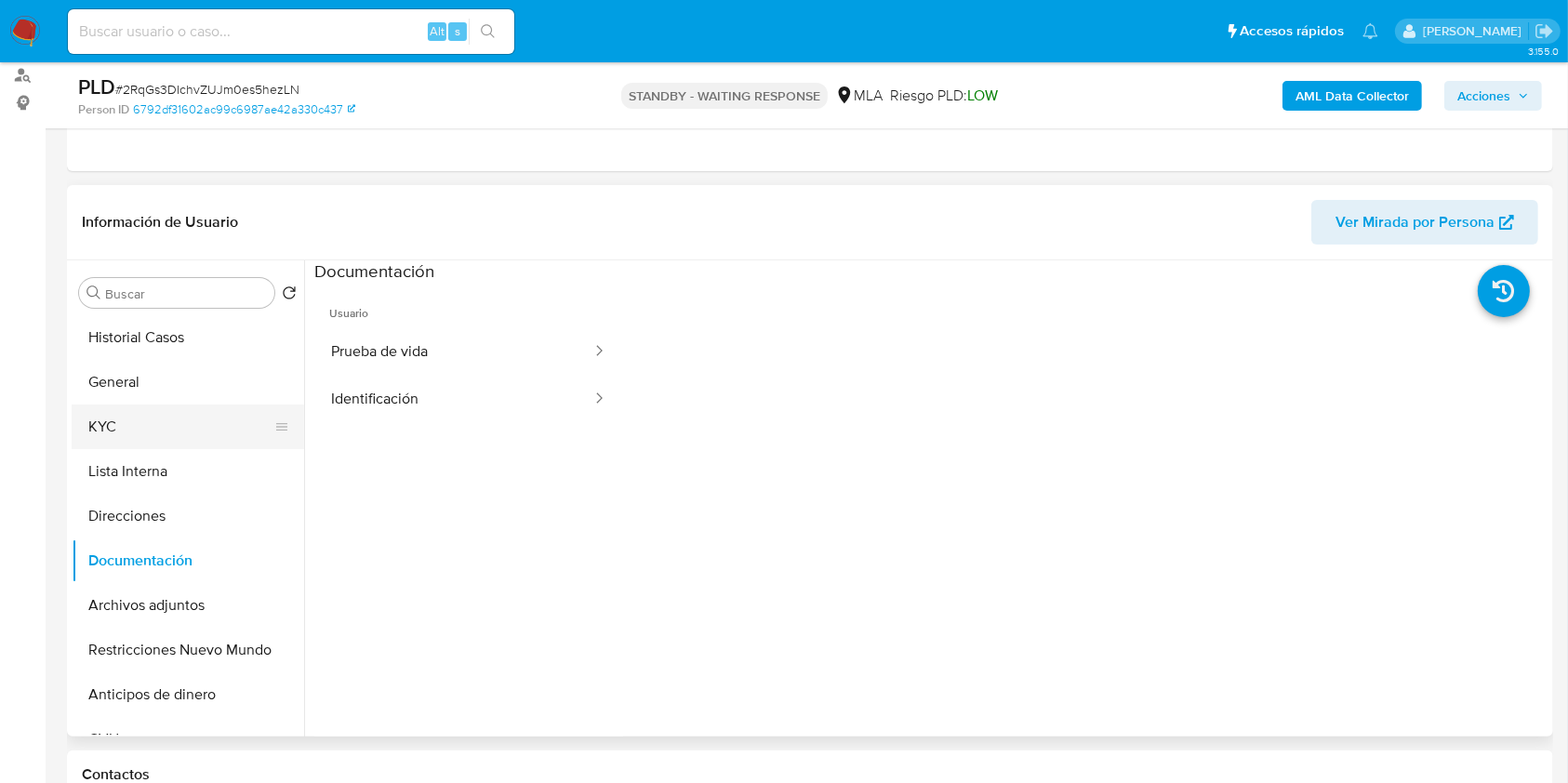
click at [163, 406] on button "KYC" at bounding box center [180, 426] width 218 height 44
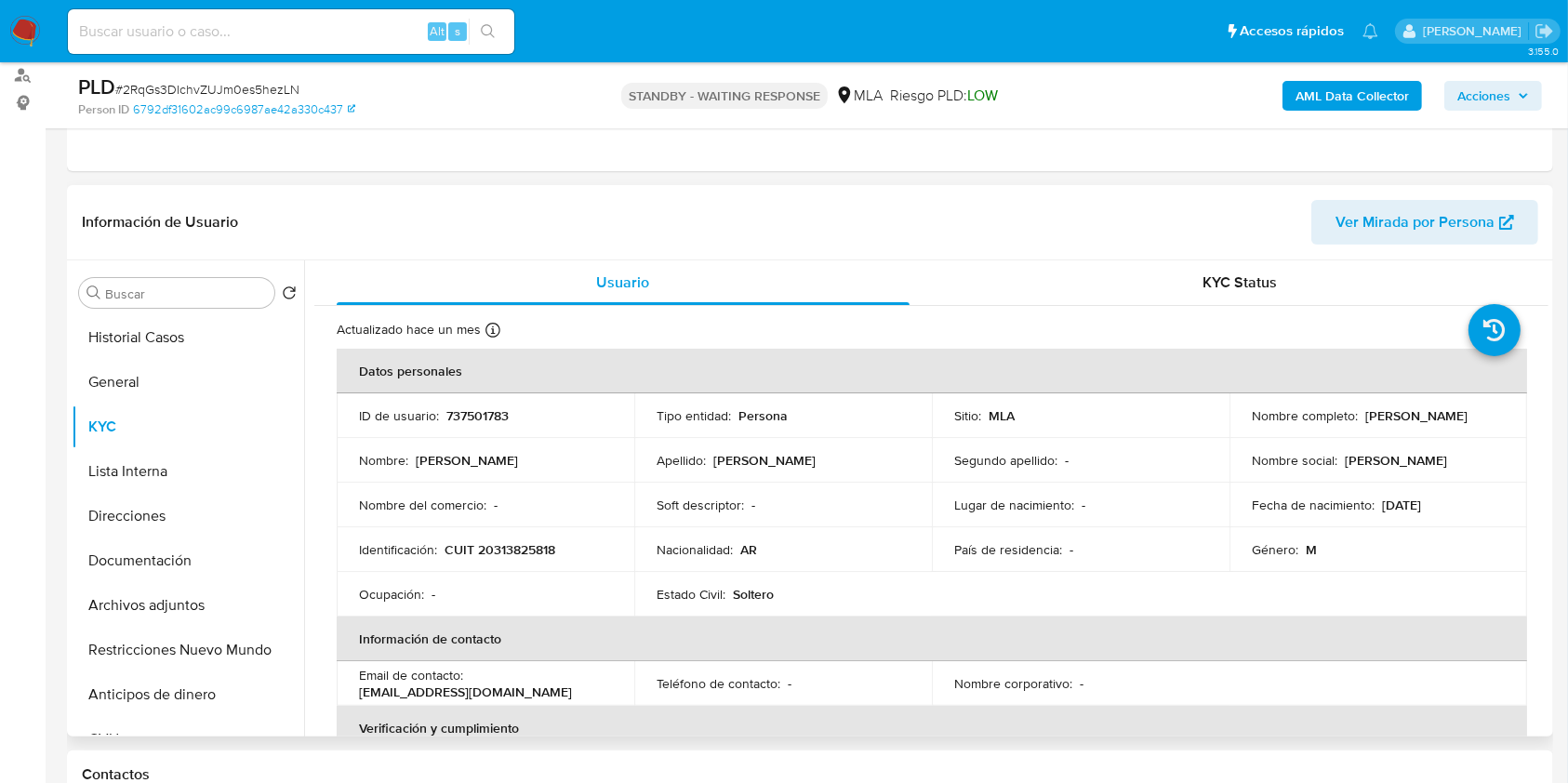
drag, startPoint x: 1420, startPoint y: 393, endPoint x: 1171, endPoint y: 494, distance: 268.7
click at [1420, 393] on td "Nombre completo : Gustavo Javier Mortensen Valdez" at bounding box center [1378, 415] width 297 height 44
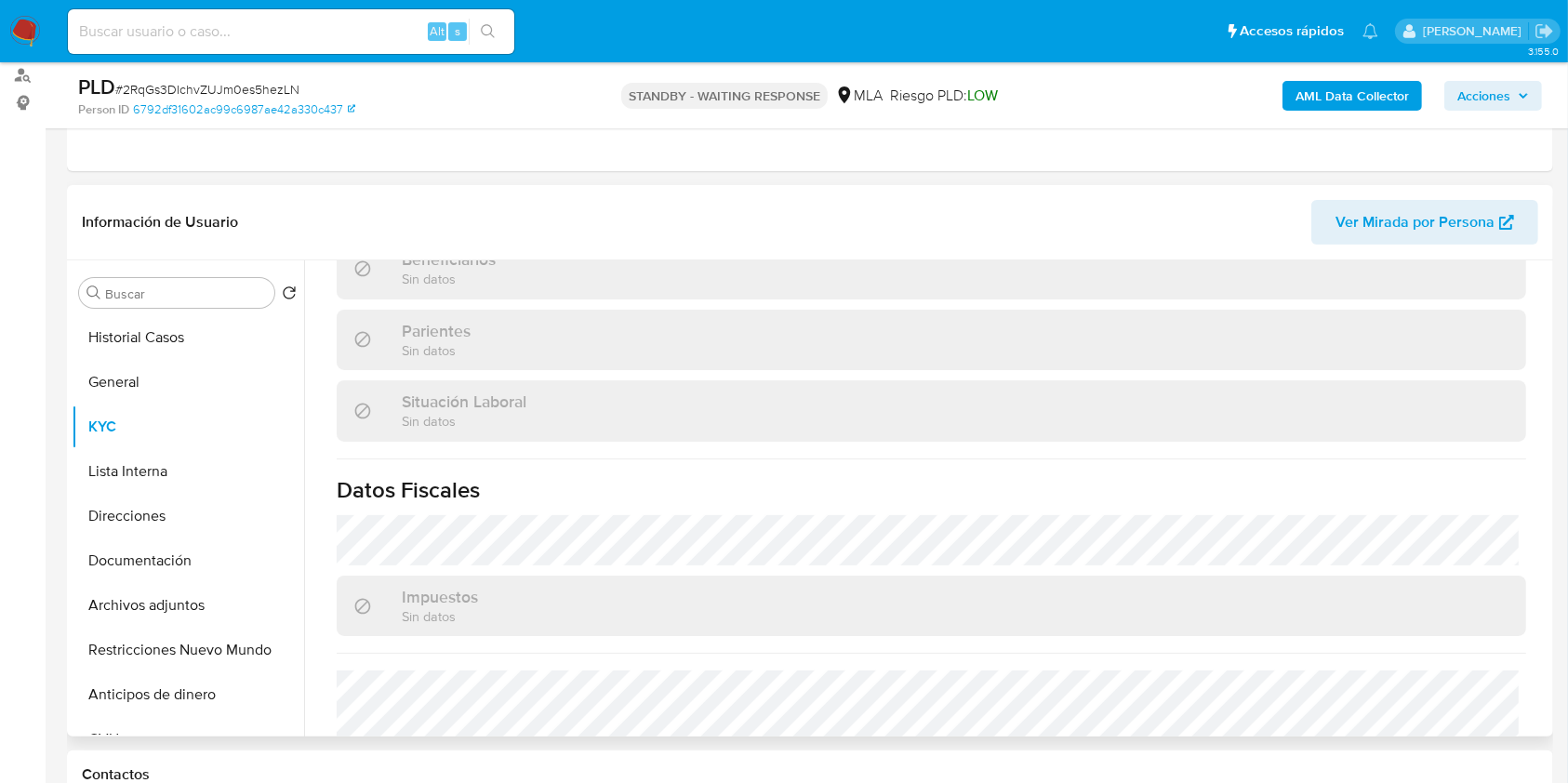
scroll to position [992, 0]
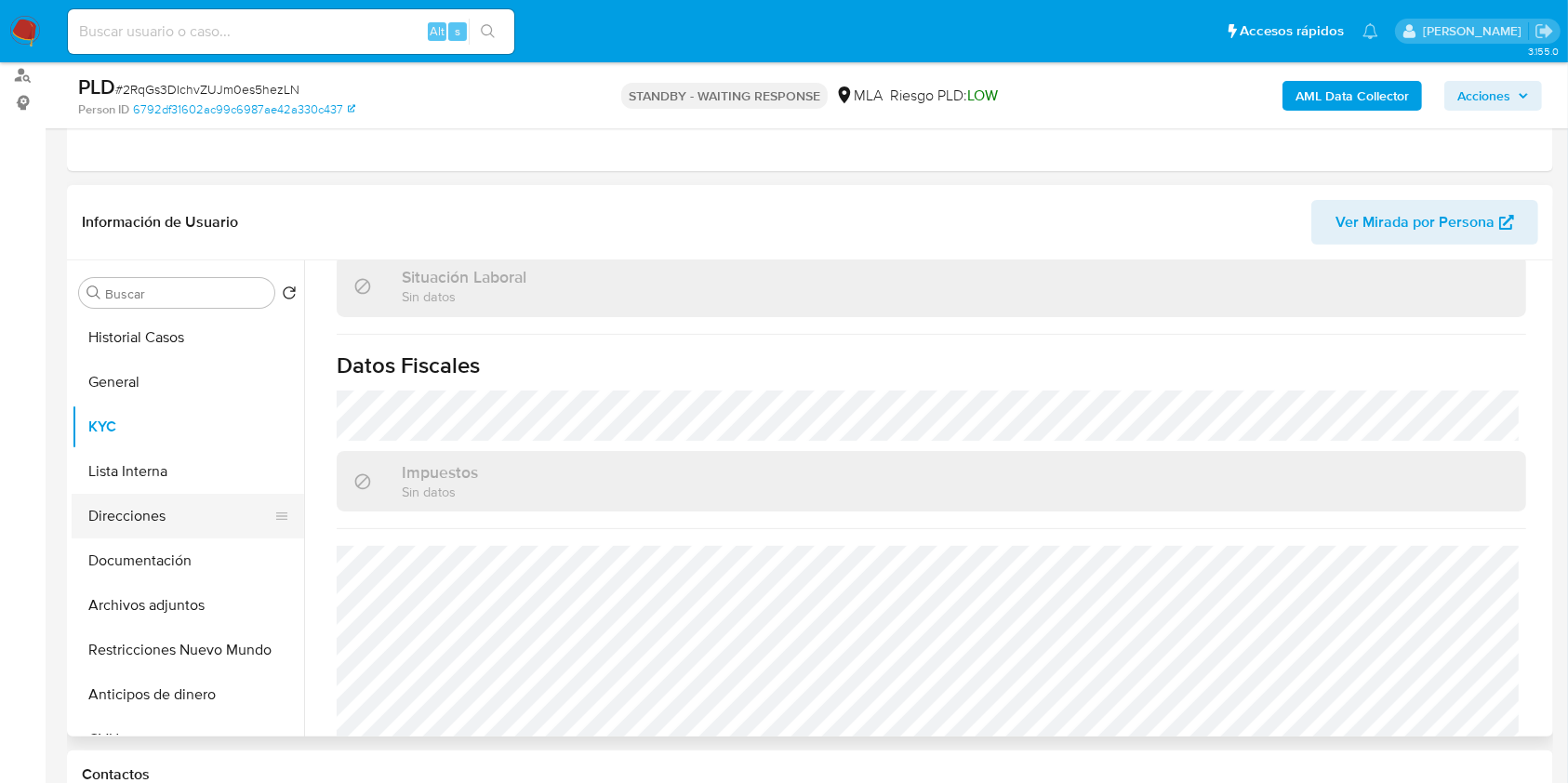
click at [193, 533] on button "Direcciones" at bounding box center [180, 515] width 218 height 44
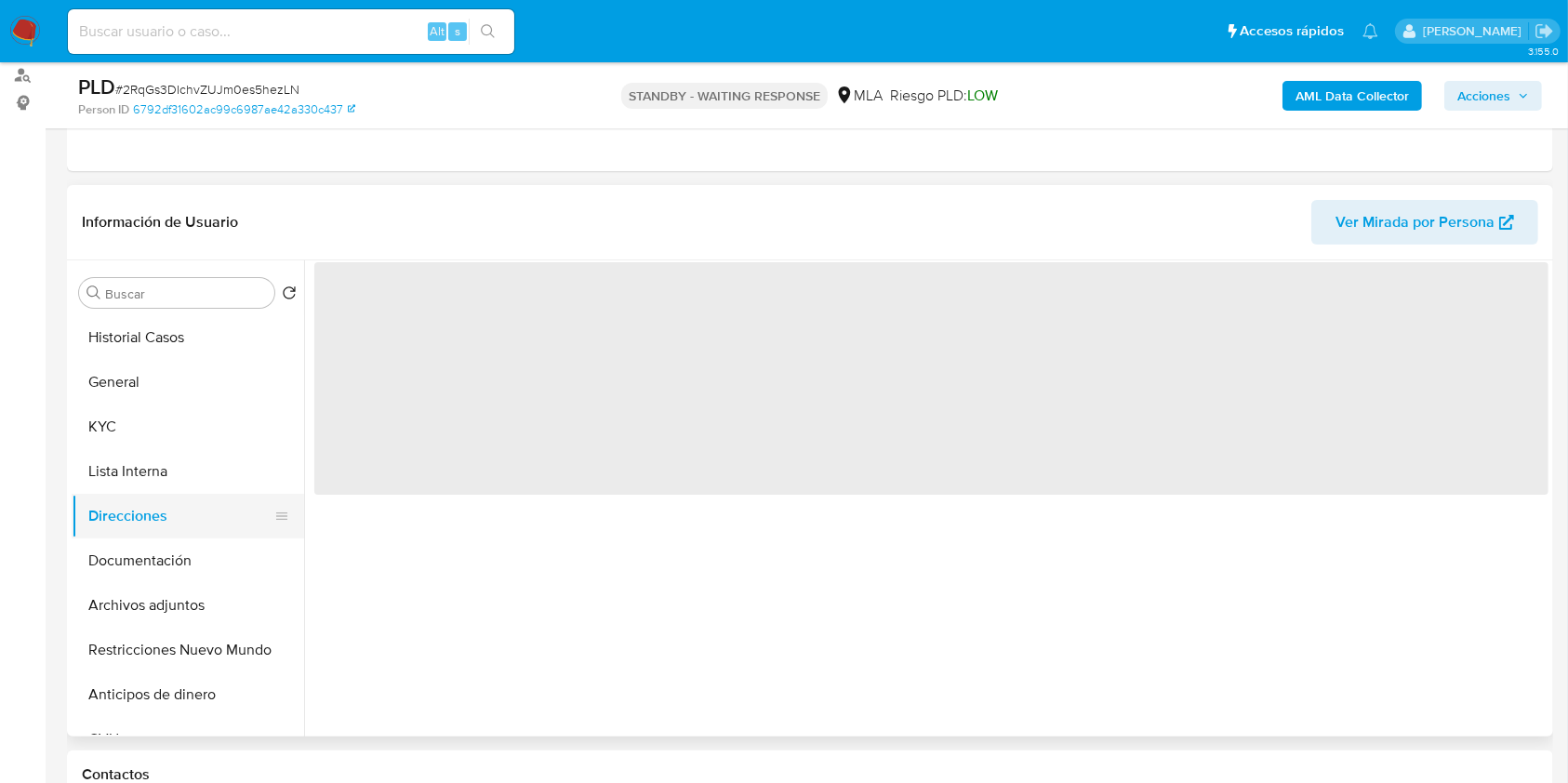
scroll to position [0, 0]
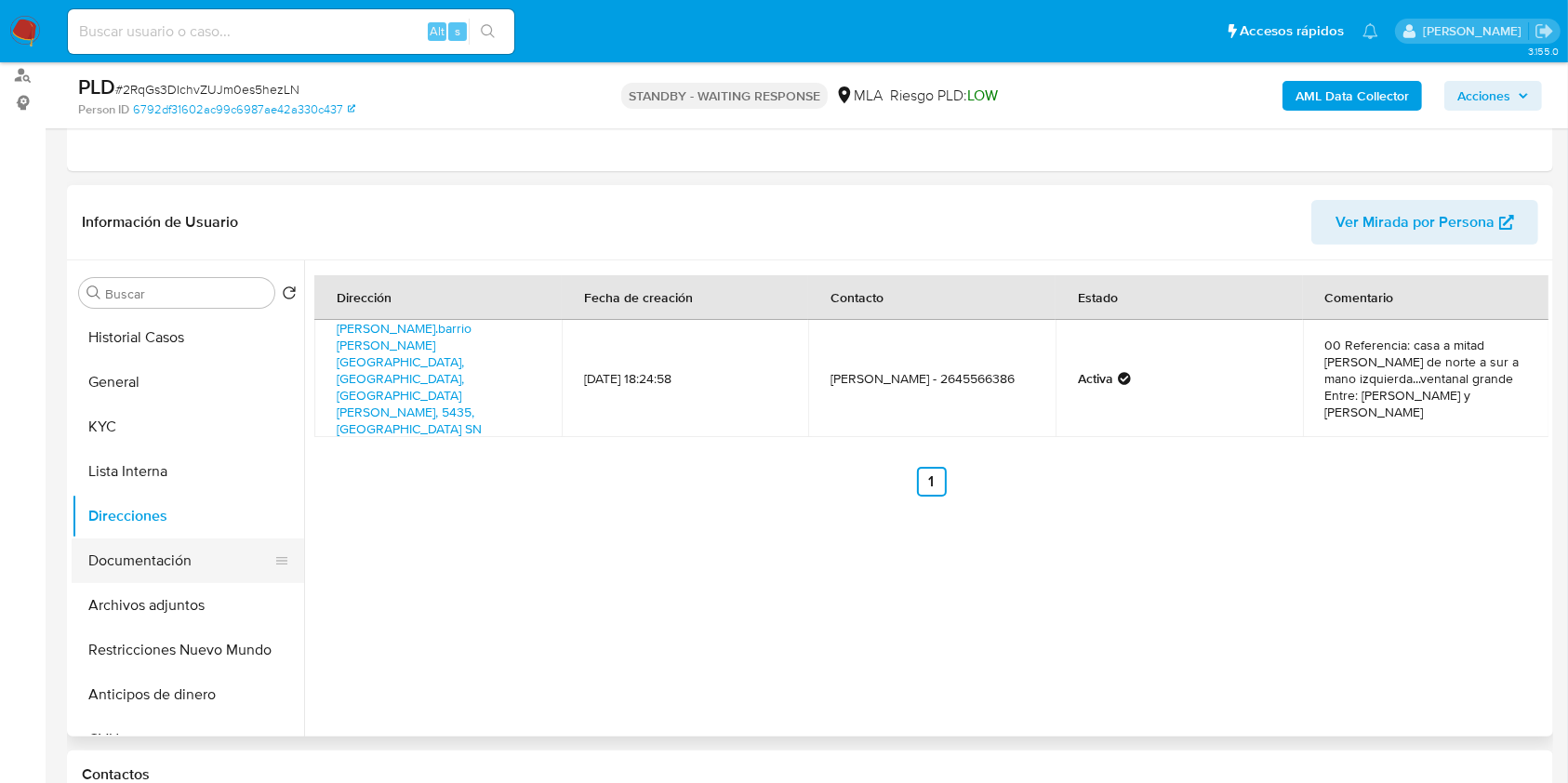
click at [159, 561] on button "Documentación" at bounding box center [180, 560] width 218 height 44
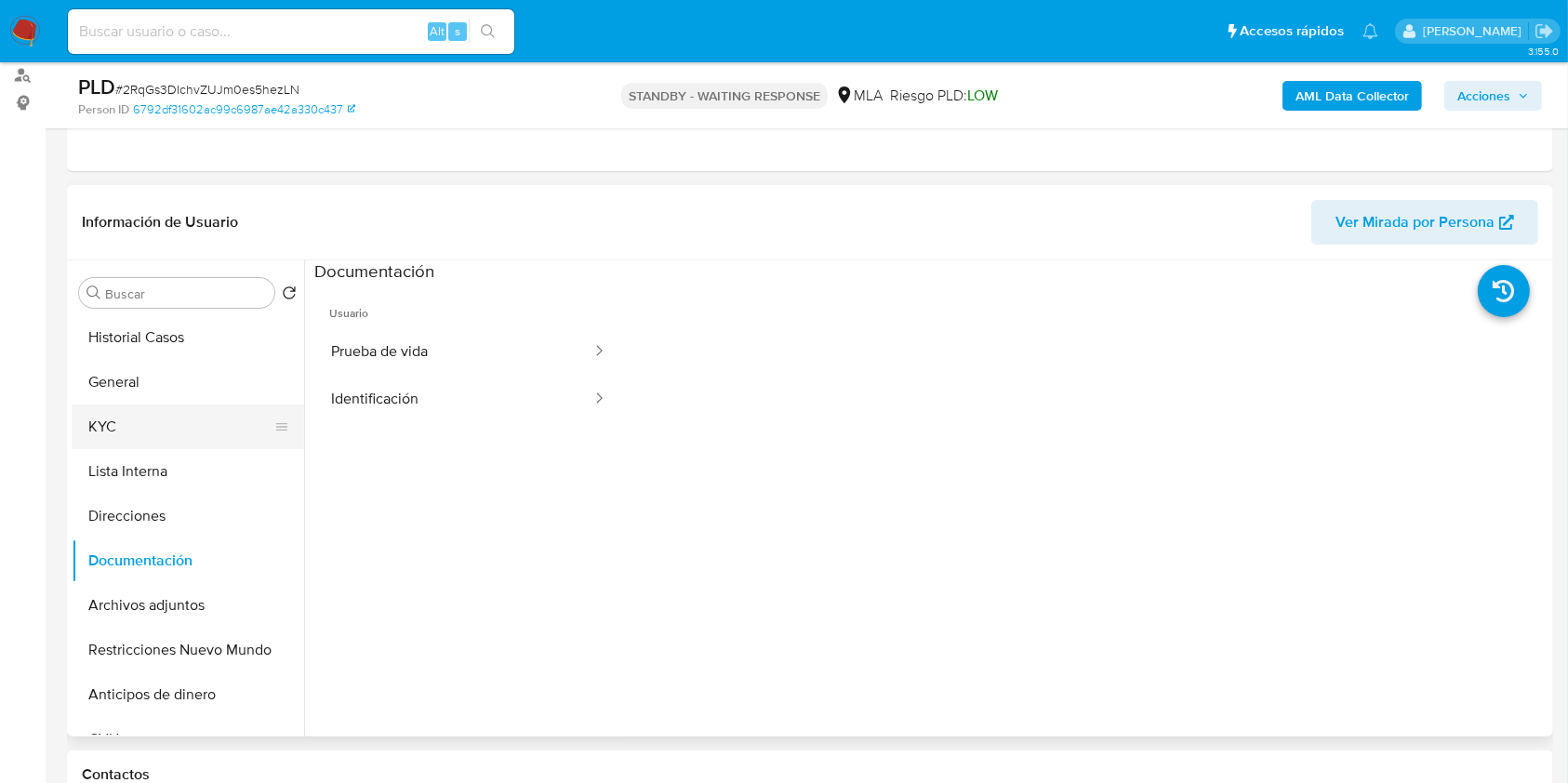
click at [143, 419] on button "KYC" at bounding box center [180, 426] width 218 height 44
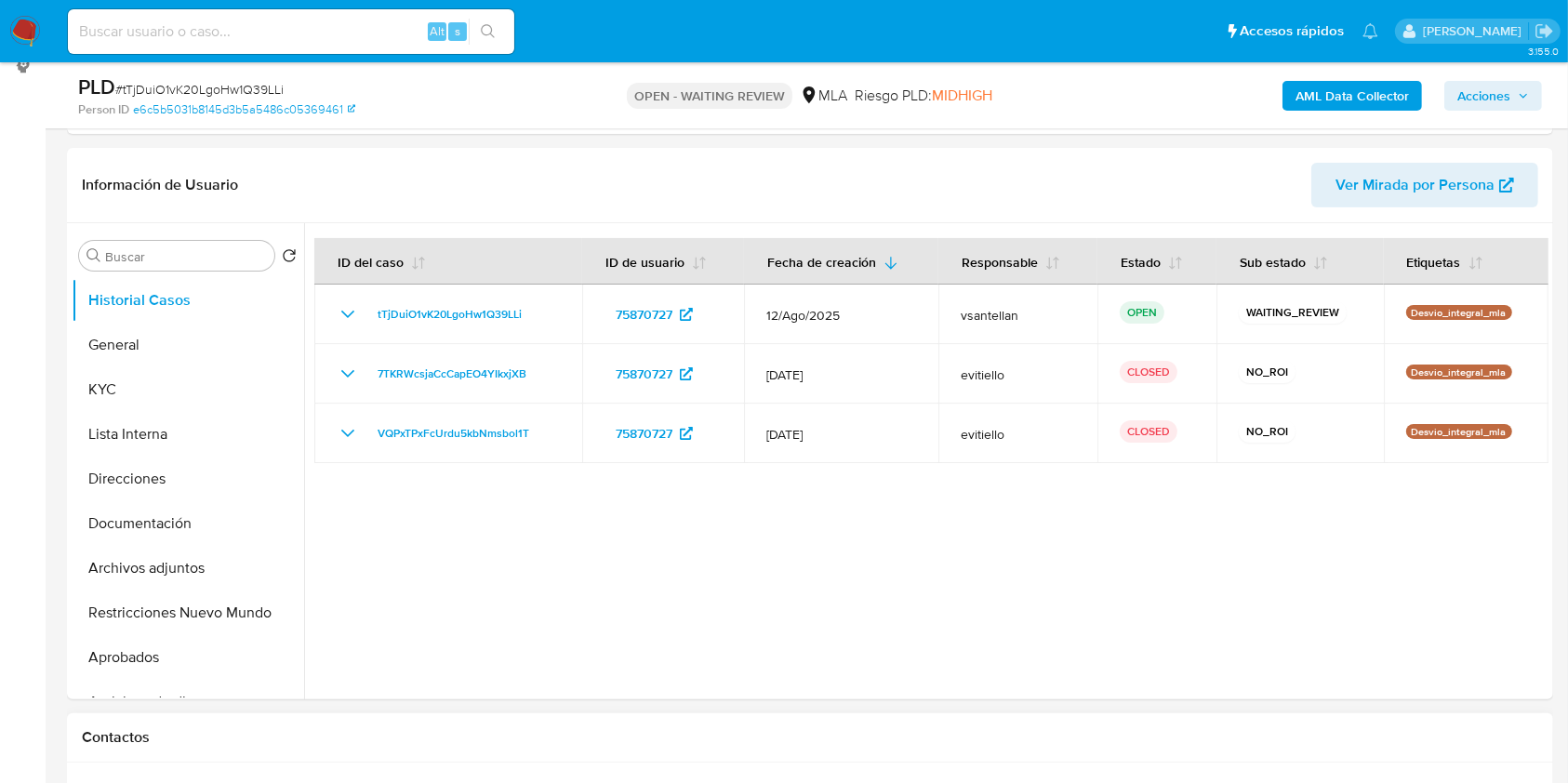
select select "10"
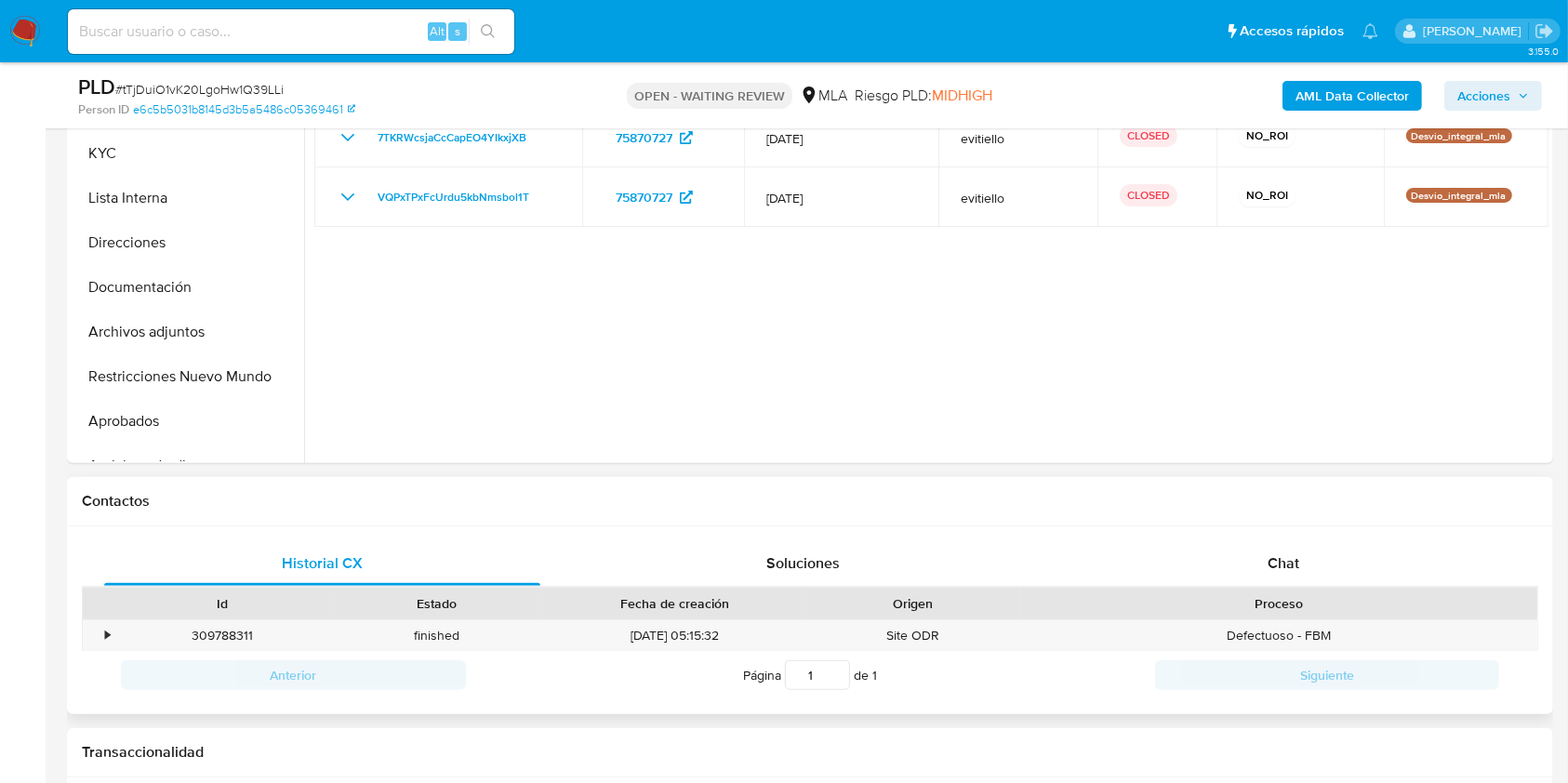
click at [1294, 532] on div "Historial CX Soluciones Chat Id Estado Fecha de creación Origen Proceso • 30978…" at bounding box center [810, 621] width 1486 height 189
click at [1317, 527] on div "Historial CX Soluciones Chat Id Estado Fecha de creación Origen Proceso • 30978…" at bounding box center [810, 621] width 1486 height 189
click at [1335, 550] on div "Chat" at bounding box center [1283, 563] width 436 height 44
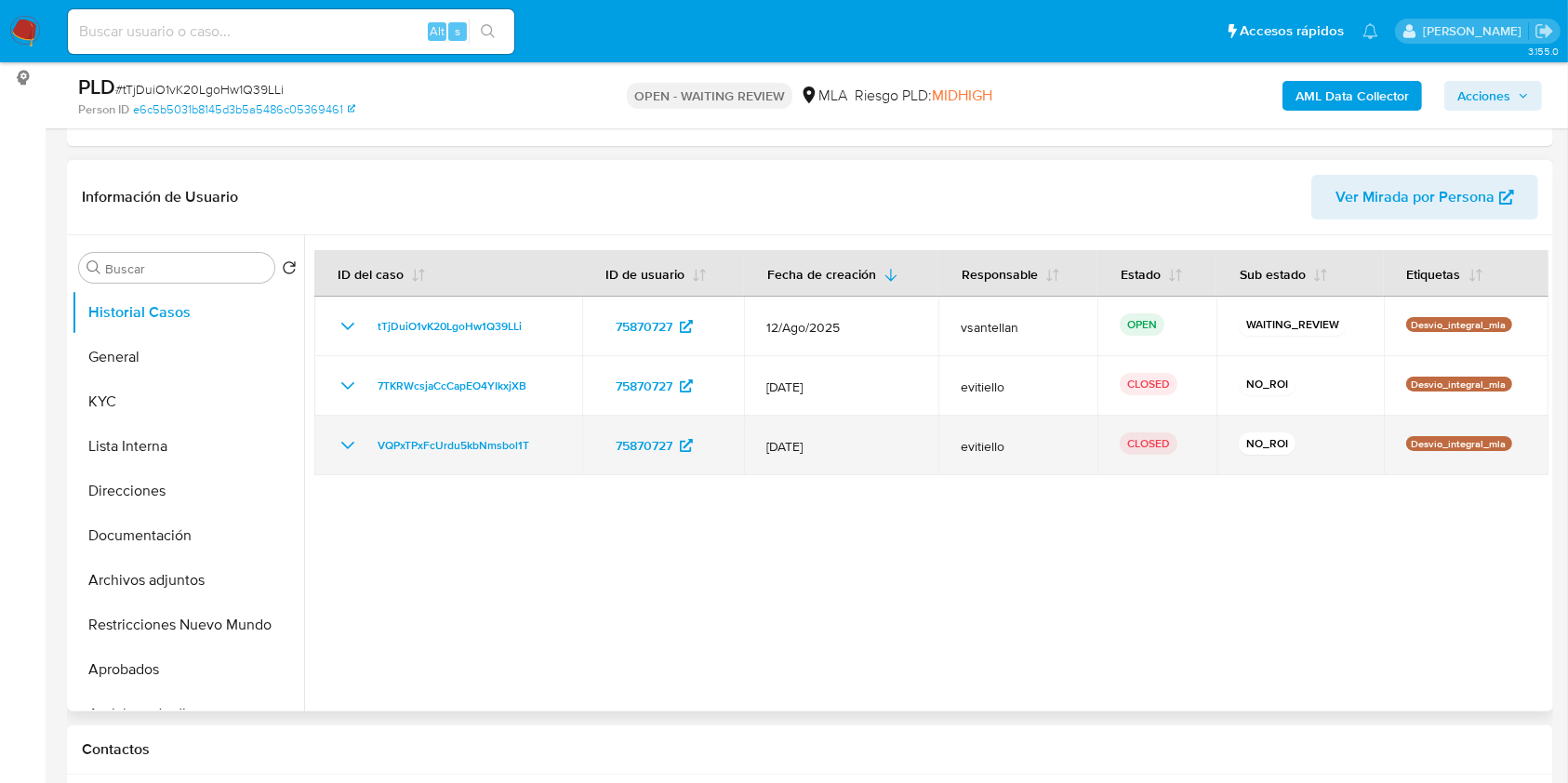
scroll to position [715, 0]
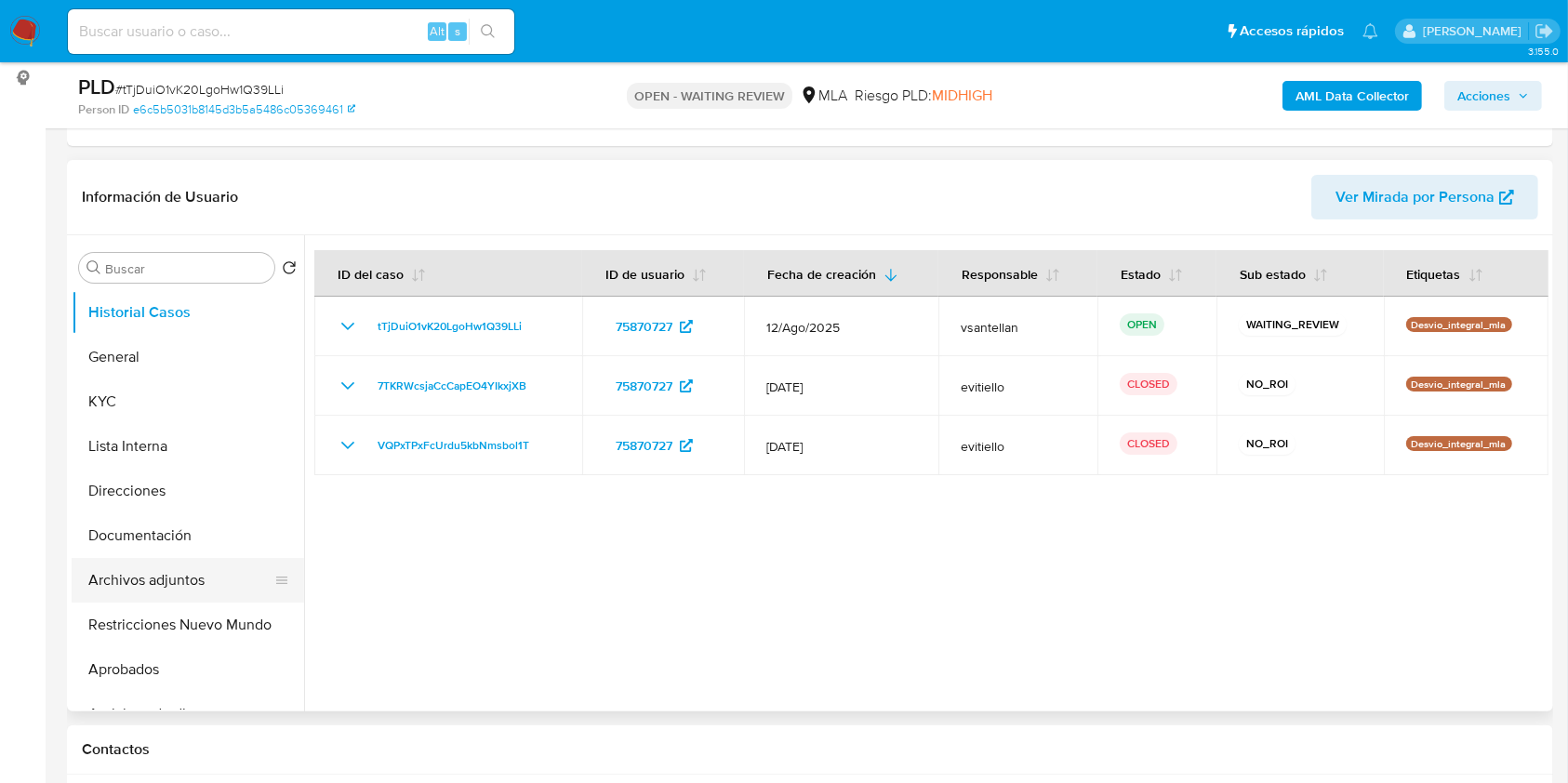
click at [129, 577] on button "Archivos adjuntos" at bounding box center [180, 580] width 218 height 44
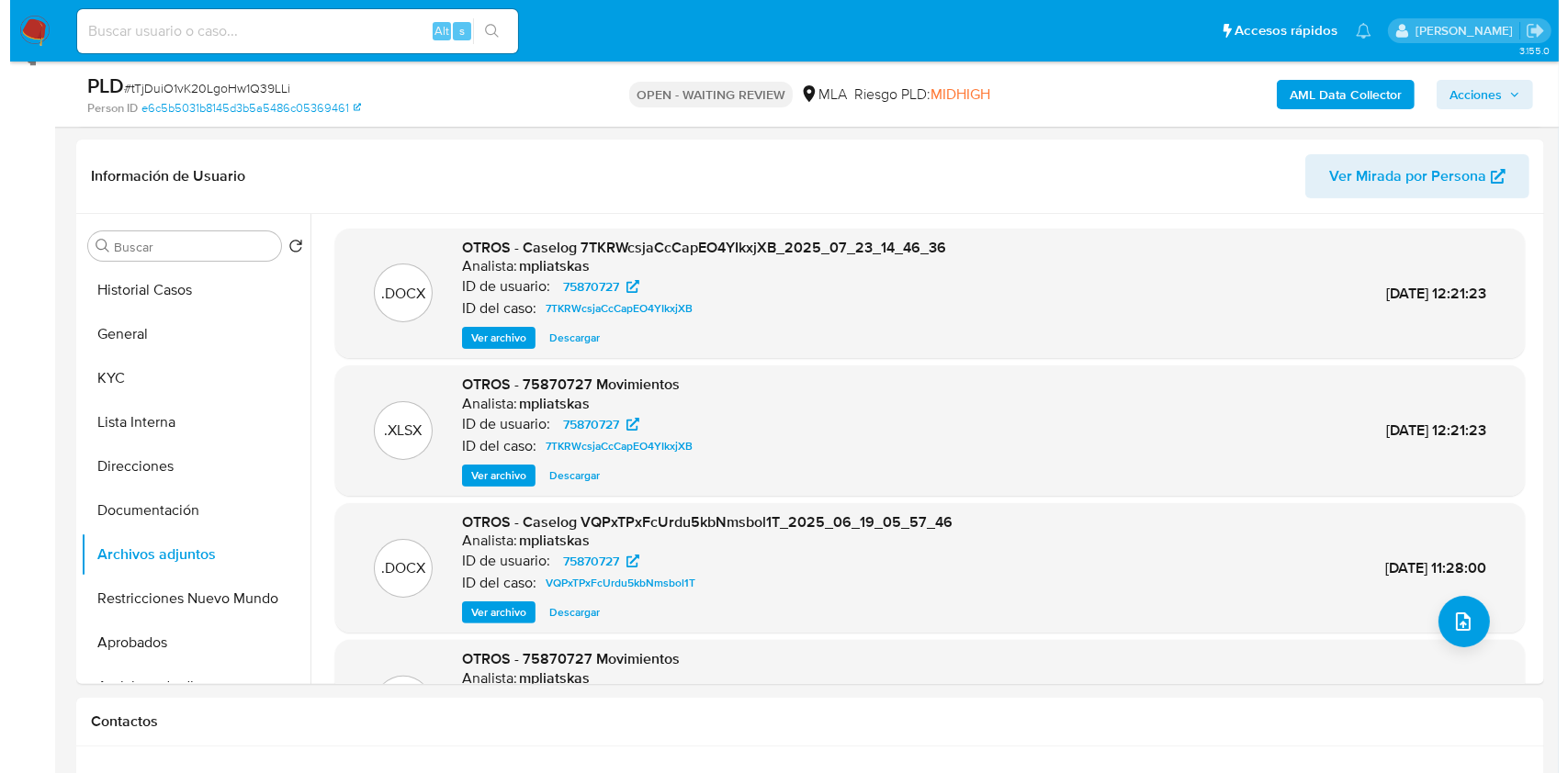
scroll to position [242, 0]
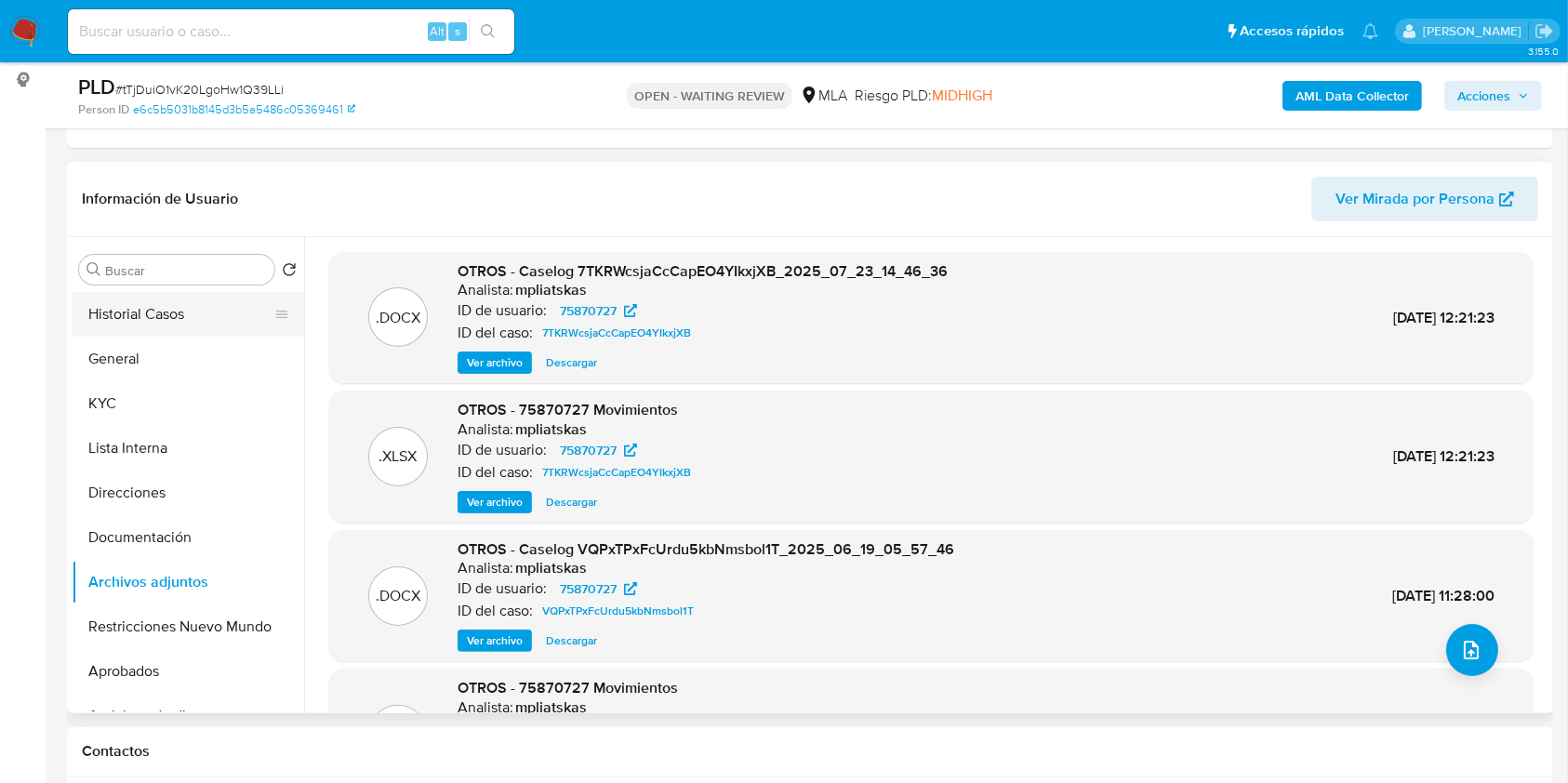
click at [124, 315] on button "Historial Casos" at bounding box center [180, 314] width 218 height 44
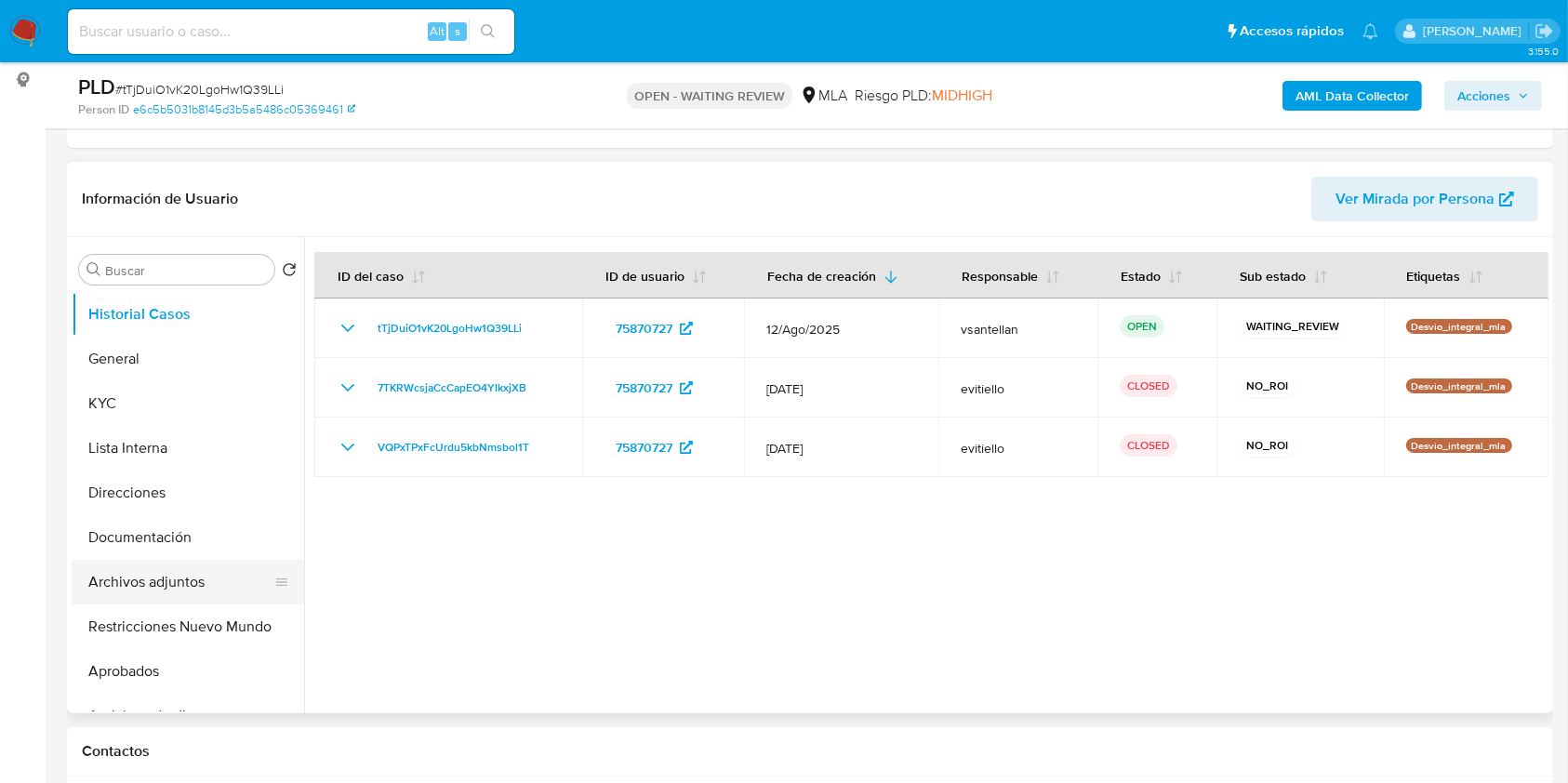
click at [187, 580] on button "Archivos adjuntos" at bounding box center [180, 582] width 218 height 44
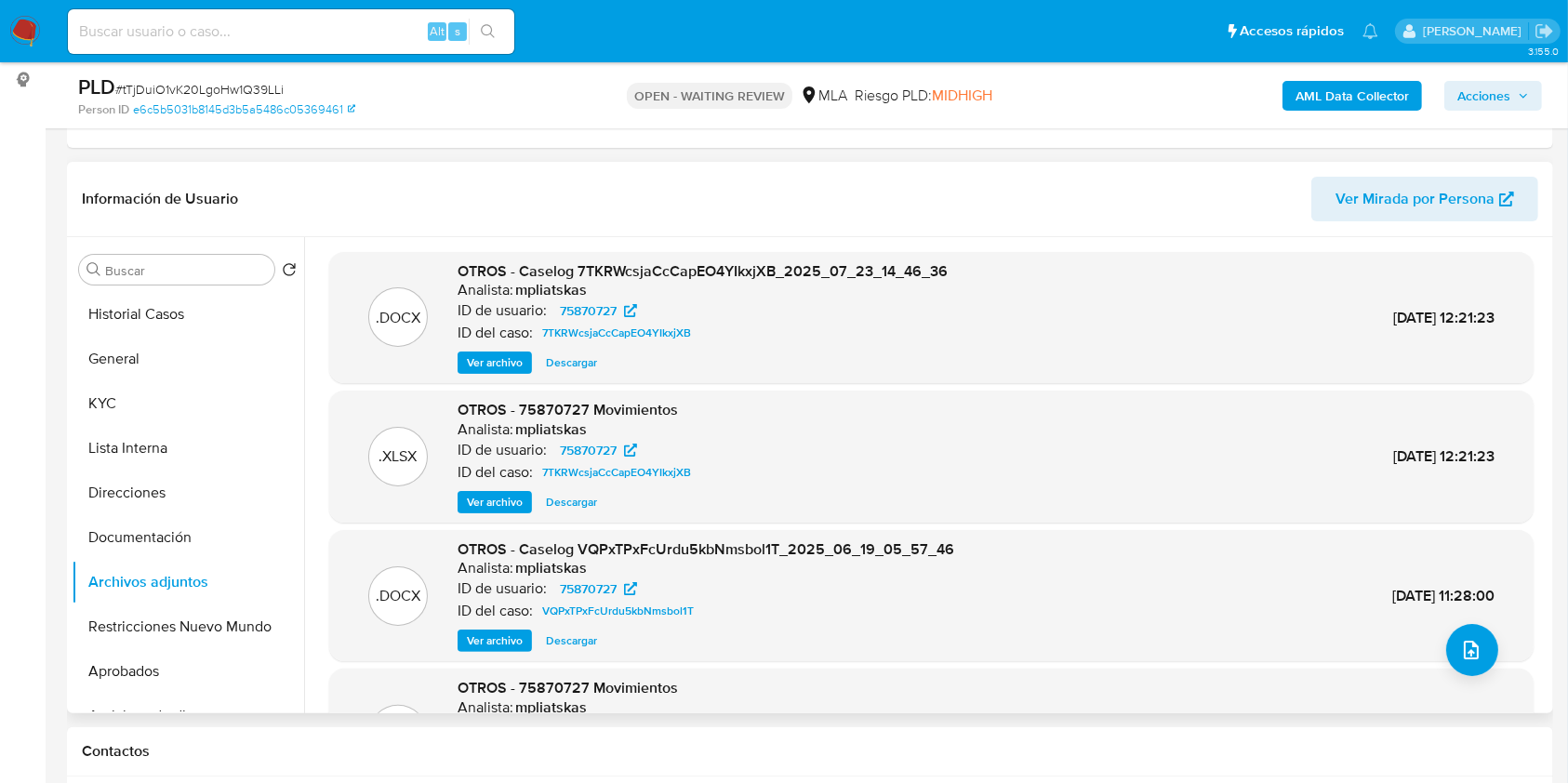
click at [505, 365] on span "Ver archivo" at bounding box center [494, 362] width 56 height 19
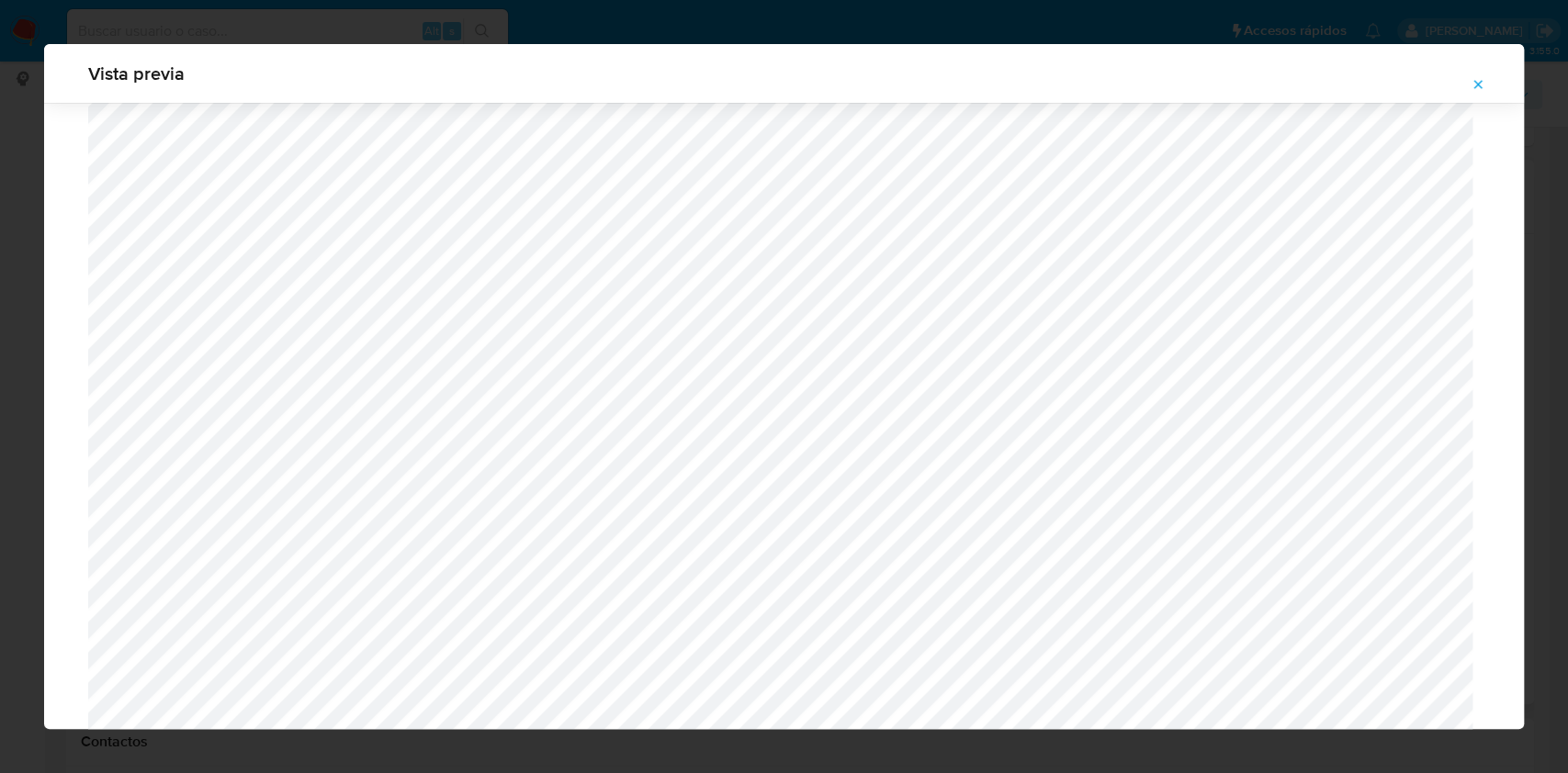
scroll to position [575, 0]
drag, startPoint x: 1482, startPoint y: 80, endPoint x: 1480, endPoint y: 108, distance: 28.1
click at [1481, 80] on icon "Attachment preview" at bounding box center [1478, 84] width 15 height 15
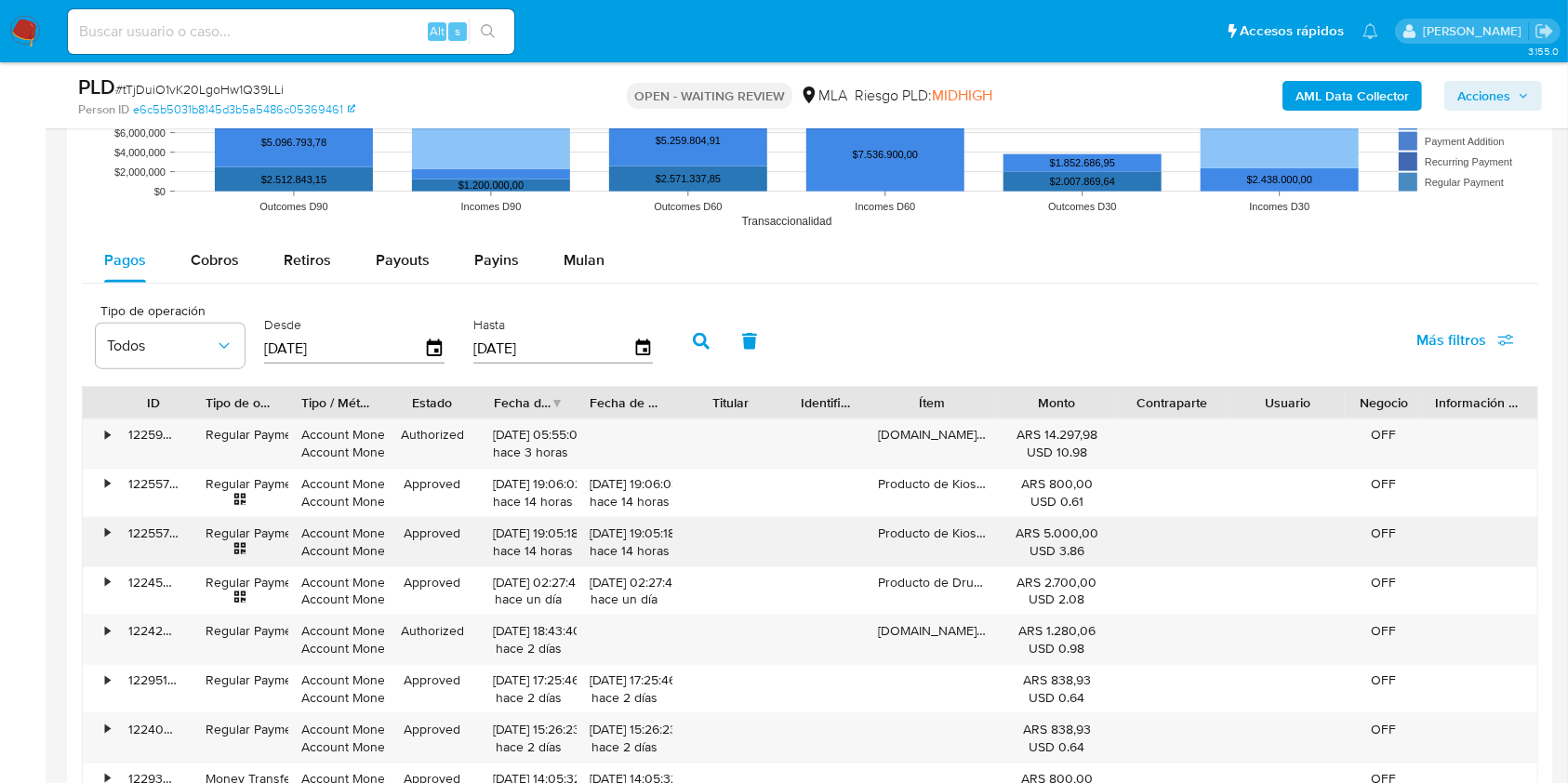
scroll to position [2138, 0]
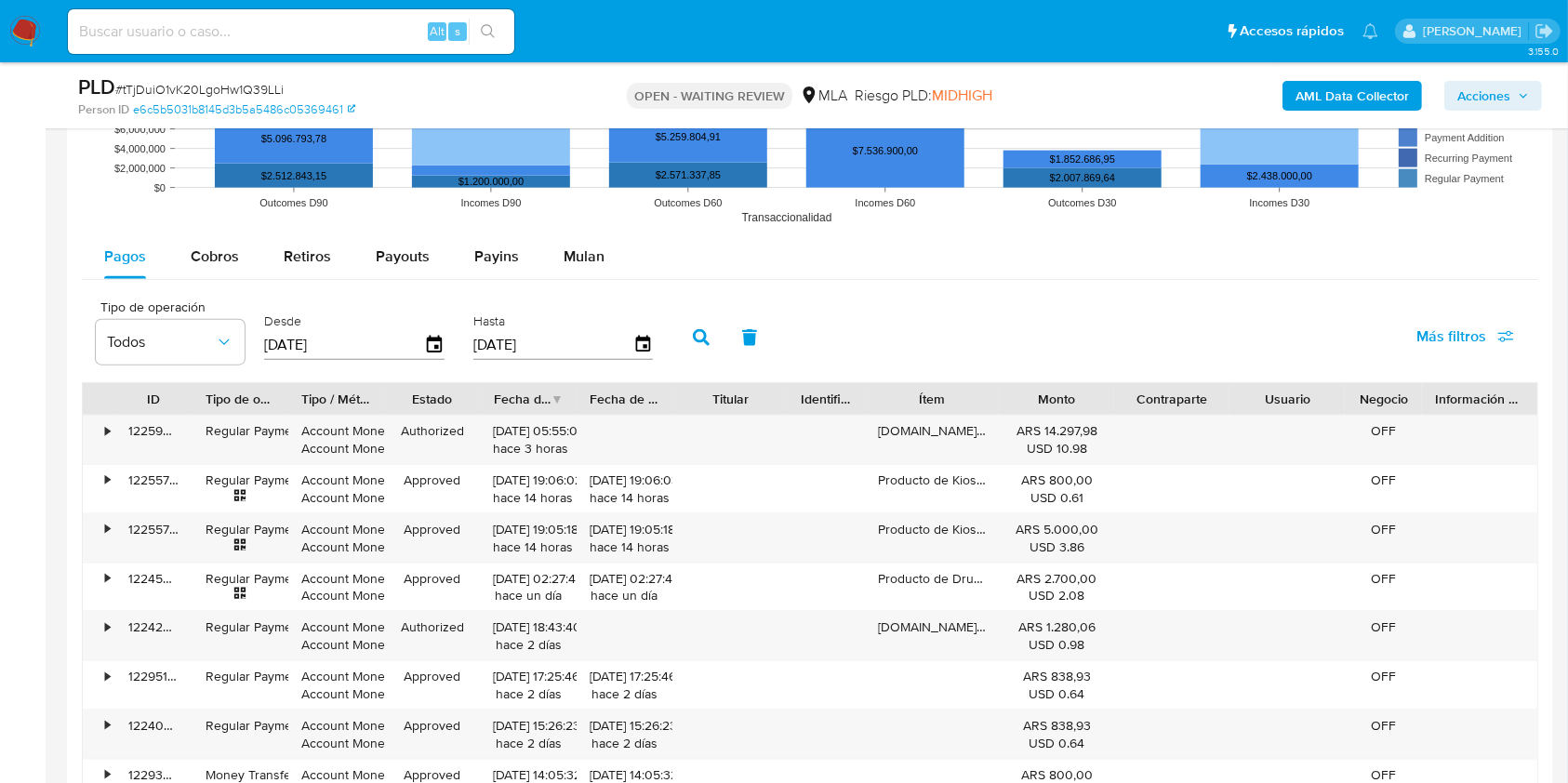
drag, startPoint x: 582, startPoint y: 267, endPoint x: 577, endPoint y: 287, distance: 20.6
click at [582, 266] on div "Mulan" at bounding box center [584, 256] width 41 height 44
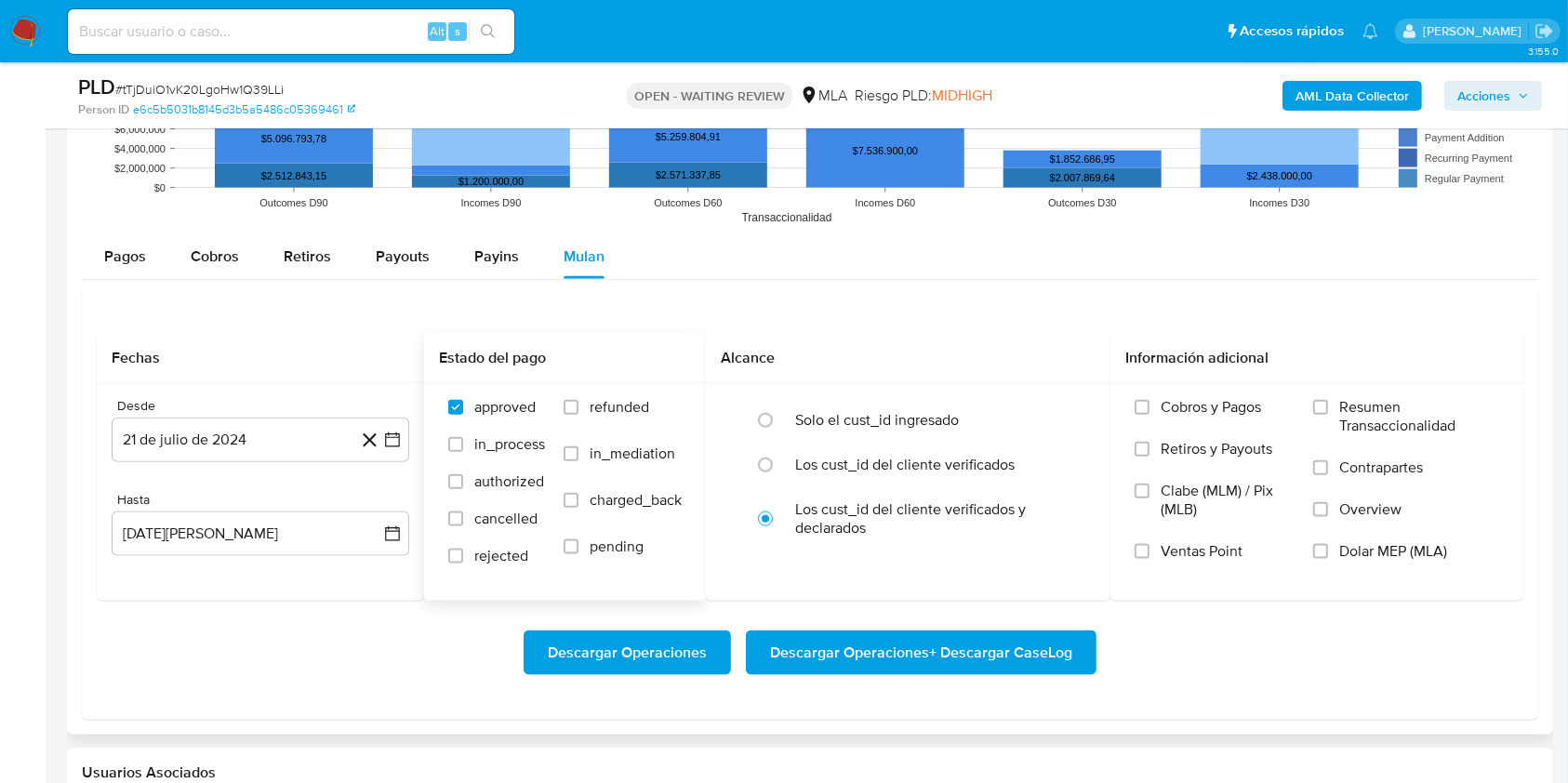
click at [618, 415] on span "refunded" at bounding box center [620, 407] width 59 height 19
click at [578, 415] on input "refunded" at bounding box center [570, 407] width 15 height 15
checkbox input "true"
click at [1335, 543] on label "Dolar MEP (MLA)" at bounding box center [1405, 563] width 186 height 41
click at [1329, 544] on input "Dolar MEP (MLA)" at bounding box center [1320, 551] width 15 height 15
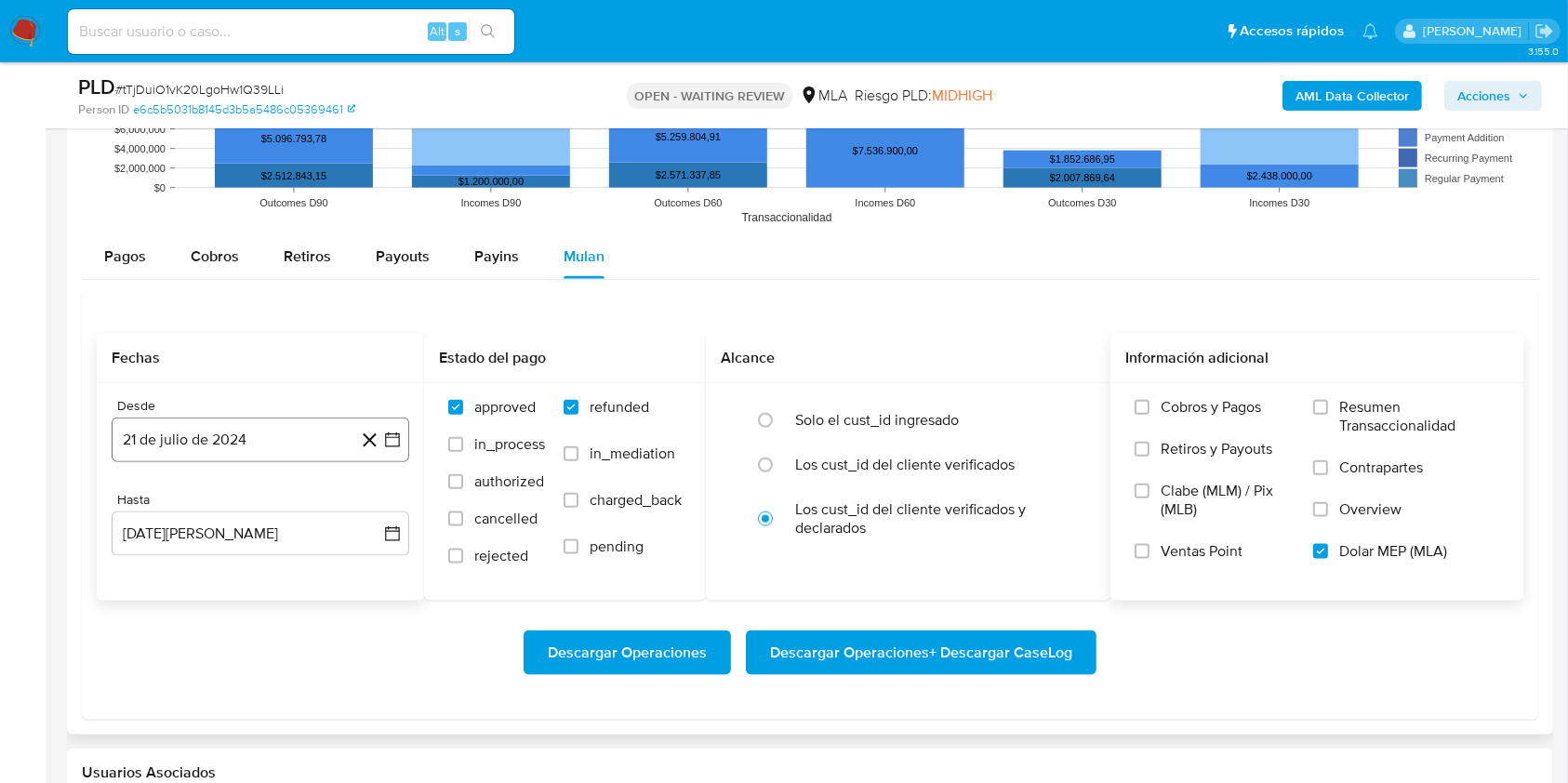
drag, startPoint x: 231, startPoint y: 470, endPoint x: 224, endPoint y: 460, distance: 12.2
click at [230, 468] on div "Desde [DATE] [DATE] Hasta [DATE][PERSON_NAME] [DATE]" at bounding box center [260, 491] width 327 height 218
click at [210, 443] on button "21 de julio de 2024" at bounding box center [260, 439] width 297 height 44
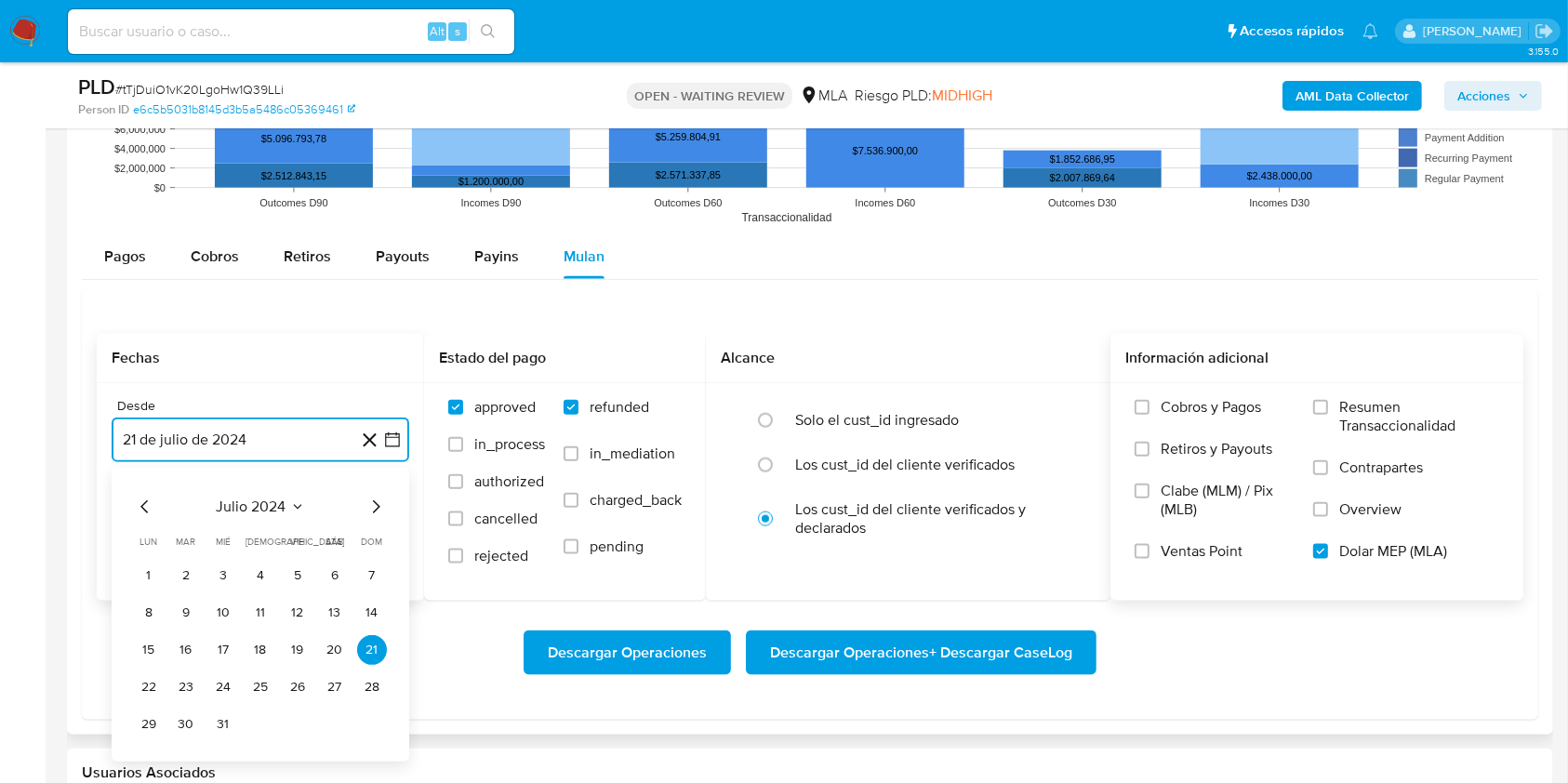
click at [378, 502] on icon "Mes siguiente" at bounding box center [375, 506] width 23 height 23
click at [259, 492] on div "[DATE] [DATE] lun [DATE] [PERSON_NAME][DATE] mié [DATE] jue [DATE] vie [DATE] s…" at bounding box center [260, 615] width 297 height 294
click at [271, 510] on span "agosto 2024" at bounding box center [251, 506] width 85 height 19
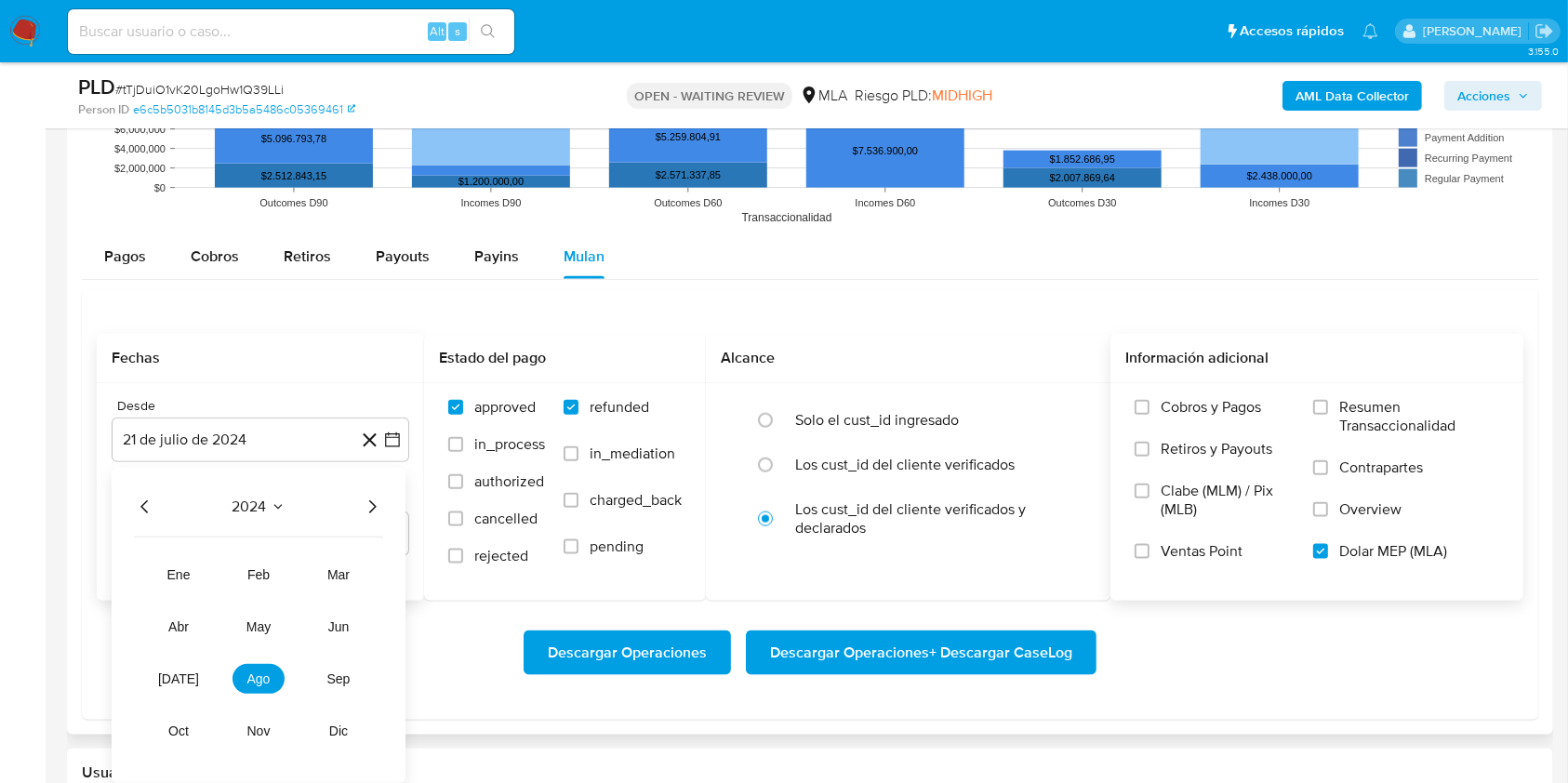
click at [370, 513] on icon "Año siguiente" at bounding box center [371, 506] width 23 height 23
click at [179, 674] on span "[DATE]" at bounding box center [179, 679] width 41 height 15
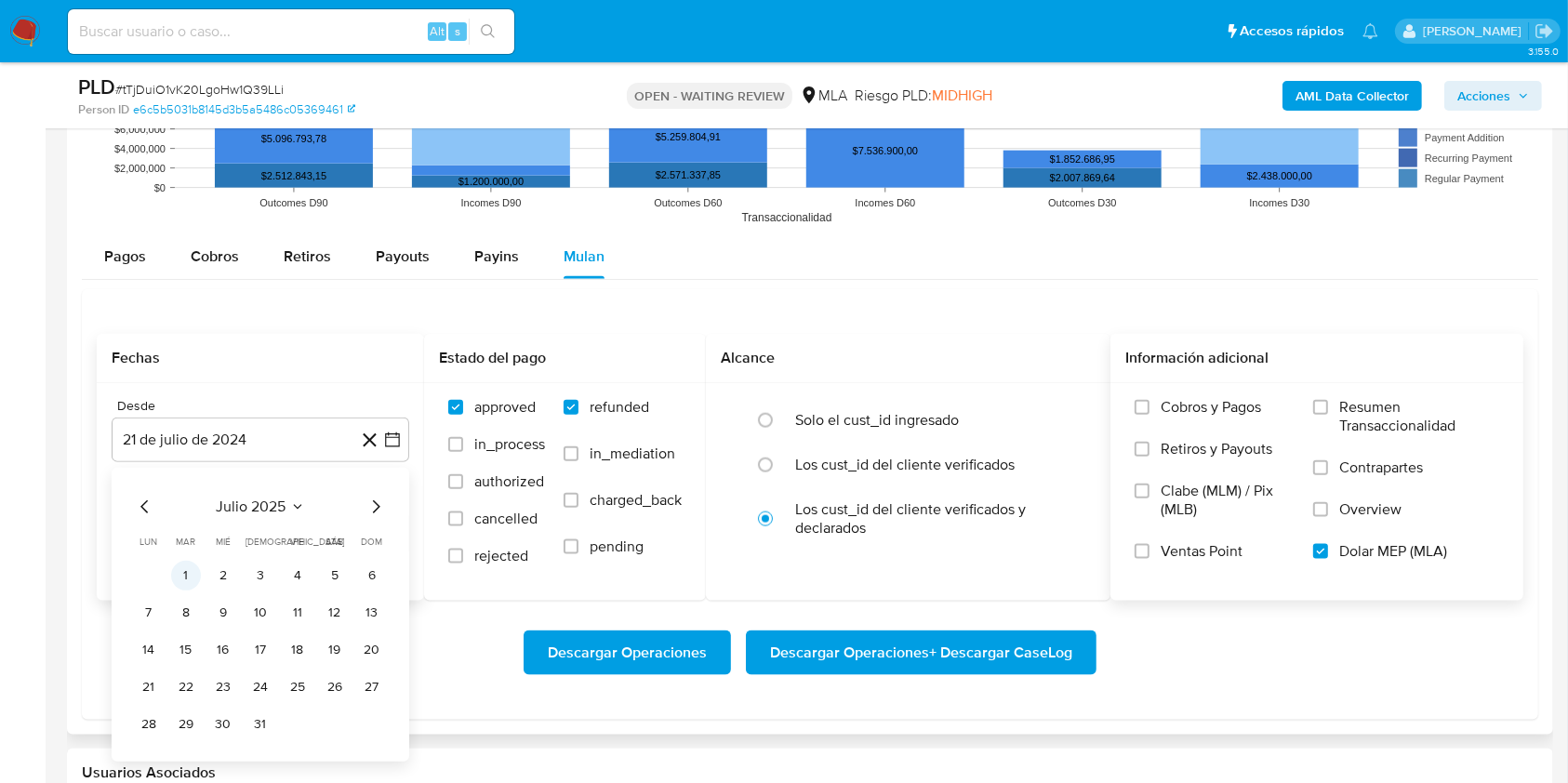
click at [189, 571] on button "1" at bounding box center [186, 575] width 30 height 30
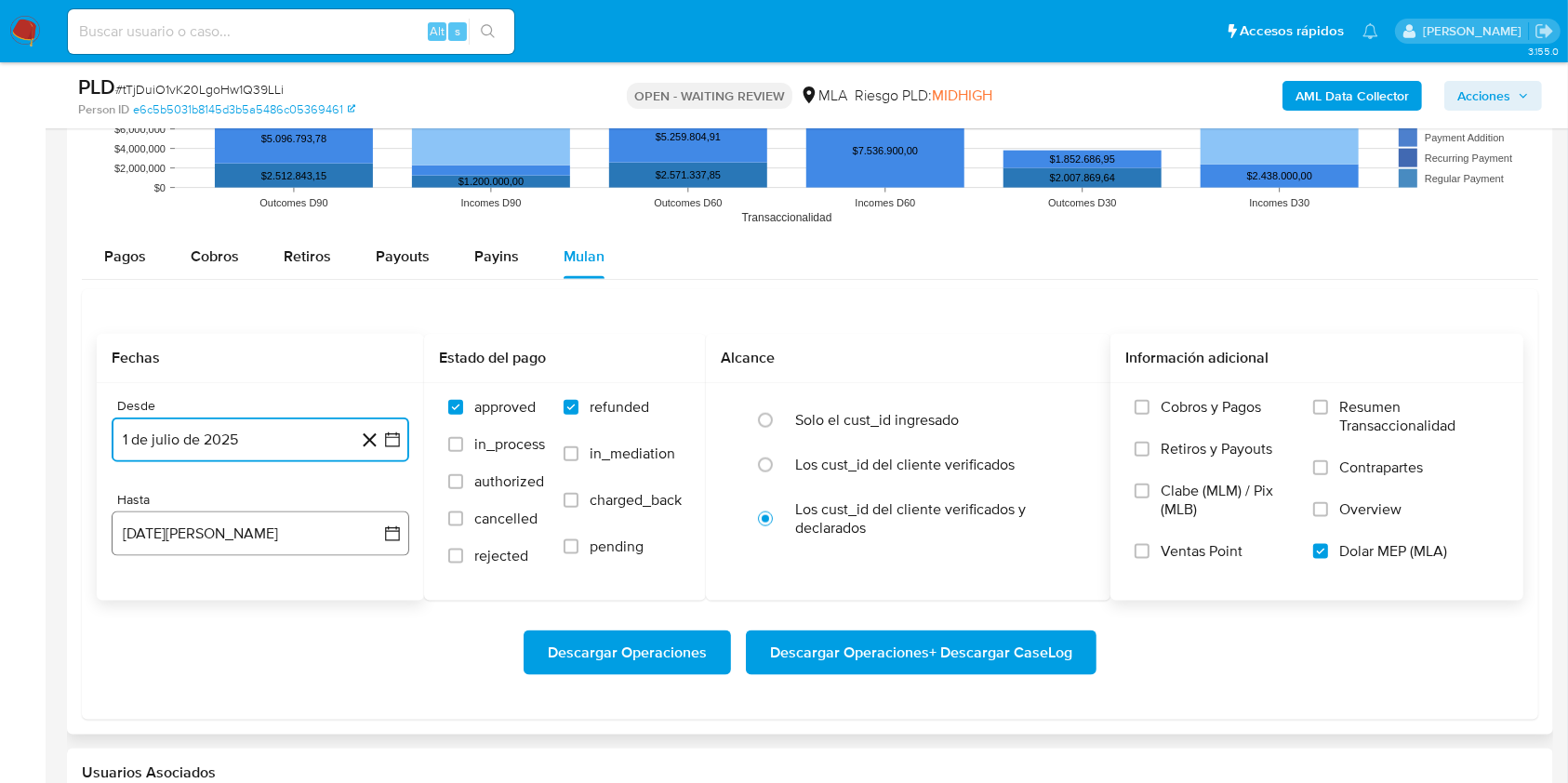
click at [194, 547] on button "[DATE][PERSON_NAME]" at bounding box center [260, 533] width 297 height 44
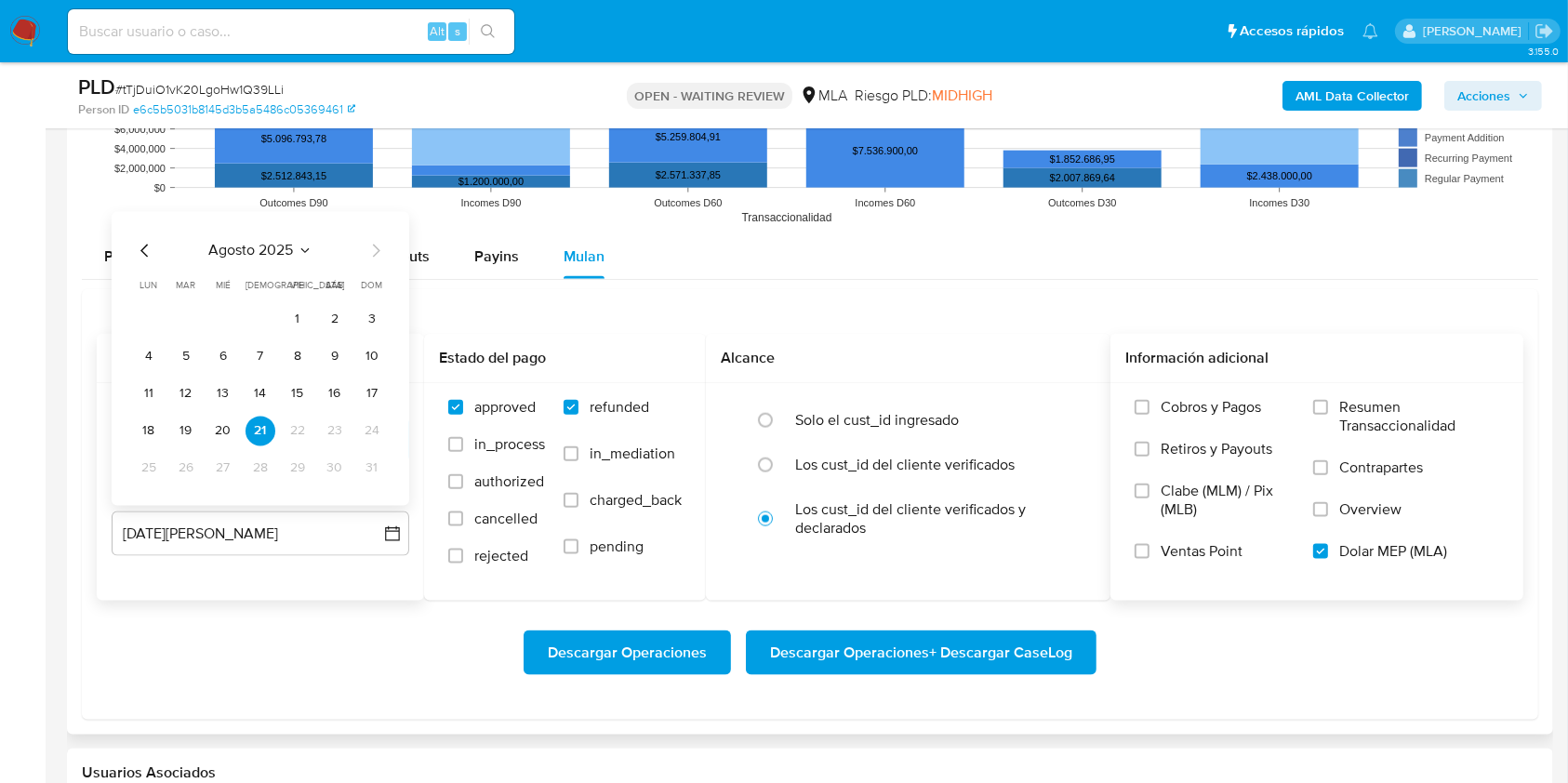
click at [142, 246] on icon "Mes anterior" at bounding box center [145, 251] width 23 height 23
click at [264, 474] on button "31" at bounding box center [260, 469] width 30 height 30
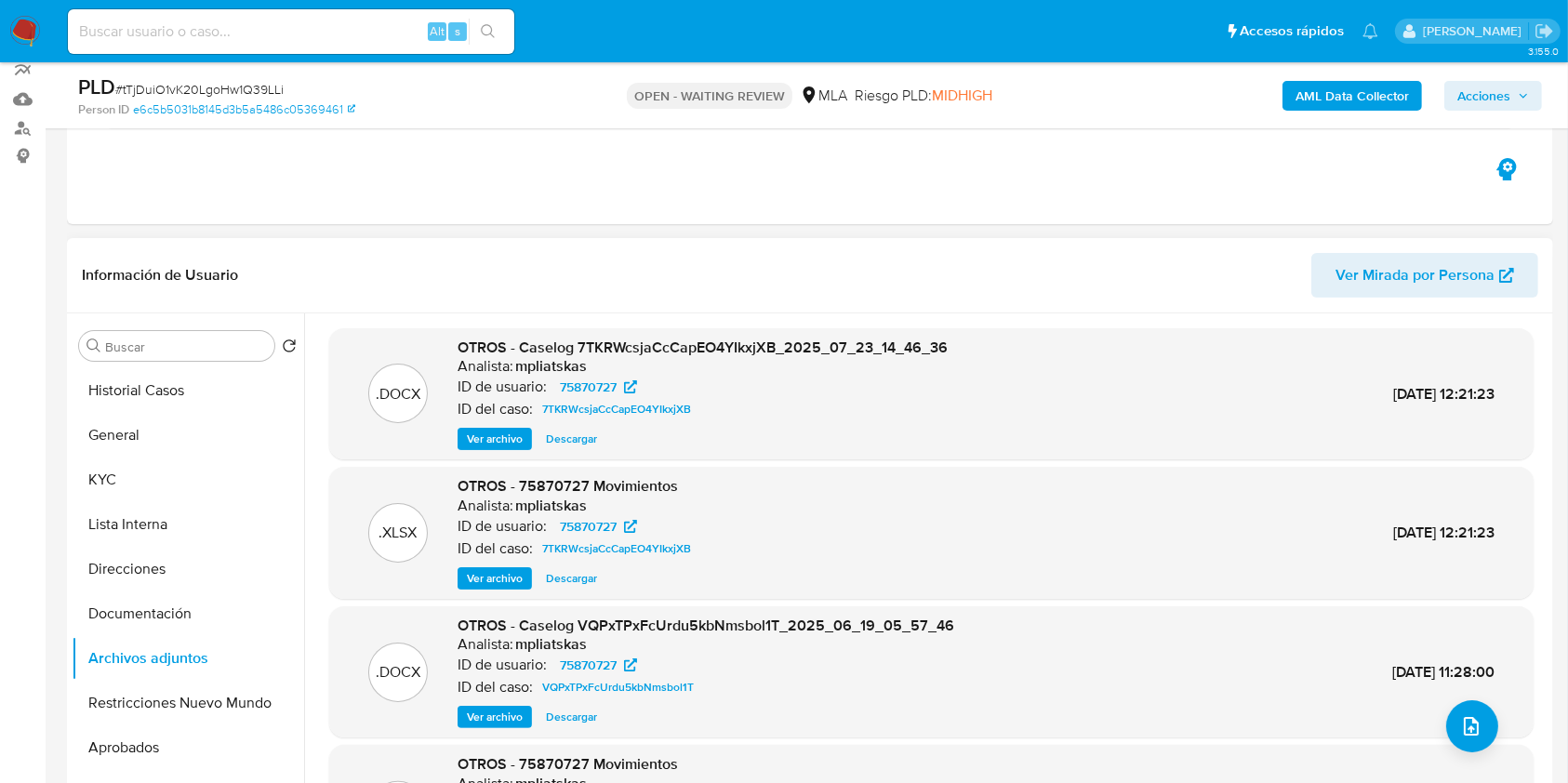
scroll to position [185, 0]
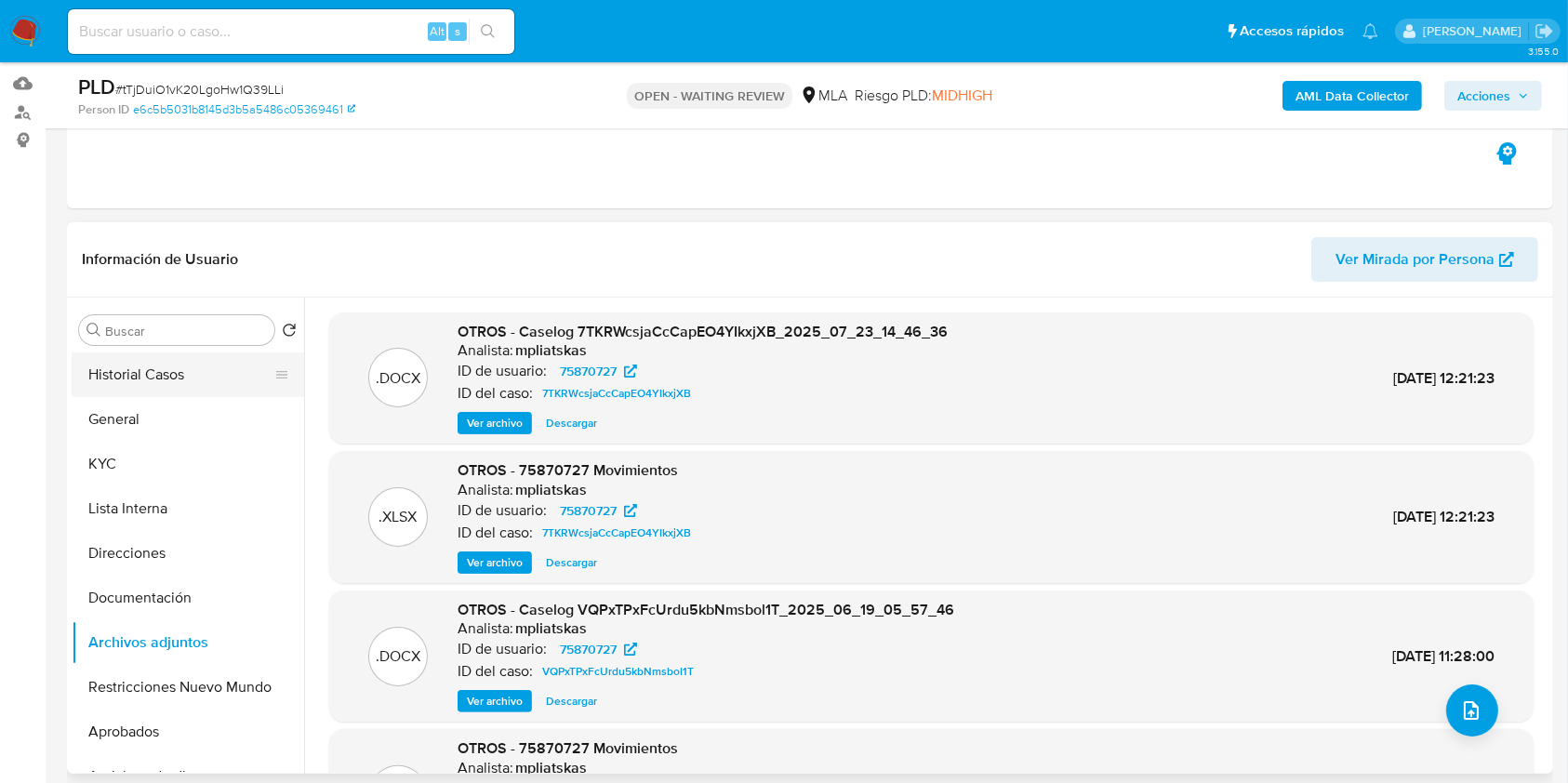
click at [142, 381] on button "Historial Casos" at bounding box center [180, 374] width 218 height 44
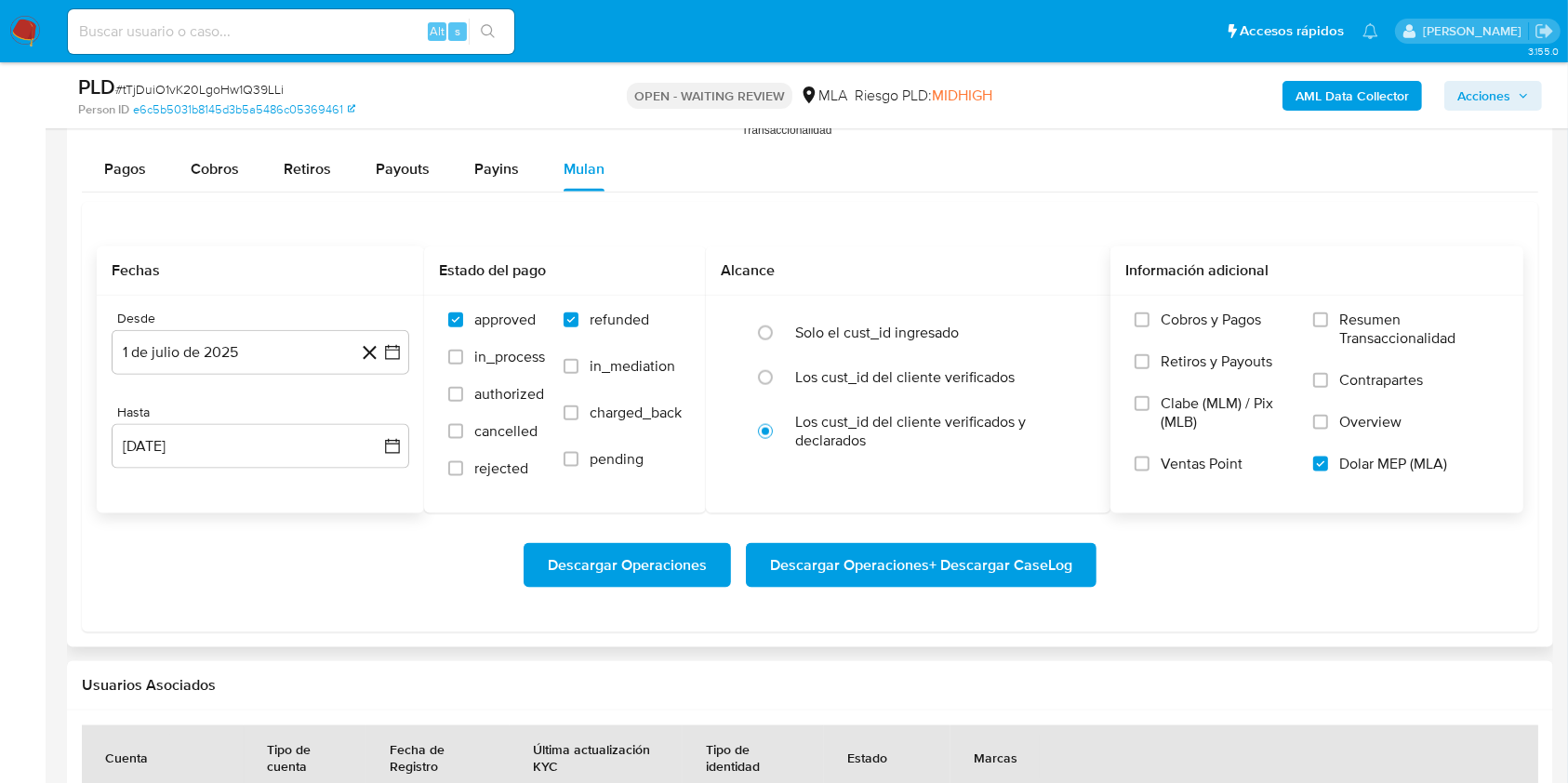
scroll to position [2230, 0]
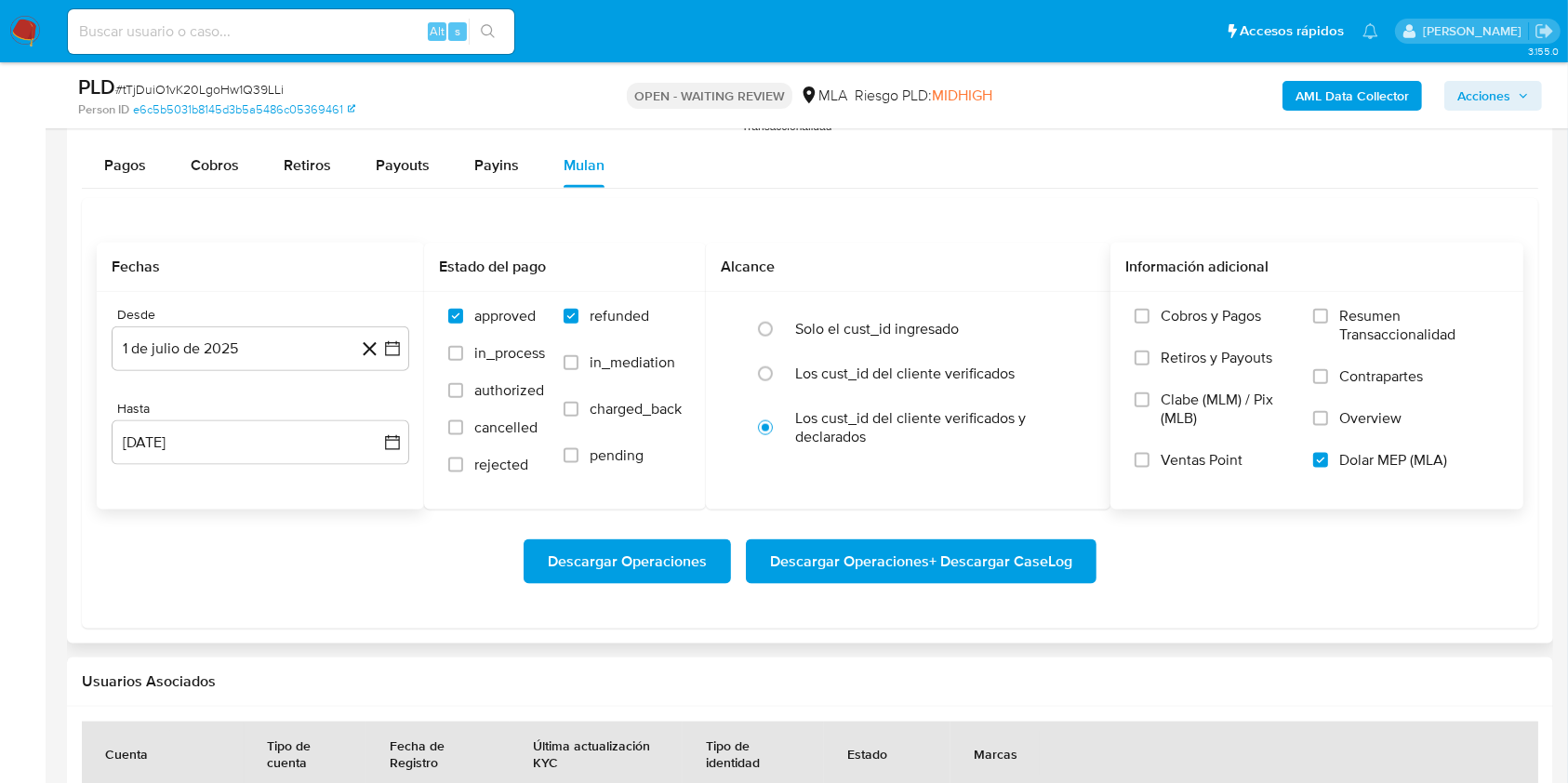
click at [933, 569] on span "Descargar Operaciones + Descargar CaseLog" at bounding box center [921, 562] width 302 height 41
